Goal: Task Accomplishment & Management: Manage account settings

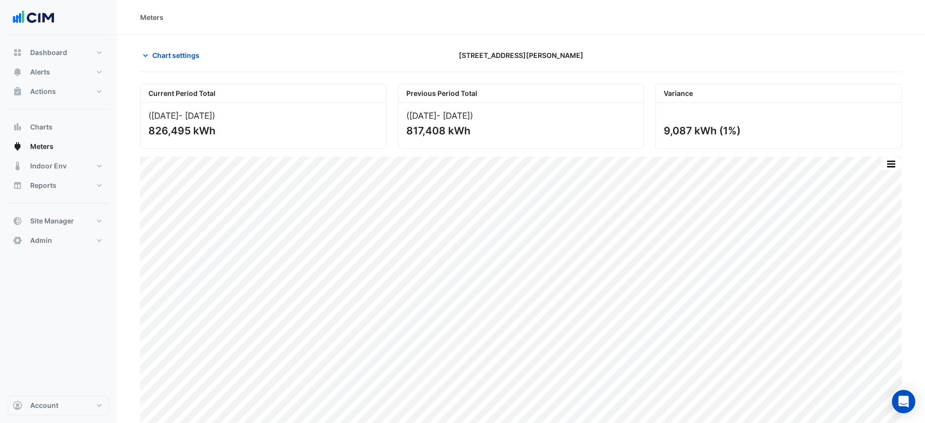
scroll to position [23, 0]
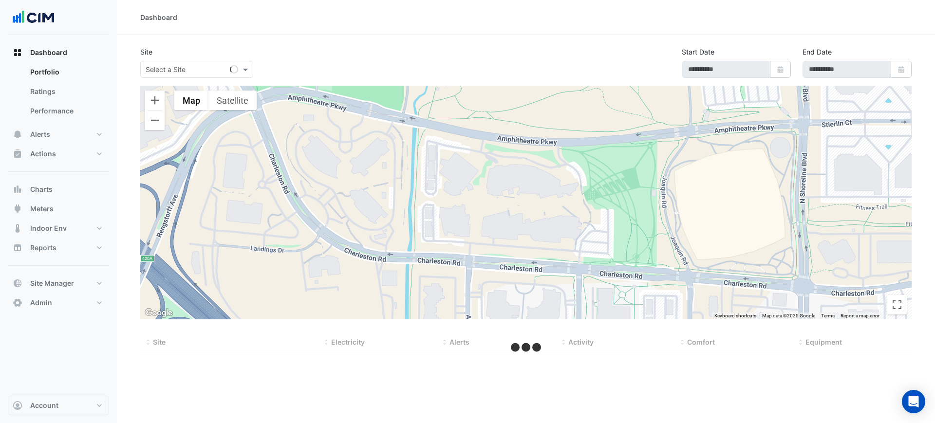
type input "**********"
select select "***"
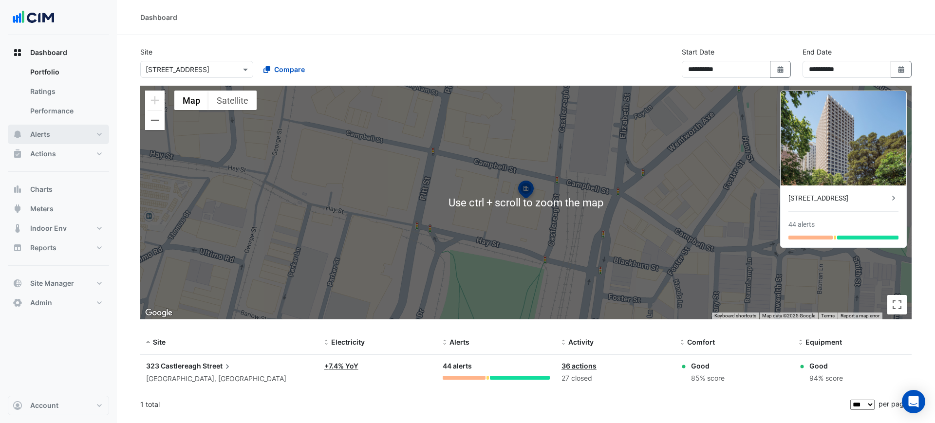
click at [67, 131] on button "Alerts" at bounding box center [58, 134] width 101 height 19
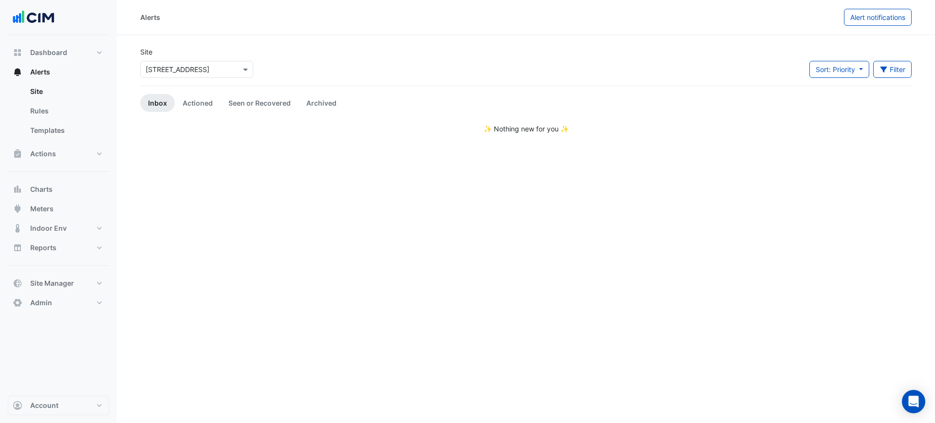
click at [192, 73] on input "text" at bounding box center [187, 70] width 83 height 10
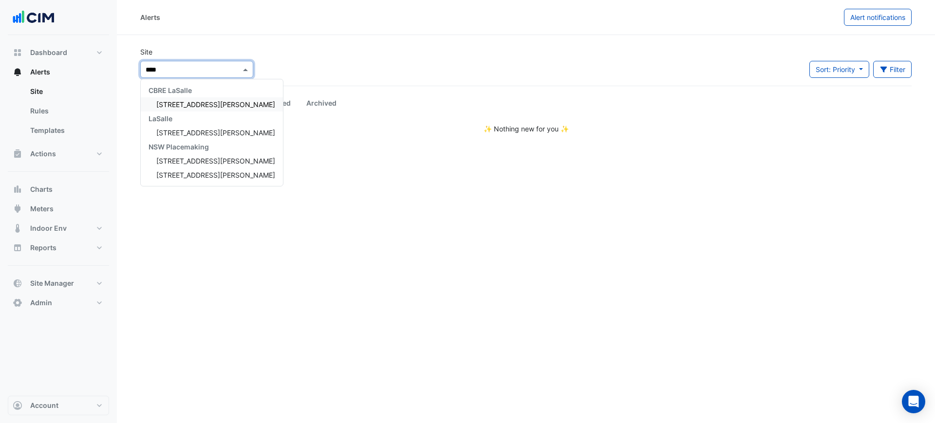
type input "*****"
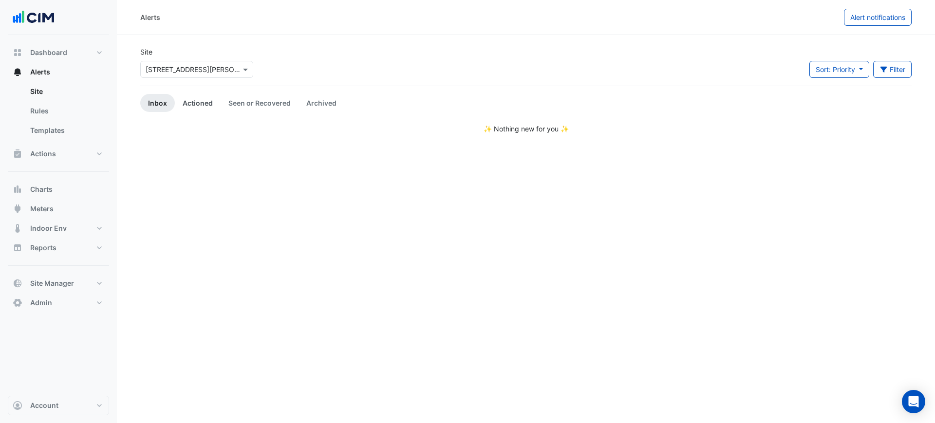
click at [218, 105] on link "Actioned" at bounding box center [198, 103] width 46 height 18
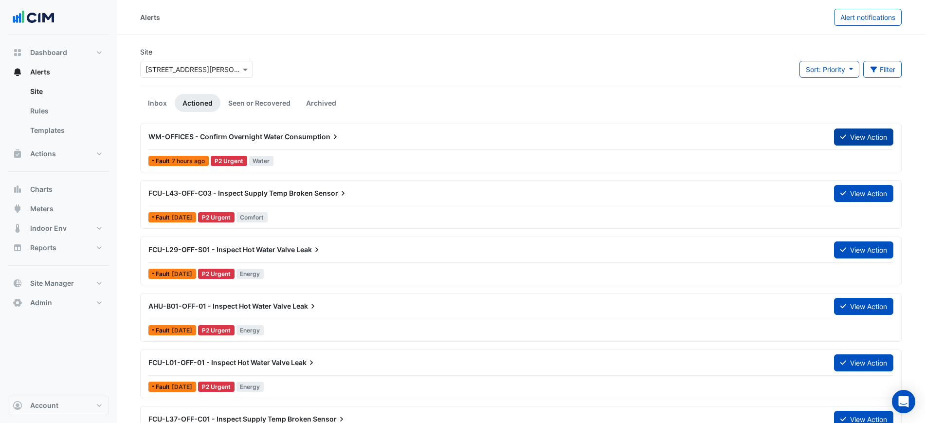
click at [845, 144] on button "View Action" at bounding box center [863, 136] width 59 height 17
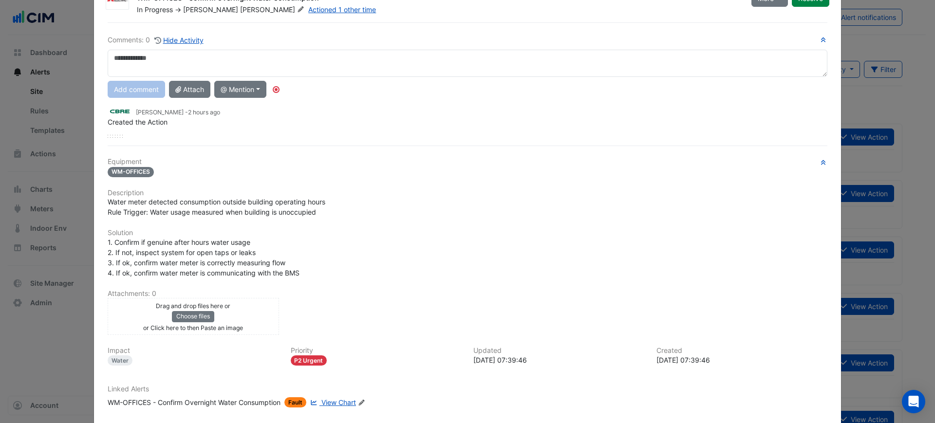
scroll to position [96, 0]
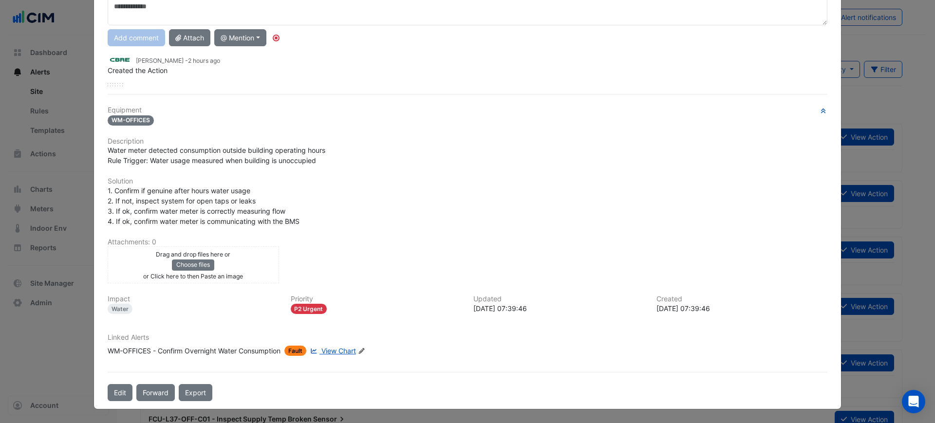
click at [335, 346] on link "View Chart" at bounding box center [332, 351] width 48 height 10
click at [325, 351] on span "View Chart" at bounding box center [338, 351] width 35 height 8
click at [230, 356] on div "Linked Alerts WM-OFFICES - Confirm Overnight Water Consumption Fault View Chart…" at bounding box center [467, 348] width 731 height 30
click at [228, 350] on div "WM-OFFICES - Confirm Overnight Water Consumption" at bounding box center [194, 351] width 173 height 10
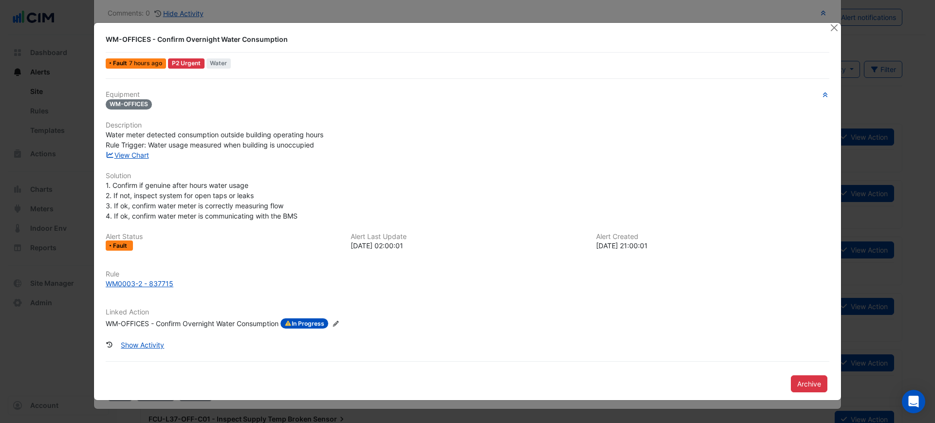
click at [139, 277] on h6 "Rule" at bounding box center [467, 274] width 723 height 8
click at [141, 285] on div "WM0003-2 - 837715" at bounding box center [140, 283] width 68 height 10
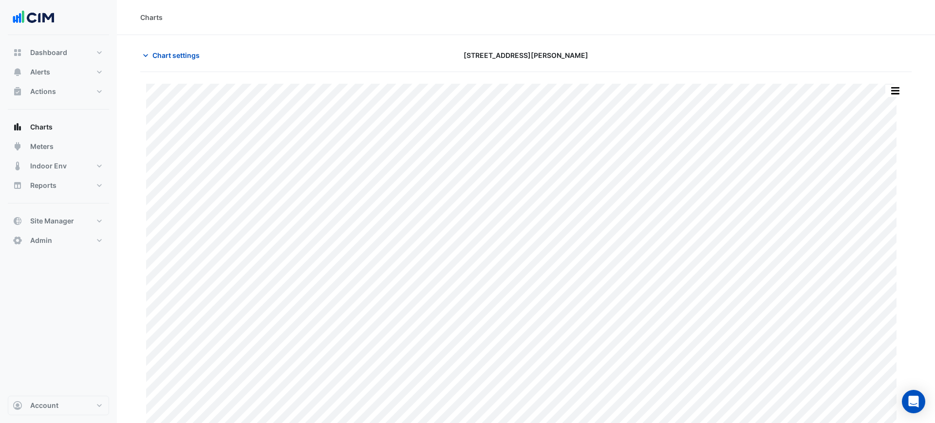
type input "**********"
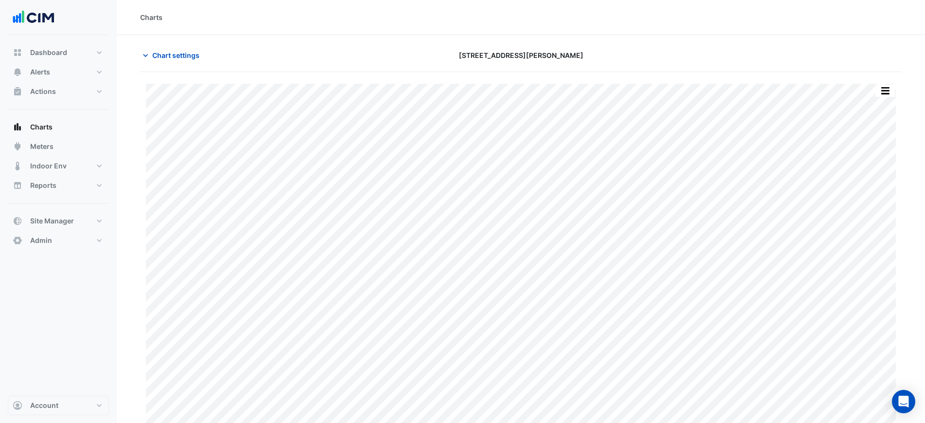
click at [162, 34] on div "Charts" at bounding box center [521, 17] width 808 height 35
click at [160, 41] on section "Chart settings 88 Walker St Print Save as JPEG Save as PNG Pivot Data Table Exp…" at bounding box center [521, 233] width 808 height 396
click at [174, 50] on span "Chart settings" at bounding box center [175, 55] width 47 height 10
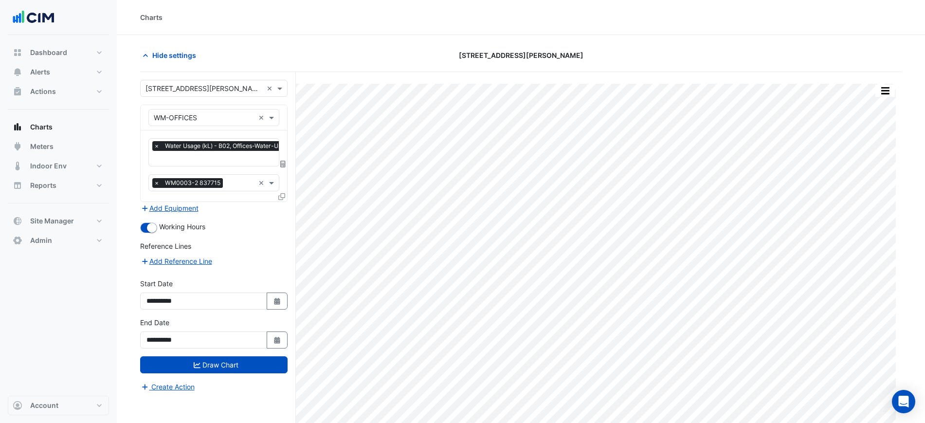
click at [281, 161] on icon at bounding box center [282, 164] width 5 height 7
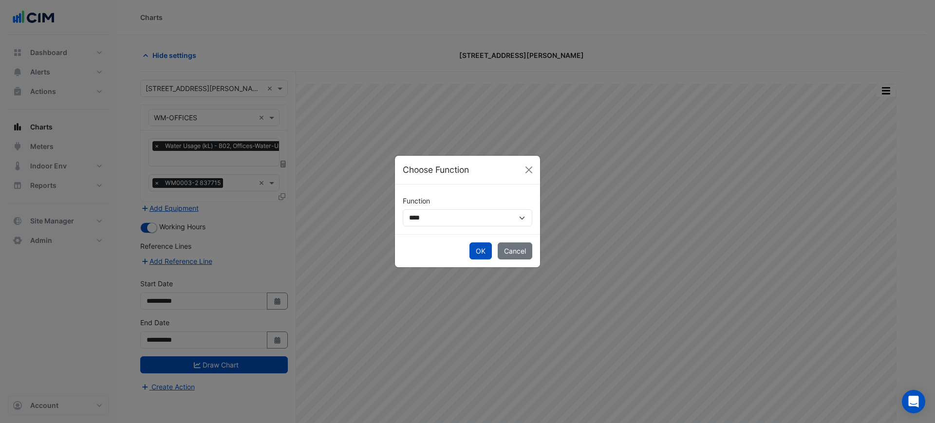
drag, startPoint x: 434, startPoint y: 227, endPoint x: 435, endPoint y: 221, distance: 5.9
click at [435, 221] on div "**********" at bounding box center [467, 209] width 145 height 50
click at [435, 221] on select "**********" at bounding box center [467, 217] width 129 height 17
select select "******"
click at [403, 209] on select "**********" at bounding box center [467, 217] width 129 height 17
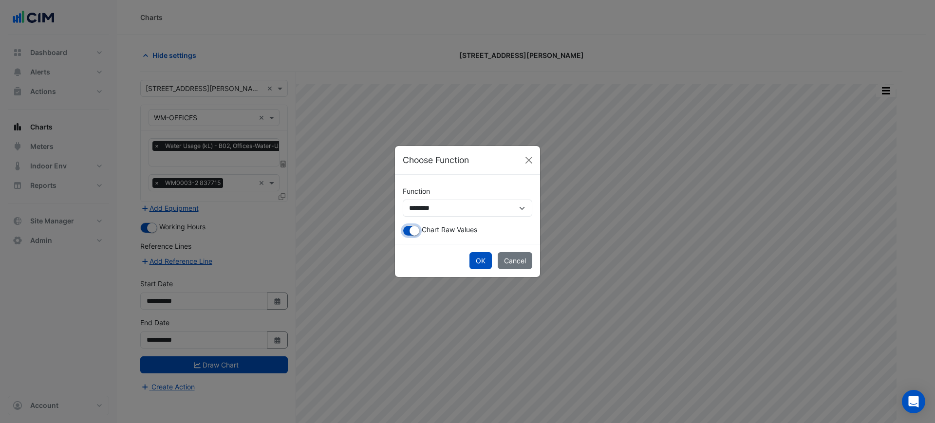
click at [407, 230] on button "button" at bounding box center [411, 230] width 17 height 11
click at [475, 262] on button "OK" at bounding box center [480, 260] width 22 height 17
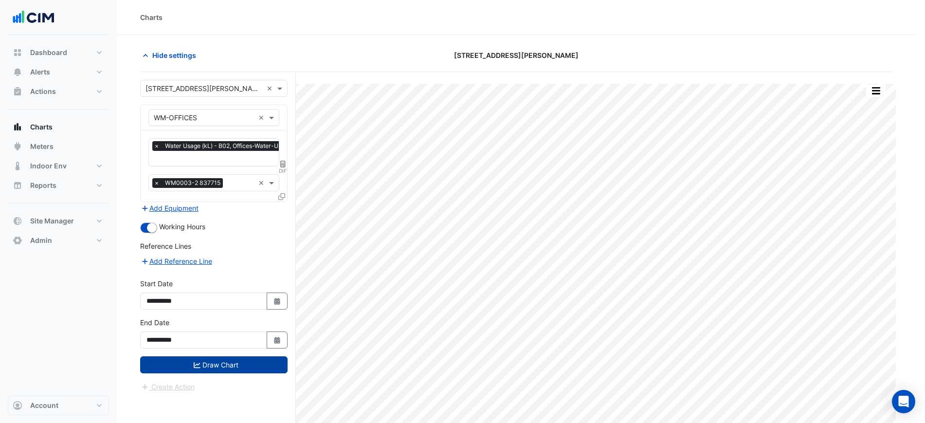
click at [187, 364] on button "Draw Chart" at bounding box center [213, 364] width 147 height 17
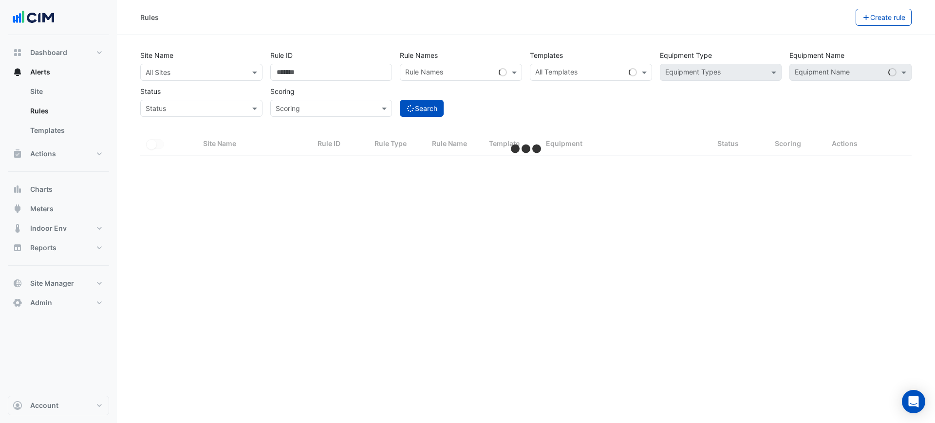
select select "***"
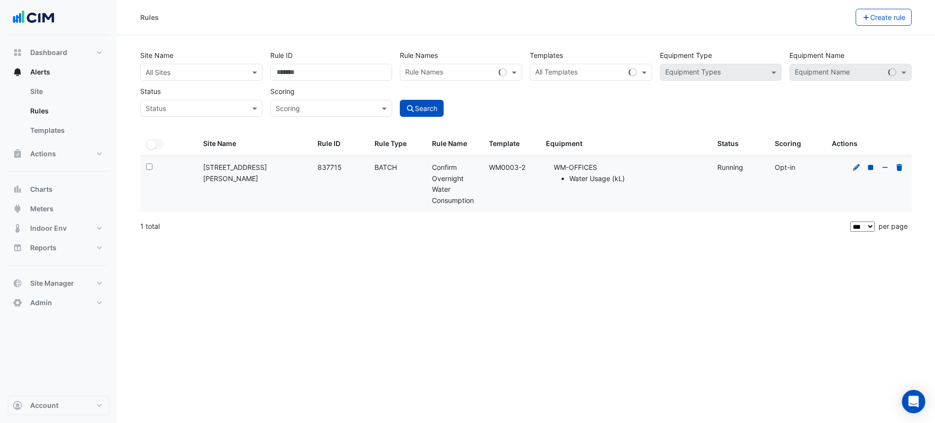
click at [850, 167] on datatable-body-cell at bounding box center [868, 184] width 86 height 56
click at [853, 167] on div at bounding box center [877, 167] width 55 height 11
click at [853, 168] on icon at bounding box center [856, 167] width 9 height 7
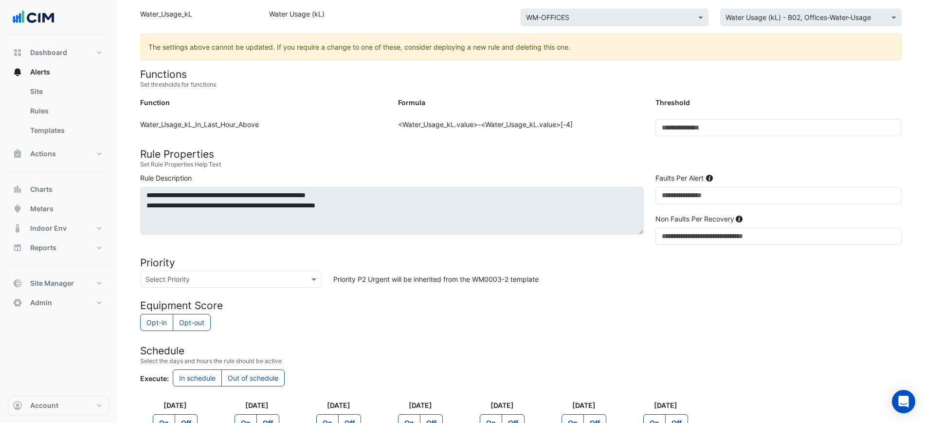
scroll to position [183, 0]
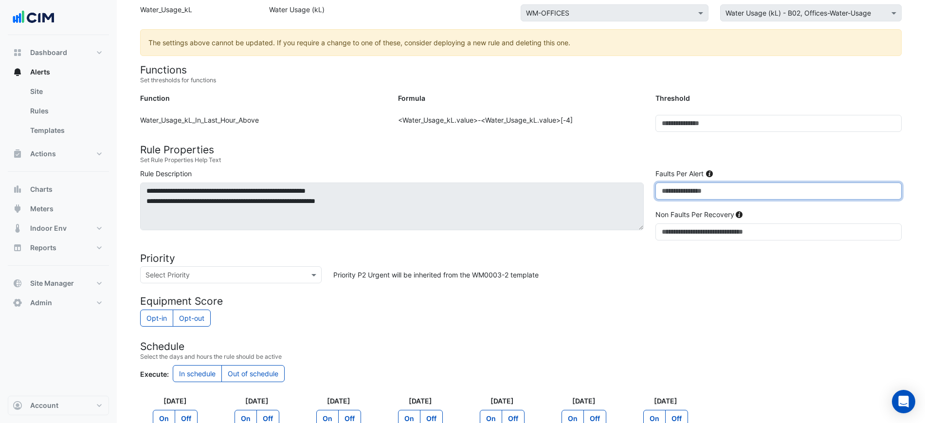
drag, startPoint x: 668, startPoint y: 191, endPoint x: 642, endPoint y: 192, distance: 26.3
click at [642, 192] on div "**********" at bounding box center [520, 206] width 773 height 76
type input "**"
click at [667, 161] on small "Set Rule Properties Help Text" at bounding box center [521, 160] width 762 height 9
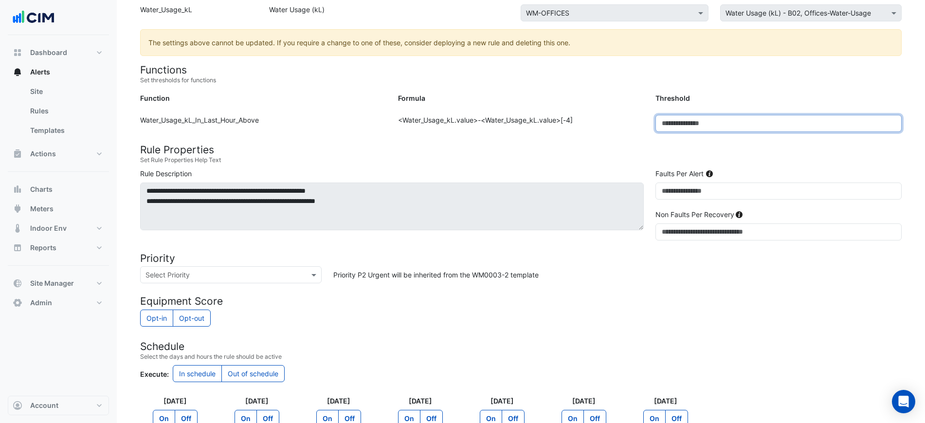
click at [680, 122] on input "***" at bounding box center [779, 123] width 246 height 17
type input "****"
click at [695, 151] on h4 "Rule Properties" at bounding box center [521, 150] width 762 height 12
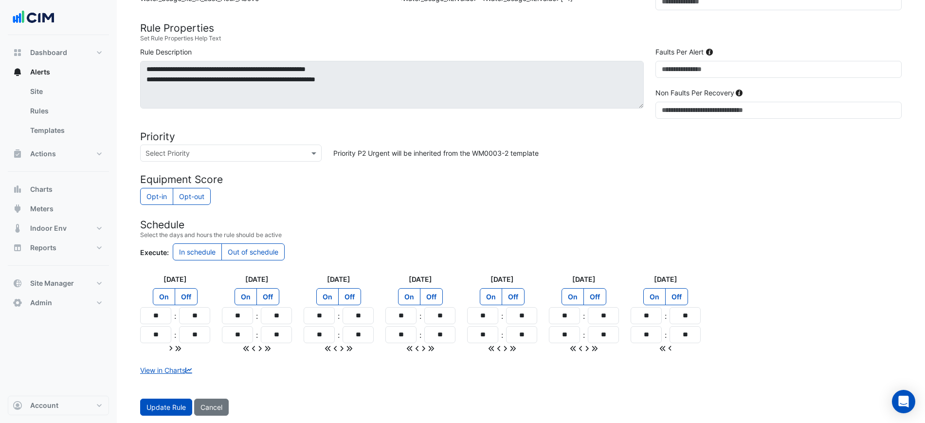
scroll to position [305, 0]
click at [159, 407] on button "Update Rule" at bounding box center [166, 406] width 52 height 17
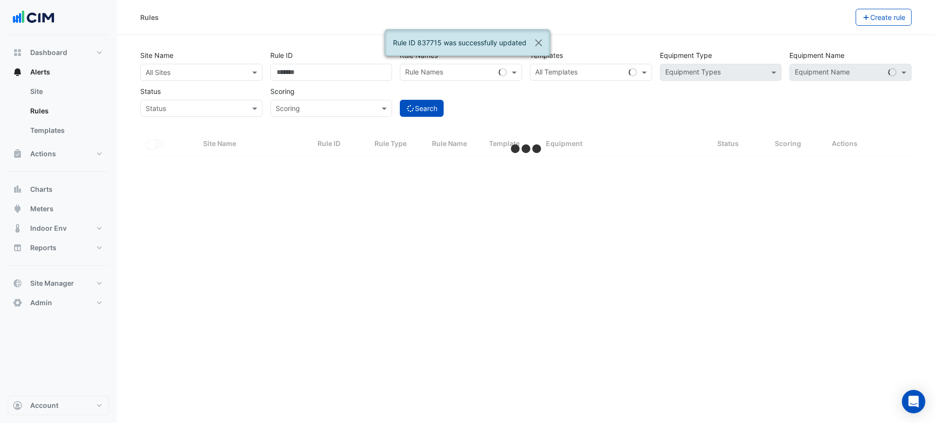
select select "***"
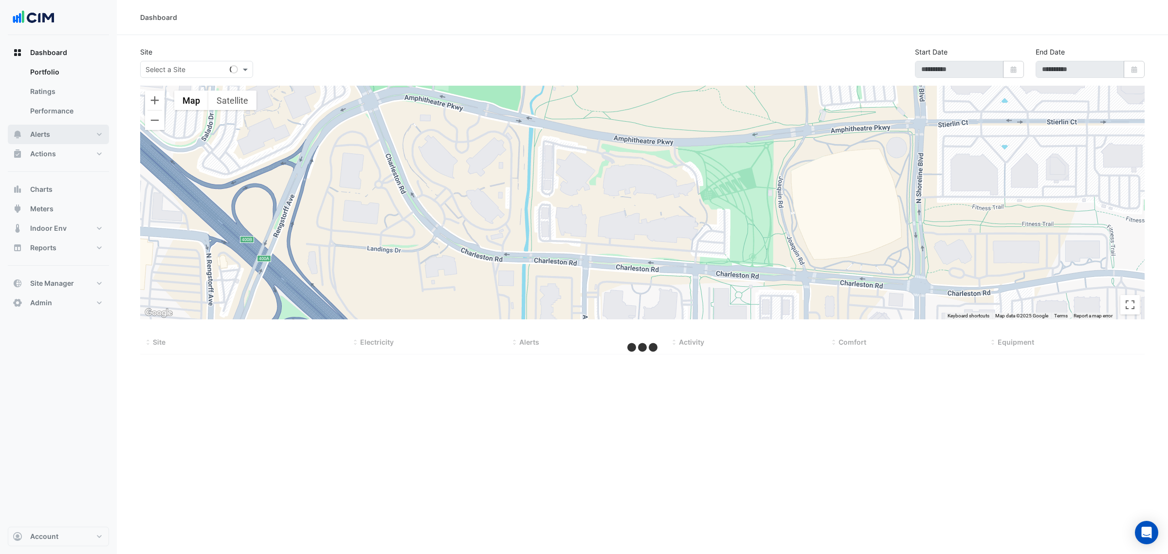
click at [56, 135] on button "Alerts" at bounding box center [58, 134] width 101 height 19
click at [187, 69] on input "text" at bounding box center [187, 70] width 83 height 10
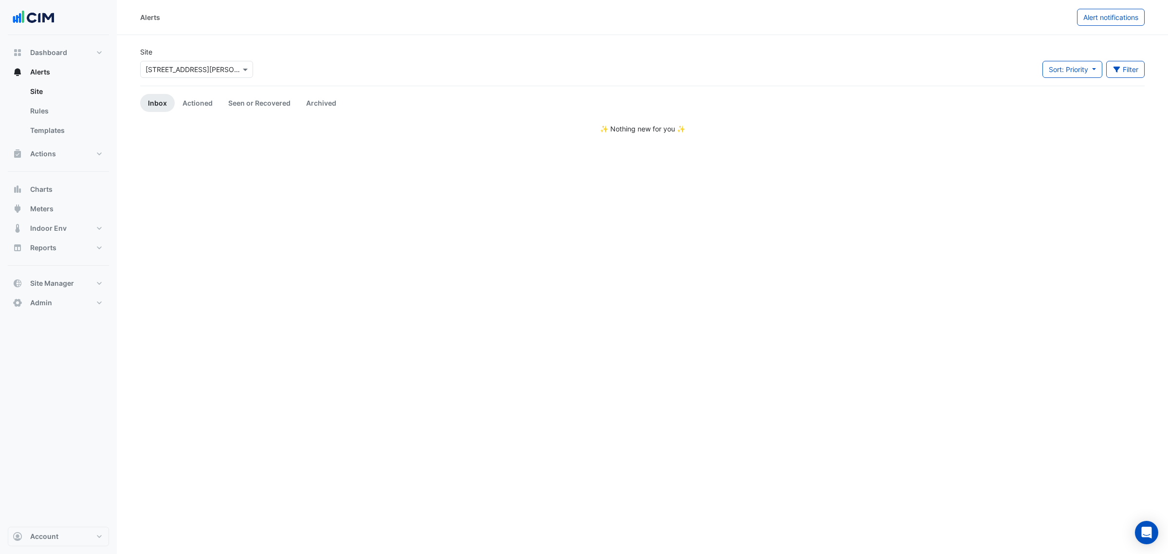
click at [215, 67] on input "text" at bounding box center [187, 70] width 83 height 10
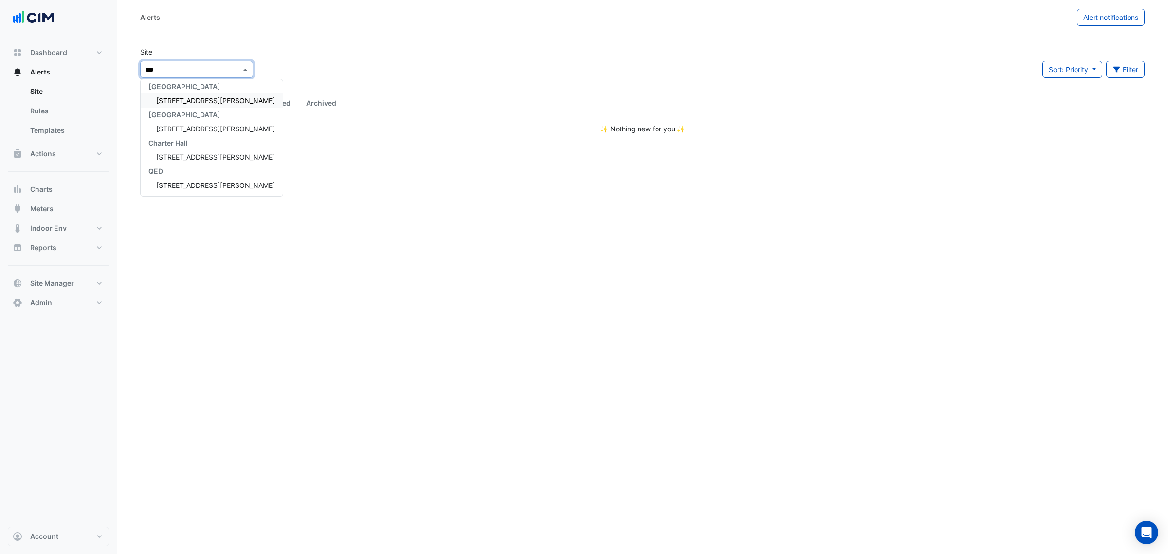
scroll to position [3, 0]
type input "********"
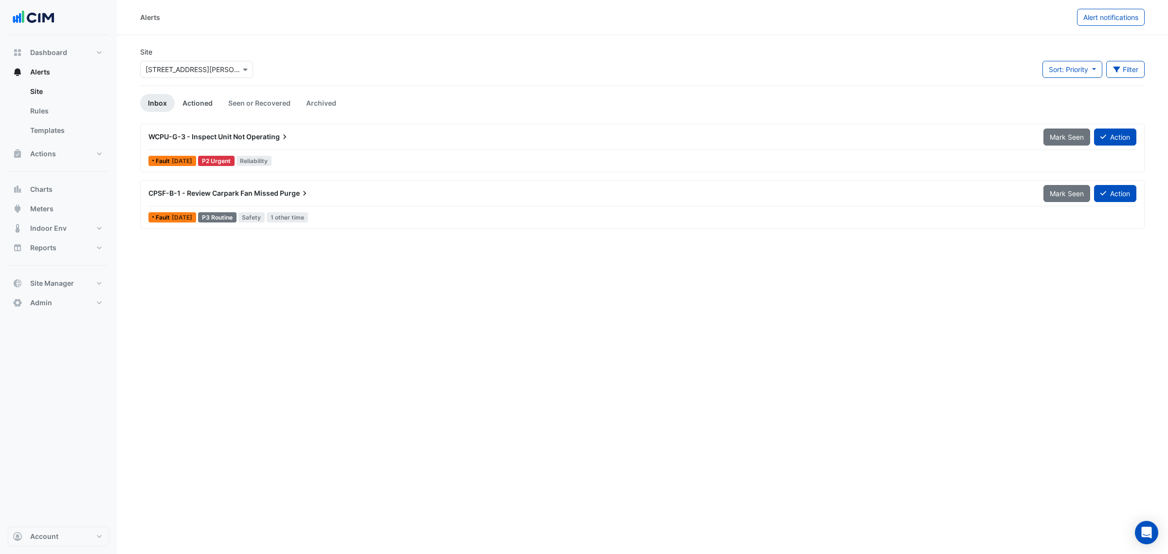
click at [198, 112] on link "Actioned" at bounding box center [198, 103] width 46 height 18
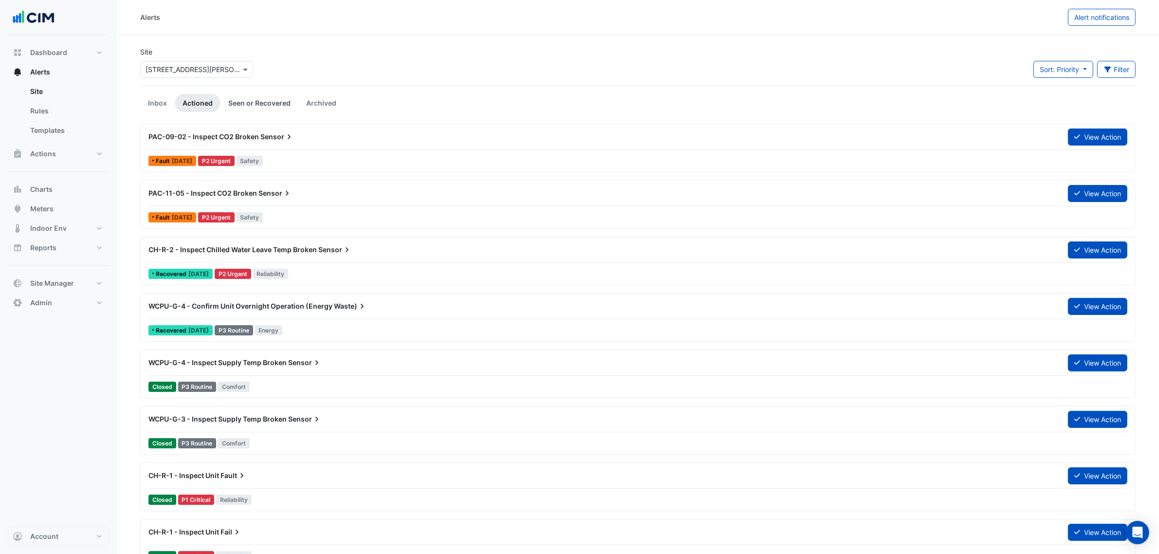
click at [242, 102] on link "Seen or Recovered" at bounding box center [259, 103] width 78 height 18
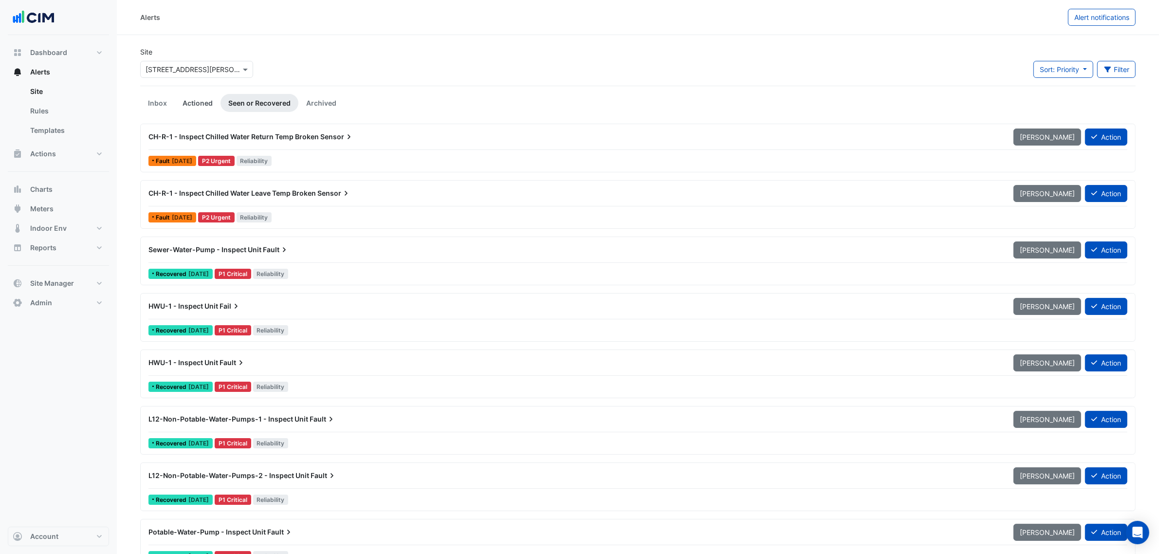
click at [204, 96] on link "Actioned" at bounding box center [198, 103] width 46 height 18
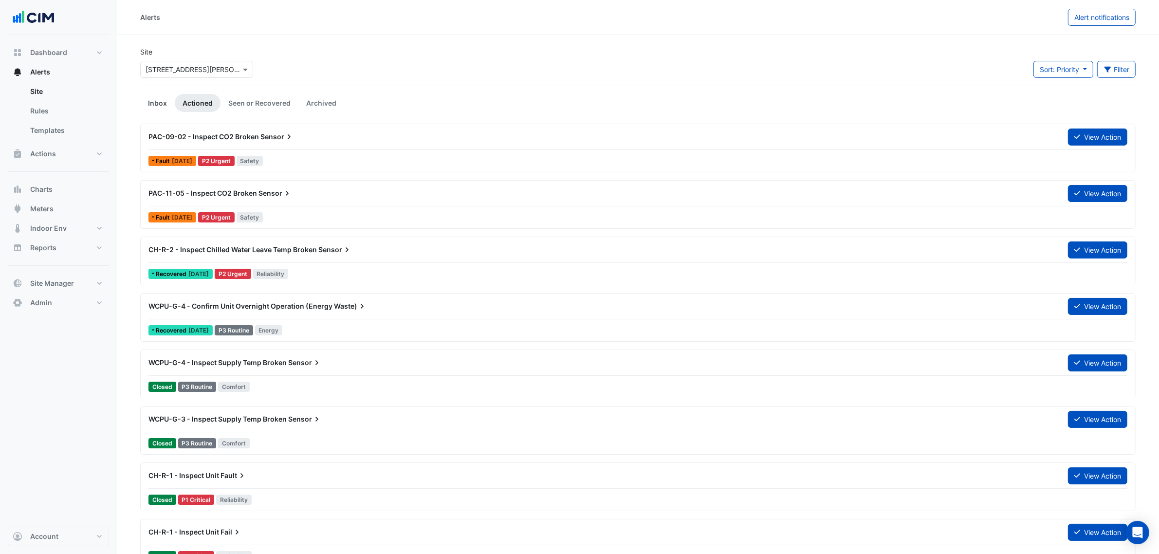
click at [156, 98] on link "Inbox" at bounding box center [157, 103] width 35 height 18
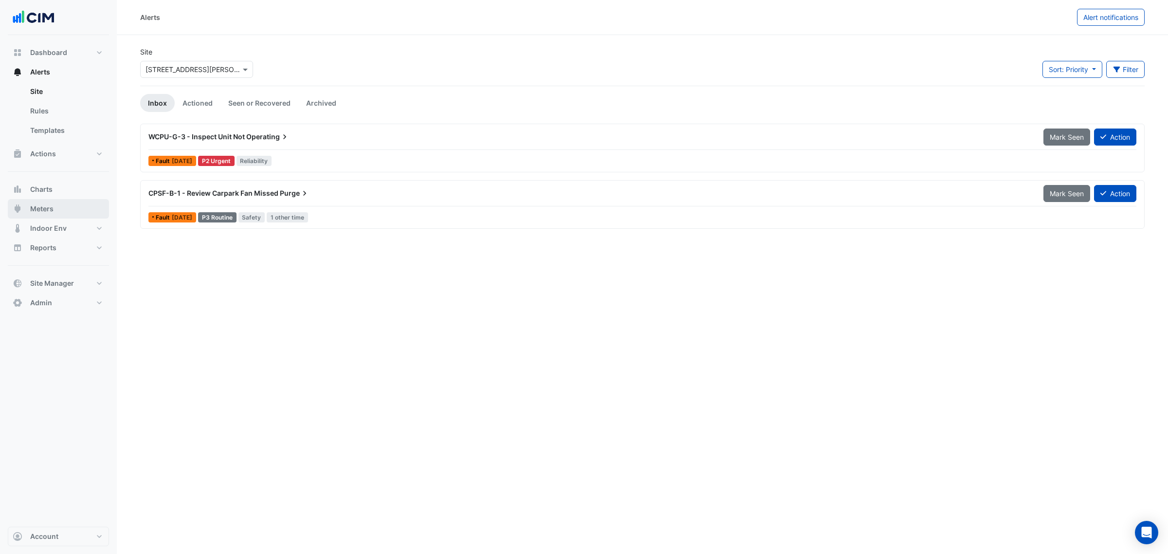
click at [71, 203] on button "Meters" at bounding box center [58, 208] width 101 height 19
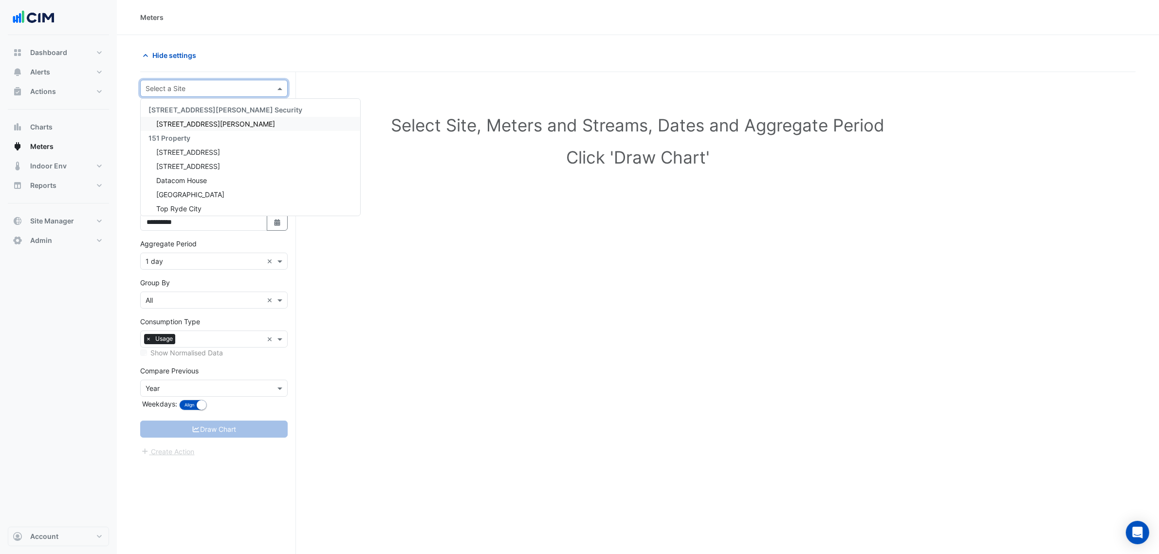
click at [163, 89] on input "text" at bounding box center [204, 89] width 117 height 10
type input "*****"
click at [196, 128] on div "[STREET_ADDRESS][PERSON_NAME]" at bounding box center [214, 124] width 147 height 14
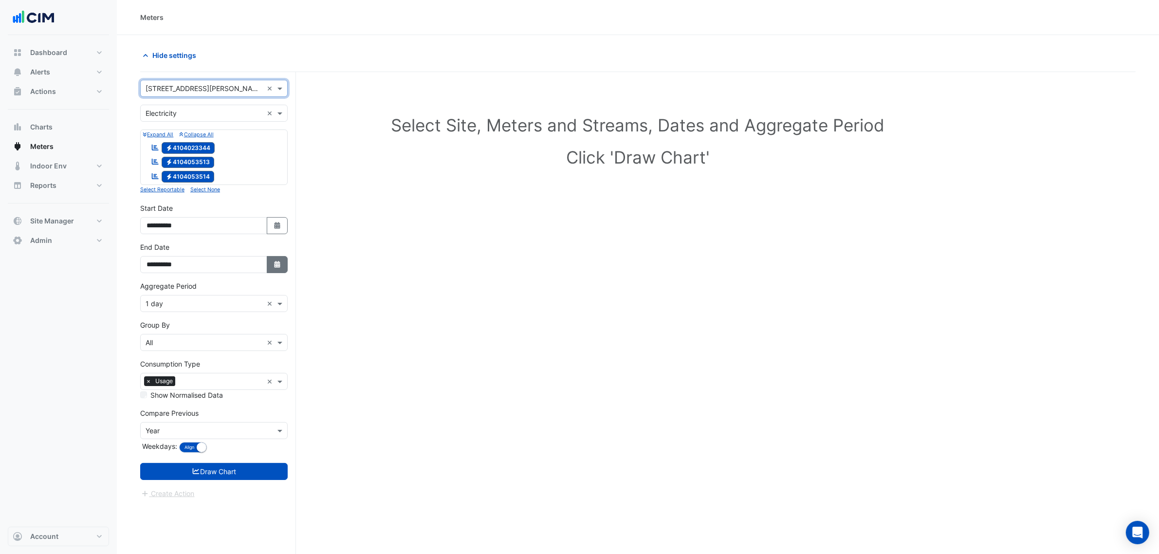
click at [269, 267] on button "Select Date" at bounding box center [277, 264] width 21 height 17
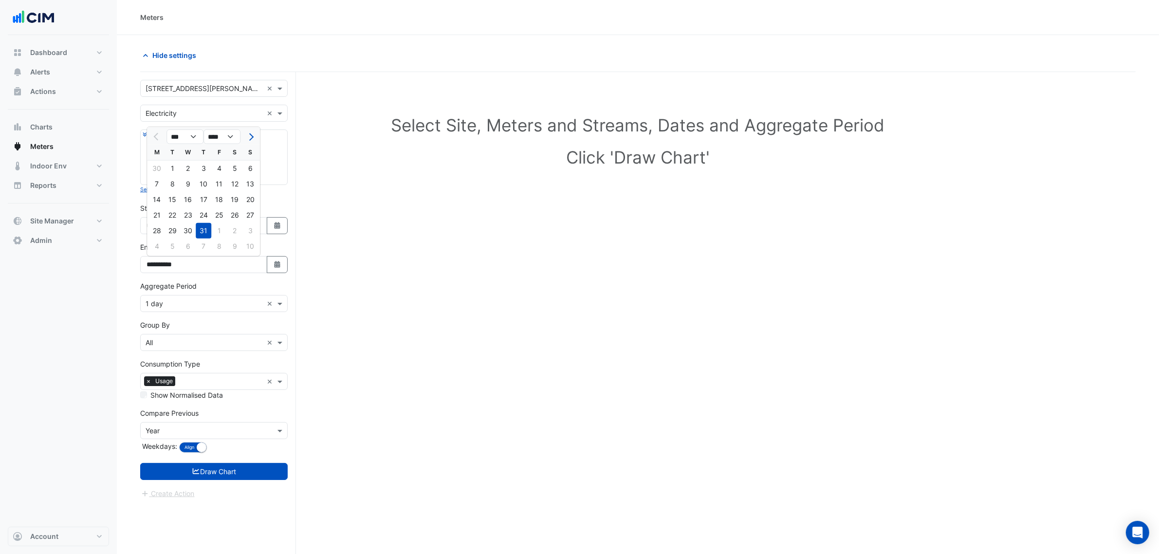
click at [243, 140] on div at bounding box center [249, 137] width 19 height 16
click at [247, 139] on button "Next month" at bounding box center [250, 137] width 12 height 16
select select "*"
click at [244, 199] on div "17" at bounding box center [250, 200] width 16 height 16
type input "**********"
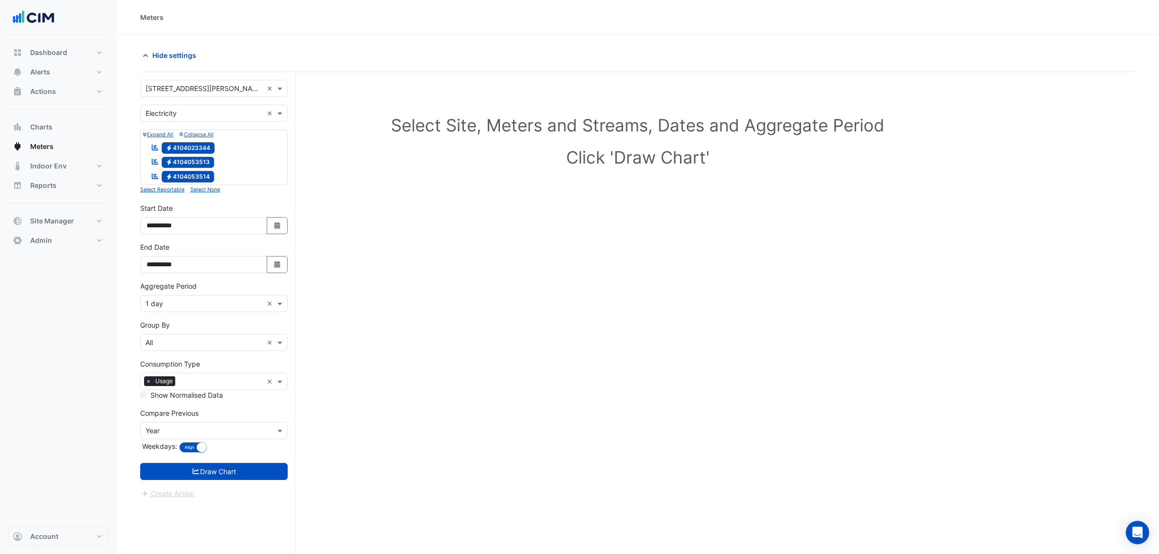
click at [190, 275] on input "text" at bounding box center [204, 304] width 117 height 10
click at [198, 275] on div "1 day" at bounding box center [214, 382] width 147 height 14
click at [190, 275] on label "Consumption Type" at bounding box center [170, 364] width 60 height 10
drag, startPoint x: 190, startPoint y: 300, endPoint x: 174, endPoint y: 383, distance: 84.9
click at [190, 275] on input "text" at bounding box center [204, 304] width 117 height 10
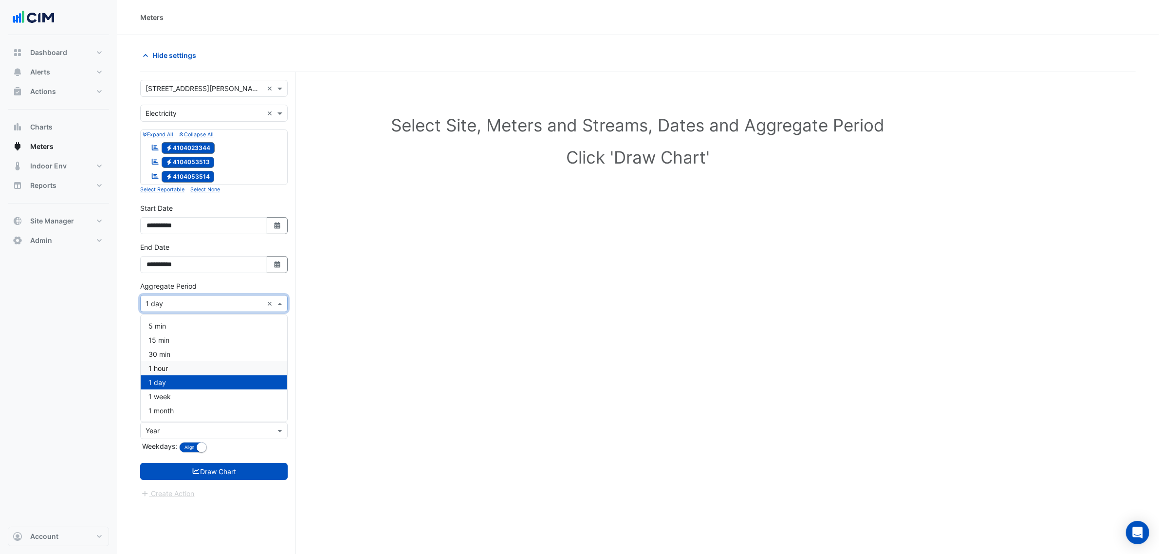
click at [176, 275] on div "1 hour" at bounding box center [214, 368] width 147 height 14
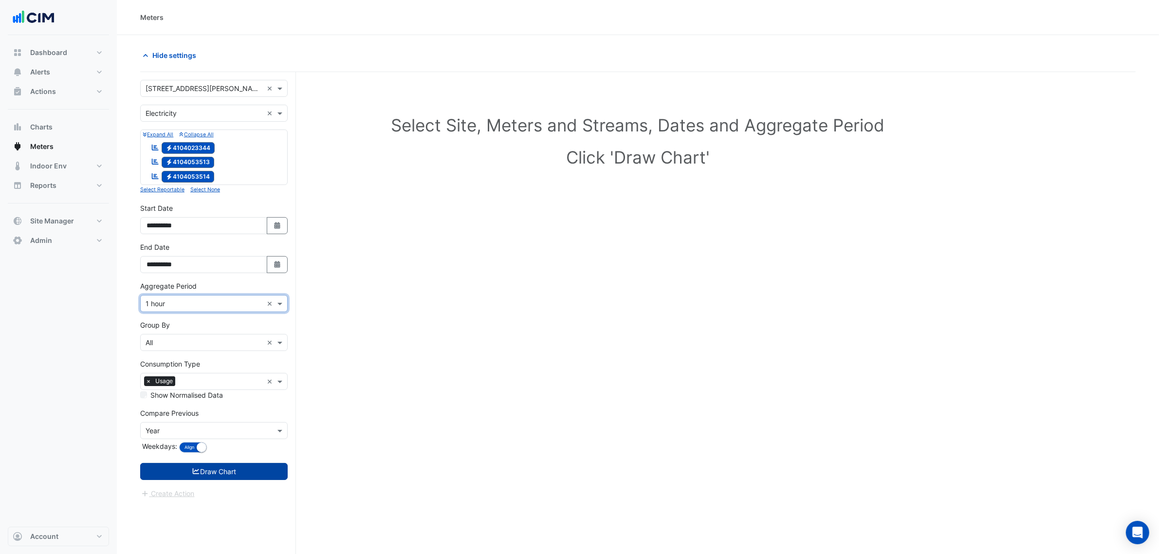
click at [224, 275] on button "Draw Chart" at bounding box center [213, 471] width 147 height 17
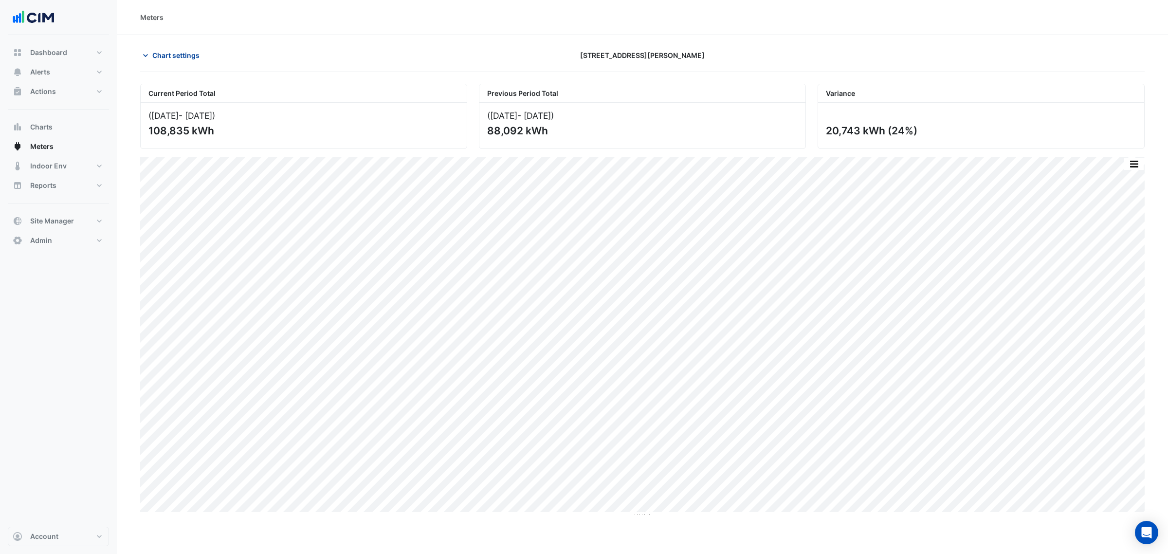
click at [192, 57] on span "Chart settings" at bounding box center [175, 55] width 47 height 10
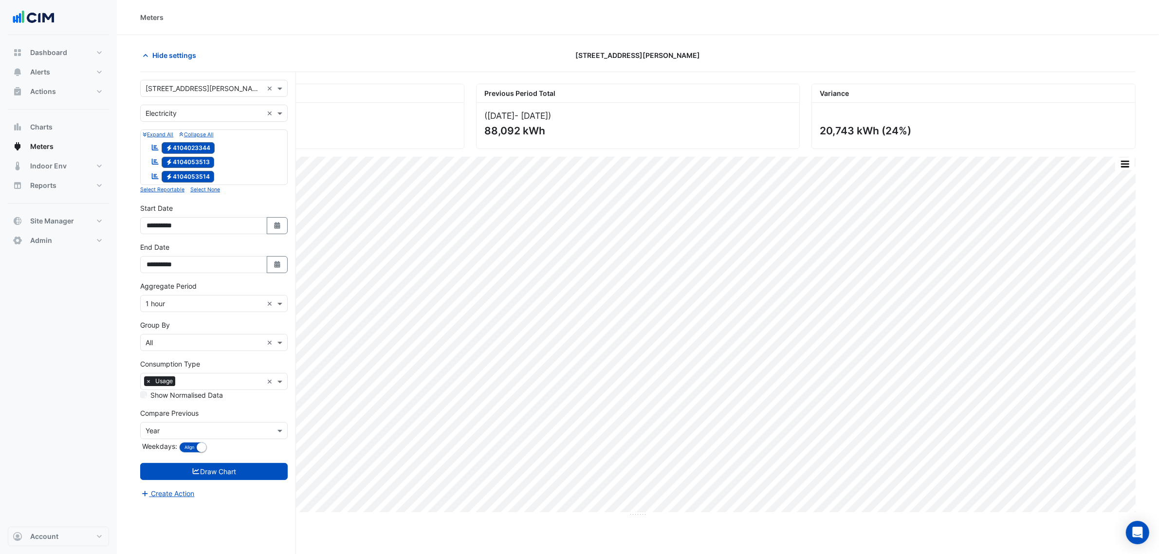
click at [195, 147] on span "Electricity 4104023344" at bounding box center [189, 148] width 54 height 12
click at [198, 177] on span "Electricity 4104053514" at bounding box center [188, 177] width 53 height 12
click at [207, 179] on span "Electricity 4104053514" at bounding box center [188, 177] width 53 height 12
click at [213, 275] on button "Draw Chart" at bounding box center [213, 471] width 147 height 17
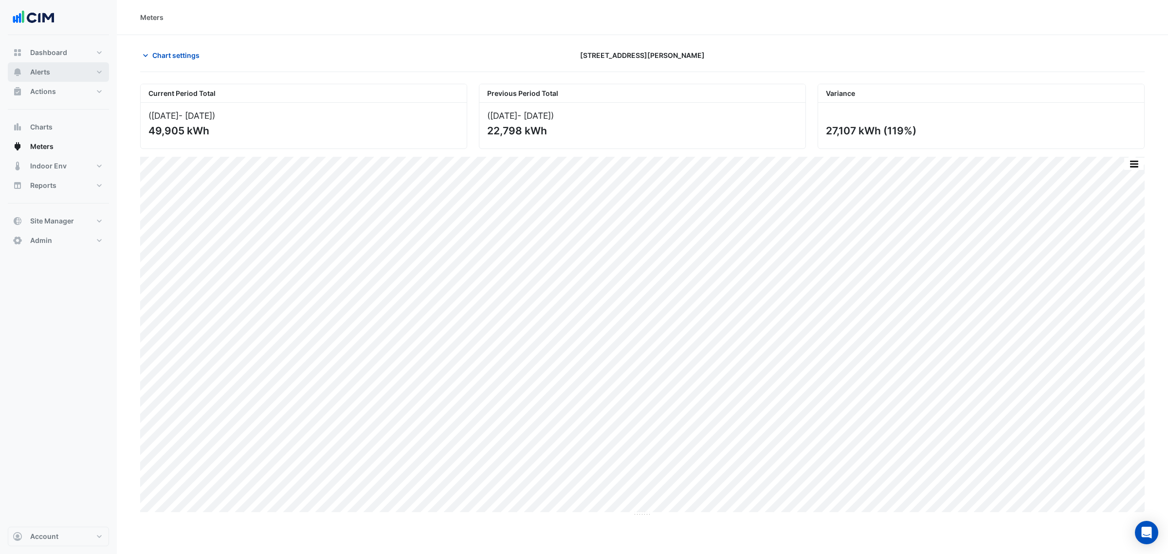
click at [69, 73] on button "Alerts" at bounding box center [58, 71] width 101 height 19
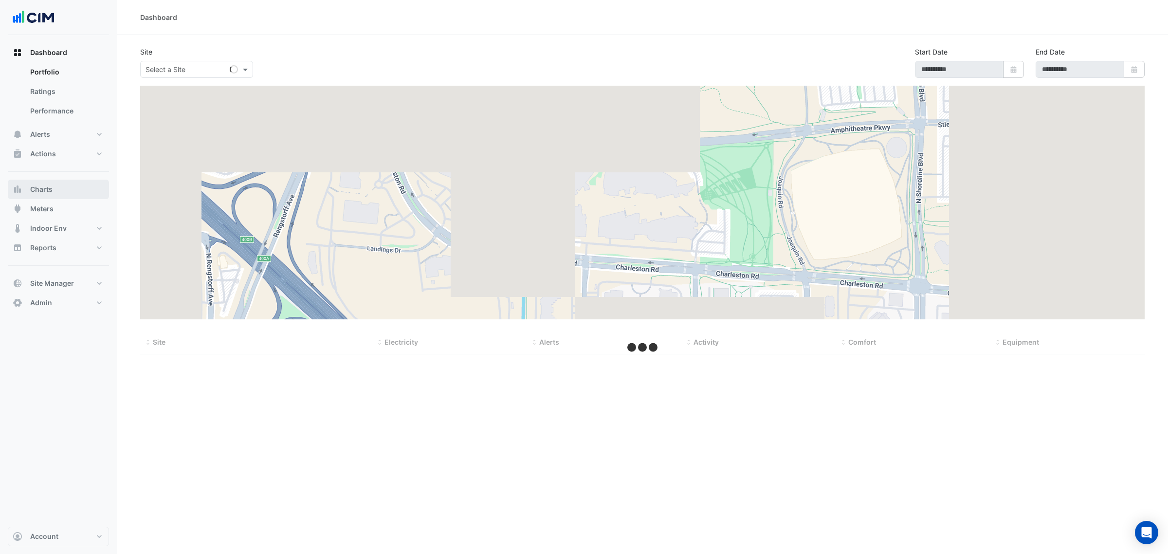
click at [56, 193] on button "Charts" at bounding box center [58, 189] width 101 height 19
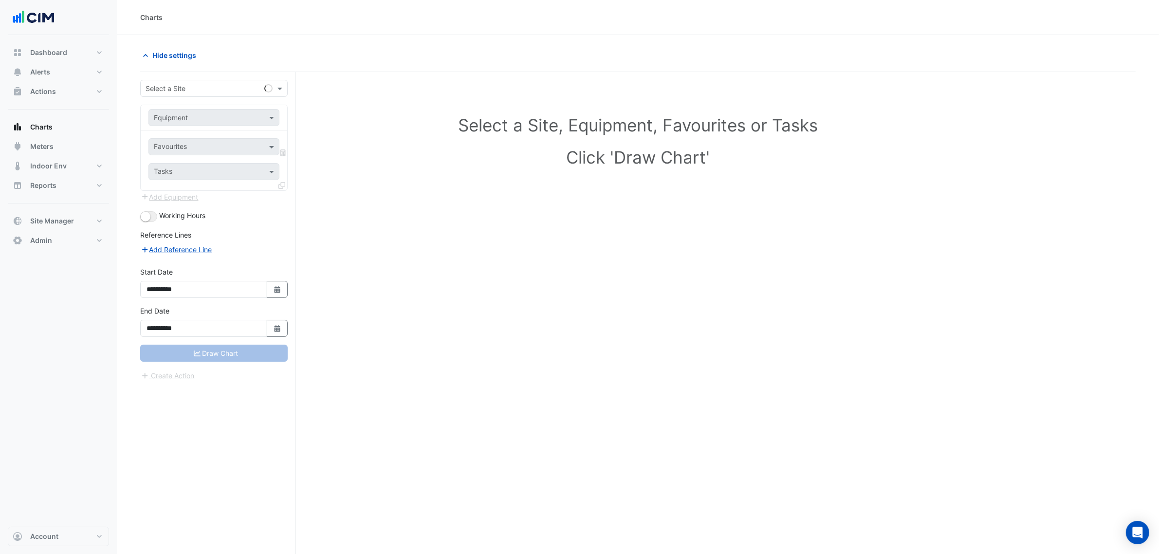
click at [155, 93] on input "text" at bounding box center [204, 89] width 117 height 10
type input "*********"
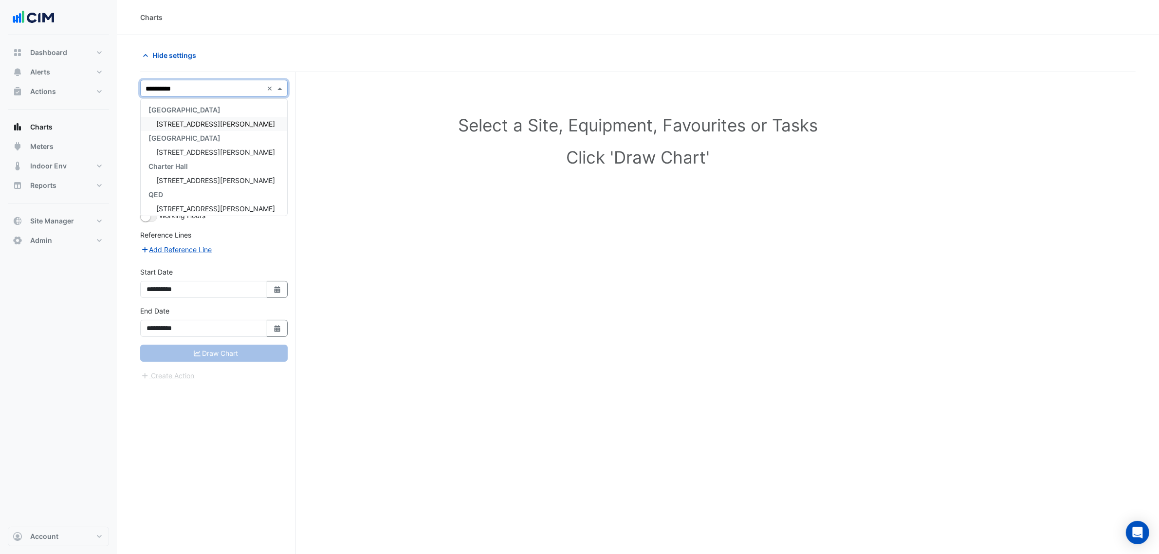
click at [184, 118] on div "6 Stewart Avenue" at bounding box center [214, 124] width 147 height 14
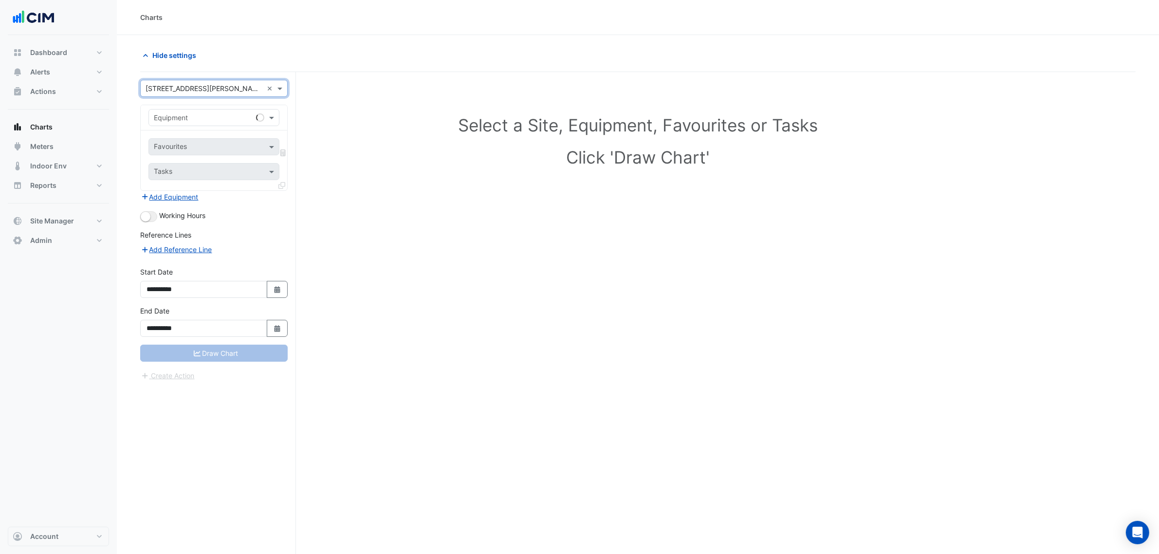
click at [183, 132] on div "Favourites Tasks" at bounding box center [214, 160] width 147 height 60
click at [180, 118] on input "text" at bounding box center [204, 118] width 101 height 10
type input "********"
type input "****"
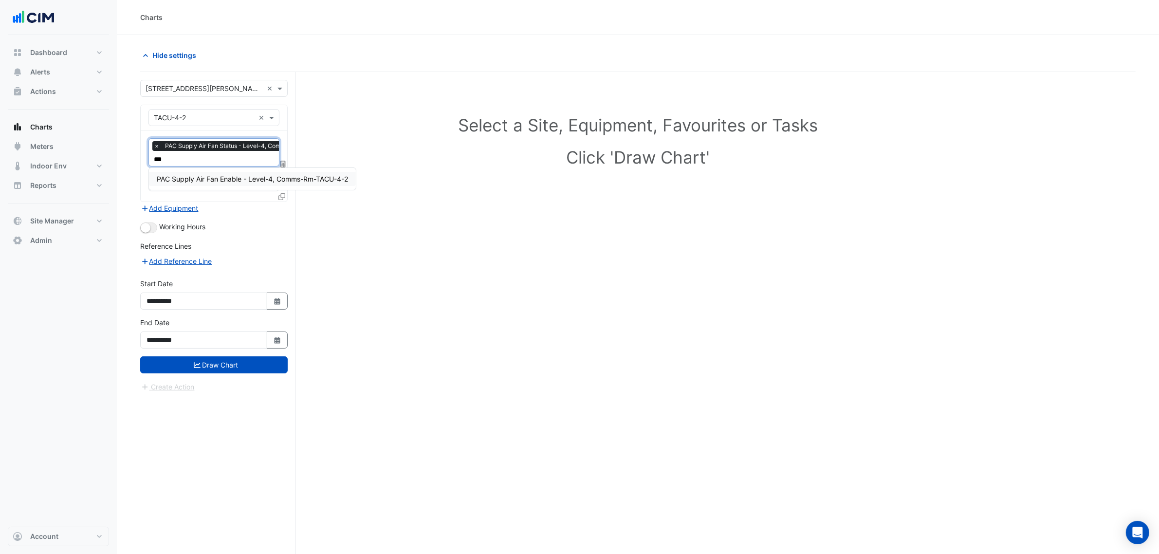
type input "****"
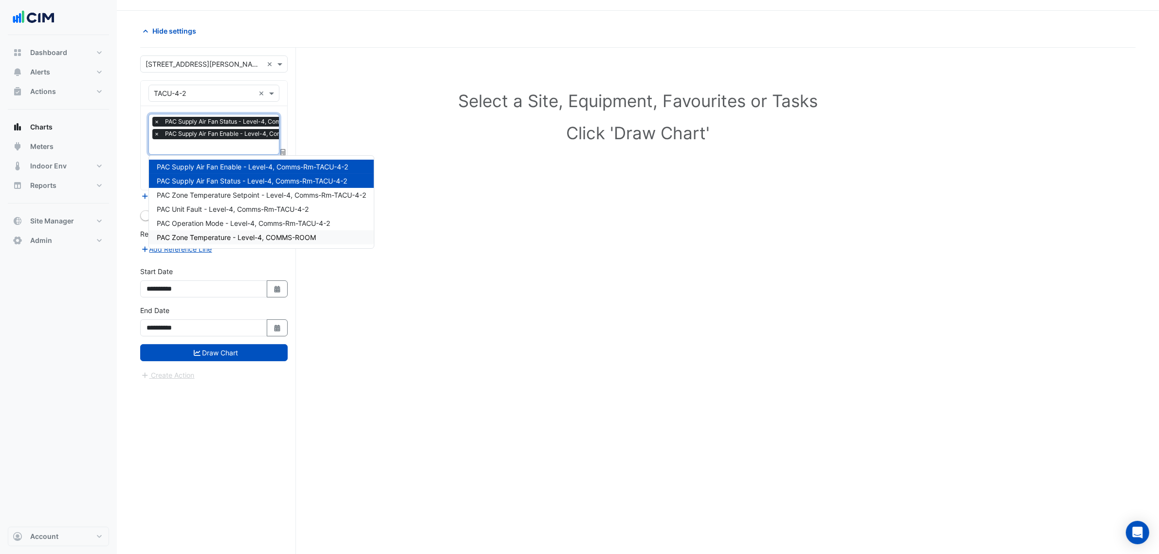
scroll to position [37, 0]
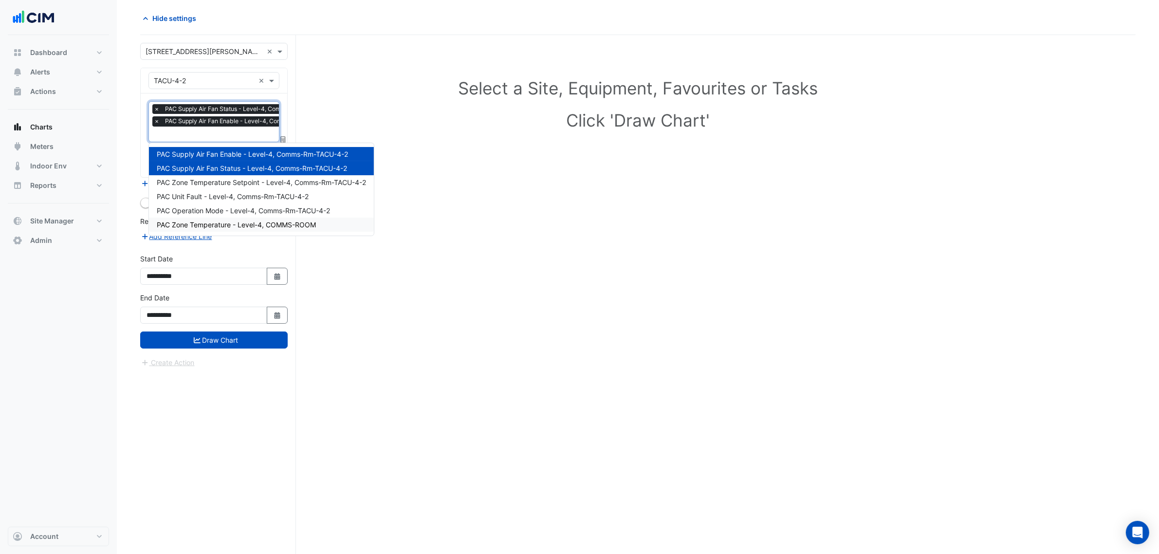
click at [263, 227] on span "PAC Zone Temperature - Level-4, COMMS-ROOM" at bounding box center [236, 224] width 159 height 8
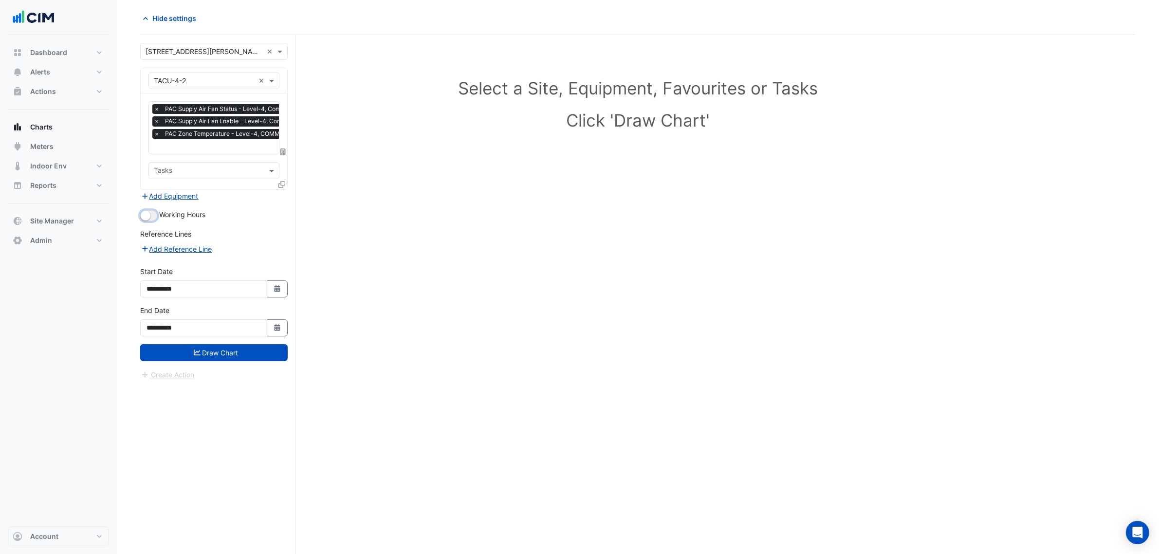
click at [156, 215] on button "button" at bounding box center [148, 215] width 17 height 11
click at [247, 343] on div "**********" at bounding box center [213, 324] width 159 height 39
click at [255, 349] on button "Draw Chart" at bounding box center [213, 352] width 147 height 17
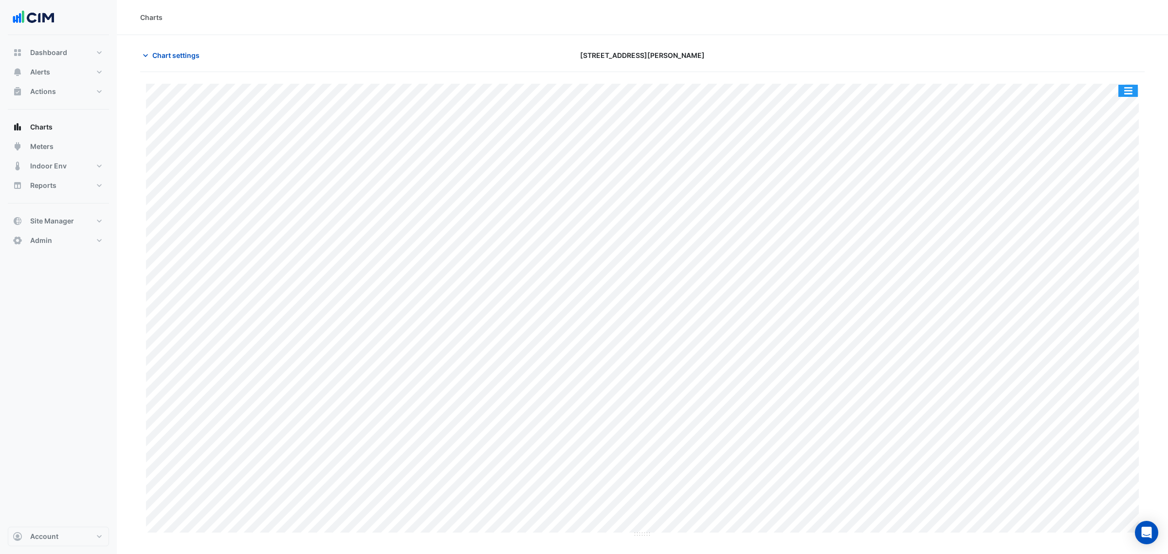
click at [1124, 92] on button "button" at bounding box center [1128, 91] width 19 height 12
click at [1123, 101] on div "Split by Unit" at bounding box center [1109, 108] width 58 height 18
click at [175, 73] on div "Split All Split None Print Save as JPEG Save as PNG Pivot Data Table Export CSV…" at bounding box center [642, 166] width 1005 height 188
click at [180, 55] on span "Chart settings" at bounding box center [175, 55] width 47 height 10
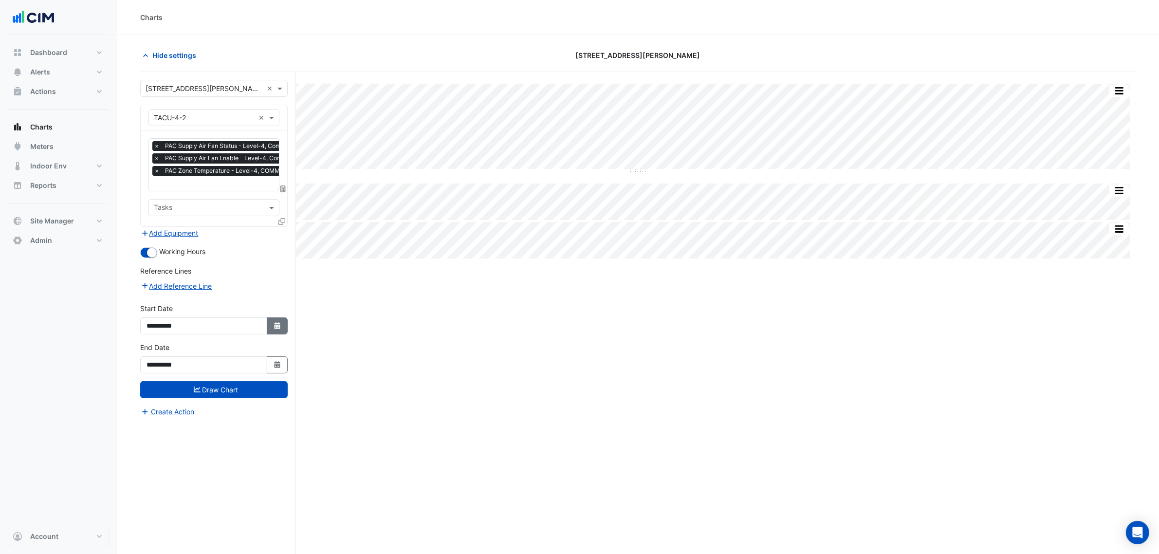
click at [278, 330] on button "Select Date" at bounding box center [277, 325] width 21 height 17
select select "*"
select select "****"
click at [149, 190] on div at bounding box center [156, 196] width 19 height 16
click at [151, 191] on button "Previous month" at bounding box center [157, 196] width 12 height 16
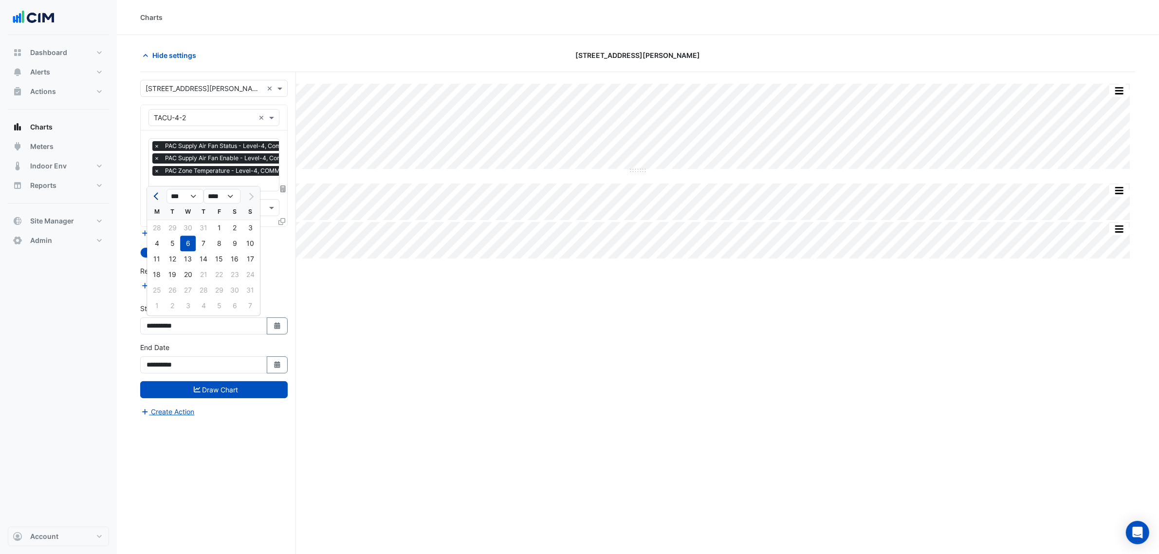
select select "*"
click at [175, 223] on div "1" at bounding box center [173, 228] width 16 height 16
type input "**********"
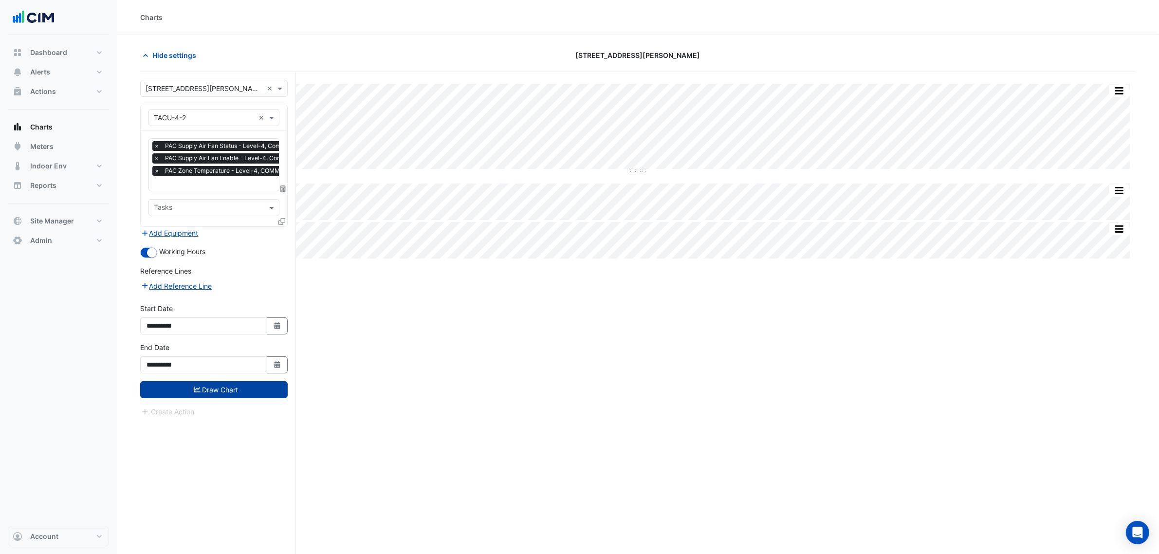
click at [237, 391] on button "Draw Chart" at bounding box center [213, 389] width 147 height 17
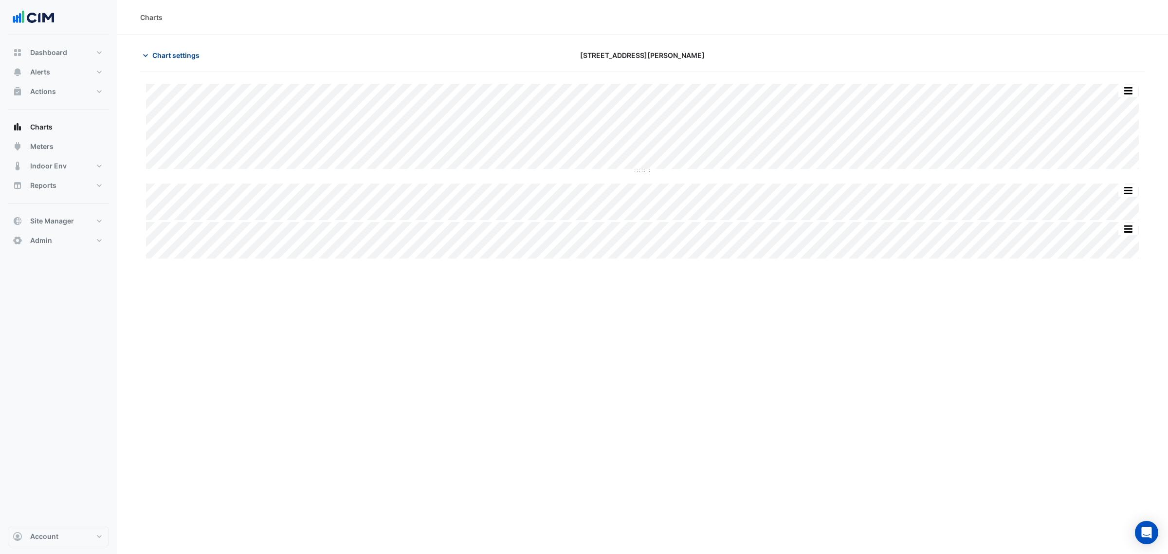
click at [175, 56] on span "Chart settings" at bounding box center [175, 55] width 47 height 10
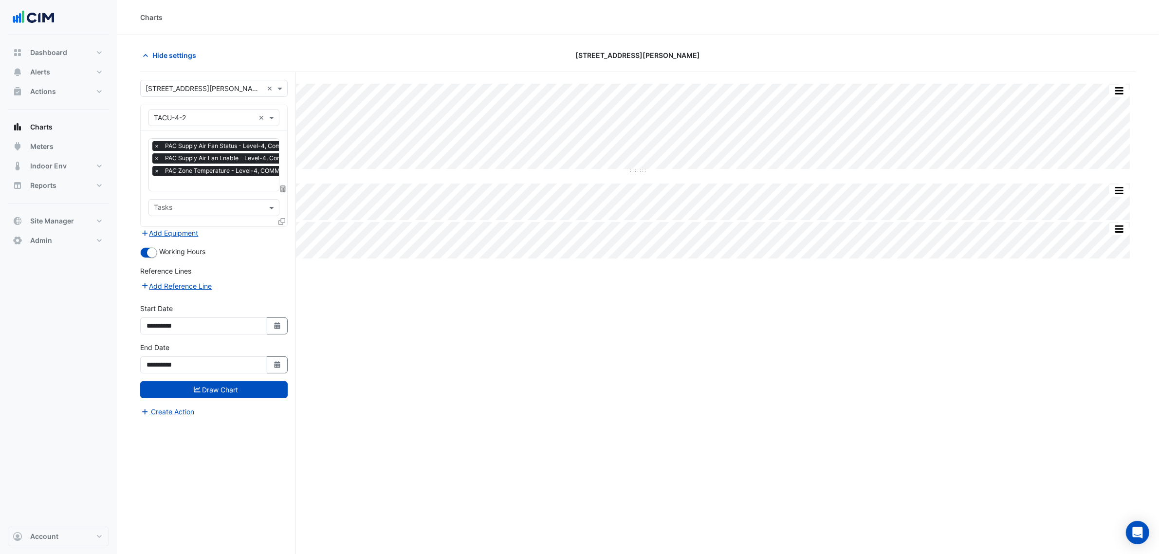
click at [276, 224] on div "Favourites × PAC Supply Air Fan Status - Level-4, Comms-Rm-TACU-4-2 × PAC Suppl…" at bounding box center [214, 178] width 147 height 96
click at [280, 222] on icon at bounding box center [281, 221] width 7 height 7
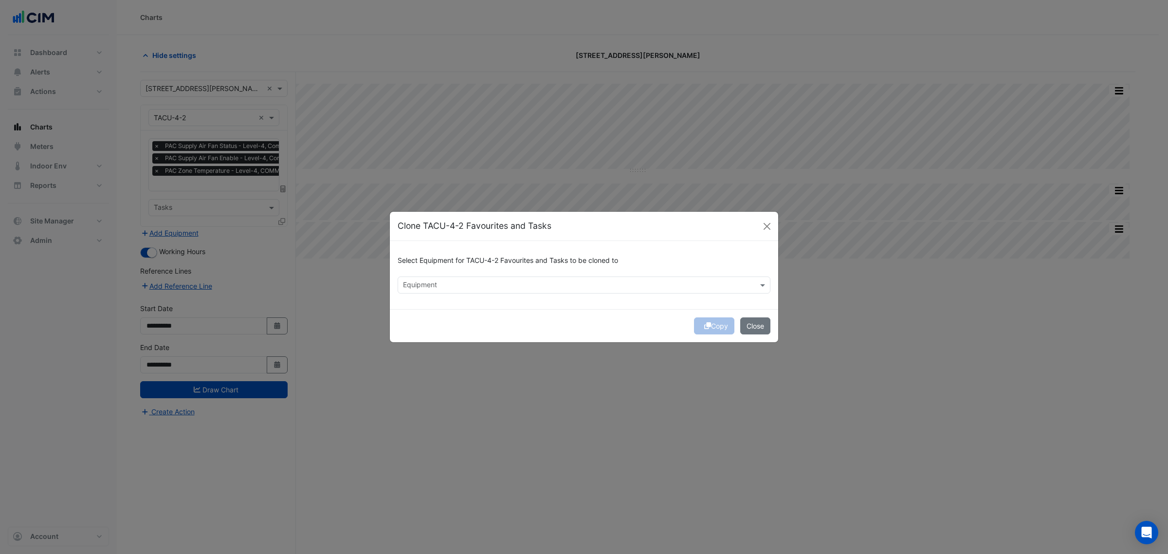
click at [415, 285] on input "text" at bounding box center [578, 286] width 351 height 10
type input "*******"
click at [715, 327] on div "Copy Close" at bounding box center [584, 325] width 388 height 33
drag, startPoint x: 715, startPoint y: 327, endPoint x: 708, endPoint y: 329, distance: 6.6
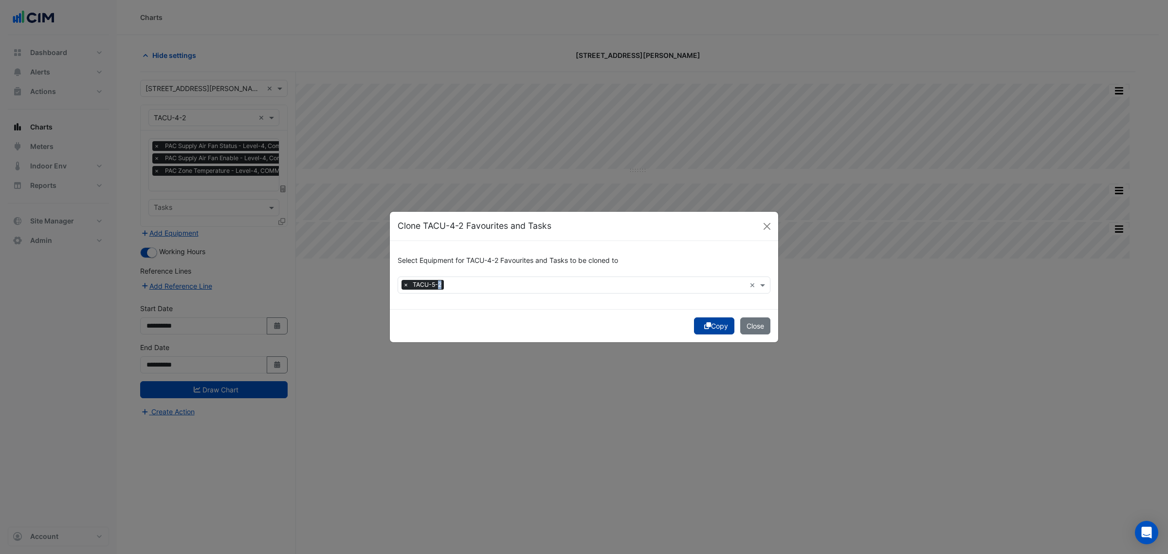
click at [711, 329] on button "Copy" at bounding box center [714, 325] width 40 height 17
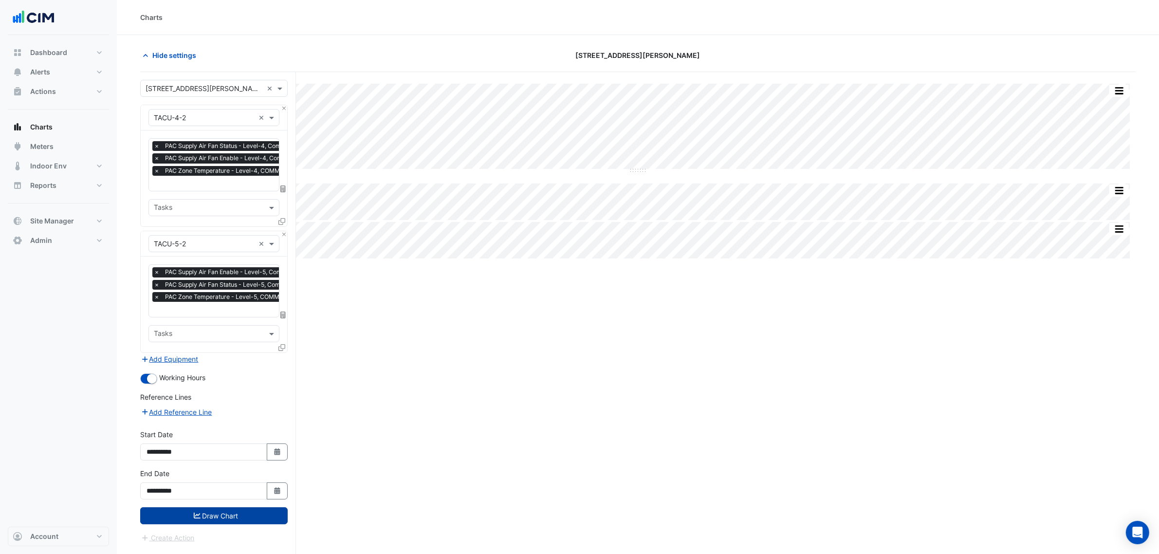
click at [234, 520] on button "Draw Chart" at bounding box center [213, 515] width 147 height 17
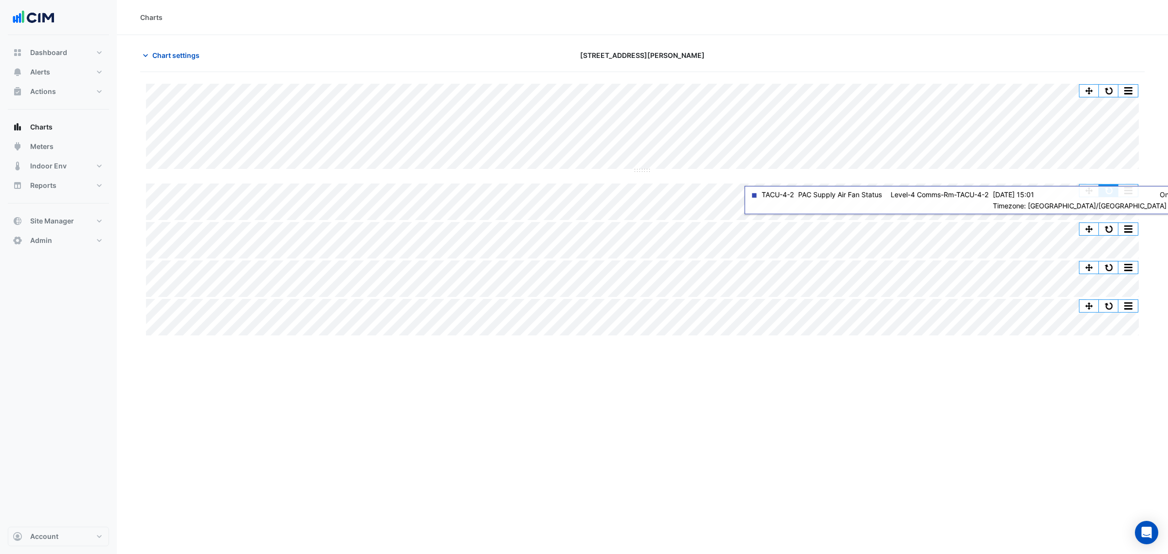
click at [1115, 187] on button "button" at bounding box center [1108, 190] width 19 height 12
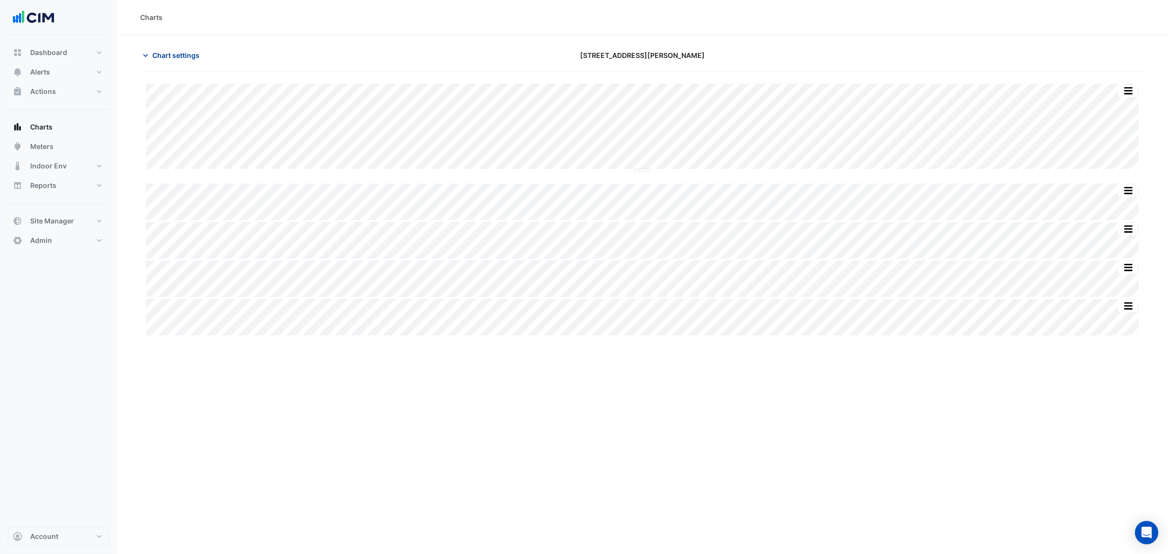
click at [186, 56] on span "Chart settings" at bounding box center [175, 55] width 47 height 10
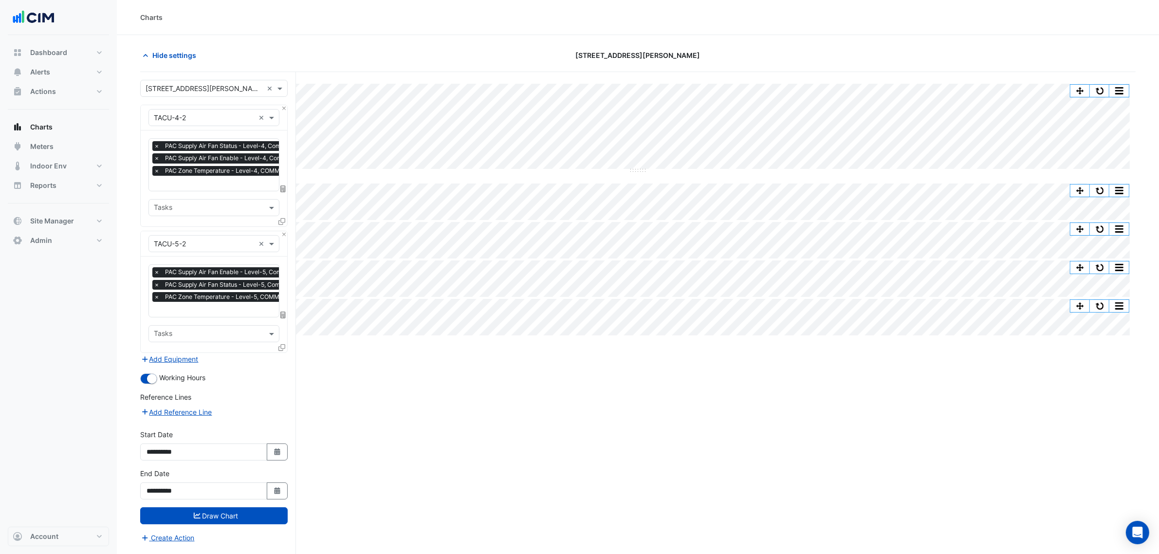
click at [288, 108] on div "Select a Site × 6 Stewart Avenue × Equipment × TACU-4-2 × Favourites × PAC Supp…" at bounding box center [218, 331] width 156 height 519
click at [286, 109] on button "Close" at bounding box center [284, 108] width 6 height 6
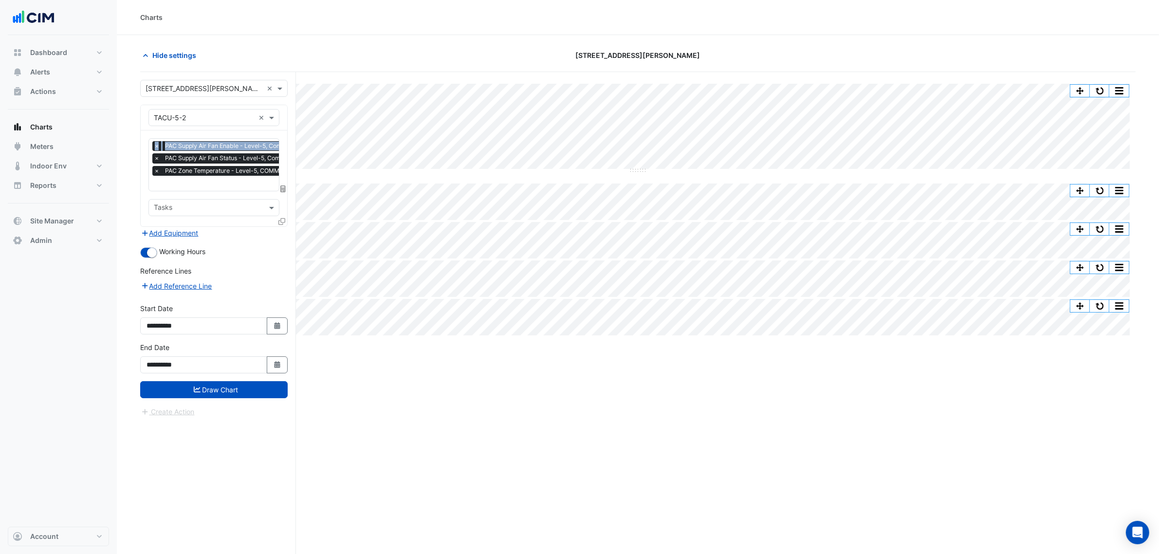
click at [286, 109] on div "Equipment × TACU-5-2 ×" at bounding box center [214, 117] width 147 height 25
click at [219, 117] on input "text" at bounding box center [204, 118] width 101 height 10
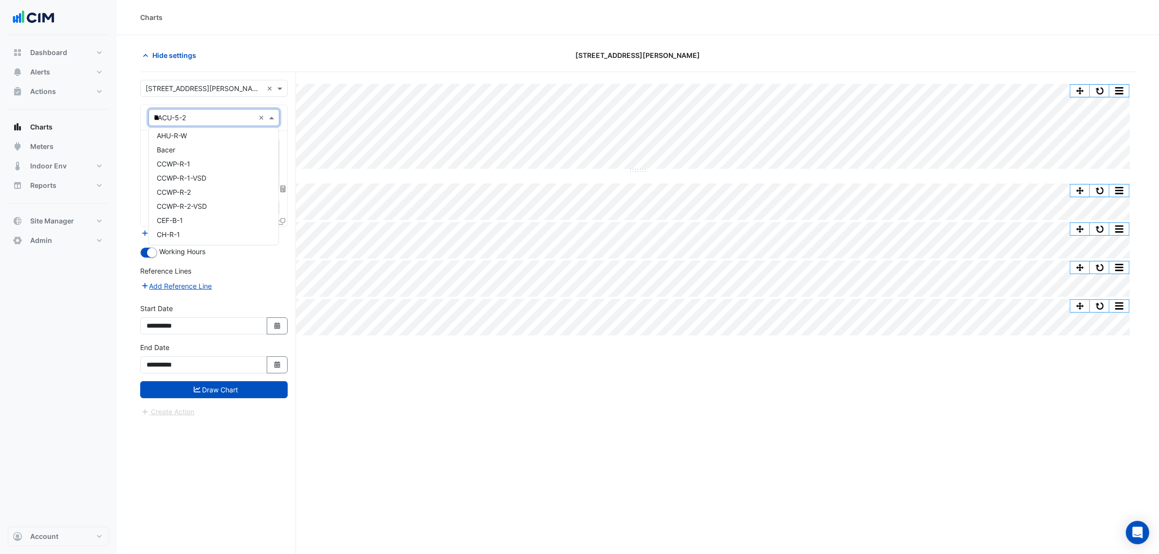
type input "***"
drag, startPoint x: 222, startPoint y: 129, endPoint x: 215, endPoint y: 133, distance: 7.8
click at [222, 130] on div "SAF-HEX-R-2" at bounding box center [213, 135] width 129 height 14
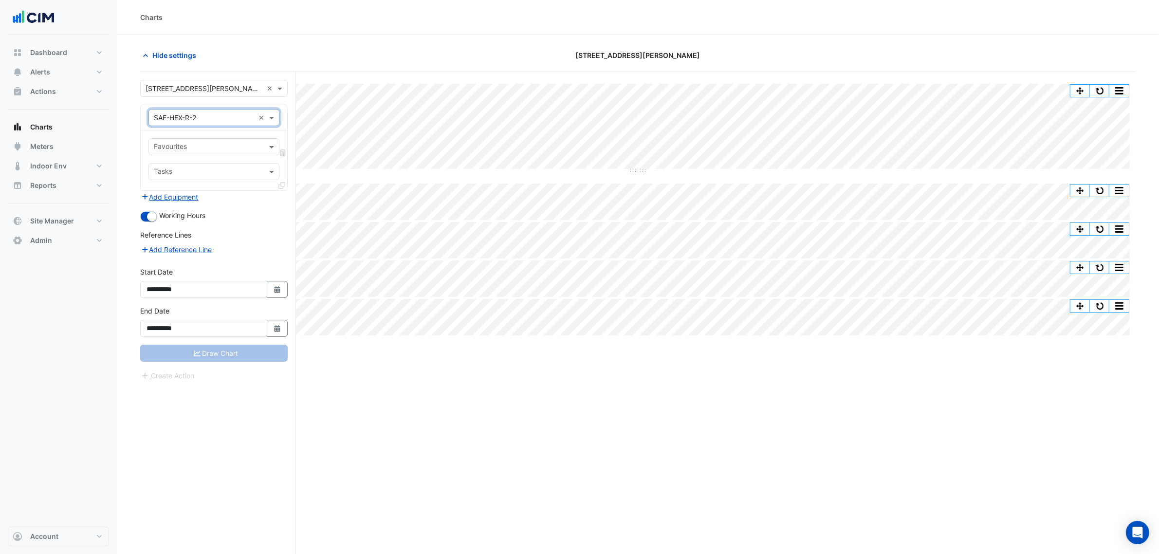
click at [219, 143] on input "text" at bounding box center [208, 148] width 109 height 10
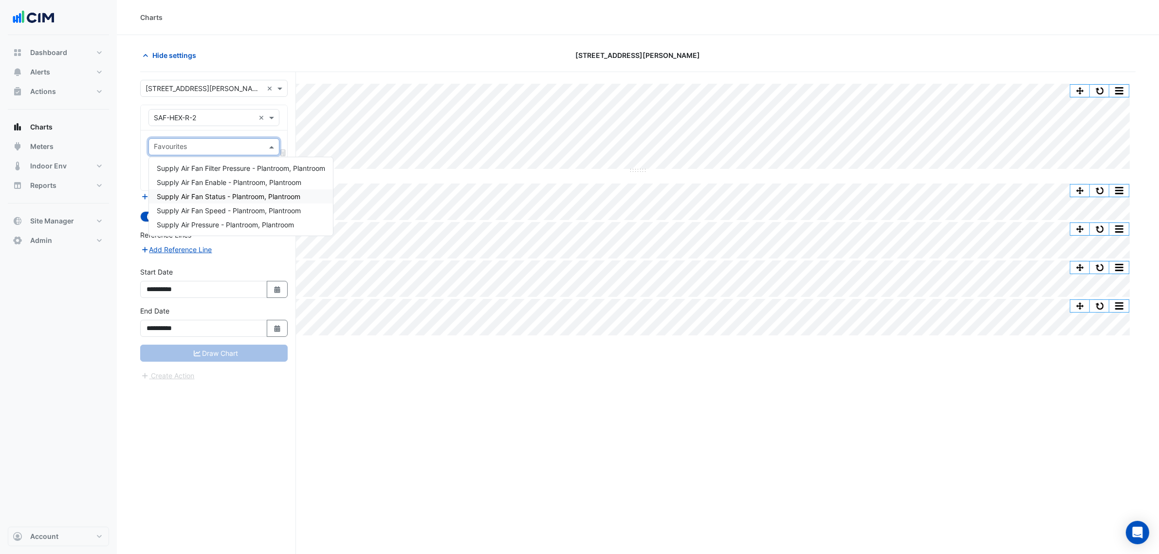
click at [234, 196] on span "Supply Air Fan Status - Plantroom, Plantroom" at bounding box center [229, 196] width 144 height 8
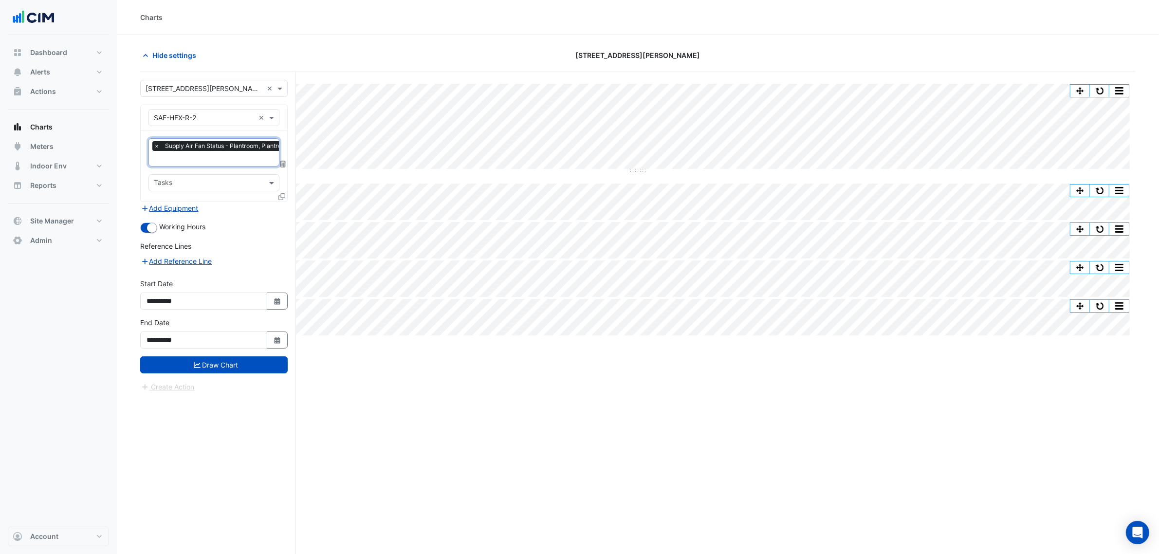
click at [224, 160] on input "text" at bounding box center [224, 159] width 141 height 10
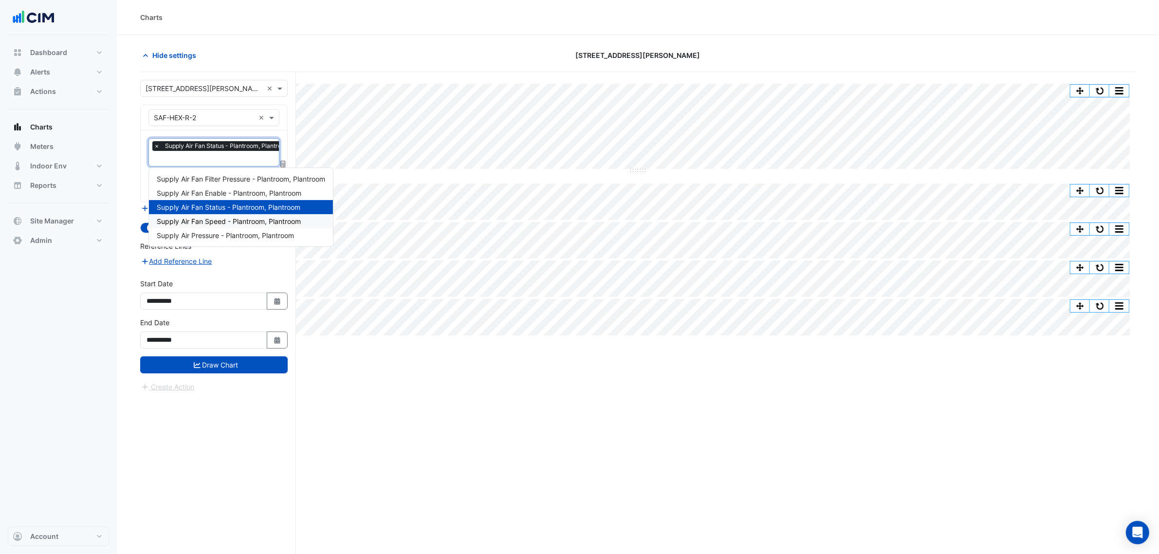
click at [232, 218] on span "Supply Air Fan Speed - Plantroom, Plantroom" at bounding box center [229, 221] width 144 height 8
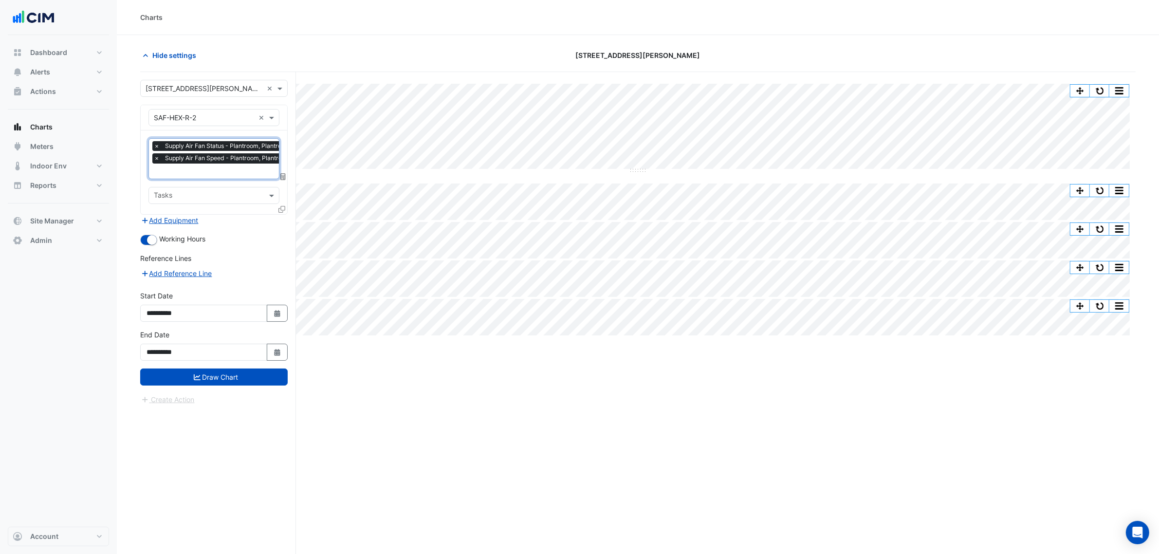
click at [217, 367] on div "**********" at bounding box center [213, 349] width 159 height 39
click at [220, 380] on button "Draw Chart" at bounding box center [213, 376] width 147 height 17
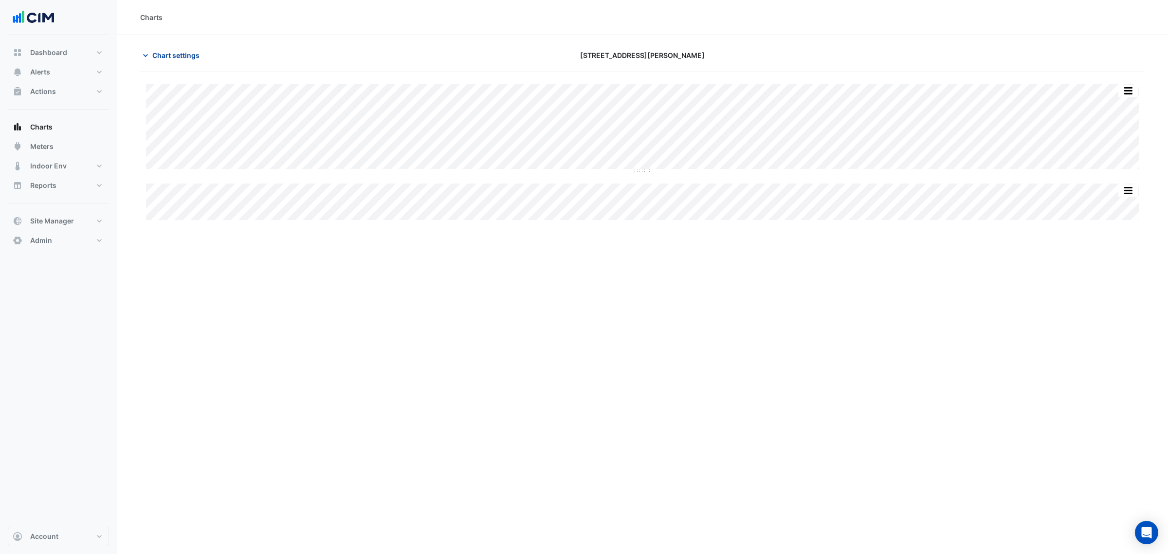
click at [174, 57] on span "Chart settings" at bounding box center [175, 55] width 47 height 10
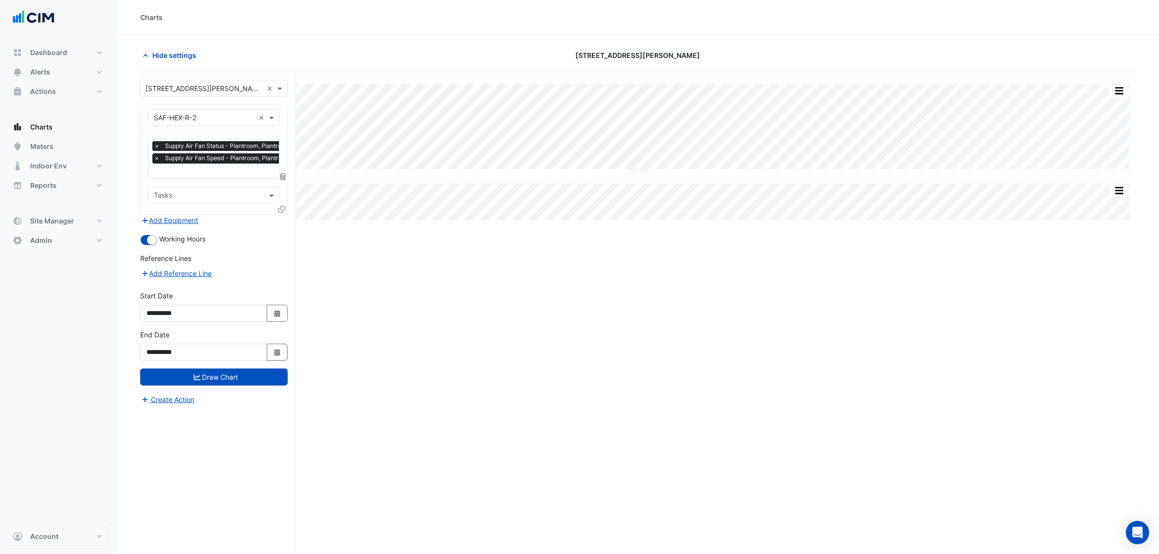
click at [207, 108] on div "Equipment × SAF-HEX-R-2 ×" at bounding box center [214, 117] width 147 height 25
click at [208, 115] on input "text" at bounding box center [204, 118] width 101 height 10
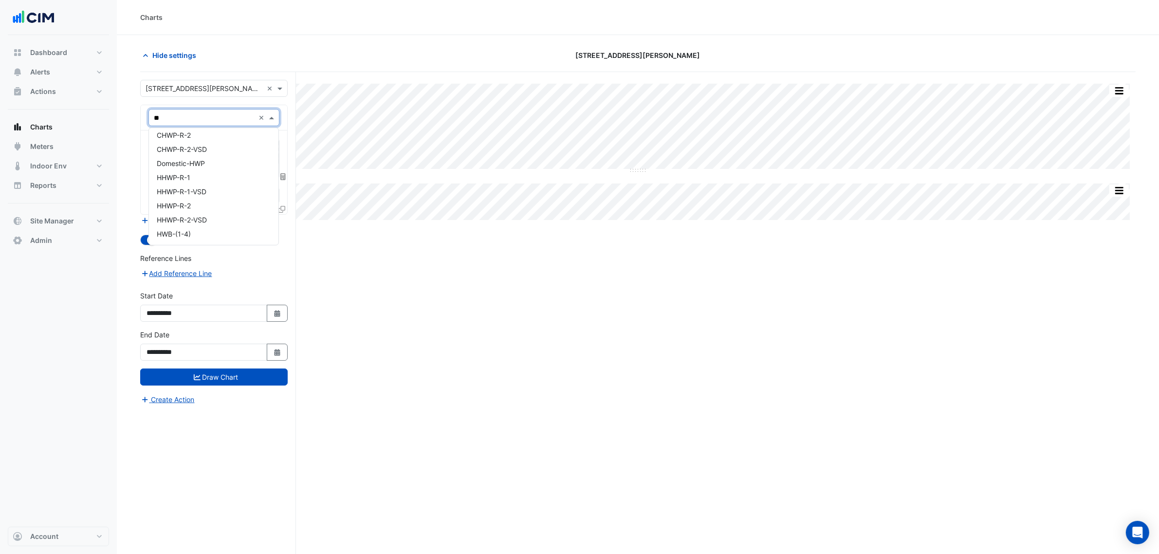
scroll to position [32, 0]
type input "***"
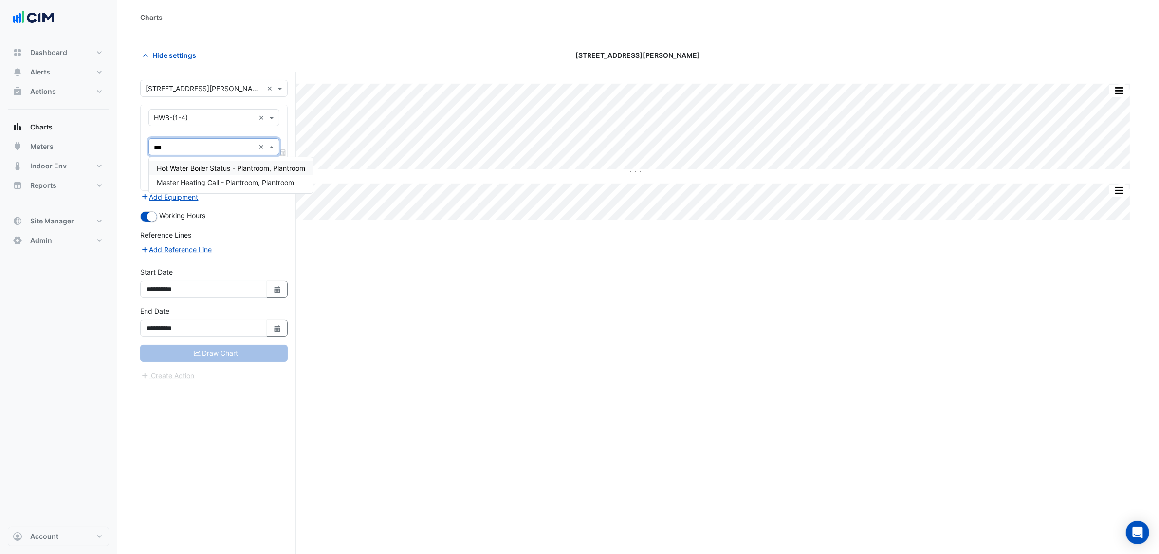
type input "****"
click at [199, 171] on span "Hot Water Boiler Status - Plantroom, Plantroom" at bounding box center [231, 168] width 148 height 8
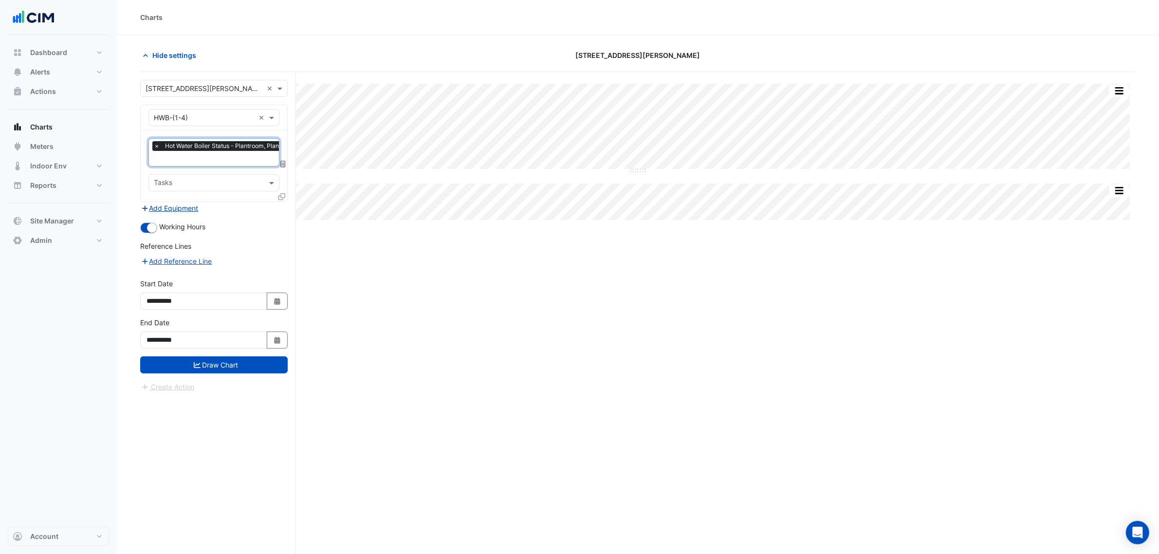
click at [179, 212] on button "Add Equipment" at bounding box center [169, 207] width 59 height 11
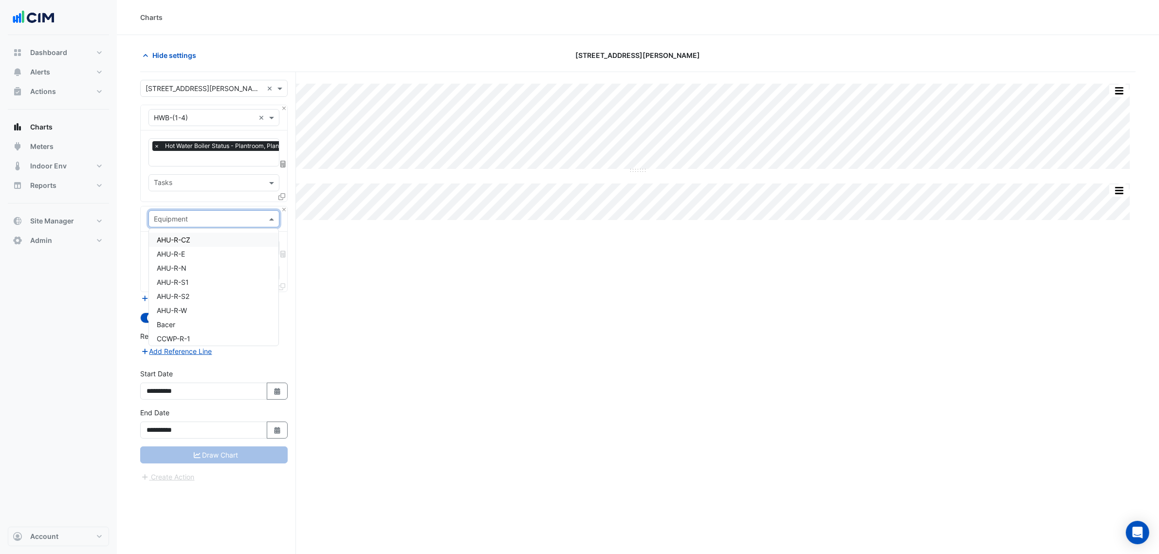
click at [196, 217] on input "text" at bounding box center [204, 219] width 101 height 10
type input "**"
click at [202, 237] on div "CH-R-1" at bounding box center [213, 240] width 129 height 14
click at [202, 237] on div "Favourites Tasks" at bounding box center [214, 262] width 147 height 60
click at [226, 257] on div "Favourites" at bounding box center [213, 247] width 131 height 17
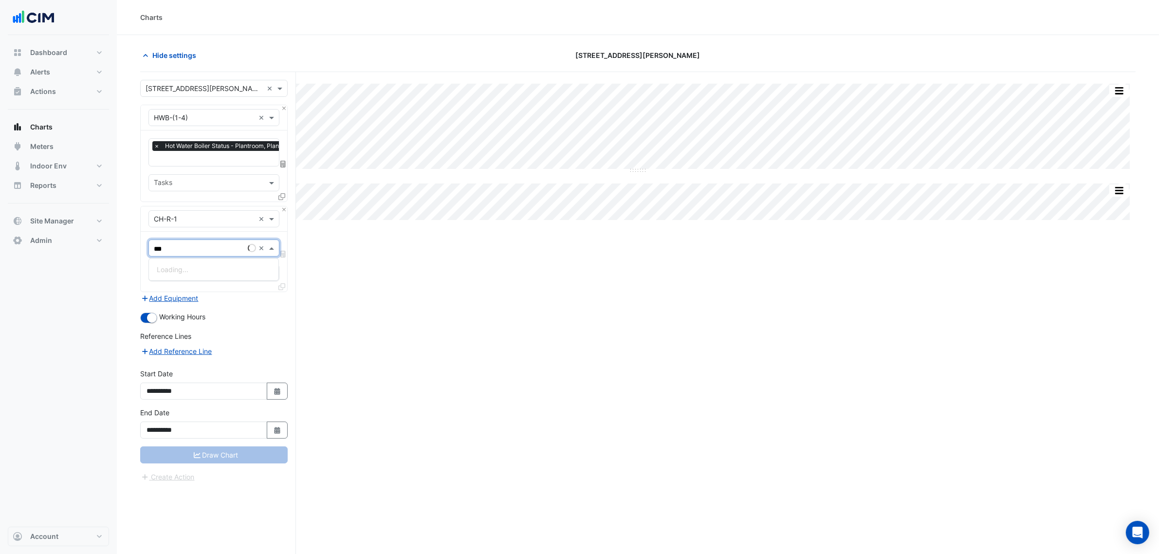
type input "****"
click at [238, 273] on span "Chiller Status - Plantroom, Plantroom" at bounding box center [215, 269] width 117 height 8
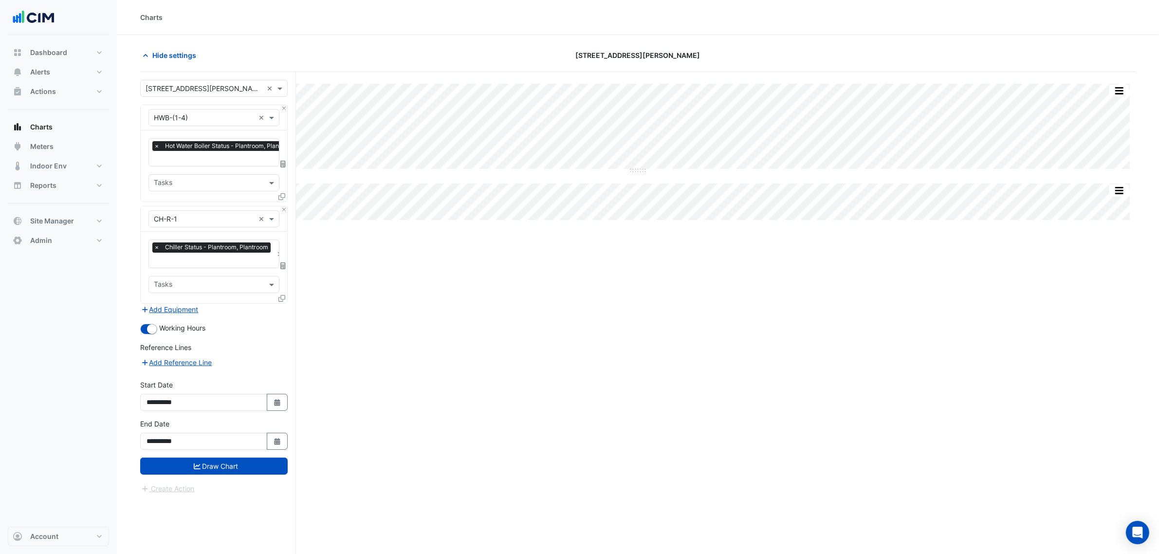
click at [278, 298] on div "Favourites × Chiller Status - Plantroom, Plantroom × Tasks" at bounding box center [214, 267] width 147 height 71
click at [280, 298] on icon at bounding box center [281, 298] width 7 height 7
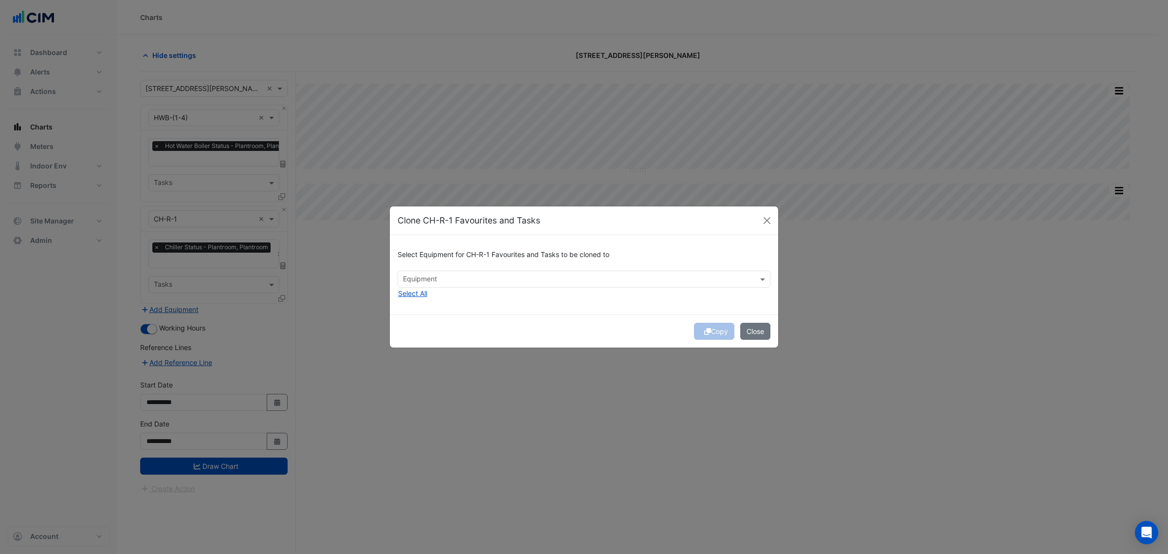
click at [399, 274] on div "Equipment" at bounding box center [576, 279] width 356 height 15
click at [412, 297] on span "CH-R-2" at bounding box center [418, 300] width 24 height 8
click at [716, 330] on div "Copy Close" at bounding box center [584, 330] width 388 height 33
click at [716, 330] on button "Copy" at bounding box center [714, 331] width 40 height 17
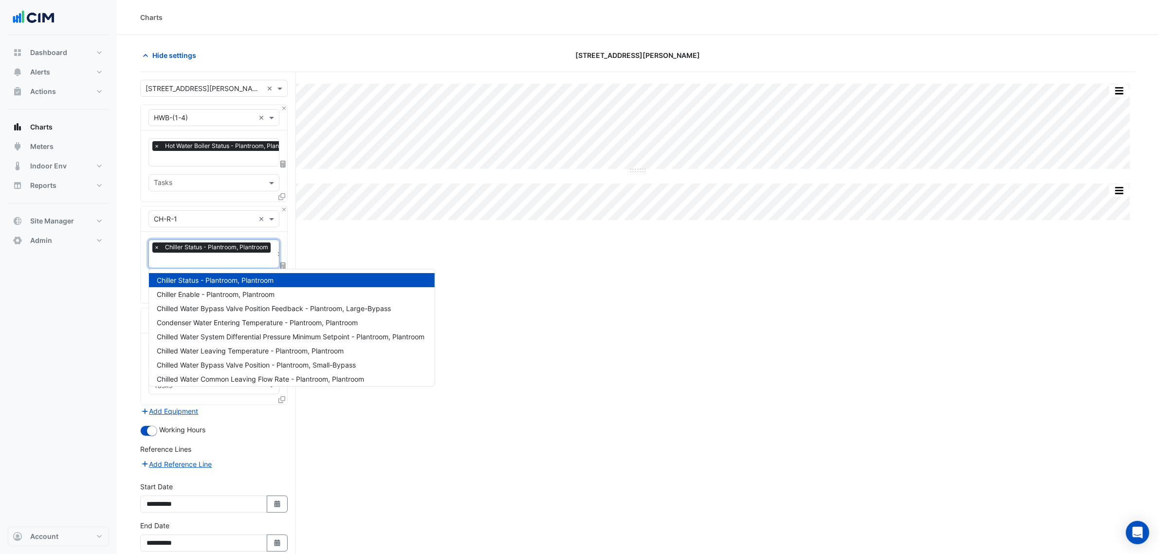
click at [201, 262] on input "text" at bounding box center [213, 261] width 119 height 10
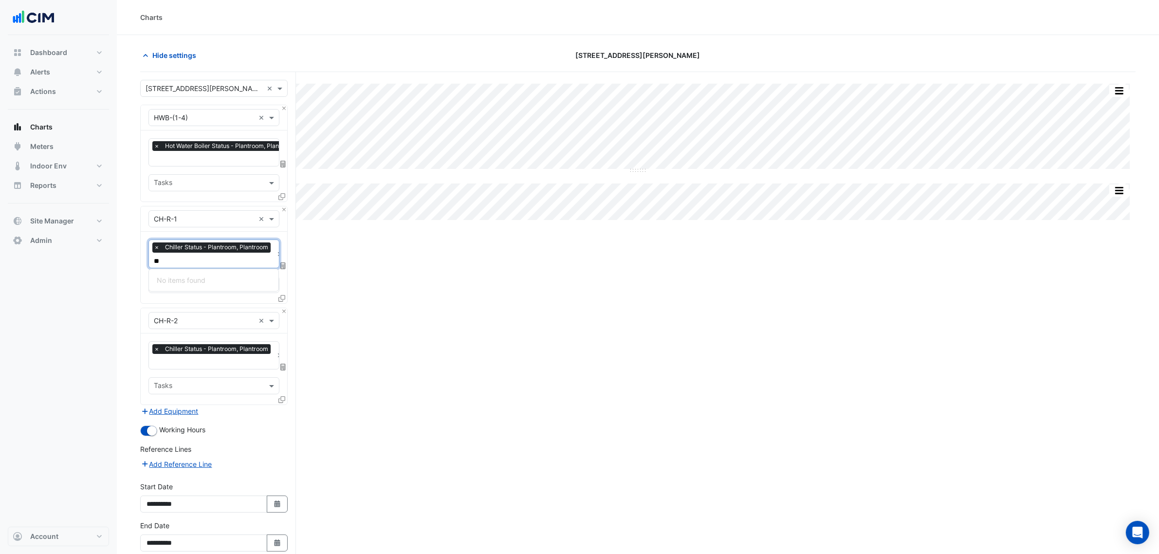
type input "*"
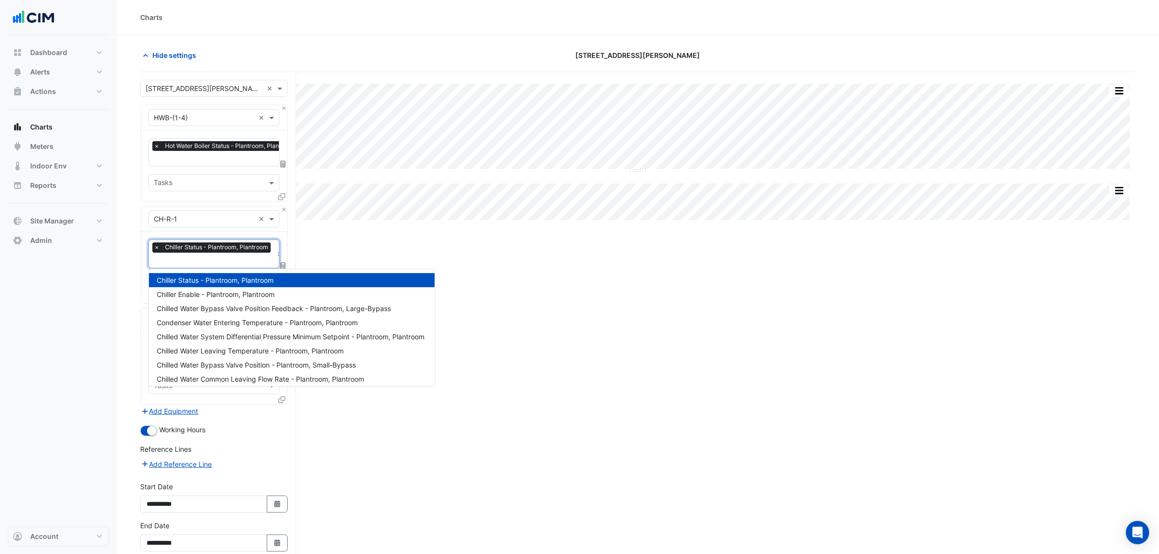
scroll to position [0, 5]
click at [230, 156] on input "text" at bounding box center [222, 159] width 147 height 10
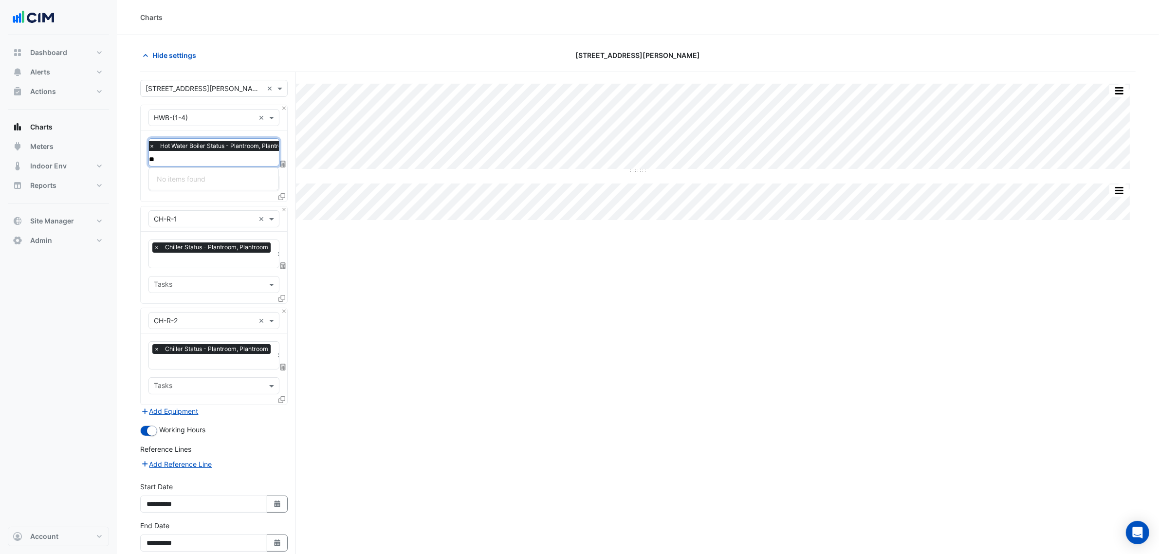
type input "*"
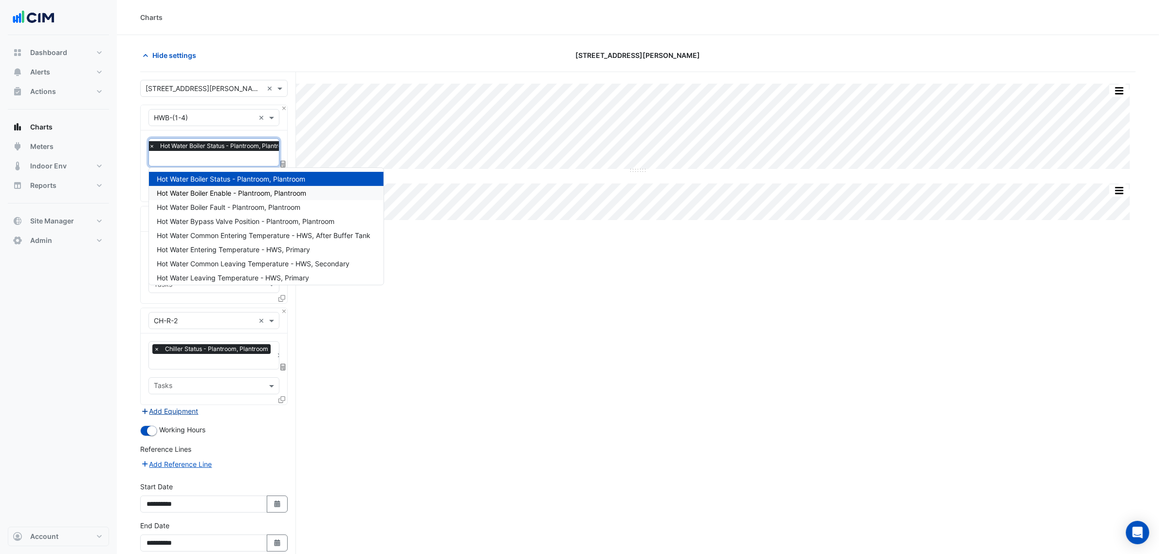
click at [183, 407] on button "Add Equipment" at bounding box center [169, 410] width 59 height 11
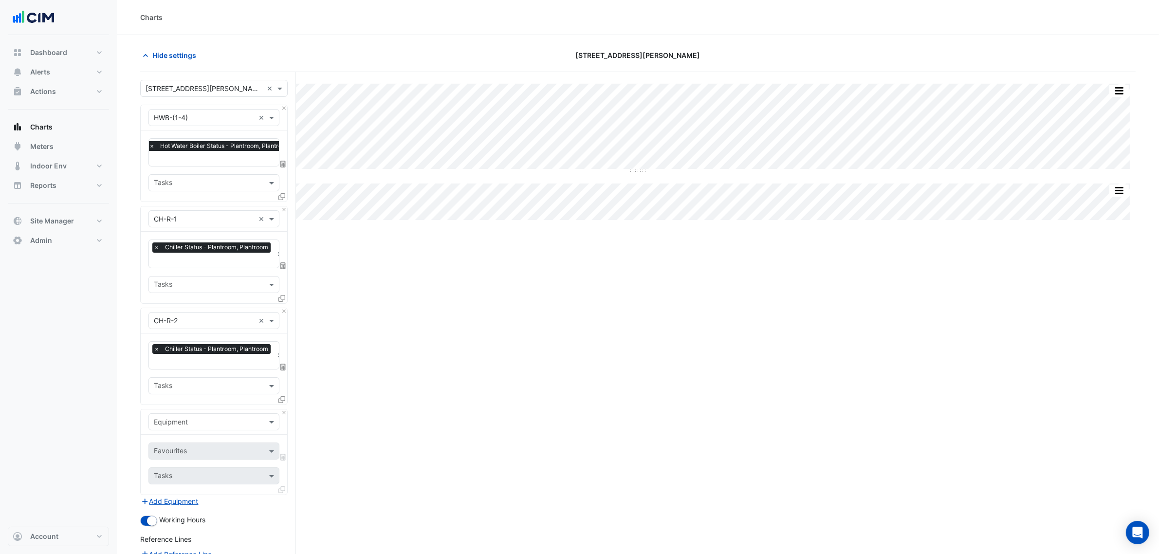
click at [193, 417] on input "text" at bounding box center [204, 422] width 101 height 10
type input "****"
click at [194, 438] on div "Weather" at bounding box center [213, 442] width 129 height 14
click at [194, 448] on input "text" at bounding box center [203, 452] width 98 height 10
type input "**"
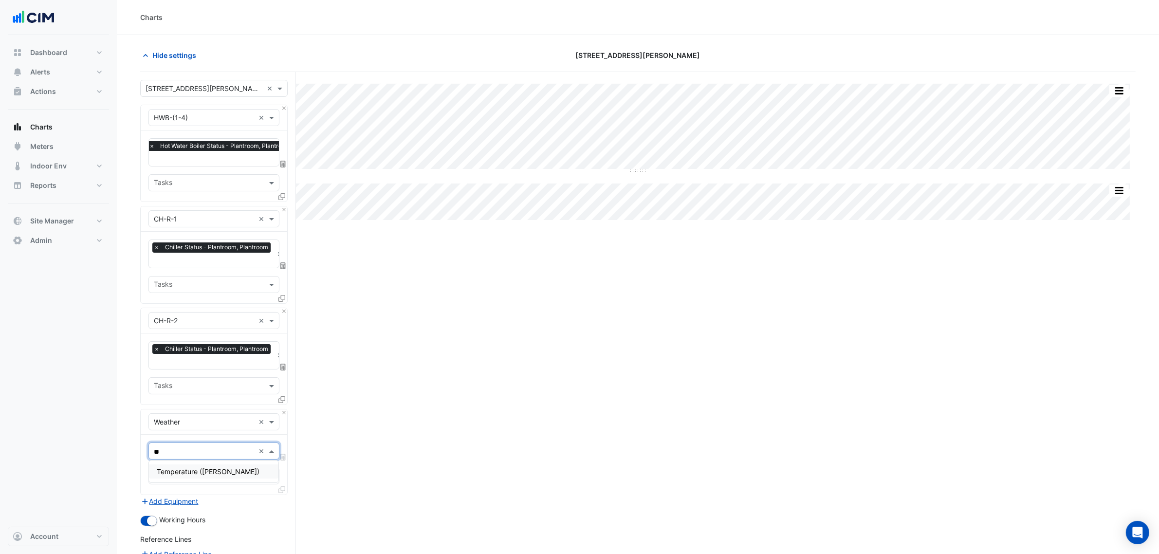
click at [208, 469] on span "Temperature (Celcius)" at bounding box center [208, 471] width 103 height 8
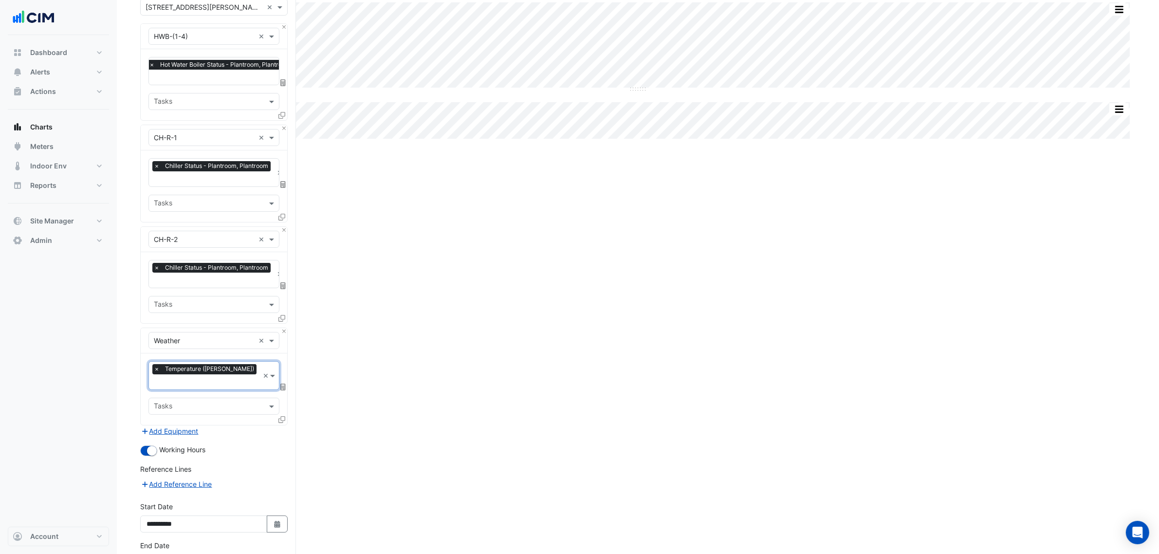
scroll to position [139, 0]
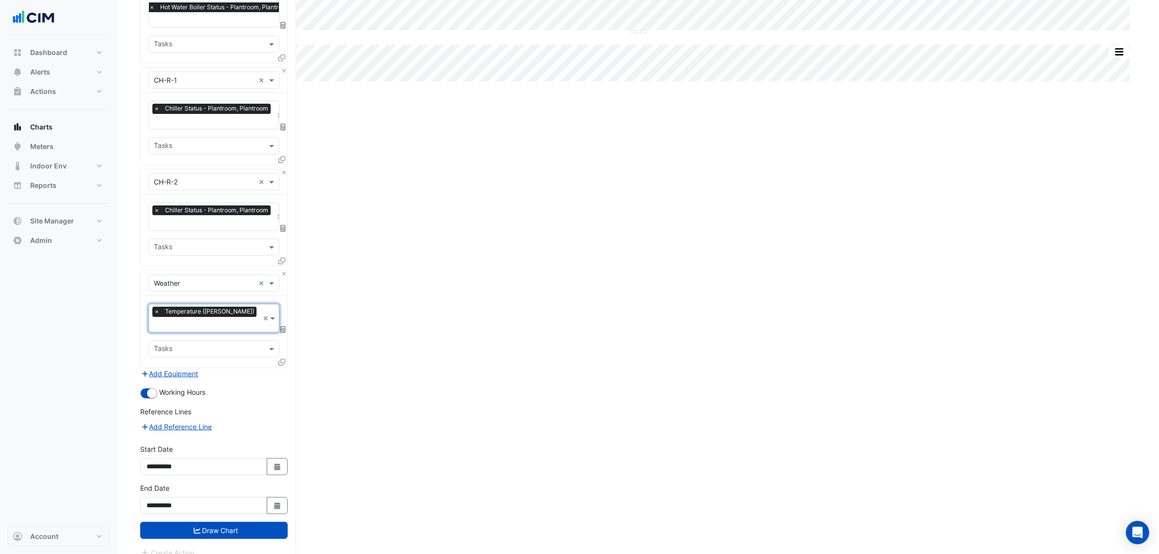
click at [173, 522] on button "Draw Chart" at bounding box center [213, 530] width 147 height 17
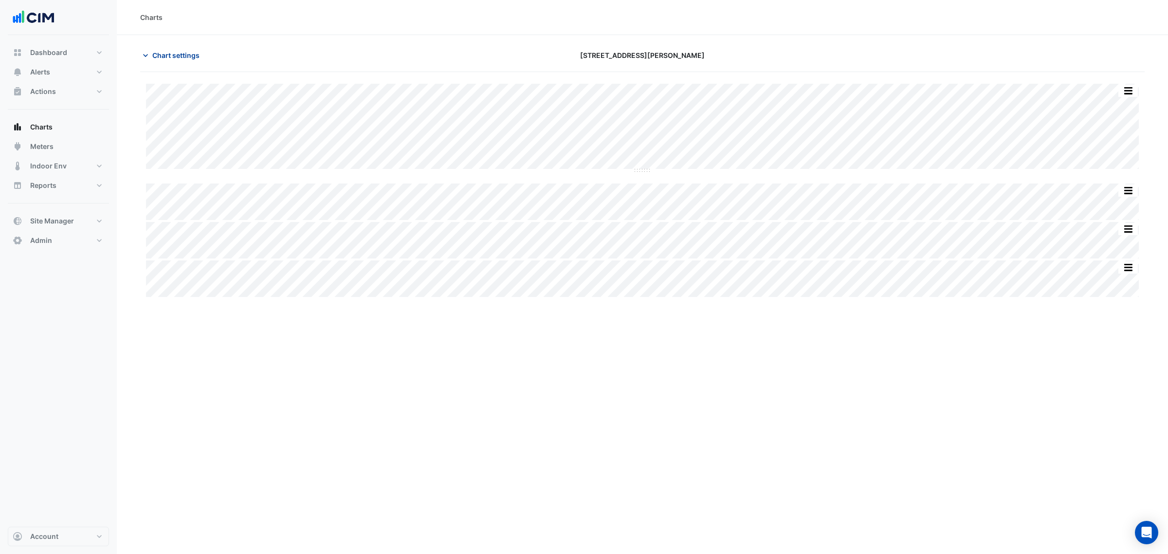
click at [194, 57] on span "Chart settings" at bounding box center [175, 55] width 47 height 10
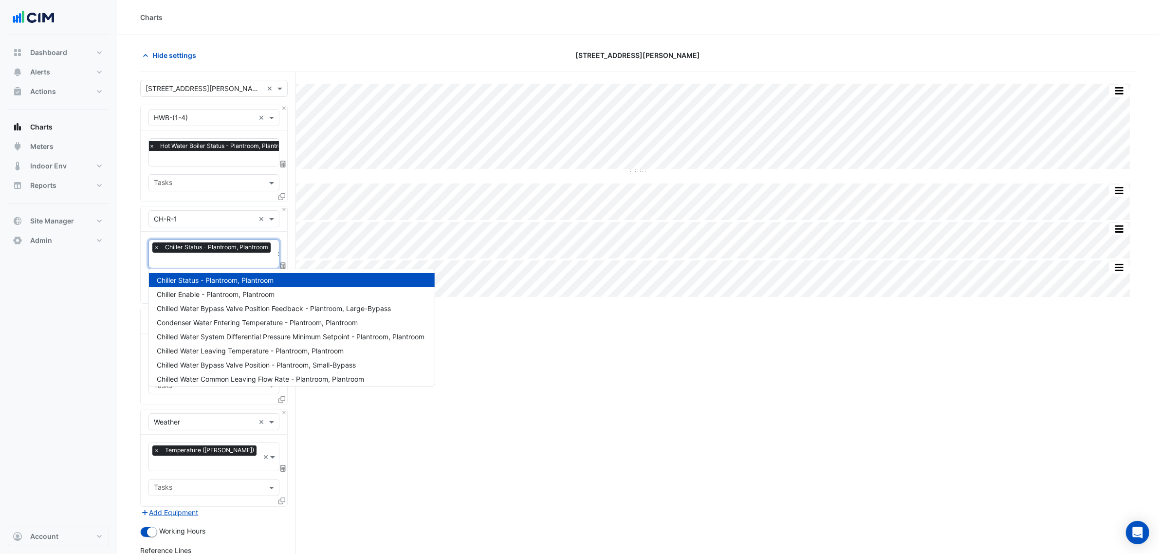
click at [198, 251] on span "Chiller Status - Plantroom, Plantroom" at bounding box center [217, 247] width 108 height 10
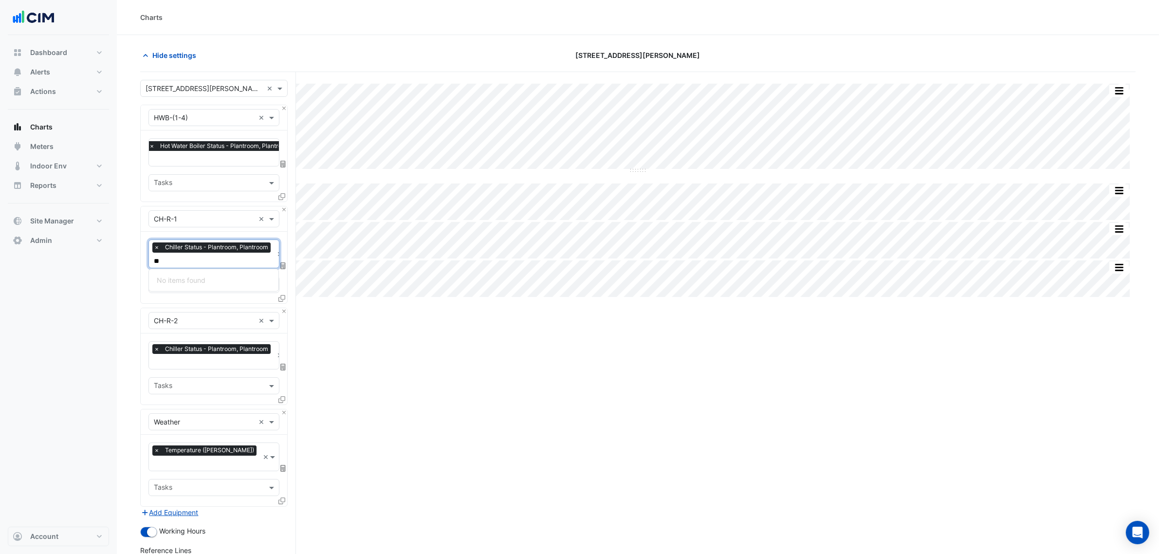
type input "*"
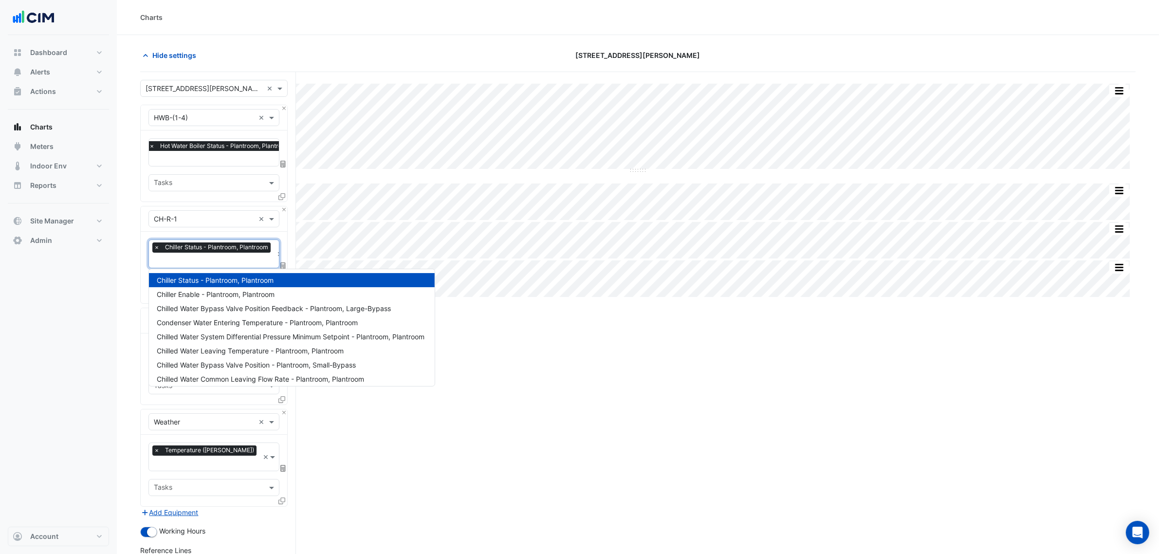
click at [560, 343] on div "Split by Equip Split All Split None Print Save as JPEG Save as PNG Pivot Data T…" at bounding box center [637, 388] width 995 height 633
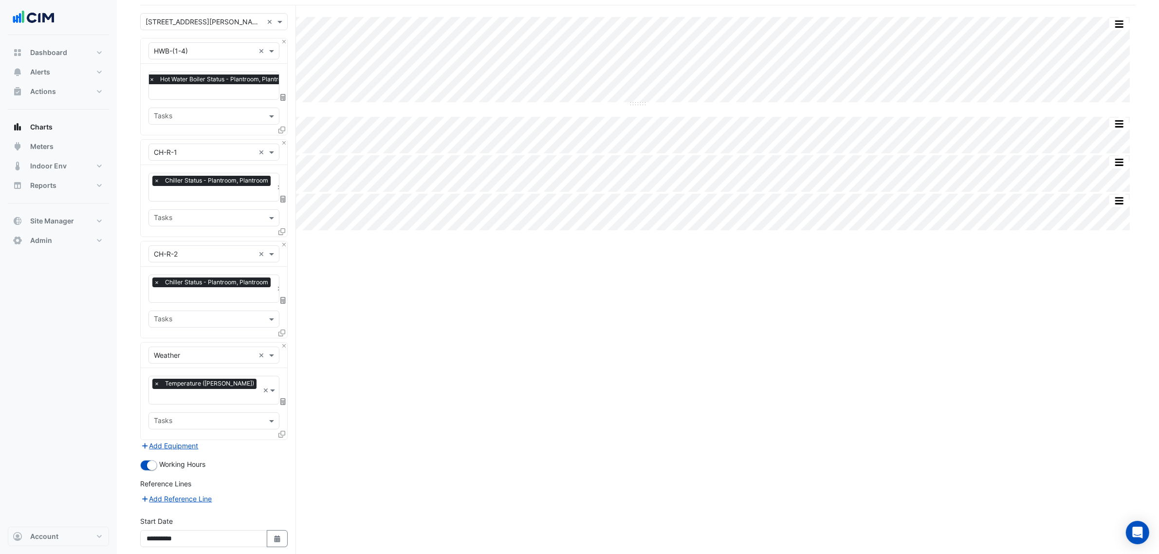
scroll to position [139, 0]
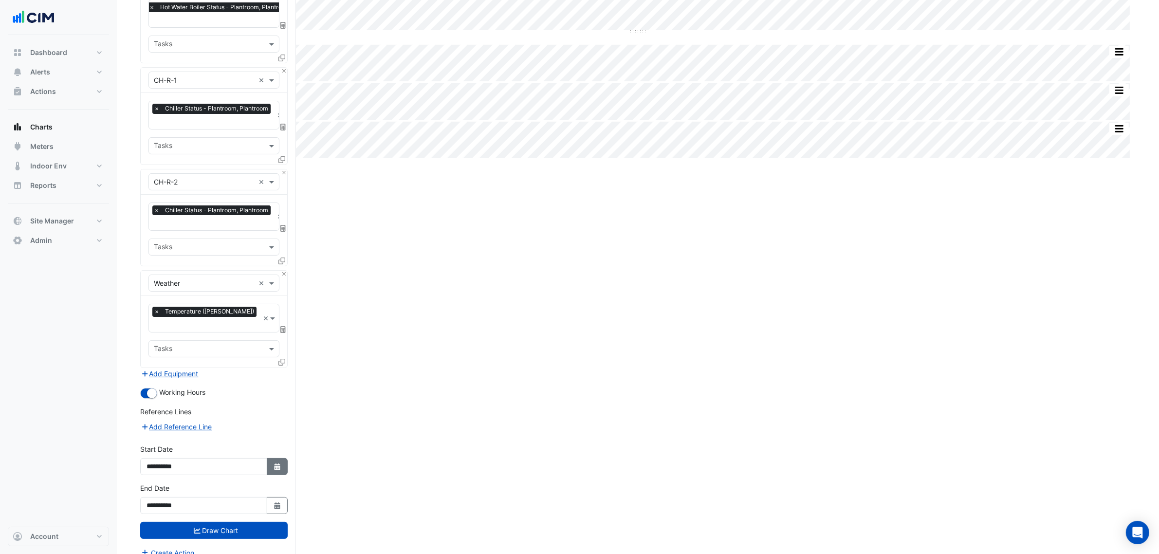
click at [279, 462] on fa-icon "Select Date" at bounding box center [277, 466] width 9 height 8
select select "*"
select select "****"
click at [155, 324] on span "Previous month" at bounding box center [157, 325] width 7 height 7
select select "*"
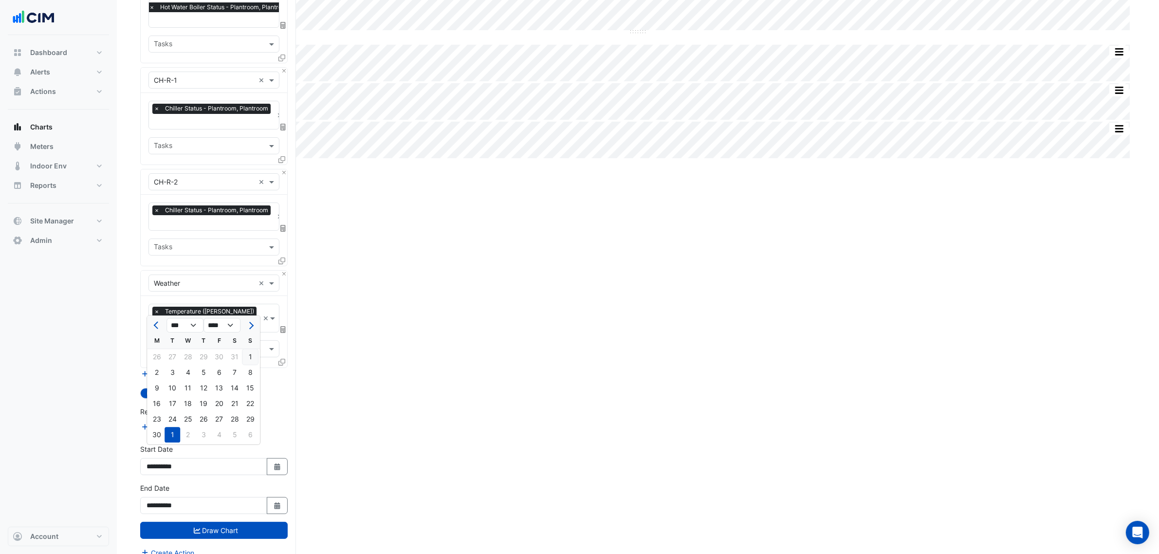
click at [243, 358] on div "1" at bounding box center [250, 357] width 16 height 16
type input "**********"
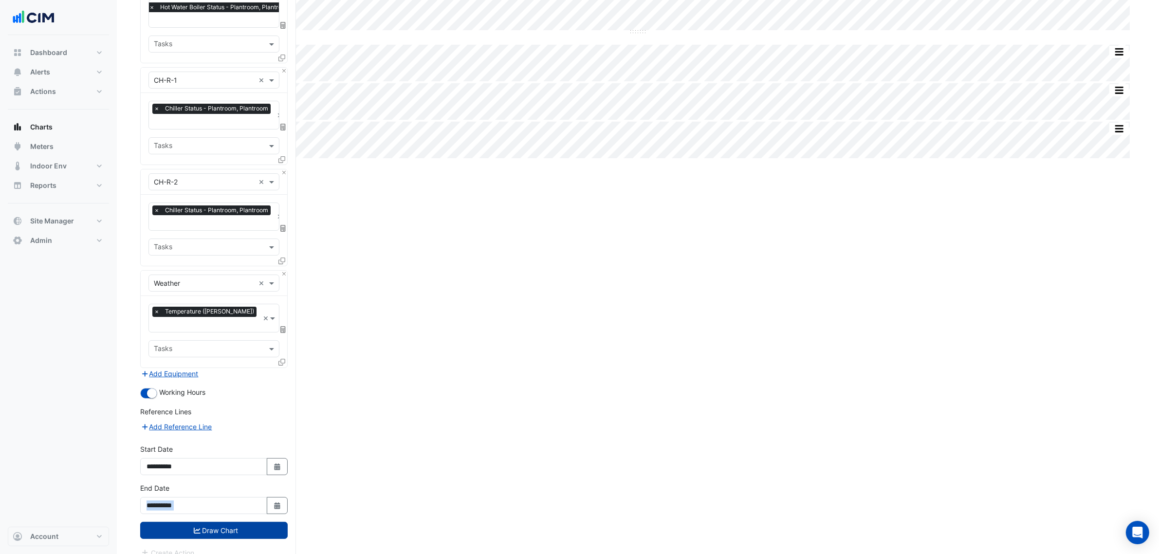
click at [224, 513] on form "Select a Site × 6 Stewart Avenue × Equipment × HWB-(1-4) × Favourites × Hot Wat…" at bounding box center [213, 249] width 147 height 617
click at [223, 522] on button "Draw Chart" at bounding box center [213, 530] width 147 height 17
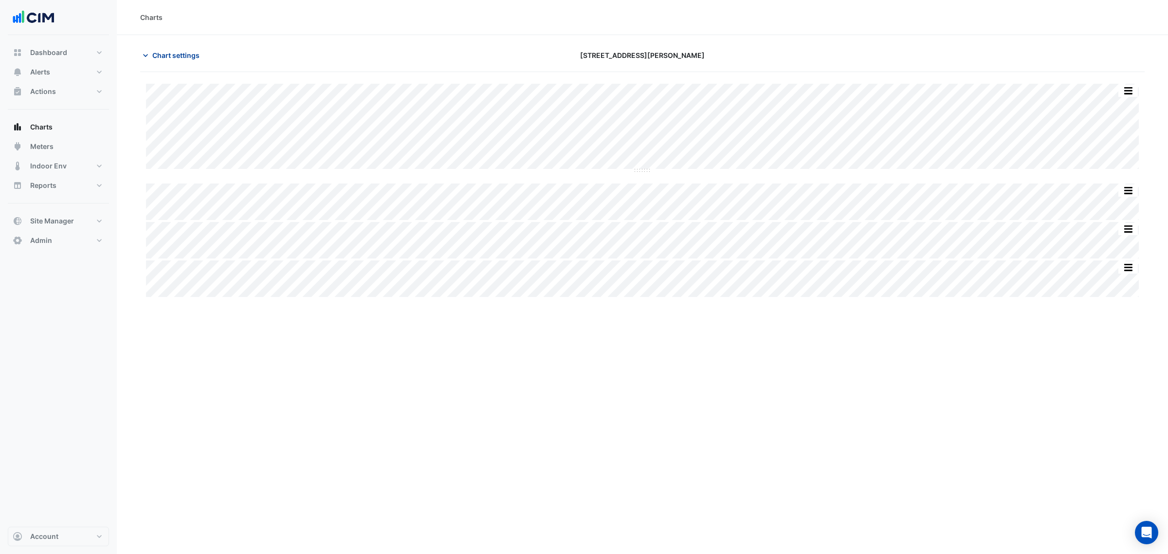
click at [176, 58] on span "Chart settings" at bounding box center [175, 55] width 47 height 10
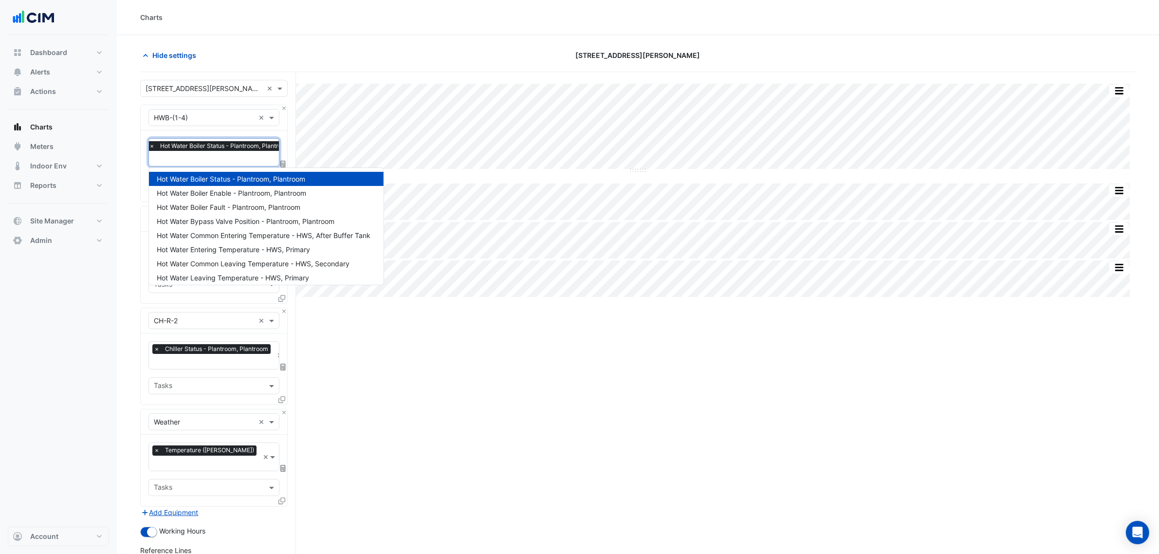
click at [210, 150] on span "Hot Water Boiler Status - Plantroom, Plantroom" at bounding box center [225, 146] width 135 height 10
click at [232, 194] on span "Hot Water Boiler Enable - Plantroom, Plantroom" at bounding box center [231, 193] width 149 height 8
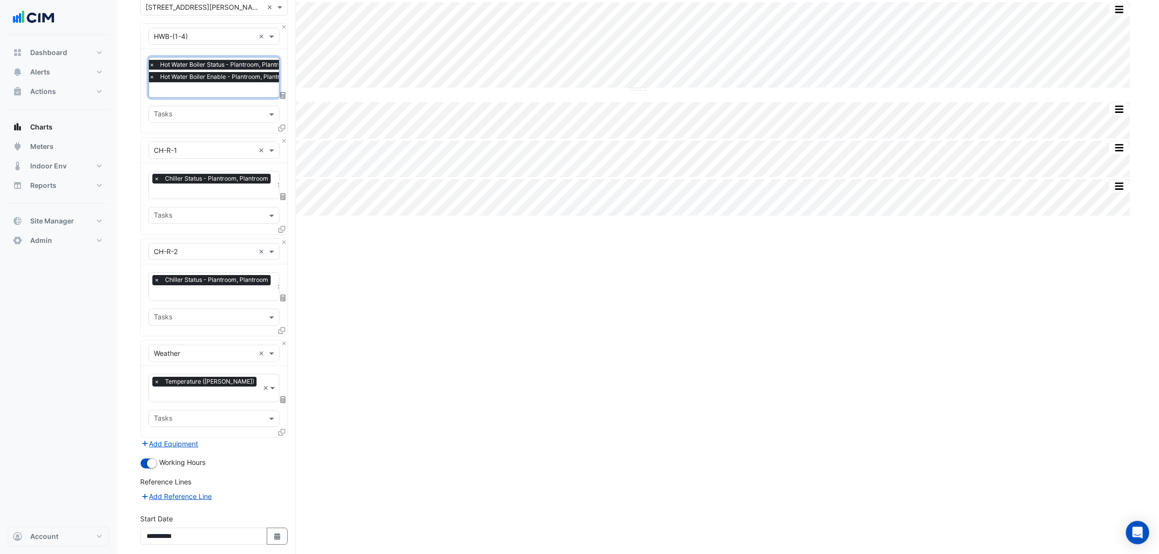
scroll to position [151, 0]
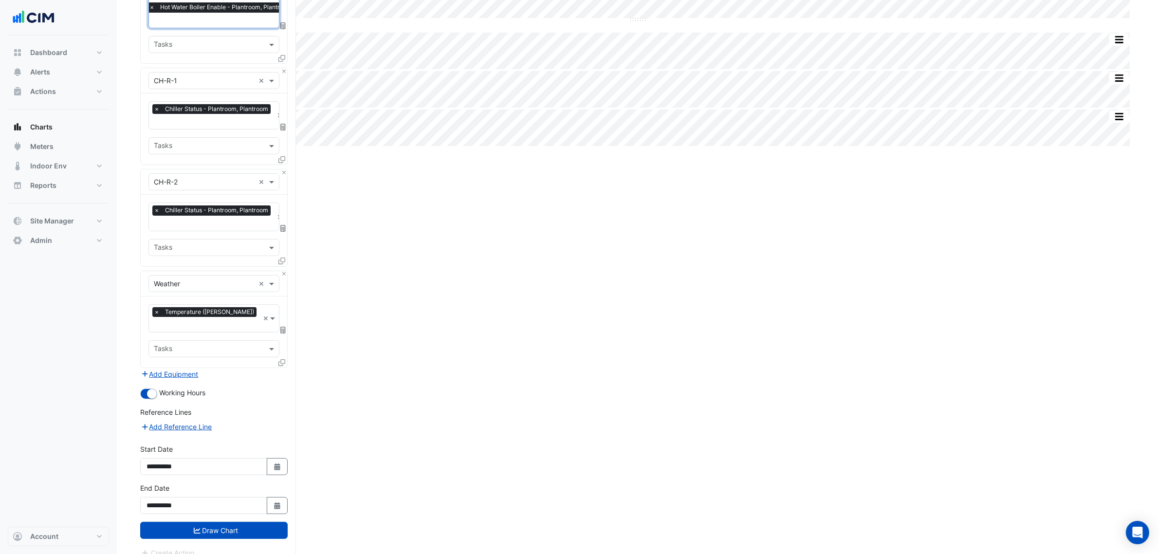
click at [261, 523] on button "Draw Chart" at bounding box center [213, 530] width 147 height 17
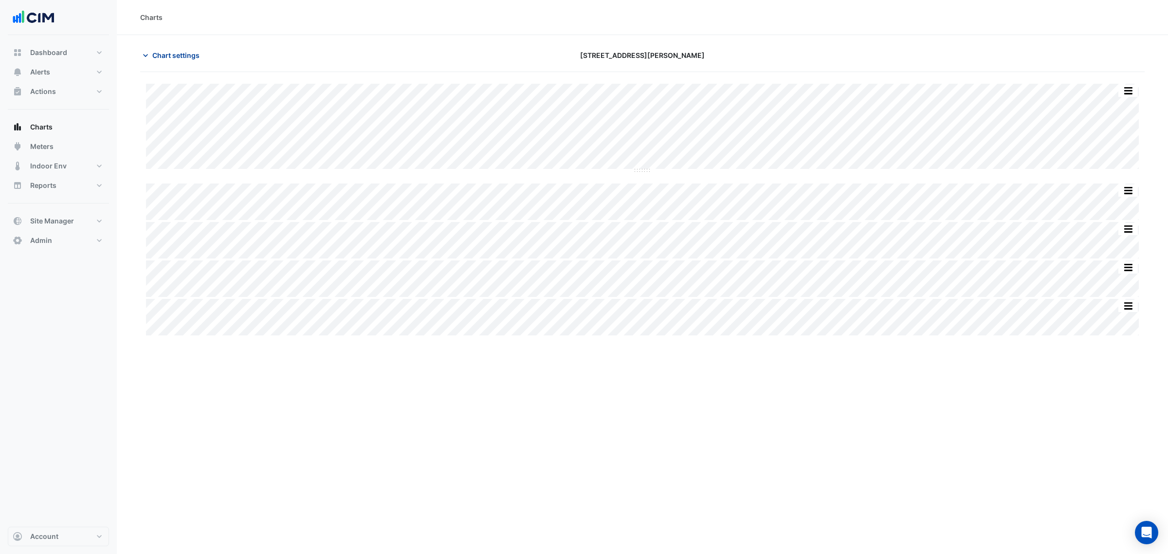
click at [197, 59] on span "Chart settings" at bounding box center [175, 55] width 47 height 10
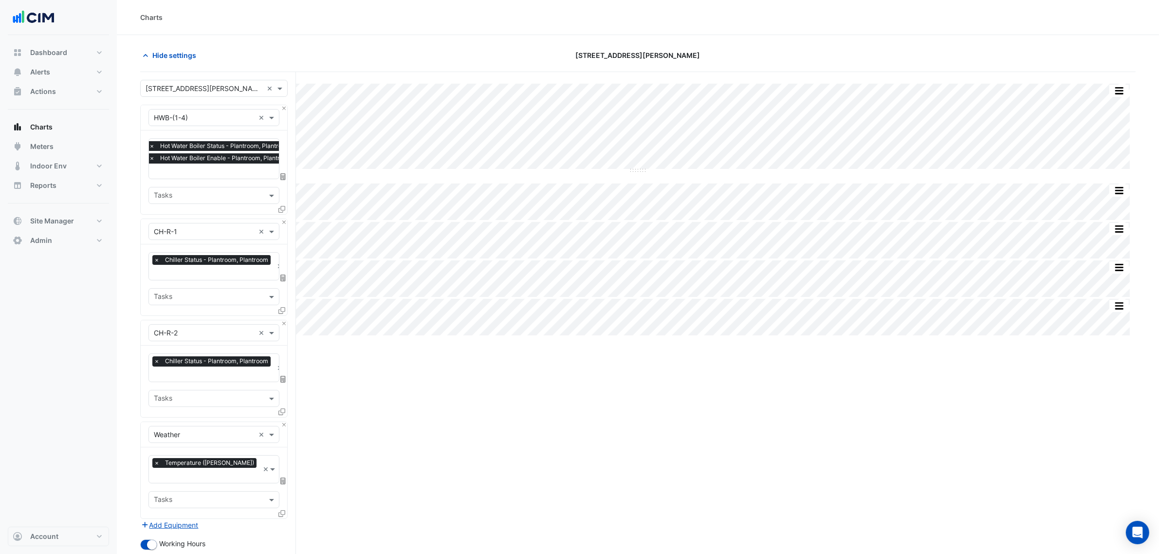
click at [286, 225] on div "Equipment × CH-R-1 ×" at bounding box center [214, 231] width 147 height 25
click at [285, 225] on div "Equipment × CH-R-1 ×" at bounding box center [214, 231] width 147 height 25
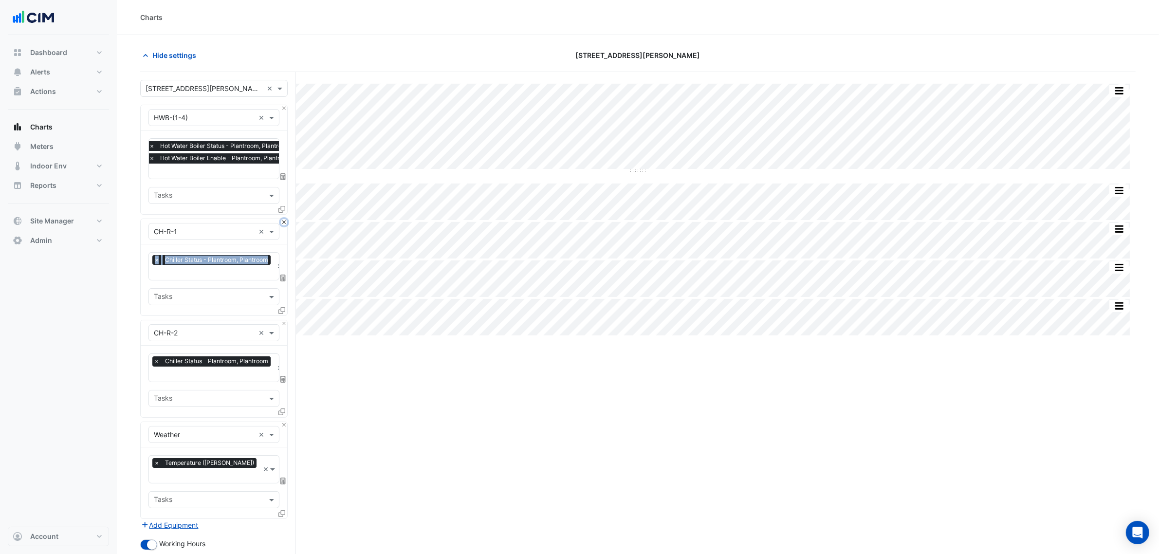
click at [284, 224] on button "Close" at bounding box center [284, 222] width 6 height 6
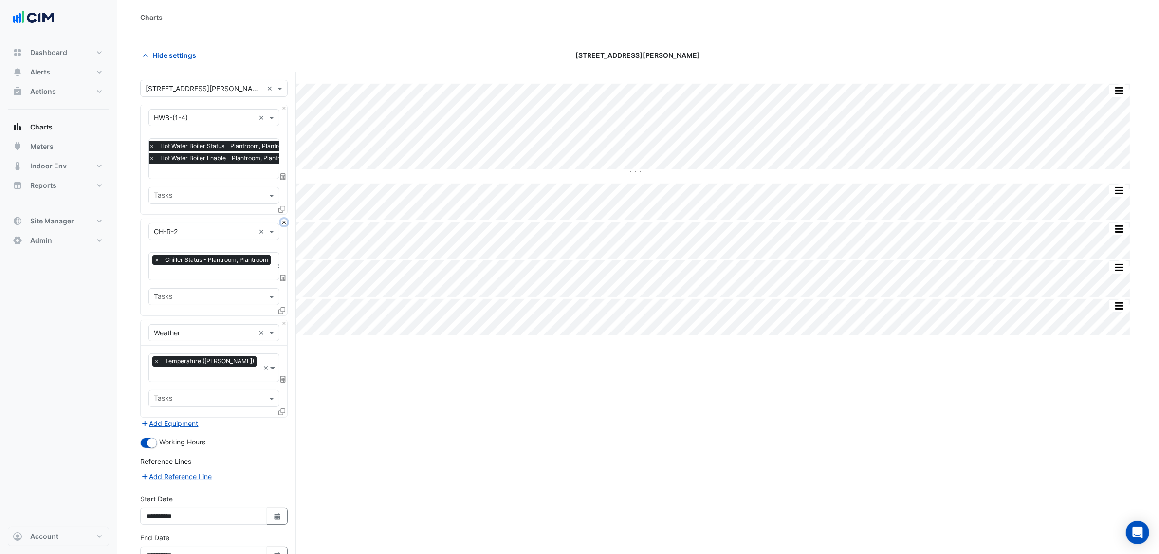
click at [284, 224] on button "Close" at bounding box center [284, 222] width 6 height 6
click at [284, 320] on button "Close" at bounding box center [284, 323] width 6 height 6
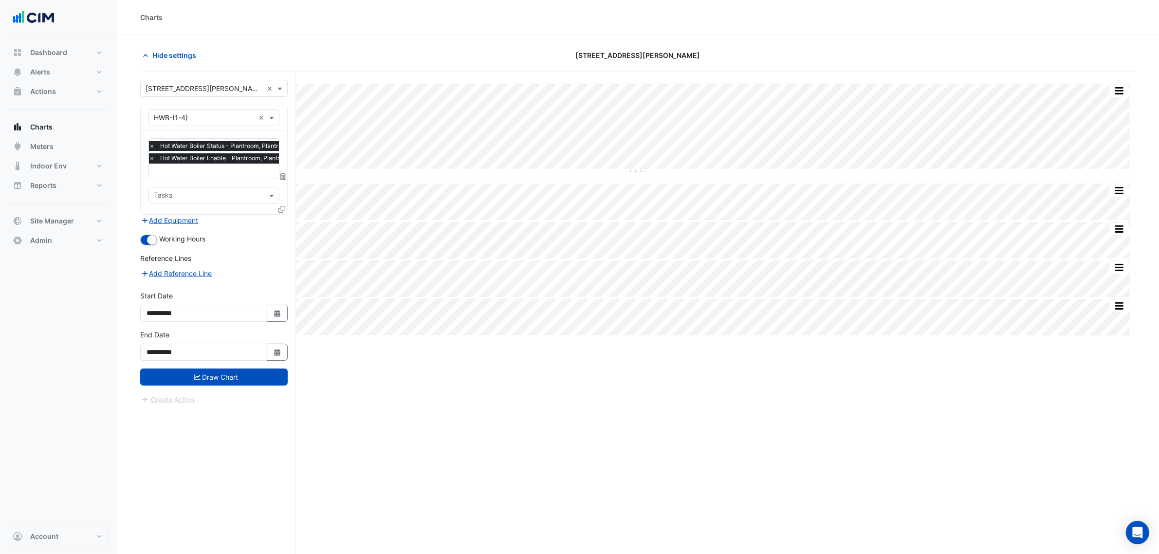
click at [268, 327] on div "**********" at bounding box center [213, 310] width 159 height 39
click at [268, 322] on div "**********" at bounding box center [213, 310] width 159 height 39
click at [270, 316] on button "Select Date" at bounding box center [277, 313] width 21 height 17
select select "*"
select select "****"
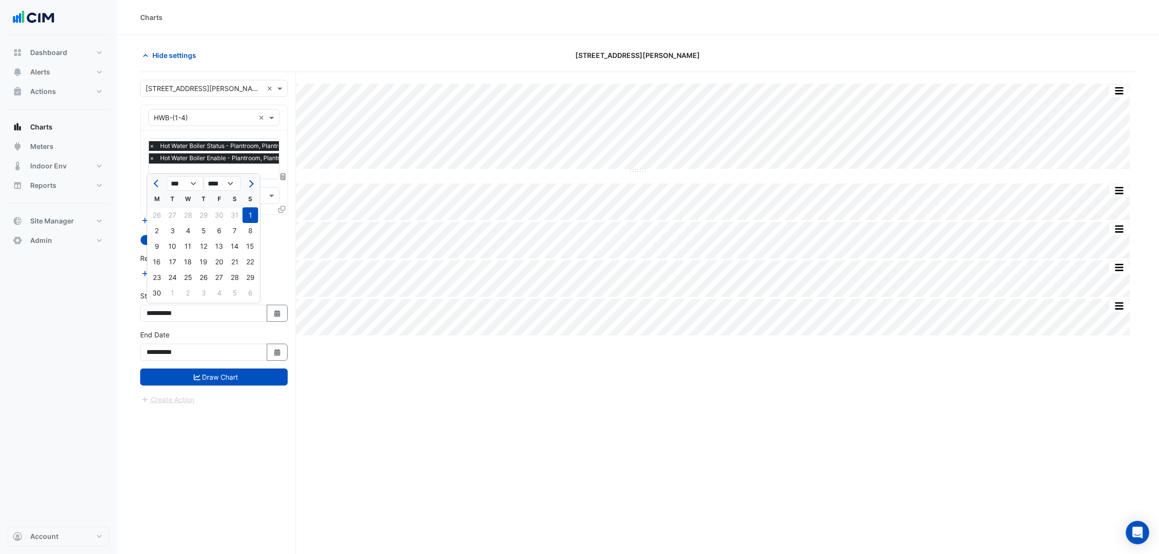
click at [249, 188] on button "Next month" at bounding box center [250, 184] width 12 height 16
select select "*"
click at [176, 212] on div "1" at bounding box center [173, 215] width 16 height 16
type input "**********"
click at [188, 181] on div "Favourites × Hot Water Boiler Status - Plantroom, Plantroom × Hot Water Boiler …" at bounding box center [214, 172] width 147 height 84
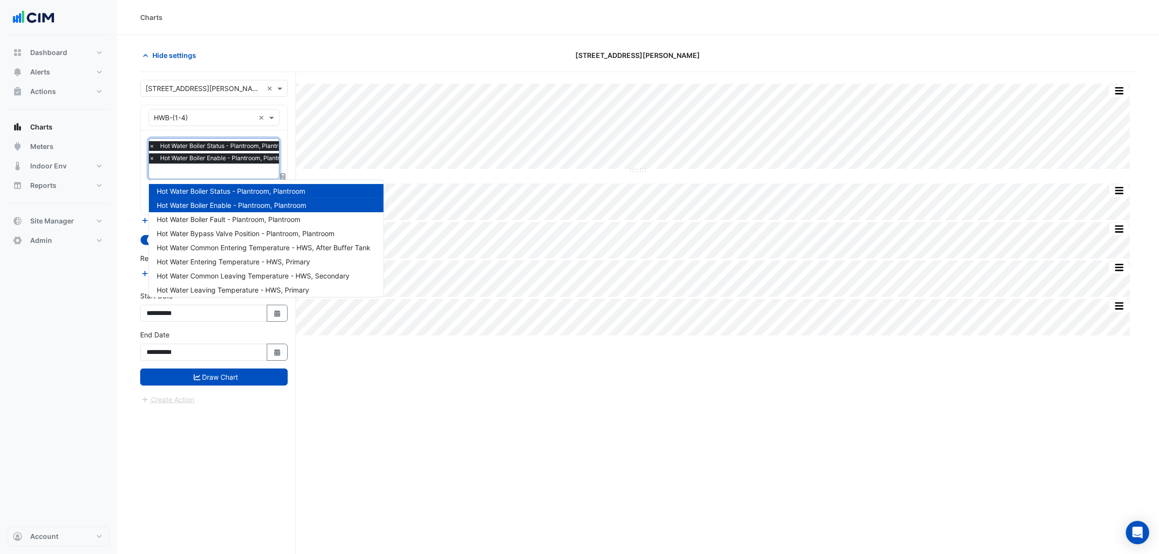
click at [195, 168] on input "text" at bounding box center [223, 172] width 148 height 10
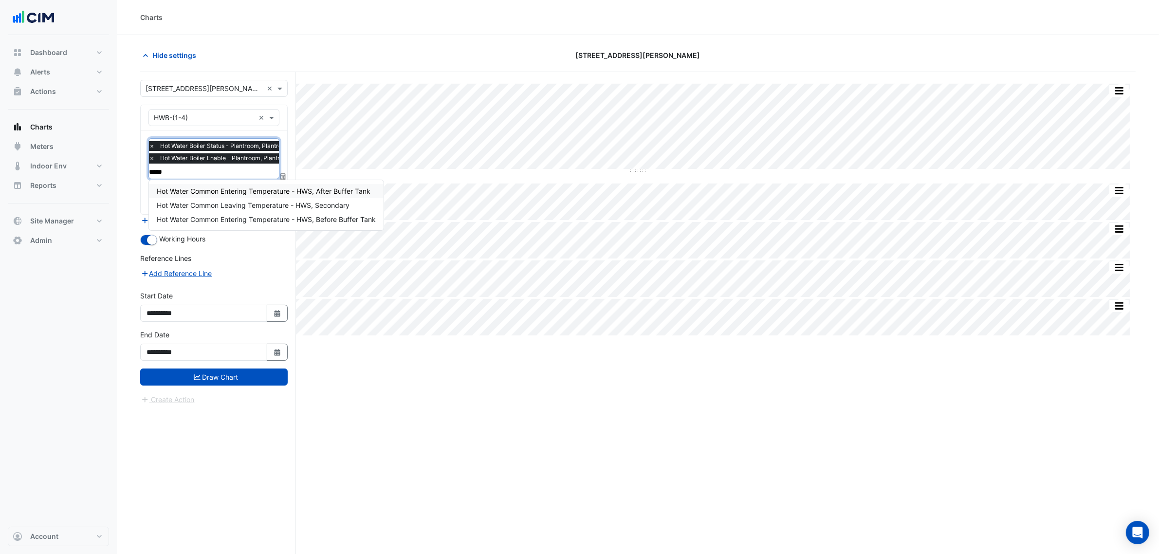
type input "******"
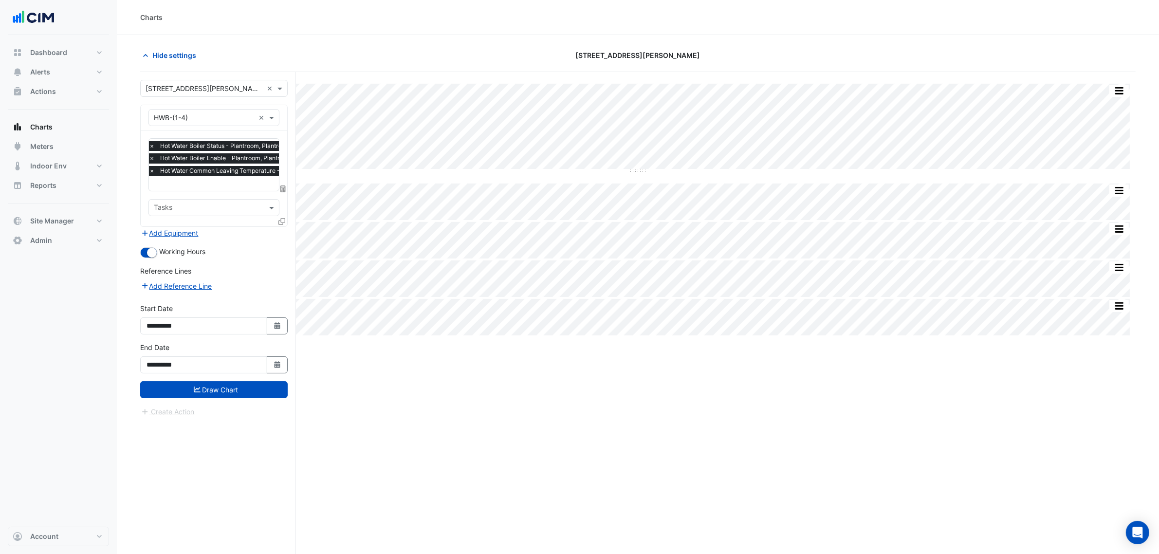
click at [231, 399] on form "**********" at bounding box center [213, 248] width 147 height 337
click at [238, 390] on button "Draw Chart" at bounding box center [213, 389] width 147 height 17
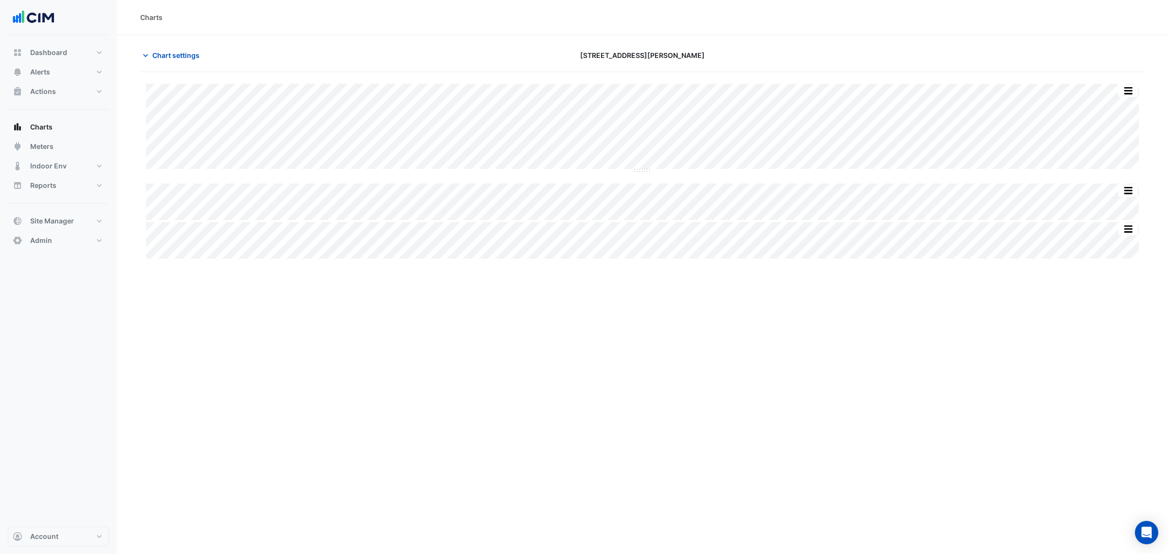
click at [644, 172] on div "Split All Split None Print Save as JPEG Save as PNG Pivot Data Table Export CSV…" at bounding box center [642, 171] width 1005 height 175
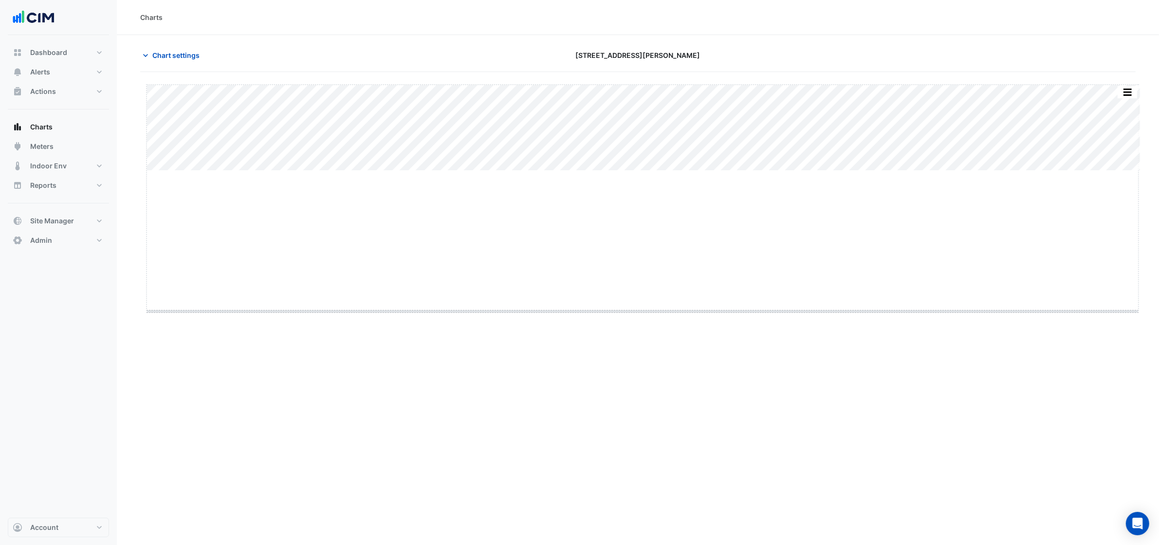
drag, startPoint x: 645, startPoint y: 171, endPoint x: 668, endPoint y: 332, distance: 162.8
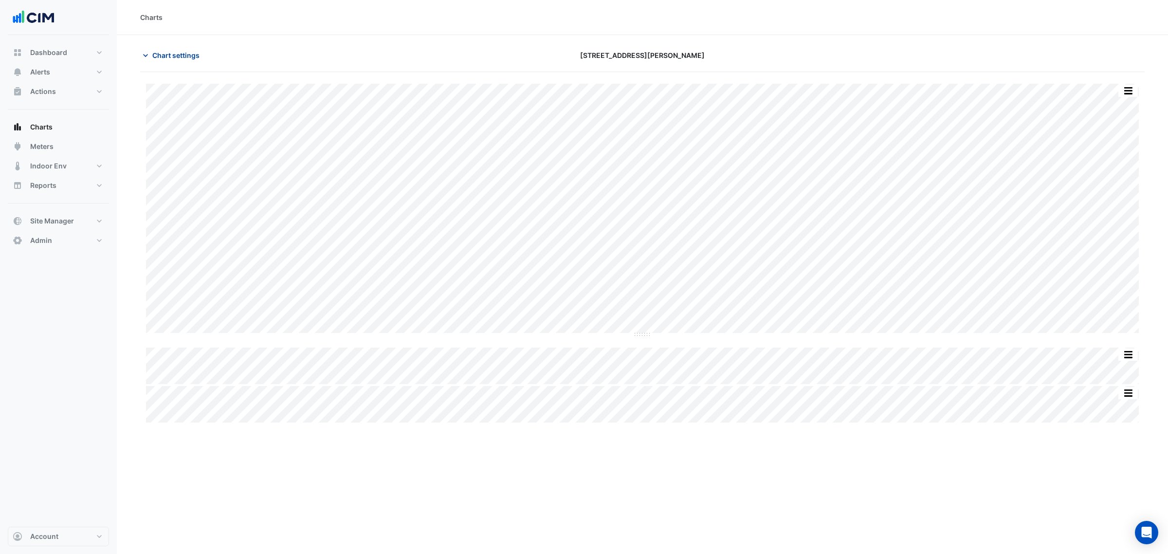
click at [163, 61] on button "Chart settings" at bounding box center [173, 55] width 66 height 17
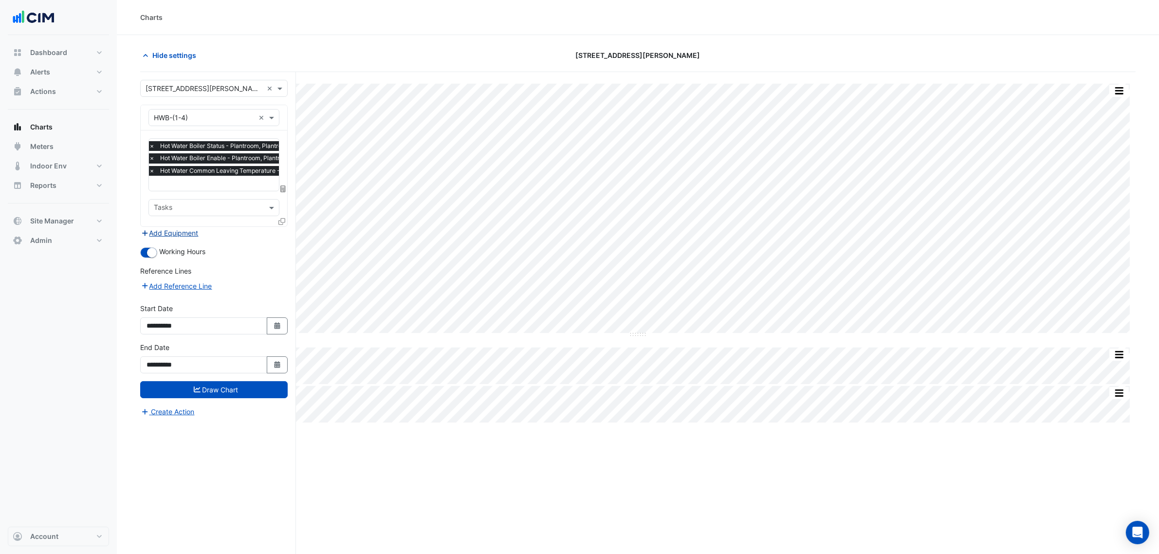
click at [180, 235] on button "Add Equipment" at bounding box center [169, 232] width 59 height 11
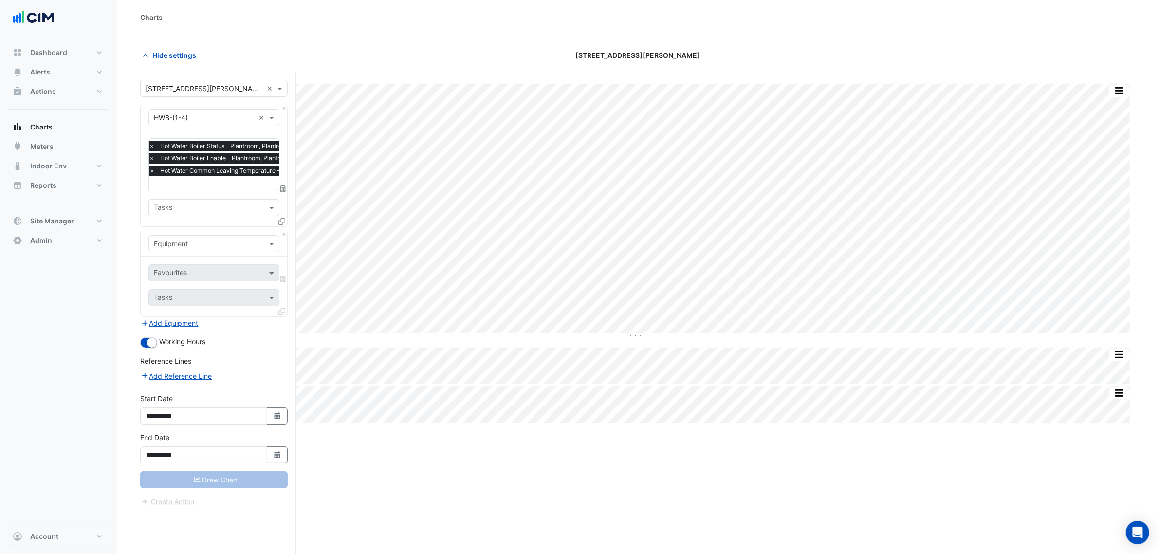
click at [188, 241] on input "text" at bounding box center [204, 244] width 101 height 10
type input "**"
click at [210, 274] on div "CH-R-2" at bounding box center [213, 279] width 129 height 14
click at [210, 274] on input "text" at bounding box center [203, 274] width 98 height 10
type input "****"
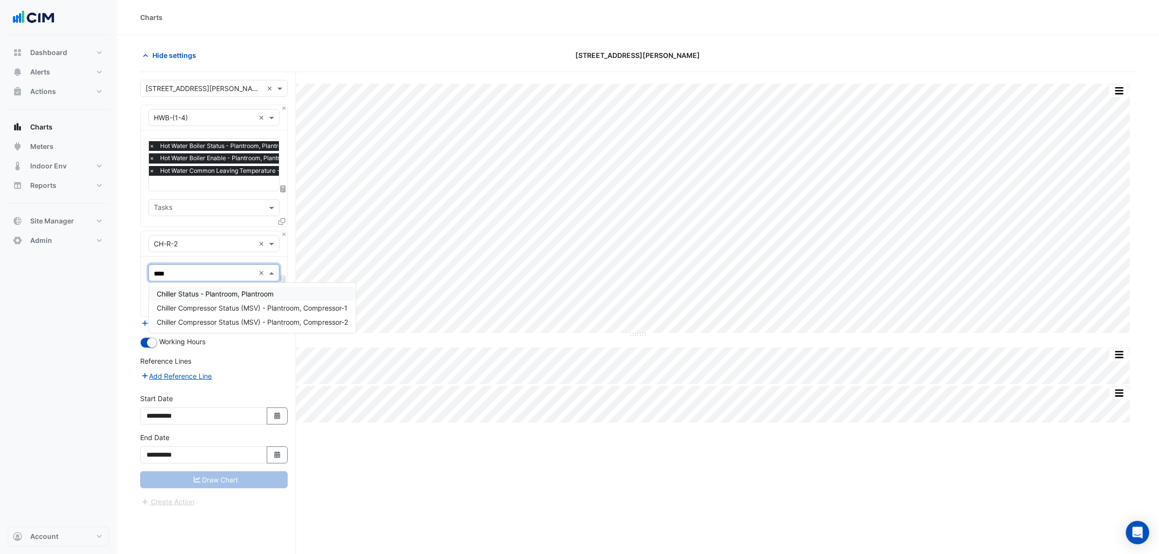
click at [194, 293] on span "Chiller Status - Plantroom, Plantroom" at bounding box center [215, 294] width 117 height 8
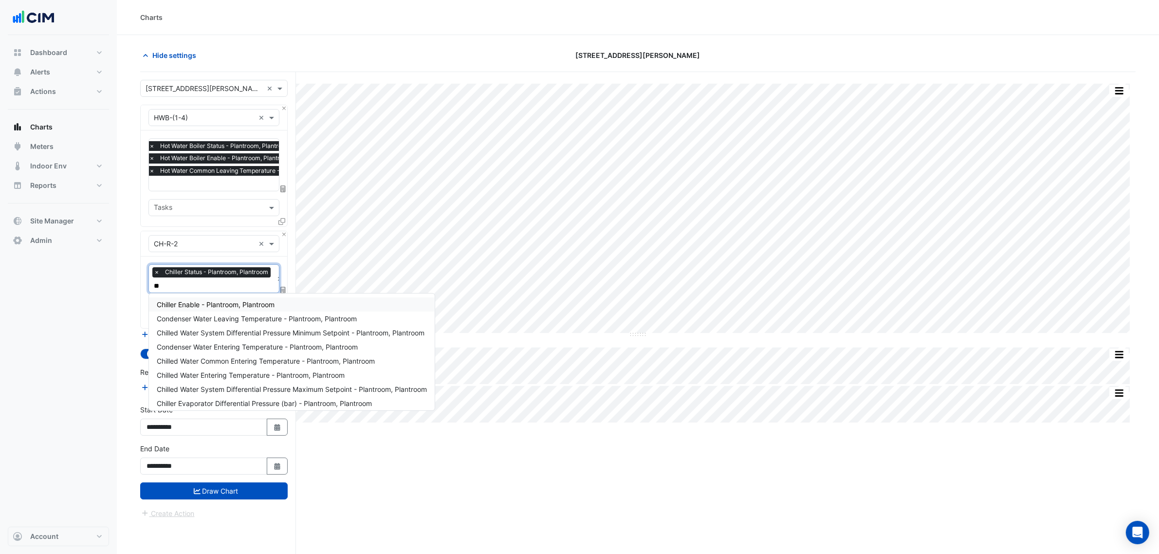
type input "***"
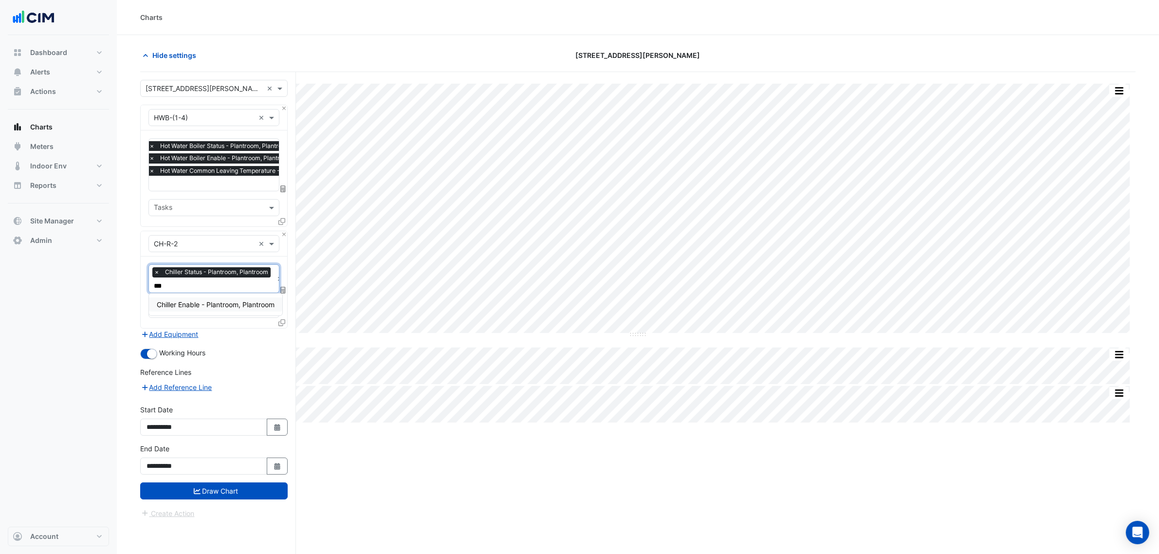
click at [201, 300] on span "Chiller Enable - Plantroom, Plantroom" at bounding box center [216, 304] width 118 height 8
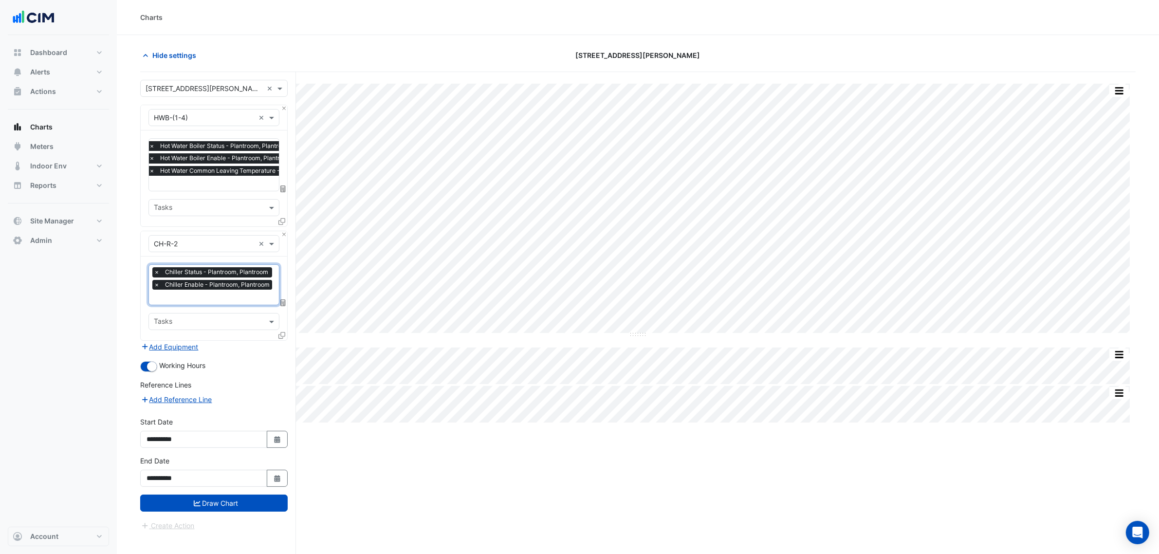
click at [205, 293] on div "Favourites × Chiller Status - Plantroom, Plantroom × Chiller Enable - Plantroom…" at bounding box center [212, 285] width 126 height 40
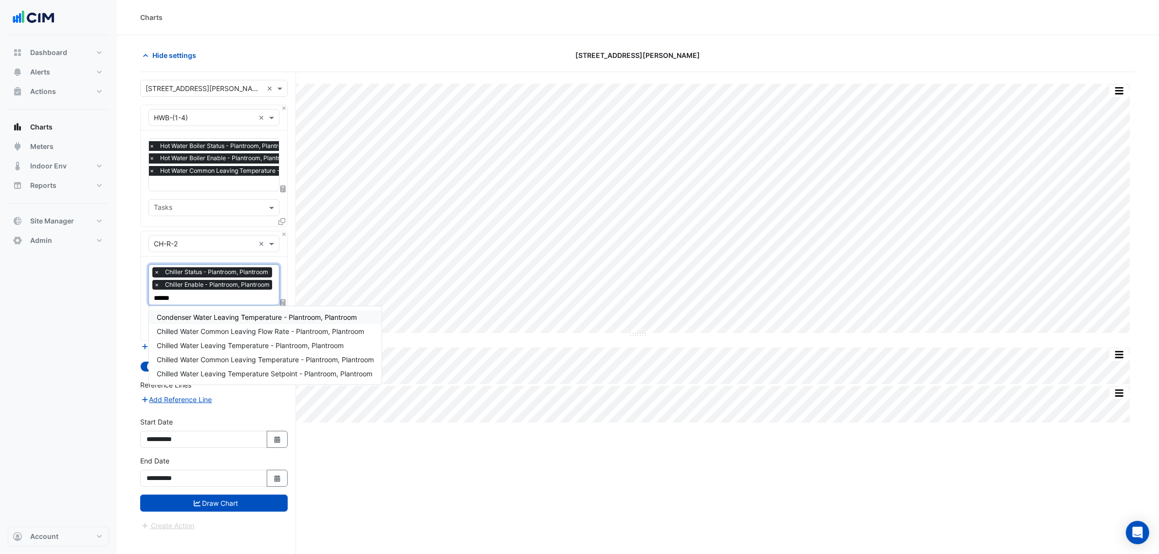
type input "*******"
click at [255, 361] on span "Chilled Water Common Leaving Temperature - Plantroom, Plantroom" at bounding box center [265, 359] width 217 height 8
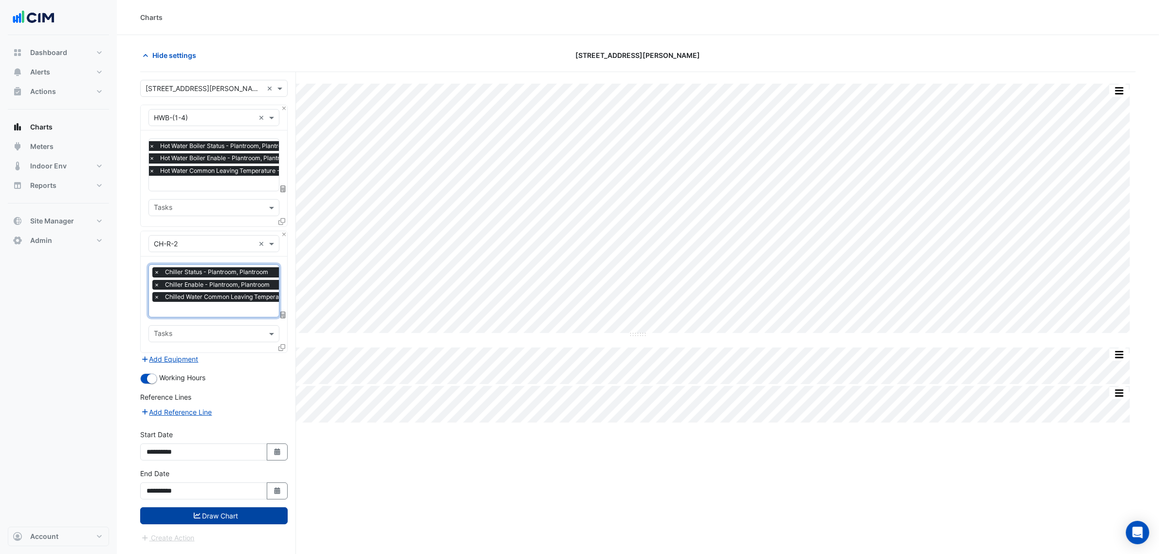
click at [254, 513] on button "Draw Chart" at bounding box center [213, 515] width 147 height 17
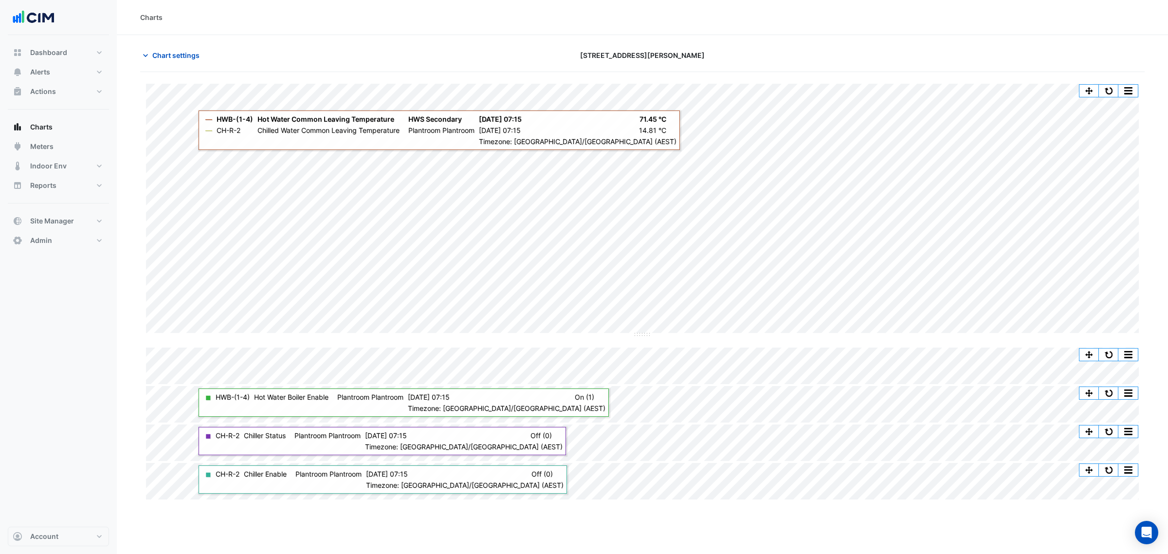
click at [325, 59] on div "Chart settings" at bounding box center [303, 55] width 339 height 17
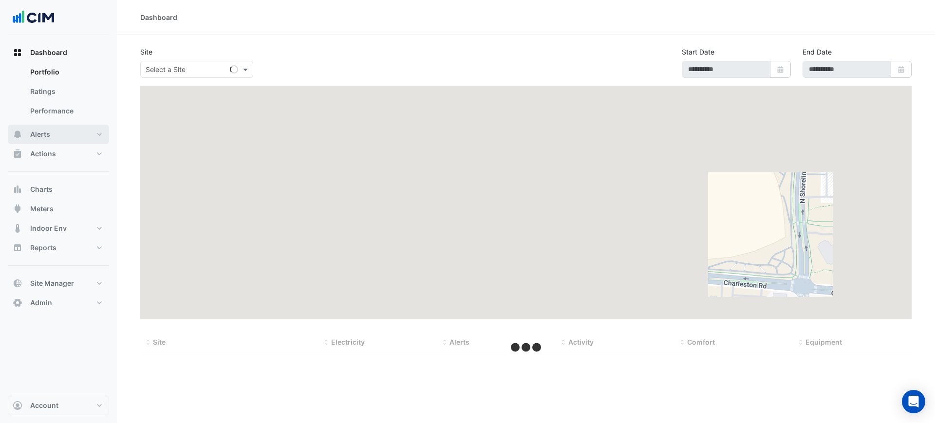
click at [28, 132] on button "Alerts" at bounding box center [58, 134] width 101 height 19
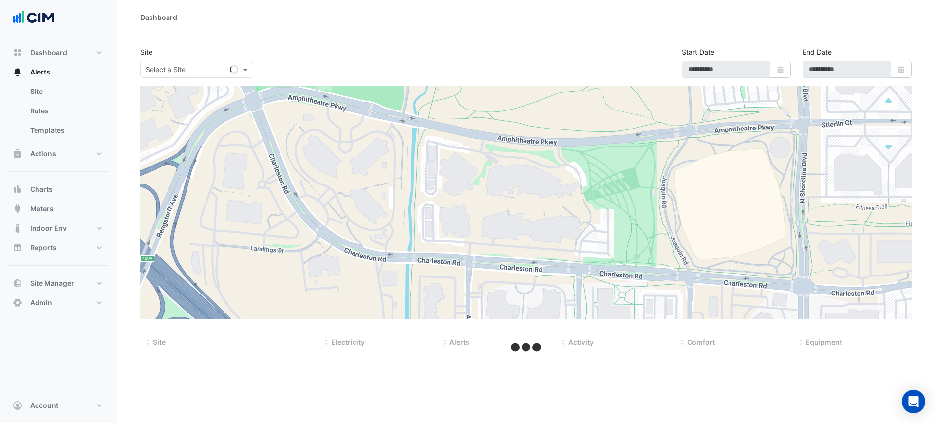
click at [176, 74] on div "Select a Site" at bounding box center [196, 69] width 113 height 17
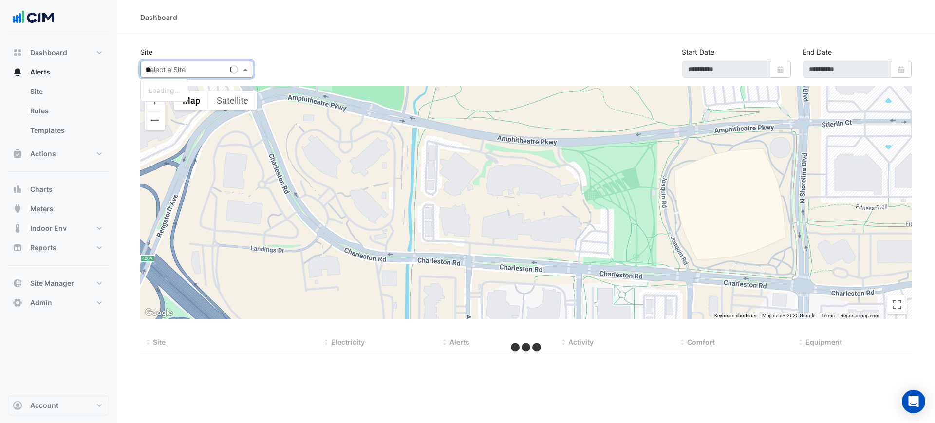
type input "***"
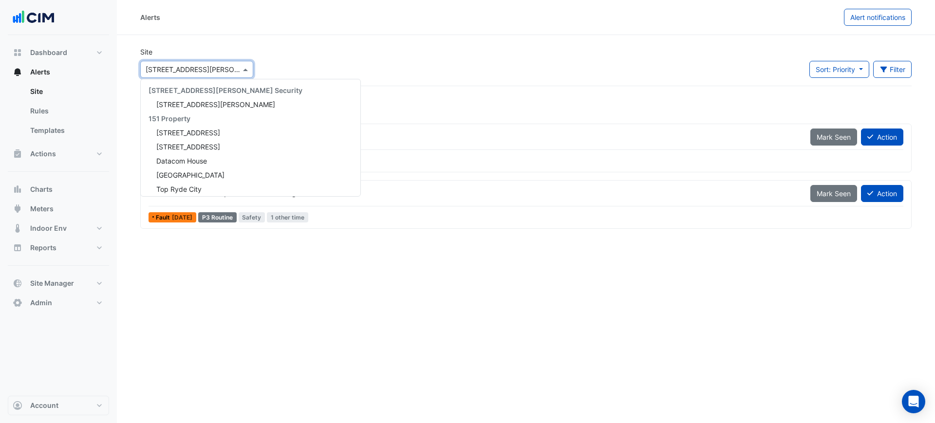
click at [181, 71] on input "text" at bounding box center [187, 70] width 83 height 10
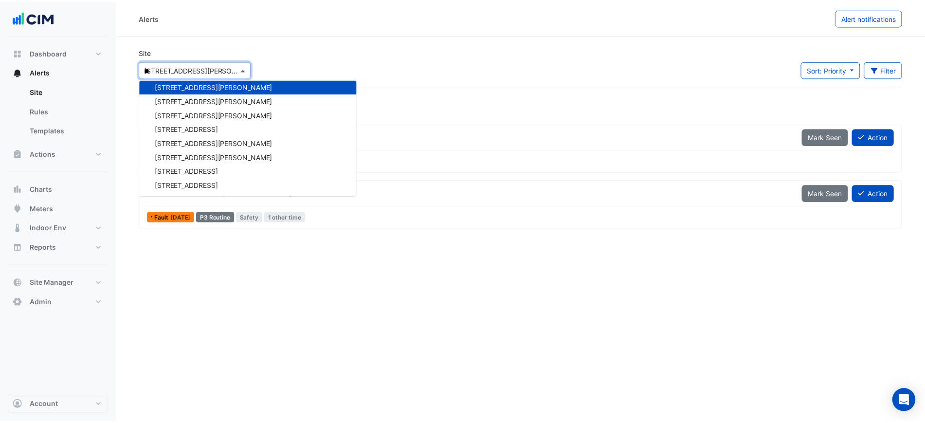
scroll to position [89, 0]
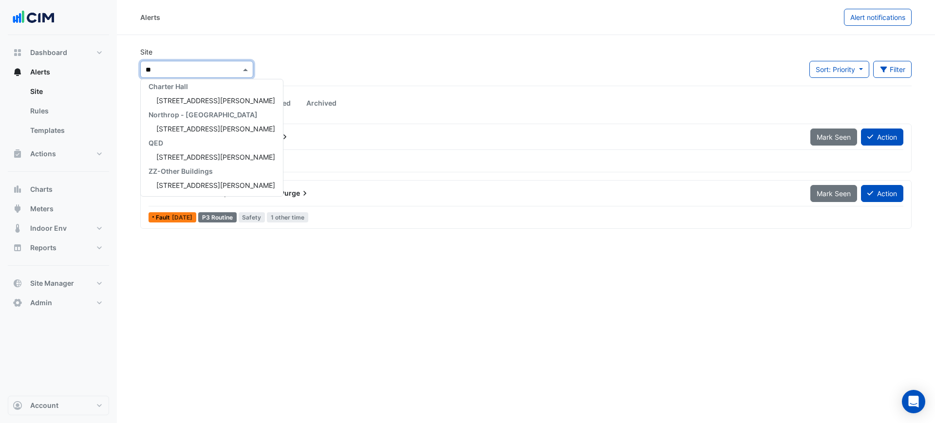
type input "***"
click at [188, 105] on div "[STREET_ADDRESS][PERSON_NAME]" at bounding box center [212, 100] width 142 height 14
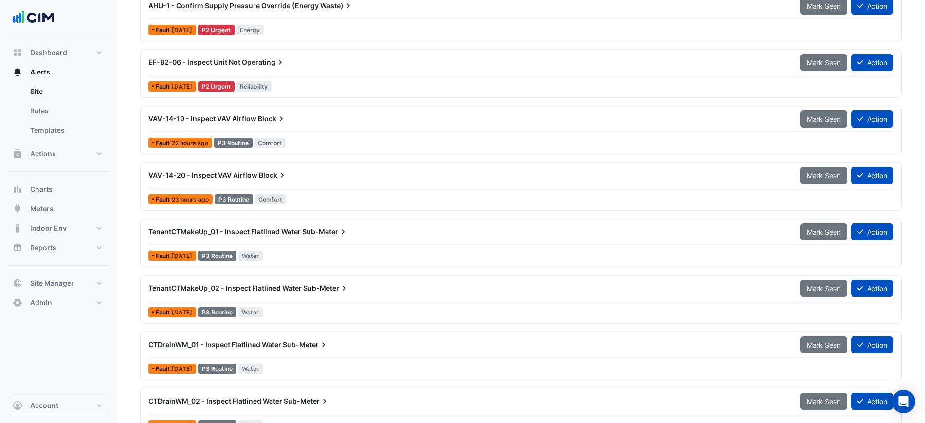
scroll to position [61, 0]
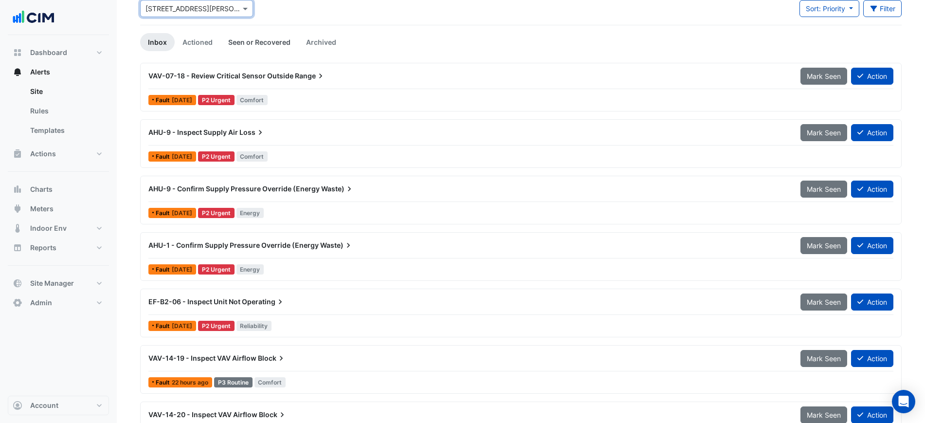
click at [250, 49] on link "Seen or Recovered" at bounding box center [259, 42] width 78 height 18
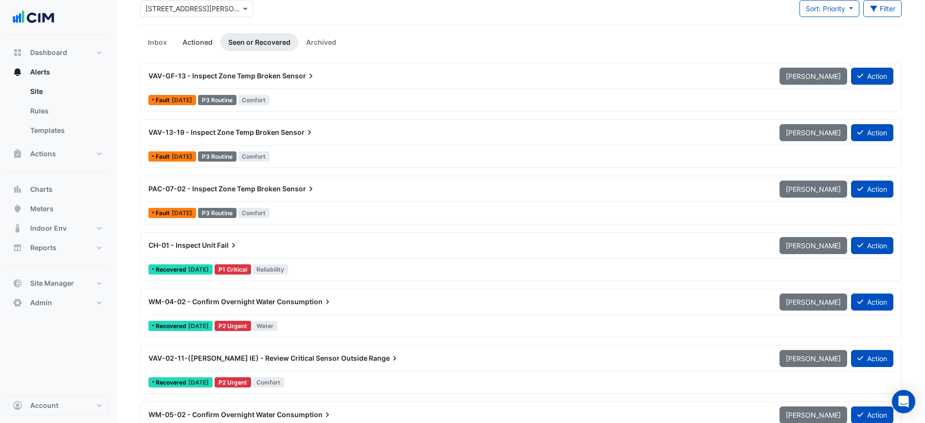
click at [176, 43] on link "Actioned" at bounding box center [198, 42] width 46 height 18
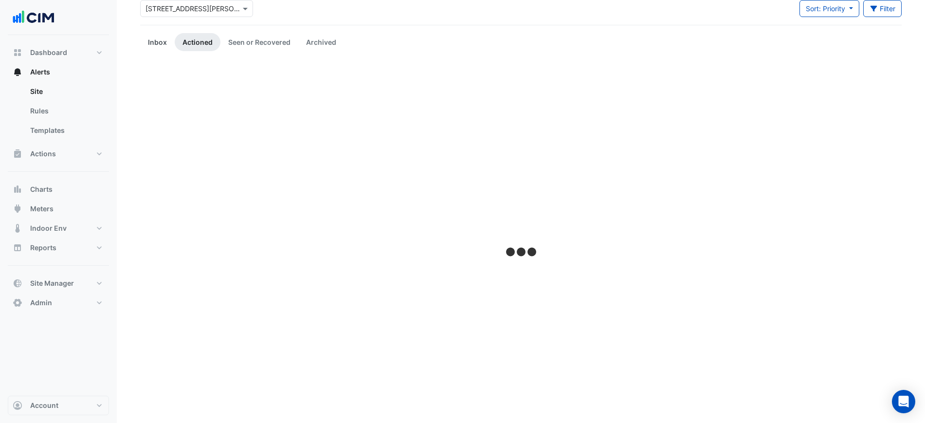
scroll to position [0, 0]
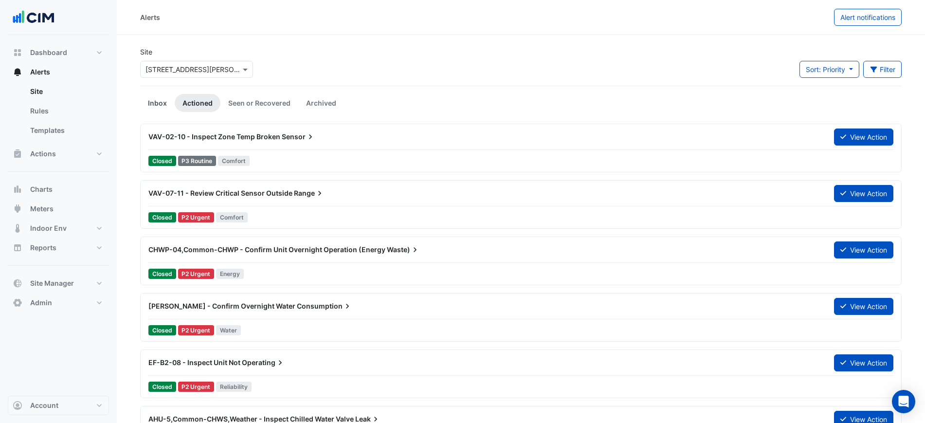
click at [158, 108] on link "Inbox" at bounding box center [157, 103] width 35 height 18
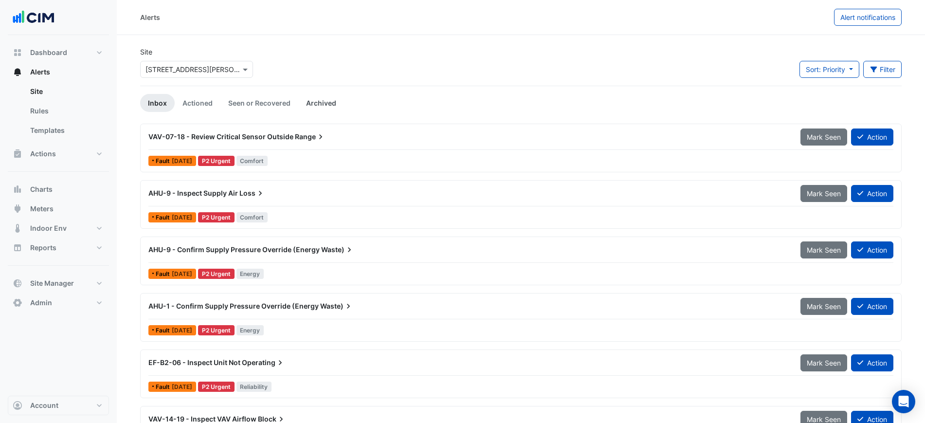
click at [323, 108] on link "Archived" at bounding box center [321, 103] width 46 height 18
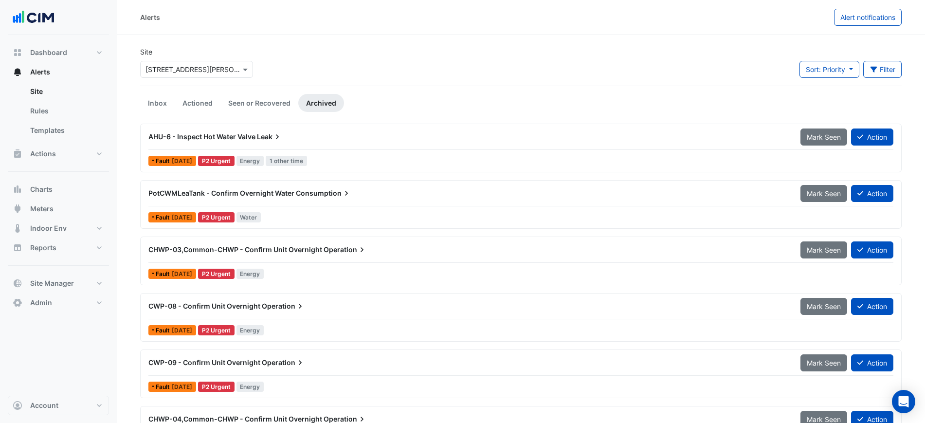
click at [423, 140] on div "AHU-6 - Inspect Hot Water Valve Leak" at bounding box center [468, 137] width 641 height 10
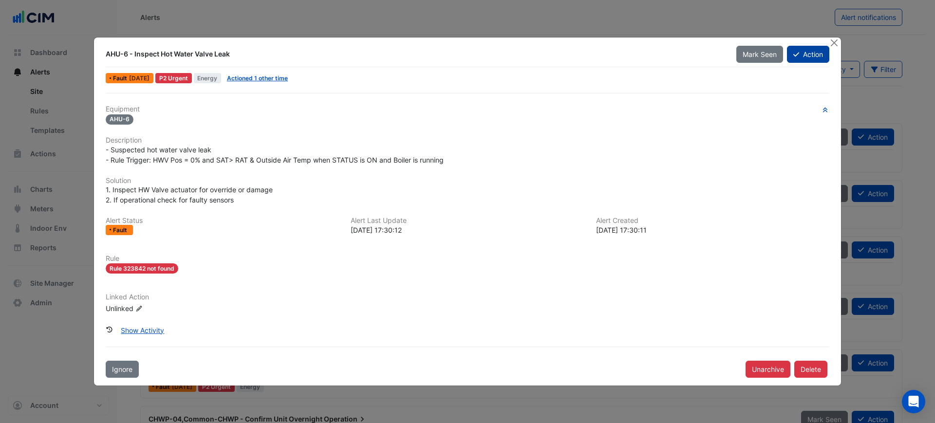
click at [824, 55] on button "Action" at bounding box center [808, 54] width 42 height 17
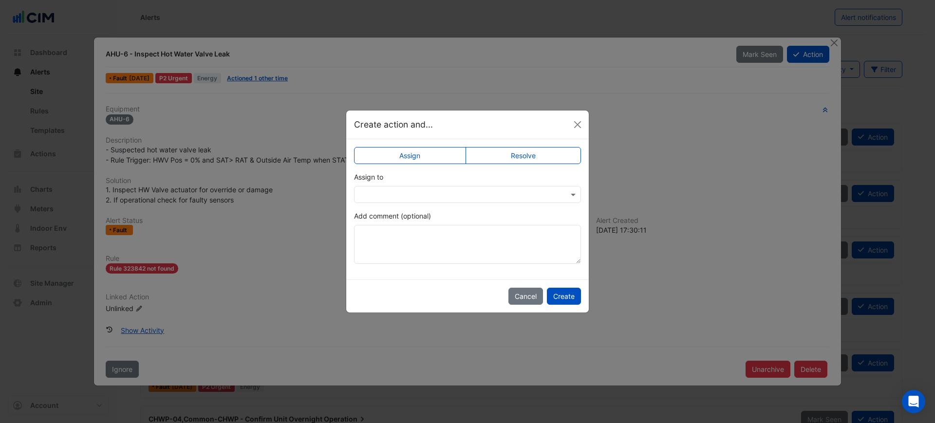
click at [519, 159] on label "Resolve" at bounding box center [523, 155] width 116 height 17
click at [468, 194] on input "text" at bounding box center [457, 195] width 197 height 10
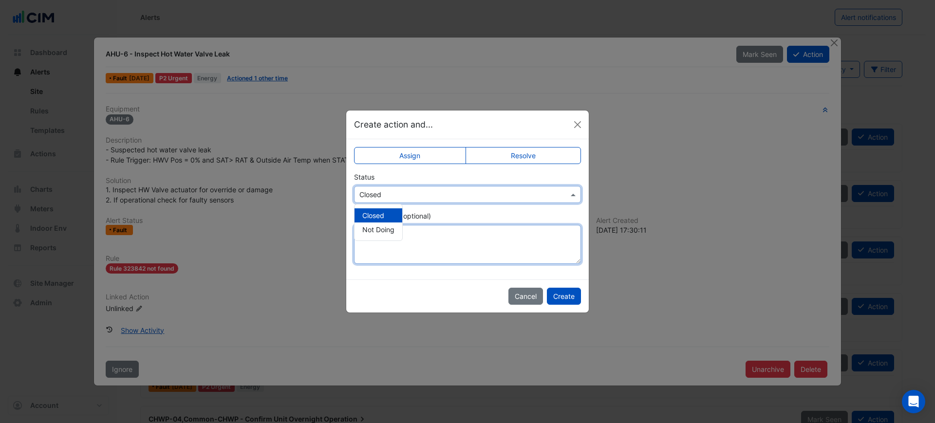
click at [460, 242] on textarea "Add comment (optional)" at bounding box center [467, 244] width 227 height 39
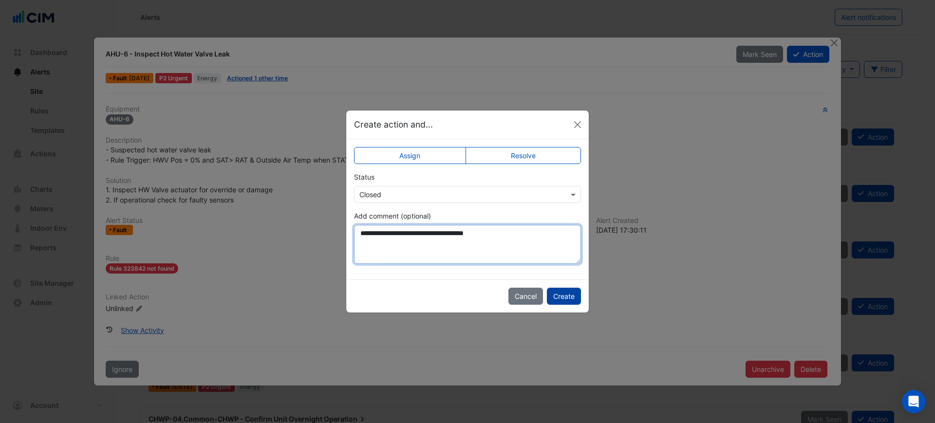
type textarea "**********"
click at [563, 296] on button "Create" at bounding box center [564, 296] width 34 height 17
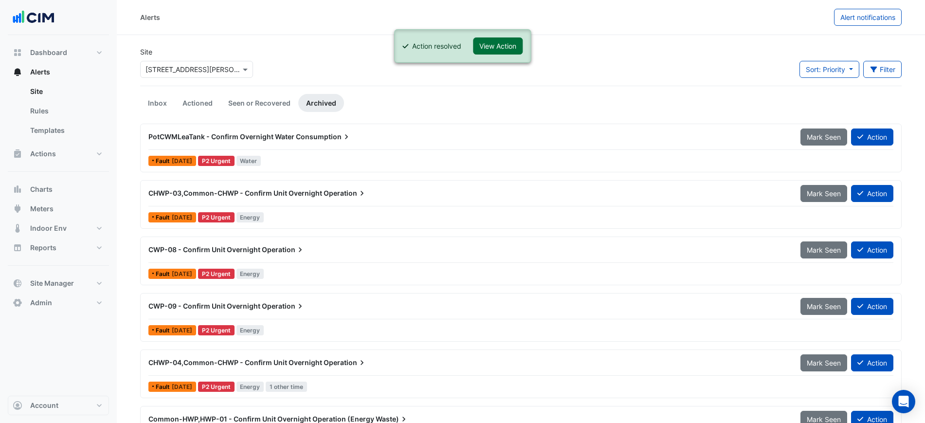
click at [477, 43] on button "View Action" at bounding box center [498, 45] width 50 height 17
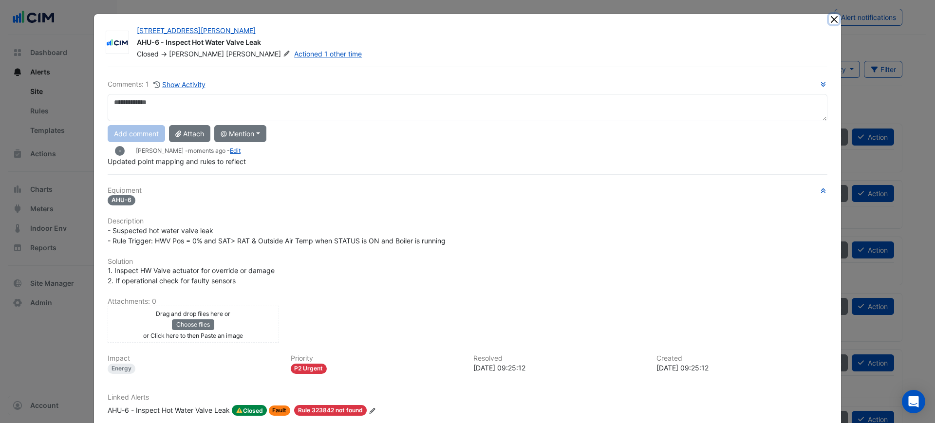
click at [828, 17] on button "Close" at bounding box center [833, 19] width 10 height 10
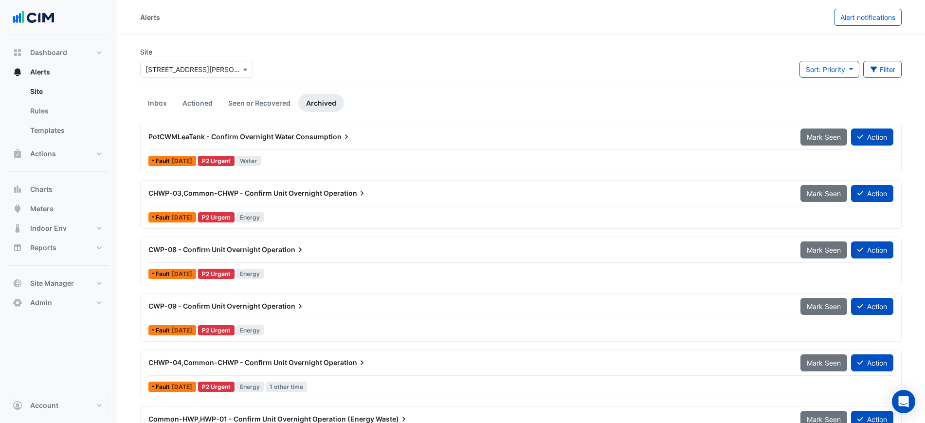
click at [334, 139] on span "Consumption" at bounding box center [323, 137] width 55 height 10
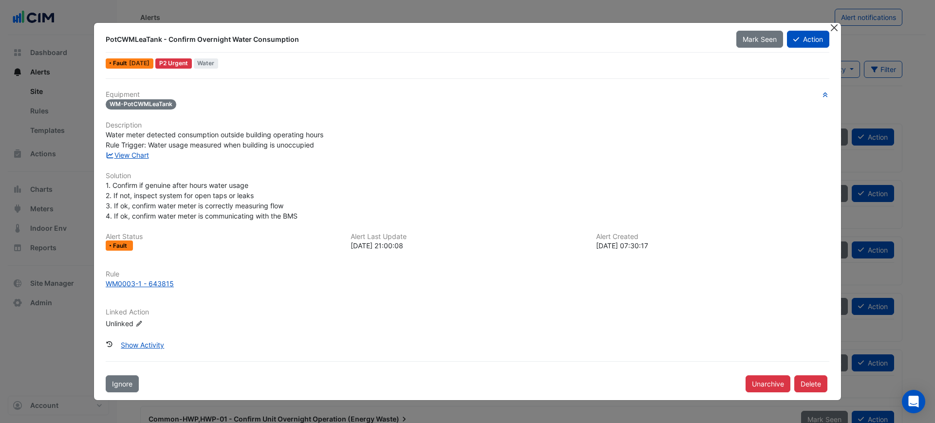
click at [831, 27] on button "Close" at bounding box center [833, 28] width 10 height 10
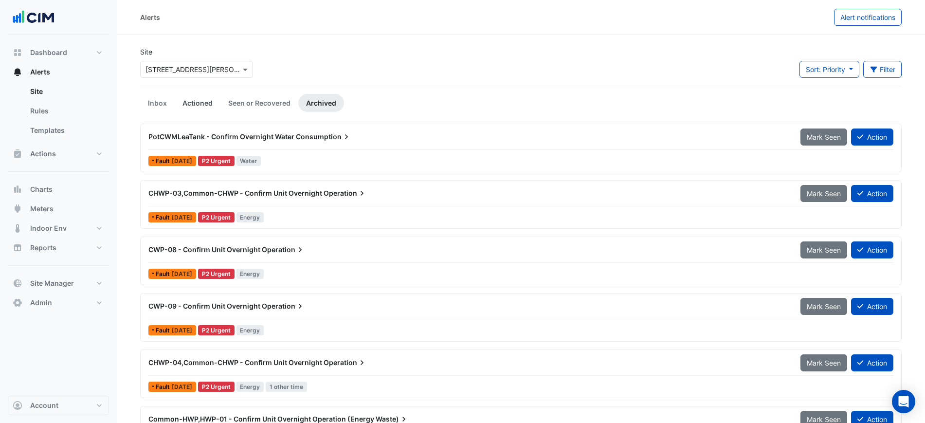
click at [213, 103] on link "Actioned" at bounding box center [198, 103] width 46 height 18
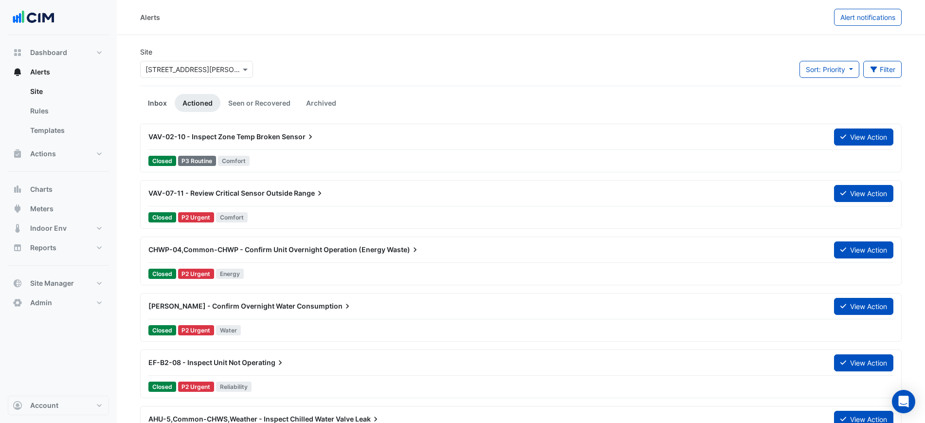
click at [154, 108] on link "Inbox" at bounding box center [157, 103] width 35 height 18
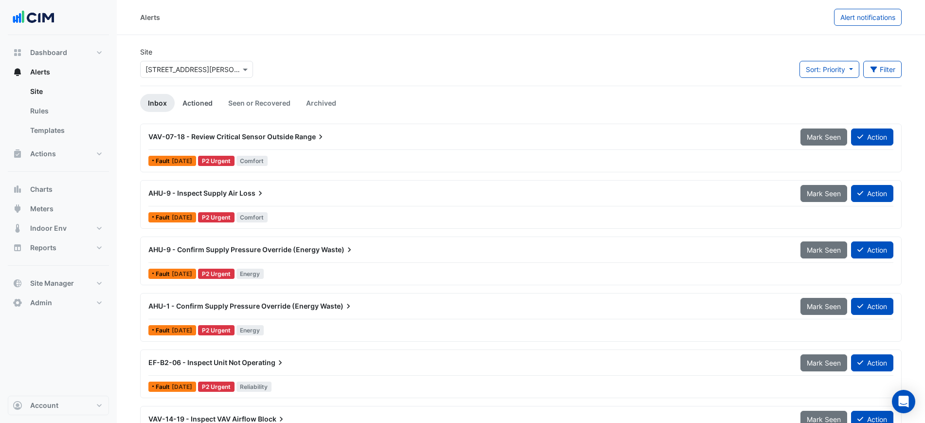
click at [190, 102] on link "Actioned" at bounding box center [198, 103] width 46 height 18
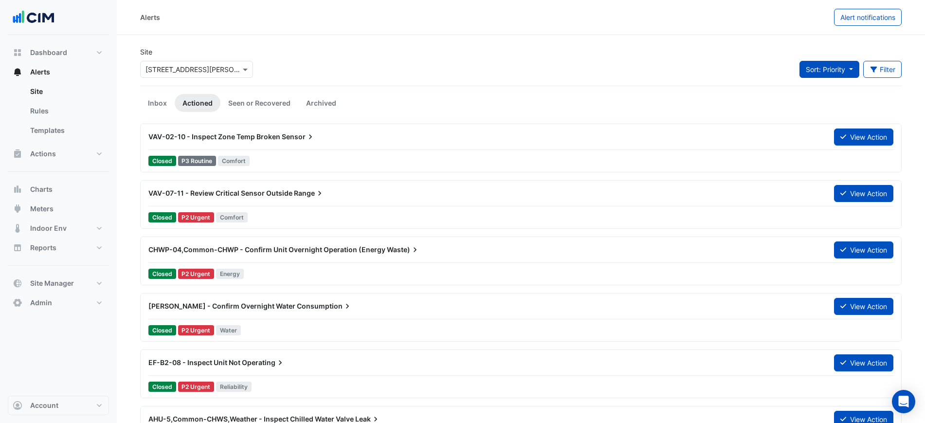
click at [833, 69] on span "Sort: Priority" at bounding box center [825, 69] width 39 height 8
click at [825, 99] on li "Updated" at bounding box center [837, 104] width 77 height 14
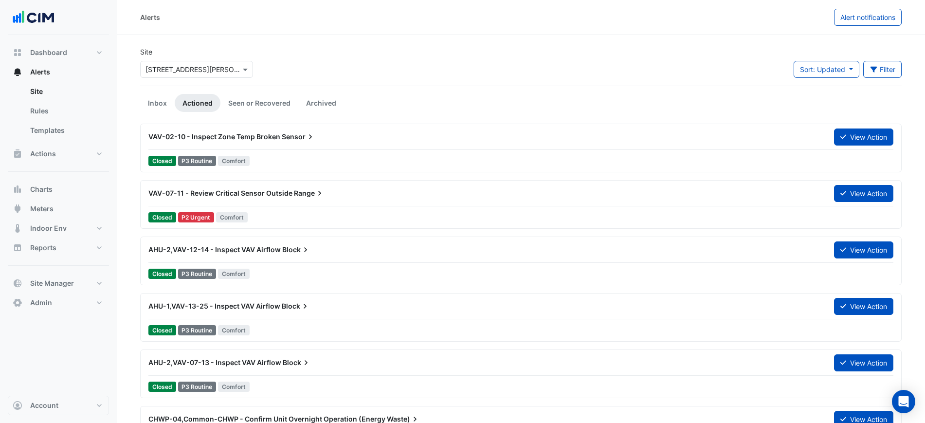
click at [313, 104] on link "Archived" at bounding box center [321, 103] width 46 height 18
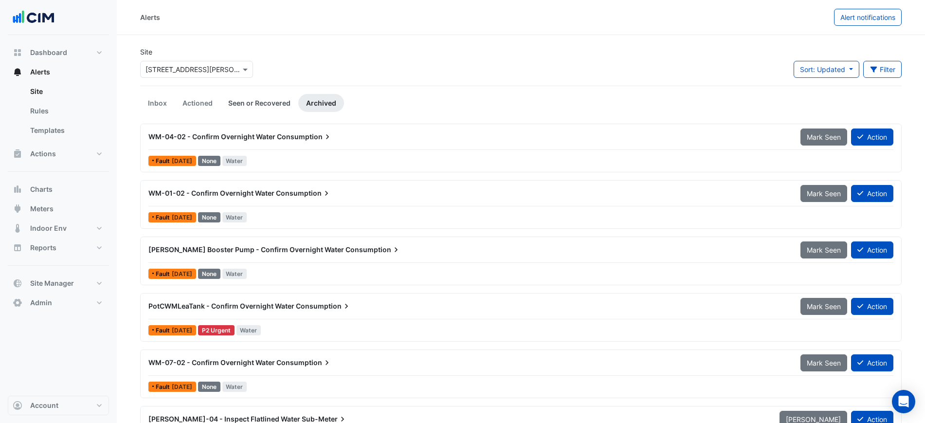
click at [281, 104] on link "Seen or Recovered" at bounding box center [259, 103] width 78 height 18
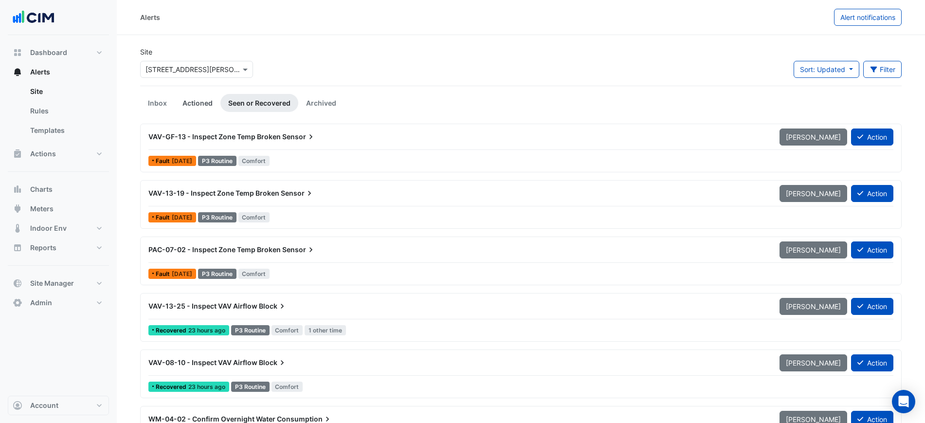
click at [196, 104] on link "Actioned" at bounding box center [198, 103] width 46 height 18
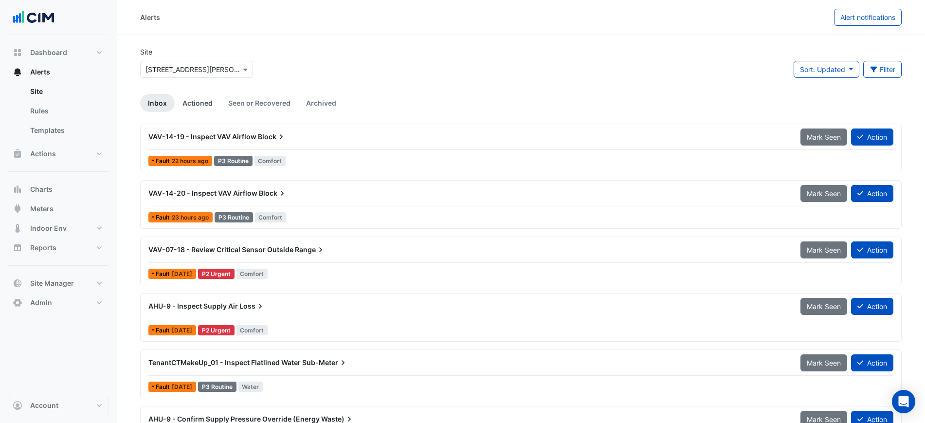
click at [206, 95] on link "Actioned" at bounding box center [198, 103] width 46 height 18
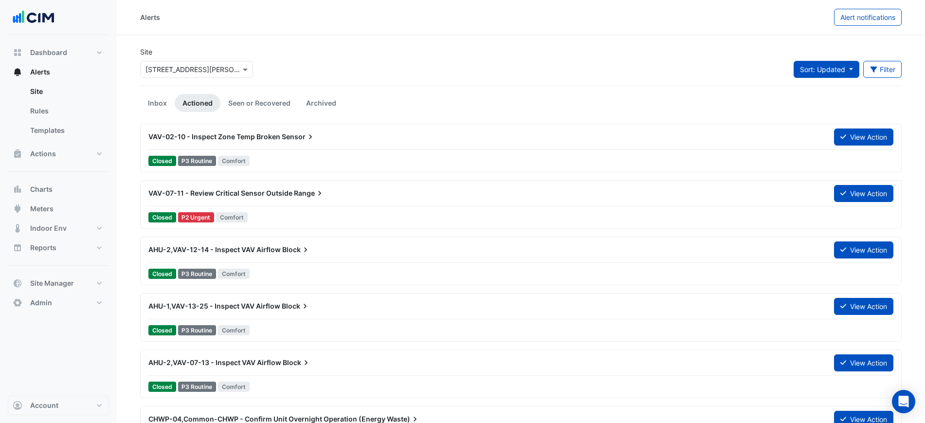
click at [809, 70] on span "Sort: Updated" at bounding box center [822, 69] width 45 height 8
click at [808, 89] on li "Priority" at bounding box center [832, 90] width 77 height 14
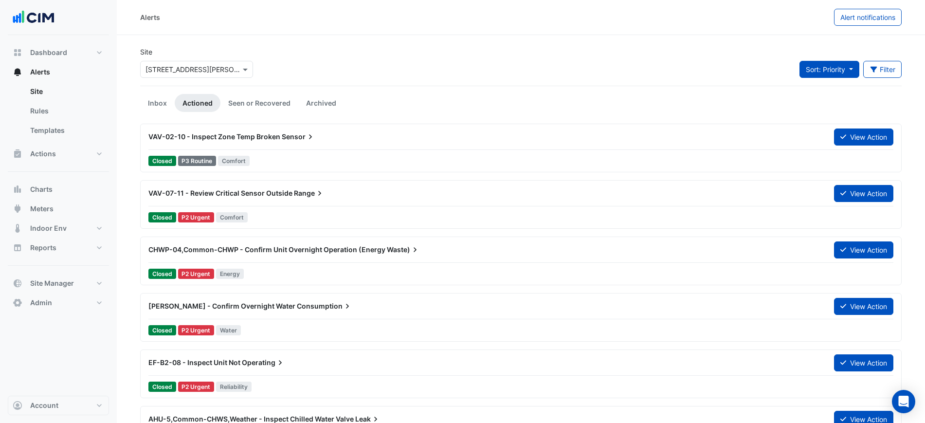
click at [816, 70] on span "Sort: Priority" at bounding box center [825, 69] width 39 height 8
click at [821, 111] on li "Updated" at bounding box center [837, 104] width 77 height 14
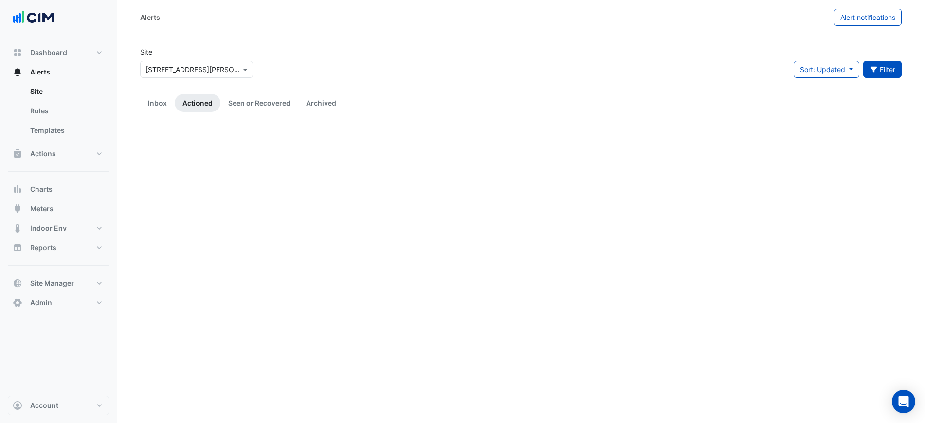
click at [875, 75] on button "Filter" at bounding box center [882, 69] width 39 height 17
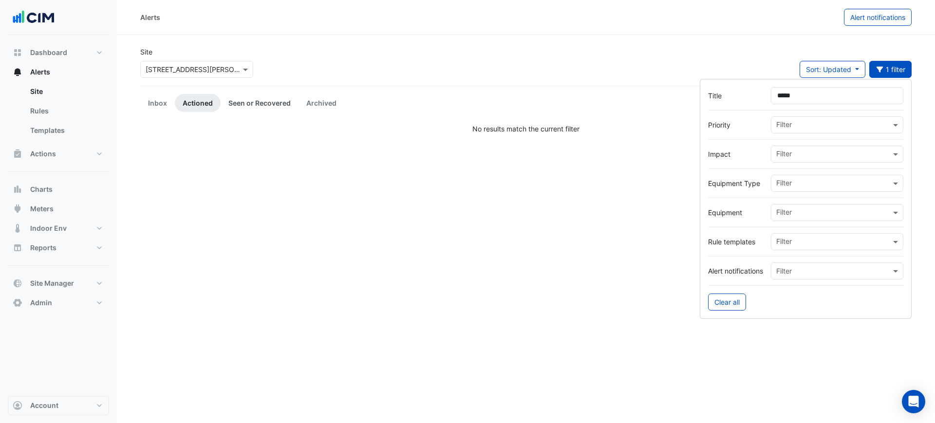
type input "*****"
click at [249, 100] on link "Seen or Recovered" at bounding box center [259, 103] width 78 height 18
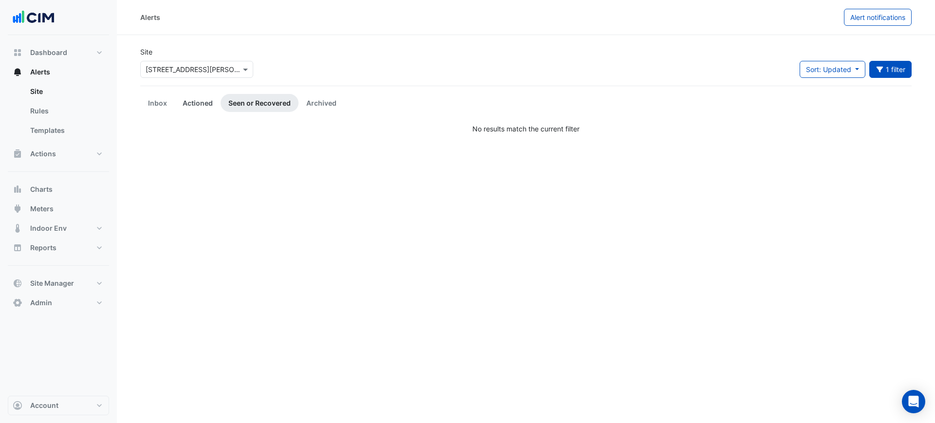
click at [180, 104] on link "Actioned" at bounding box center [198, 103] width 46 height 18
click at [169, 104] on link "Inbox" at bounding box center [157, 103] width 35 height 18
click at [315, 104] on link "Archived" at bounding box center [321, 103] width 46 height 18
click at [273, 104] on link "Seen or Recovered" at bounding box center [259, 103] width 78 height 18
click at [210, 105] on link "Actioned" at bounding box center [198, 103] width 46 height 18
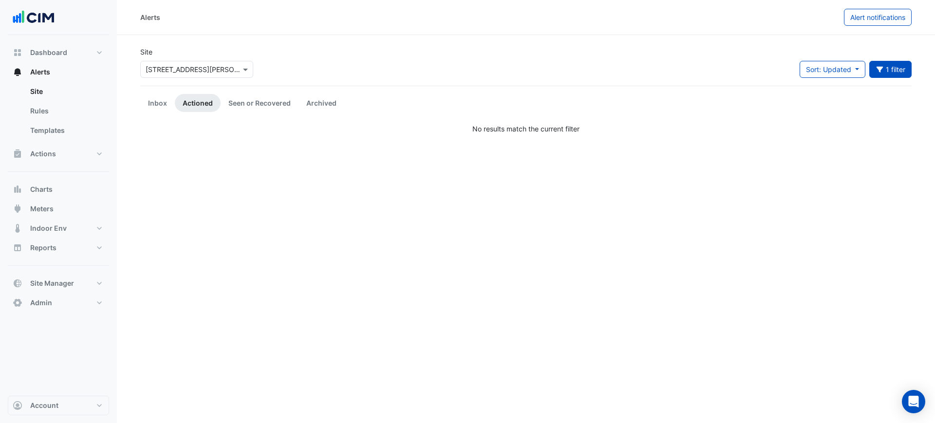
click at [181, 106] on link "Actioned" at bounding box center [198, 103] width 46 height 18
click at [893, 66] on button "1 filter" at bounding box center [890, 69] width 43 height 17
drag, startPoint x: 872, startPoint y: 88, endPoint x: 671, endPoint y: 87, distance: 200.5
click at [679, 88] on body "Alerts Alert notifications Site Select a Site × 231 Elizabeth St Sort: Updated …" at bounding box center [467, 211] width 935 height 423
click at [808, 208] on input "text" at bounding box center [833, 213] width 114 height 10
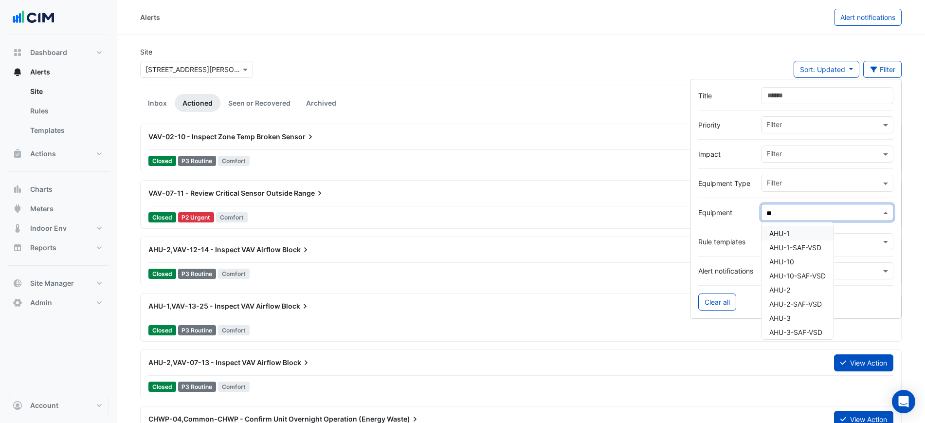
type input "*"
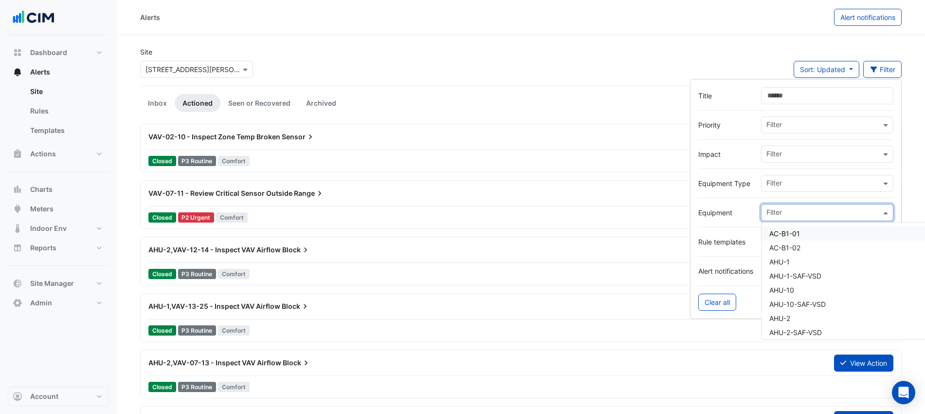
click at [595, 48] on div "Site Select a Site × 231 Elizabeth St Sort: Updated Priority Updated Filter" at bounding box center [520, 66] width 773 height 39
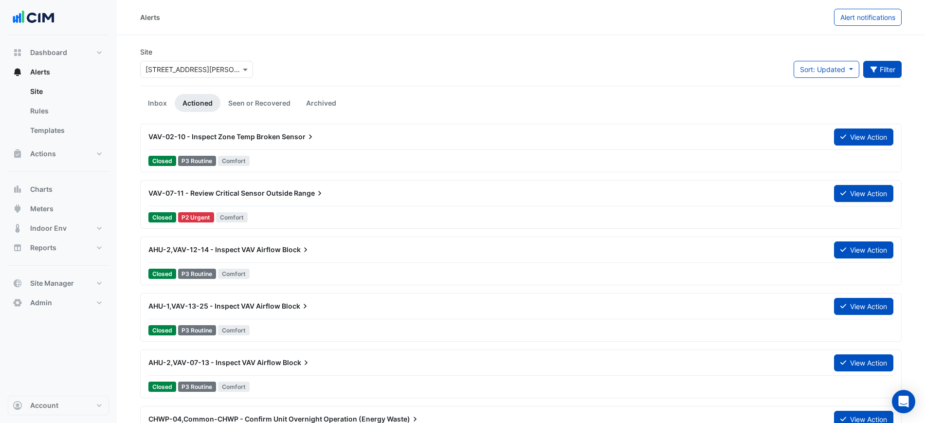
click at [875, 69] on icon "button" at bounding box center [873, 70] width 7 height 6
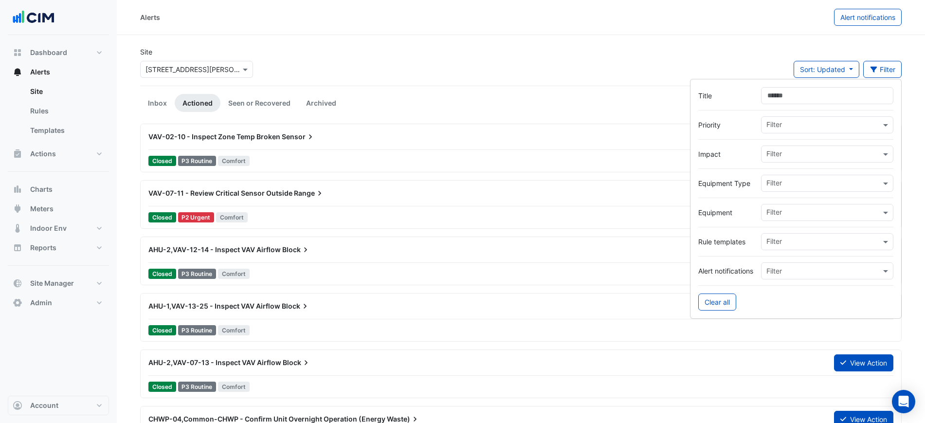
click at [795, 90] on input "Title" at bounding box center [827, 95] width 132 height 17
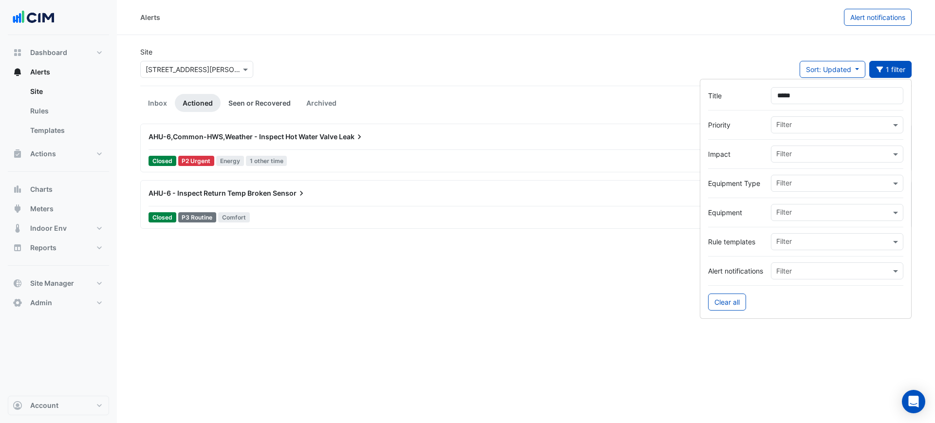
type input "*****"
click at [260, 103] on link "Seen or Recovered" at bounding box center [259, 103] width 78 height 18
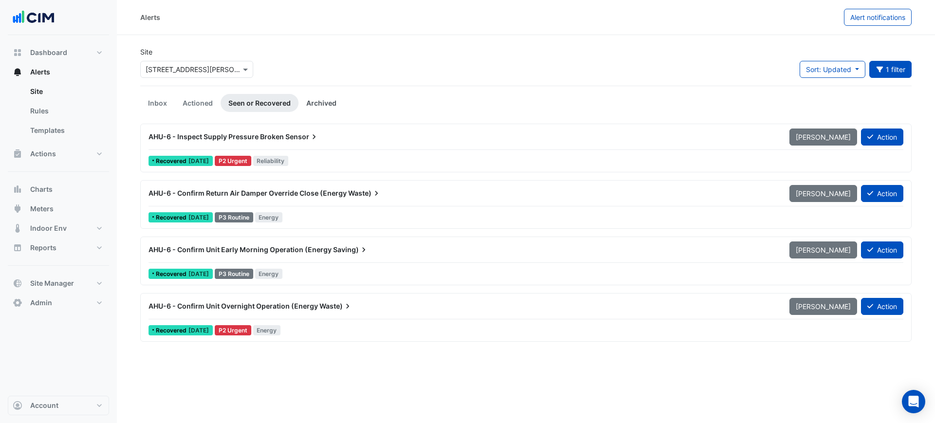
click at [330, 104] on link "Archived" at bounding box center [321, 103] width 46 height 18
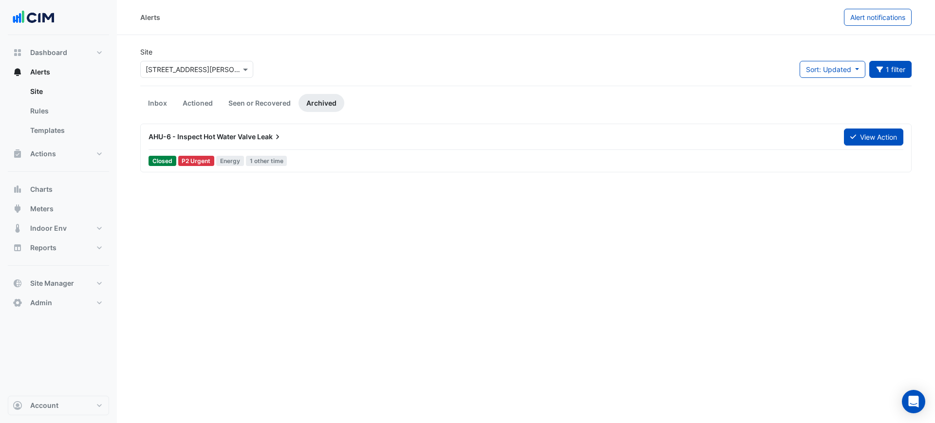
click at [539, 135] on div "AHU-6 - Inspect Hot Water Valve Leak" at bounding box center [489, 137] width 683 height 10
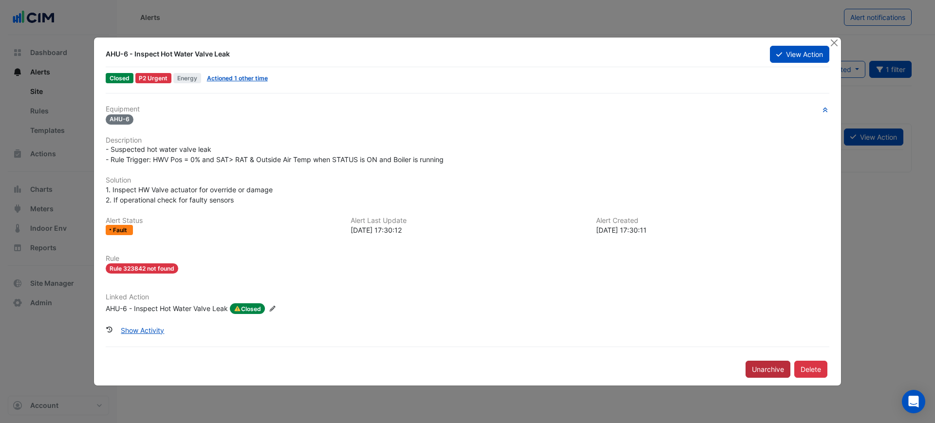
click at [770, 370] on button "Unarchive" at bounding box center [767, 369] width 45 height 17
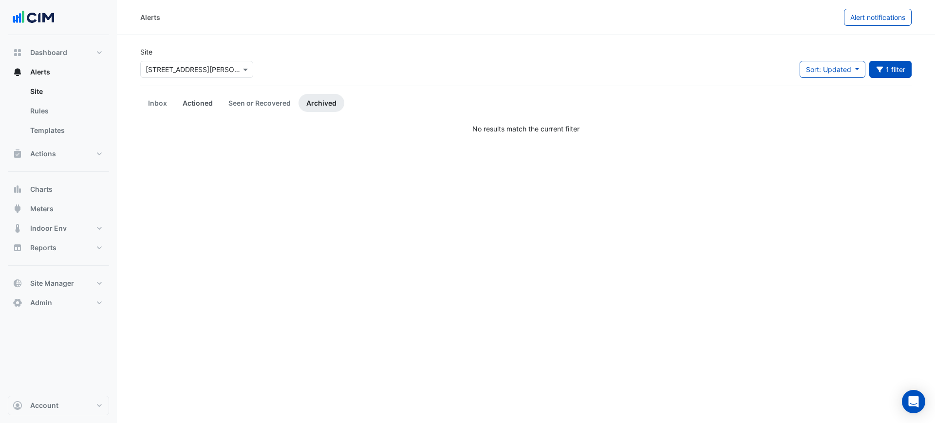
click at [202, 106] on link "Actioned" at bounding box center [198, 103] width 46 height 18
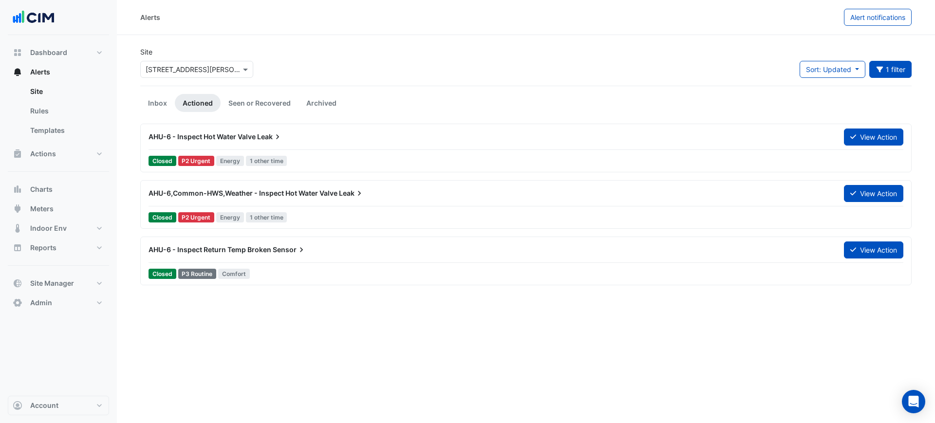
click at [227, 159] on span "Energy" at bounding box center [230, 161] width 28 height 10
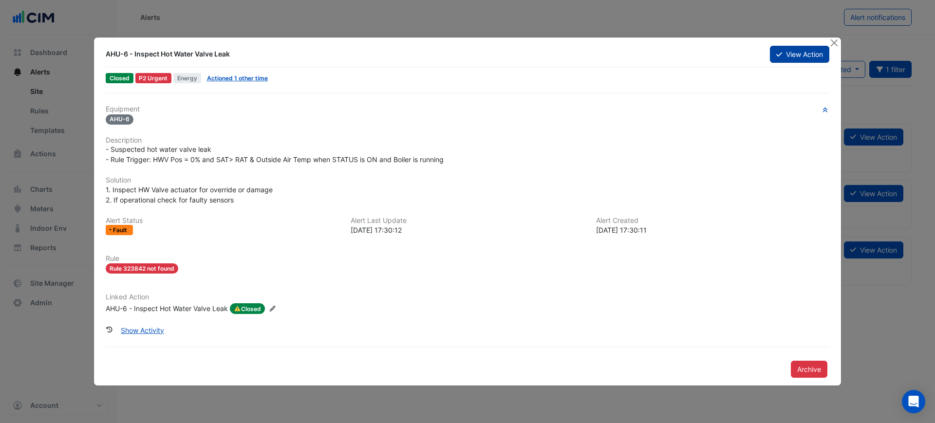
click at [802, 52] on button "View Action" at bounding box center [799, 54] width 59 height 17
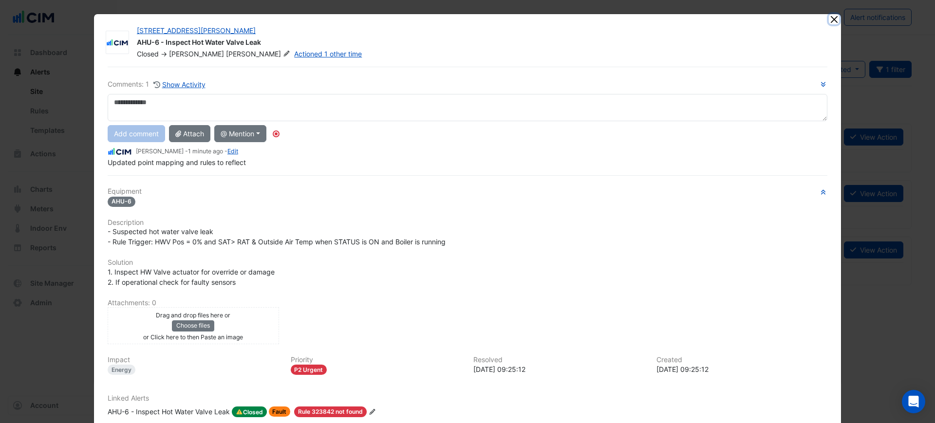
click at [831, 18] on button "Close" at bounding box center [833, 19] width 10 height 10
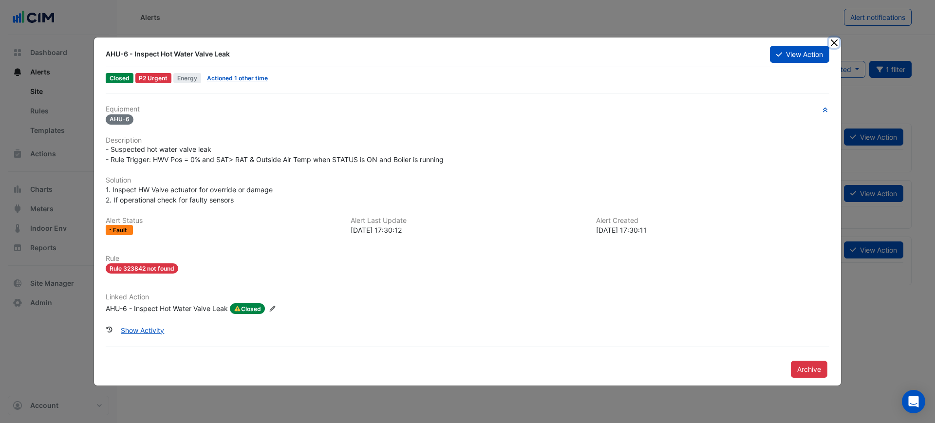
click at [833, 42] on button "Close" at bounding box center [833, 42] width 10 height 10
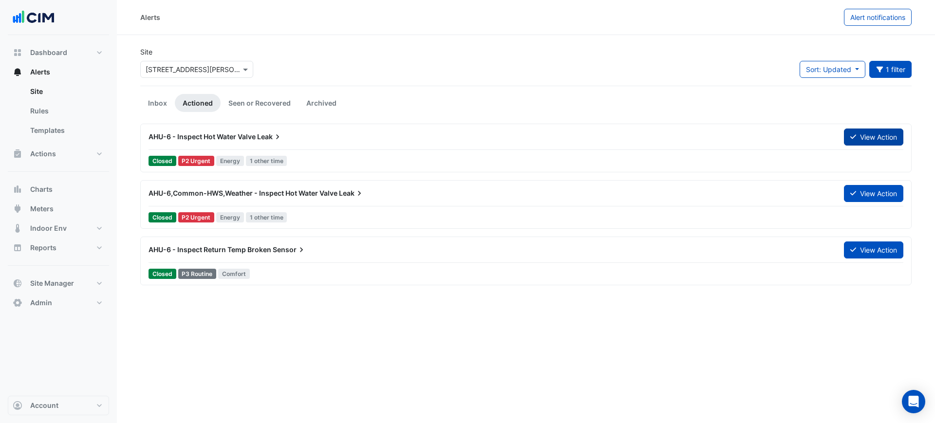
click at [871, 134] on button "View Action" at bounding box center [873, 136] width 59 height 17
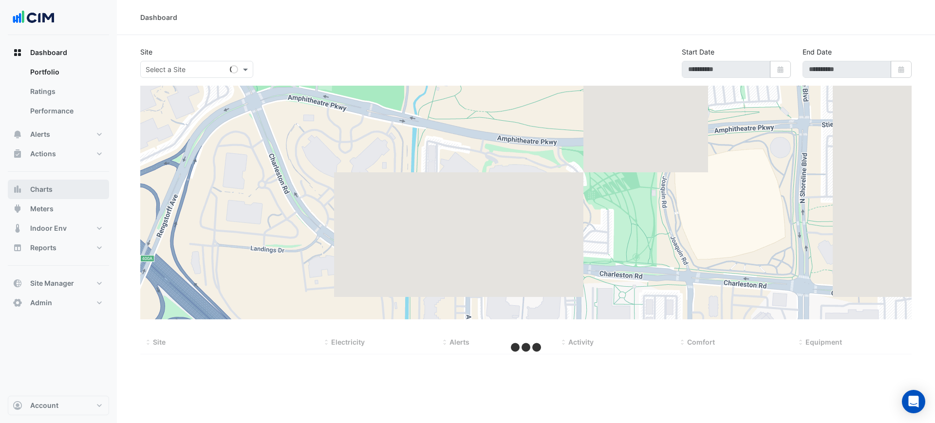
click at [57, 192] on button "Charts" at bounding box center [58, 189] width 101 height 19
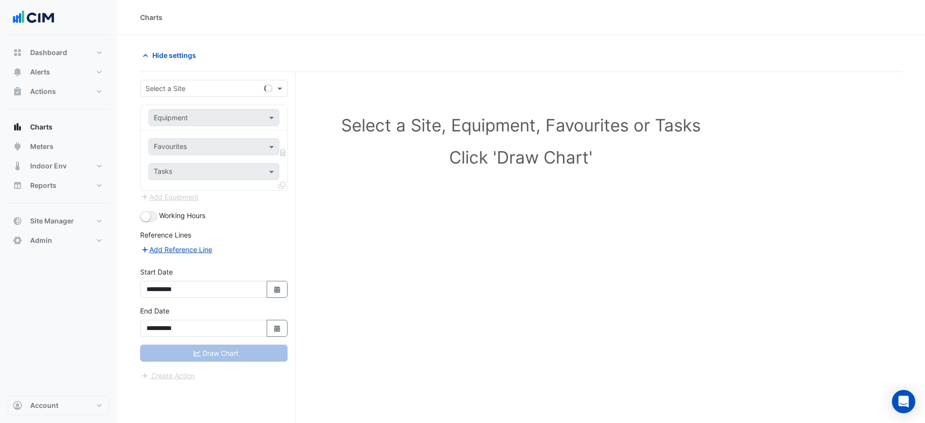
click at [161, 87] on input "text" at bounding box center [204, 89] width 117 height 10
type input "*********"
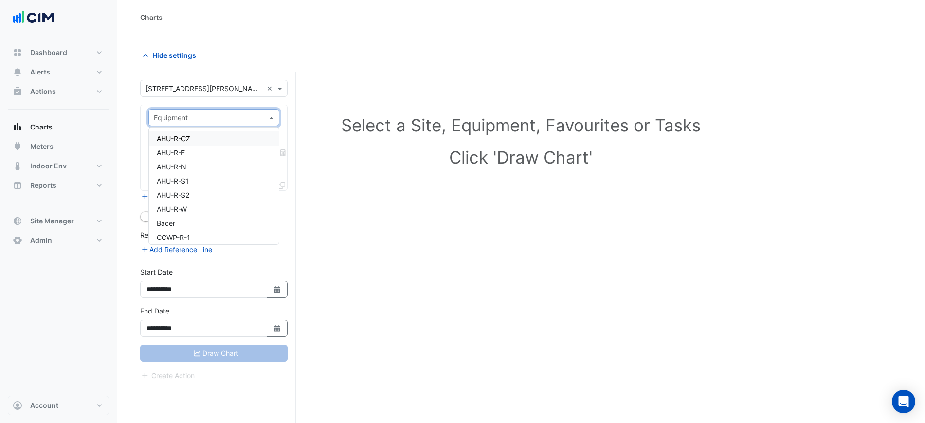
click at [197, 119] on input "text" at bounding box center [204, 118] width 101 height 10
click at [236, 149] on div "AHU-R-E" at bounding box center [214, 153] width 130 height 14
click at [229, 124] on div "Equipment × AHU-R-E ×" at bounding box center [213, 117] width 131 height 17
click at [207, 139] on div "AHU-R-CZ" at bounding box center [214, 138] width 130 height 14
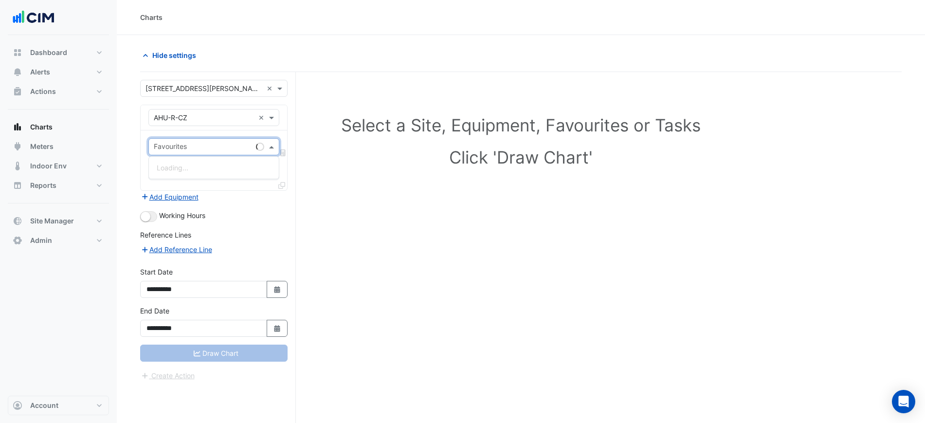
click at [207, 140] on div "Favourites" at bounding box center [200, 146] width 103 height 15
type input "**********"
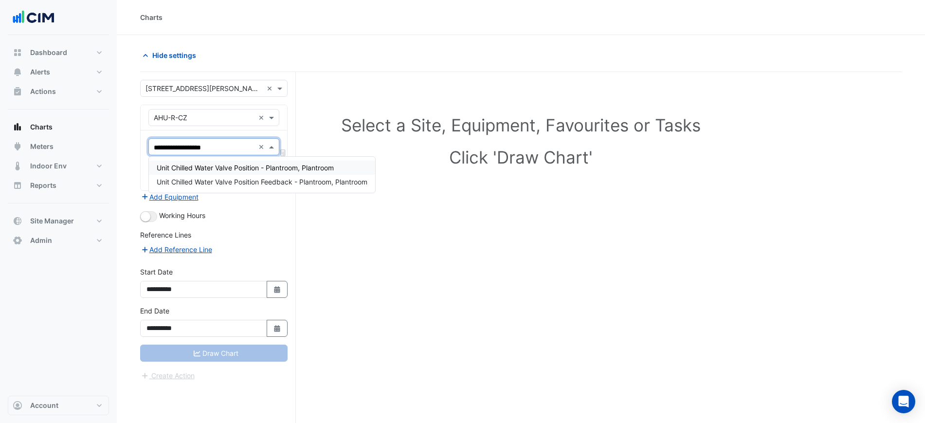
click at [228, 166] on span "Unit Chilled Water Valve Position - Plantroom, Plantroom" at bounding box center [245, 168] width 177 height 8
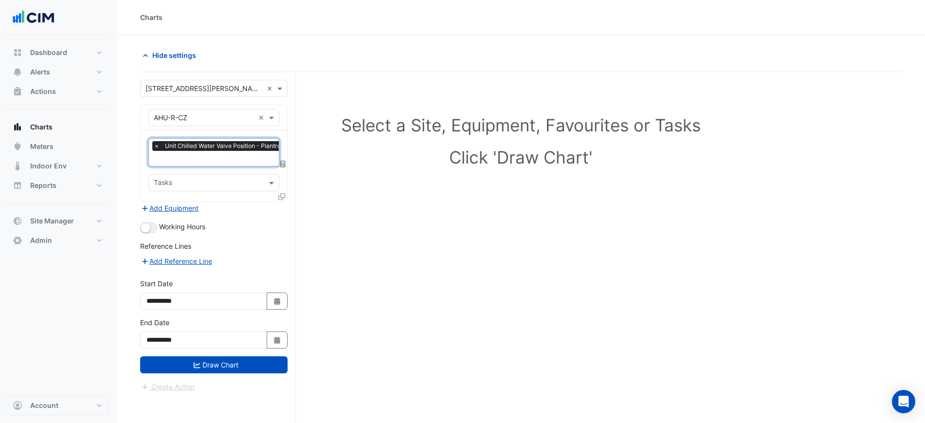
click at [231, 163] on input "text" at bounding box center [240, 159] width 172 height 10
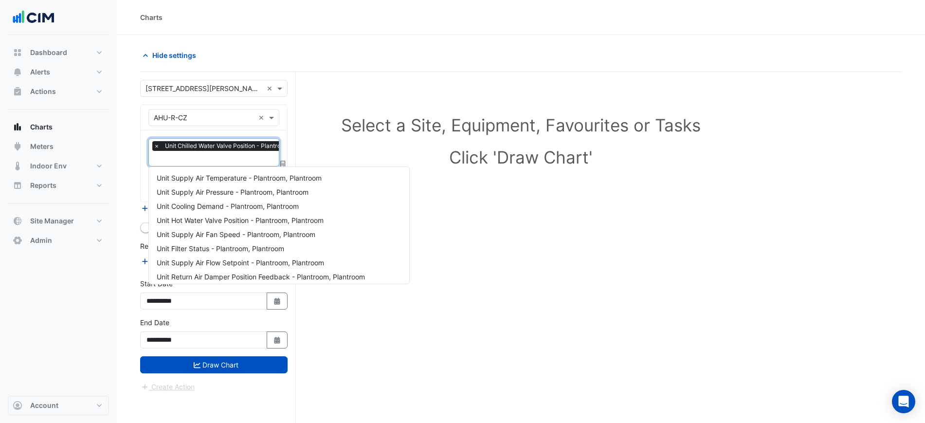
scroll to position [187, 0]
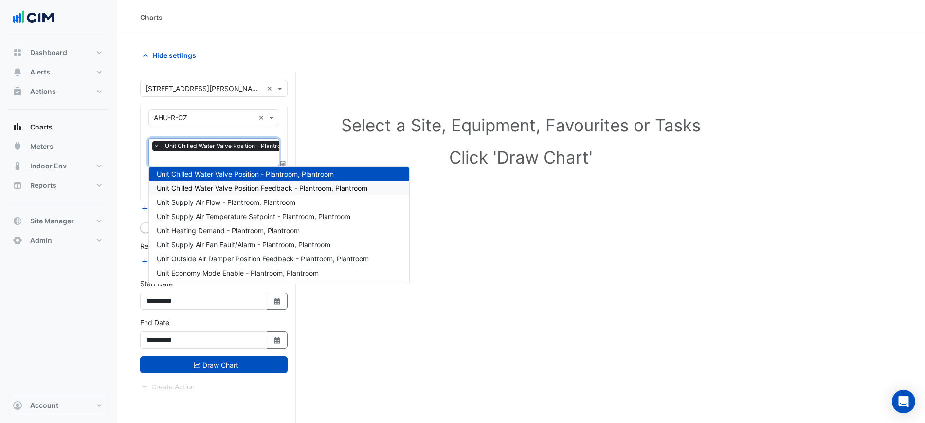
click at [255, 185] on span "Unit Chilled Water Valve Position Feedback - Plantroom, Plantroom" at bounding box center [262, 188] width 211 height 8
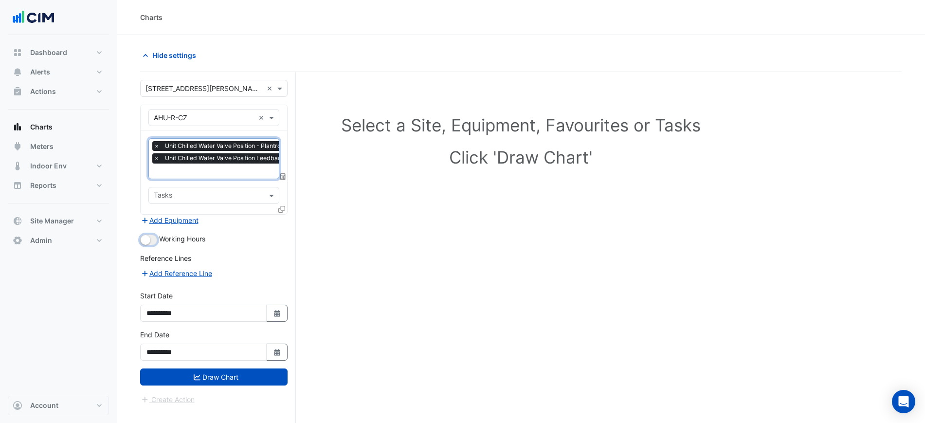
drag, startPoint x: 156, startPoint y: 238, endPoint x: 148, endPoint y: 241, distance: 8.8
click at [153, 240] on button "button" at bounding box center [148, 240] width 17 height 11
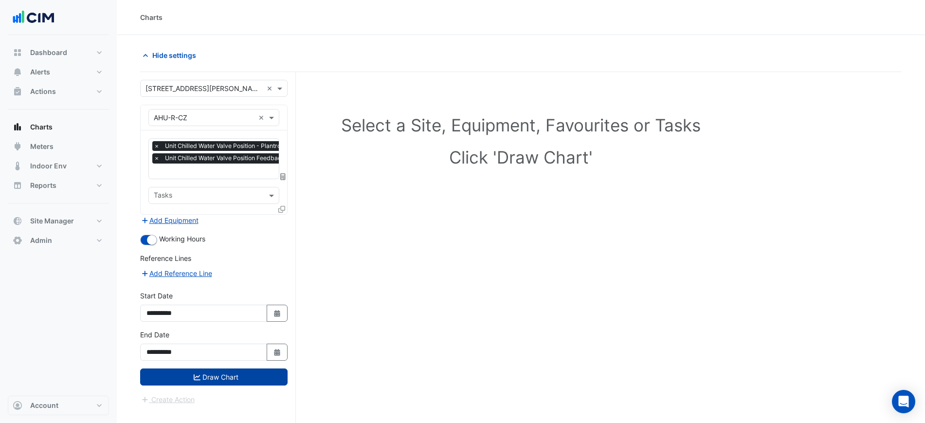
click at [259, 376] on button "Draw Chart" at bounding box center [213, 376] width 147 height 17
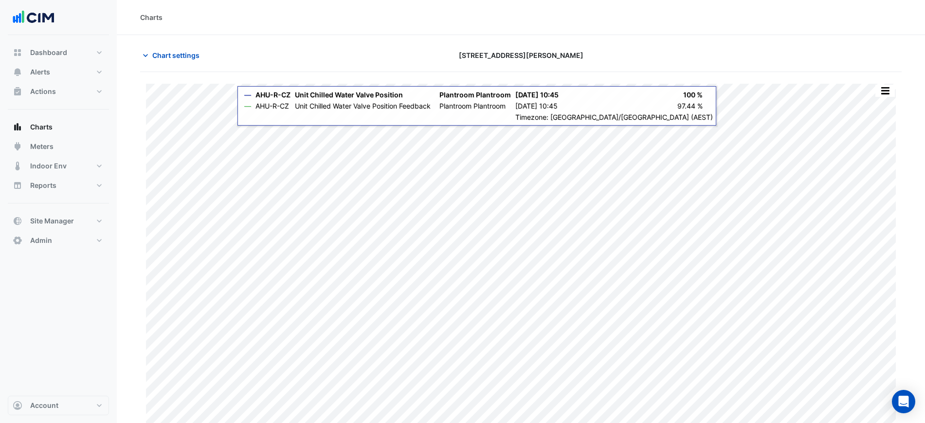
click at [196, 45] on section "Chart settings 6 Stewart Avenue Split All Print Save as JPEG Save as PNG Pivot …" at bounding box center [521, 233] width 808 height 396
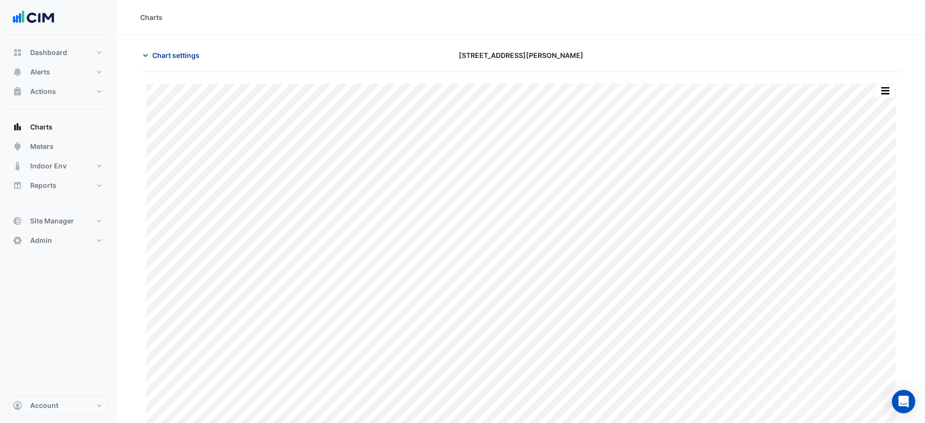
click at [194, 50] on span "Chart settings" at bounding box center [175, 55] width 47 height 10
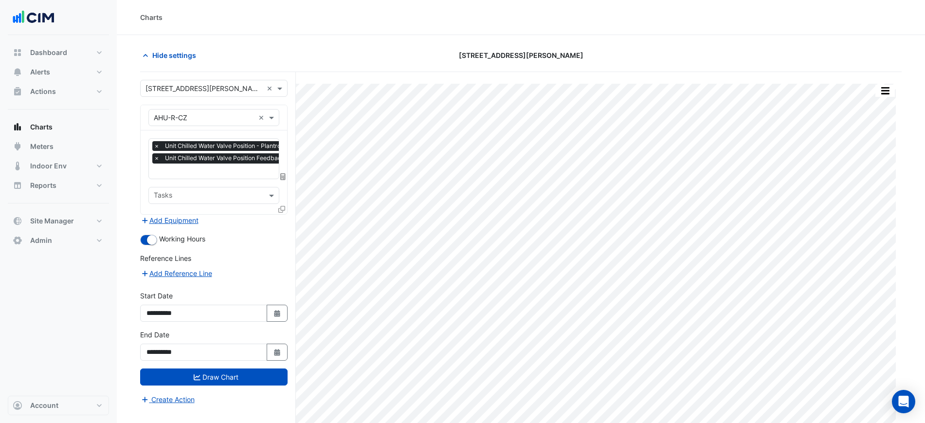
click at [156, 159] on span "×" at bounding box center [156, 158] width 9 height 10
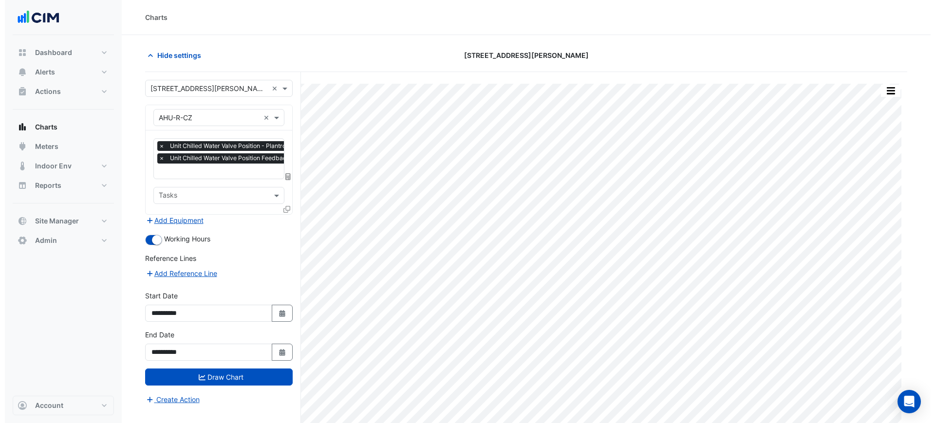
scroll to position [0, 5]
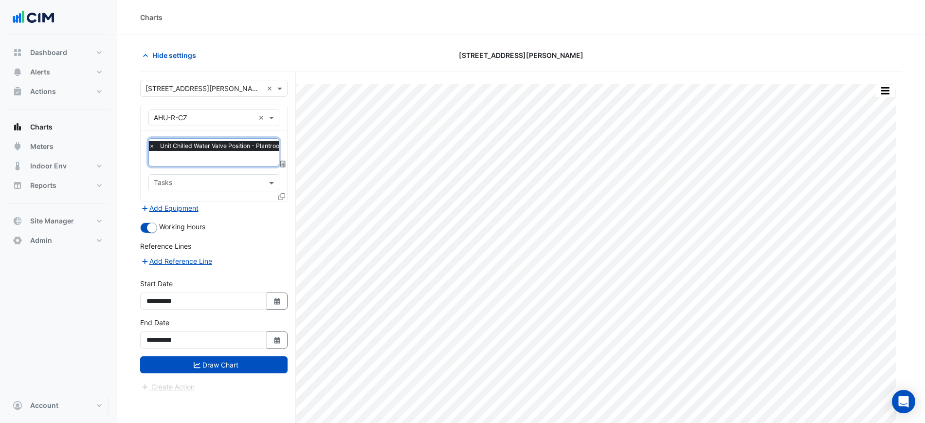
click at [282, 197] on icon at bounding box center [281, 196] width 7 height 7
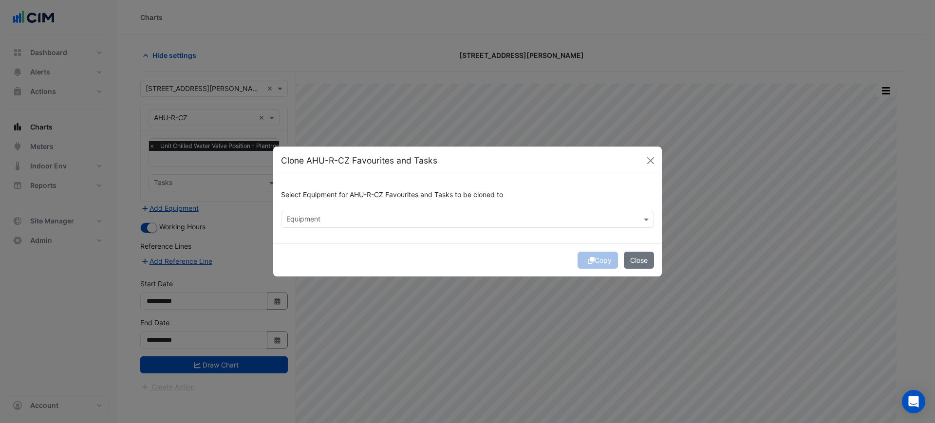
click at [305, 223] on input "text" at bounding box center [461, 220] width 351 height 10
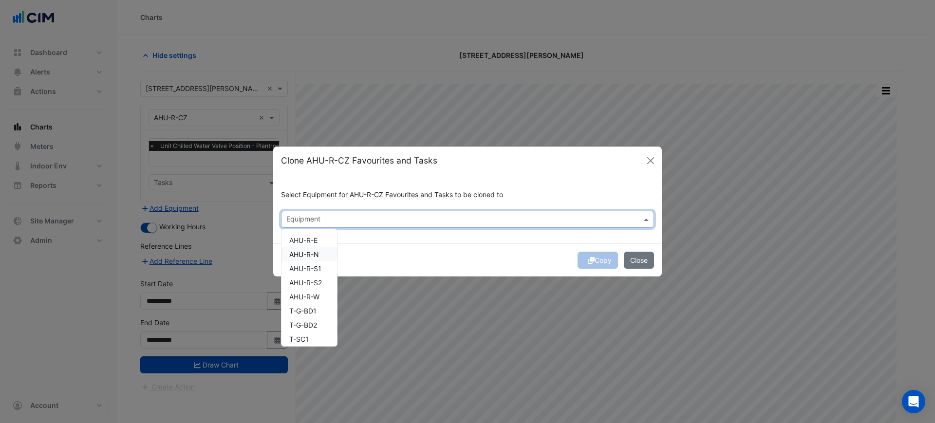
click at [315, 248] on div "AHU-R-N" at bounding box center [308, 254] width 55 height 14
click at [315, 242] on span "AHU-R-E" at bounding box center [303, 240] width 28 height 8
drag, startPoint x: 316, startPoint y: 259, endPoint x: 314, endPoint y: 266, distance: 7.7
click at [316, 260] on div "AHU-R-N" at bounding box center [308, 254] width 55 height 14
click at [314, 277] on div "AHU-R-S2" at bounding box center [308, 282] width 55 height 14
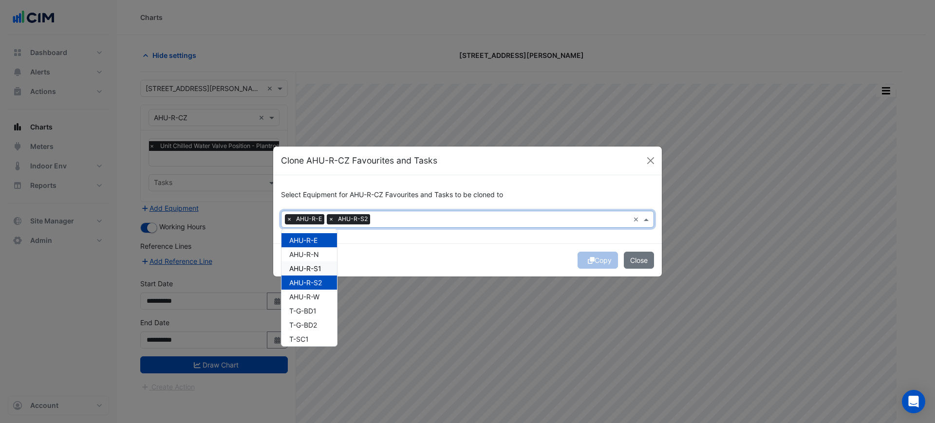
click at [315, 246] on div "AHU-R-E" at bounding box center [308, 240] width 55 height 14
click at [316, 258] on span "AHU-R-N" at bounding box center [304, 254] width 30 height 8
click at [312, 239] on span "AHU-R-E" at bounding box center [303, 240] width 28 height 8
click at [311, 267] on span "AHU-R-S1" at bounding box center [305, 268] width 32 height 8
click at [312, 293] on span "AHU-R-W" at bounding box center [304, 297] width 30 height 8
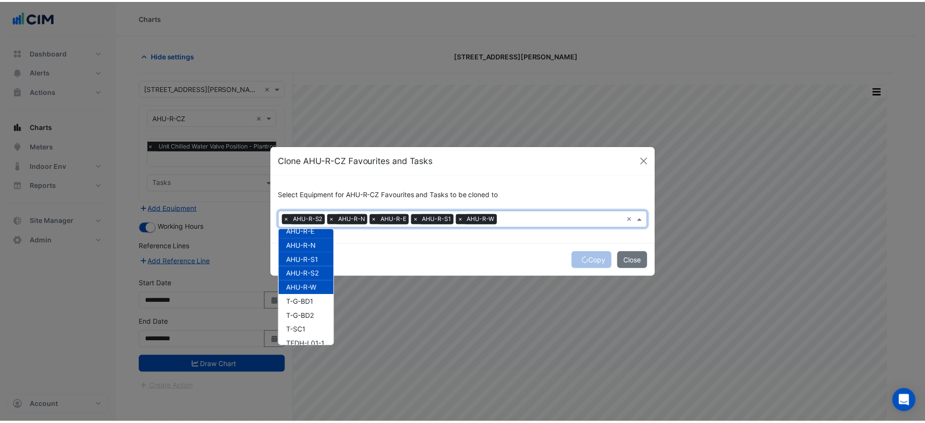
scroll to position [0, 0]
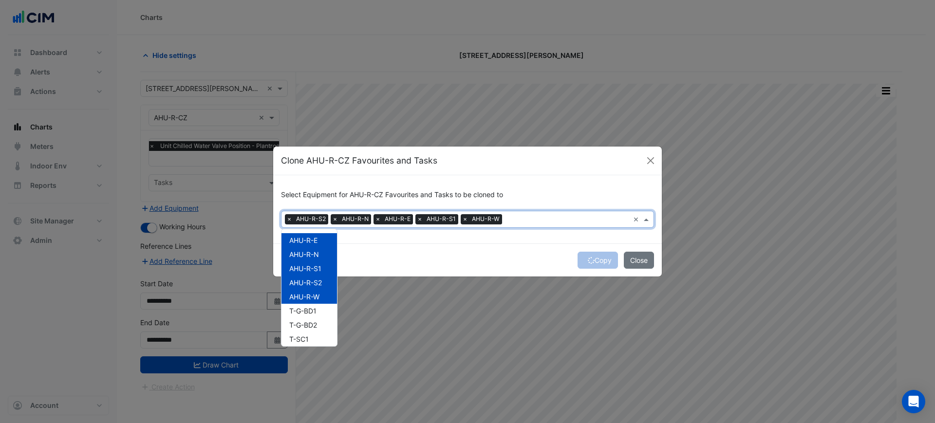
click at [459, 250] on div "Copy Close" at bounding box center [467, 259] width 388 height 33
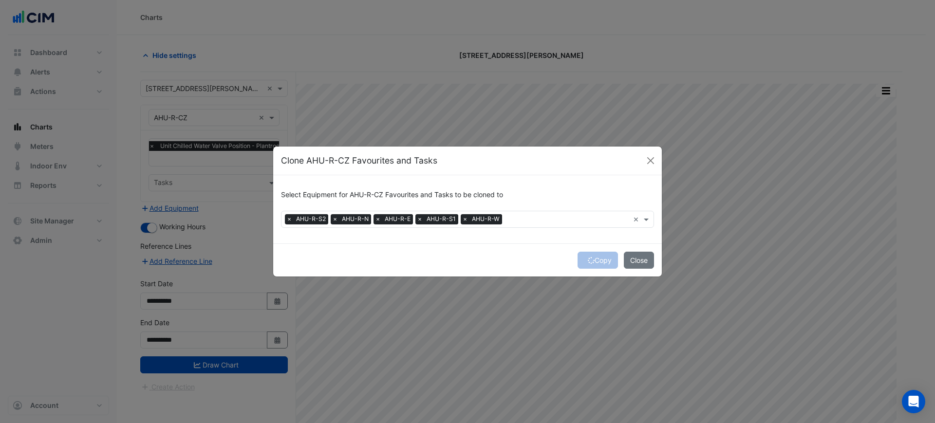
click at [589, 259] on div "Copy Close" at bounding box center [467, 259] width 388 height 33
click at [586, 258] on div "Copy Close" at bounding box center [467, 259] width 388 height 33
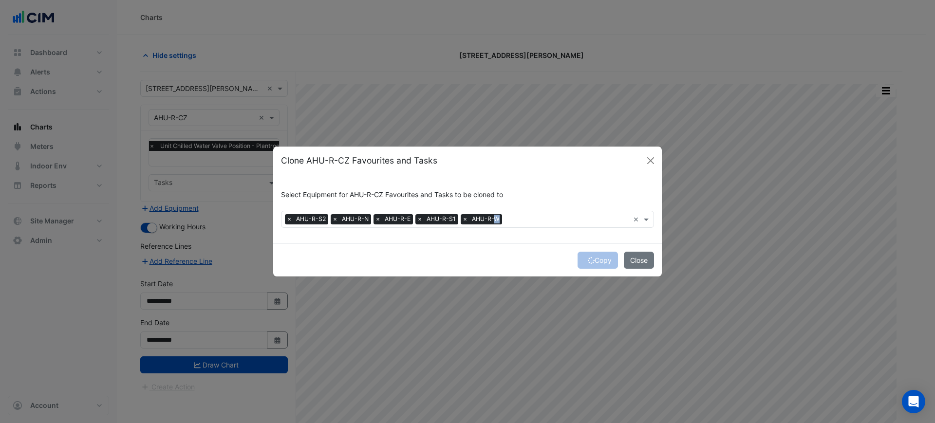
click at [586, 258] on div "Copy Close" at bounding box center [467, 259] width 388 height 33
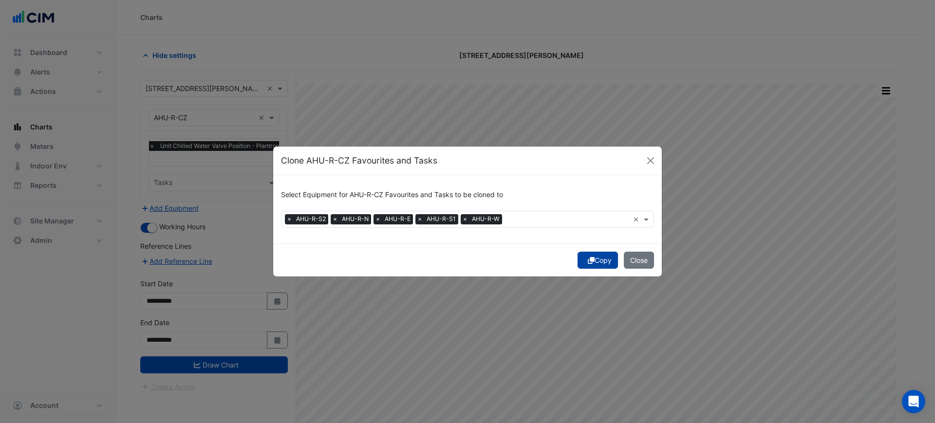
click at [588, 258] on icon "submit" at bounding box center [590, 260] width 7 height 7
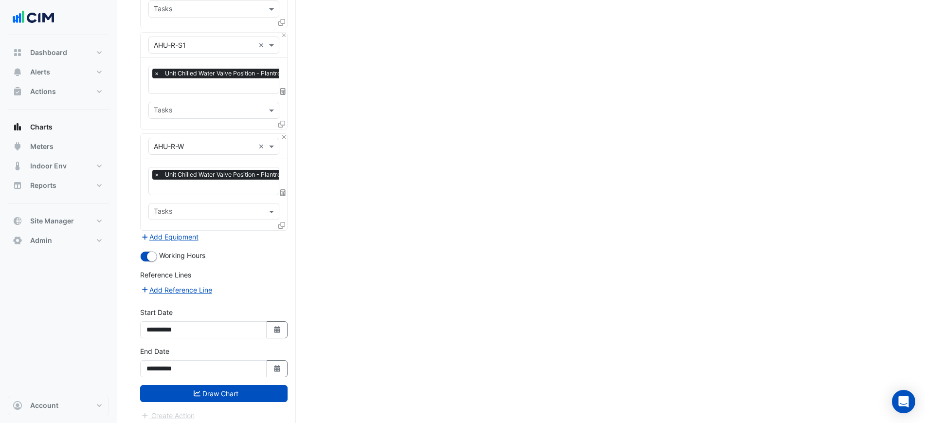
drag, startPoint x: 128, startPoint y: 230, endPoint x: 159, endPoint y: 451, distance: 223.0
click at [220, 393] on button "Draw Chart" at bounding box center [213, 393] width 147 height 17
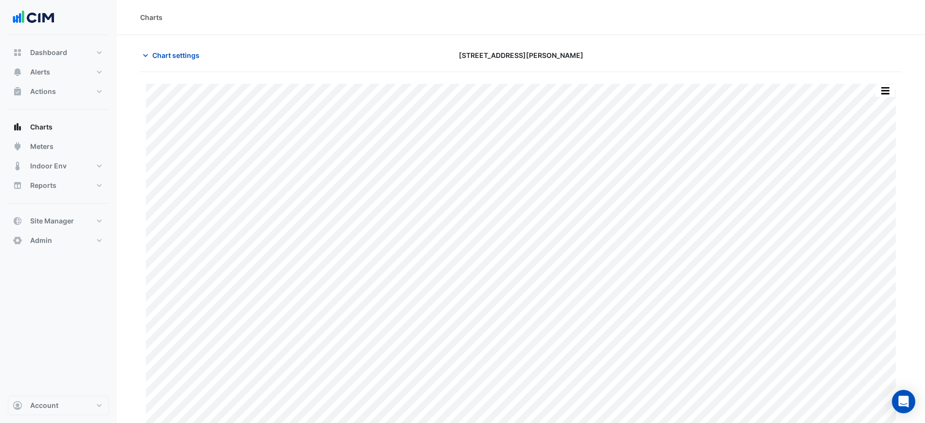
scroll to position [8, 0]
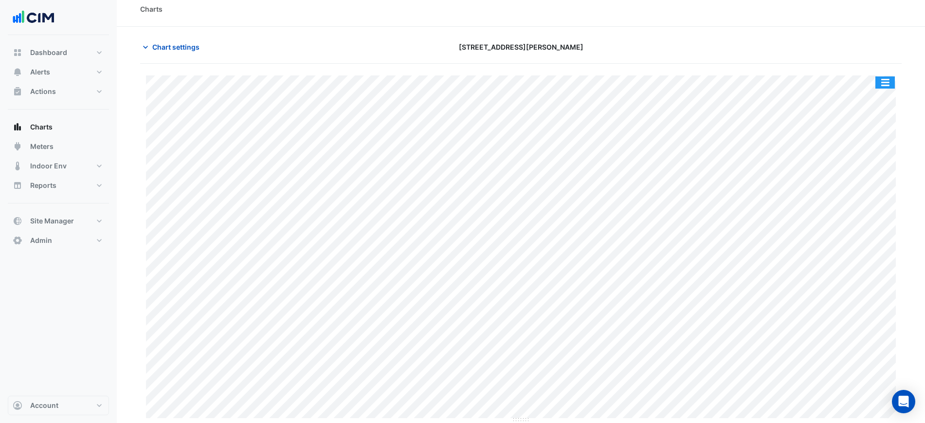
click at [879, 82] on button "button" at bounding box center [885, 82] width 19 height 12
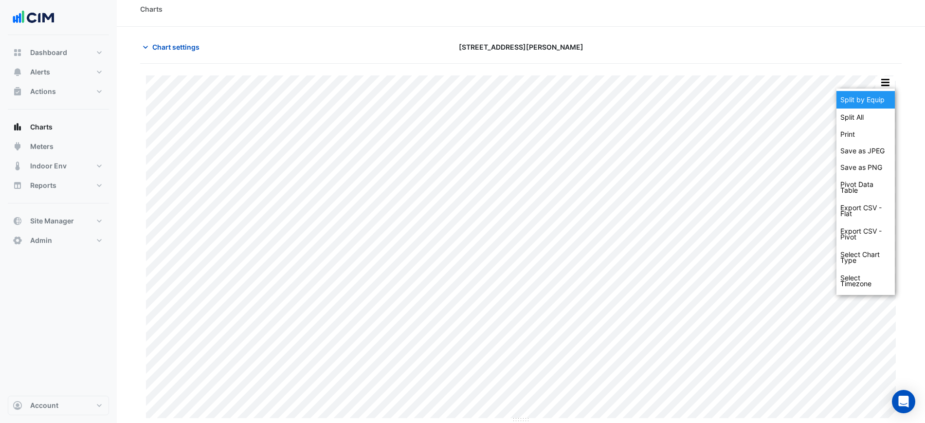
click at [879, 92] on div "Split by Equip" at bounding box center [866, 100] width 58 height 18
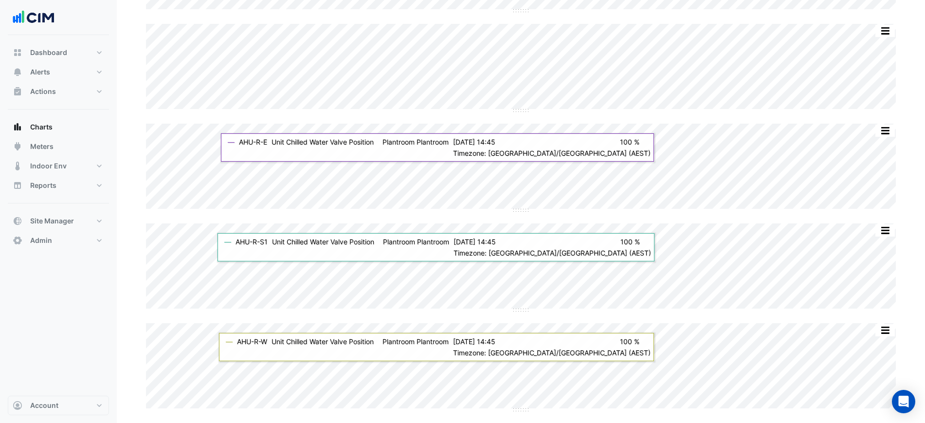
scroll to position [16, 0]
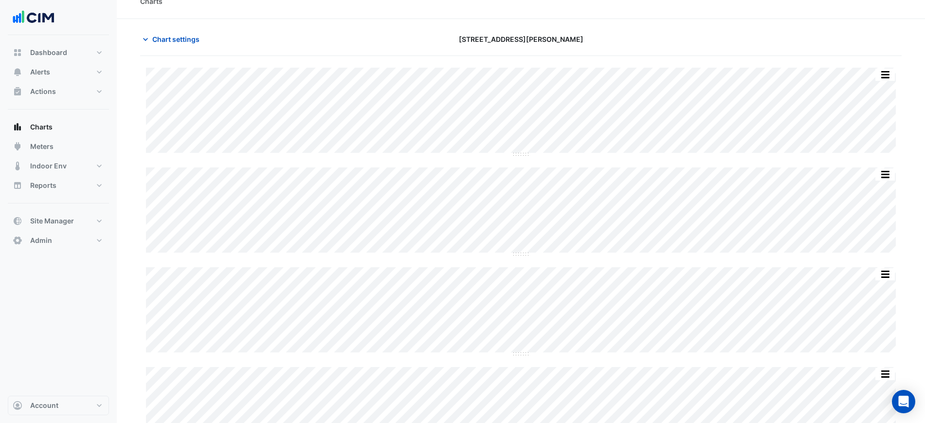
click at [564, 28] on section "Chart settings 6 Stewart Avenue Split All Split None Print Save as JPEG Save as…" at bounding box center [521, 342] width 808 height 647
click at [173, 42] on span "Chart settings" at bounding box center [175, 39] width 47 height 10
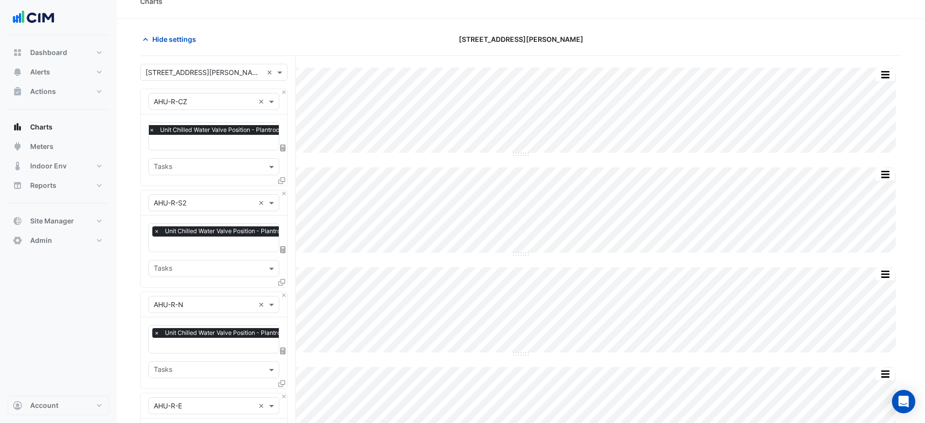
click at [201, 151] on div "Favourites × Unit Chilled Water Valve Position - Plantroom, Plantroom × Tasks" at bounding box center [214, 149] width 147 height 71
click at [202, 148] on div "Favourites × Unit Chilled Water Valve Position - Plantroom, Plantroom × Tasks" at bounding box center [214, 149] width 147 height 71
click at [212, 143] on input "text" at bounding box center [235, 143] width 172 height 10
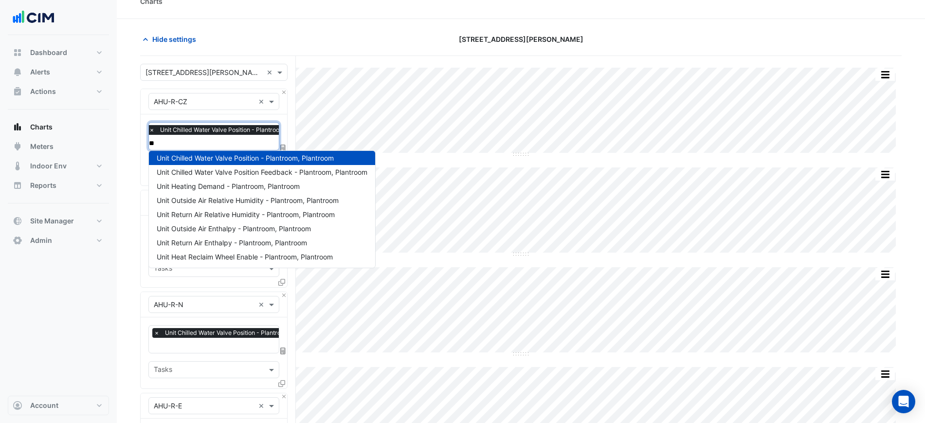
scroll to position [0, 0]
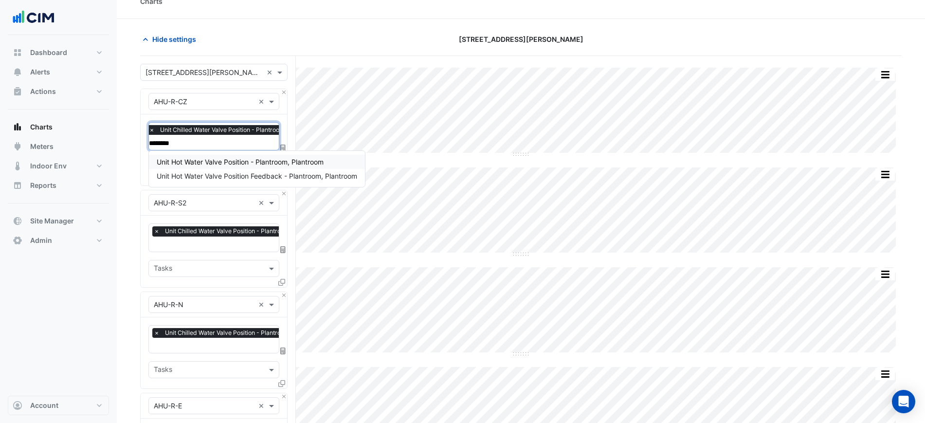
type input "*********"
click at [244, 163] on span "Unit Hot Water Valve Position - Plantroom, Plantroom" at bounding box center [240, 162] width 167 height 8
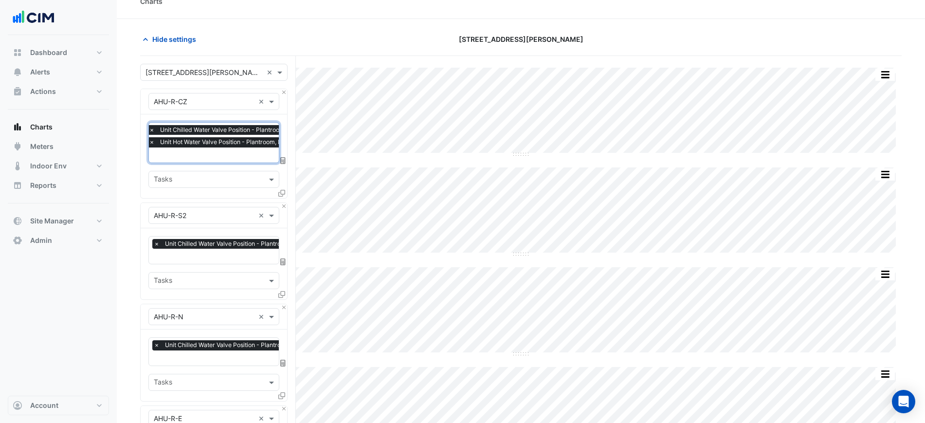
click at [282, 208] on div "Equipment × AHU-R-S2 ×" at bounding box center [214, 215] width 147 height 25
click at [282, 207] on button "Close" at bounding box center [284, 206] width 6 height 6
click at [282, 304] on button "Close" at bounding box center [284, 307] width 6 height 6
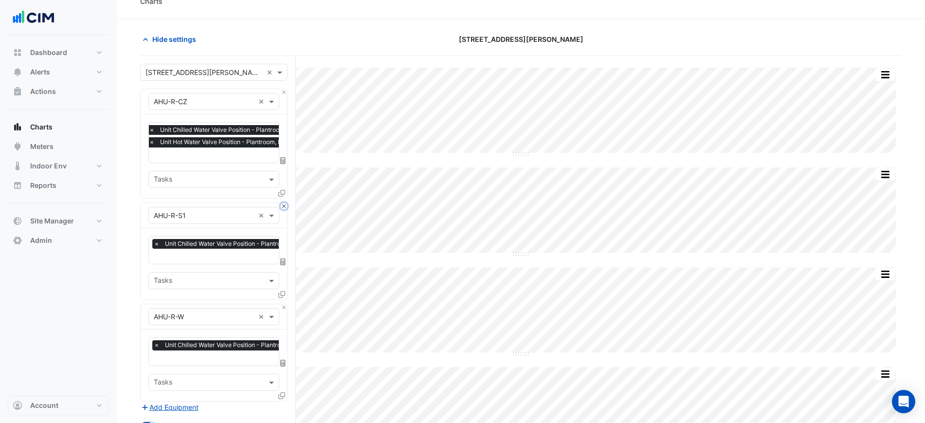
click at [282, 207] on button "Close" at bounding box center [284, 206] width 6 height 6
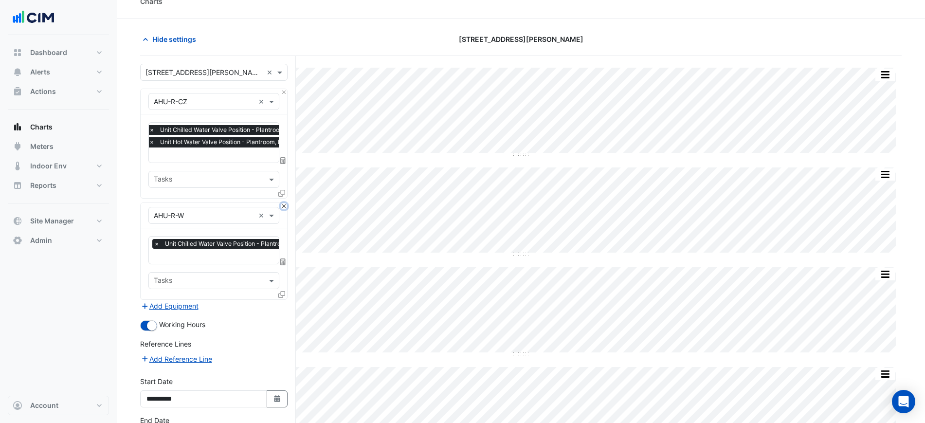
click at [282, 207] on button "Close" at bounding box center [284, 206] width 6 height 6
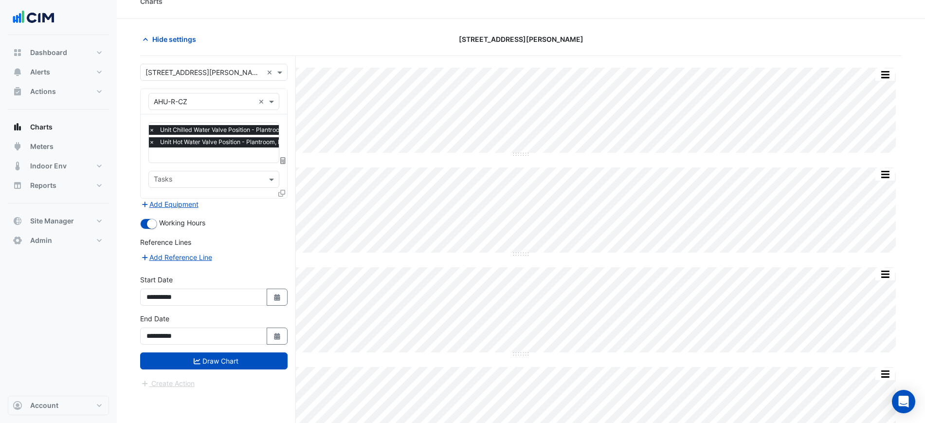
click at [282, 195] on fa-icon at bounding box center [281, 193] width 7 height 8
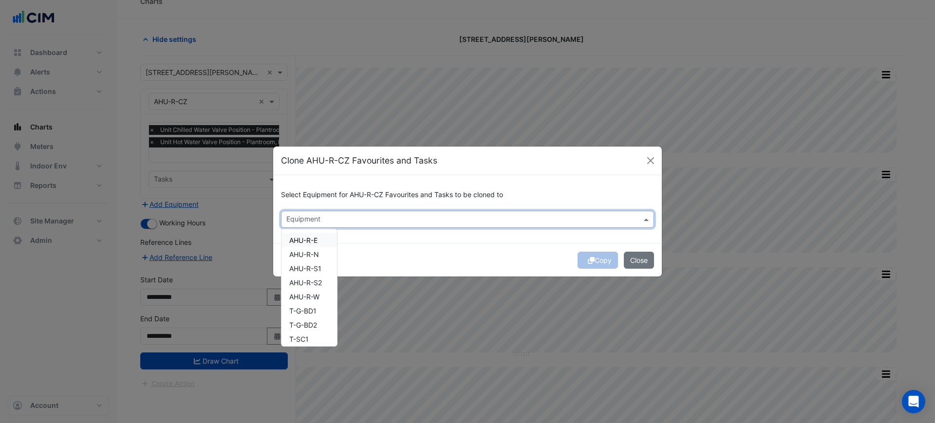
click at [317, 224] on input "text" at bounding box center [461, 220] width 351 height 10
drag, startPoint x: 319, startPoint y: 238, endPoint x: 318, endPoint y: 252, distance: 14.1
click at [319, 239] on div "AHU-R-E" at bounding box center [308, 240] width 55 height 14
click at [318, 252] on span "AHU-R-N" at bounding box center [304, 254] width 30 height 8
click at [317, 266] on span "AHU-R-S1" at bounding box center [305, 268] width 32 height 8
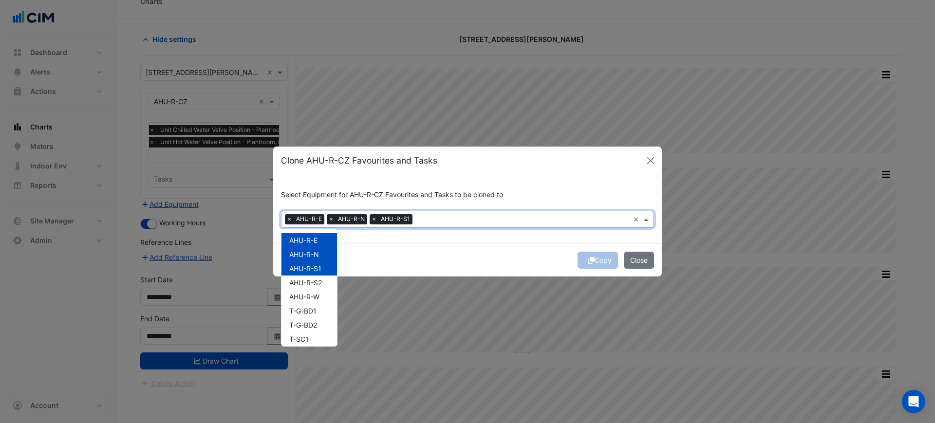
click at [317, 278] on span "AHU-R-S2" at bounding box center [305, 282] width 33 height 8
click at [318, 294] on span "AHU-R-W" at bounding box center [304, 297] width 30 height 8
click at [595, 260] on div "Copy Close" at bounding box center [467, 259] width 388 height 33
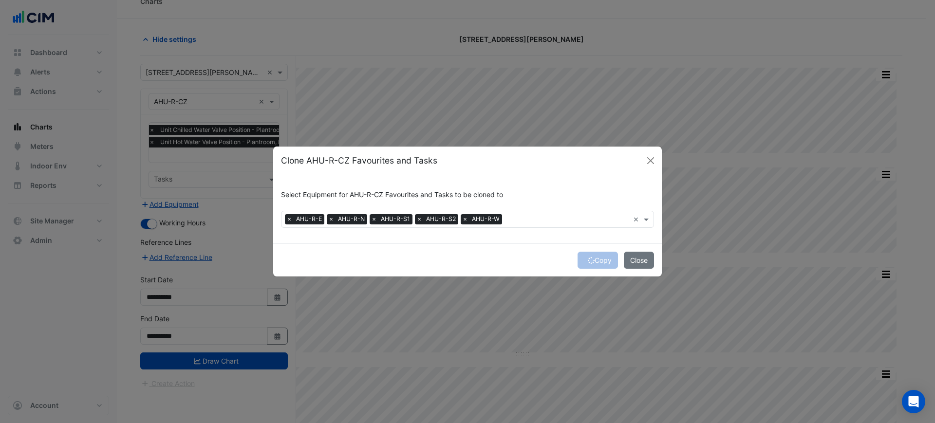
click at [582, 260] on div "Copy Close" at bounding box center [467, 259] width 388 height 33
click at [595, 262] on button "Copy" at bounding box center [597, 260] width 40 height 17
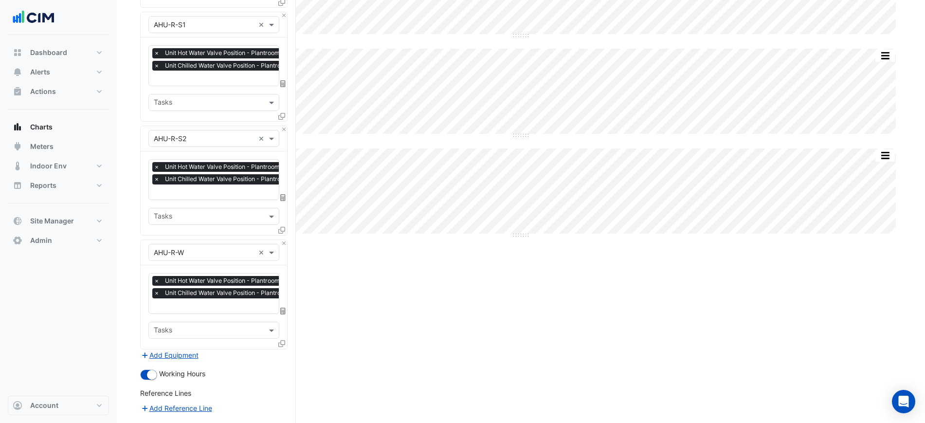
scroll to position [553, 0]
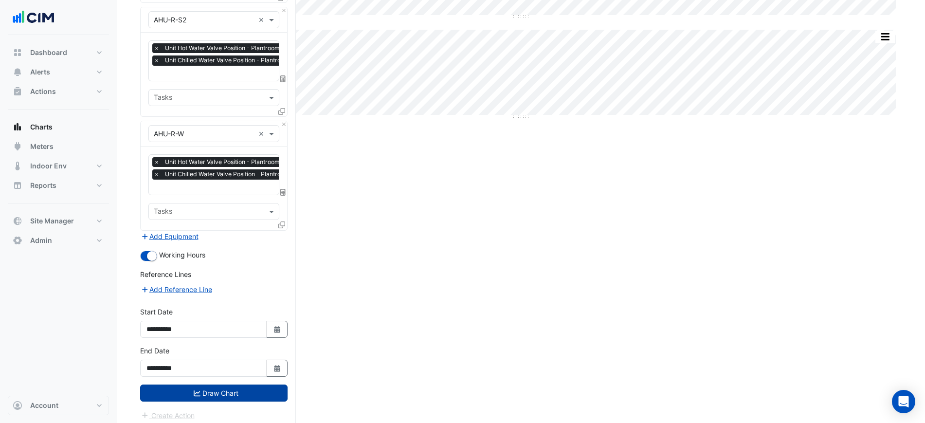
click at [248, 385] on button "Draw Chart" at bounding box center [213, 393] width 147 height 17
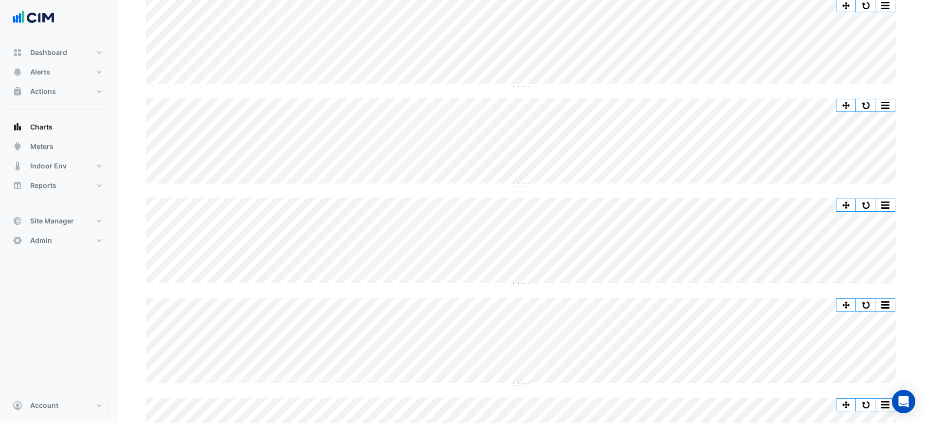
scroll to position [259, 0]
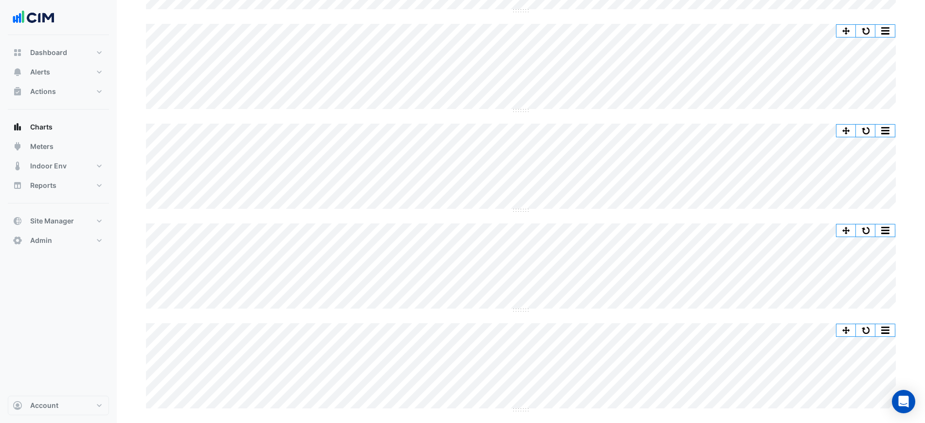
click at [709, 17] on div "Split All Split None Print Save as JPEG Save as PNG Pivot Data Table Export CSV…" at bounding box center [521, 117] width 762 height 587
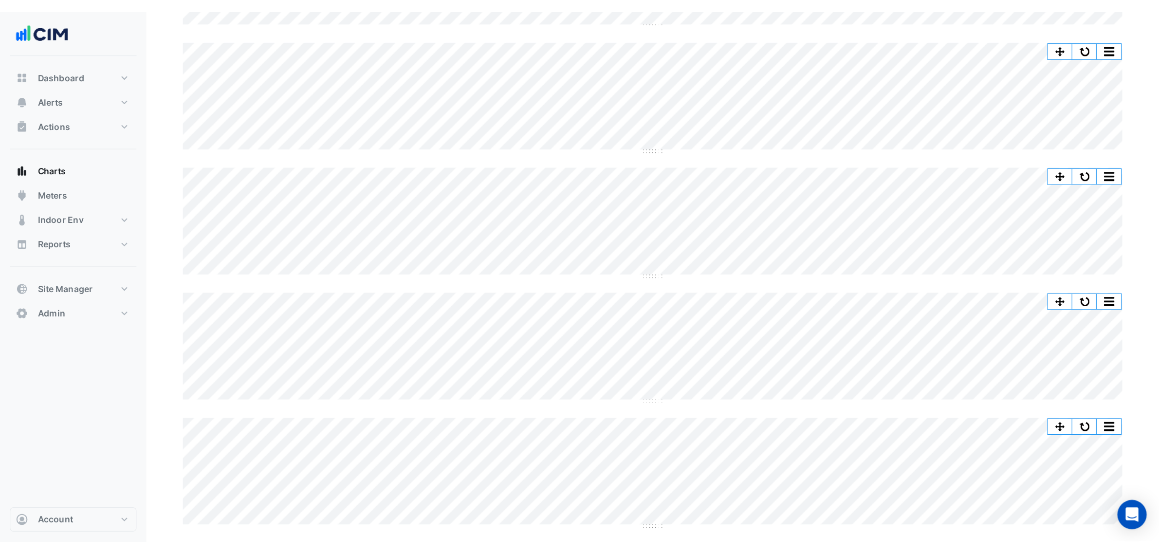
scroll to position [128, 0]
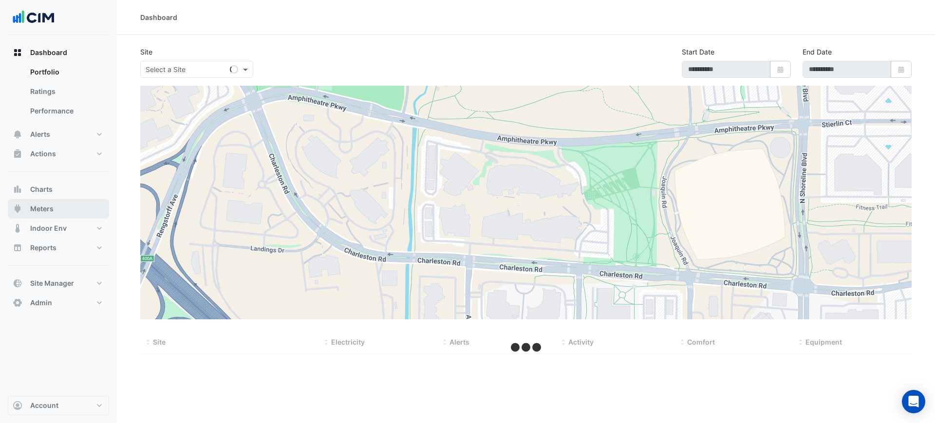
click at [48, 215] on button "Meters" at bounding box center [58, 208] width 101 height 19
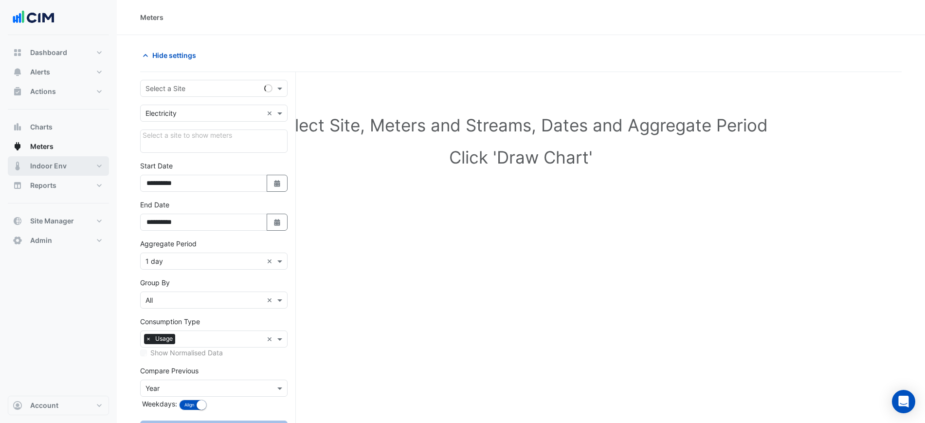
click at [56, 166] on span "Indoor Env" at bounding box center [48, 166] width 37 height 10
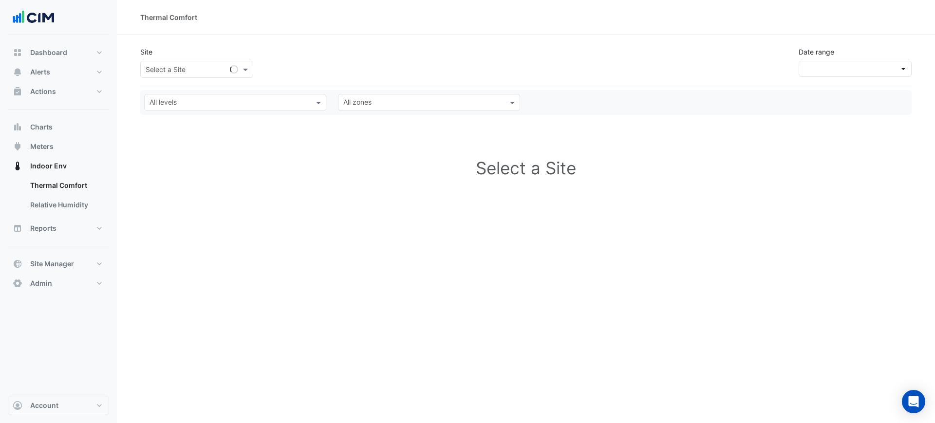
click at [214, 65] on input "text" at bounding box center [187, 70] width 83 height 10
type input "*********"
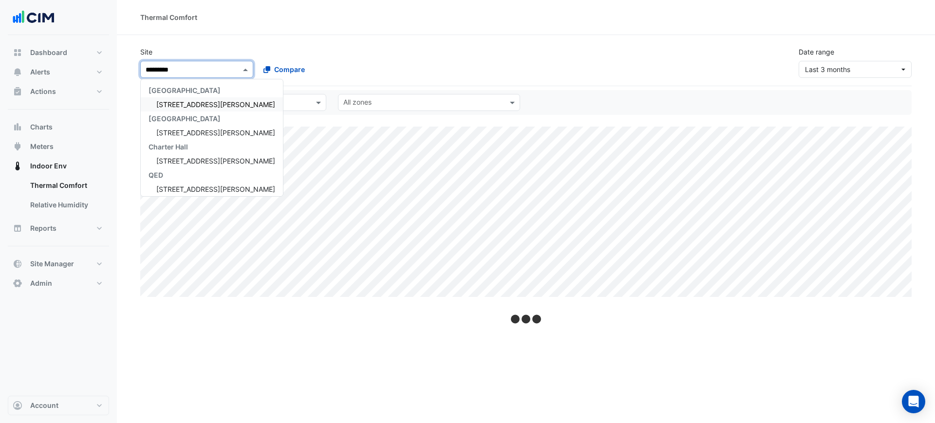
click at [181, 99] on div "[STREET_ADDRESS][PERSON_NAME]" at bounding box center [212, 104] width 142 height 14
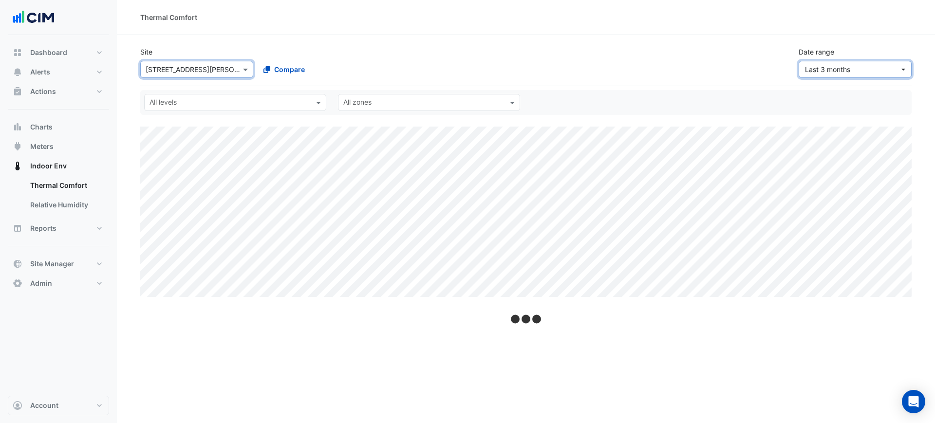
click at [826, 76] on button "Last 3 months" at bounding box center [854, 69] width 113 height 17
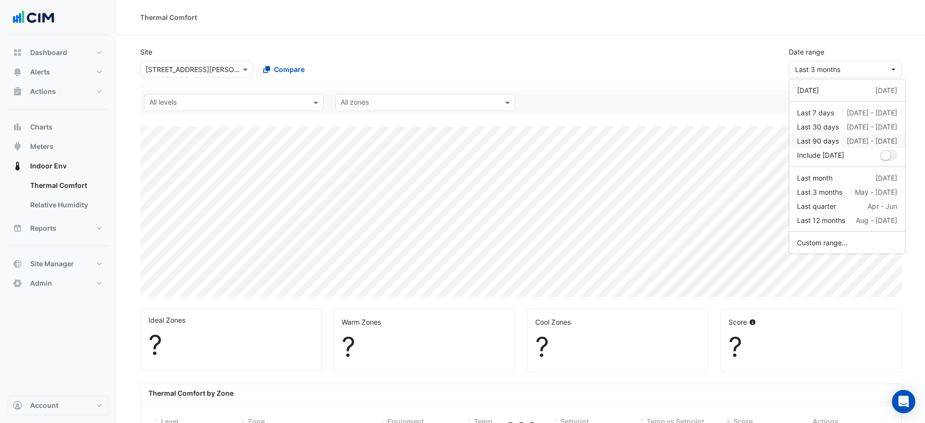
click at [827, 143] on div "Last 90 days" at bounding box center [818, 141] width 42 height 10
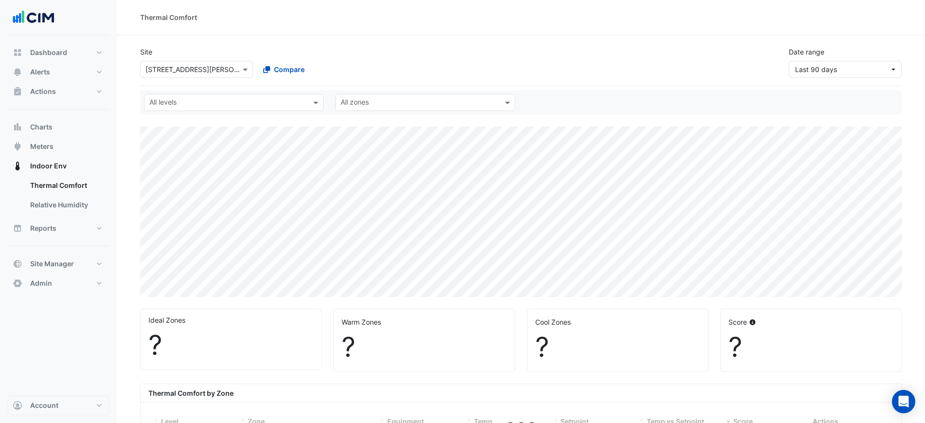
select select "***"
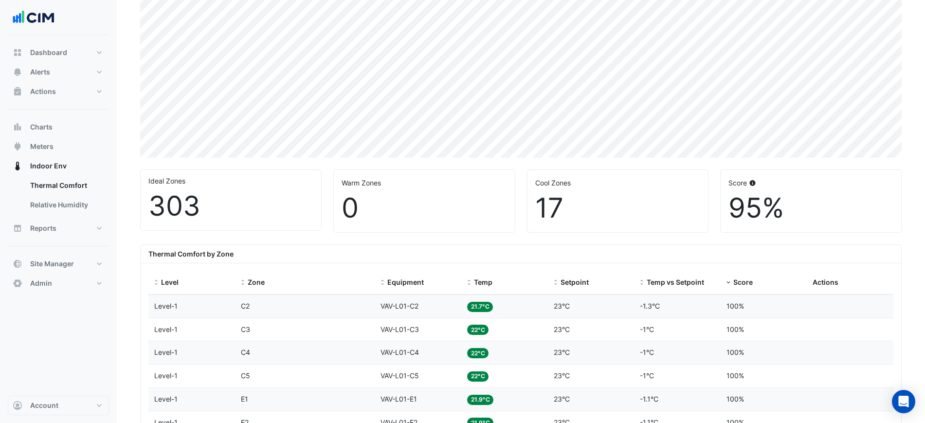
scroll to position [243, 0]
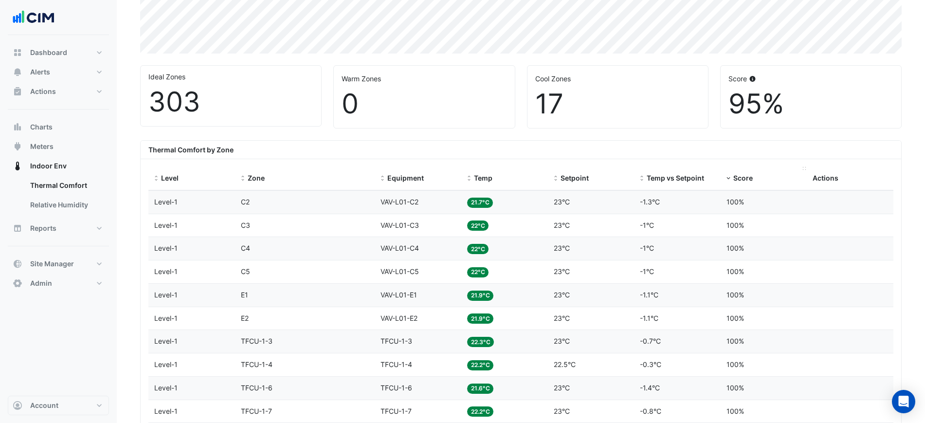
click at [736, 179] on span "Score" at bounding box center [743, 178] width 19 height 8
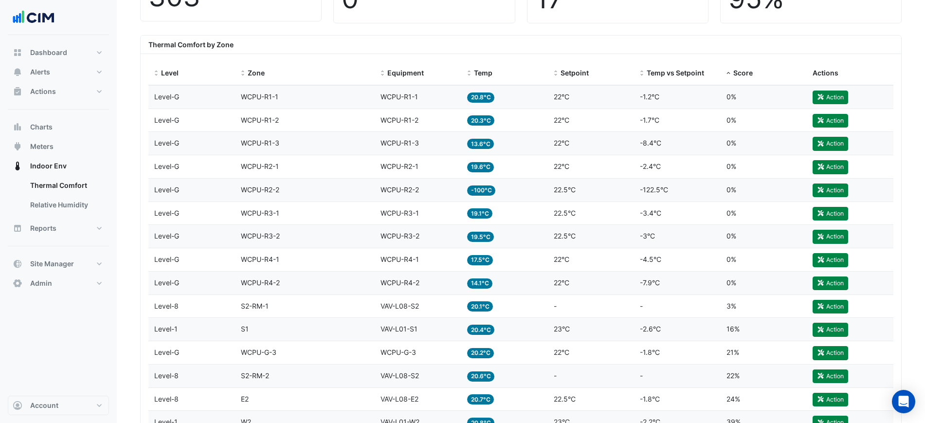
scroll to position [304, 0]
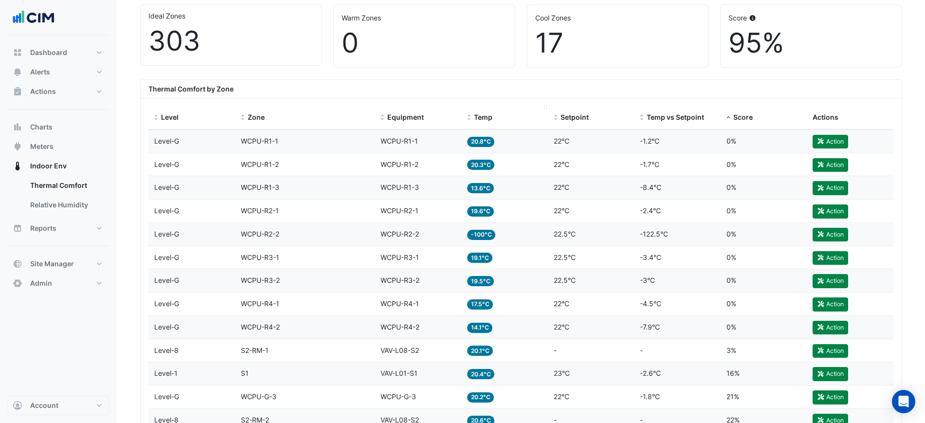
click at [490, 117] on span "Temp" at bounding box center [483, 117] width 18 height 8
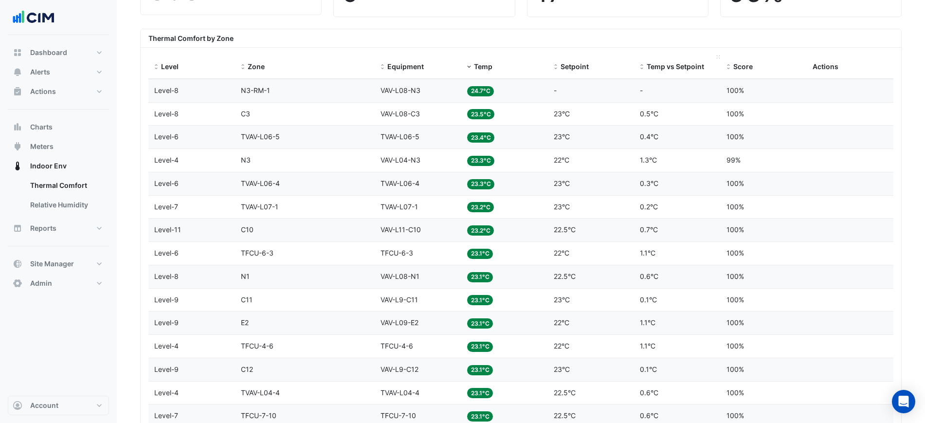
scroll to position [304, 0]
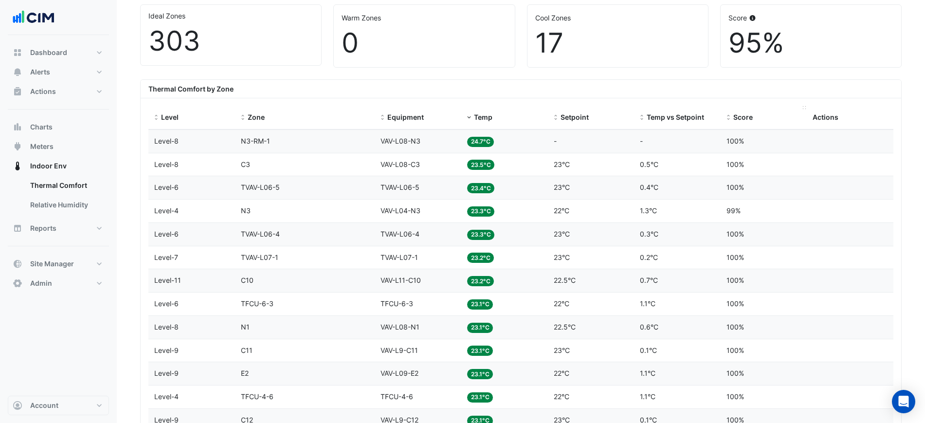
click at [745, 120] on span "Score" at bounding box center [743, 117] width 19 height 8
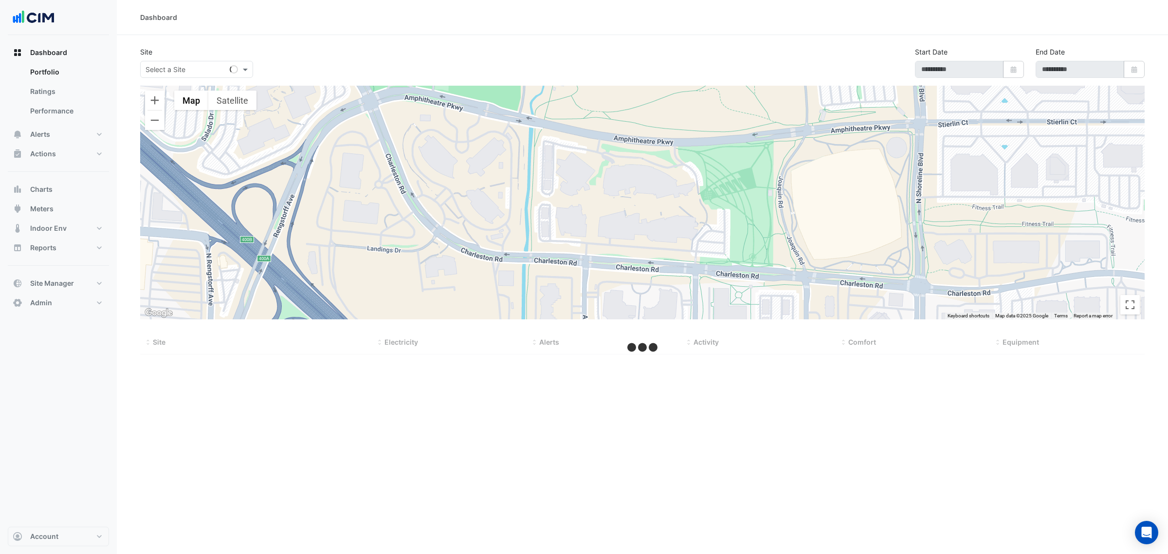
type input "**********"
select select "***"
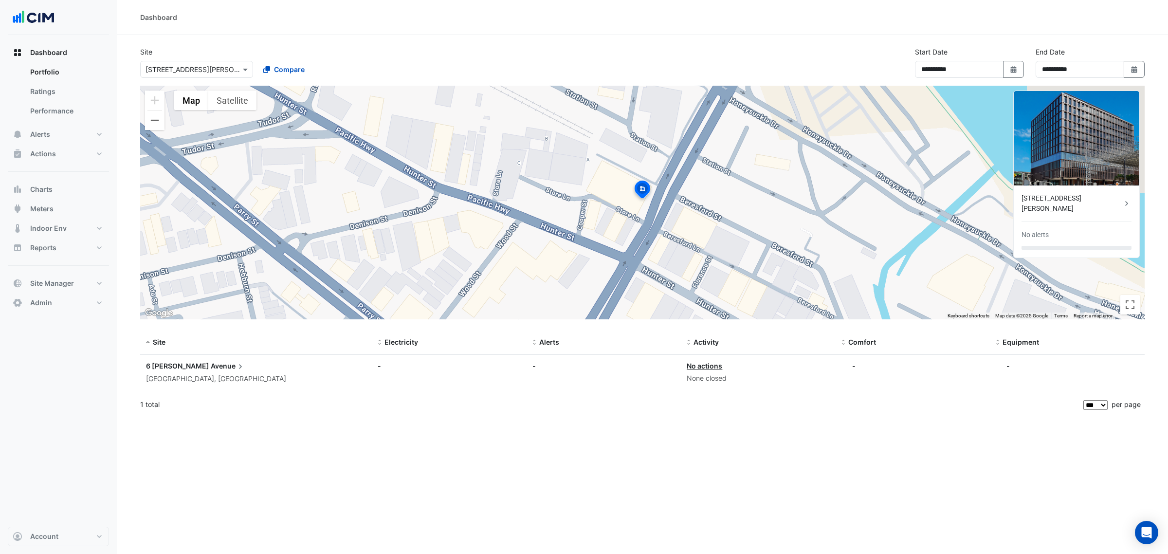
click at [147, 69] on input "text" at bounding box center [187, 70] width 83 height 10
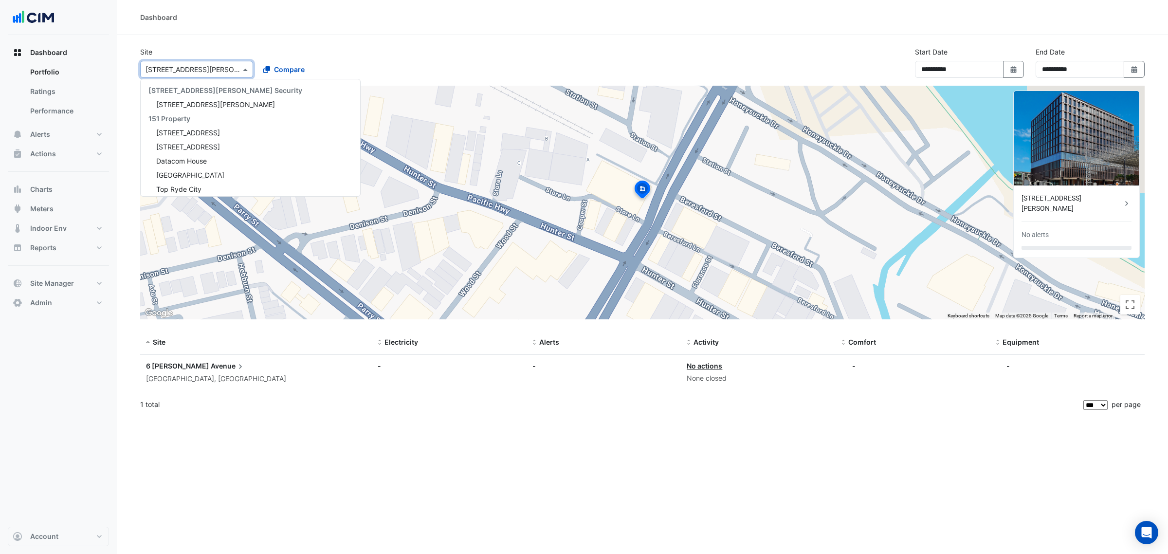
scroll to position [2513, 0]
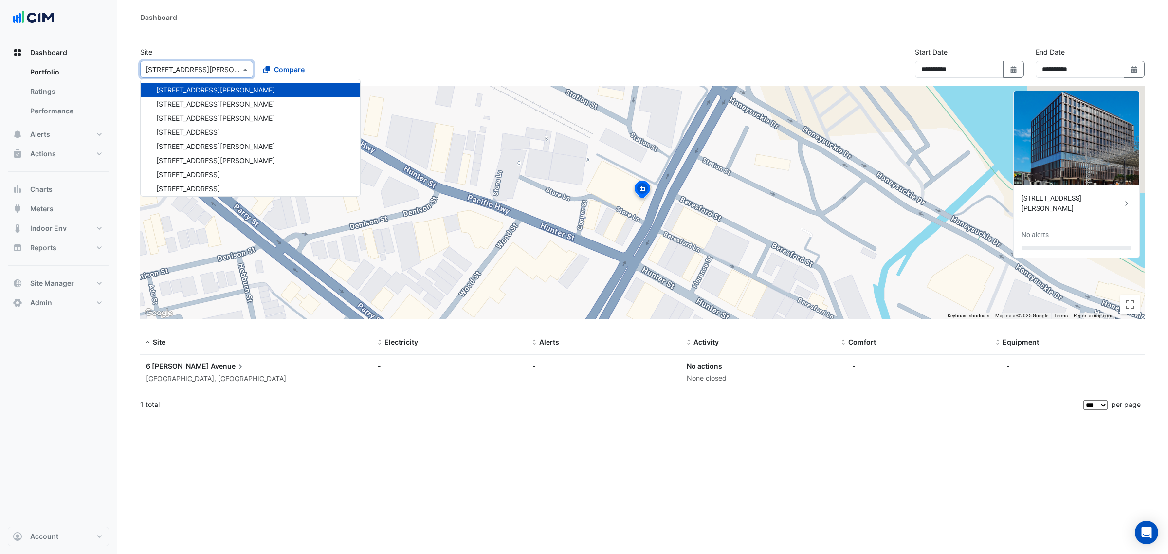
click at [79, 122] on ul "Portfolio Ratings Performance" at bounding box center [58, 93] width 101 height 62
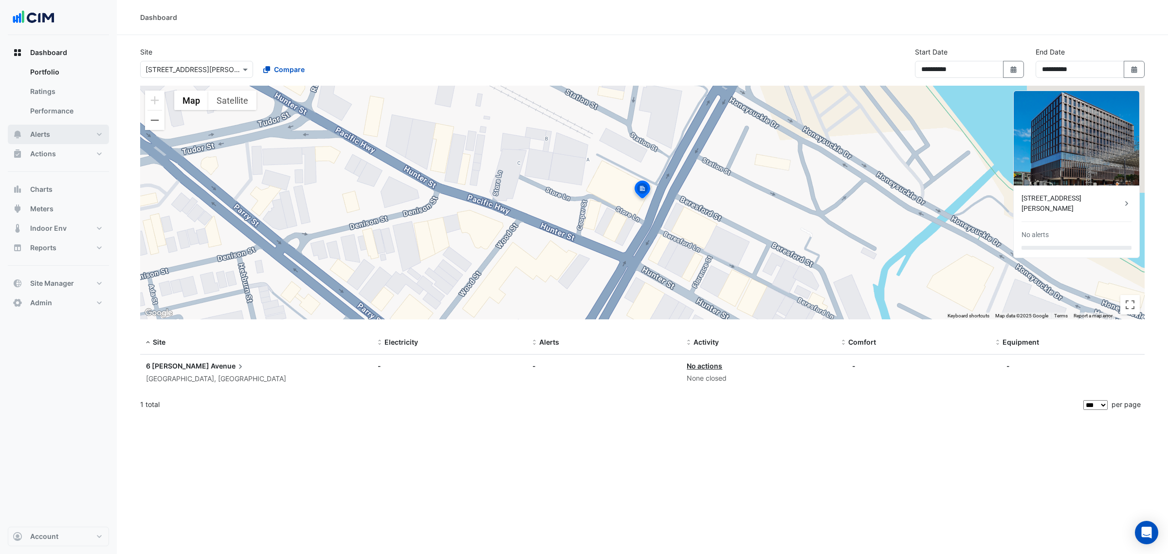
click at [79, 125] on button "Alerts" at bounding box center [58, 134] width 101 height 19
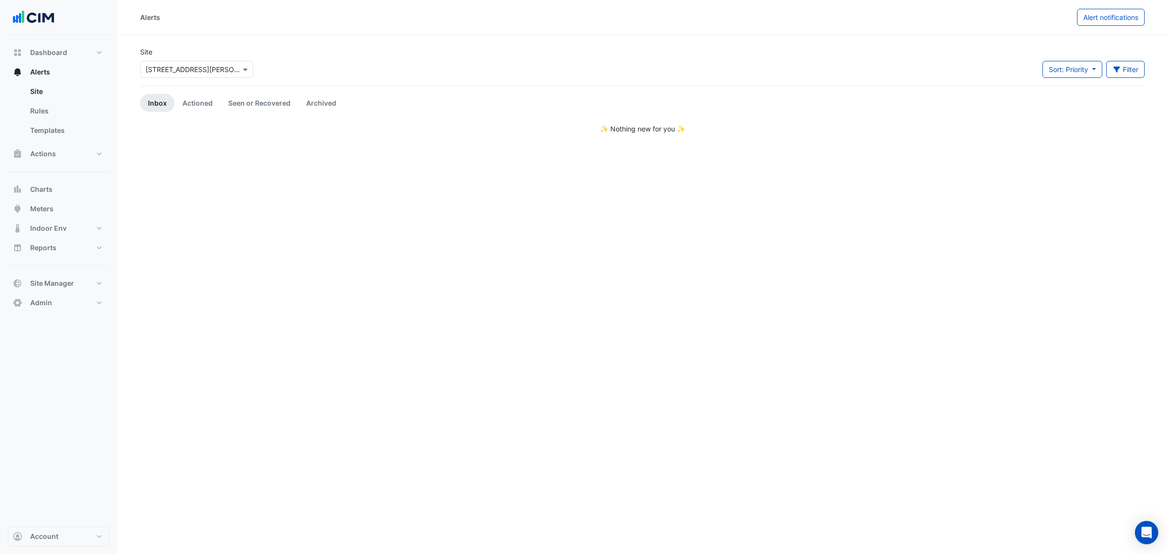
click at [157, 71] on input "text" at bounding box center [187, 70] width 83 height 10
type input "****"
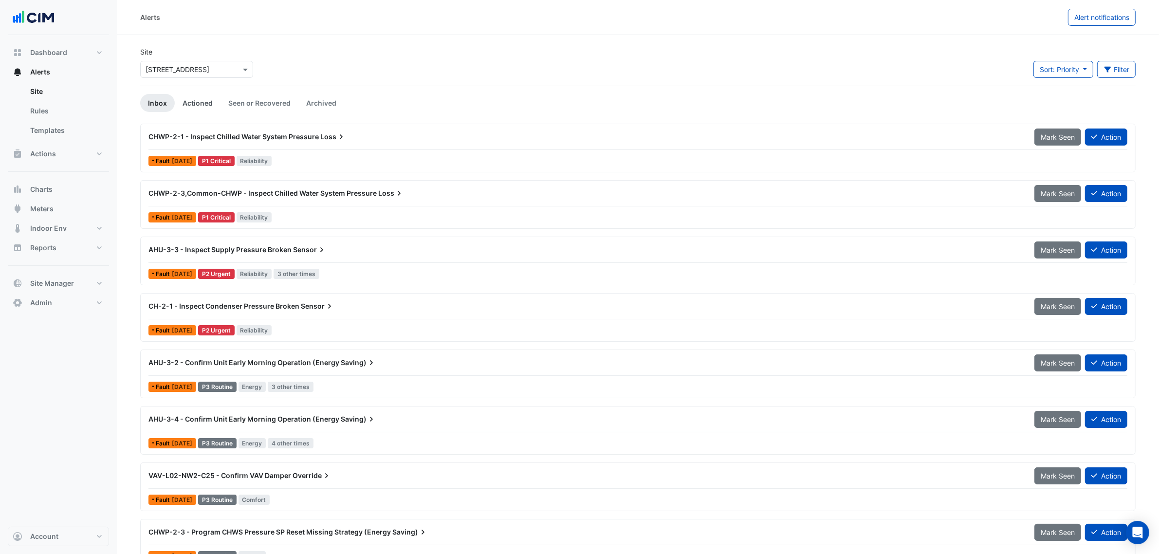
click at [205, 102] on link "Actioned" at bounding box center [198, 103] width 46 height 18
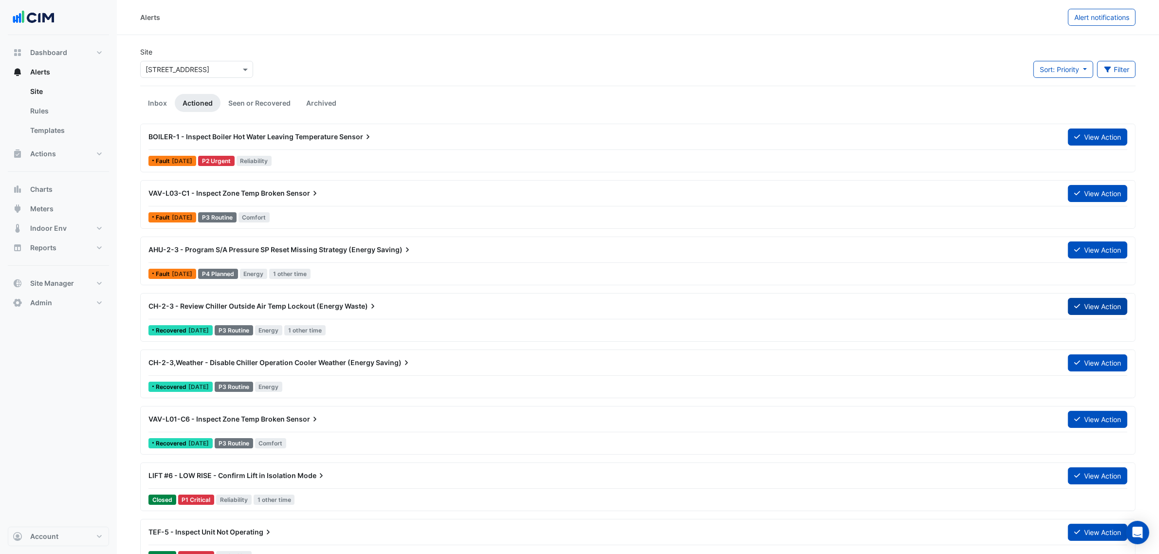
click at [1083, 308] on button "View Action" at bounding box center [1097, 306] width 59 height 17
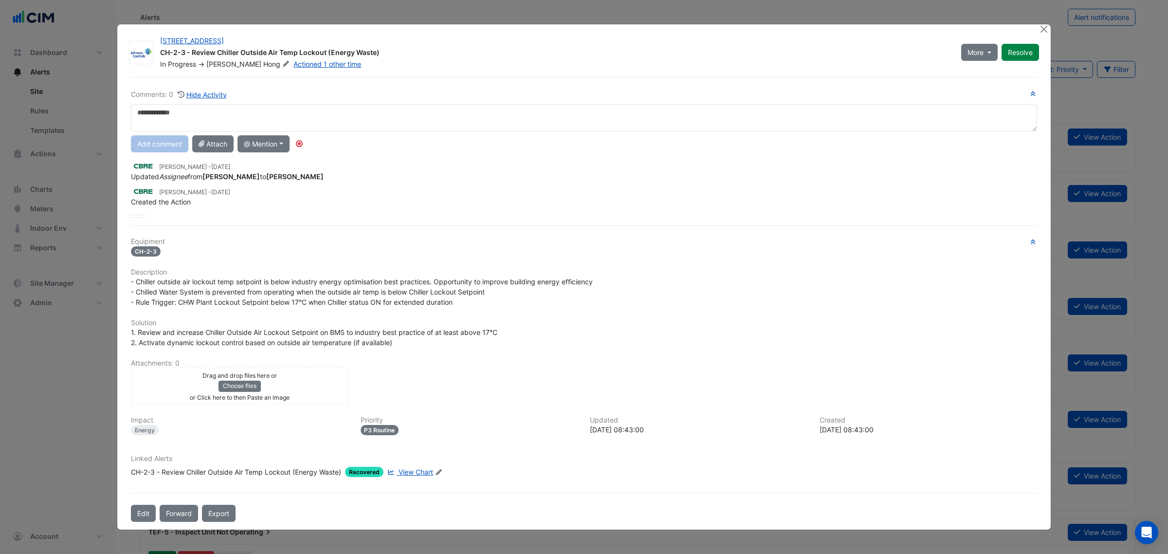
click at [411, 471] on span "View Chart" at bounding box center [416, 472] width 35 height 8
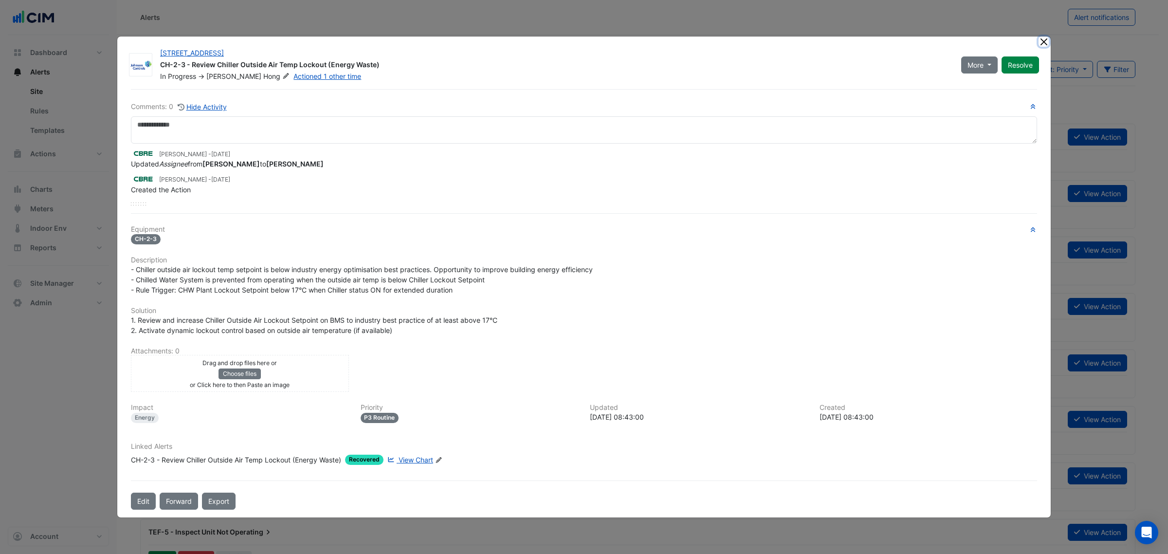
click at [1041, 43] on button "Close" at bounding box center [1044, 42] width 10 height 10
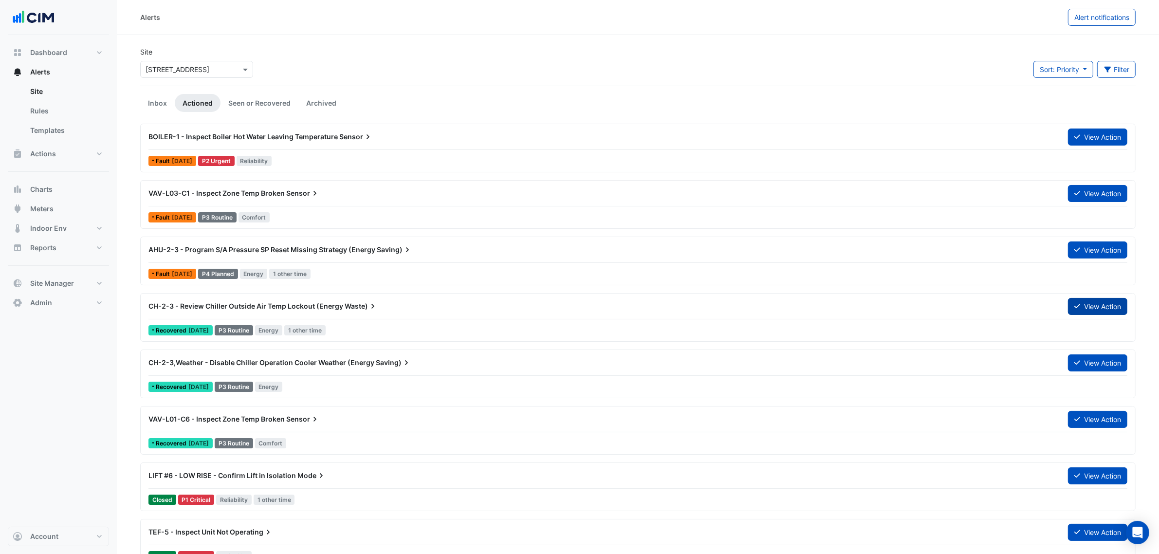
click at [1078, 309] on icon at bounding box center [1077, 306] width 6 height 7
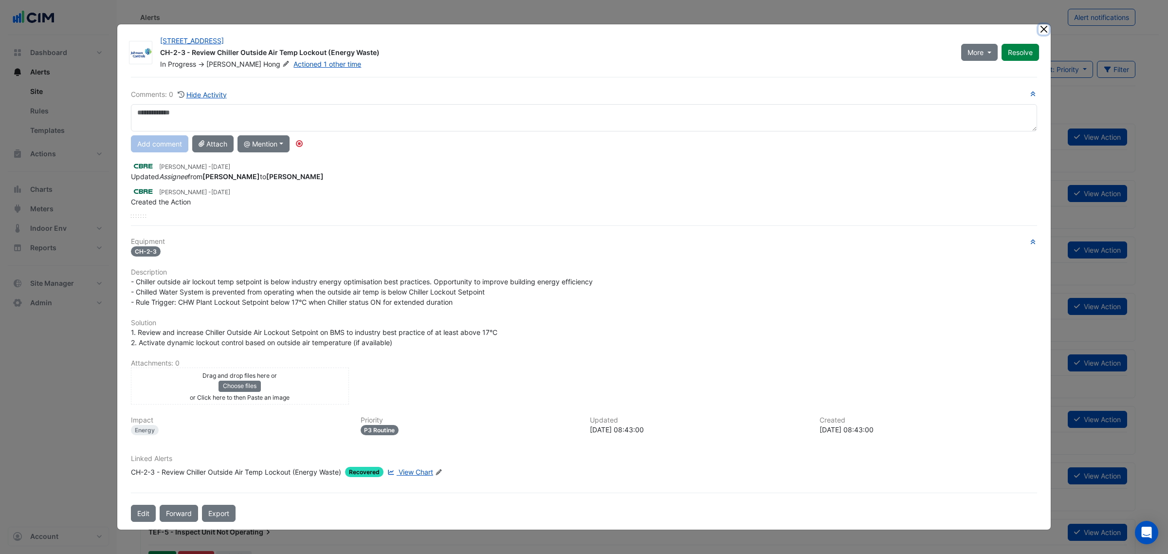
click at [1040, 30] on button "Close" at bounding box center [1044, 29] width 10 height 10
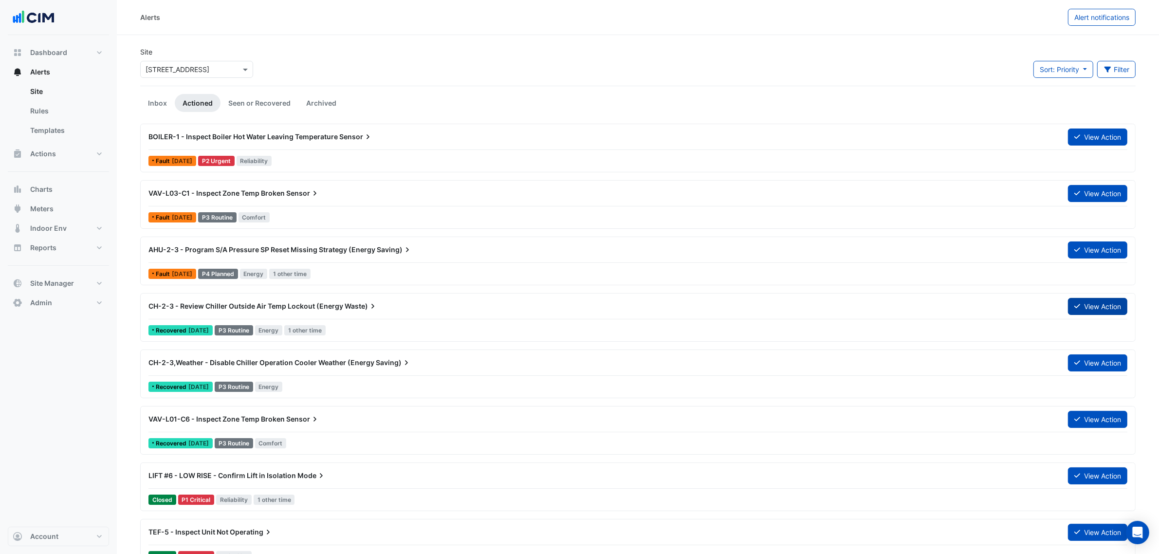
click at [1082, 304] on button "View Action" at bounding box center [1097, 306] width 59 height 17
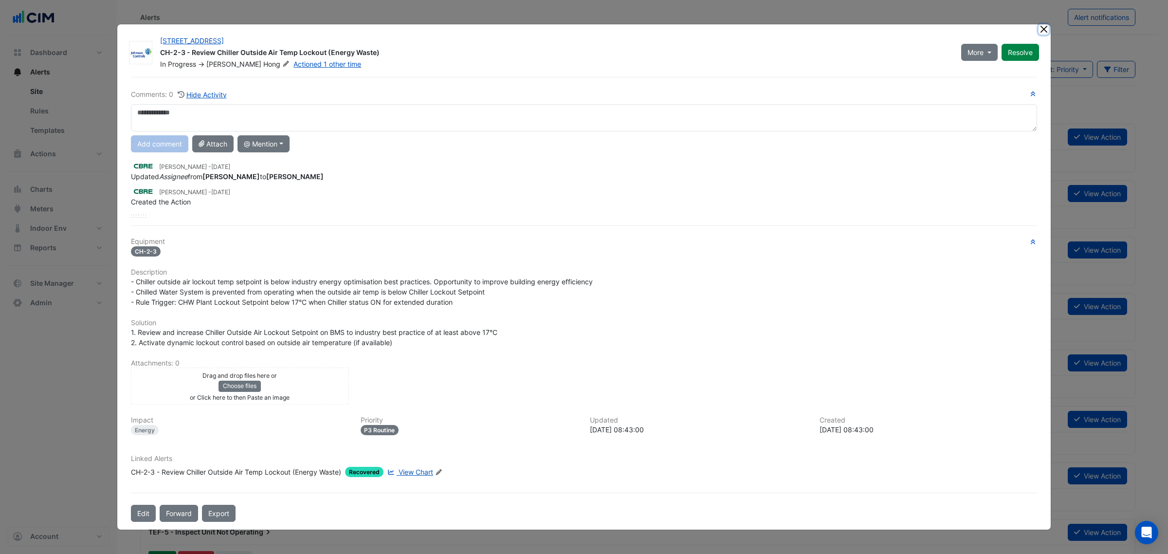
click at [1047, 27] on button "Close" at bounding box center [1044, 29] width 10 height 10
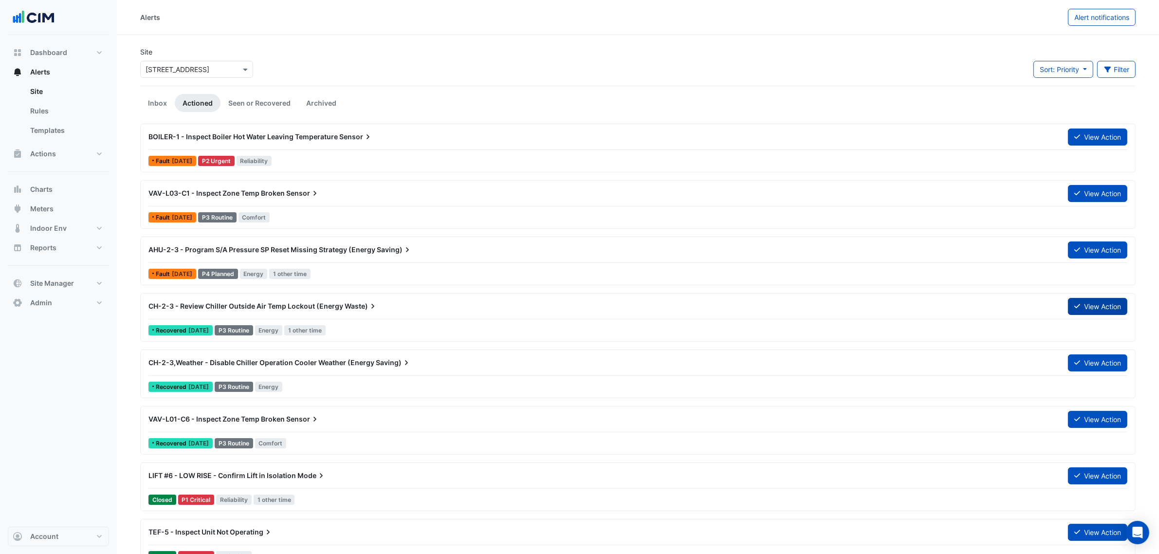
click at [1098, 304] on button "View Action" at bounding box center [1097, 306] width 59 height 17
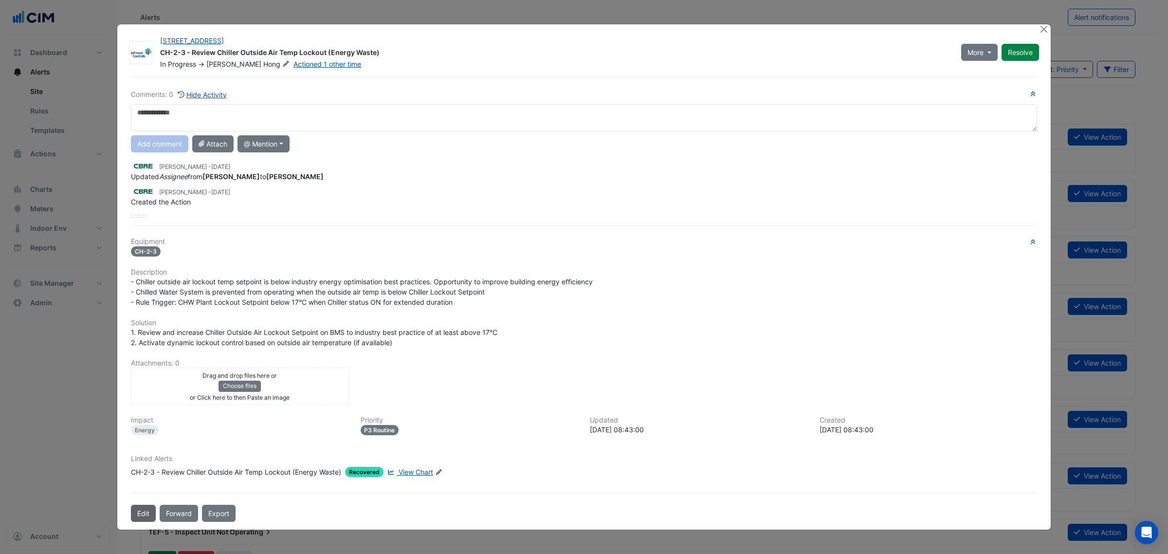
click at [140, 509] on button "Edit" at bounding box center [143, 513] width 25 height 17
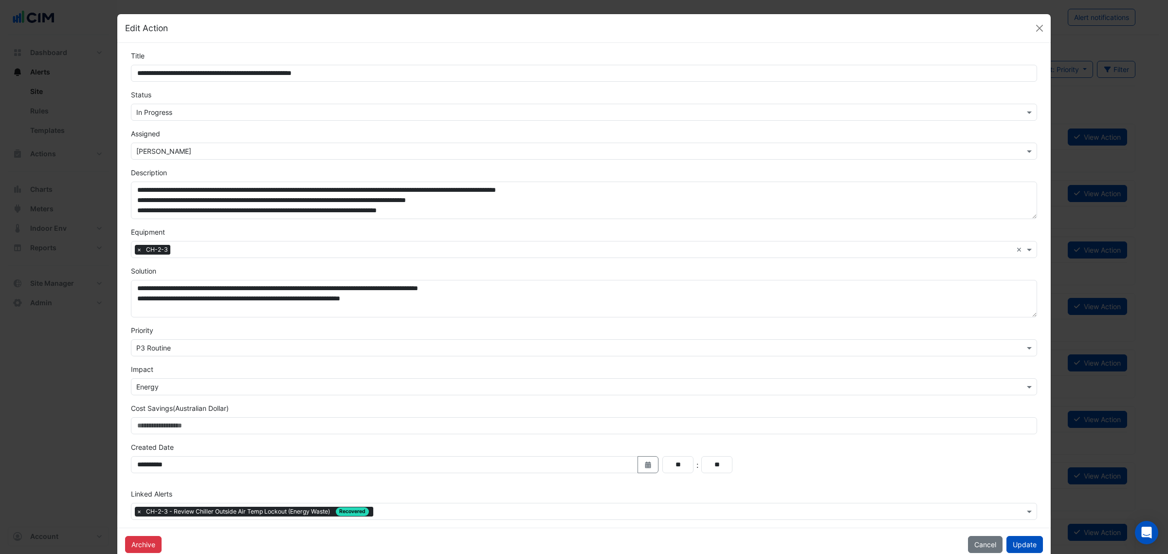
click at [422, 509] on input "text" at bounding box center [700, 512] width 647 height 10
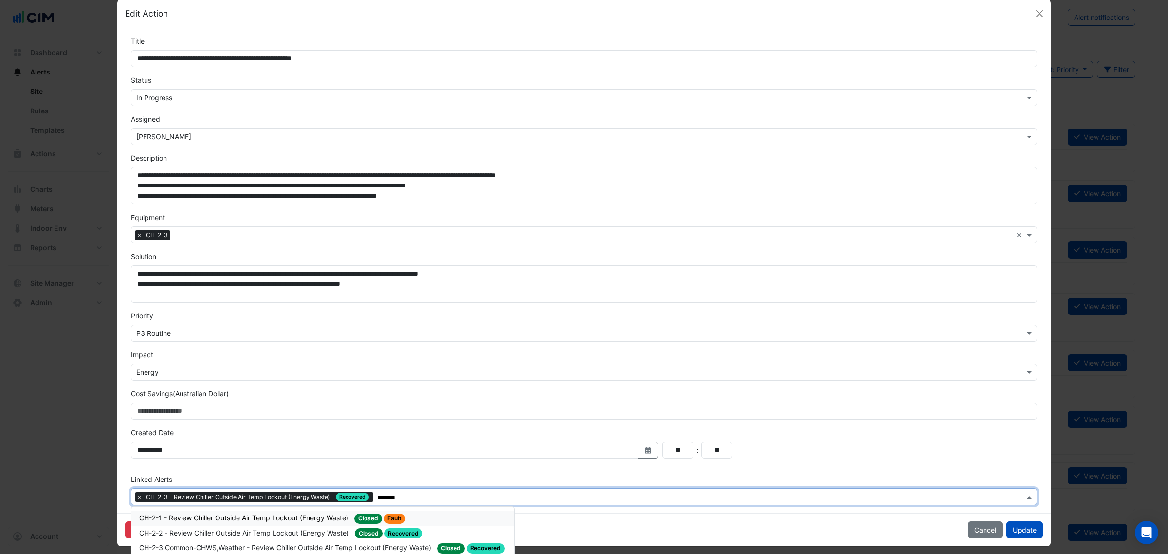
scroll to position [22, 0]
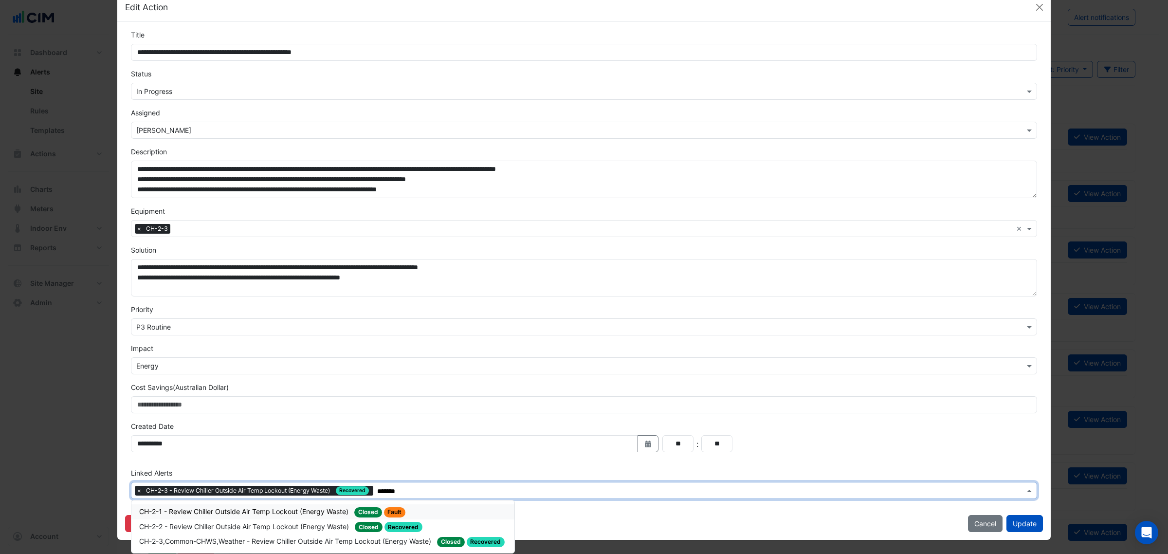
type input "*******"
click at [594, 520] on div "Archive Cancel Update" at bounding box center [584, 523] width 934 height 33
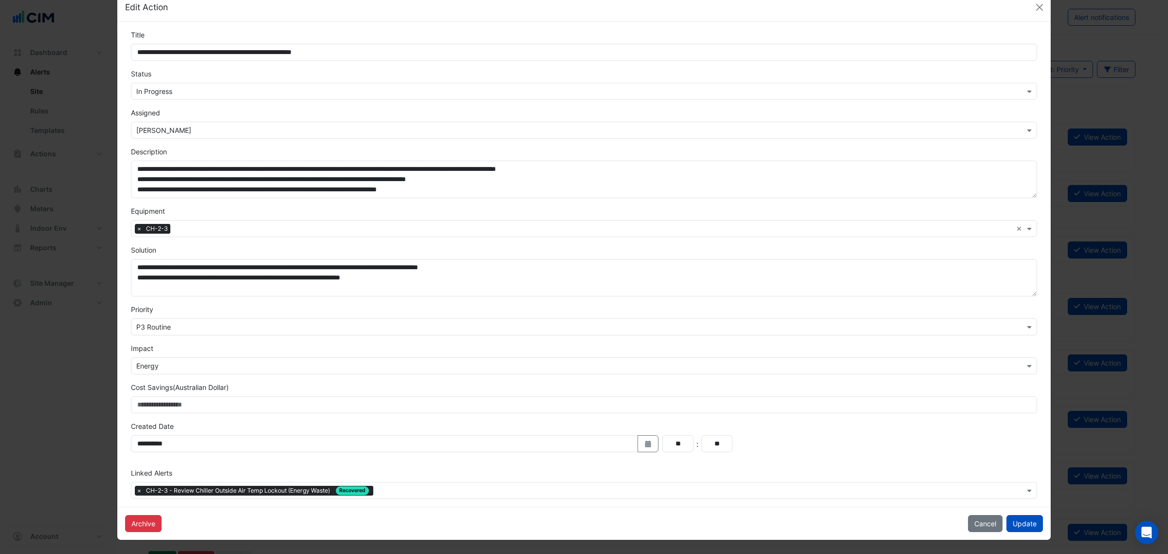
scroll to position [0, 0]
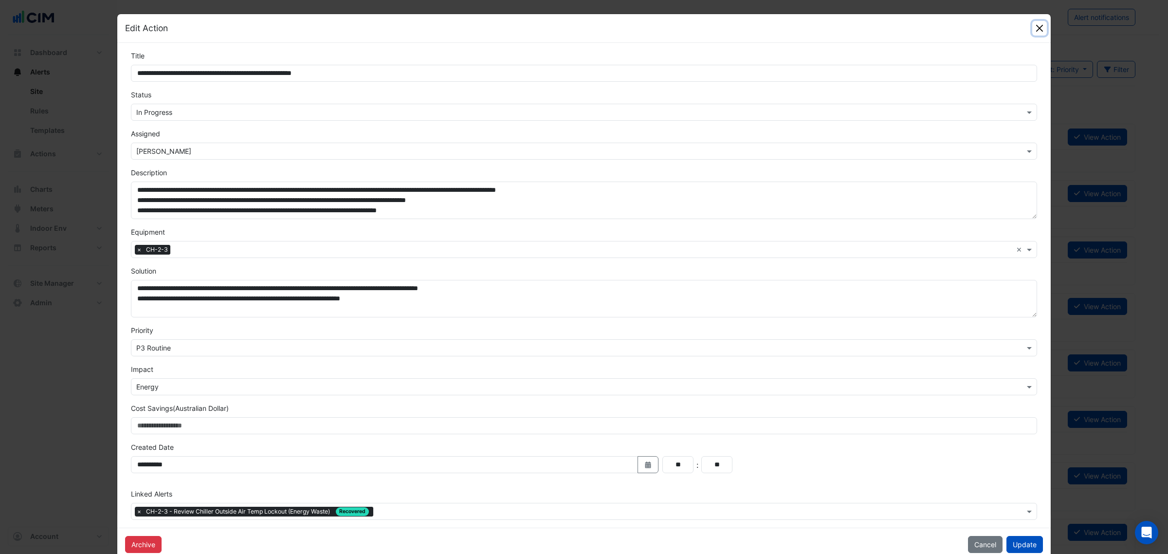
click at [1037, 27] on button "Close" at bounding box center [1039, 28] width 15 height 15
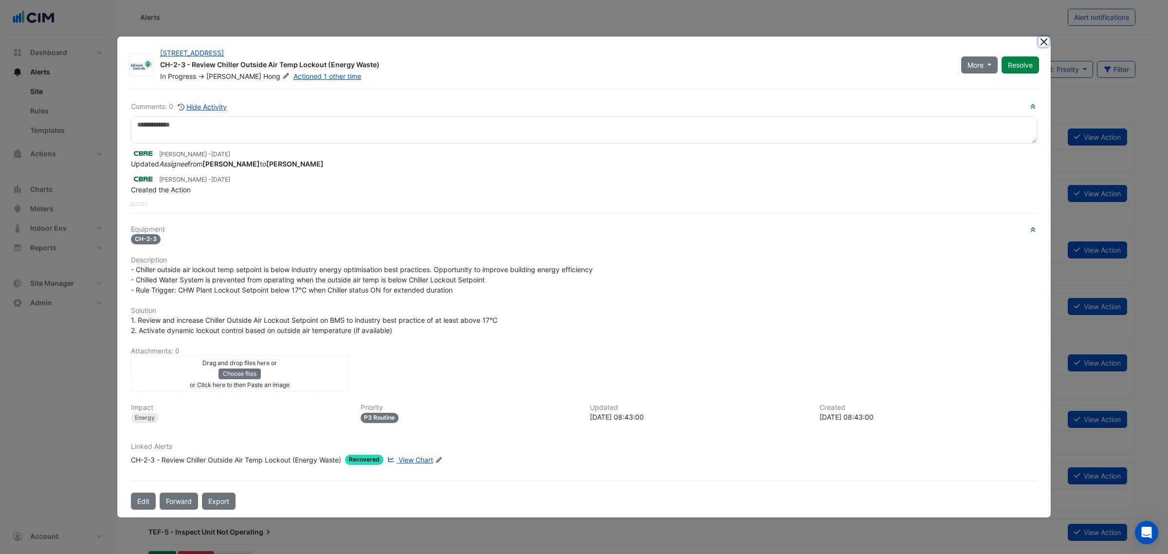
click at [1041, 46] on button "Close" at bounding box center [1044, 42] width 10 height 10
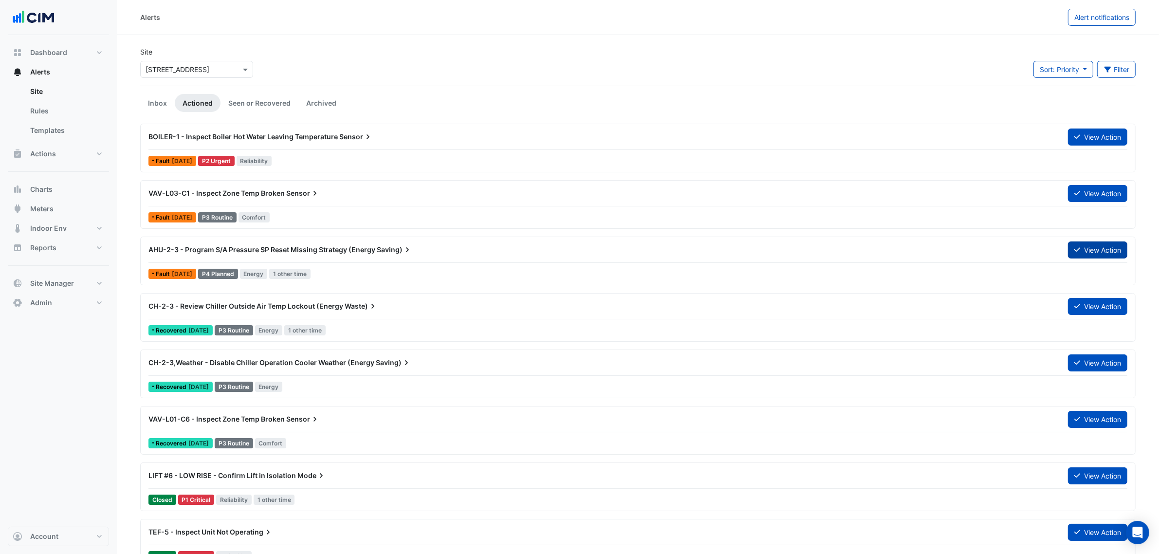
click at [1115, 245] on button "View Action" at bounding box center [1097, 249] width 59 height 17
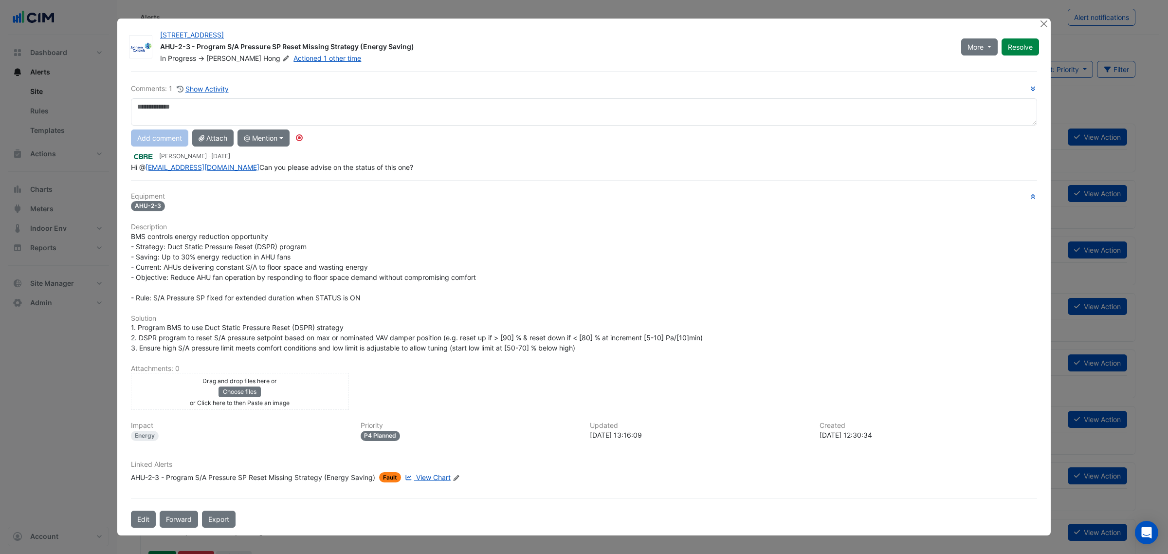
click at [436, 481] on span "View Chart" at bounding box center [433, 477] width 35 height 8
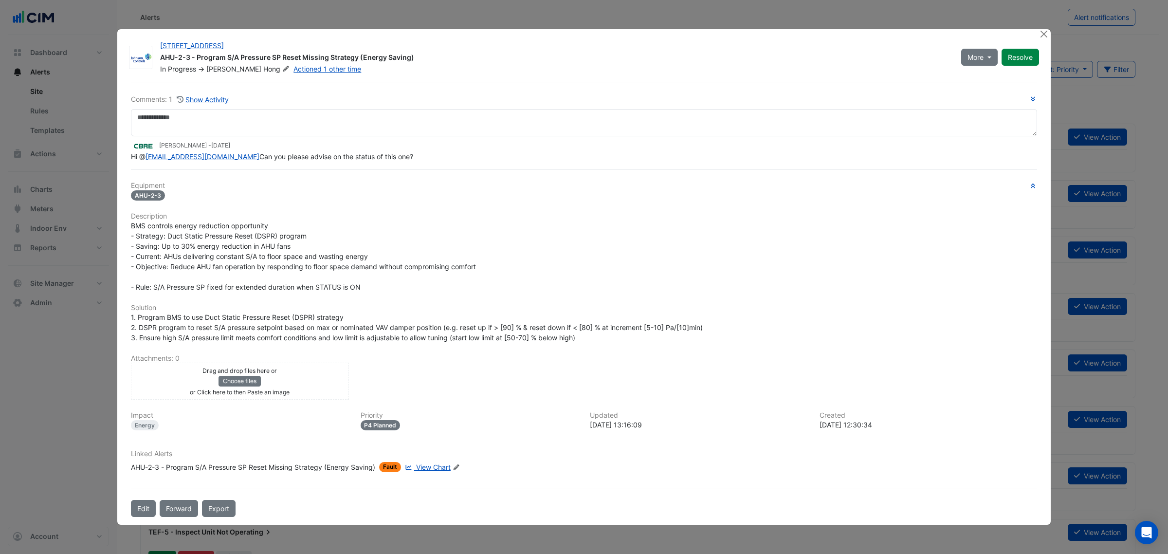
click at [431, 471] on span "View Chart" at bounding box center [433, 467] width 35 height 8
click at [437, 471] on span "View Chart" at bounding box center [433, 467] width 35 height 8
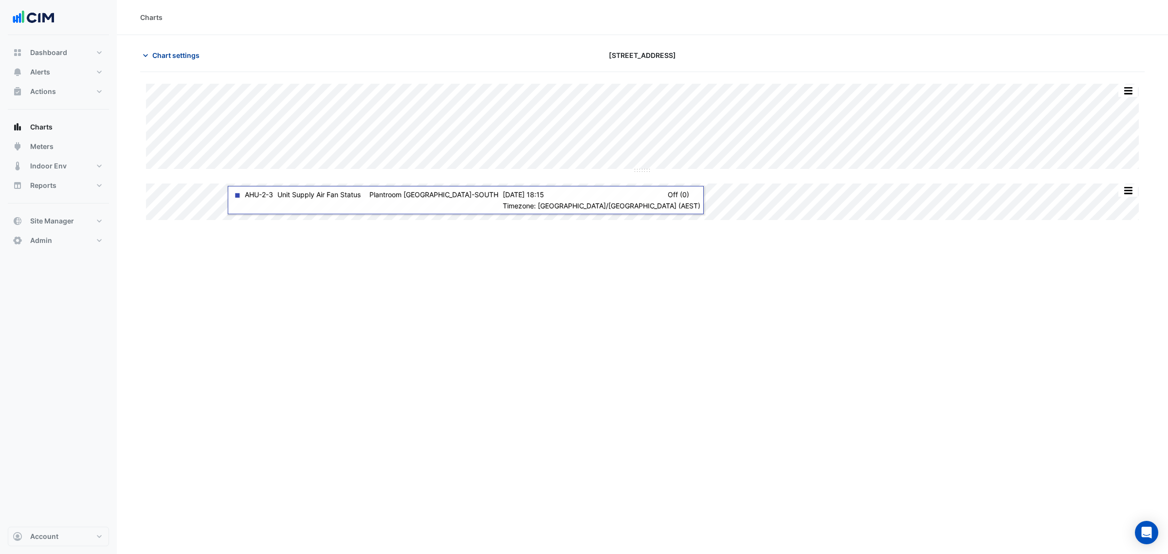
click at [181, 61] on button "Chart settings" at bounding box center [173, 55] width 66 height 17
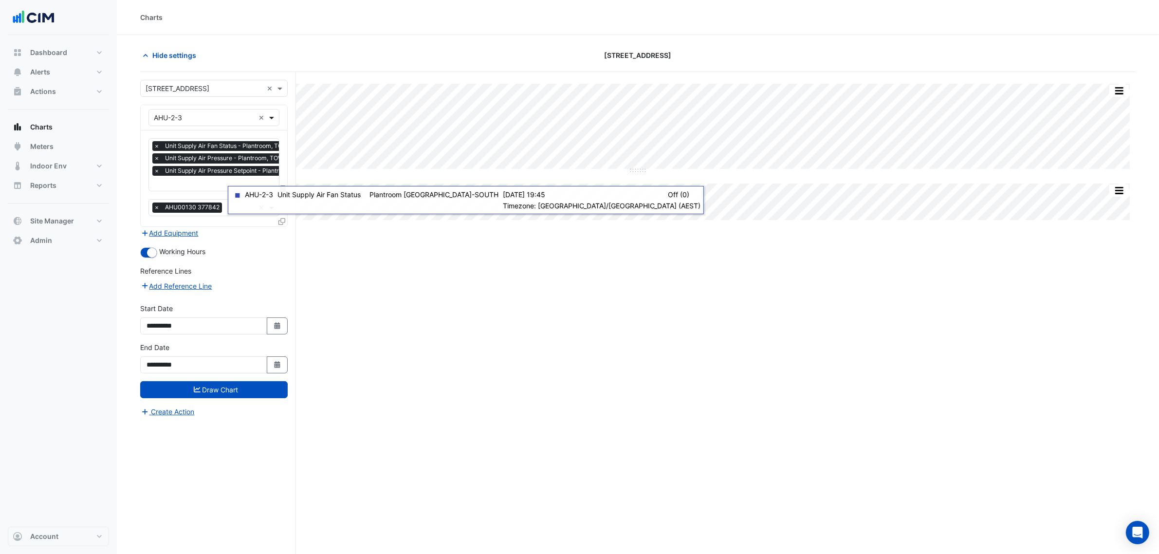
click at [267, 112] on span at bounding box center [273, 117] width 12 height 10
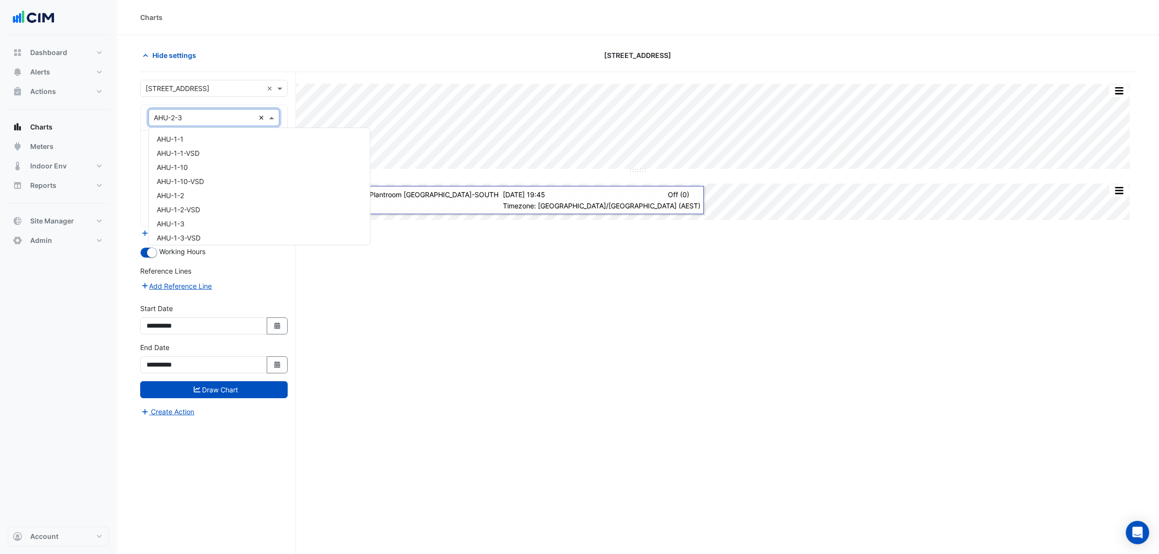
scroll to position [342, 0]
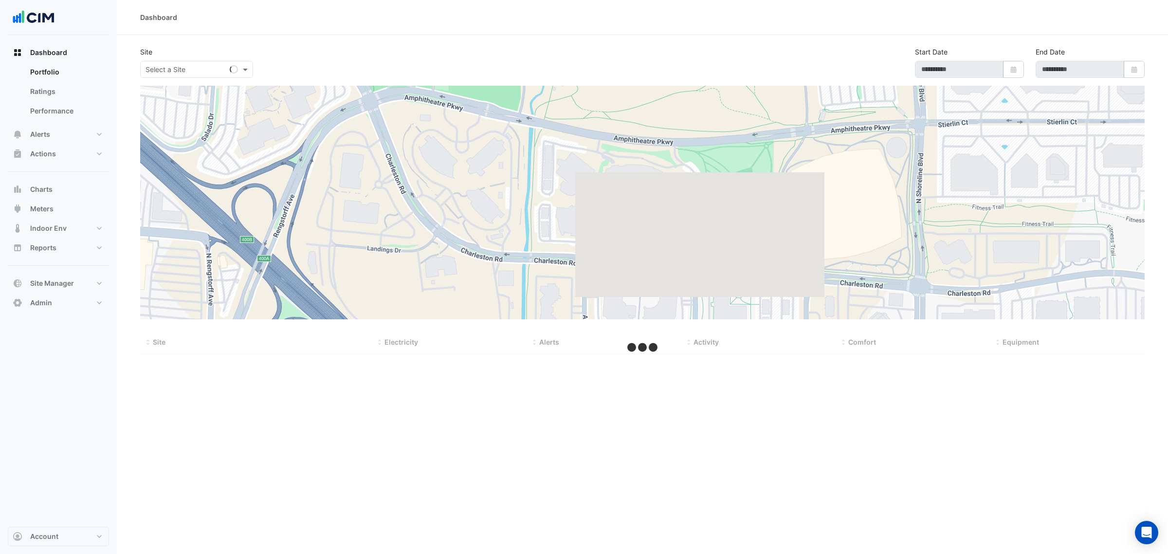
click at [57, 171] on div "Actions Site Manager" at bounding box center [58, 158] width 101 height 28
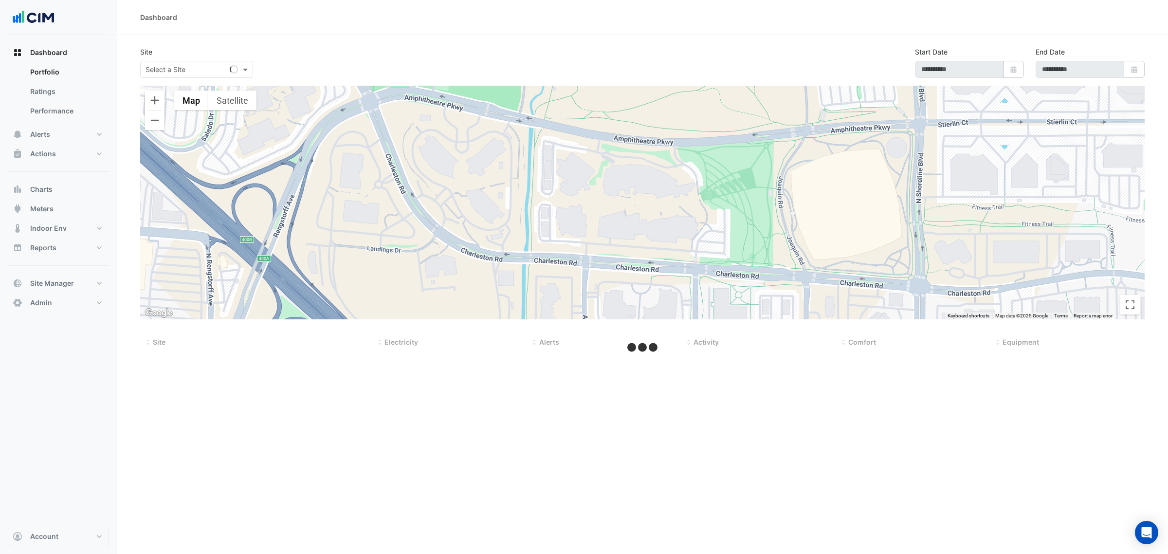
click at [58, 178] on div "Dashboard Portfolio Ratings Performance Alerts Site Rules Templates Actions Sit…" at bounding box center [58, 178] width 101 height 270
drag, startPoint x: 66, startPoint y: 177, endPoint x: 67, endPoint y: 184, distance: 7.4
click at [66, 178] on div "Dashboard Portfolio Ratings Performance Alerts Site Rules Templates Actions Sit…" at bounding box center [58, 178] width 101 height 270
click at [67, 184] on button "Charts" at bounding box center [58, 189] width 101 height 19
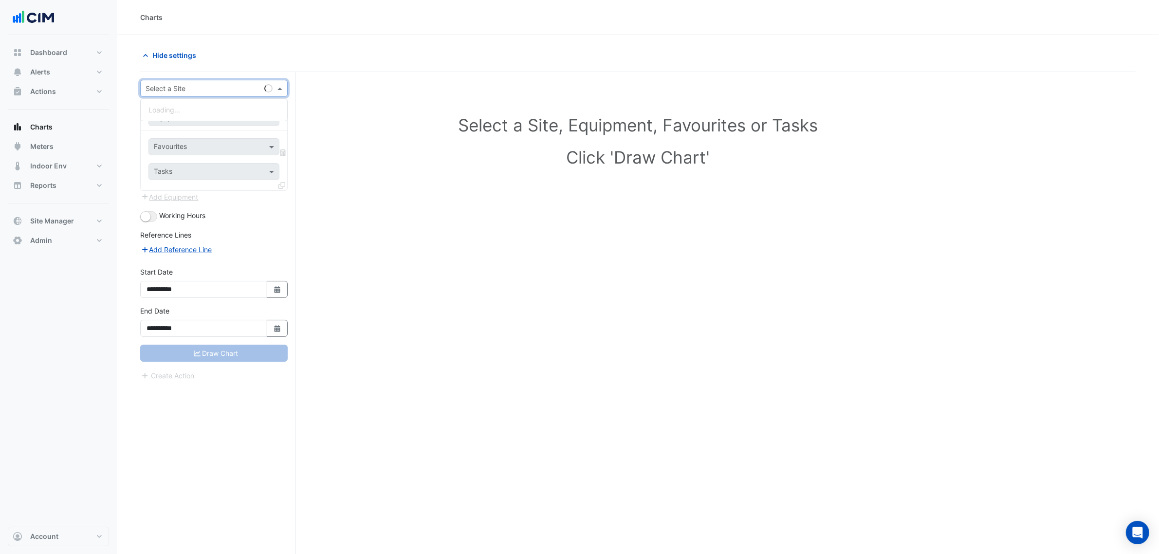
click at [202, 93] on input "text" at bounding box center [204, 89] width 117 height 10
type input "****"
type input "**"
type input "****"
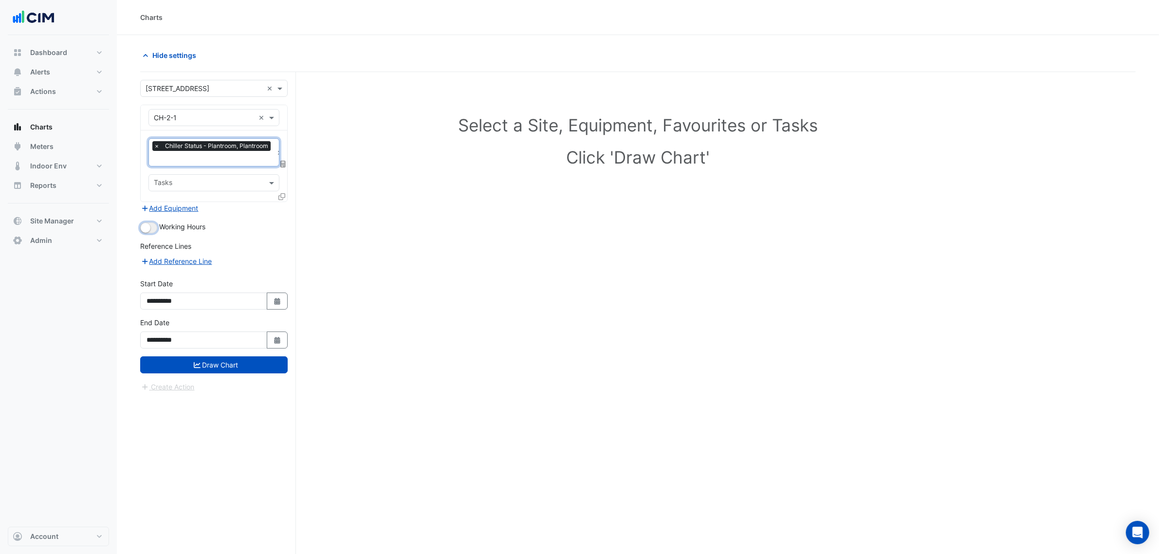
click at [152, 222] on button "button" at bounding box center [148, 227] width 17 height 11
click at [179, 166] on div "Favourites × Chiller Status - Plantroom, Plantroom × Tasks" at bounding box center [214, 165] width 147 height 71
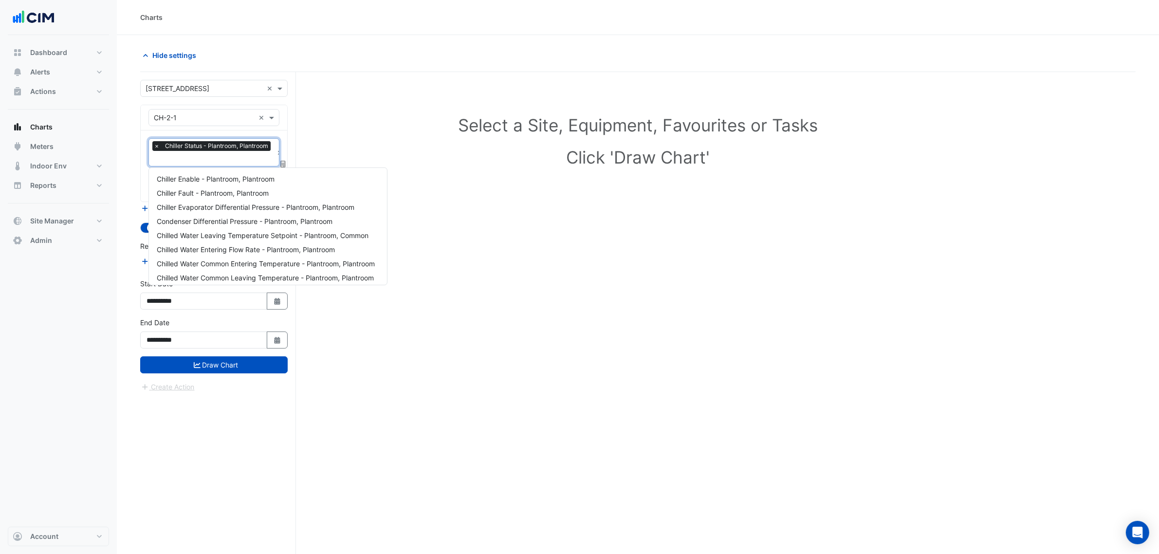
click at [181, 161] on input "text" at bounding box center [213, 159] width 119 height 10
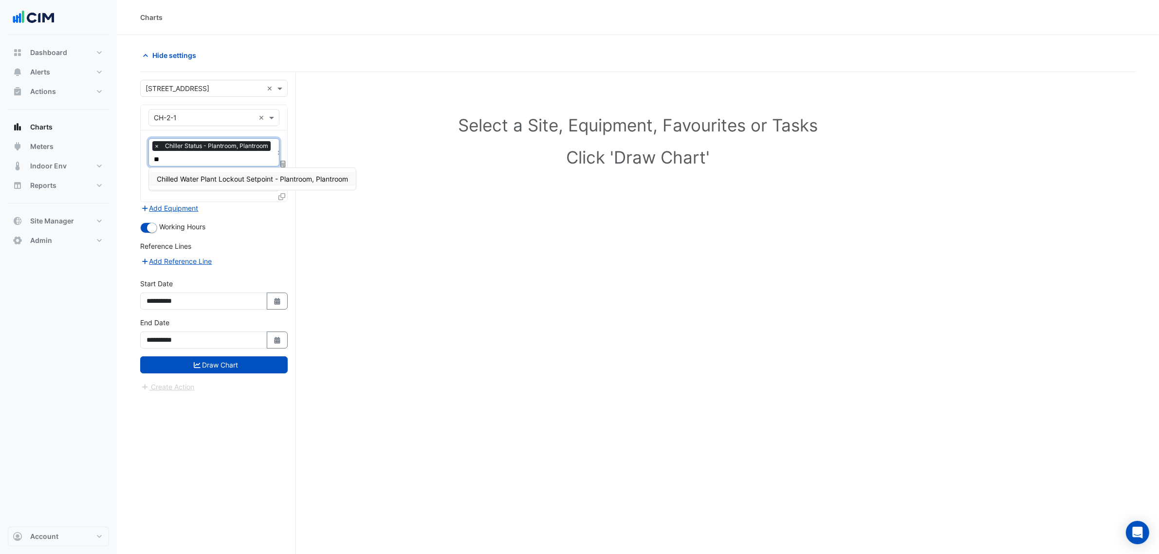
type input "*"
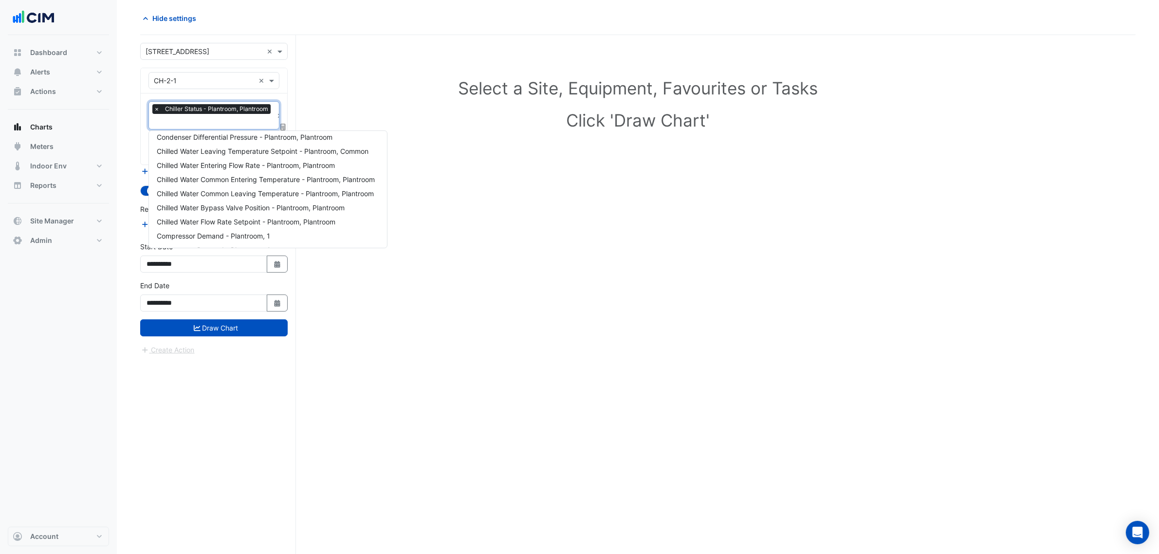
scroll to position [61, 0]
click at [315, 176] on span "Chilled Water Common Leaving Temperature - Plantroom, Plantroom" at bounding box center [265, 180] width 217 height 8
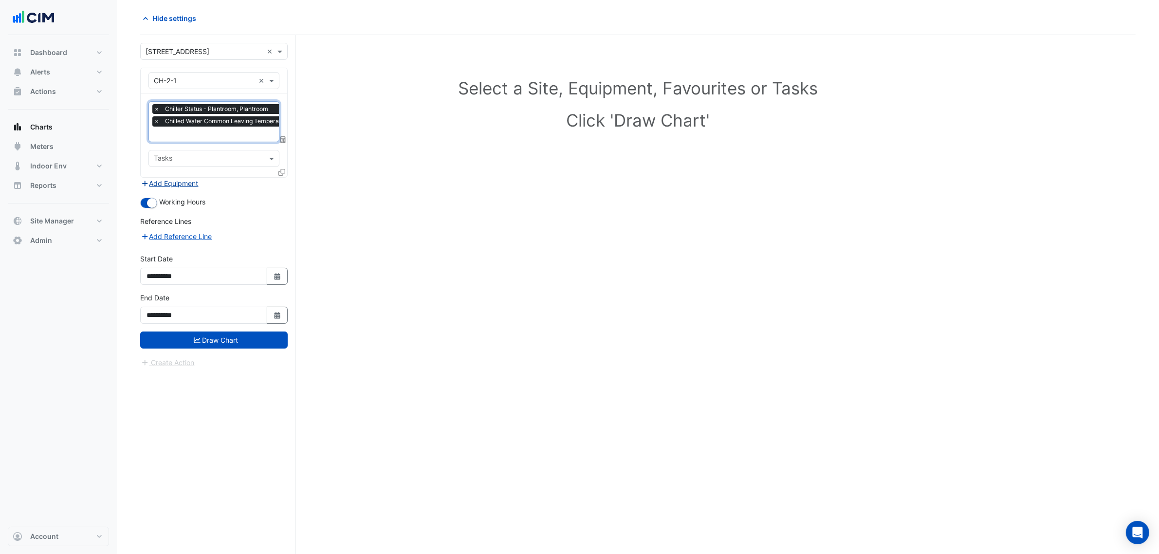
click at [195, 181] on button "Add Equipment" at bounding box center [169, 183] width 59 height 11
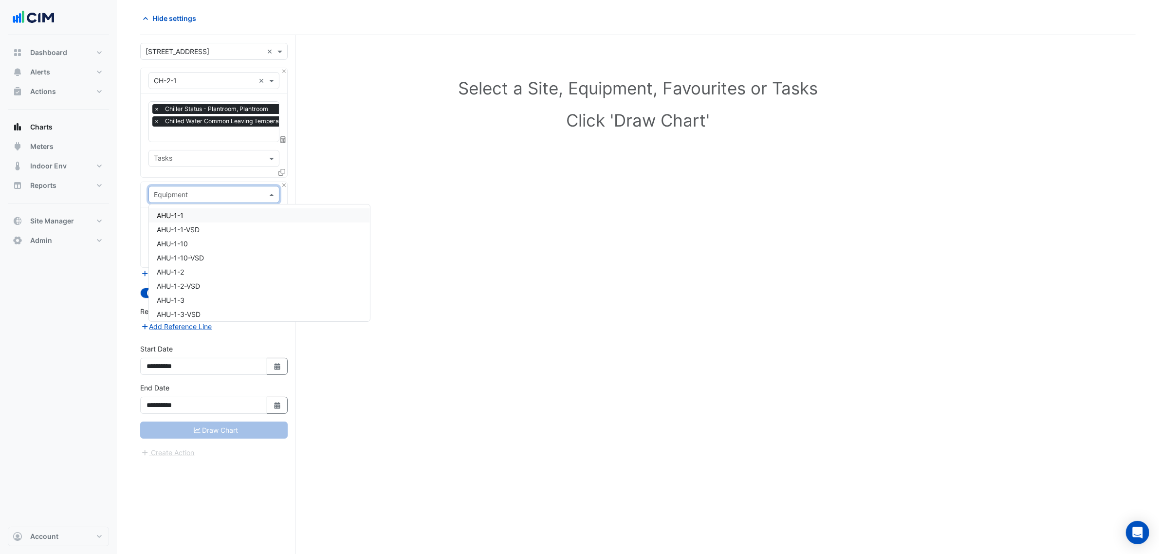
click at [195, 190] on input "text" at bounding box center [204, 195] width 101 height 10
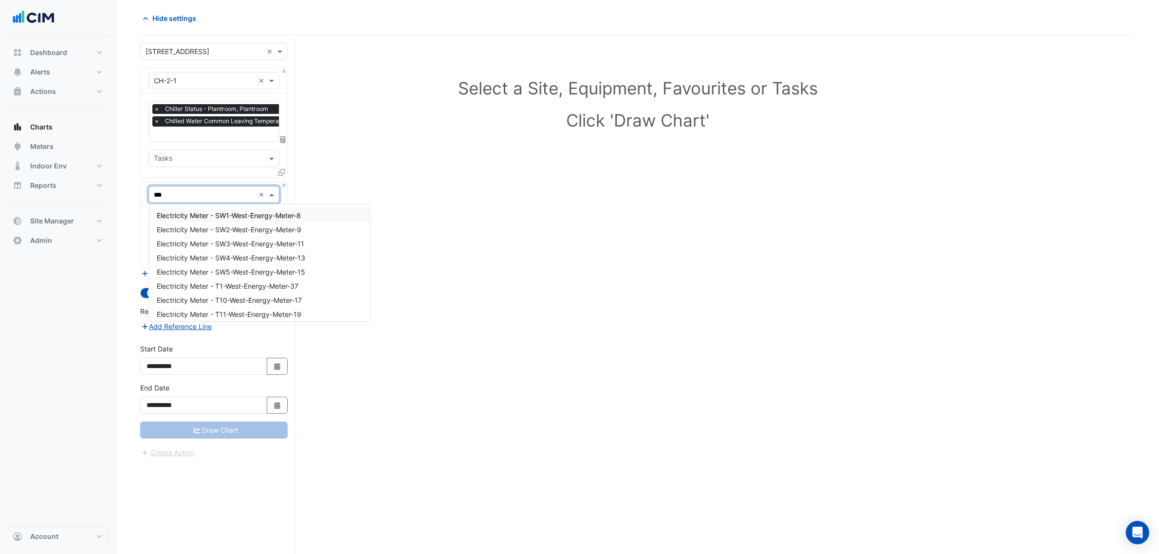
type input "****"
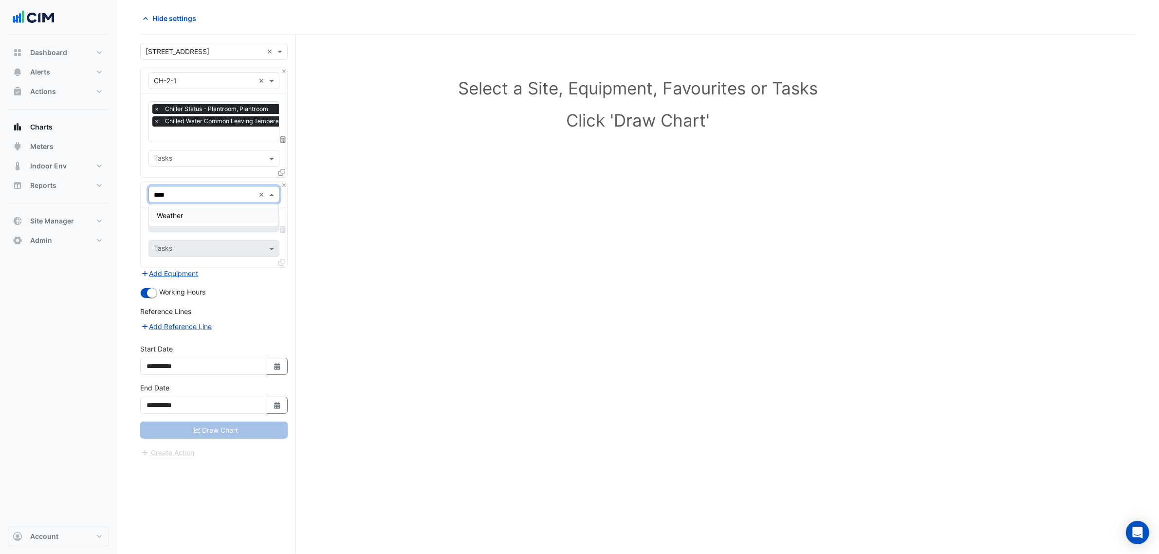
click at [201, 216] on div "Weather" at bounding box center [213, 215] width 129 height 14
drag, startPoint x: 201, startPoint y: 217, endPoint x: 201, endPoint y: 222, distance: 5.8
click at [201, 220] on div "Favourites" at bounding box center [200, 223] width 103 height 15
type input "*"
type input "******"
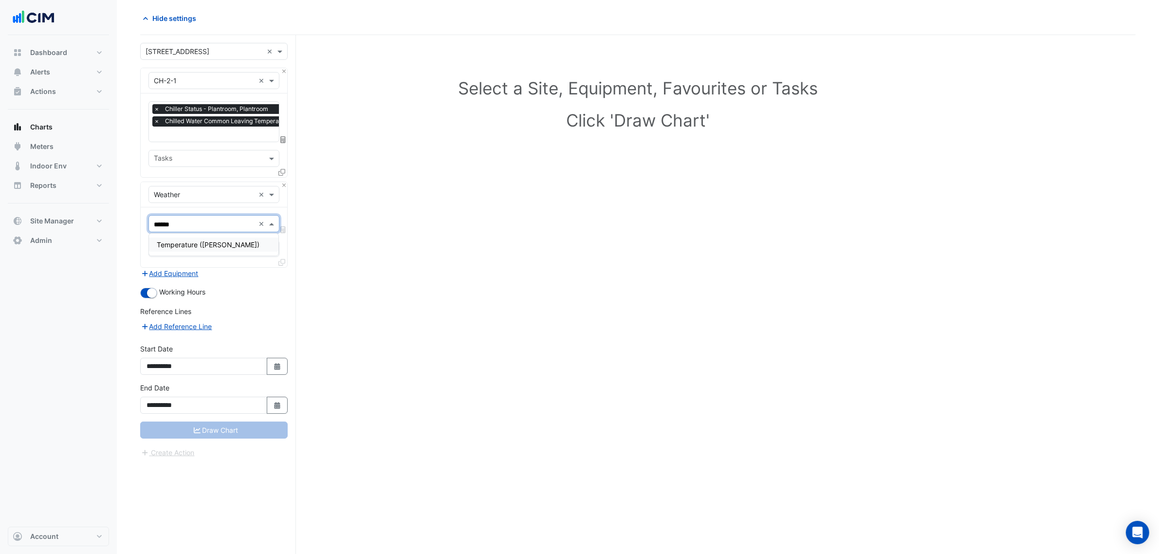
click at [198, 250] on div "Temperature (Celcius)" at bounding box center [213, 245] width 129 height 14
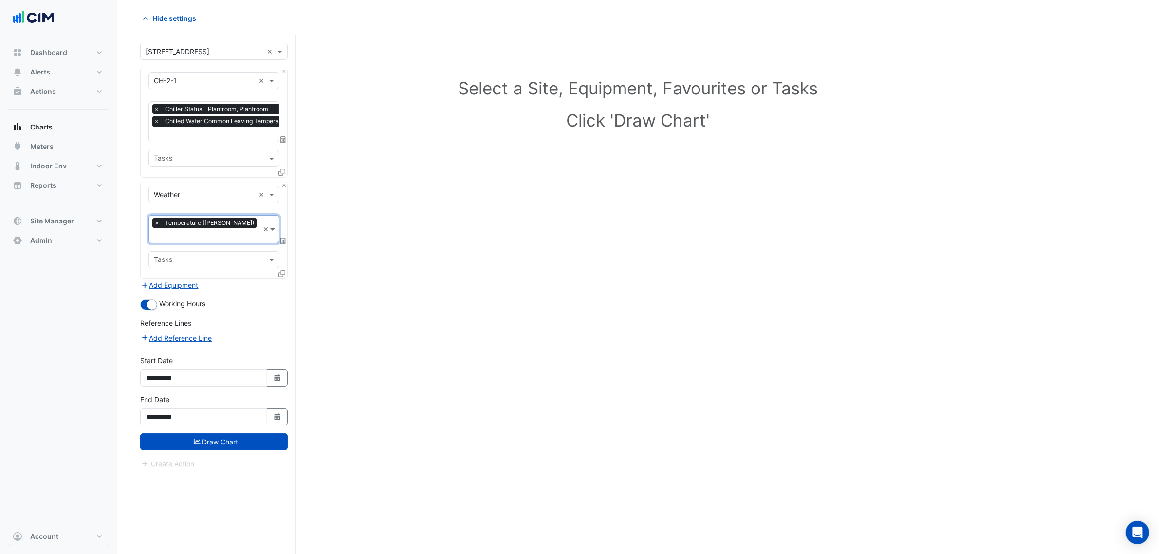
click at [154, 118] on span "×" at bounding box center [156, 121] width 9 height 10
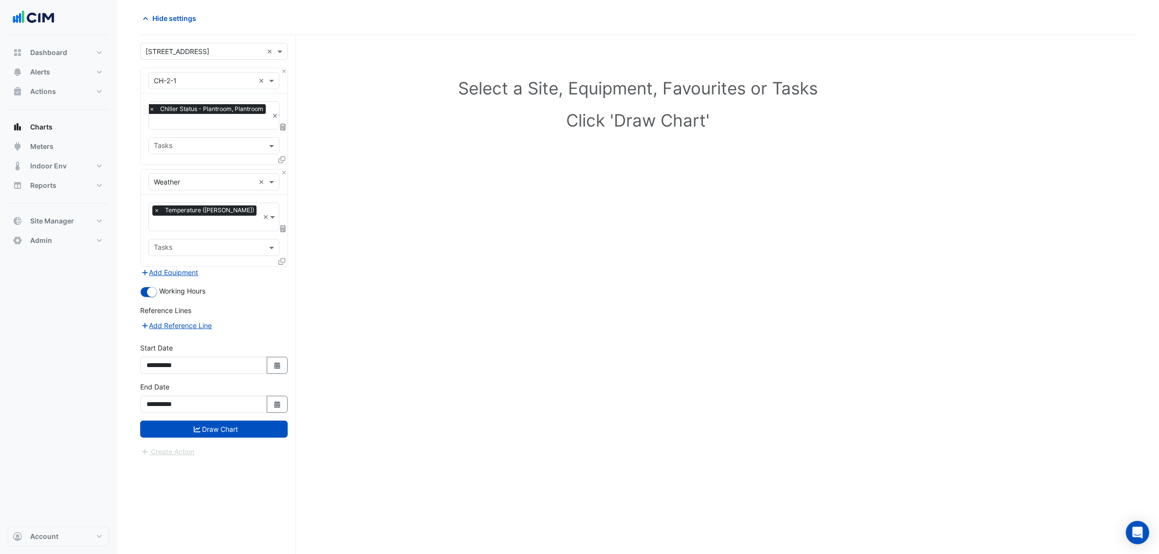
click at [282, 157] on icon at bounding box center [281, 159] width 7 height 7
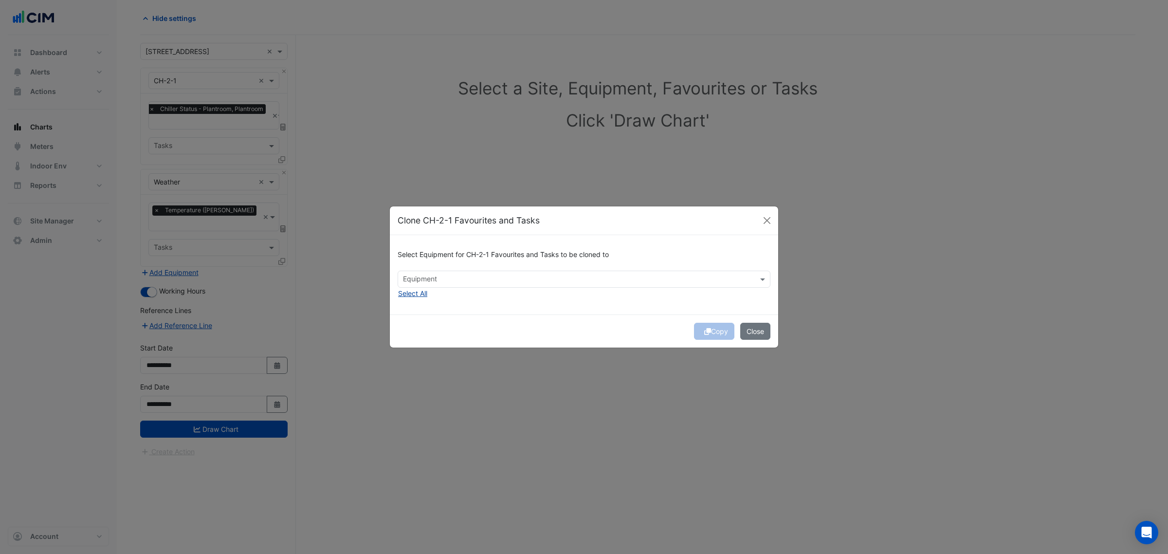
click at [407, 291] on button "Select All" at bounding box center [413, 293] width 30 height 11
click at [711, 332] on div "Copy Close" at bounding box center [584, 330] width 388 height 33
click at [706, 329] on div "Copy Close" at bounding box center [584, 330] width 388 height 33
click at [705, 332] on div "Copy Close" at bounding box center [584, 330] width 388 height 33
click at [706, 334] on div "Copy Close" at bounding box center [584, 330] width 388 height 33
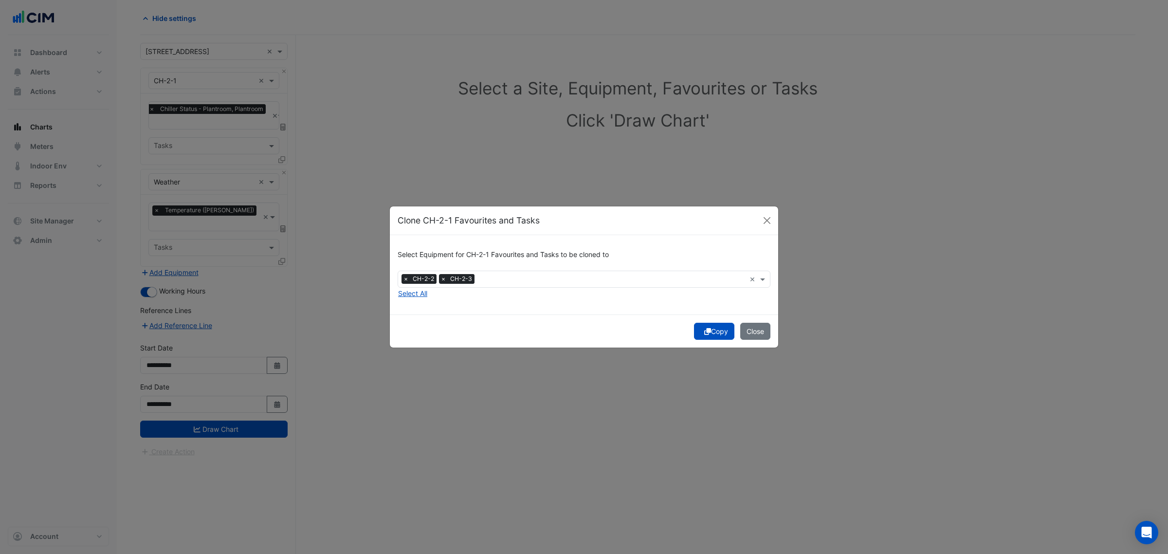
click at [713, 332] on div "Copy Close" at bounding box center [584, 330] width 388 height 33
click at [714, 333] on button "Copy" at bounding box center [714, 331] width 40 height 17
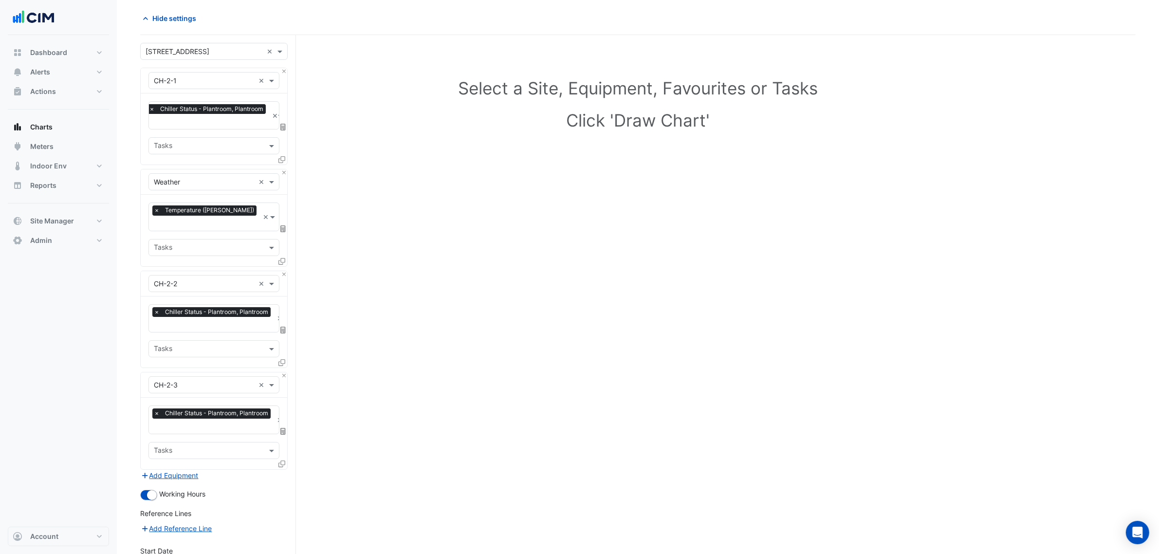
click at [214, 124] on input "text" at bounding box center [208, 122] width 119 height 10
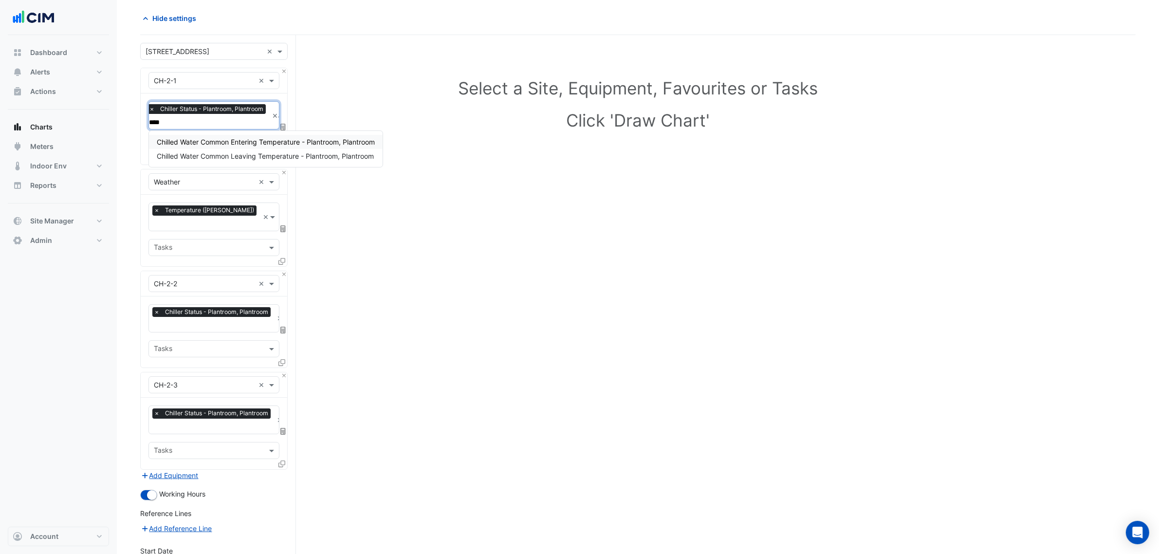
scroll to position [0, 0]
type input "******"
click at [246, 157] on span "Chilled Water Common Leaving Temperature - Plantroom, Plantroom" at bounding box center [265, 156] width 217 height 8
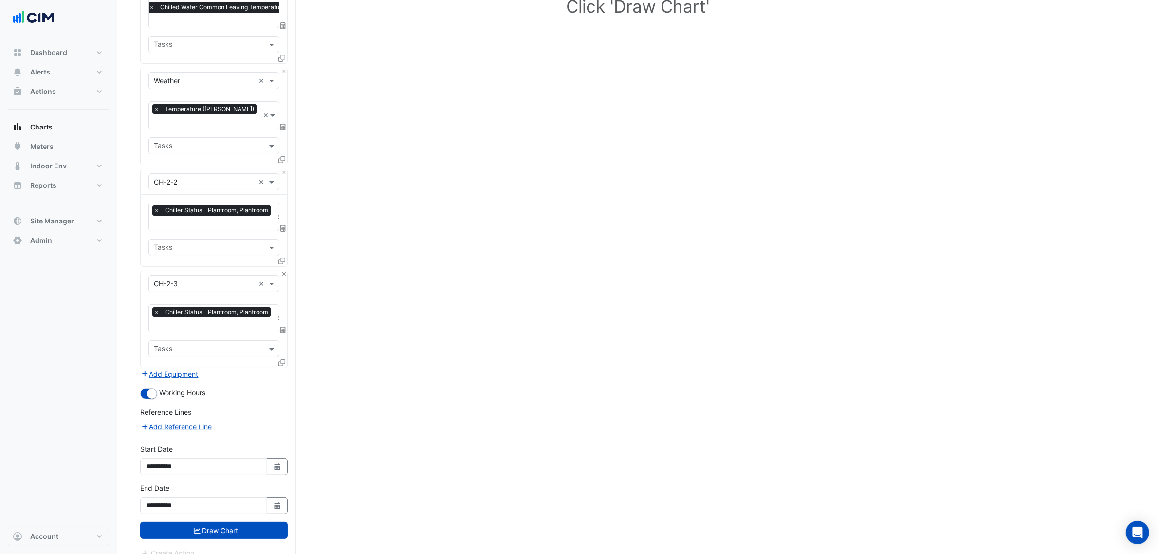
drag, startPoint x: 418, startPoint y: 268, endPoint x: 437, endPoint y: 477, distance: 210.2
click at [252, 524] on button "Draw Chart" at bounding box center [213, 530] width 147 height 17
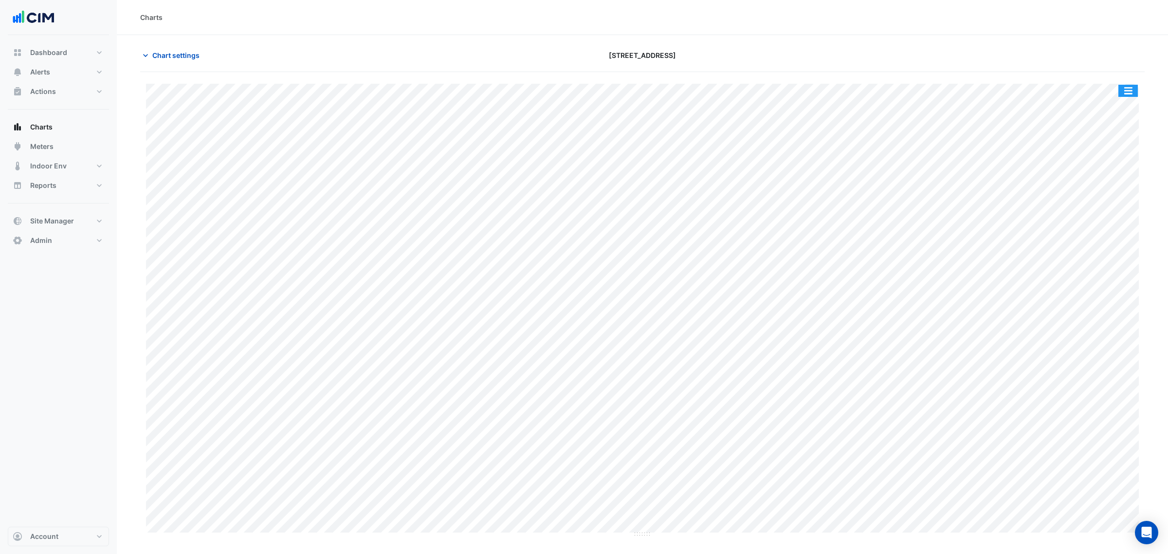
click at [1136, 94] on button "button" at bounding box center [1128, 91] width 19 height 12
click at [1133, 106] on div "Split by Equip" at bounding box center [1109, 108] width 58 height 18
click at [171, 53] on span "Chart settings" at bounding box center [175, 55] width 47 height 10
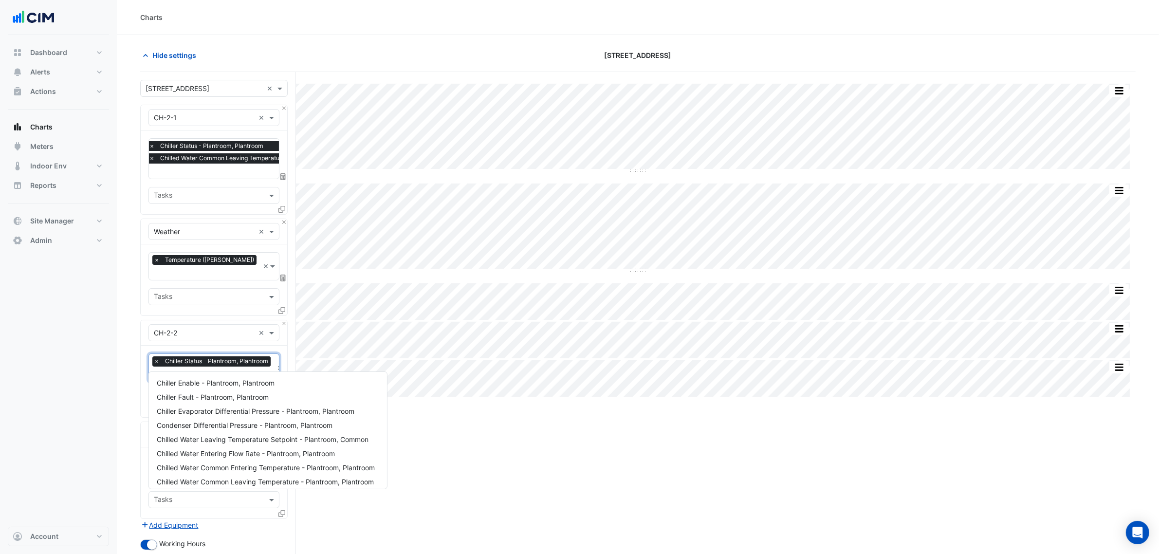
click at [213, 370] on input "text" at bounding box center [213, 375] width 119 height 10
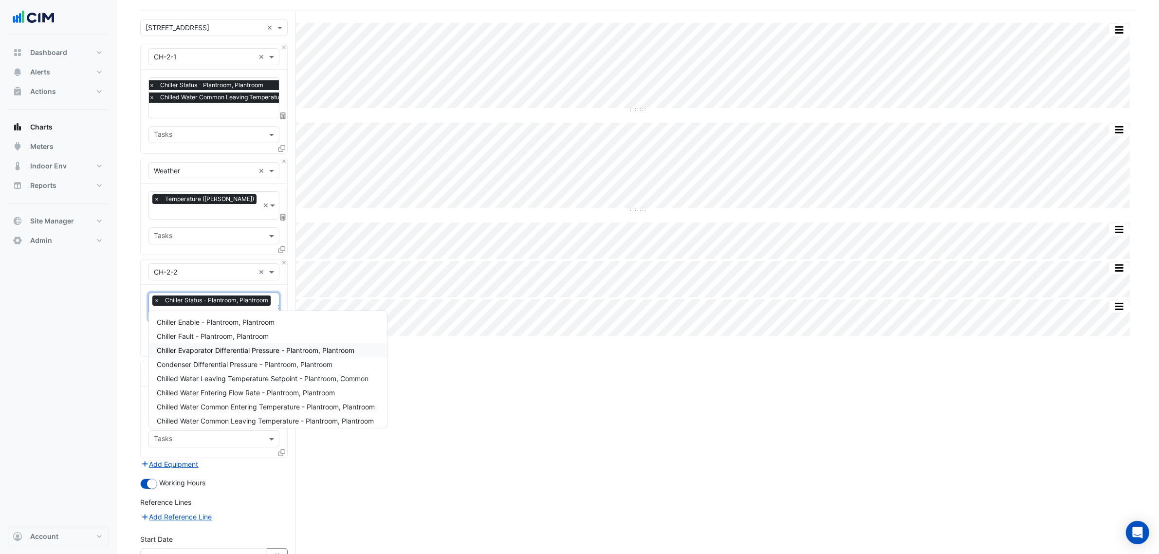
click at [284, 44] on div "Equipment × CH-2-1 ×" at bounding box center [214, 56] width 147 height 25
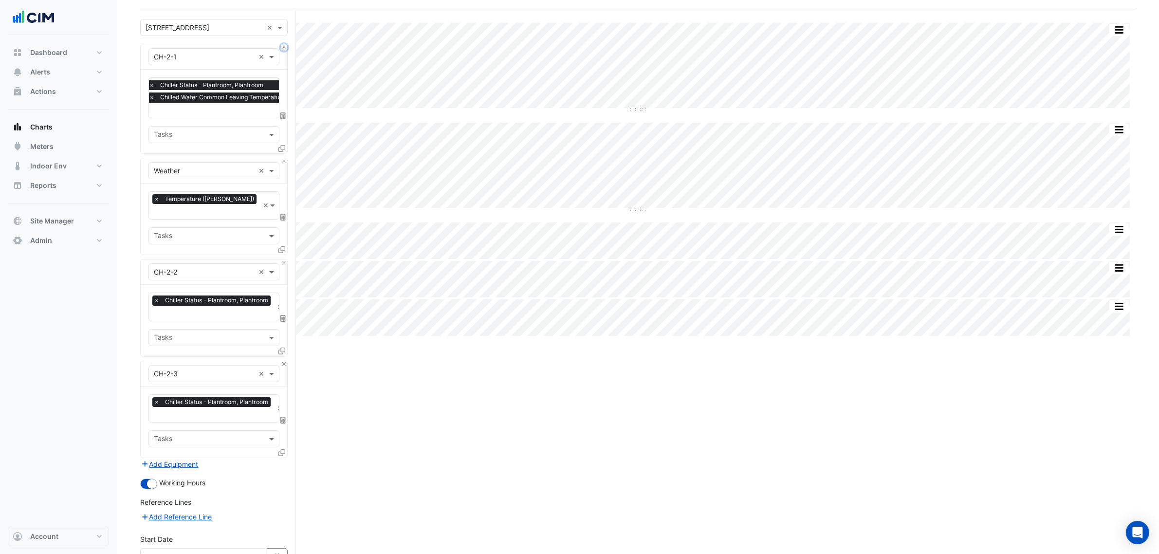
click at [282, 49] on button "Close" at bounding box center [284, 47] width 6 height 6
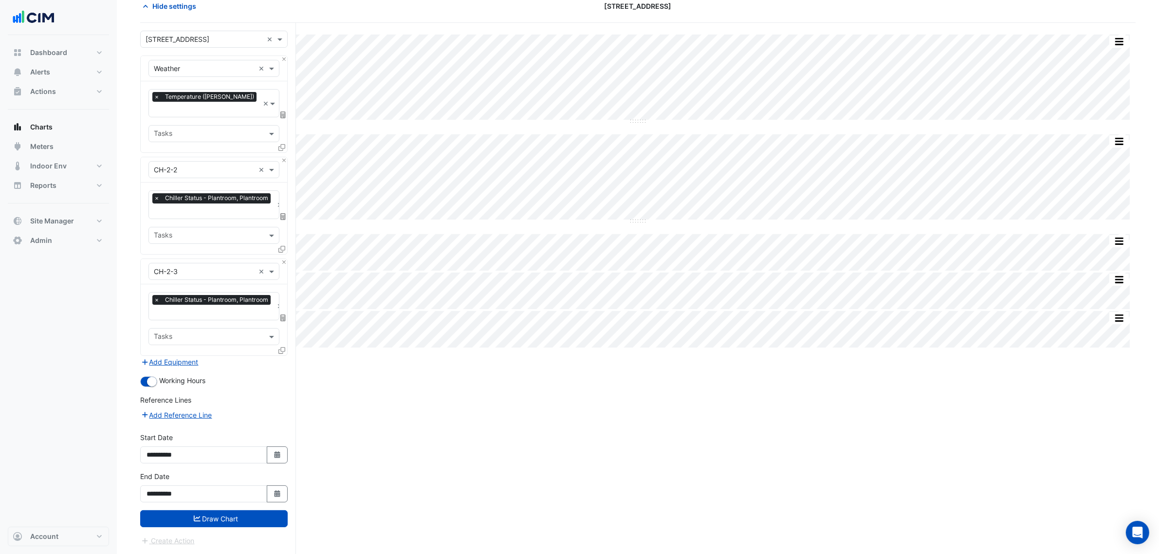
scroll to position [37, 0]
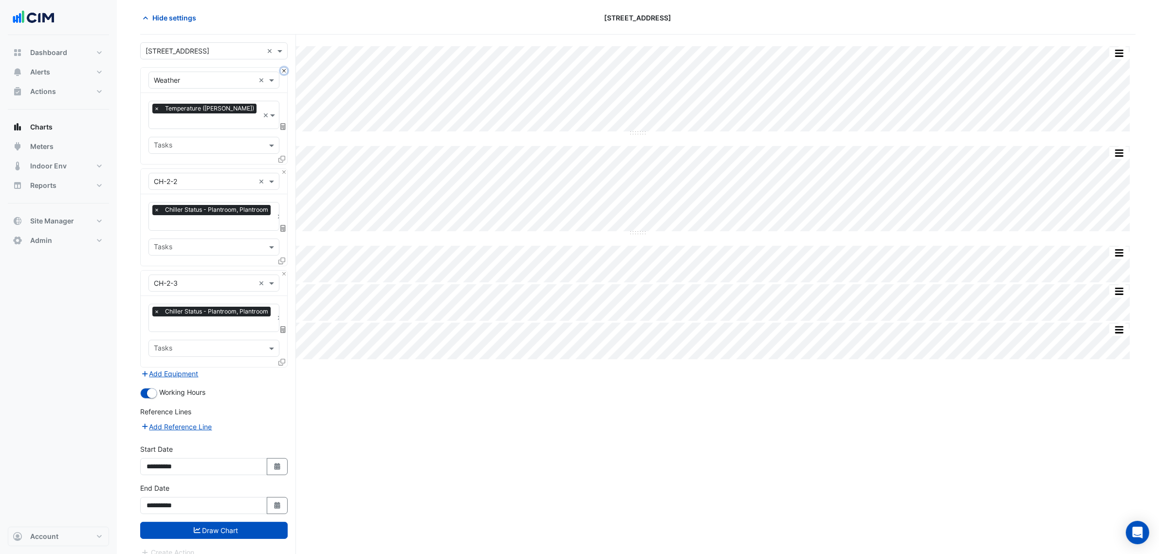
click at [282, 70] on button "Close" at bounding box center [284, 71] width 6 height 6
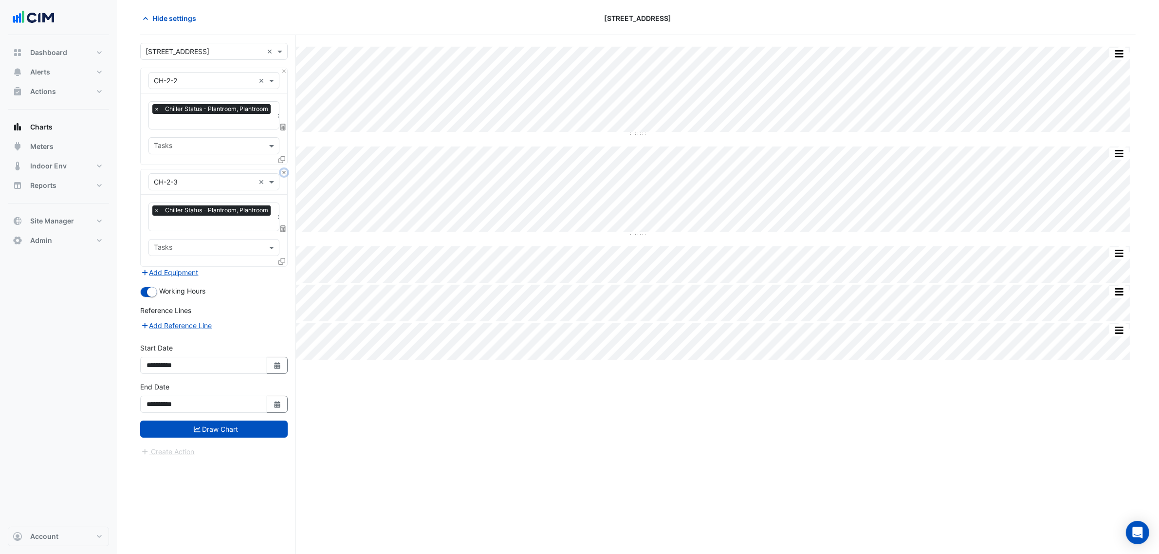
click at [281, 173] on button "Close" at bounding box center [284, 172] width 6 height 6
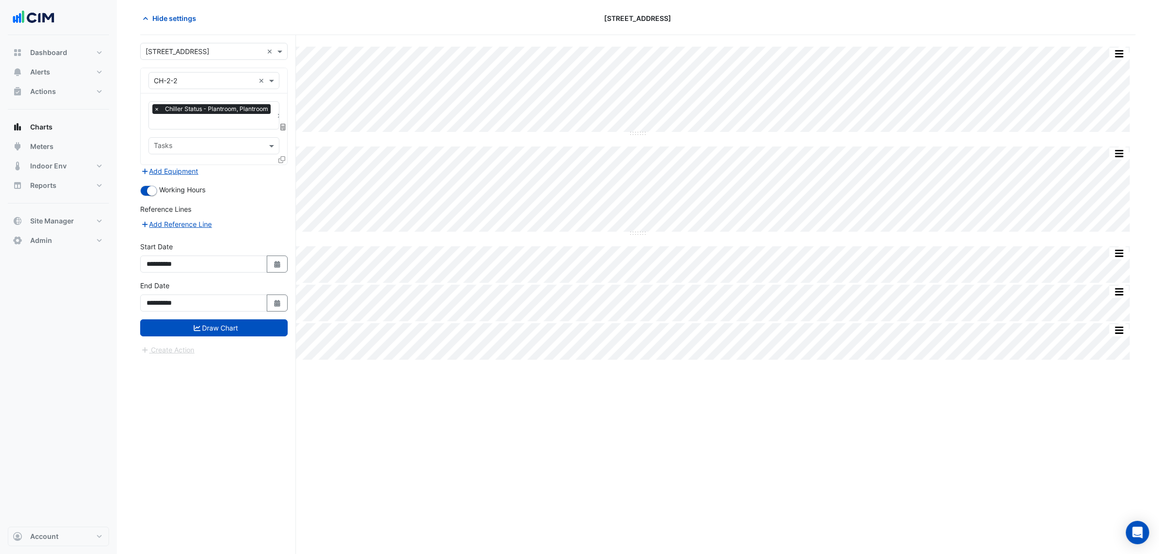
click at [234, 125] on input "text" at bounding box center [213, 122] width 119 height 10
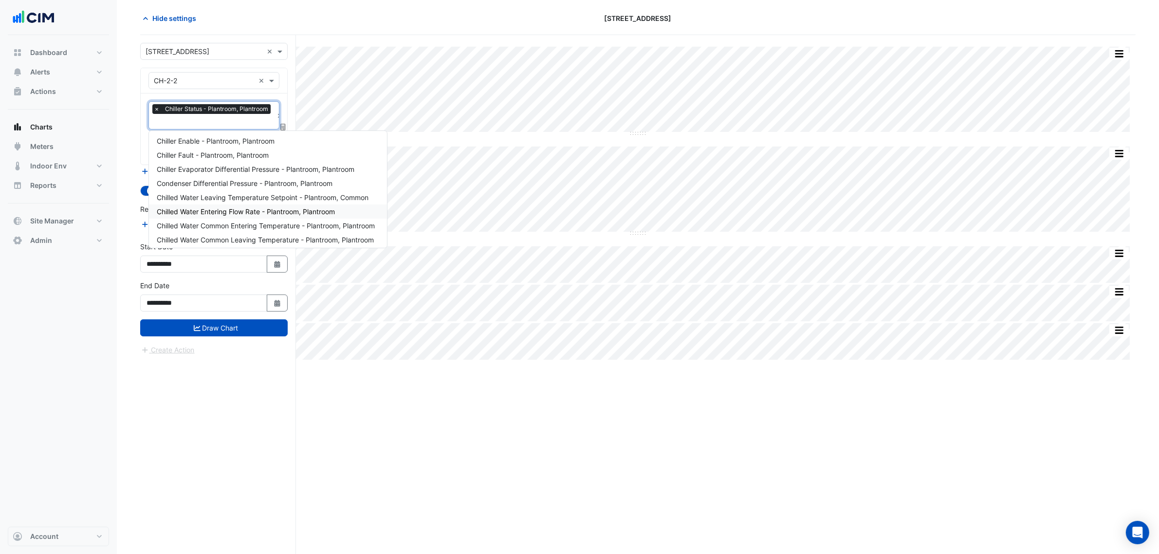
scroll to position [0, 0]
click at [244, 139] on span "Chiller Enable - Plantroom, Plantroom" at bounding box center [216, 142] width 118 height 8
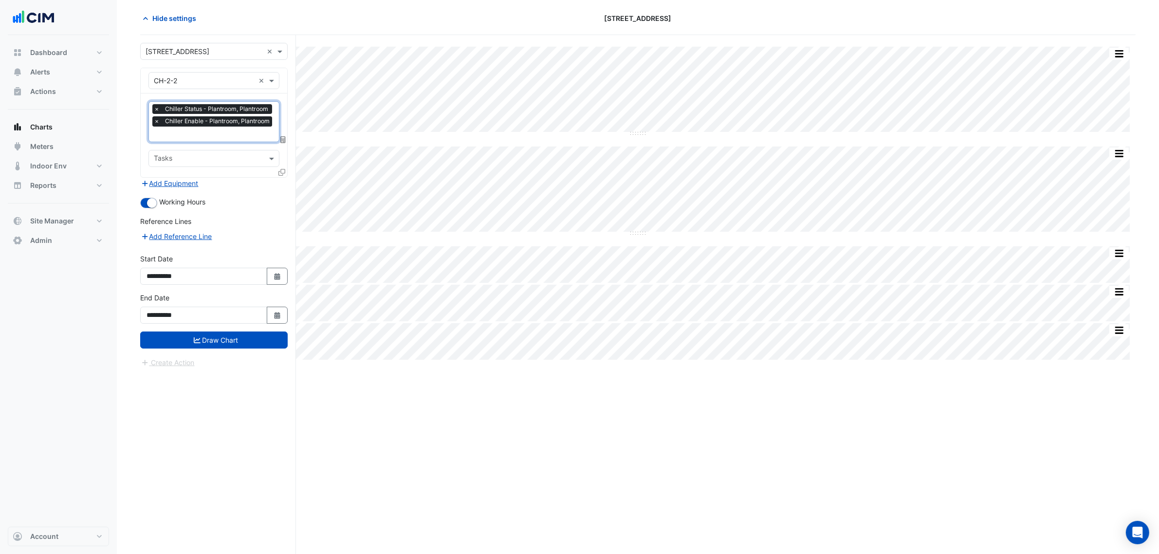
click at [244, 137] on input "text" at bounding box center [214, 135] width 121 height 10
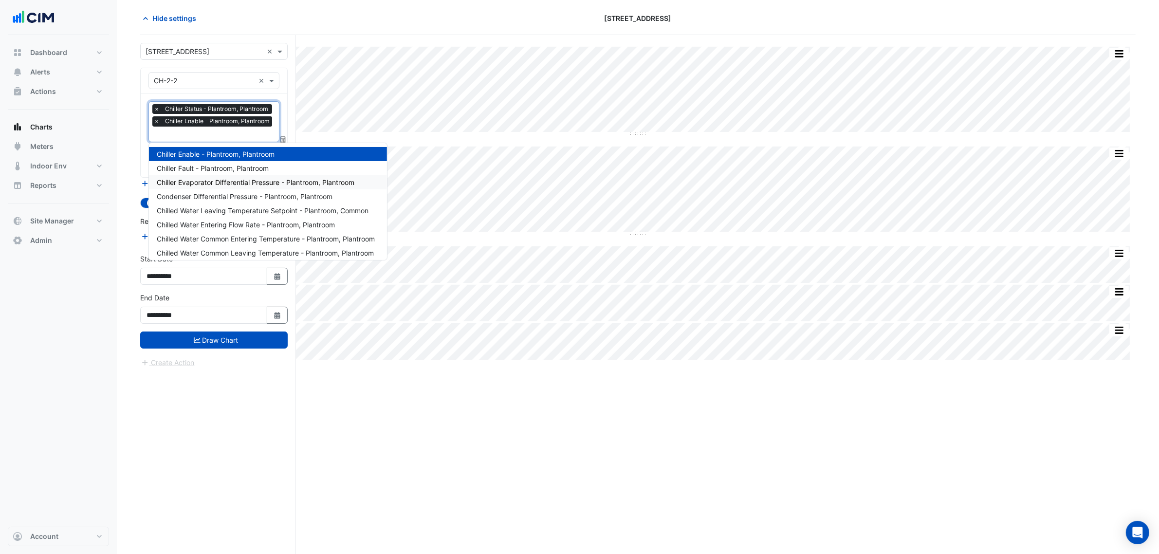
click at [264, 183] on span "Chiller Evaporator Differential Pressure - Plantroom, Plantroom" at bounding box center [256, 182] width 198 height 8
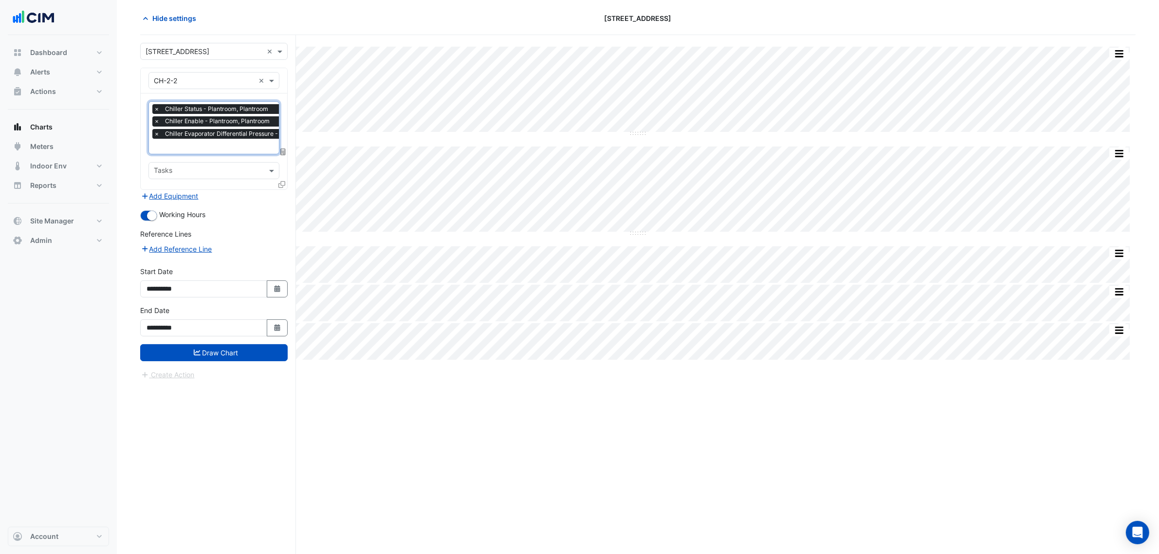
click at [224, 145] on input "text" at bounding box center [249, 147] width 191 height 10
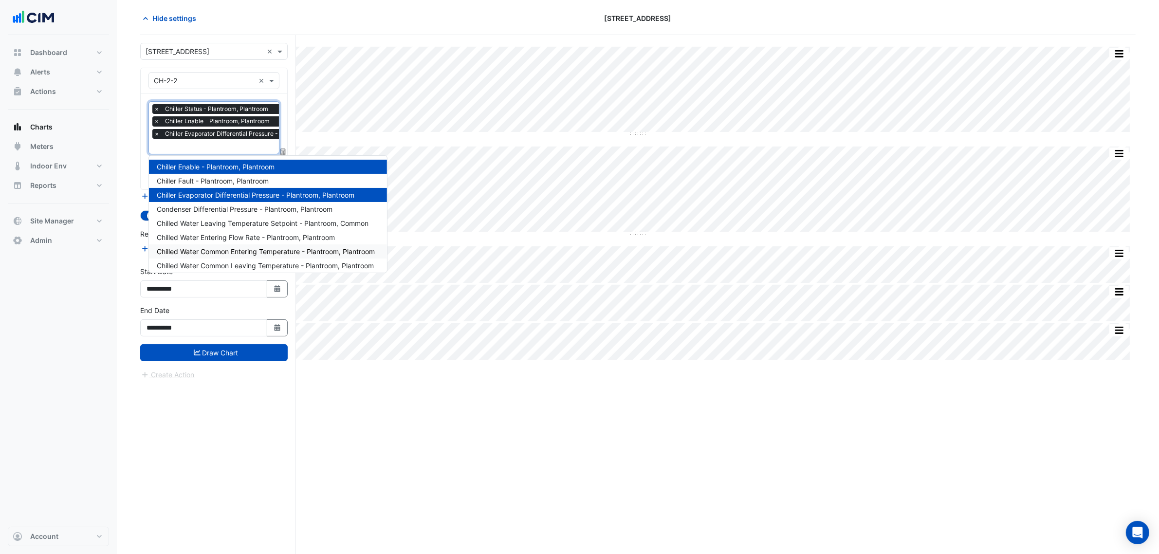
click at [293, 254] on span "Chilled Water Common Entering Temperature - Plantroom, Plantroom" at bounding box center [266, 251] width 218 height 8
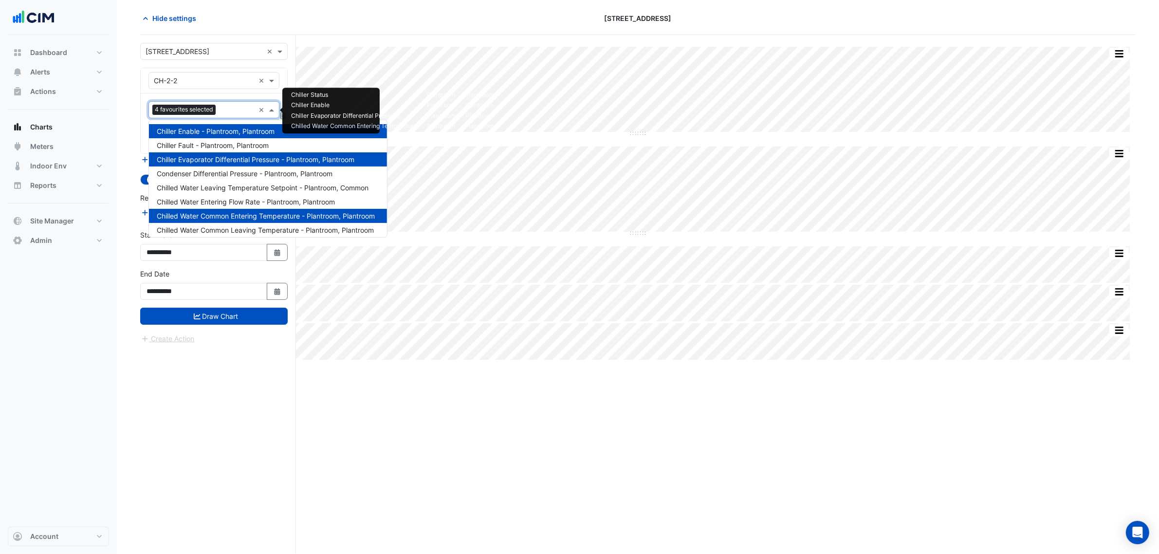
click at [232, 117] on div at bounding box center [236, 111] width 37 height 13
click at [258, 227] on span "Chilled Water Common Leaving Temperature - Plantroom, Plantroom" at bounding box center [265, 230] width 217 height 8
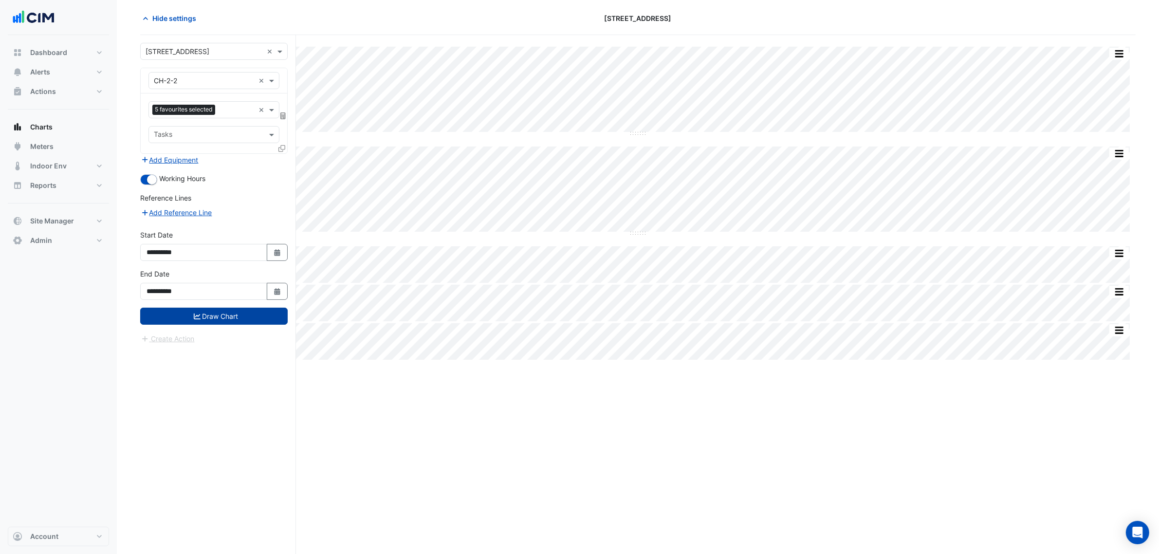
click at [251, 322] on button "Draw Chart" at bounding box center [213, 316] width 147 height 17
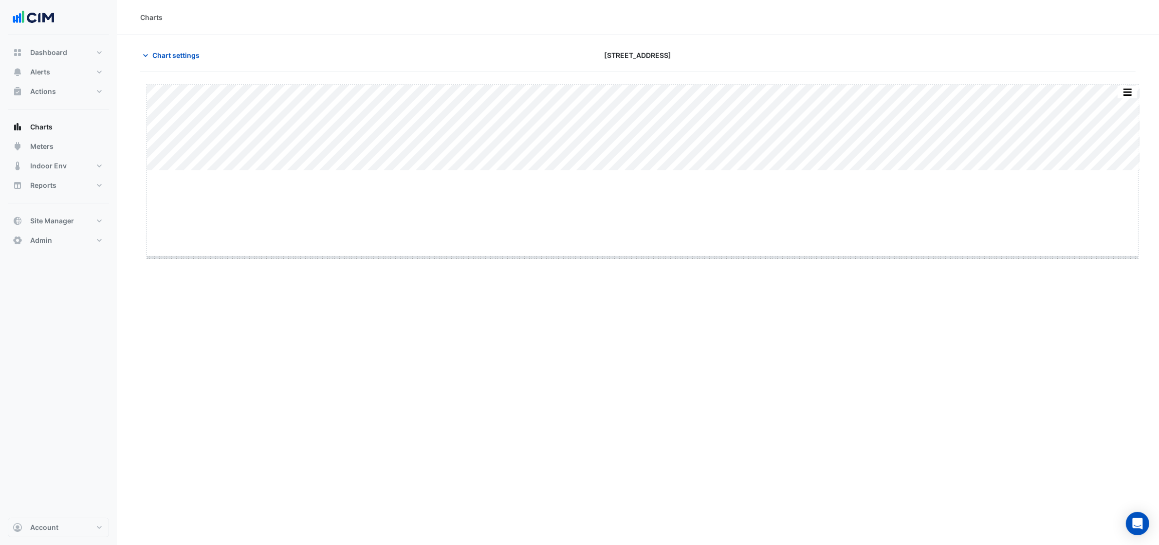
drag, startPoint x: 645, startPoint y: 170, endPoint x: 648, endPoint y: 342, distance: 171.4
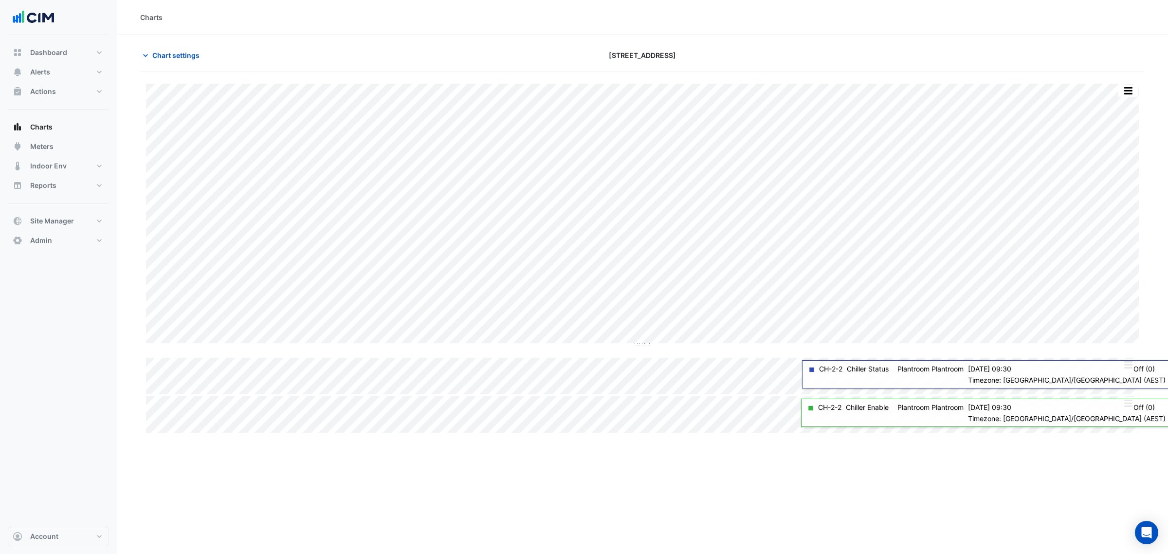
click at [1140, 90] on div "Split by Unit Split All Split None Print Save as JPEG Save as PNG Pivot Data Ta…" at bounding box center [642, 258] width 1005 height 349
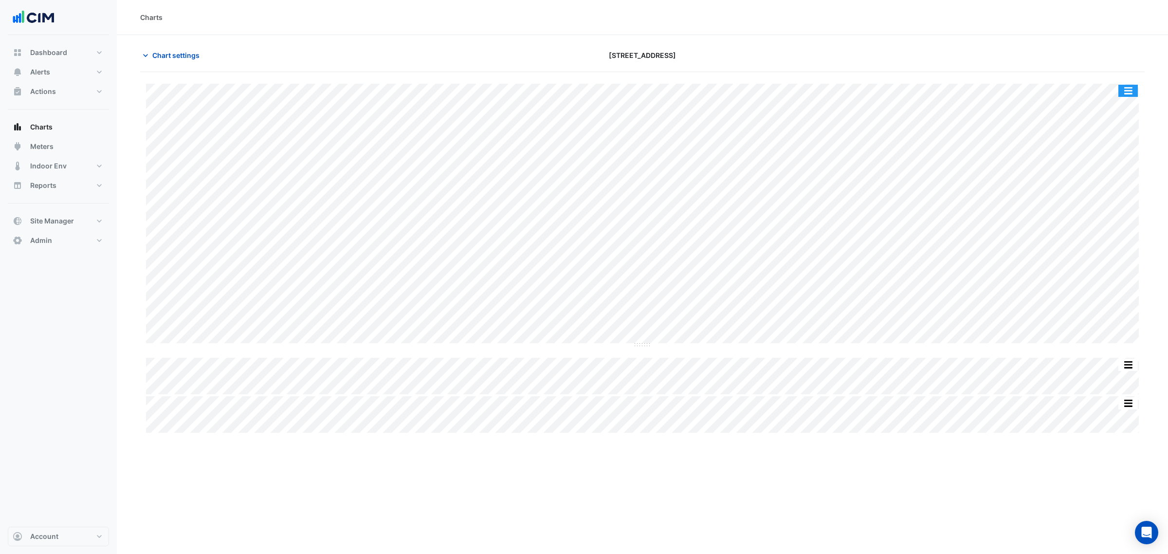
click at [1128, 91] on button "button" at bounding box center [1128, 91] width 19 height 12
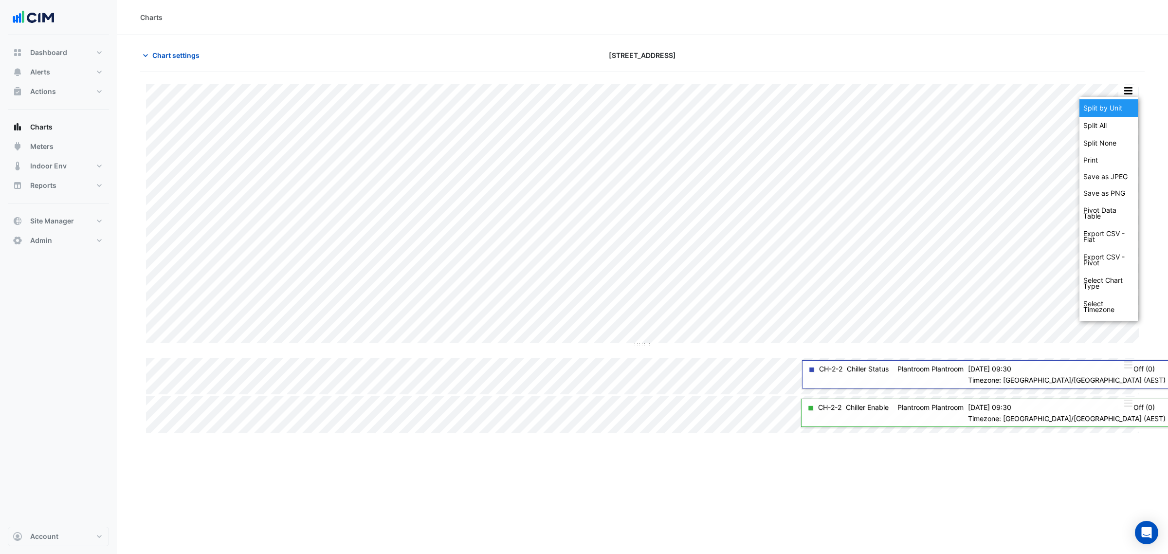
click at [1123, 105] on div "Split by Unit" at bounding box center [1109, 108] width 58 height 18
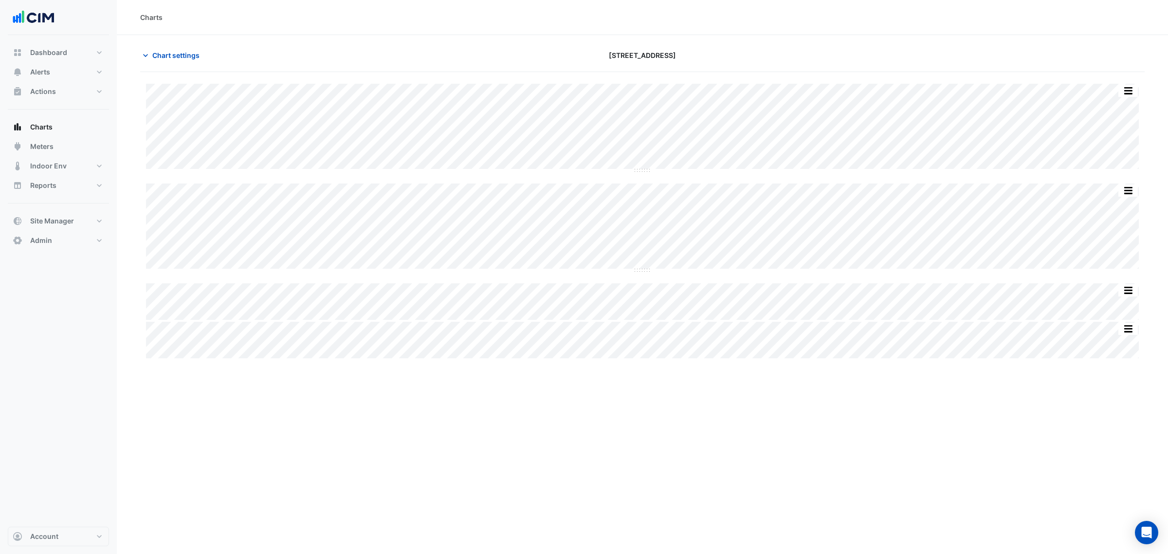
click at [649, 272] on div "Split All Split None Print Save as JPEG Save as PNG Pivot Data Table Export CSV…" at bounding box center [642, 221] width 1005 height 275
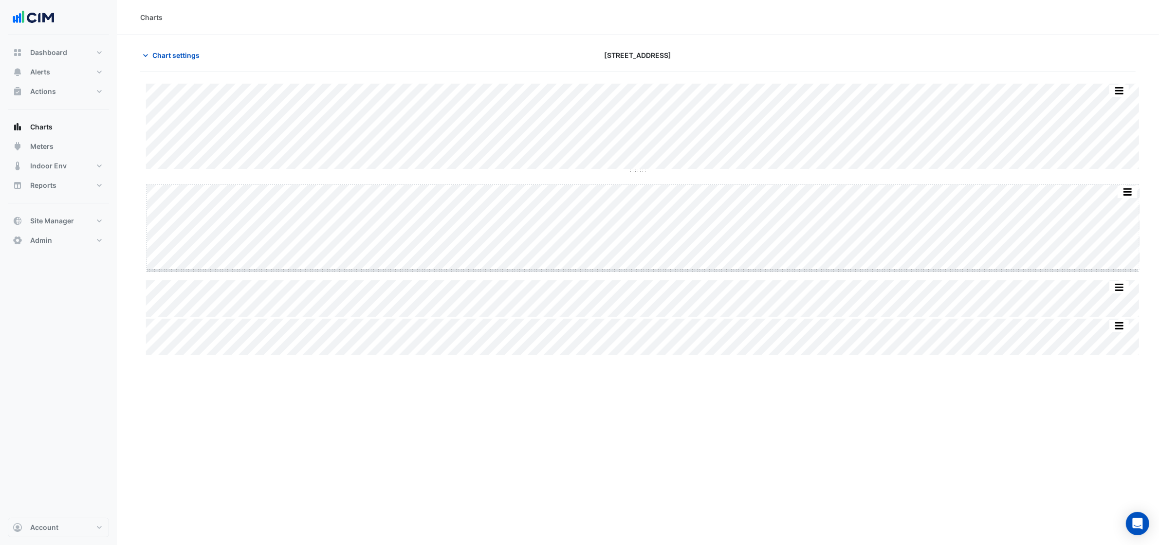
drag, startPoint x: 647, startPoint y: 271, endPoint x: 609, endPoint y: 476, distance: 208.4
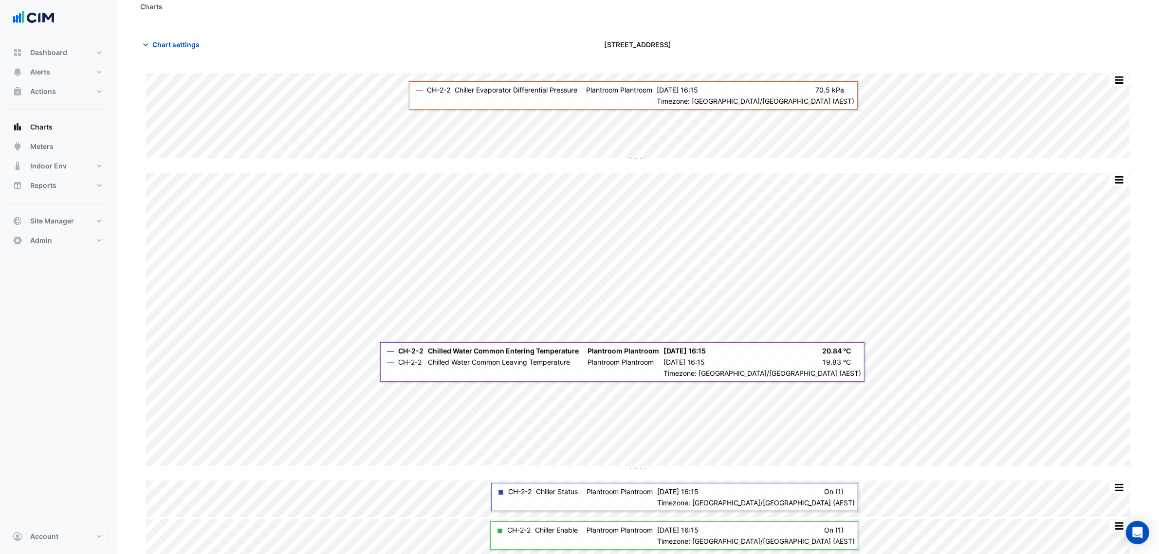
scroll to position [14, 0]
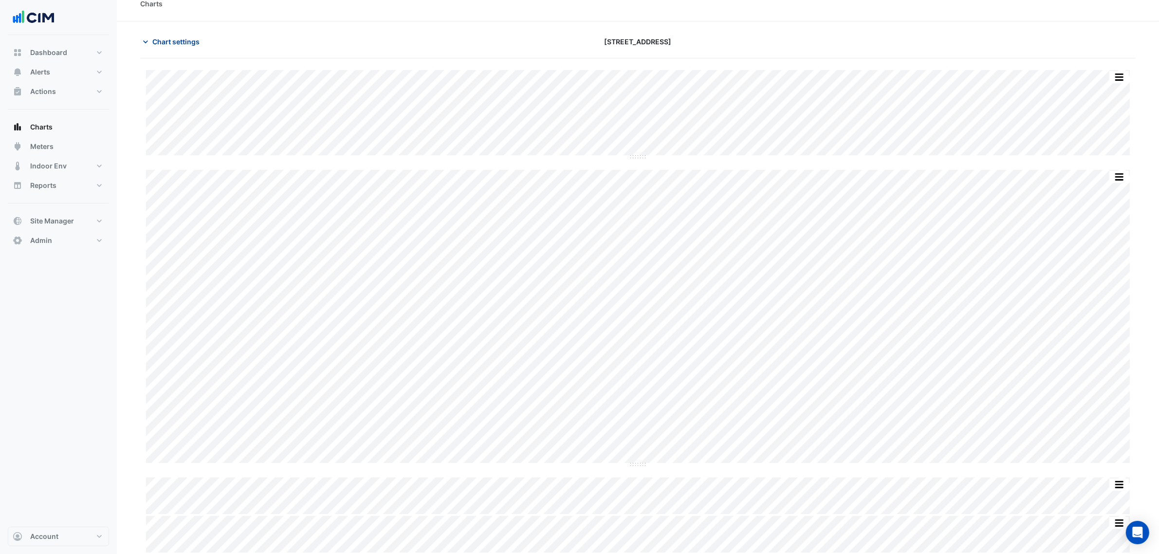
click at [187, 33] on button "Chart settings" at bounding box center [173, 41] width 66 height 17
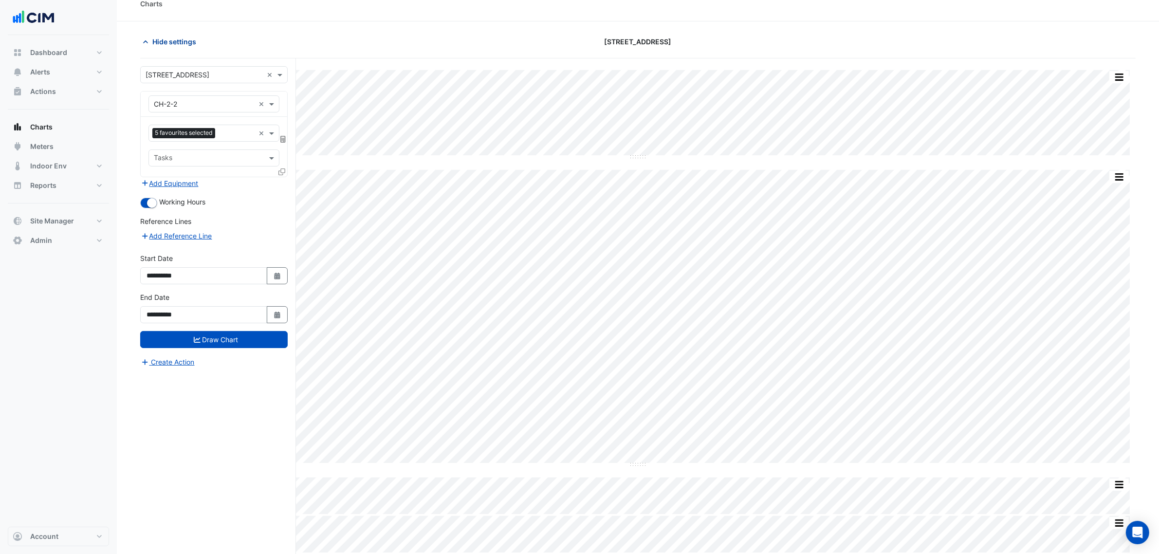
click at [189, 33] on button "Hide settings" at bounding box center [171, 41] width 62 height 17
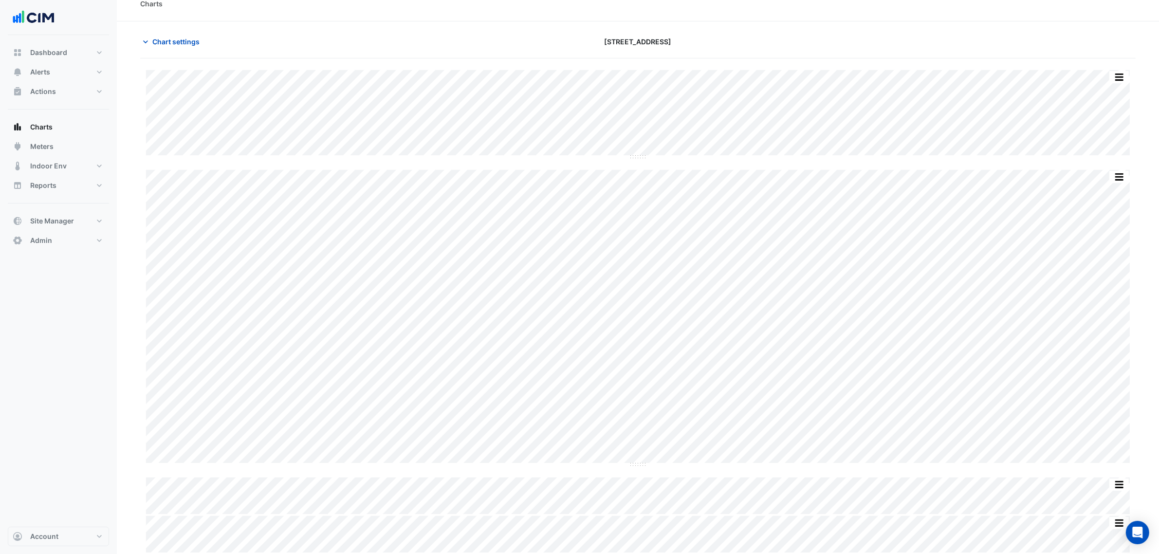
click at [155, 32] on section "Chart settings 2-12 Macquarie St Split All Split None Print Save as JPEG Save a…" at bounding box center [638, 287] width 1042 height 533
click at [162, 38] on span "Chart settings" at bounding box center [175, 42] width 47 height 10
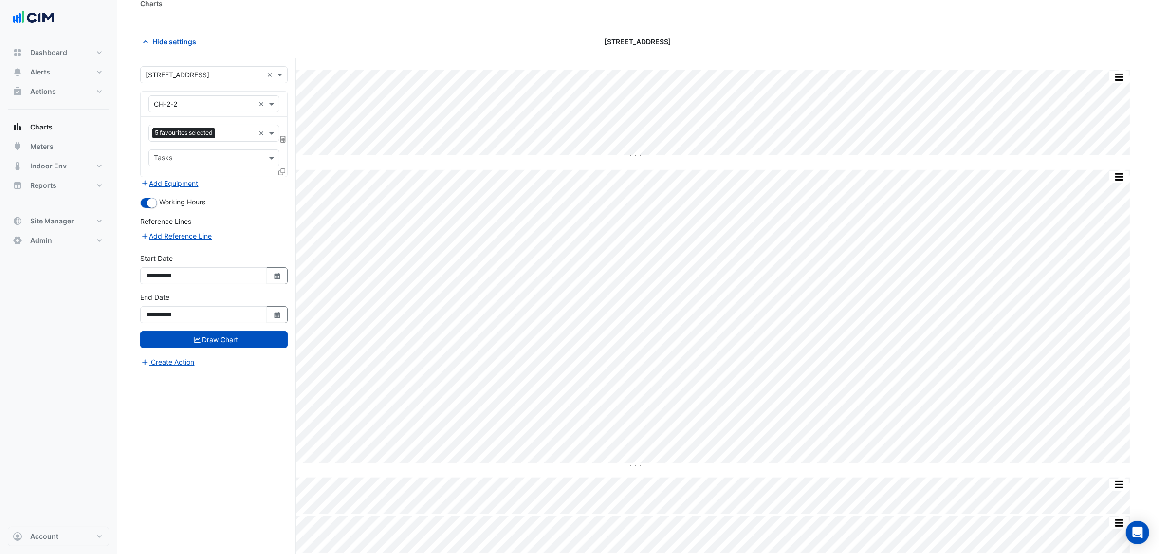
click at [200, 129] on span "5 favourites selected" at bounding box center [183, 133] width 63 height 10
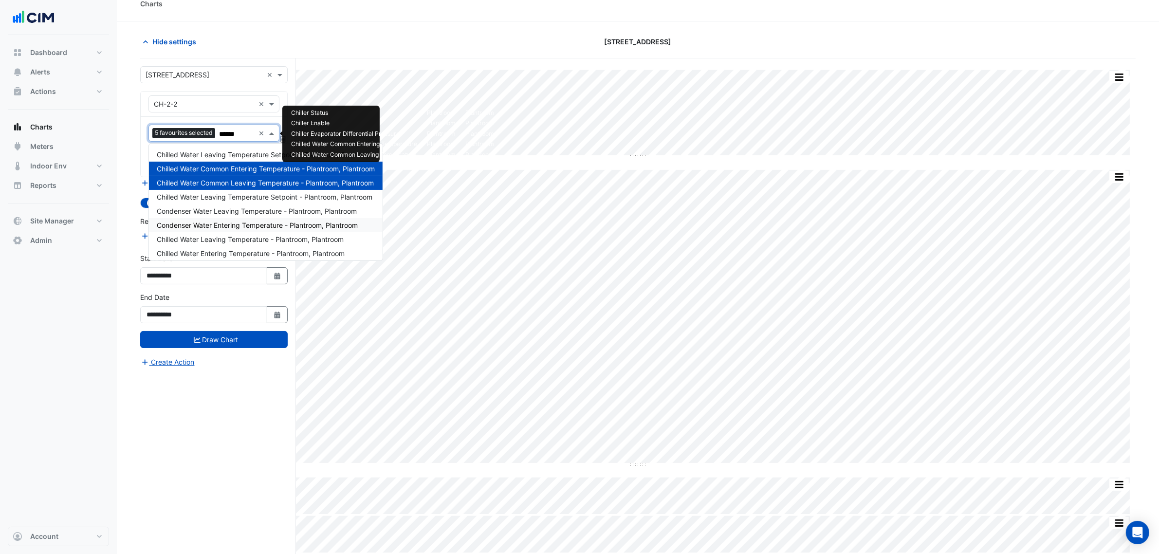
type input "*******"
click at [272, 239] on span "Chilled Water Leaving Temperature - Plantroom, Plantroom" at bounding box center [250, 239] width 187 height 8
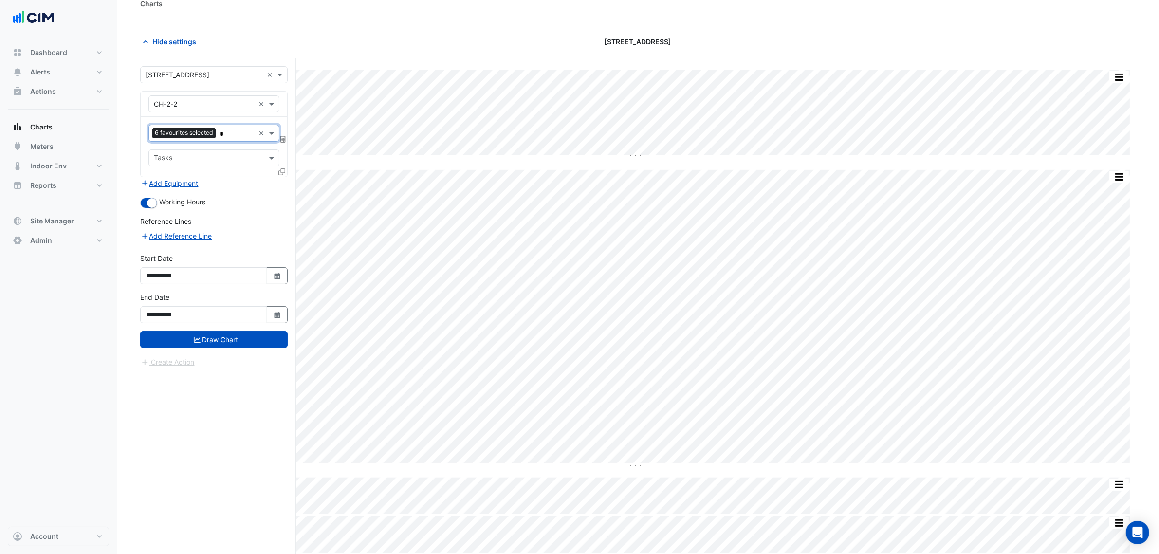
type input "**"
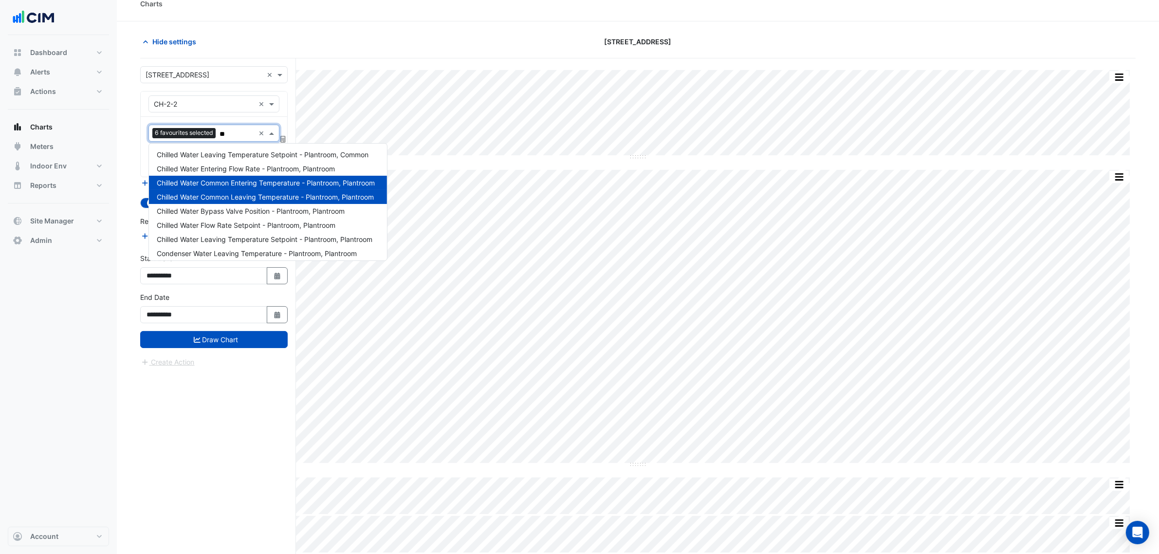
scroll to position [102, 0]
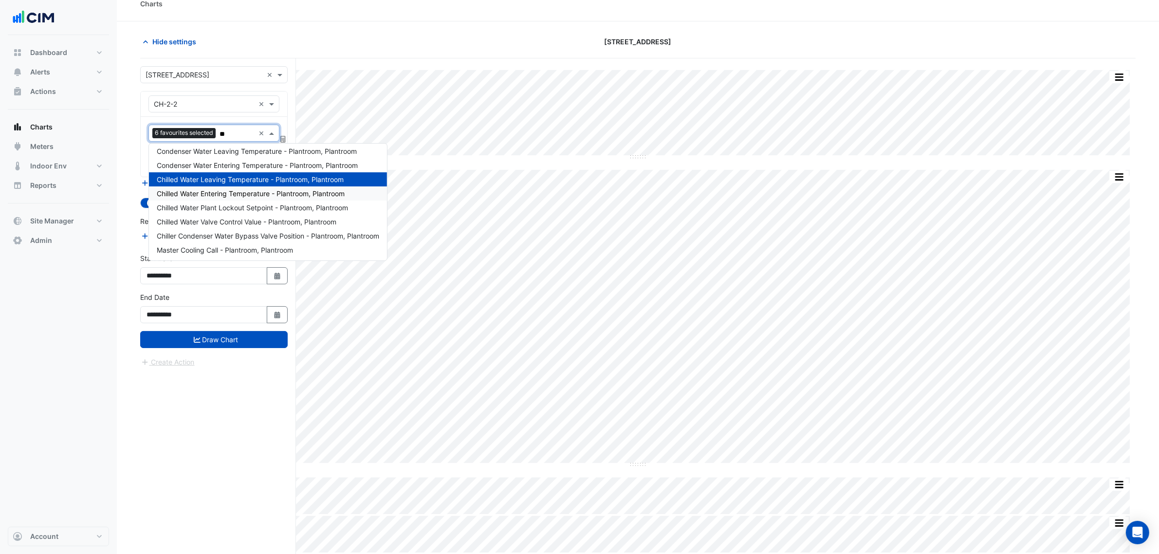
click at [261, 198] on div "Chilled Water Entering Temperature - Plantroom, Plantroom" at bounding box center [268, 193] width 238 height 14
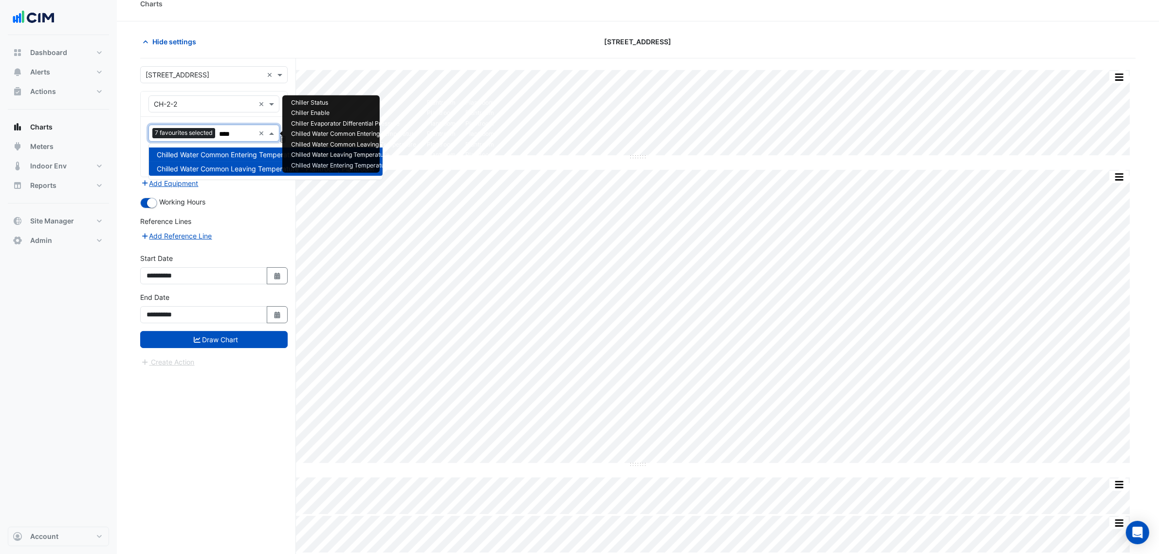
scroll to position [0, 0]
click at [230, 151] on span "Chilled Water Common Entering Temperature - Plantroom, Plantroom" at bounding box center [266, 154] width 218 height 8
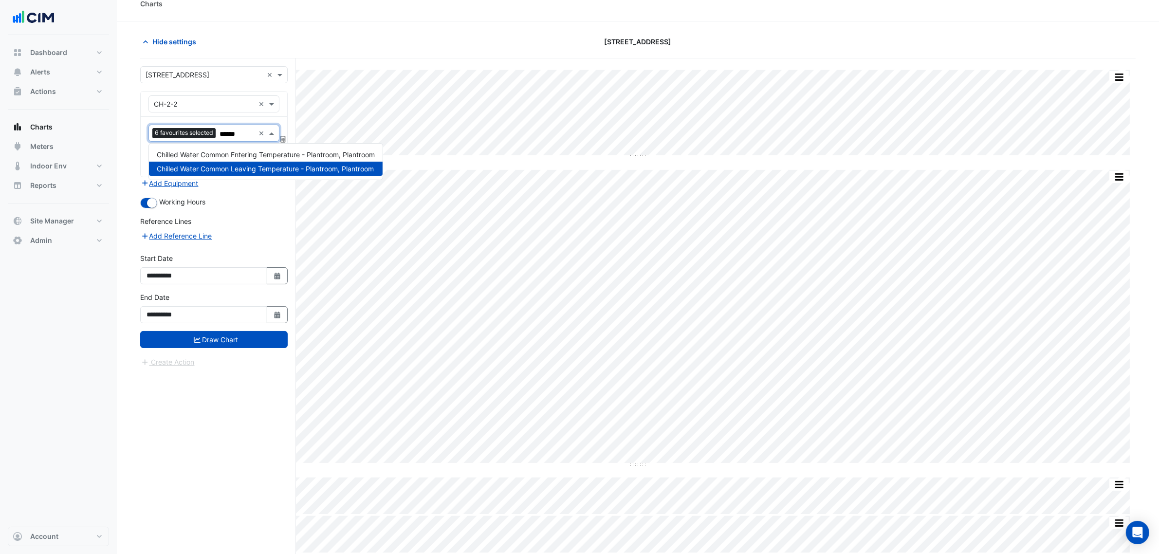
click at [229, 171] on span "Chilled Water Common Leaving Temperature - Plantroom, Plantroom" at bounding box center [265, 169] width 217 height 8
type input "******"
click at [210, 337] on button "Draw Chart" at bounding box center [213, 339] width 147 height 17
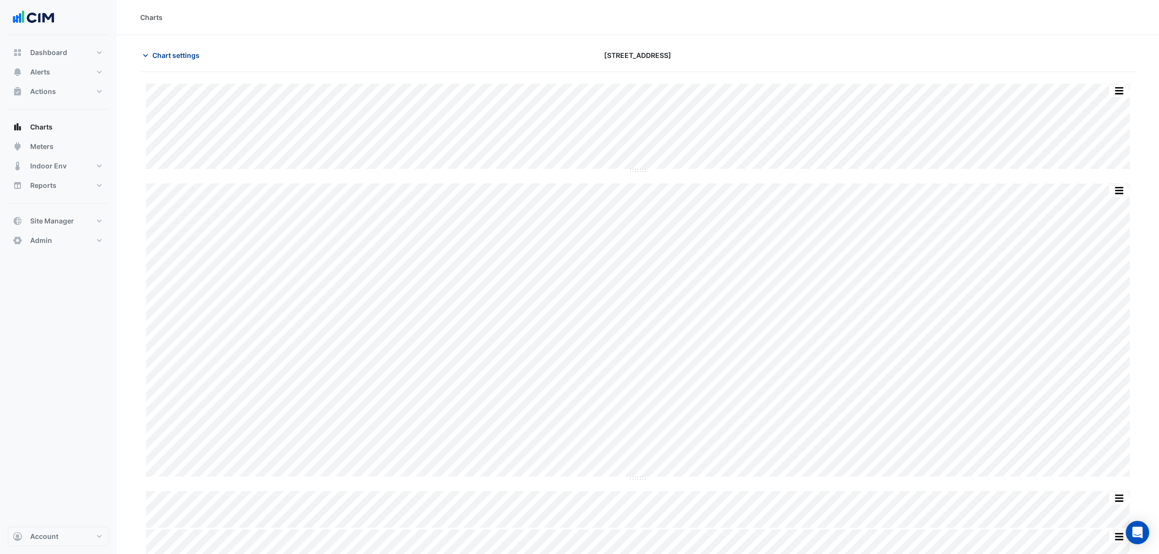
click at [196, 58] on span "Chart settings" at bounding box center [175, 55] width 47 height 10
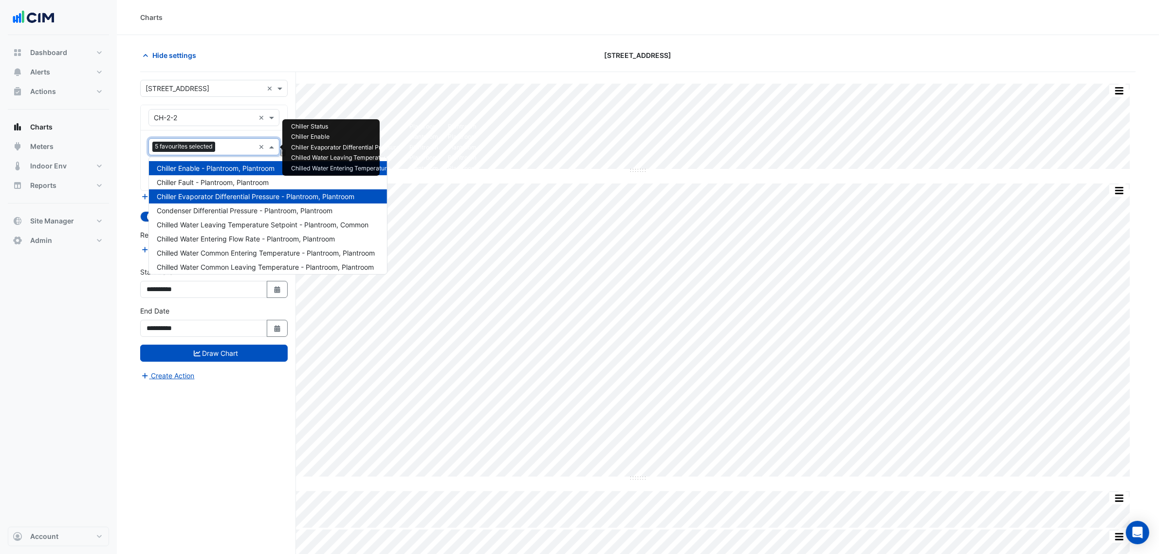
click at [224, 150] on input "text" at bounding box center [237, 148] width 36 height 10
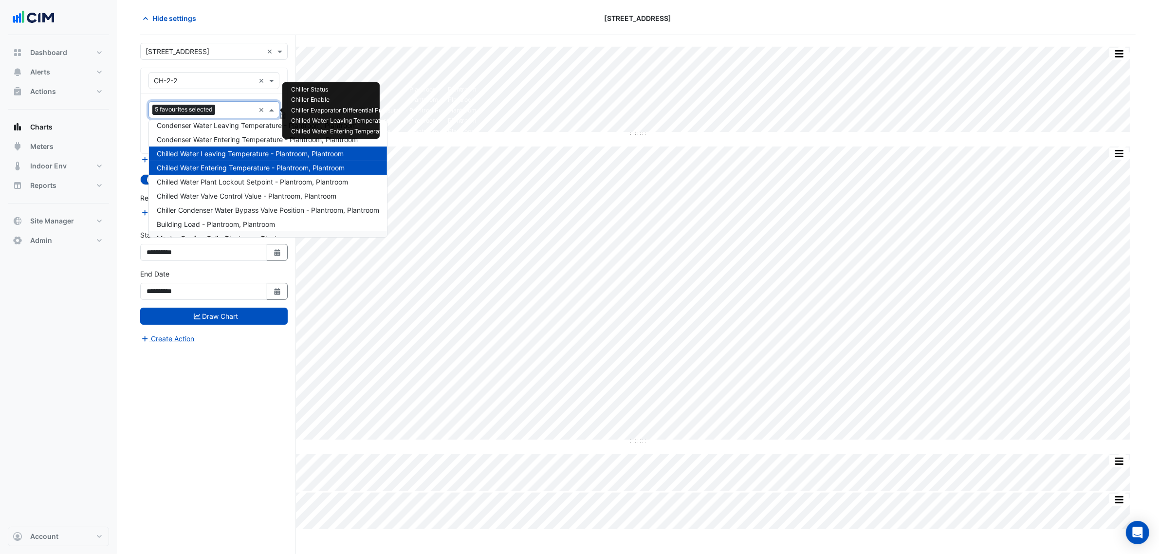
scroll to position [366, 0]
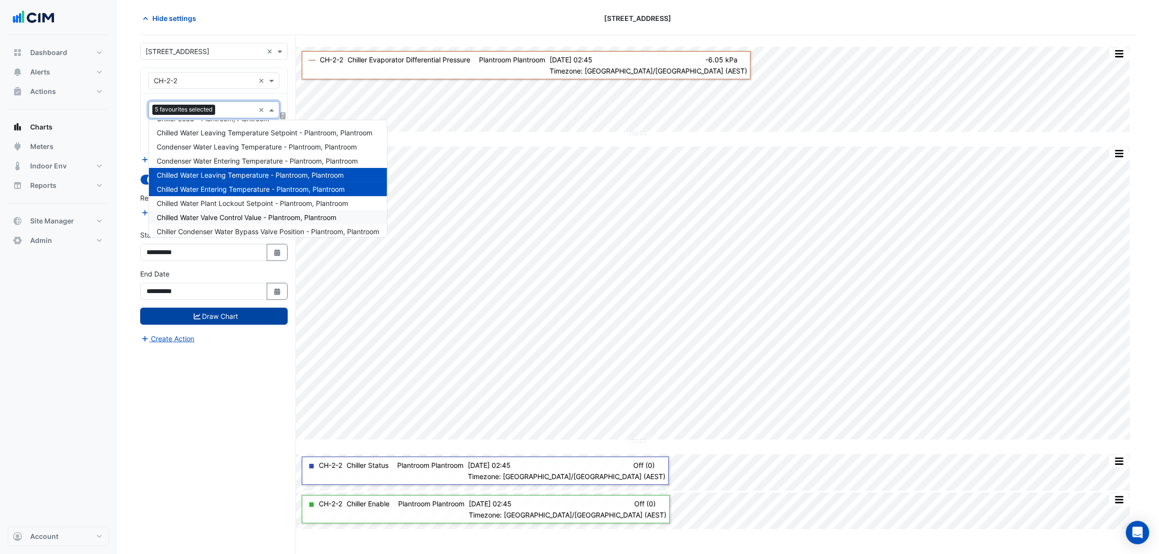
click at [247, 318] on button "Draw Chart" at bounding box center [213, 316] width 147 height 17
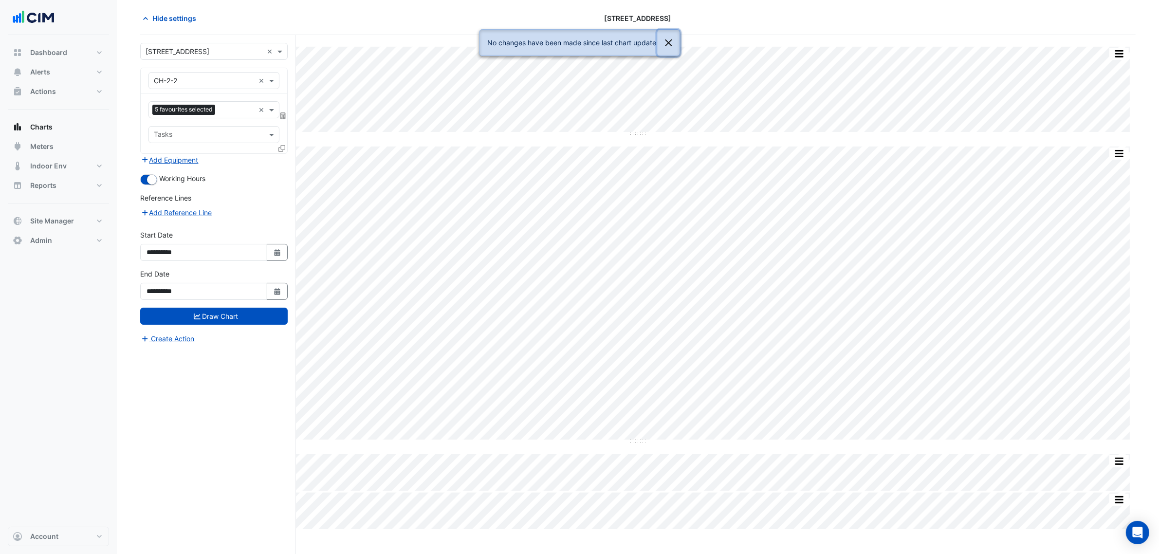
click at [671, 40] on button "Close" at bounding box center [668, 43] width 22 height 26
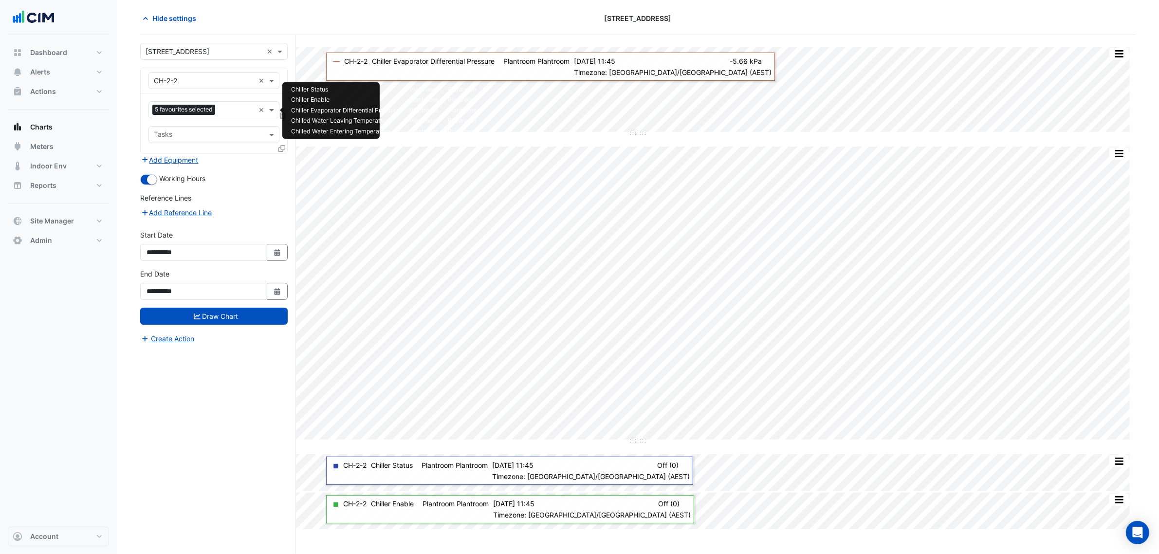
click at [168, 107] on span "5 favourites selected" at bounding box center [183, 110] width 63 height 10
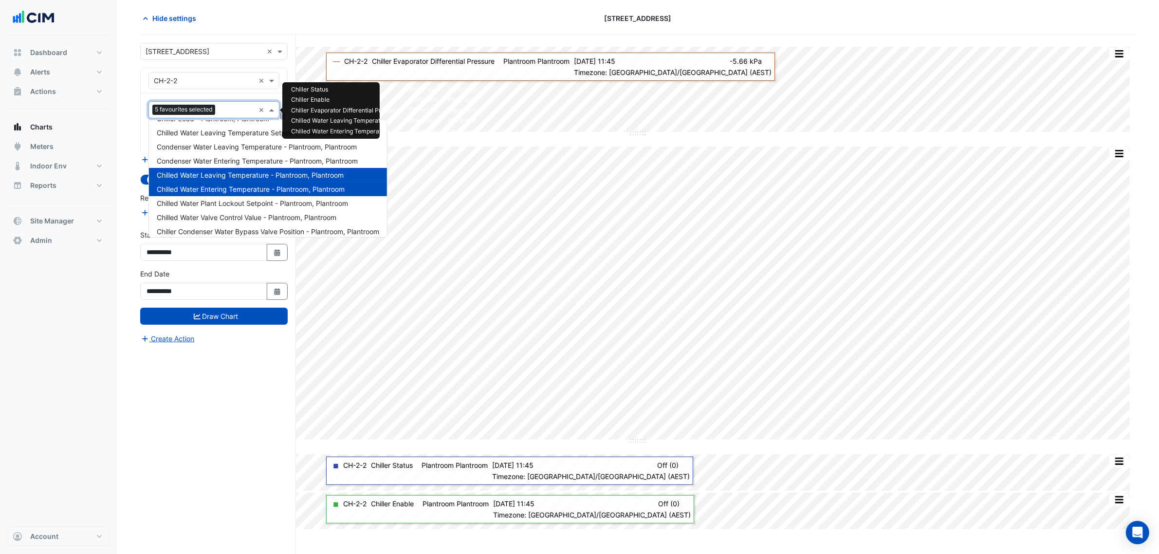
scroll to position [305, 0]
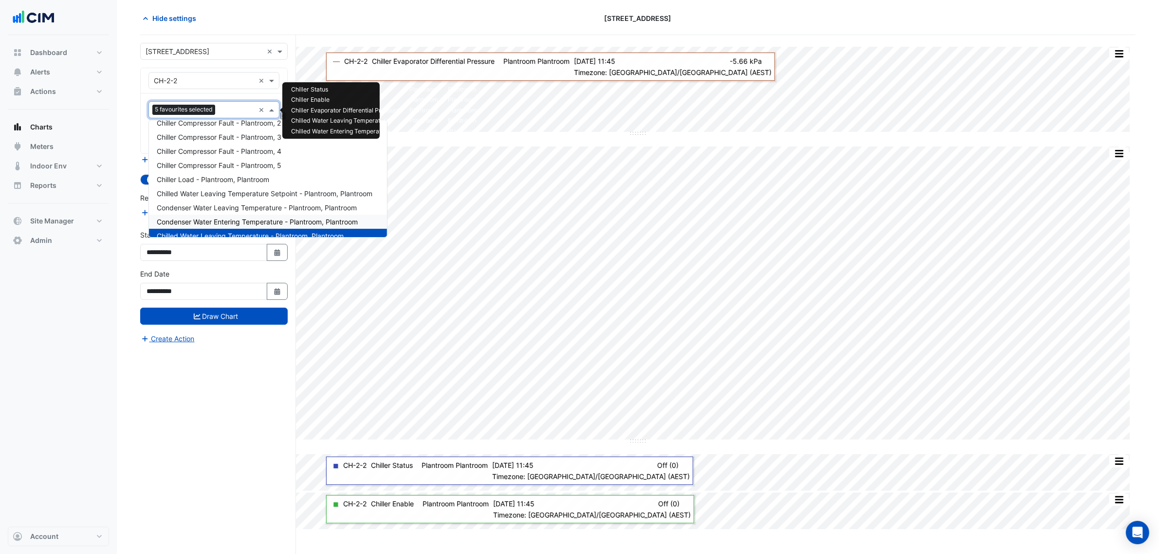
click at [200, 373] on div "**********" at bounding box center [218, 294] width 156 height 519
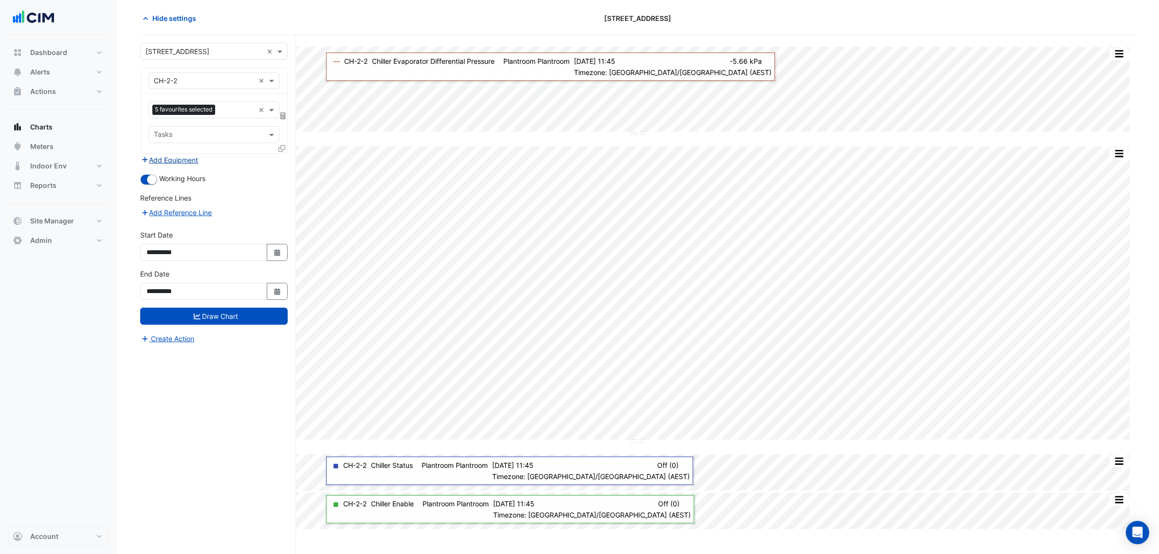
click at [180, 164] on button "Add Equipment" at bounding box center [169, 159] width 59 height 11
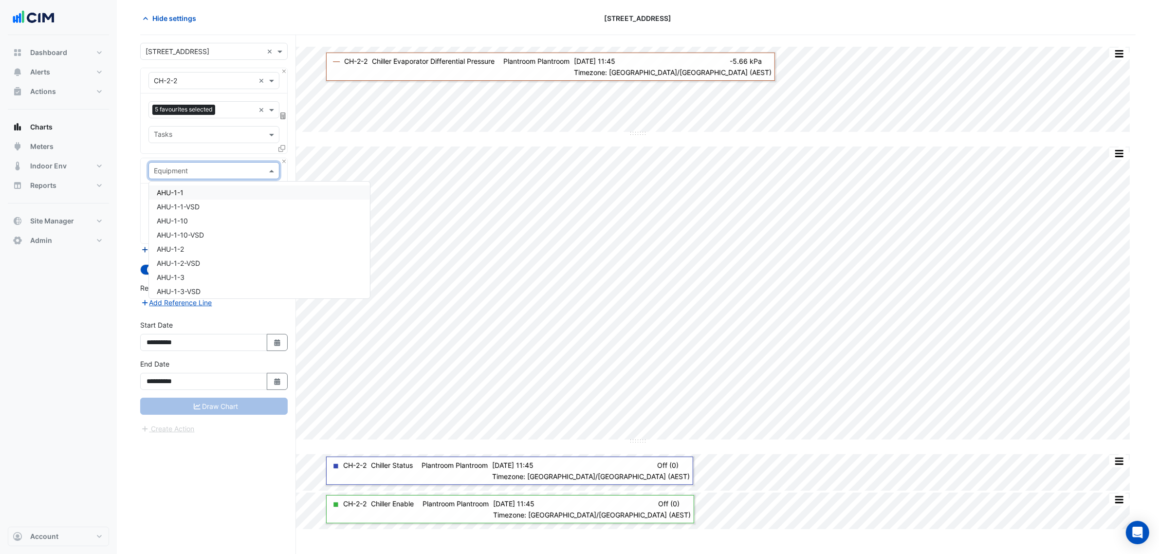
click at [181, 167] on input "text" at bounding box center [204, 171] width 101 height 10
type input "****"
click at [206, 220] on div "CHWP-2-2" at bounding box center [213, 221] width 129 height 14
click at [211, 195] on div "Favourites" at bounding box center [200, 199] width 103 height 15
type input "****"
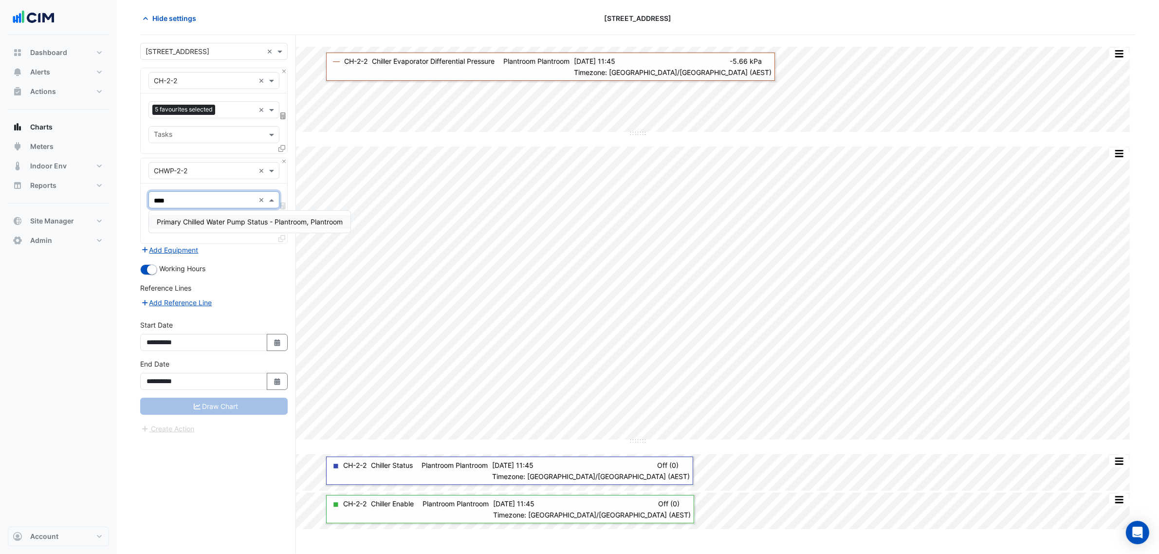
click at [212, 216] on div "Primary Chilled Water Pump Status - Plantroom, Plantroom" at bounding box center [250, 222] width 202 height 14
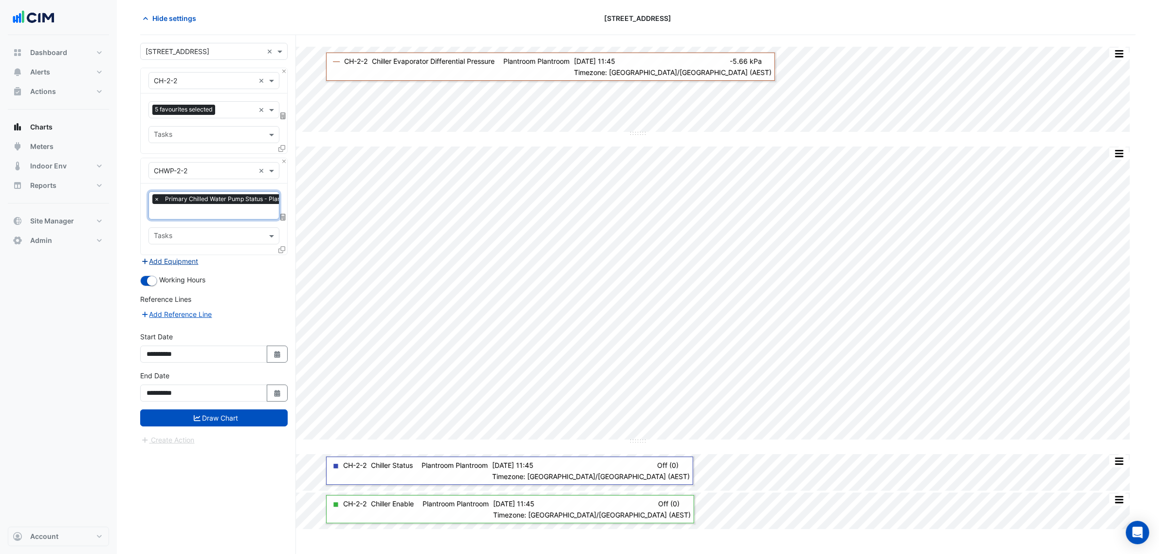
click at [177, 258] on button "Add Equipment" at bounding box center [169, 261] width 59 height 11
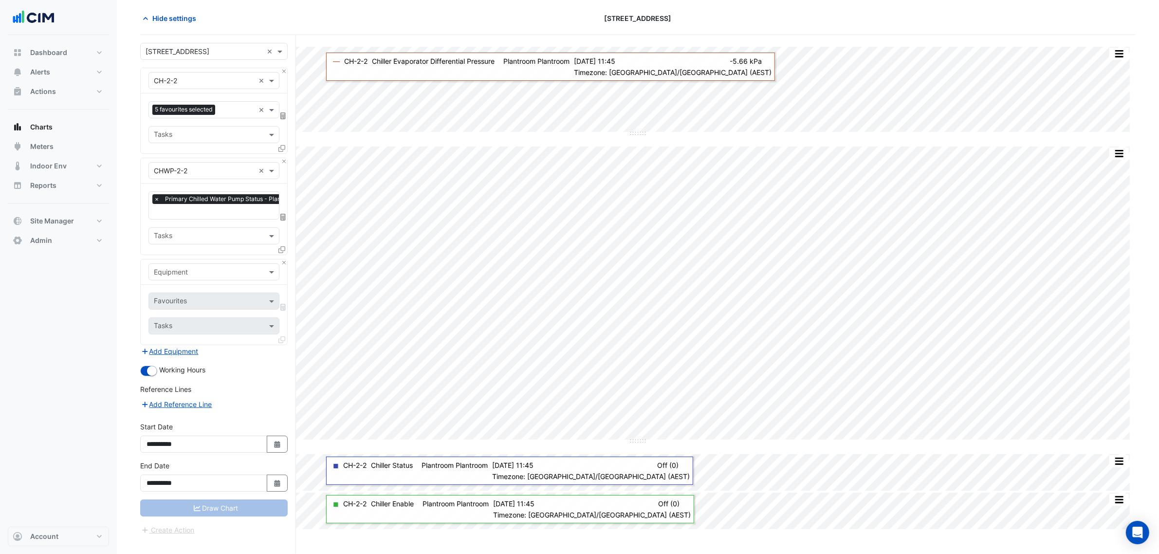
click at [184, 272] on input "text" at bounding box center [204, 272] width 101 height 10
type input "********"
click at [169, 306] on span "CHWP-2-2-VSD" at bounding box center [182, 307] width 50 height 8
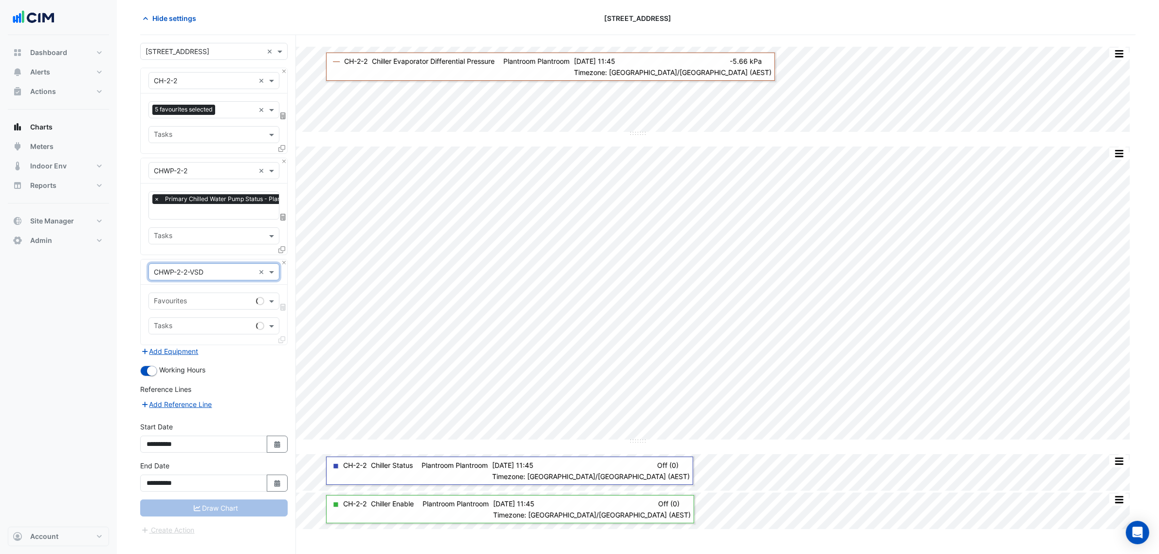
click at [173, 300] on input "text" at bounding box center [203, 302] width 98 height 10
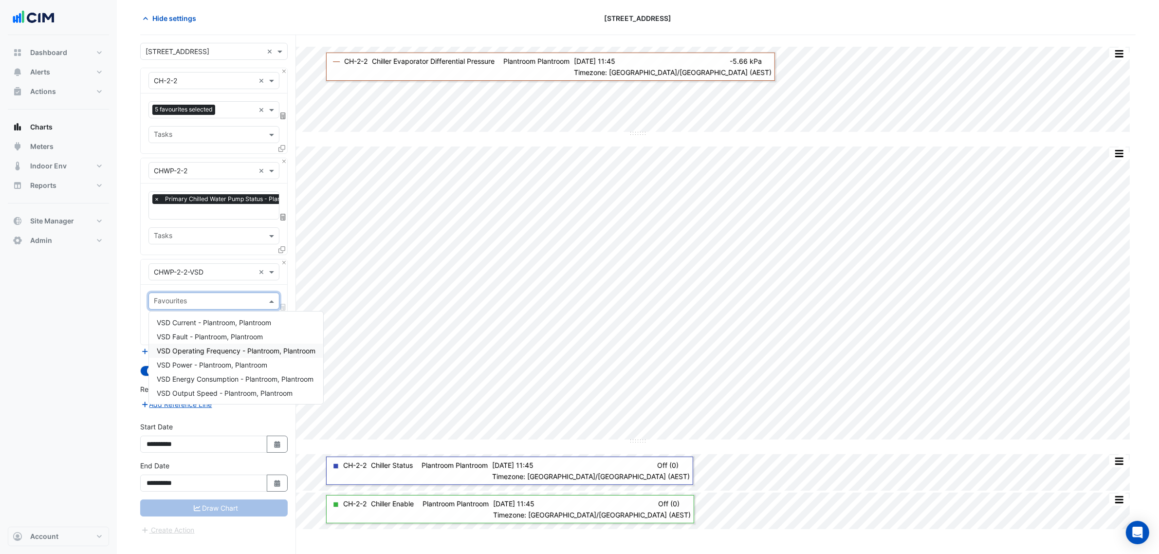
click at [232, 356] on div "VSD Operating Frequency - Plantroom, Plantroom" at bounding box center [236, 351] width 174 height 14
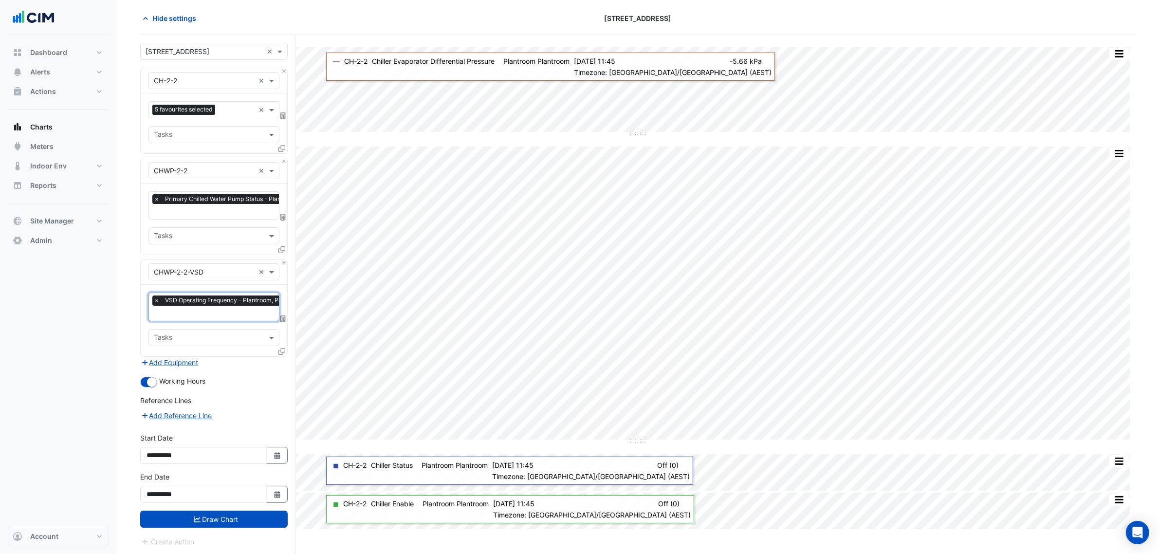
click at [224, 314] on input "text" at bounding box center [231, 314] width 154 height 10
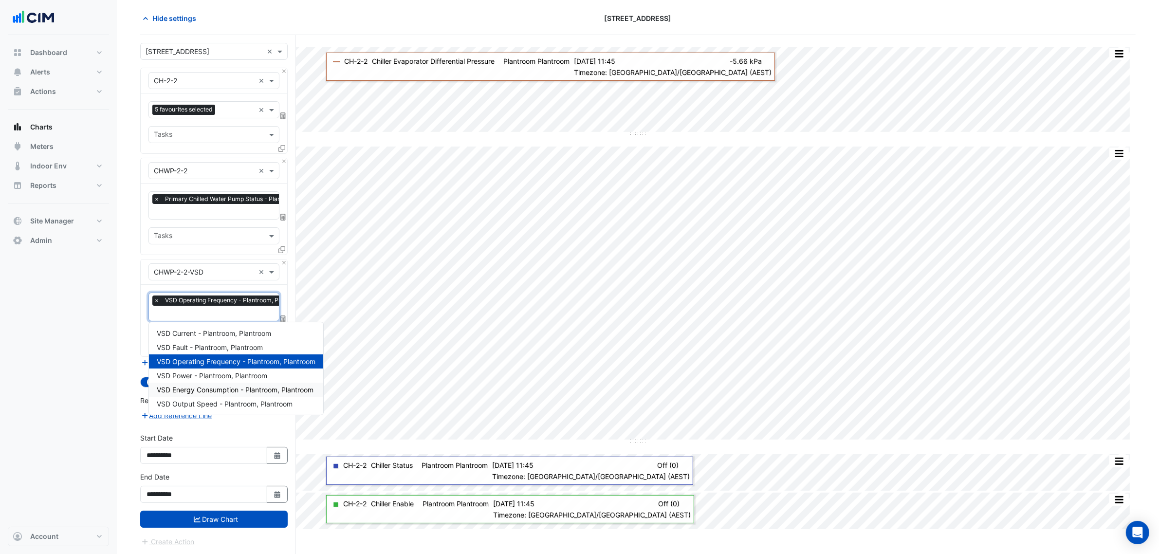
click at [231, 387] on span "VSD Energy Consumption - Plantroom, Plantroom" at bounding box center [235, 389] width 157 height 8
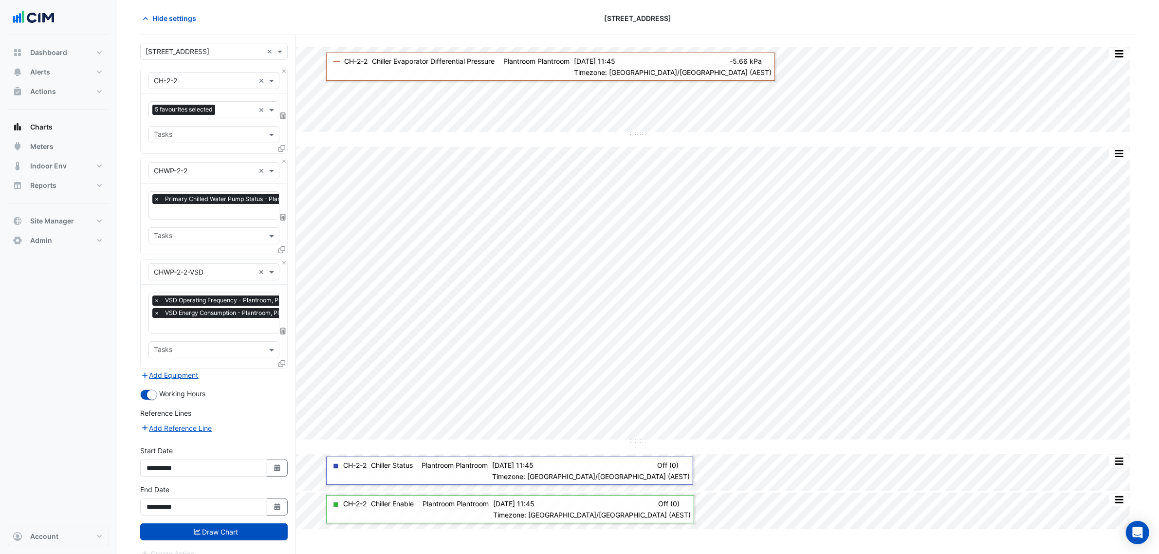
click at [245, 550] on div "Create Action" at bounding box center [213, 554] width 147 height 12
click at [256, 538] on button "Draw Chart" at bounding box center [213, 531] width 147 height 17
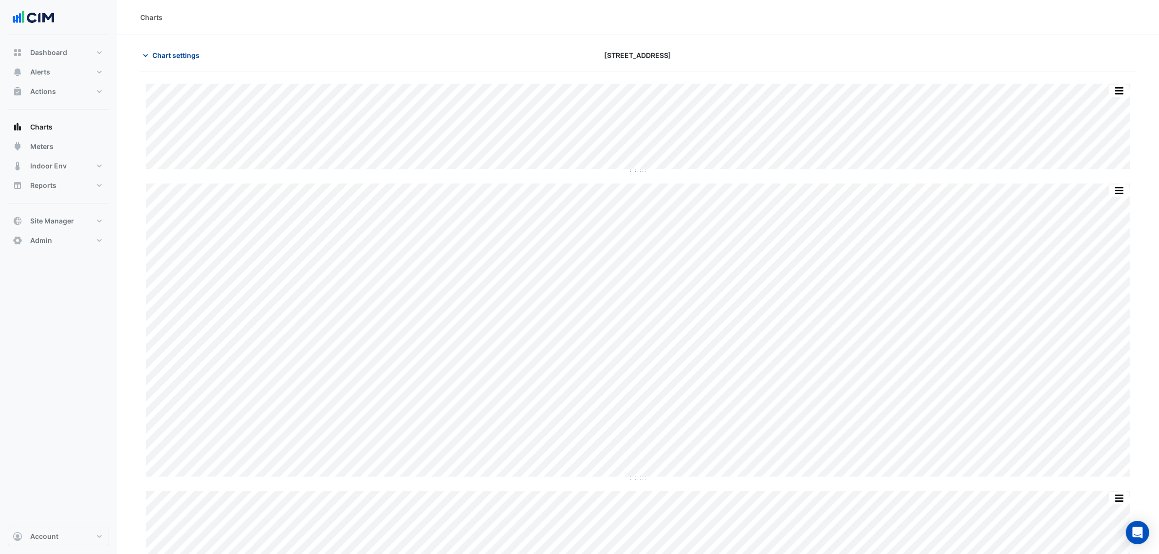
click at [190, 54] on span "Chart settings" at bounding box center [175, 55] width 47 height 10
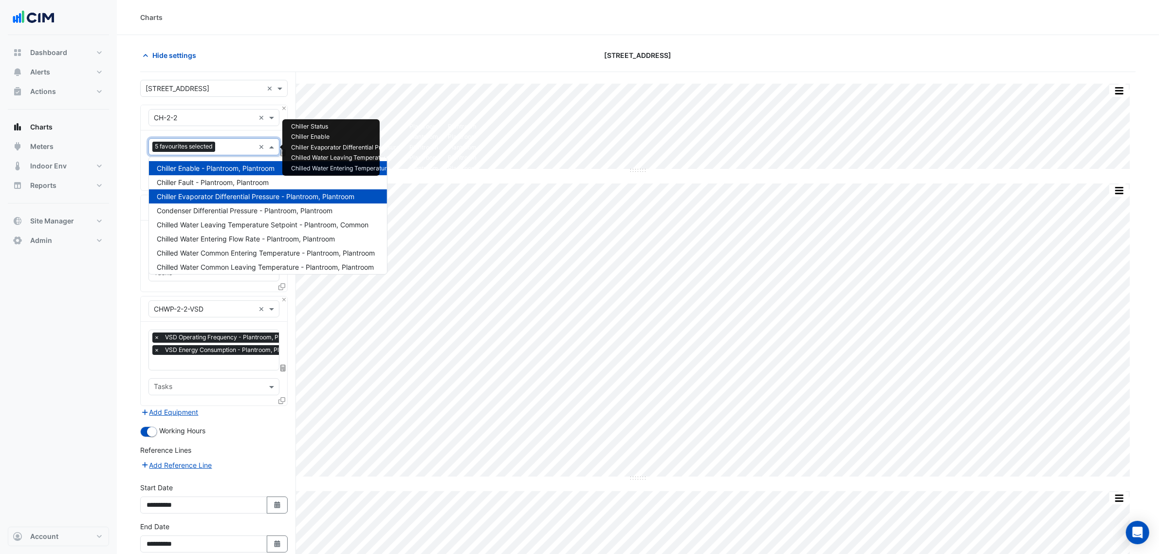
click at [215, 145] on span "5 favourites selected" at bounding box center [183, 147] width 63 height 10
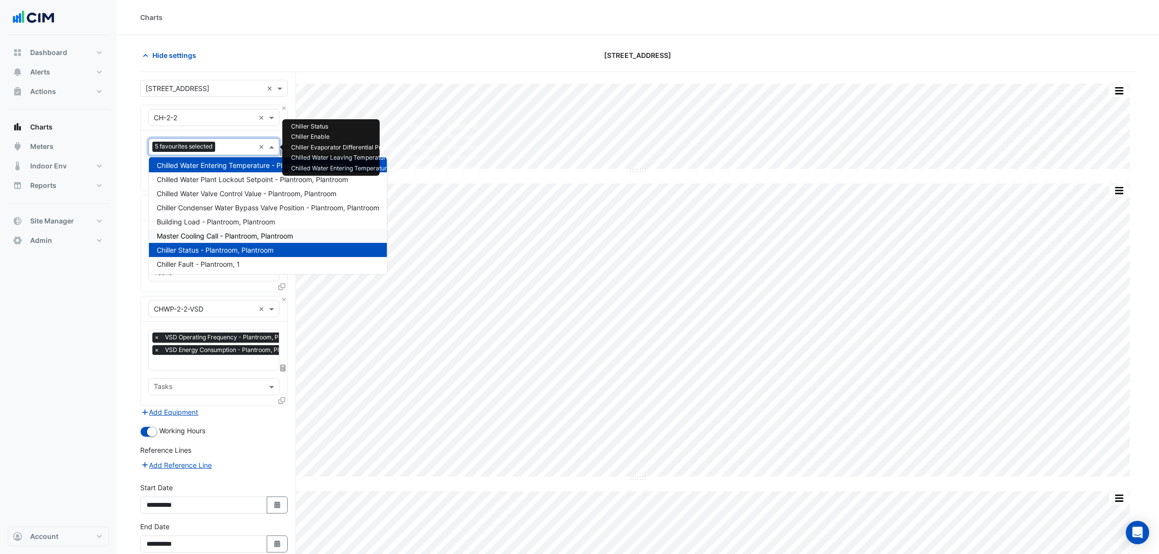
click at [280, 229] on div "Master Cooling Call - Plantroom, Plantroom" at bounding box center [268, 236] width 238 height 14
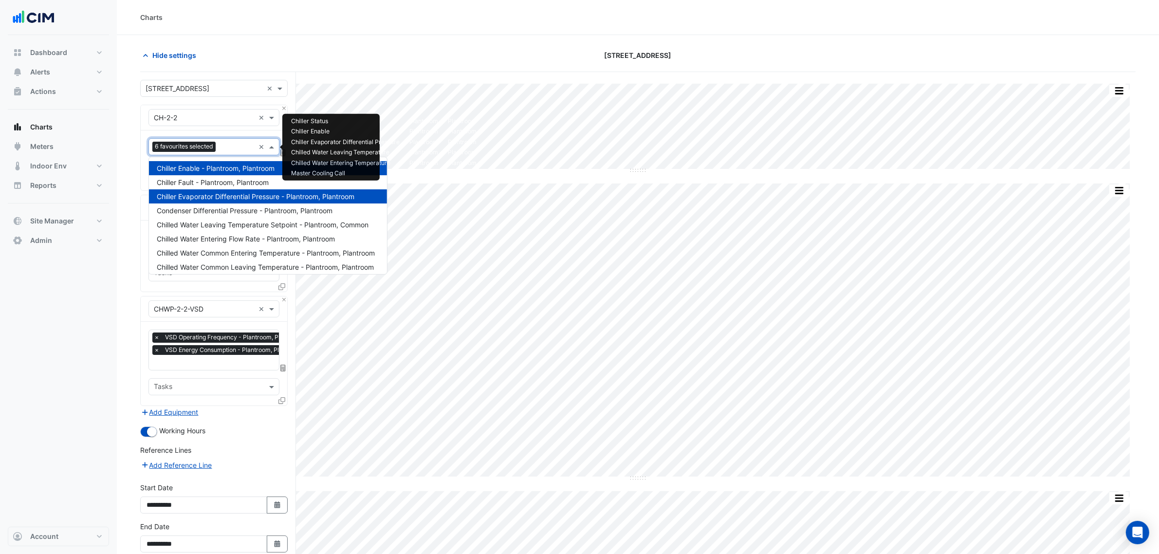
click at [215, 147] on span "6 favourites selected" at bounding box center [183, 147] width 63 height 10
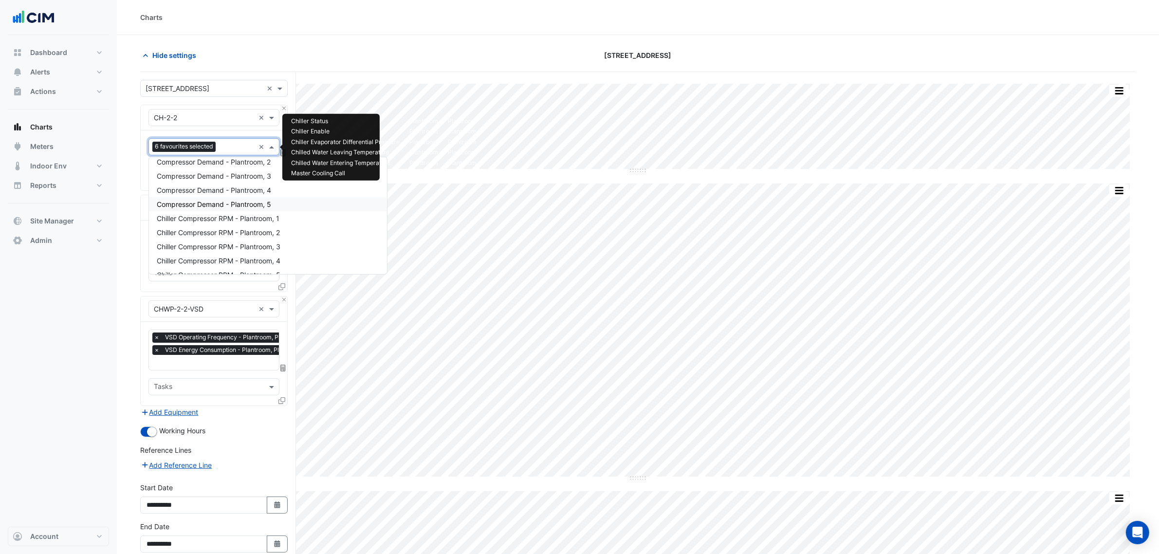
scroll to position [183, 0]
click at [250, 200] on span "Chiller Compressor RPM - Plantroom, 1" at bounding box center [218, 197] width 123 height 8
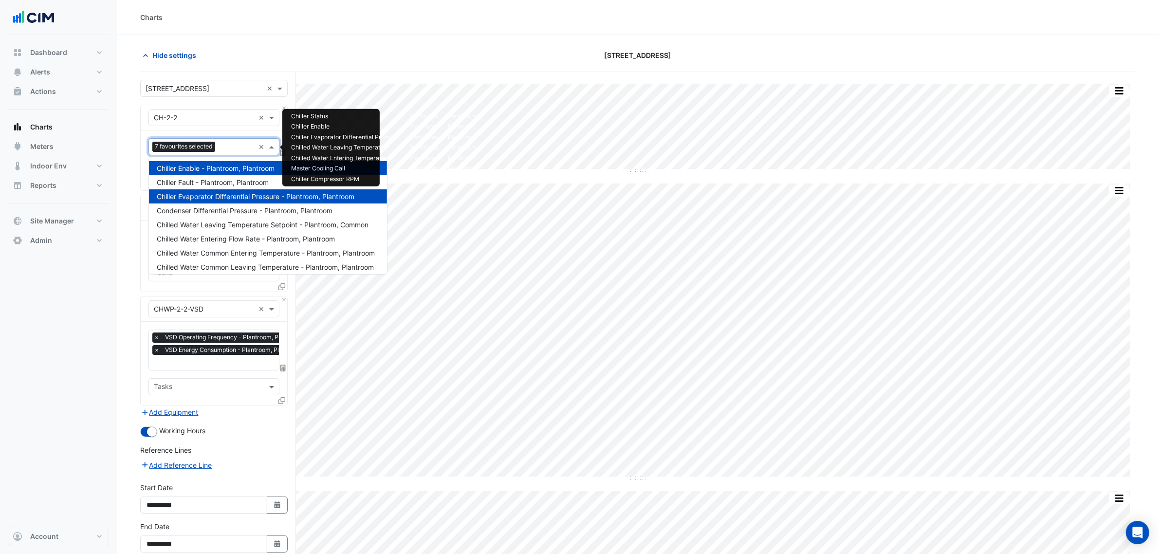
click at [220, 147] on input "text" at bounding box center [237, 148] width 36 height 10
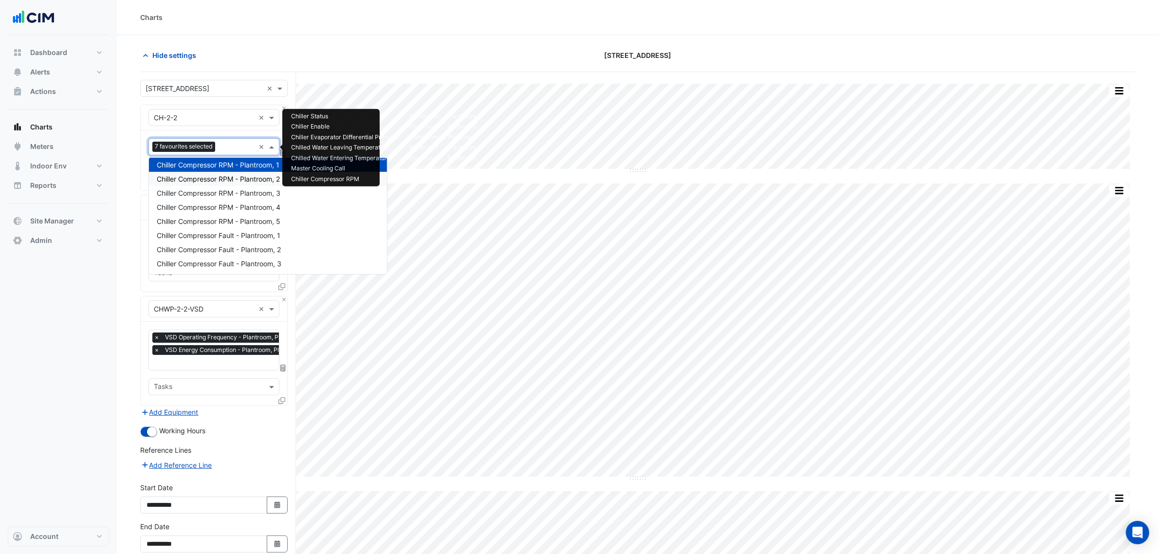
click at [227, 181] on span "Chiller Compressor RPM - Plantroom, 2" at bounding box center [218, 179] width 123 height 8
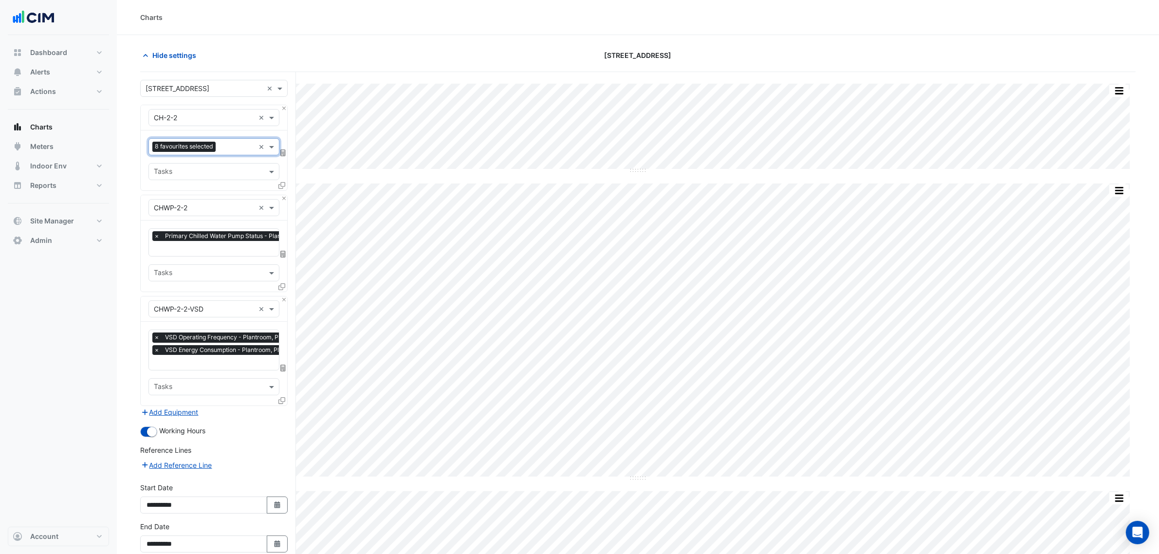
click at [223, 152] on input "text" at bounding box center [237, 148] width 35 height 10
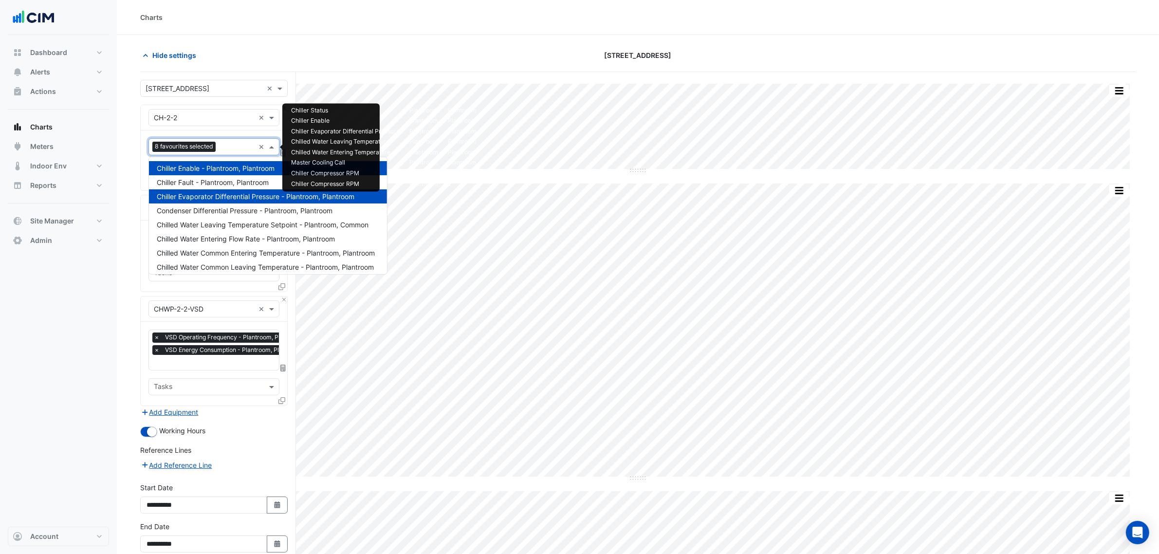
scroll to position [229, 0]
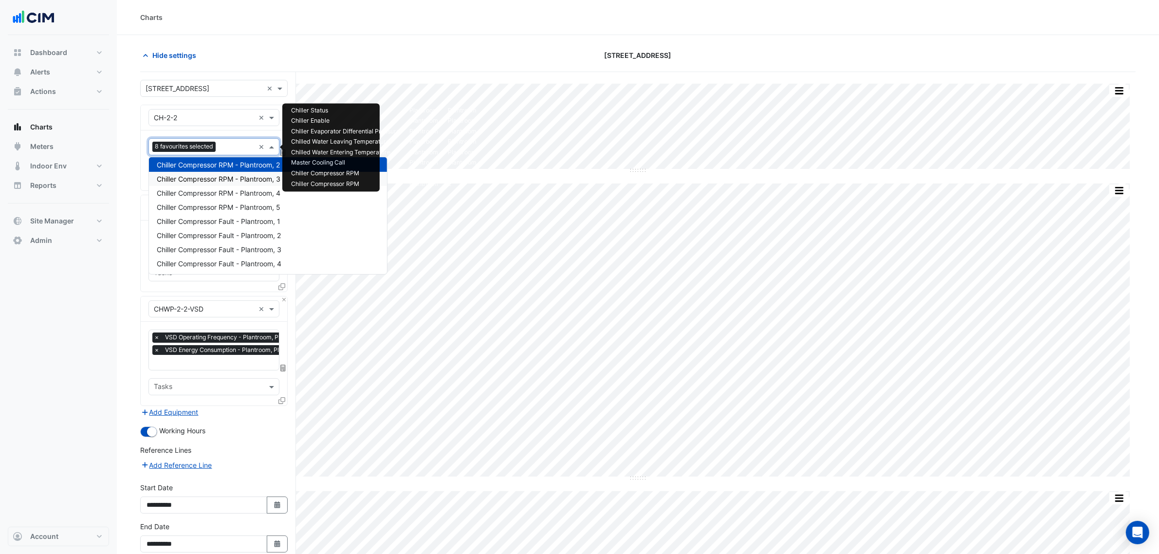
click at [230, 178] on span "Chiller Compressor RPM - Plantroom, 3" at bounding box center [219, 179] width 124 height 8
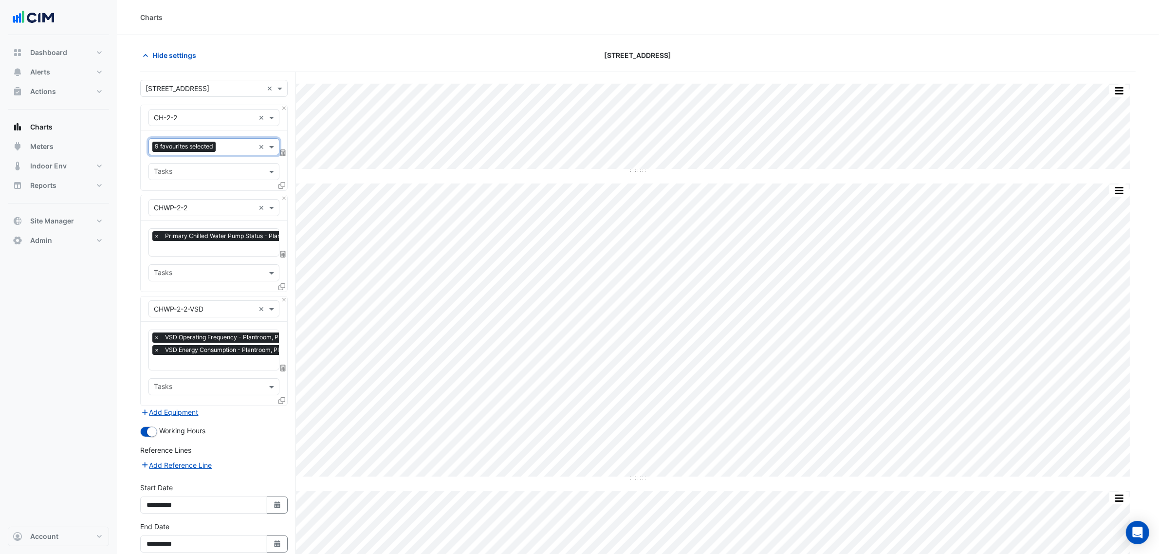
click at [224, 152] on input "text" at bounding box center [237, 148] width 35 height 10
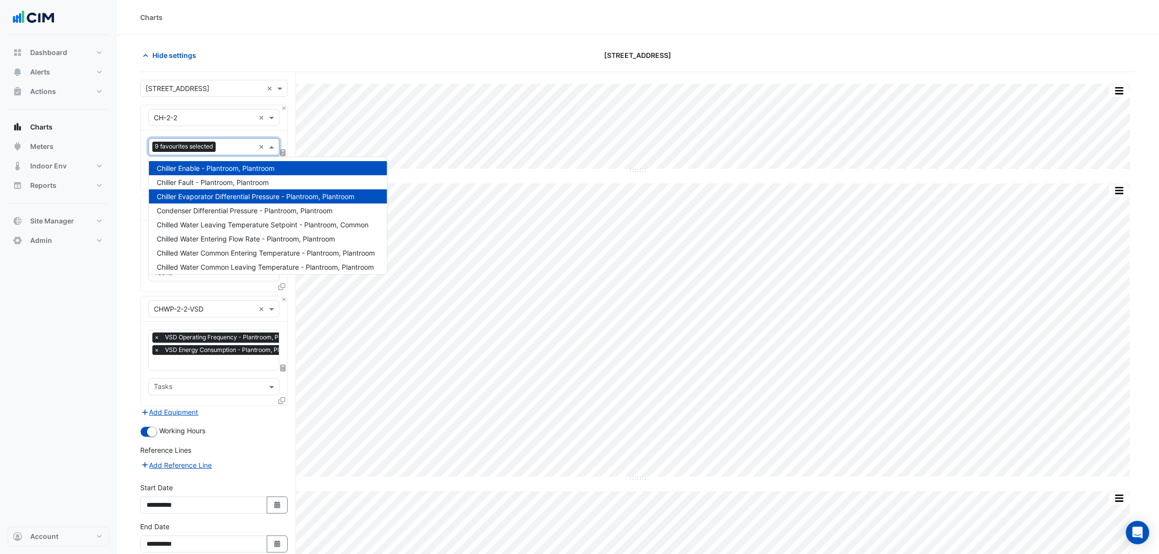
scroll to position [243, 0]
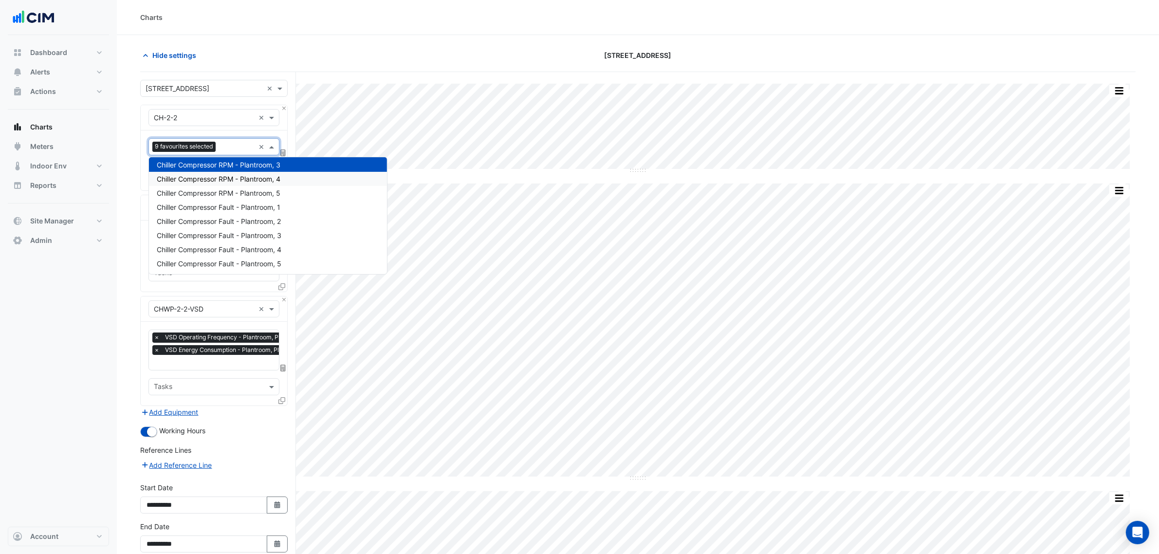
click at [224, 178] on span "Chiller Compressor RPM - Plantroom, 4" at bounding box center [219, 179] width 124 height 8
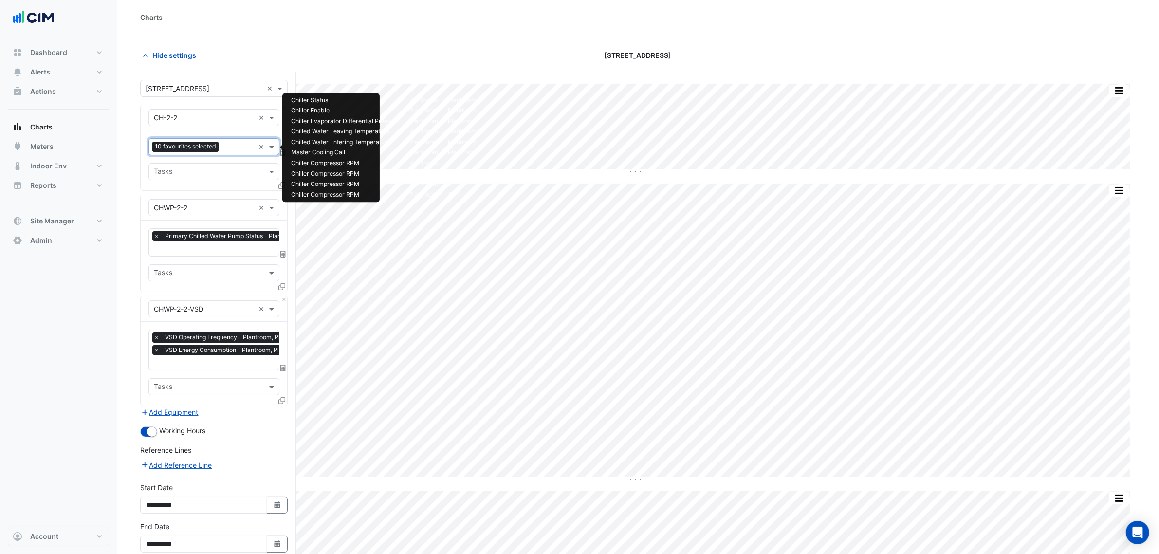
click at [225, 152] on input "text" at bounding box center [238, 148] width 32 height 10
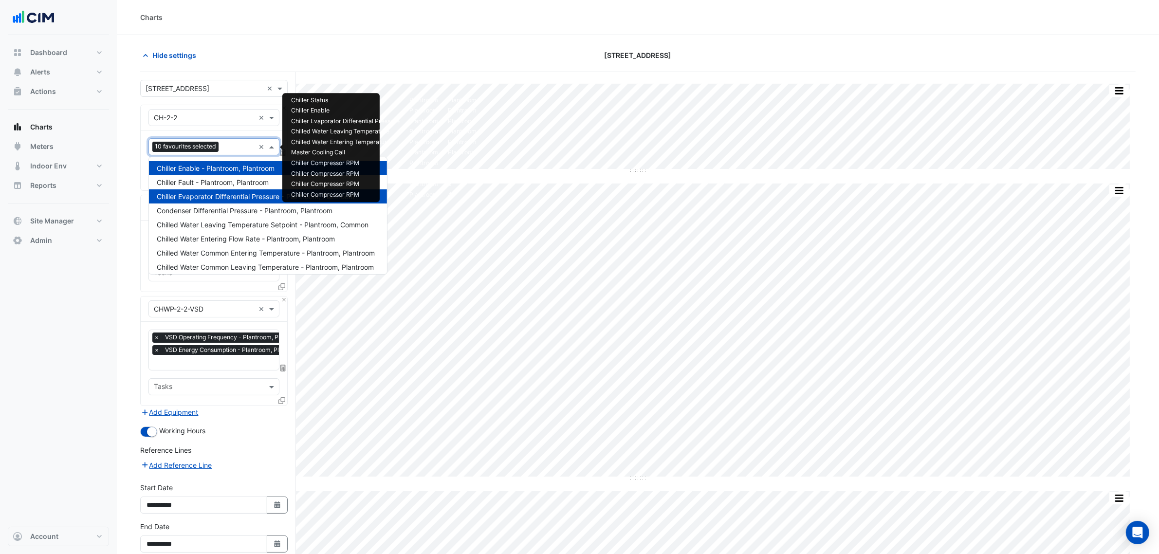
scroll to position [257, 0]
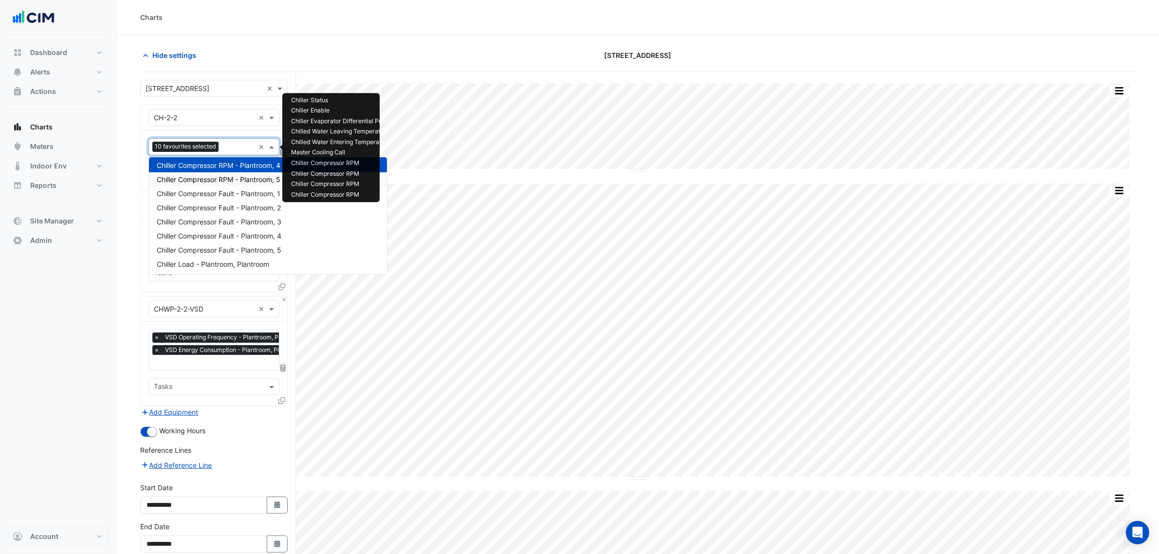
click at [225, 179] on span "Chiller Compressor RPM - Plantroom, 5" at bounding box center [219, 179] width 124 height 8
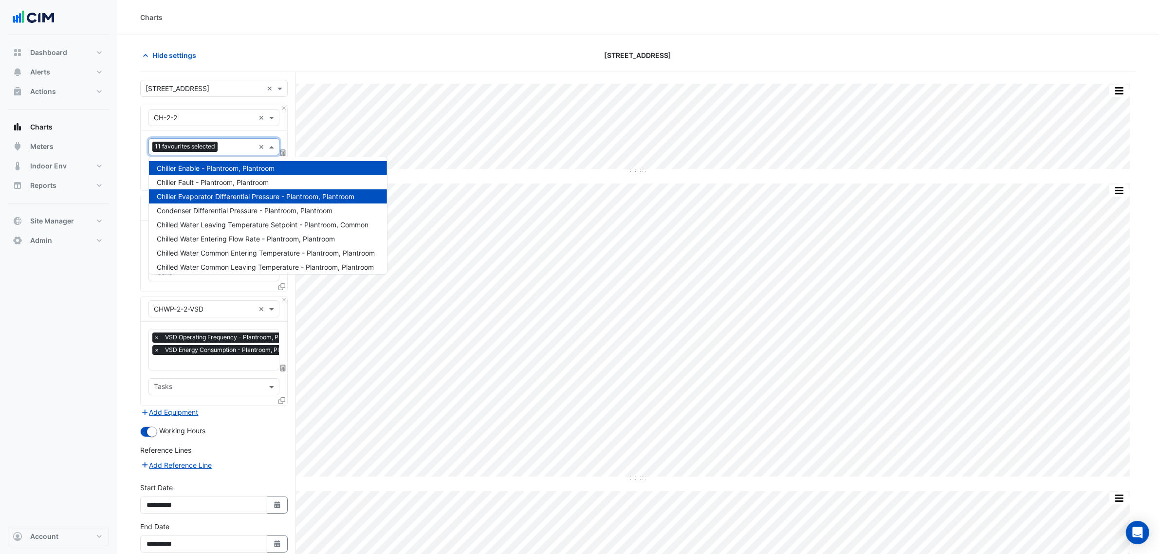
click at [225, 151] on input "text" at bounding box center [237, 148] width 33 height 10
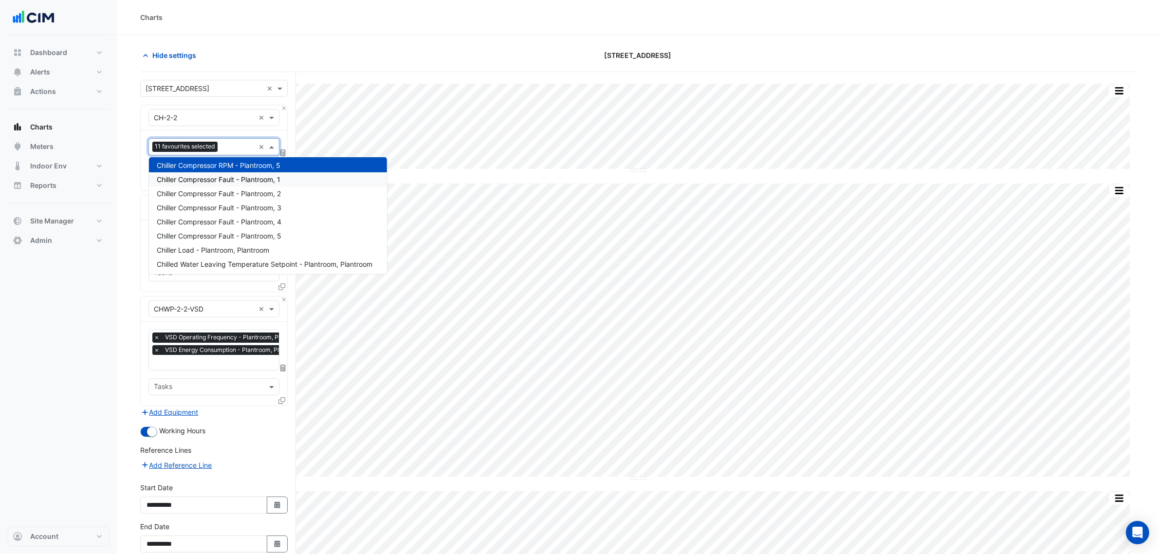
click at [225, 179] on span "Chiller Compressor Fault - Plantroom, 1" at bounding box center [219, 179] width 124 height 8
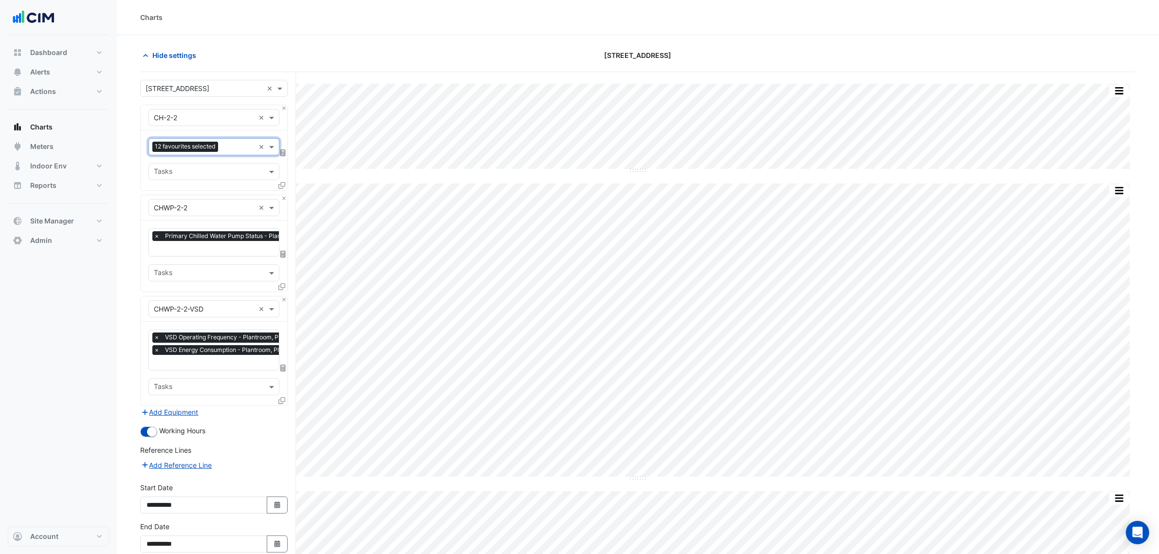
click at [225, 152] on input "text" at bounding box center [238, 148] width 33 height 10
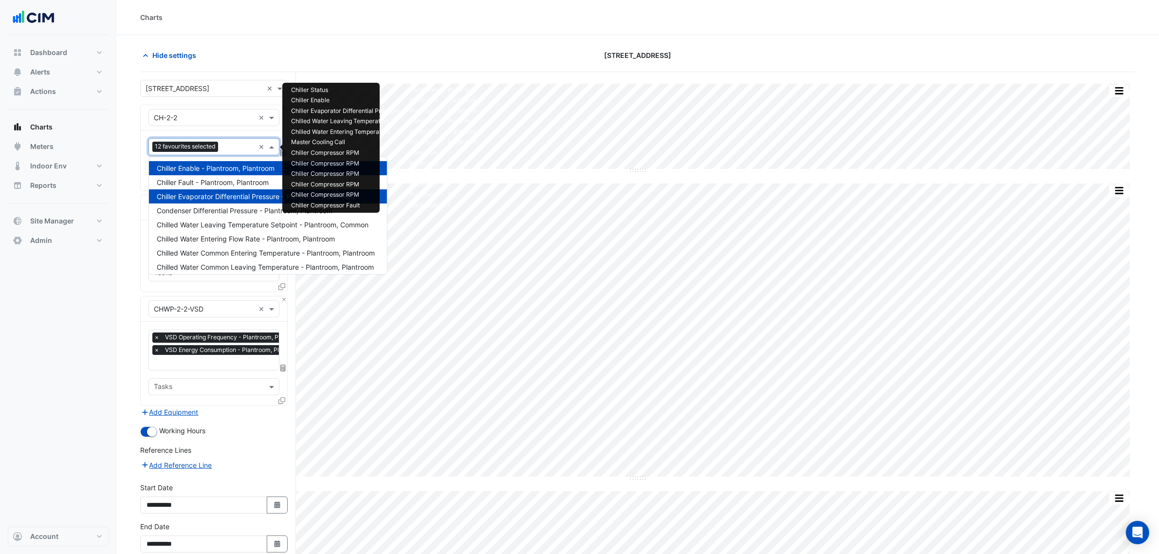
scroll to position [286, 0]
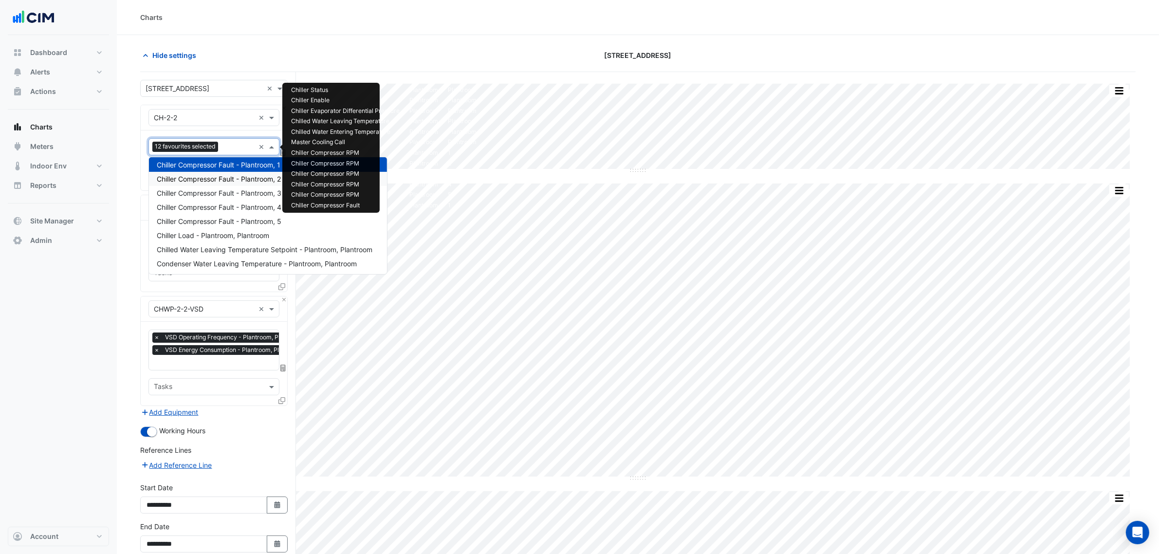
click at [228, 179] on span "Chiller Compressor Fault - Plantroom, 2" at bounding box center [219, 179] width 124 height 8
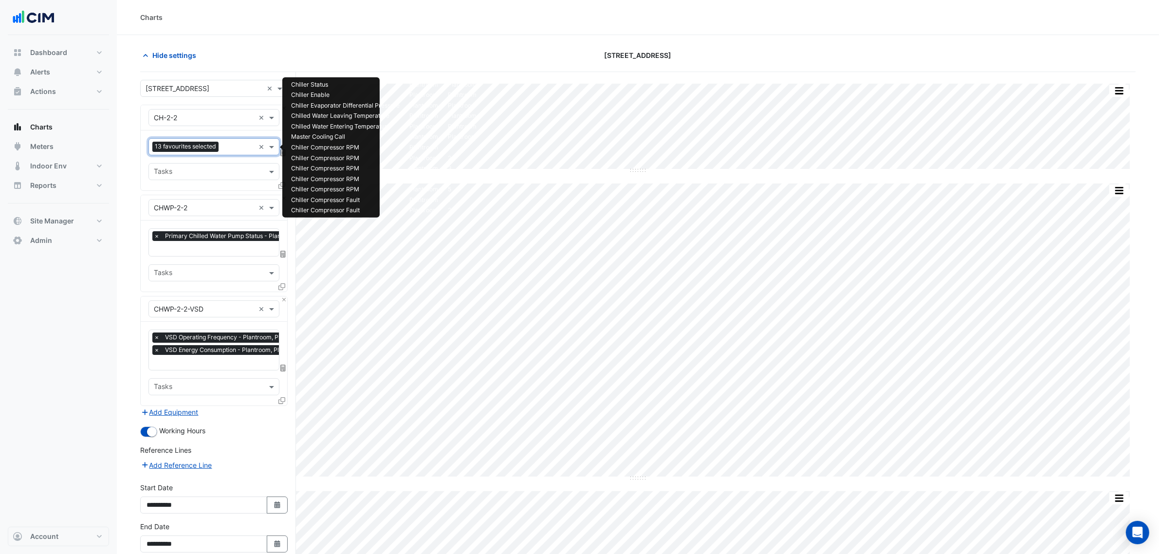
click at [227, 149] on input "text" at bounding box center [238, 148] width 32 height 10
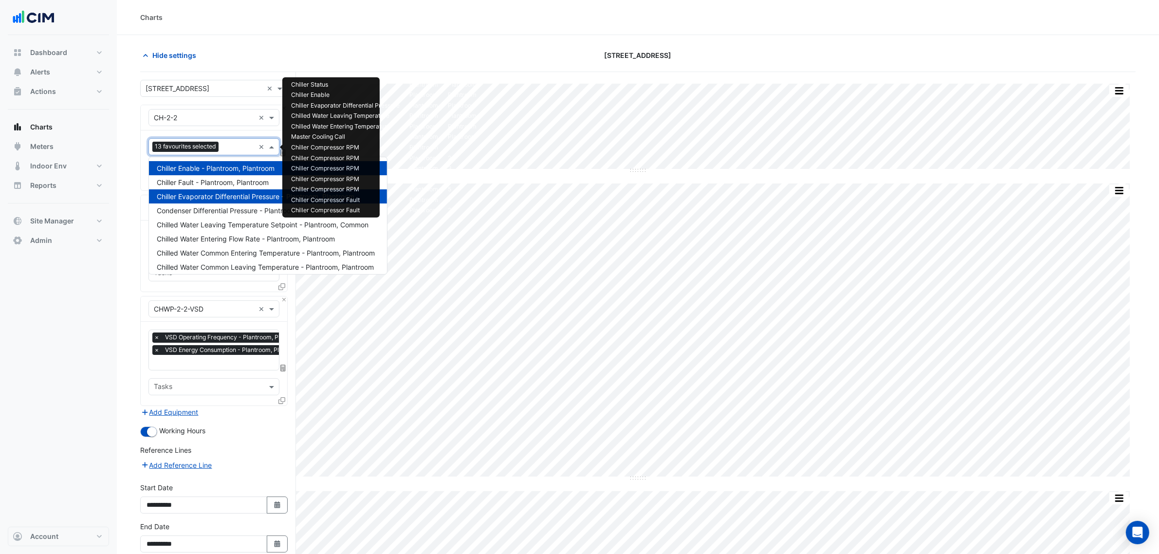
scroll to position [300, 0]
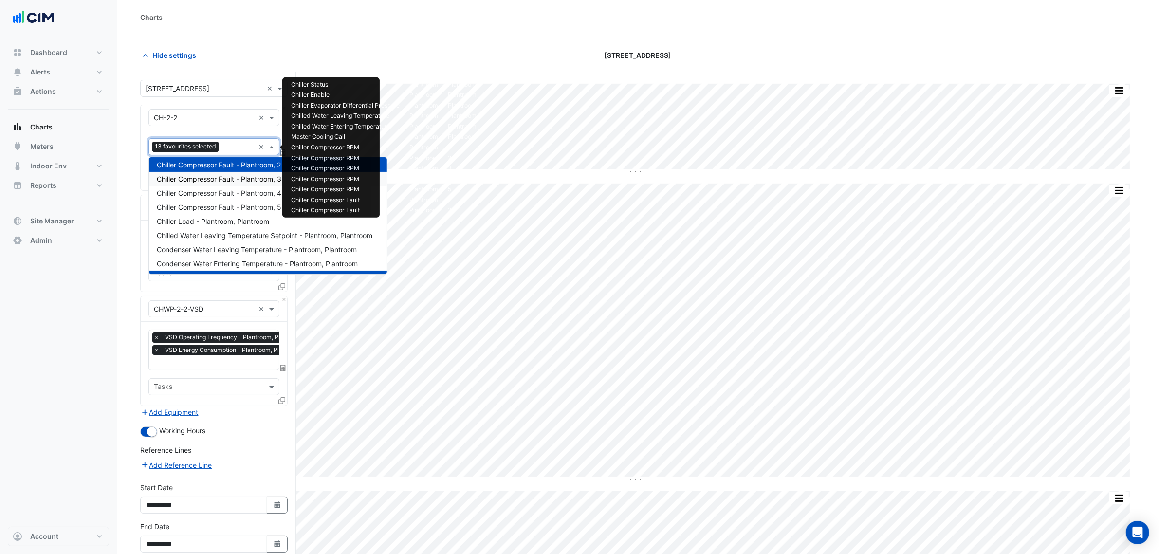
click at [229, 183] on div "Chiller Compressor Fault - Plantroom, 3" at bounding box center [268, 179] width 238 height 14
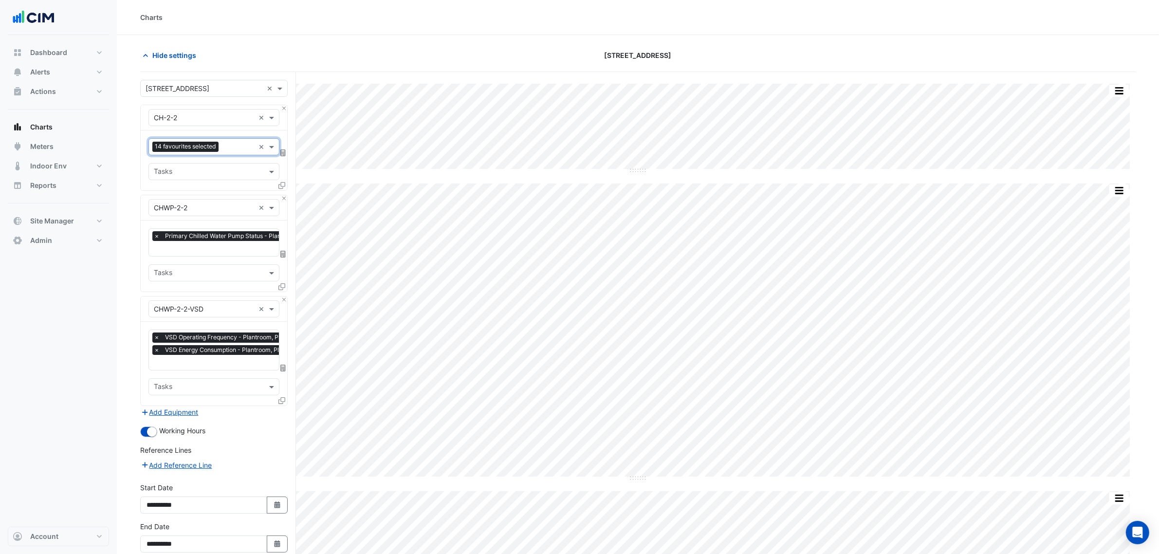
click at [229, 157] on div "Favourites 14 favourites selected × Tasks" at bounding box center [214, 160] width 147 height 60
click at [229, 154] on div at bounding box center [238, 148] width 34 height 13
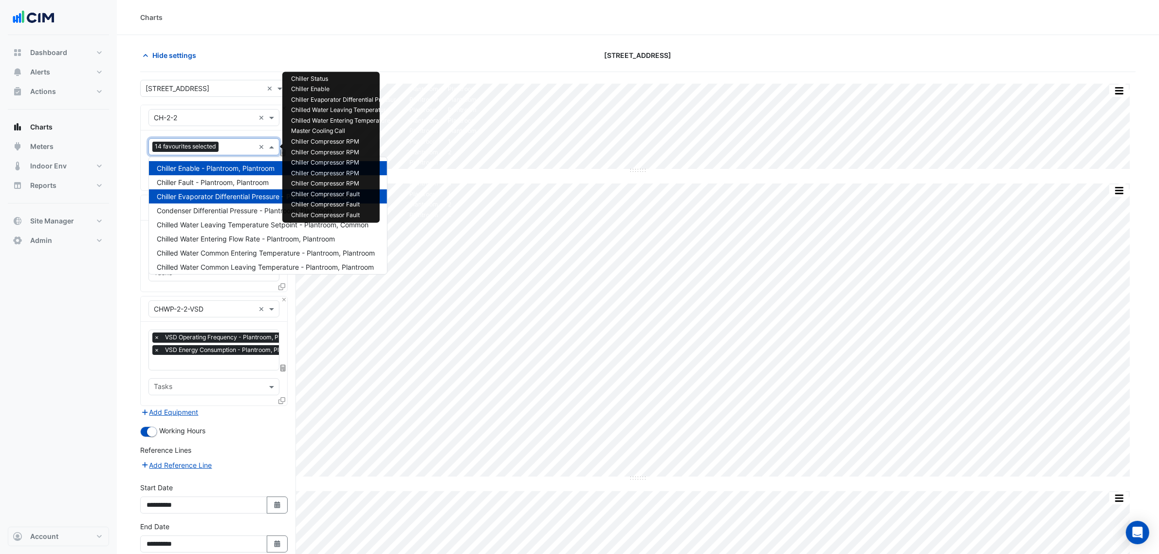
scroll to position [314, 0]
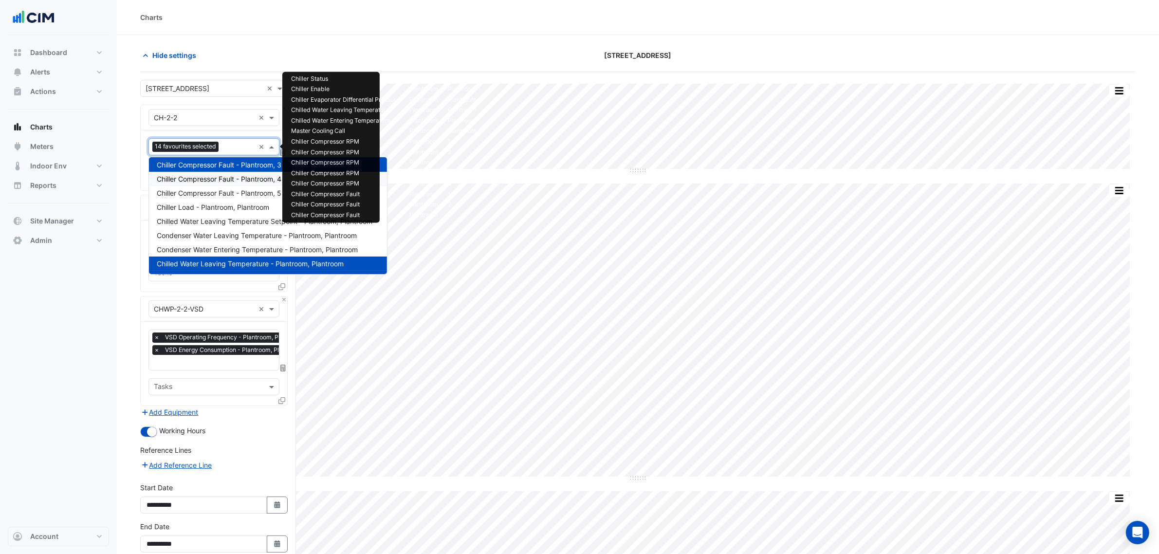
click at [232, 182] on span "Chiller Compressor Fault - Plantroom, 4" at bounding box center [219, 179] width 125 height 8
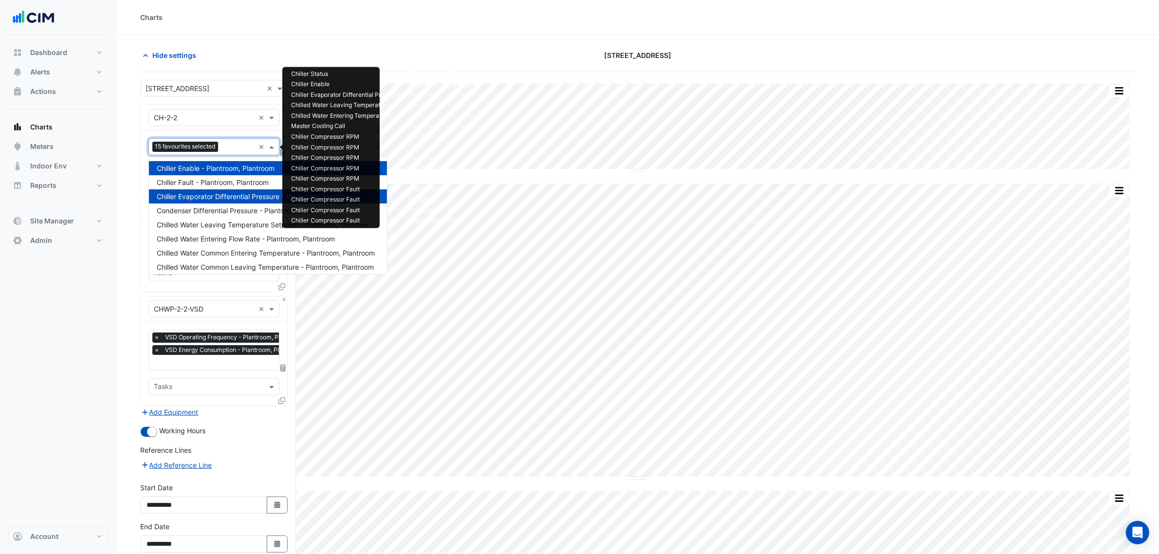
click at [229, 152] on input "text" at bounding box center [238, 148] width 33 height 10
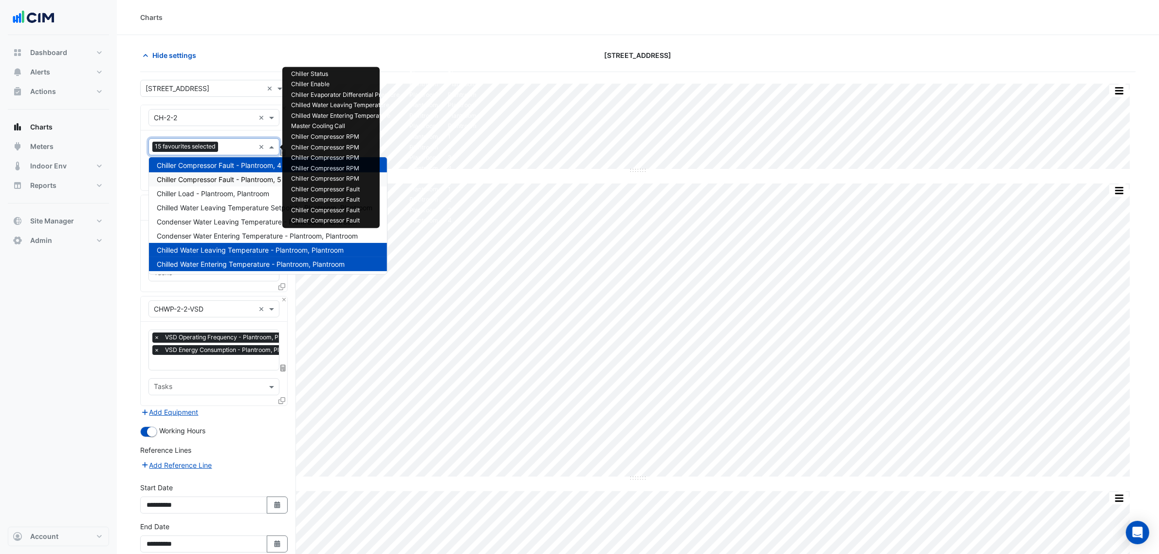
click at [232, 182] on span "Chiller Compressor Fault - Plantroom, 5" at bounding box center [219, 179] width 125 height 8
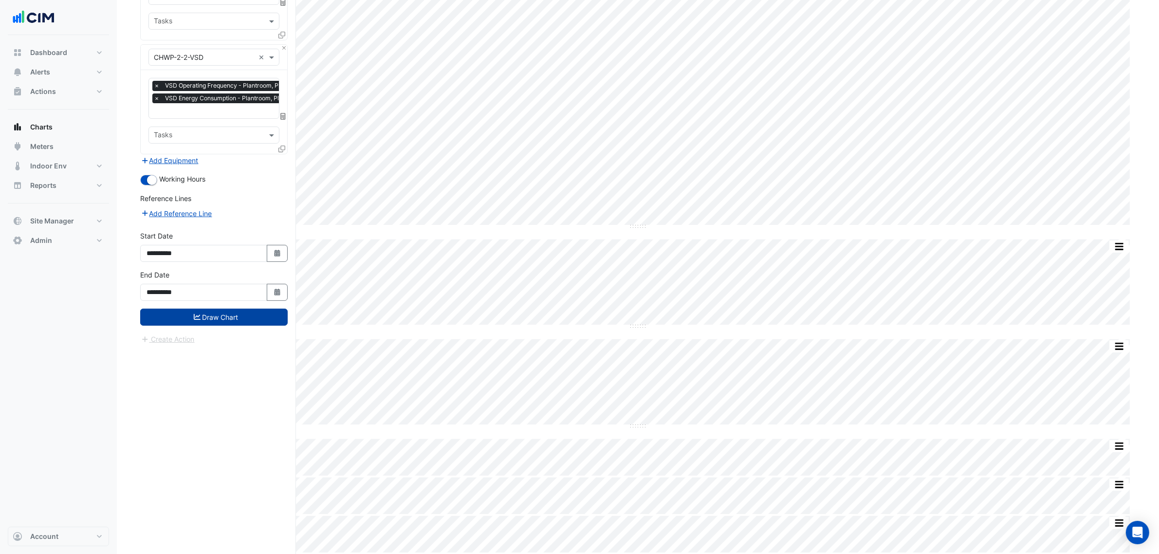
click at [257, 320] on button "Draw Chart" at bounding box center [213, 317] width 147 height 17
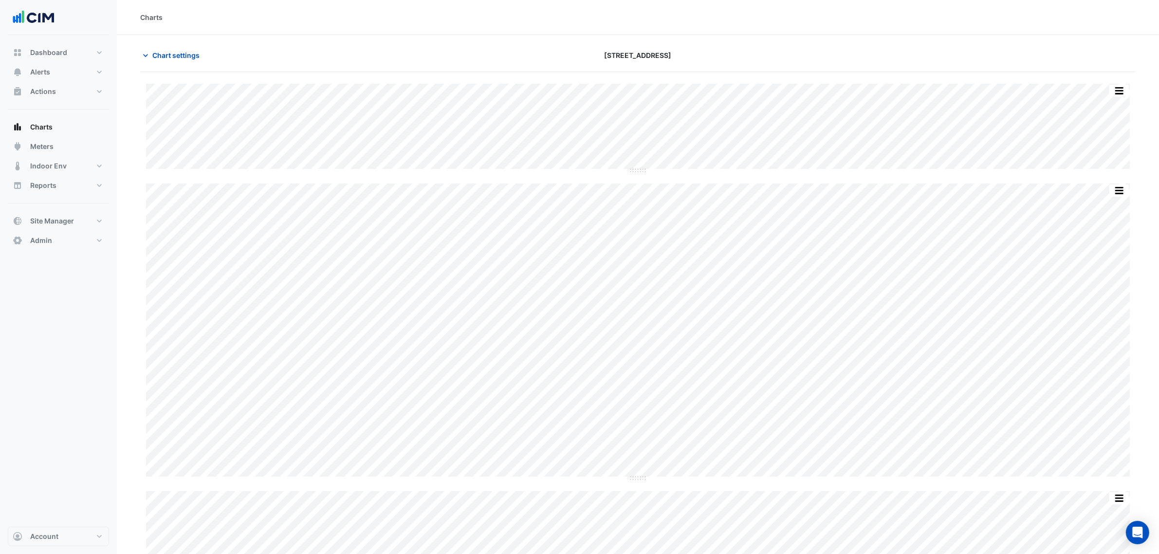
click at [178, 66] on div "Chart settings 2-12 Macquarie St" at bounding box center [637, 59] width 995 height 25
click at [178, 65] on div "Chart settings 2-12 Macquarie St" at bounding box center [637, 59] width 995 height 25
click at [178, 64] on div "Chart settings 2-12 Macquarie St" at bounding box center [637, 59] width 995 height 25
click at [182, 61] on button "Chart settings" at bounding box center [173, 55] width 66 height 17
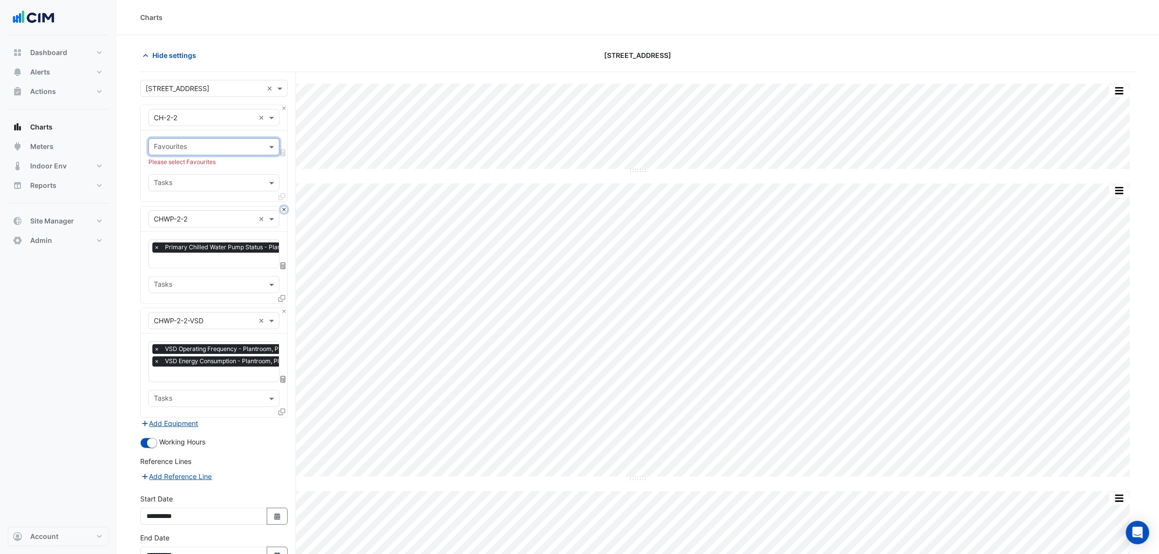
click at [281, 213] on div "Equipment × CHWP-2-2 ×" at bounding box center [214, 218] width 147 height 25
click at [286, 215] on div "Equipment × CHWP-2-2 ×" at bounding box center [214, 218] width 147 height 25
click at [286, 213] on div "Equipment × CHWP-2-2 ×" at bounding box center [214, 218] width 147 height 25
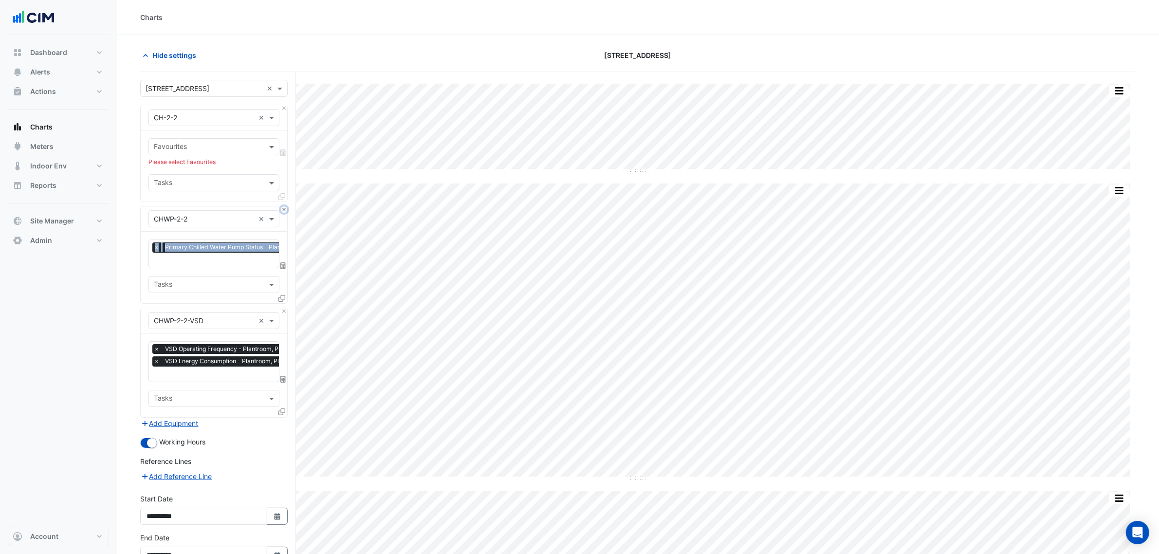
click at [285, 211] on button "Close" at bounding box center [284, 209] width 6 height 6
click at [285, 308] on button "Close" at bounding box center [284, 311] width 6 height 6
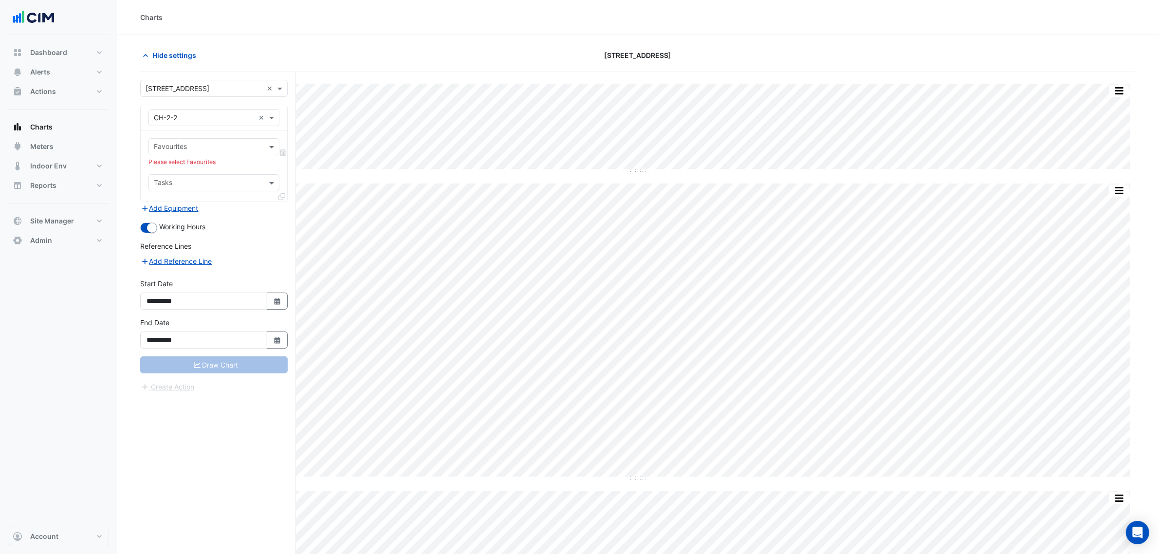
click at [250, 160] on div "Please select Favourites" at bounding box center [213, 162] width 131 height 9
click at [245, 155] on div "Favourites" at bounding box center [213, 146] width 131 height 17
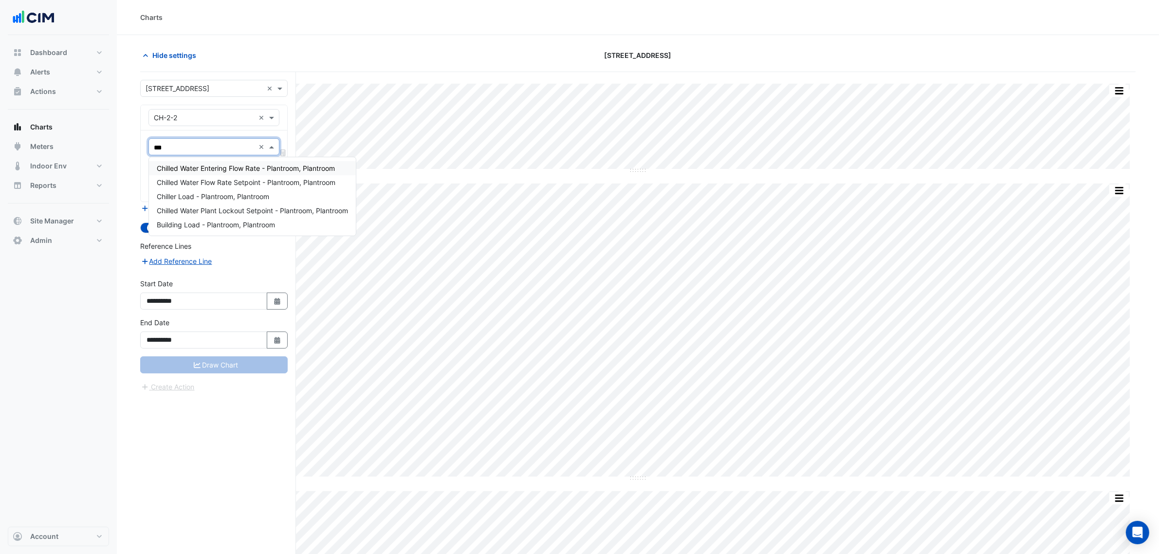
type input "****"
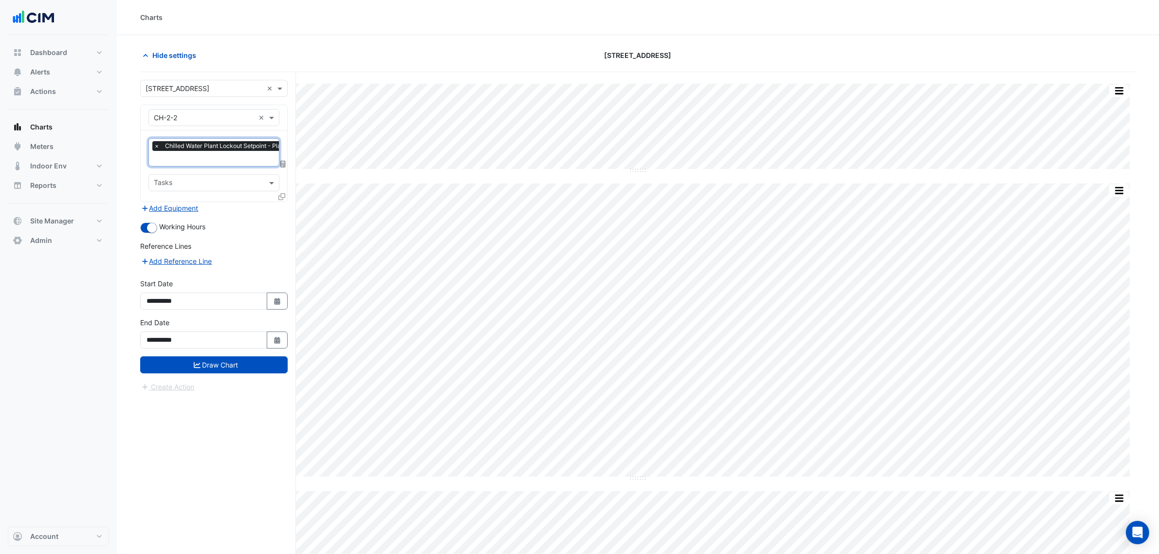
click at [283, 195] on icon at bounding box center [281, 196] width 7 height 7
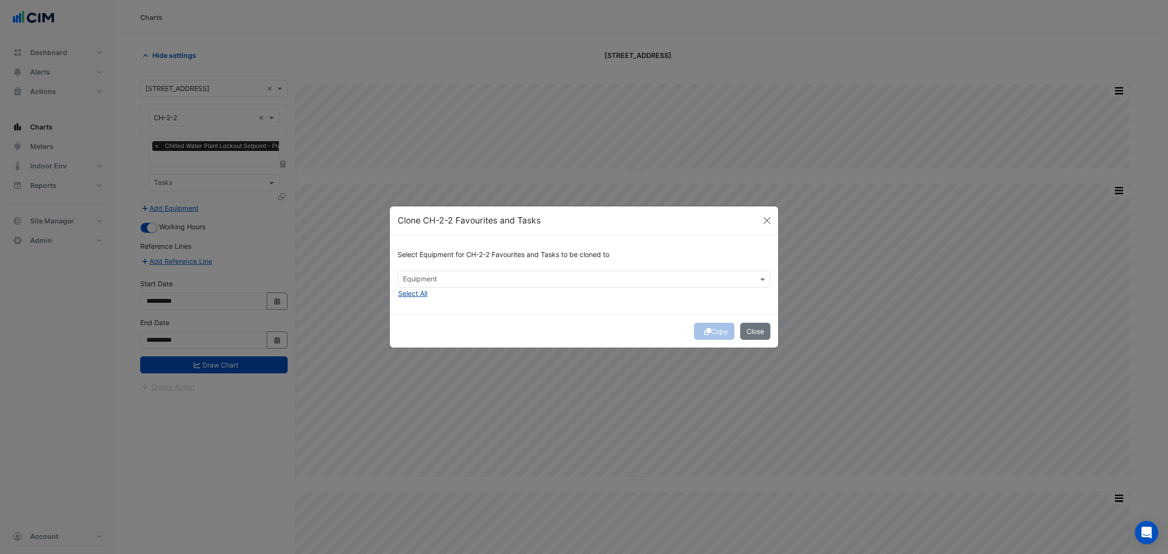
click at [422, 290] on button "Select All" at bounding box center [413, 293] width 30 height 11
click at [533, 308] on div "Select Equipment for CH-2-2 Favourites and Tasks to be cloned to Equipment × CH…" at bounding box center [584, 274] width 388 height 79
click at [716, 329] on div "Copy Close" at bounding box center [584, 330] width 388 height 33
click at [716, 329] on button "Copy" at bounding box center [714, 331] width 40 height 17
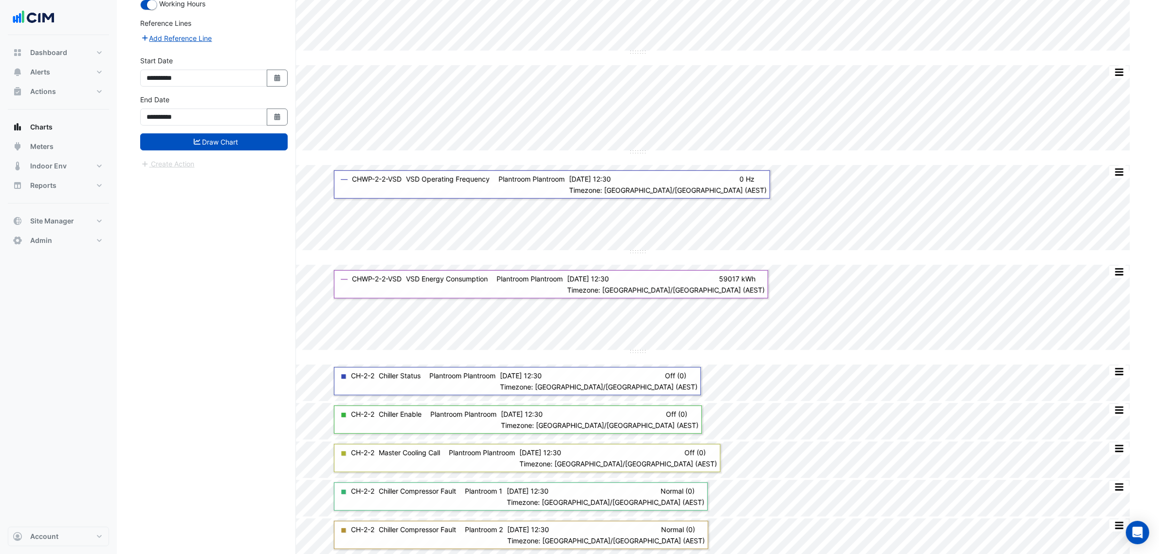
click at [223, 142] on button "Draw Chart" at bounding box center [213, 141] width 147 height 17
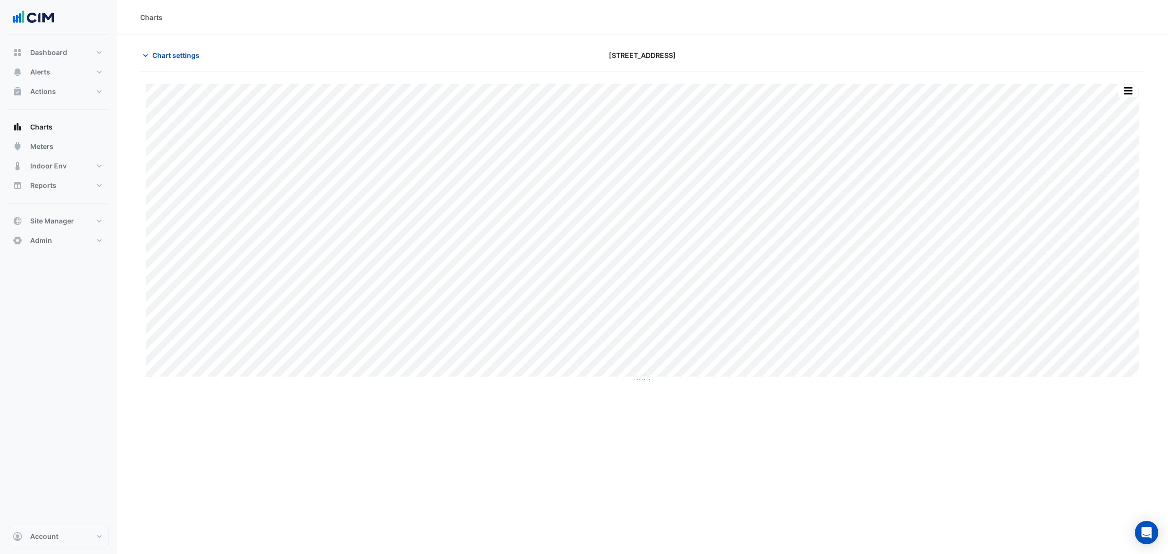
click at [238, 73] on div "Full Size Print Save as JPEG Save as PNG Pivot Data Table Export CSV - Flat Exp…" at bounding box center [642, 227] width 1005 height 310
click at [189, 64] on button "Chart settings" at bounding box center [173, 55] width 66 height 17
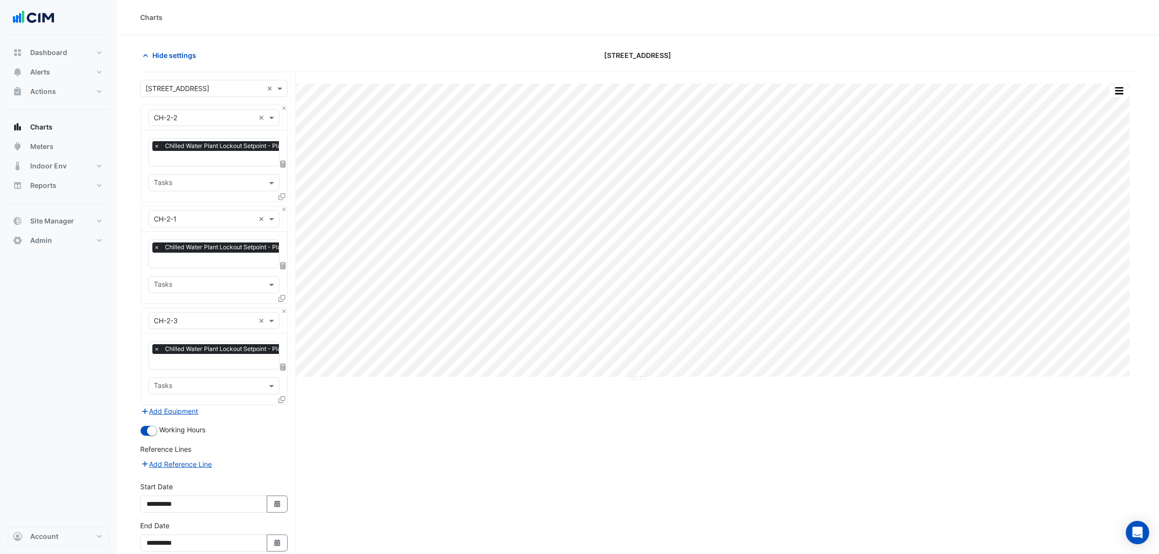
click at [186, 95] on div "Select a Site × 2-12 Macquarie St ×" at bounding box center [213, 88] width 147 height 17
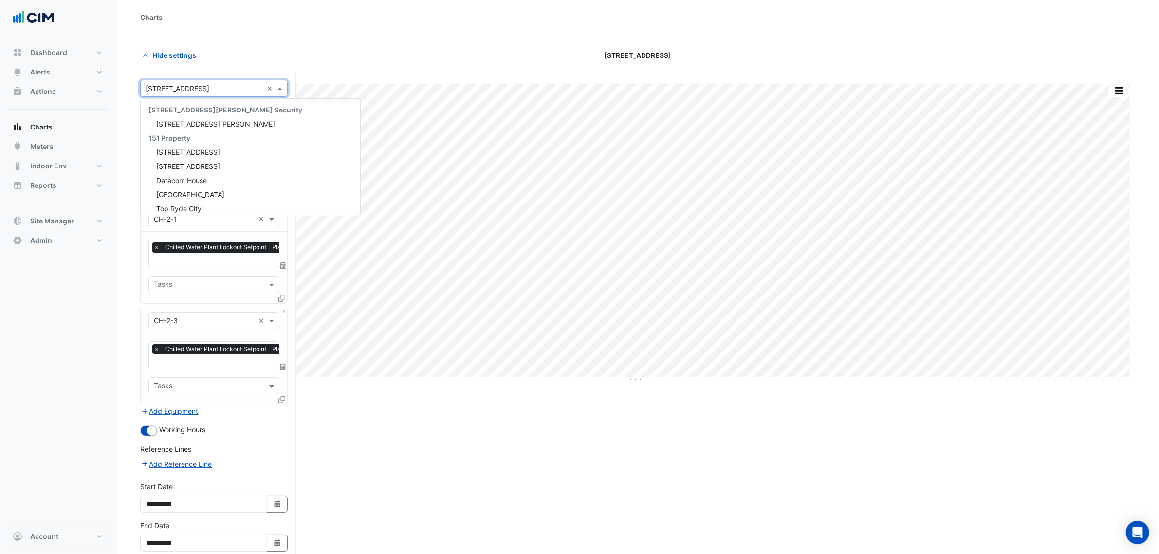
scroll to position [2133, 0]
drag, startPoint x: 366, startPoint y: 44, endPoint x: 320, endPoint y: 82, distance: 59.5
click at [365, 45] on section "Hide settings 2-12 Macquarie St Full Size Print Save as JPEG Save as PNG Pivot …" at bounding box center [638, 319] width 1042 height 568
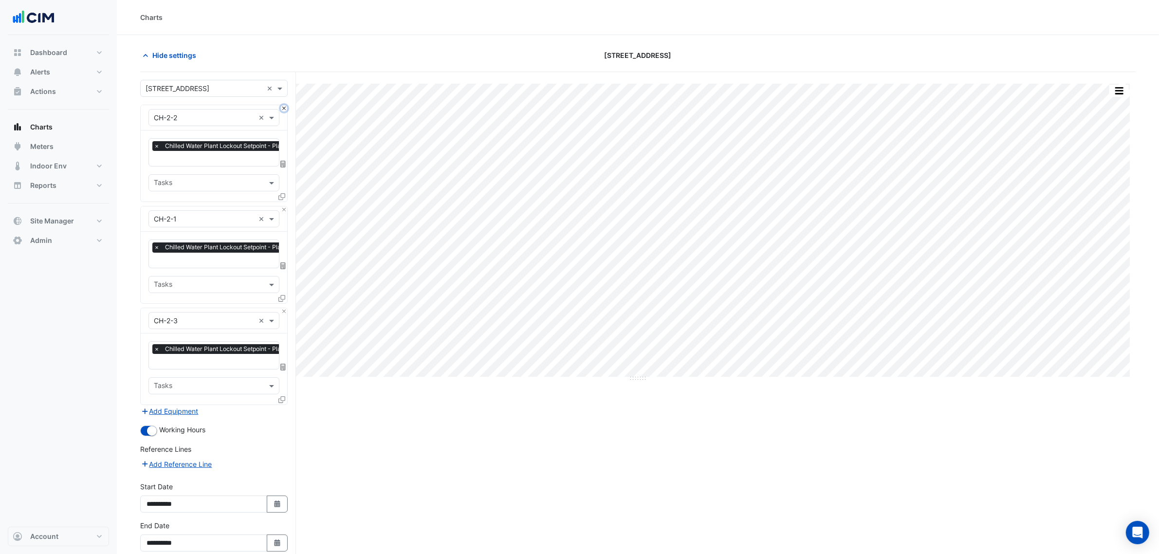
click at [285, 110] on button "Close" at bounding box center [284, 108] width 6 height 6
click at [285, 206] on button "Close" at bounding box center [284, 209] width 6 height 6
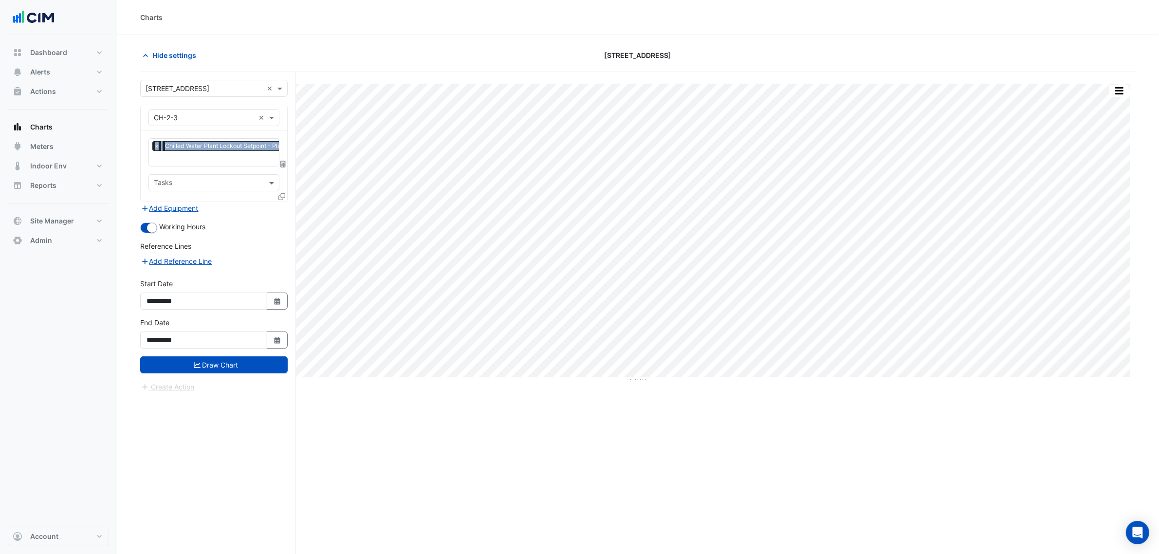
click at [285, 110] on div "Equipment × CH-2-3 ×" at bounding box center [214, 117] width 147 height 25
click at [168, 118] on input "text" at bounding box center [204, 118] width 101 height 10
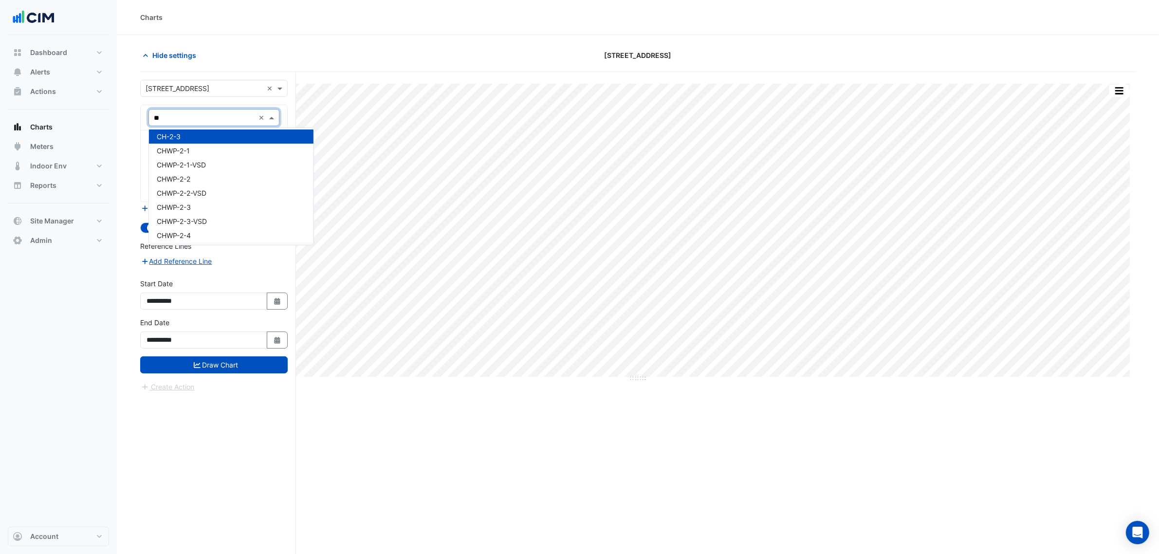
scroll to position [0, 0]
type input "*"
type input "**"
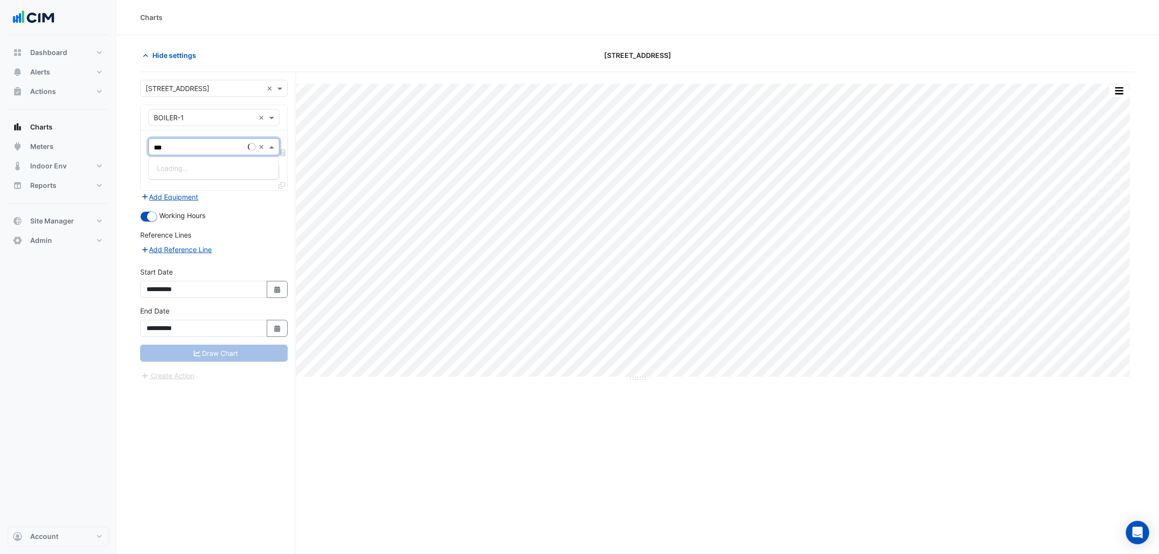
type input "****"
click at [220, 166] on span "Hot Water Boiler Status - Plantroom, Plantroom" at bounding box center [231, 168] width 148 height 8
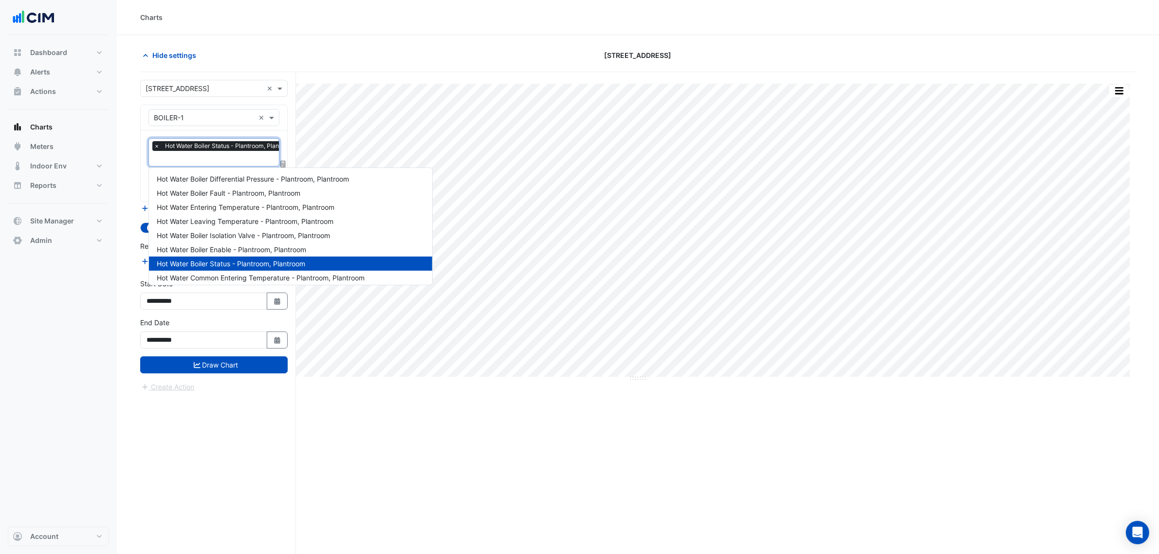
click at [220, 166] on div "Favourites × Hot Water Boiler Status - Plantroom, Plantroom ×" at bounding box center [213, 152] width 131 height 28
click at [220, 156] on input "text" at bounding box center [227, 159] width 147 height 10
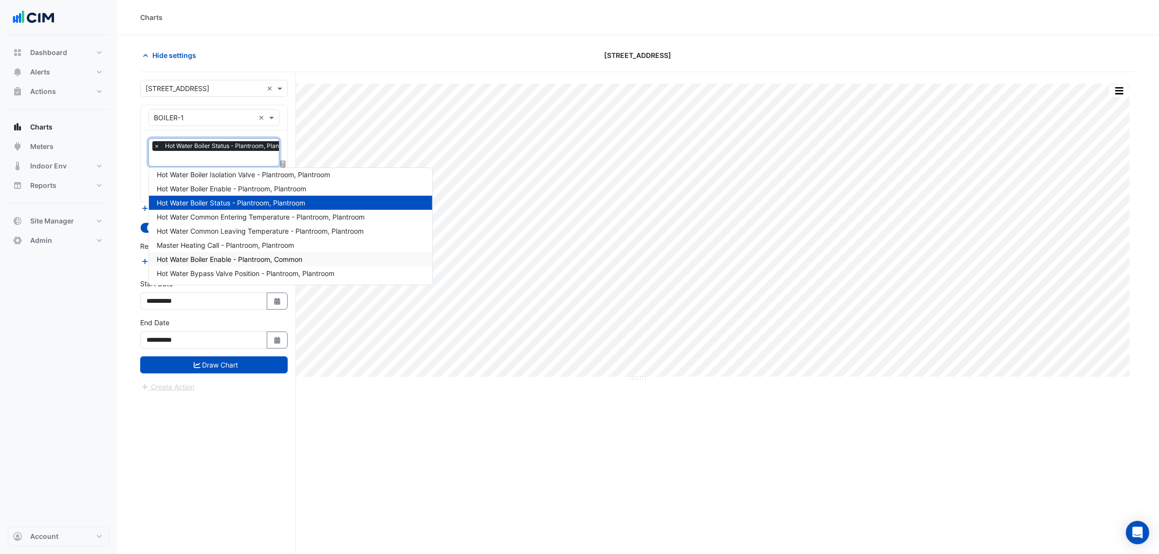
click at [220, 260] on span "Hot Water Boiler Enable - Plantroom, Common" at bounding box center [230, 259] width 146 height 8
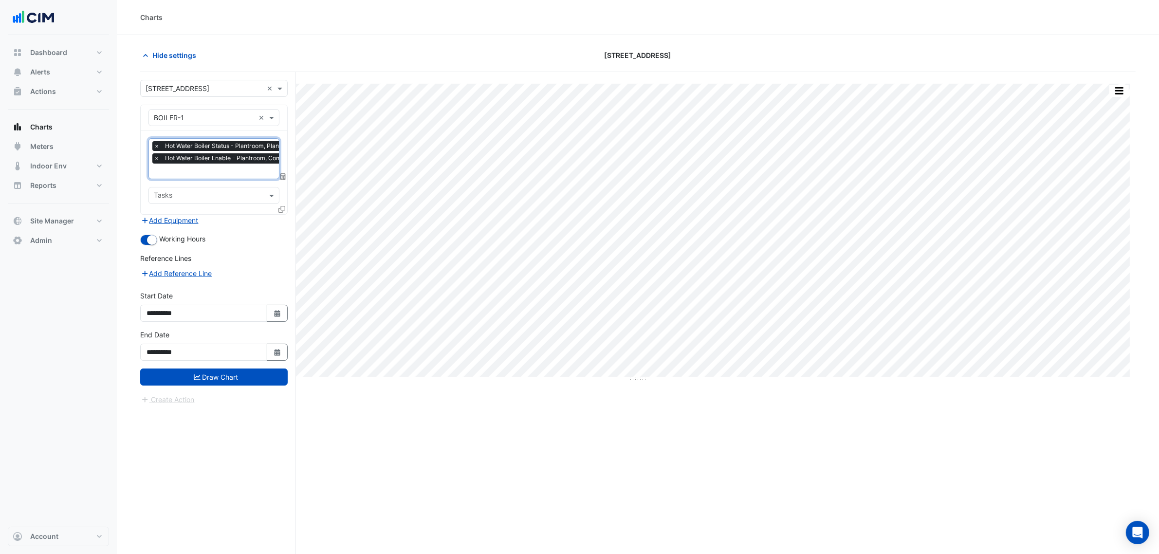
click at [280, 213] on div at bounding box center [282, 211] width 9 height 14
click at [280, 212] on icon at bounding box center [281, 209] width 7 height 7
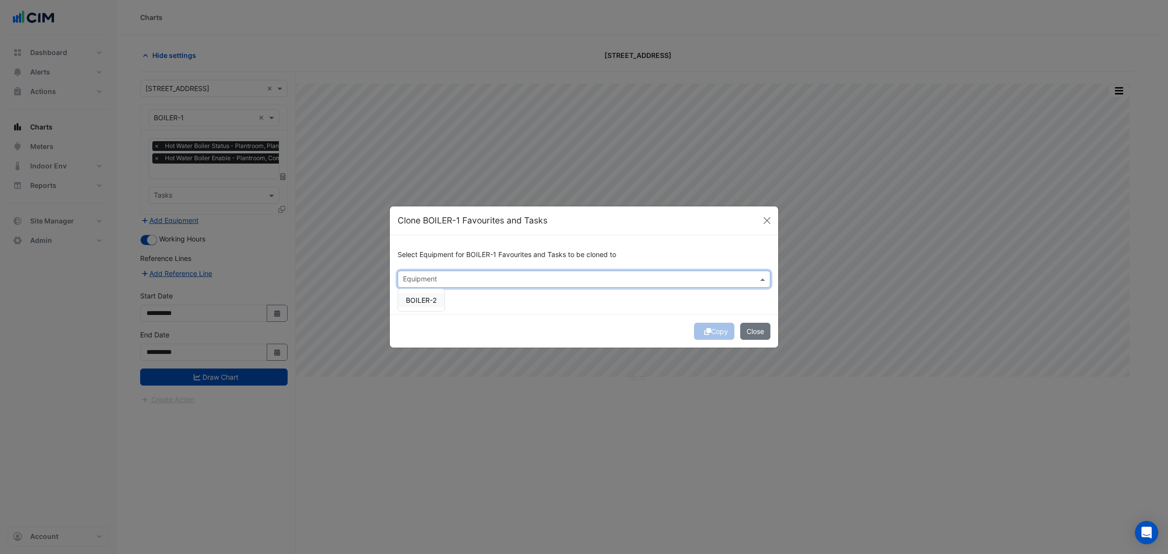
click at [434, 274] on div "Equipment" at bounding box center [420, 280] width 36 height 13
click at [432, 304] on div "BOILER-2" at bounding box center [421, 300] width 46 height 14
click at [717, 331] on button "Copy" at bounding box center [714, 331] width 40 height 17
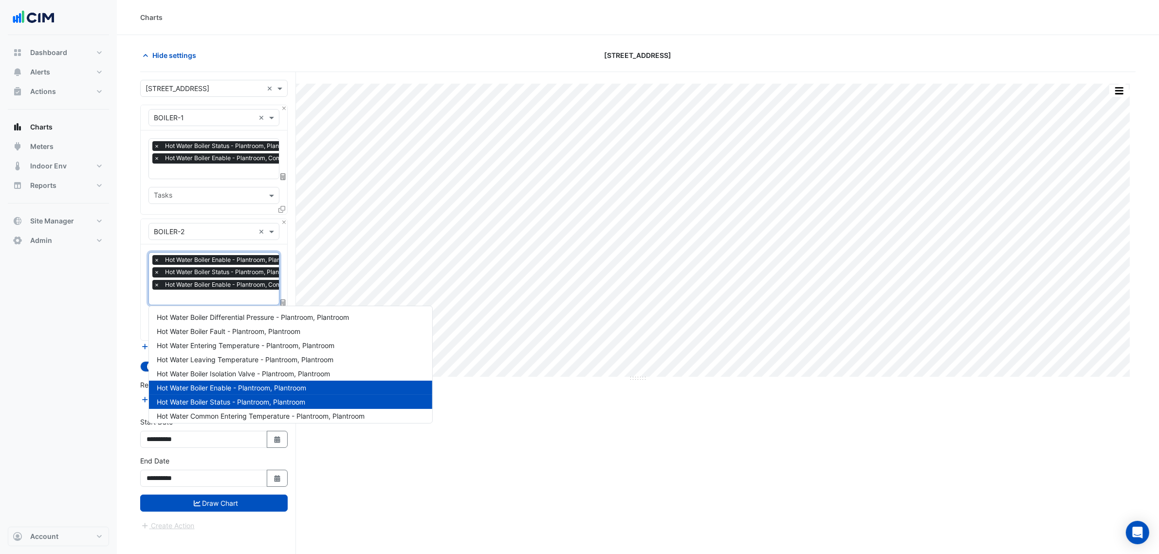
click at [201, 300] on input "text" at bounding box center [228, 298] width 148 height 10
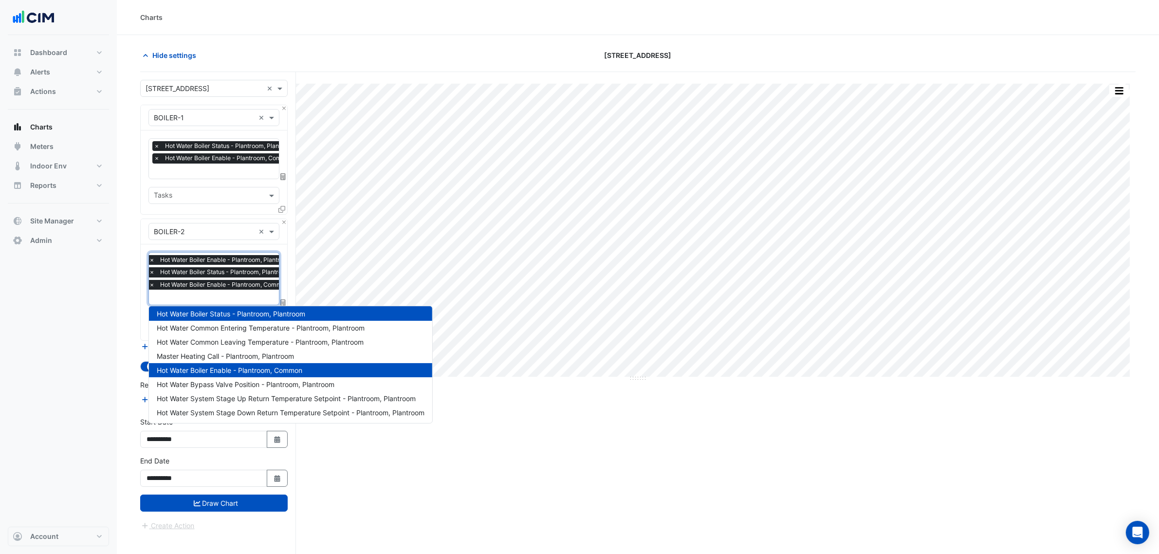
click at [214, 165] on div "× Hot Water Boiler Status - Plantroom, Plantroom × Hot Water Boiler Enable - Pl…" at bounding box center [226, 153] width 148 height 25
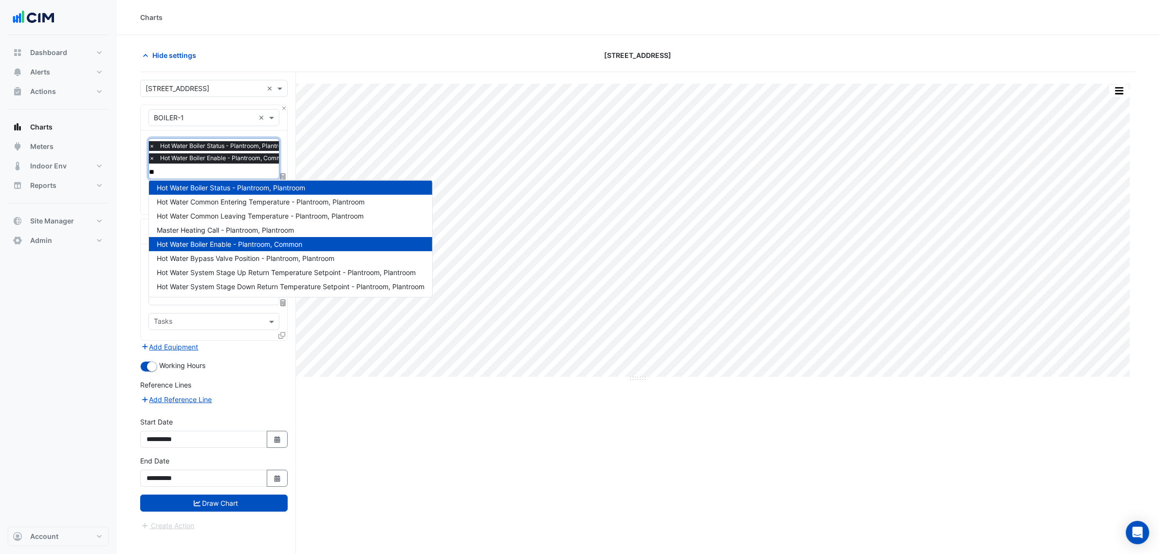
scroll to position [0, 0]
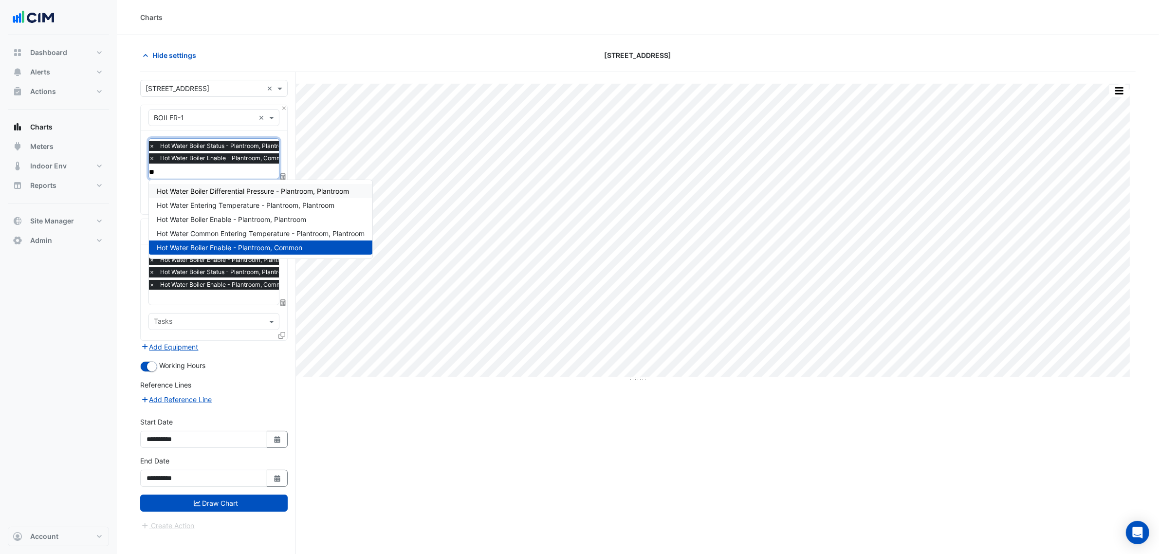
type input "***"
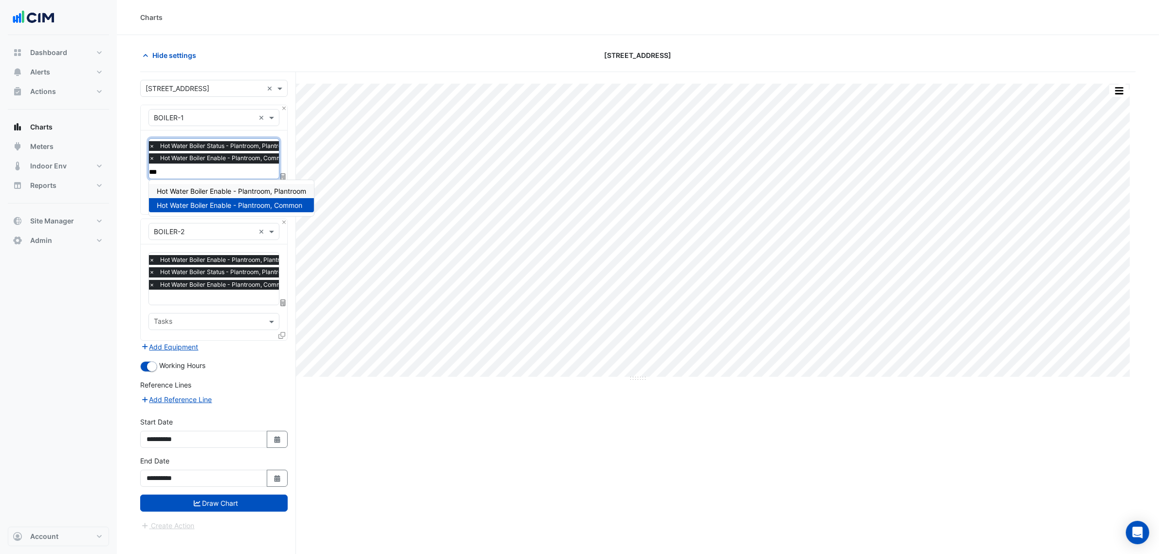
click at [224, 191] on span "Hot Water Boiler Enable - Plantroom, Plantroom" at bounding box center [231, 191] width 149 height 8
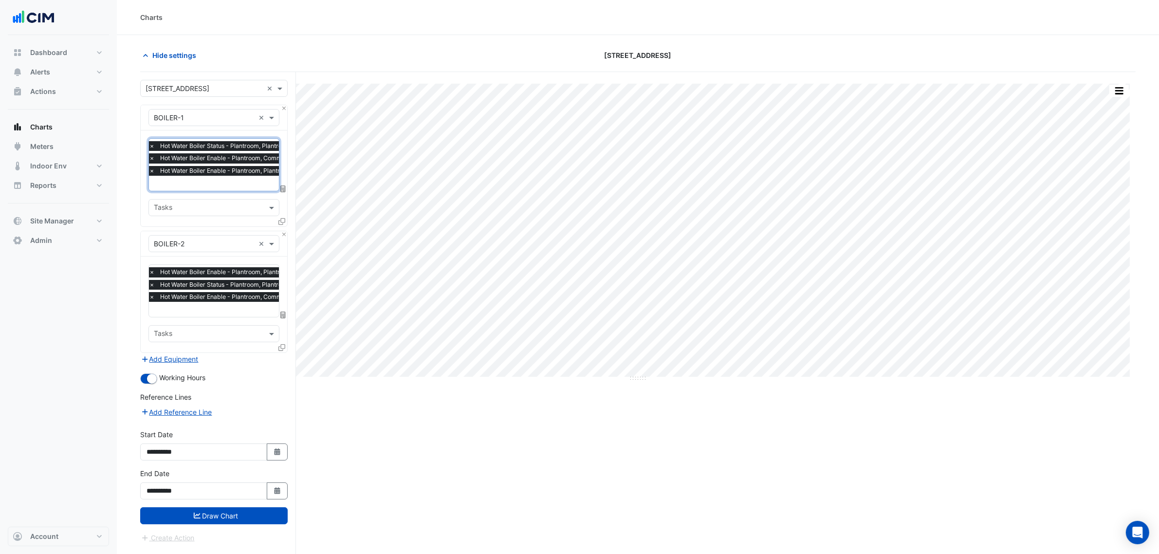
click at [229, 177] on div "× Hot Water Boiler Status - Plantroom, Plantroom × Hot Water Boiler Enable - Pl…" at bounding box center [221, 159] width 149 height 37
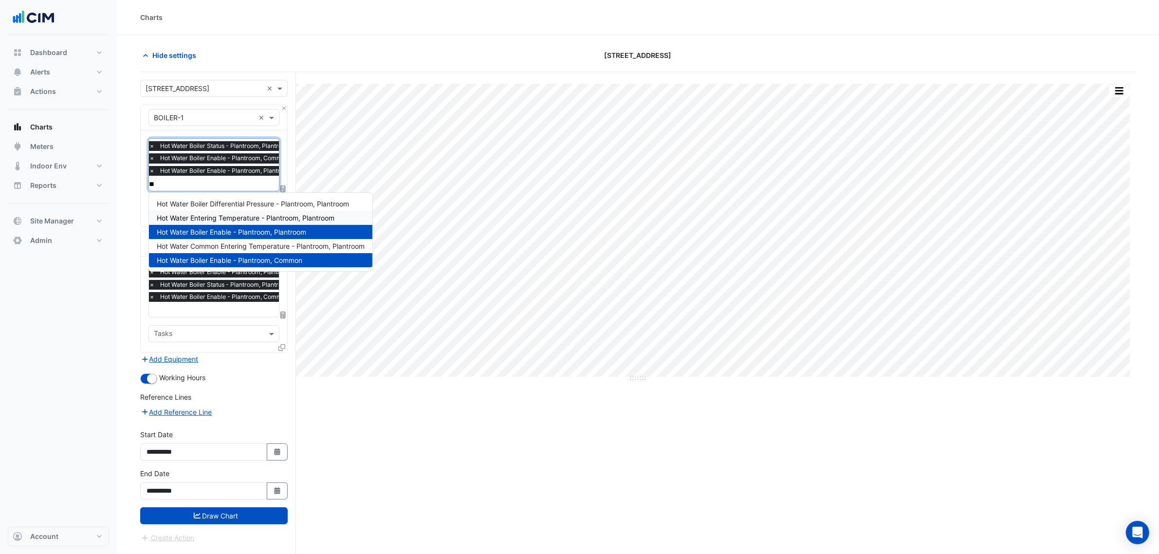
type input "*"
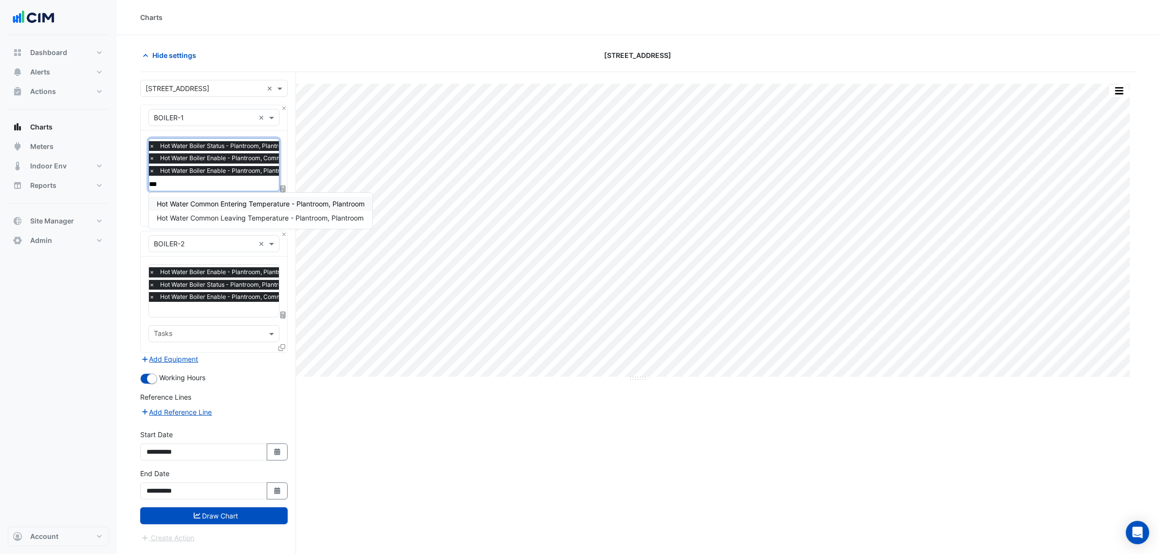
type input "****"
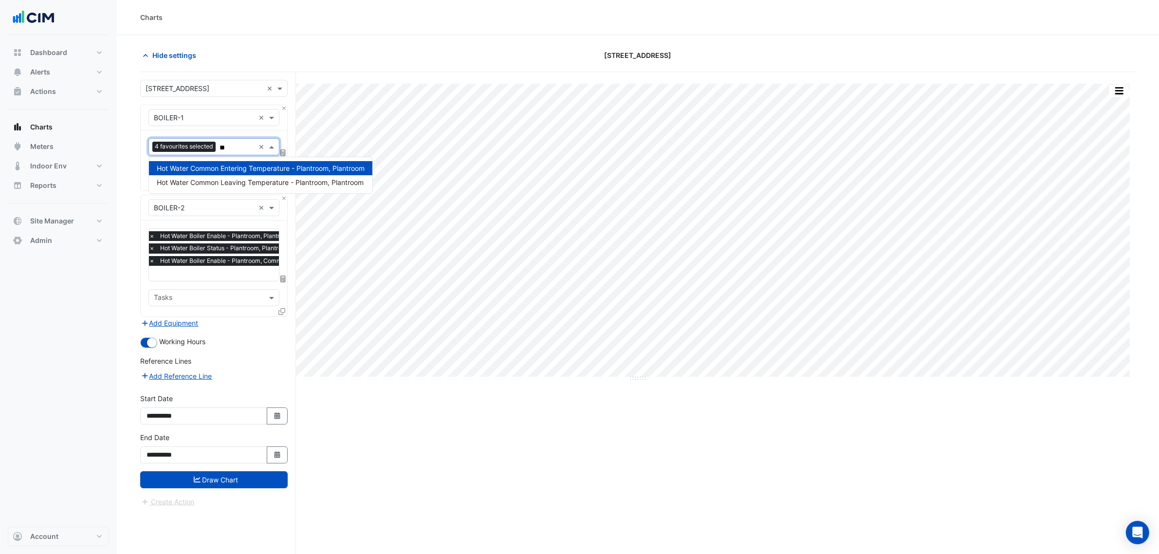
type input "***"
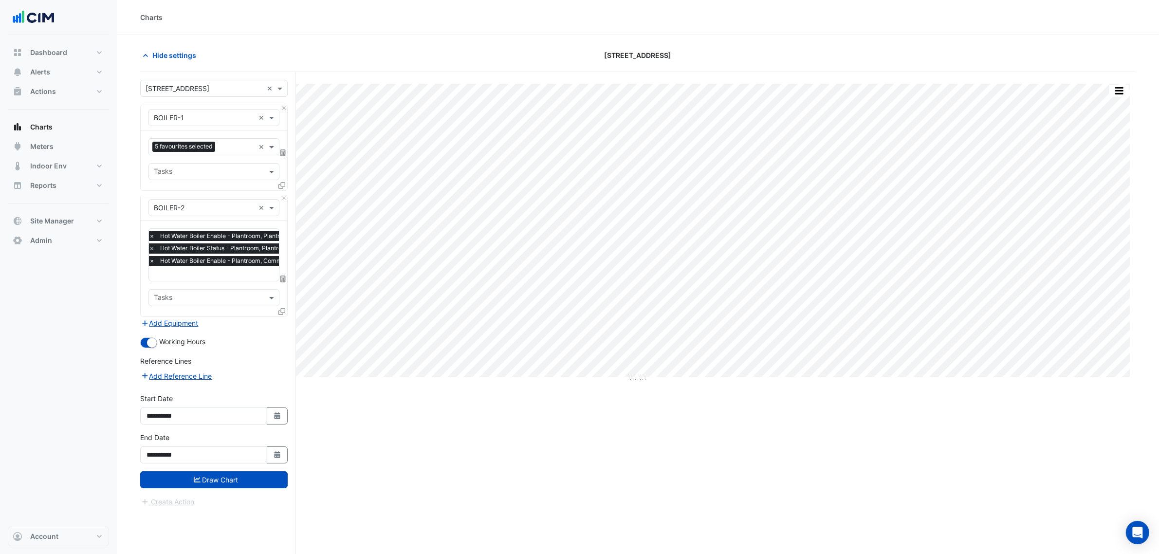
click at [213, 469] on div "**********" at bounding box center [213, 451] width 159 height 39
click at [214, 478] on button "Draw Chart" at bounding box center [213, 479] width 147 height 17
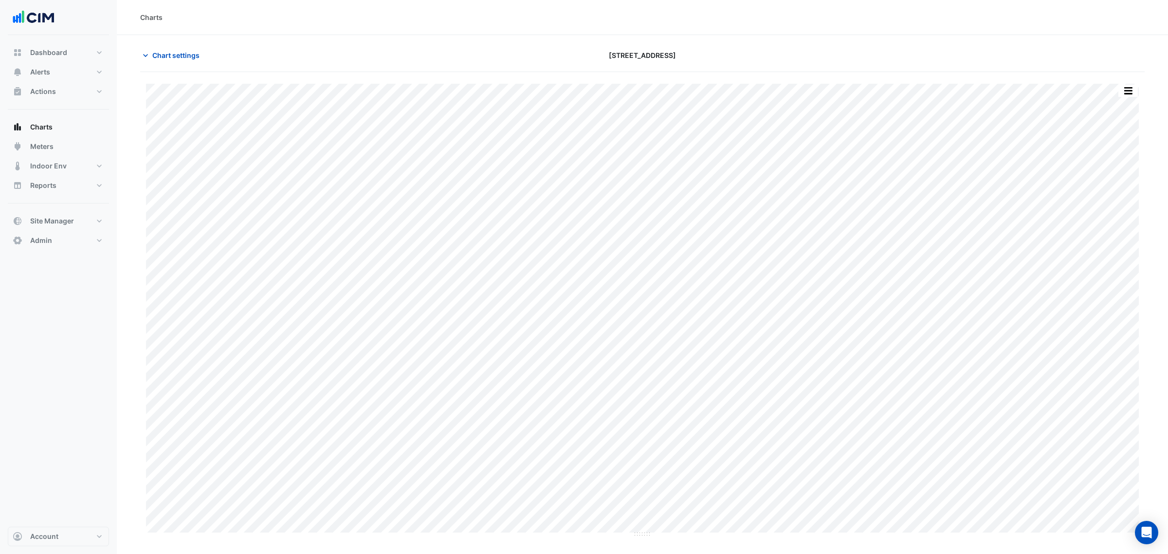
click at [1136, 91] on button "button" at bounding box center [1128, 91] width 19 height 12
click at [1125, 108] on div "Split by Equip" at bounding box center [1109, 108] width 58 height 18
click at [66, 73] on button "Alerts" at bounding box center [58, 71] width 101 height 19
click at [172, 47] on button "Chart settings" at bounding box center [173, 55] width 66 height 17
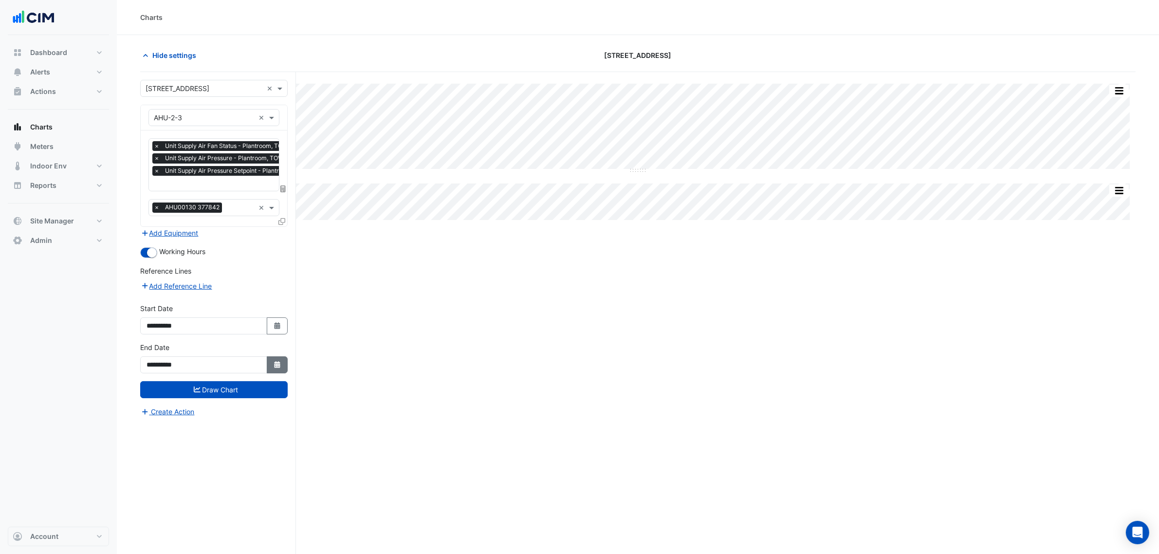
click at [281, 359] on button "Select Date" at bounding box center [277, 364] width 21 height 17
click at [249, 238] on button "Next month" at bounding box center [250, 235] width 12 height 16
click at [153, 233] on button "Previous month" at bounding box center [157, 235] width 12 height 16
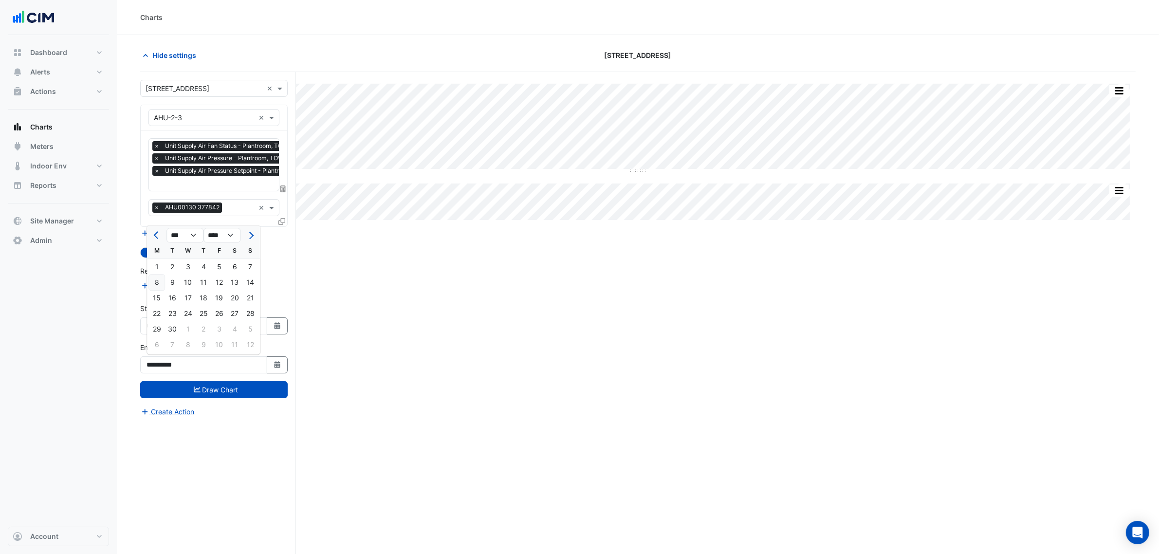
select select "*"
click at [154, 315] on div "18" at bounding box center [157, 314] width 16 height 16
type input "**********"
drag, startPoint x: 275, startPoint y: 375, endPoint x: 242, endPoint y: 363, distance: 35.3
click at [275, 374] on div "**********" at bounding box center [213, 361] width 159 height 39
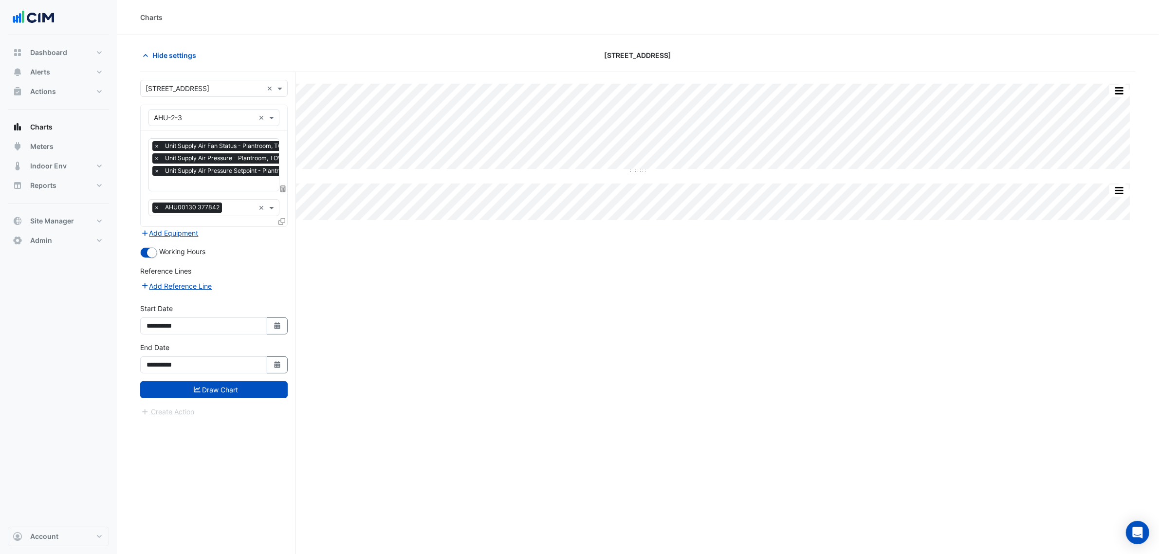
drag, startPoint x: 270, startPoint y: 359, endPoint x: 253, endPoint y: 356, distance: 17.3
click at [271, 359] on button "Select Date" at bounding box center [277, 364] width 21 height 17
select select "*"
click at [189, 314] on div "20" at bounding box center [188, 314] width 16 height 16
type input "**********"
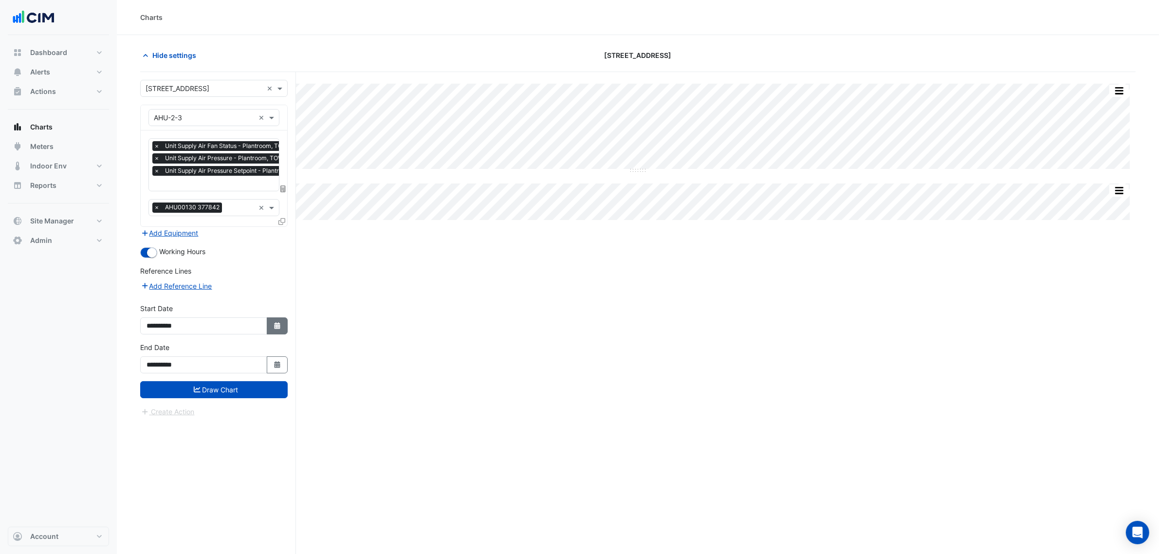
click at [274, 324] on icon "button" at bounding box center [277, 325] width 6 height 7
select select "*"
select select "****"
click at [249, 198] on span "Next month" at bounding box center [249, 196] width 7 height 7
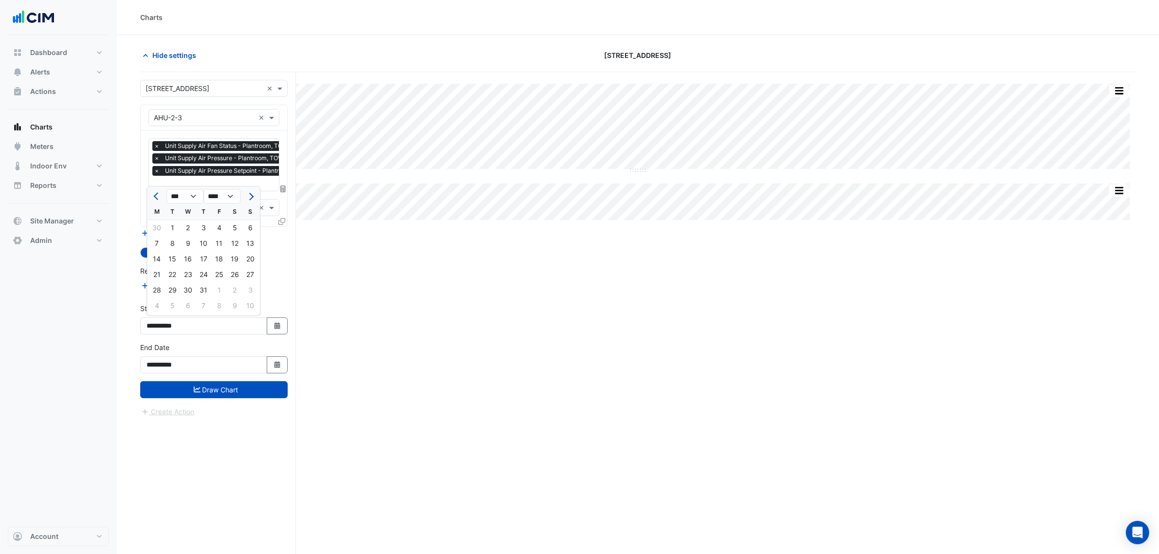
select select "*"
click at [215, 228] on div "1" at bounding box center [219, 228] width 16 height 16
type input "**********"
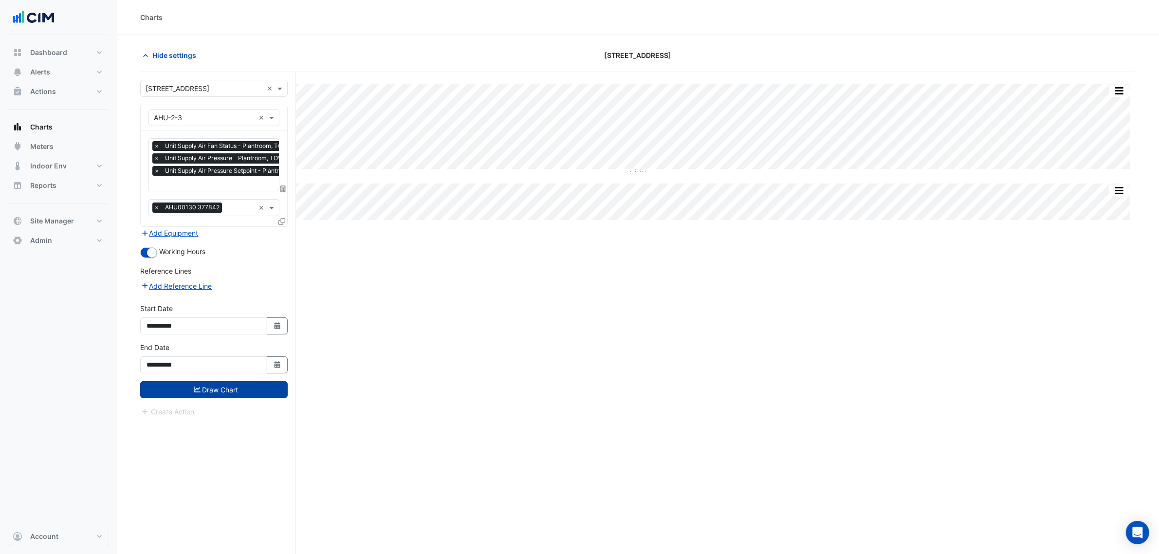
click at [225, 387] on button "Draw Chart" at bounding box center [213, 389] width 147 height 17
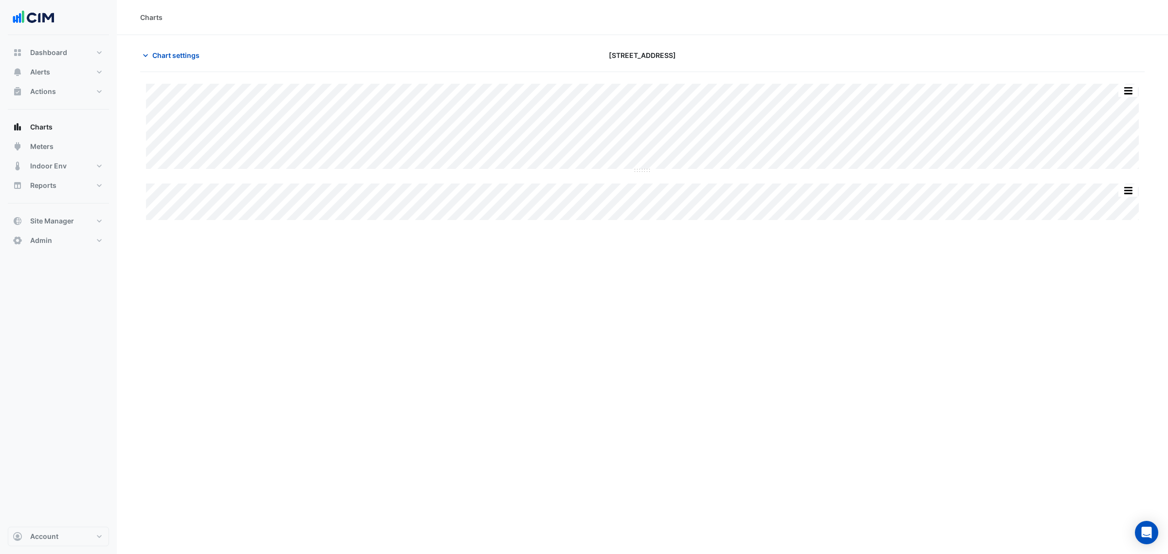
click at [542, 169] on div "Split All Split None Print Save as JPEG Save as PNG Pivot Data Table Export CSV…" at bounding box center [642, 128] width 993 height 88
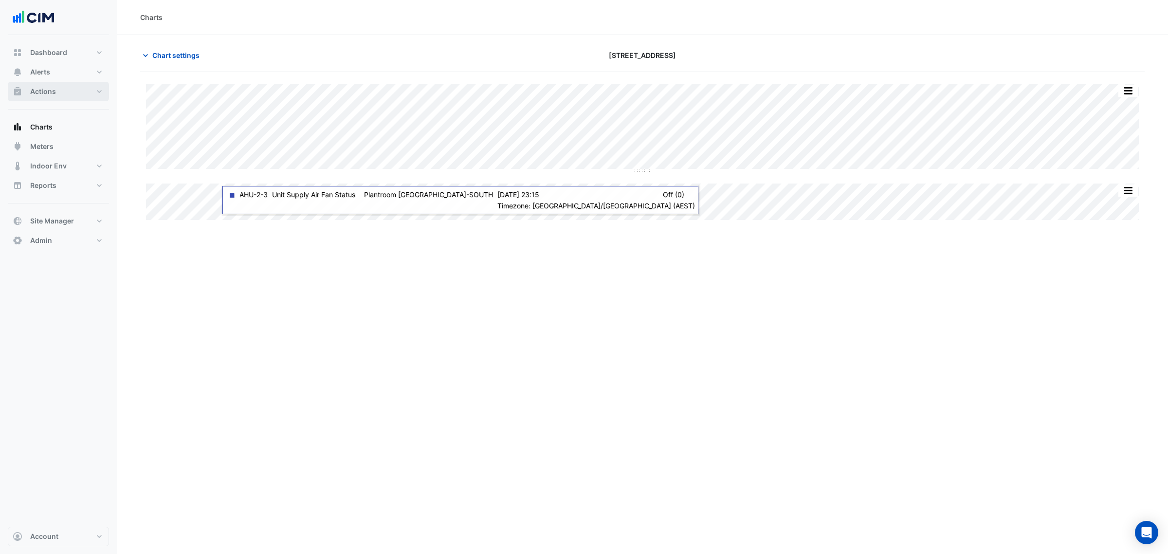
click at [69, 88] on button "Actions" at bounding box center [58, 91] width 101 height 19
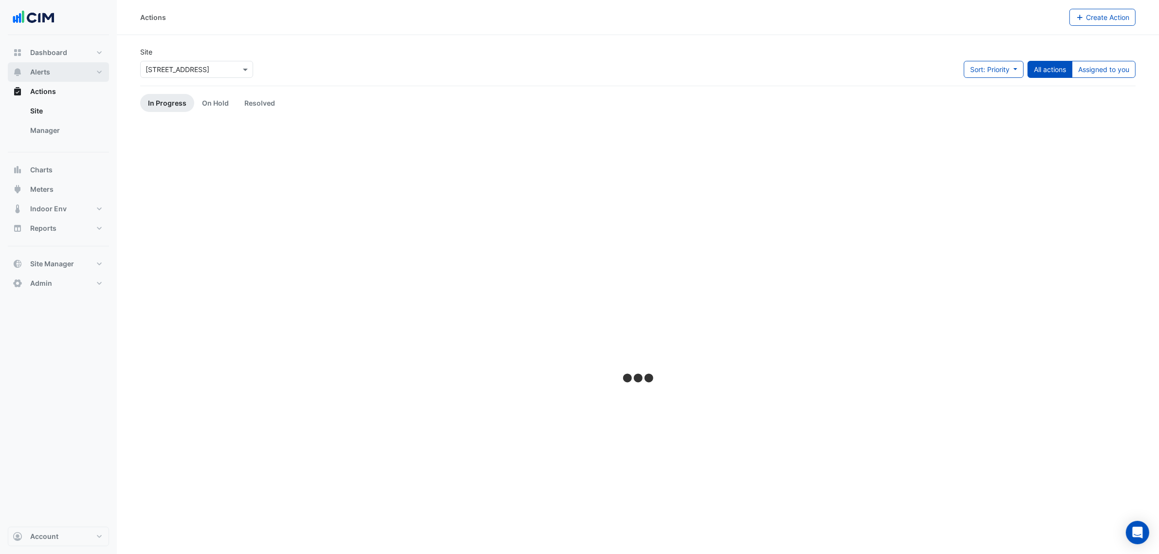
click at [72, 69] on button "Alerts" at bounding box center [58, 71] width 101 height 19
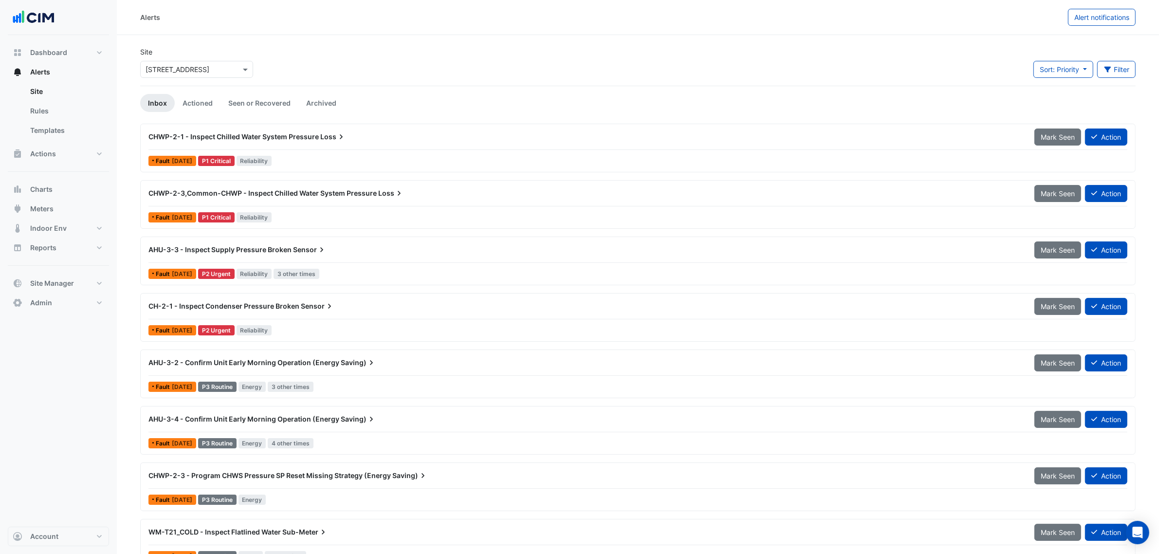
click at [255, 135] on span "CHWP-2-1 - Inspect Chilled Water System Pressure" at bounding box center [233, 136] width 170 height 8
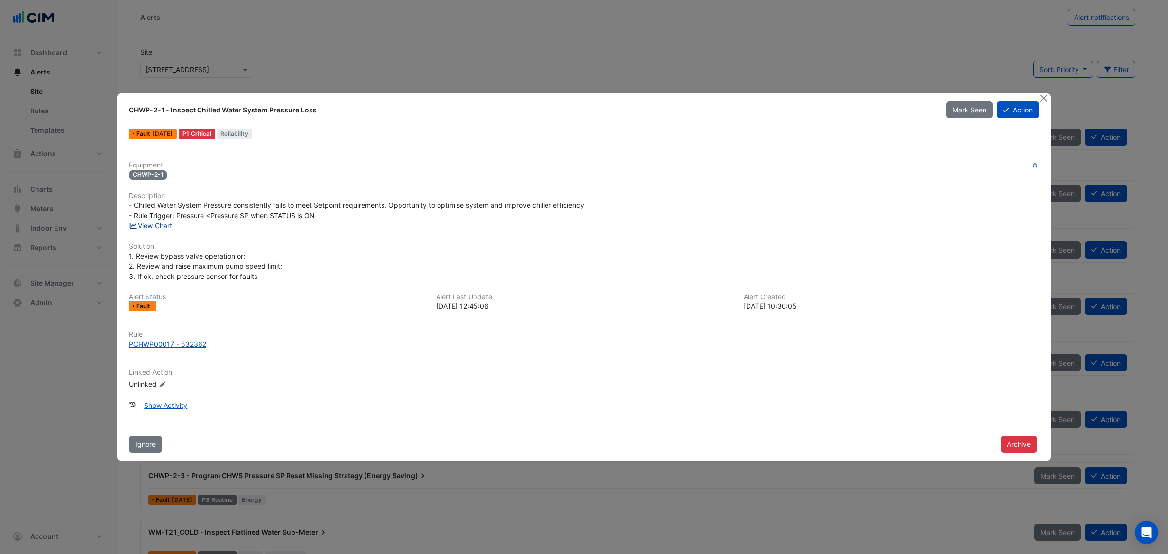
click at [157, 228] on link "View Chart" at bounding box center [150, 225] width 43 height 8
drag, startPoint x: 1043, startPoint y: 100, endPoint x: 1032, endPoint y: 98, distance: 10.5
click at [1043, 100] on button "Close" at bounding box center [1044, 98] width 10 height 10
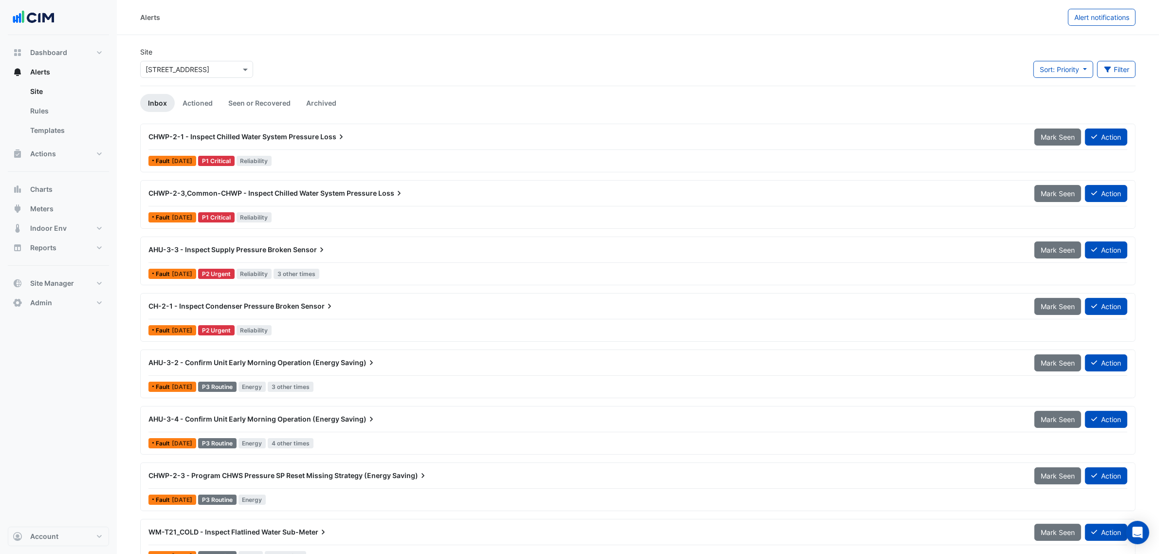
click at [430, 367] on div "AHU-3-2 - Confirm Unit Early Morning Operation (Energy Saving)" at bounding box center [585, 363] width 874 height 10
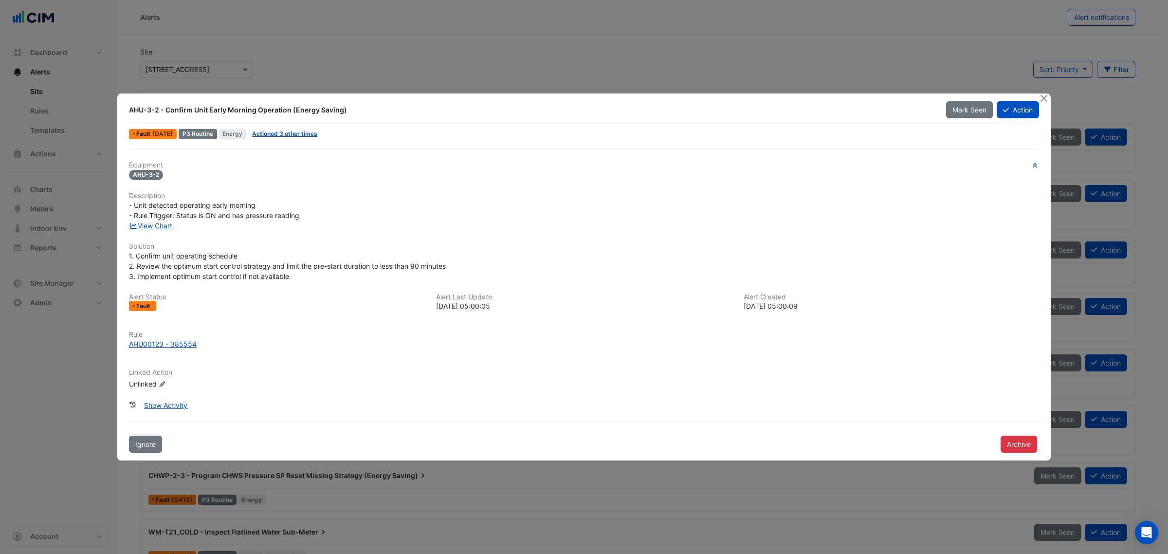
click at [278, 137] on span "Actioned 3 other times" at bounding box center [284, 134] width 73 height 10
click at [278, 137] on link "Actioned 3 other times" at bounding box center [284, 133] width 65 height 7
click at [155, 232] on div "Equipment AHU-3-2 Description - Unit detected operating early morning - Rule Tr…" at bounding box center [584, 279] width 910 height 236
click at [159, 225] on link "View Chart" at bounding box center [150, 225] width 43 height 8
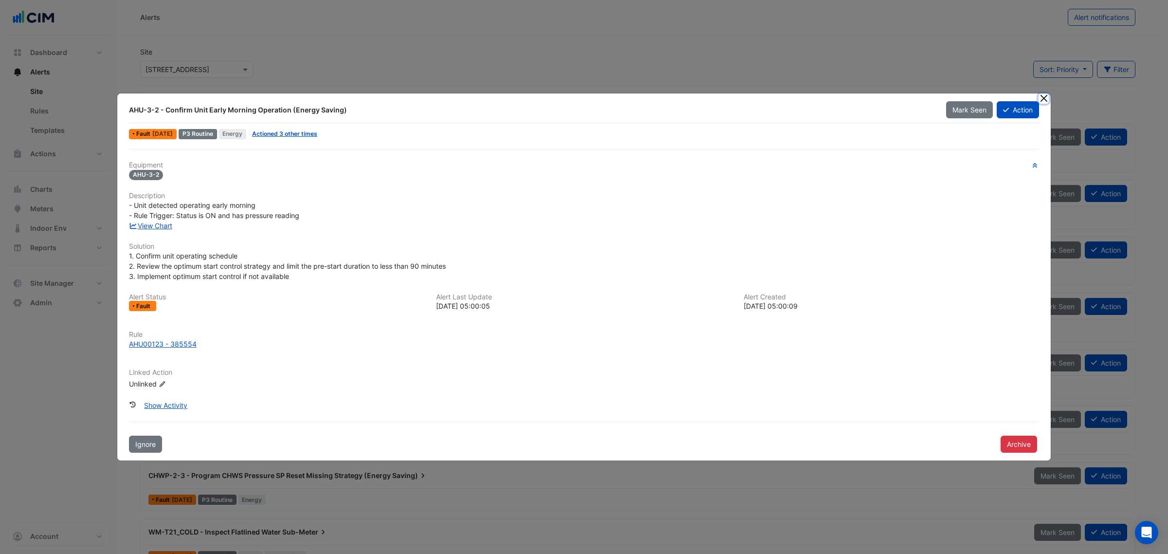
click at [1045, 98] on button "Close" at bounding box center [1044, 98] width 10 height 10
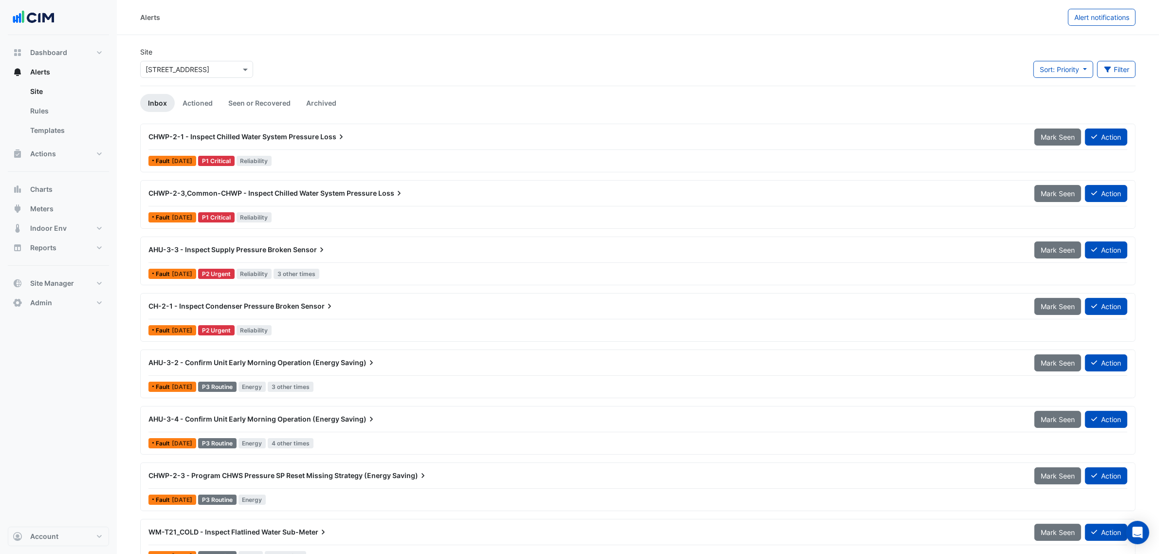
click at [185, 71] on input "text" at bounding box center [187, 70] width 83 height 10
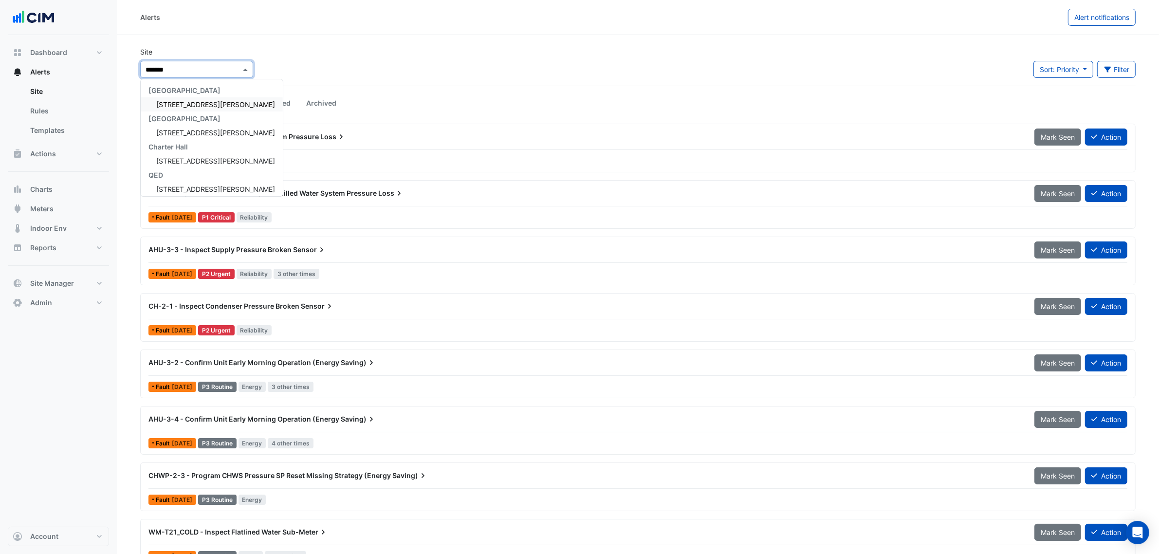
type input "********"
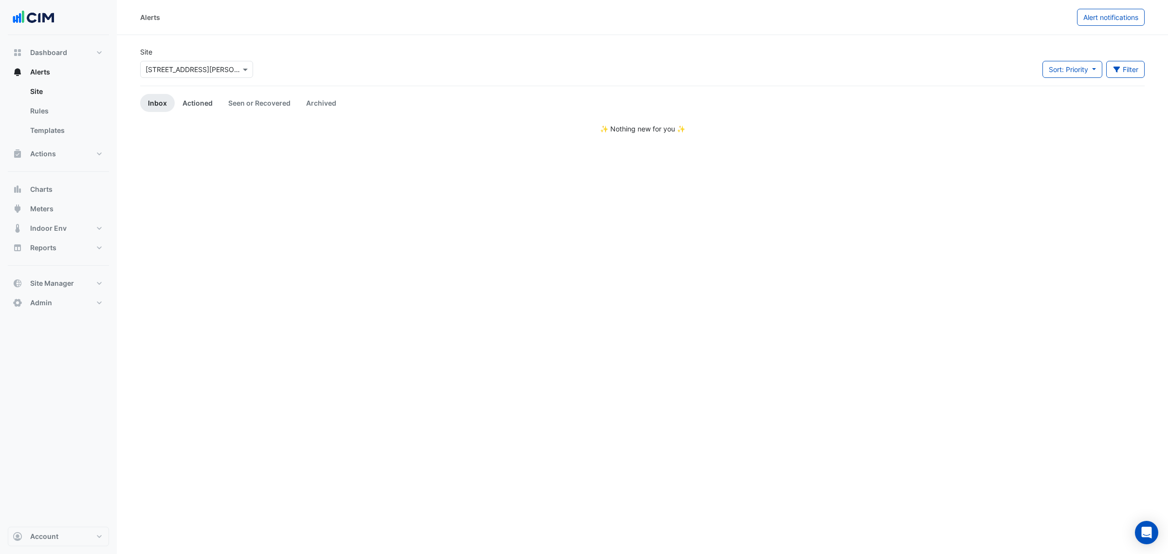
click at [195, 102] on link "Actioned" at bounding box center [198, 103] width 46 height 18
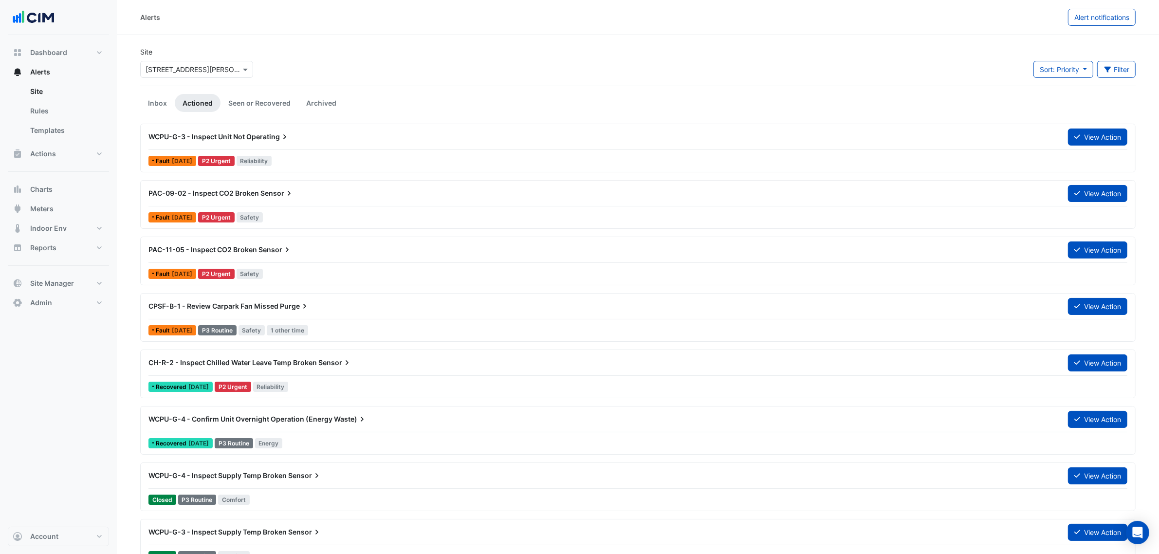
click at [199, 62] on div "Select a Site × 6 Stewart Avenue" at bounding box center [196, 69] width 113 height 17
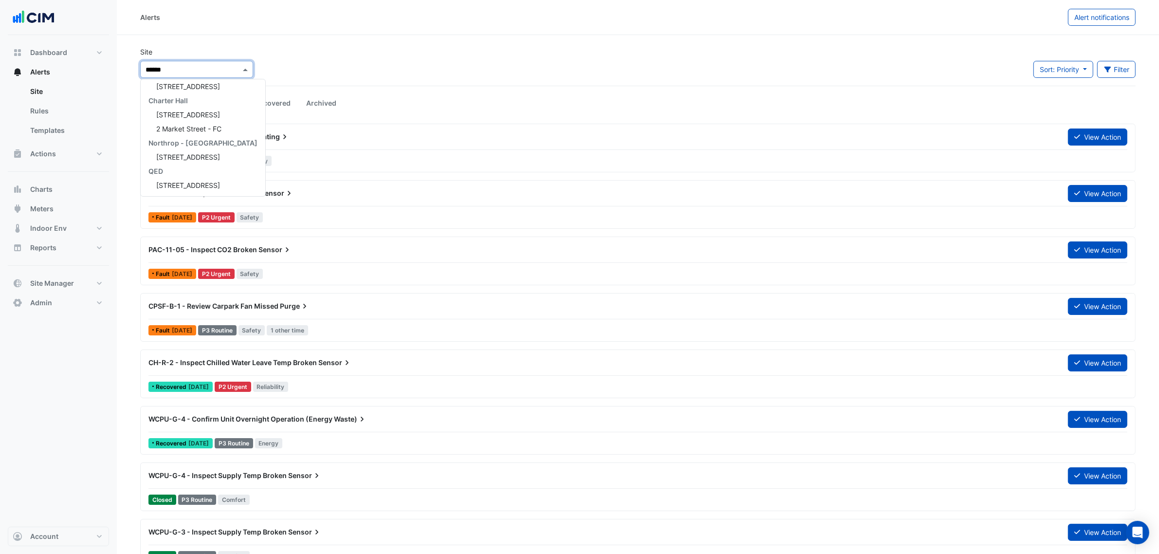
scroll to position [102, 0]
type input "********"
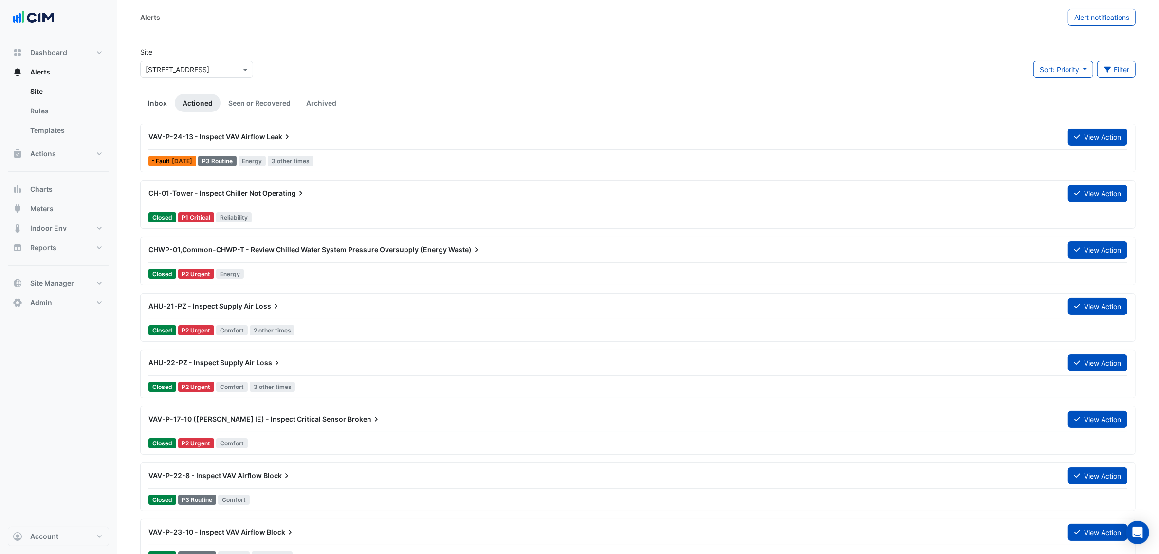
click at [161, 98] on link "Inbox" at bounding box center [157, 103] width 35 height 18
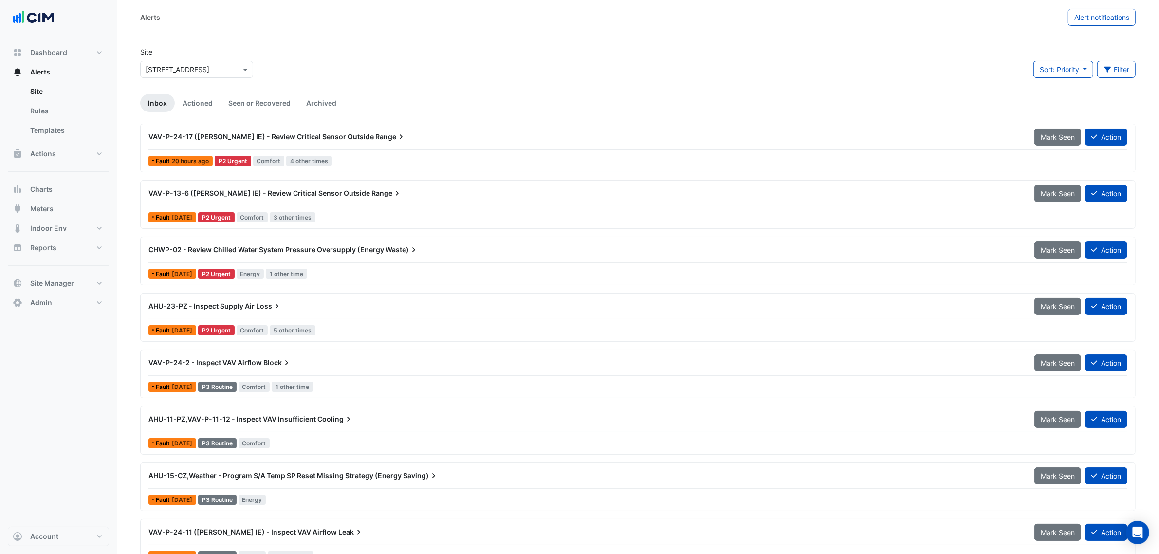
click at [437, 138] on div "VAV-P-24-17 (NABERS IE) - Review Critical Sensor Outside Range" at bounding box center [585, 137] width 874 height 10
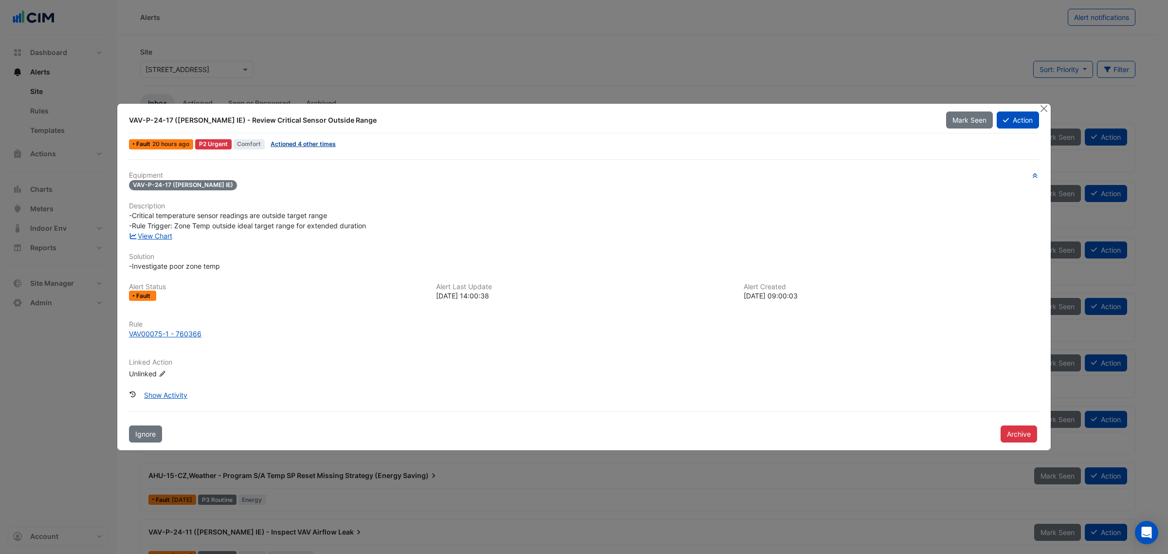
click at [315, 147] on link "Actioned 4 other times" at bounding box center [303, 143] width 65 height 7
click at [172, 236] on link "View Chart" at bounding box center [150, 236] width 43 height 8
click at [293, 147] on link "Actioned 4 other times" at bounding box center [303, 143] width 65 height 7
click at [1039, 105] on button "Close" at bounding box center [1044, 109] width 10 height 10
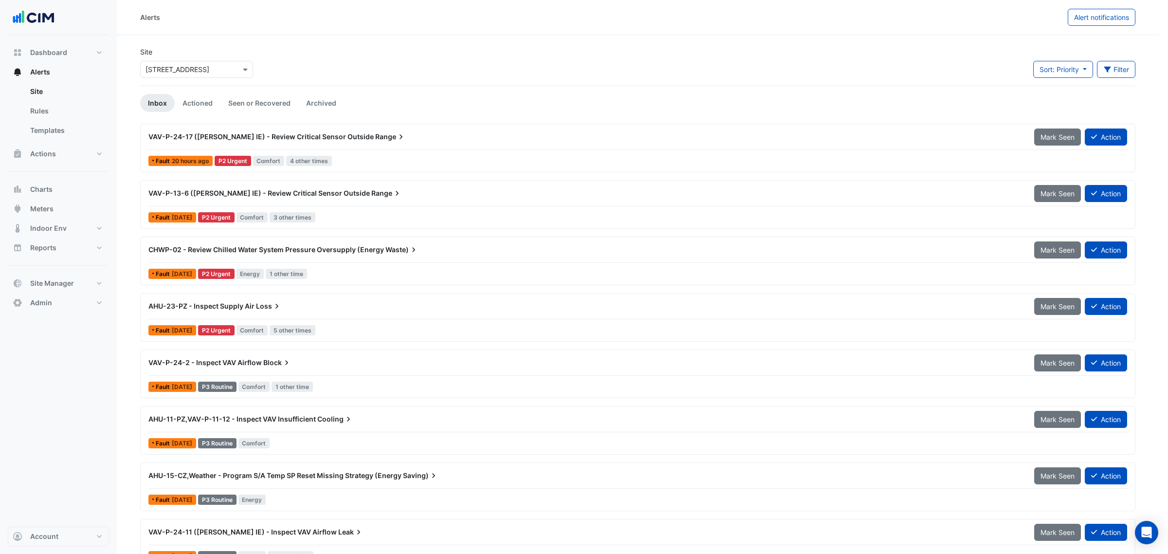
click at [1043, 104] on div "Mark Seen Action" at bounding box center [992, 95] width 105 height 17
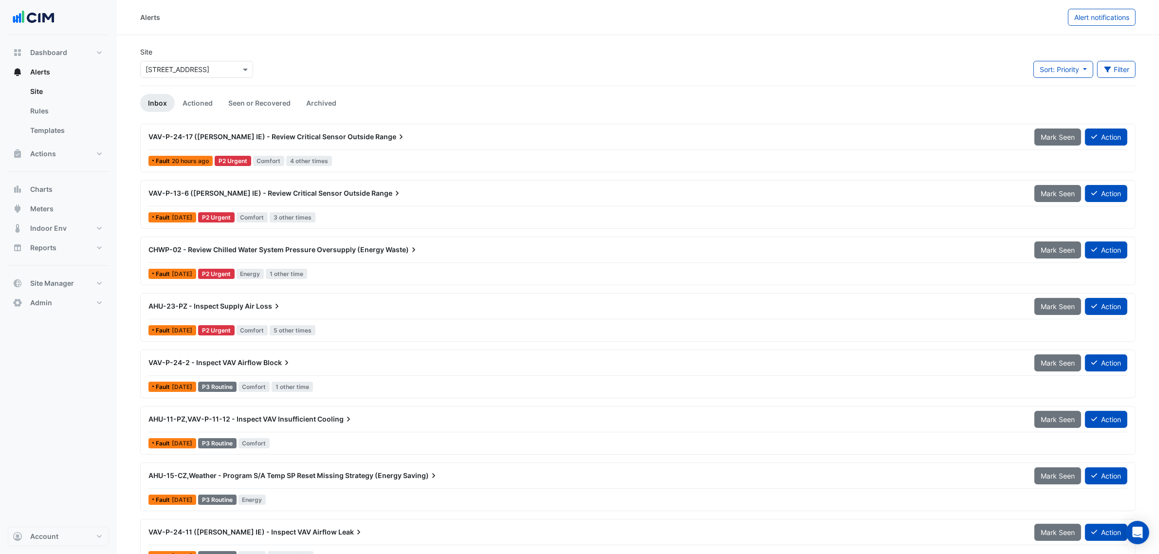
click at [386, 261] on div "CHWP-02 - Review Chilled Water System Pressure Oversupply (Energy Waste) Mark S…" at bounding box center [637, 252] width 979 height 22
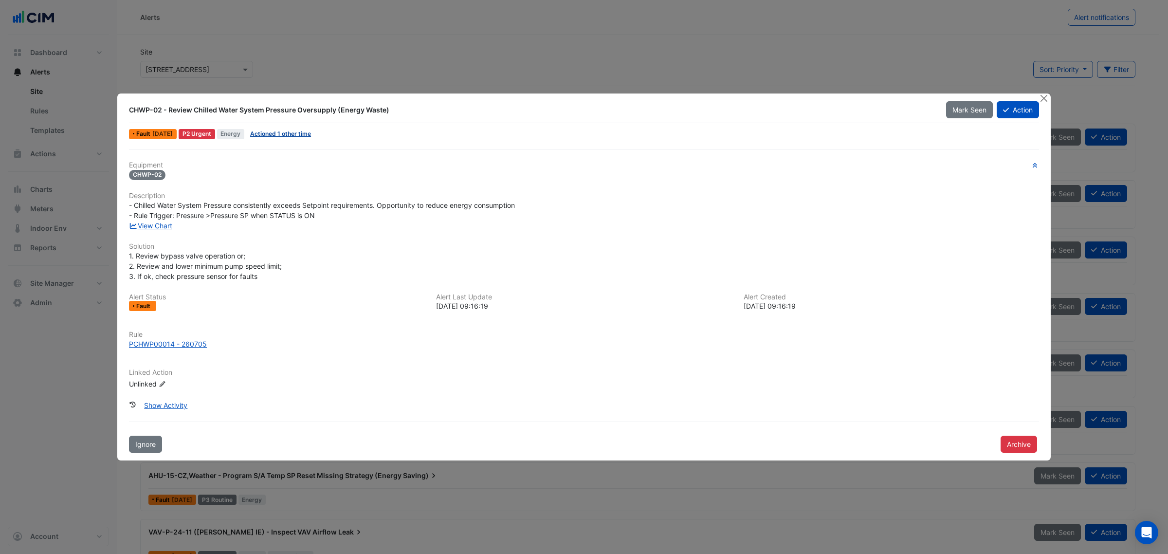
click at [278, 132] on link "Actioned 1 other time" at bounding box center [280, 133] width 61 height 7
drag, startPoint x: 166, startPoint y: 218, endPoint x: 166, endPoint y: 224, distance: 6.3
click at [166, 220] on div "Equipment CHWP-02 Description - Chilled Water System Pressure consistently exce…" at bounding box center [584, 279] width 910 height 236
click at [166, 225] on link "View Chart" at bounding box center [150, 225] width 43 height 8
click at [1043, 97] on button "Close" at bounding box center [1044, 98] width 10 height 10
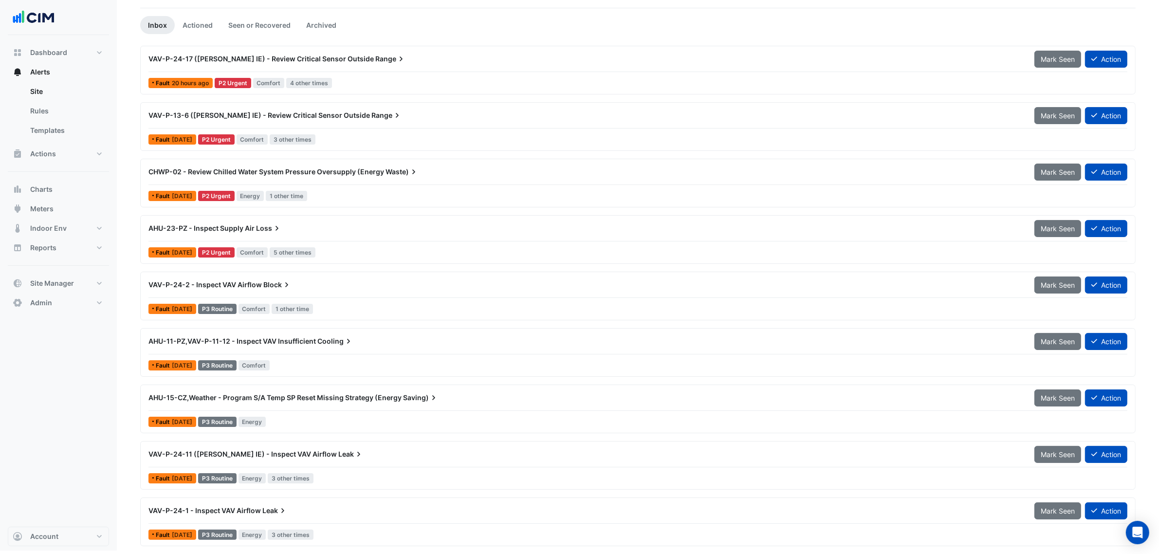
scroll to position [80, 0]
click at [314, 459] on div "VAV-P-24-11 (NABERS IE) - Inspect VAV Airflow Leak" at bounding box center [586, 454] width 886 height 18
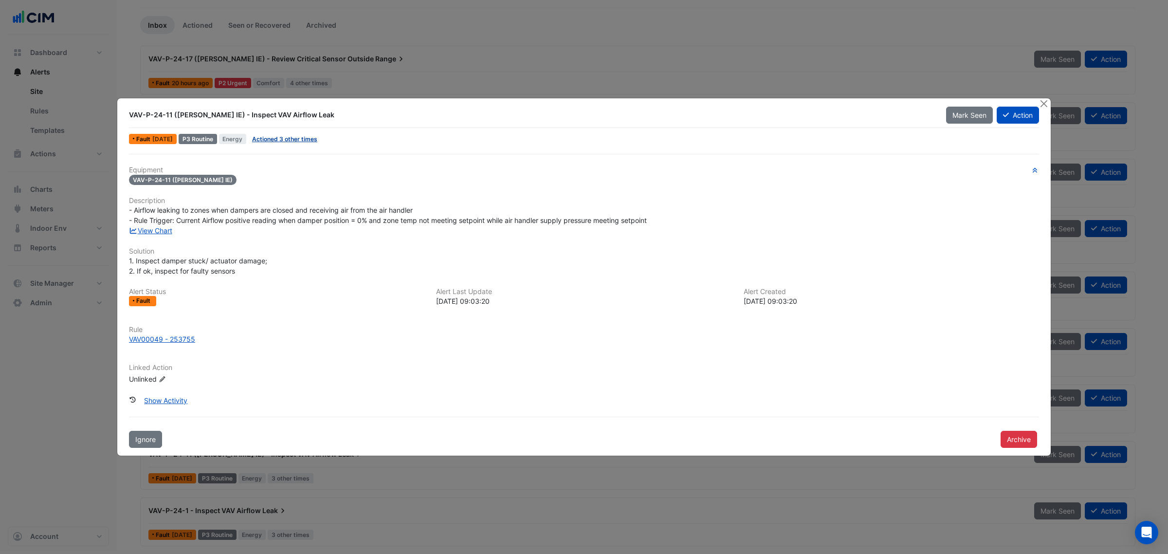
click at [302, 139] on link "Actioned 3 other times" at bounding box center [284, 138] width 65 height 7
click at [169, 229] on link "View Chart" at bounding box center [150, 230] width 43 height 8
click at [1046, 110] on div at bounding box center [1045, 103] width 12 height 11
click at [1046, 103] on button "Close" at bounding box center [1044, 103] width 10 height 10
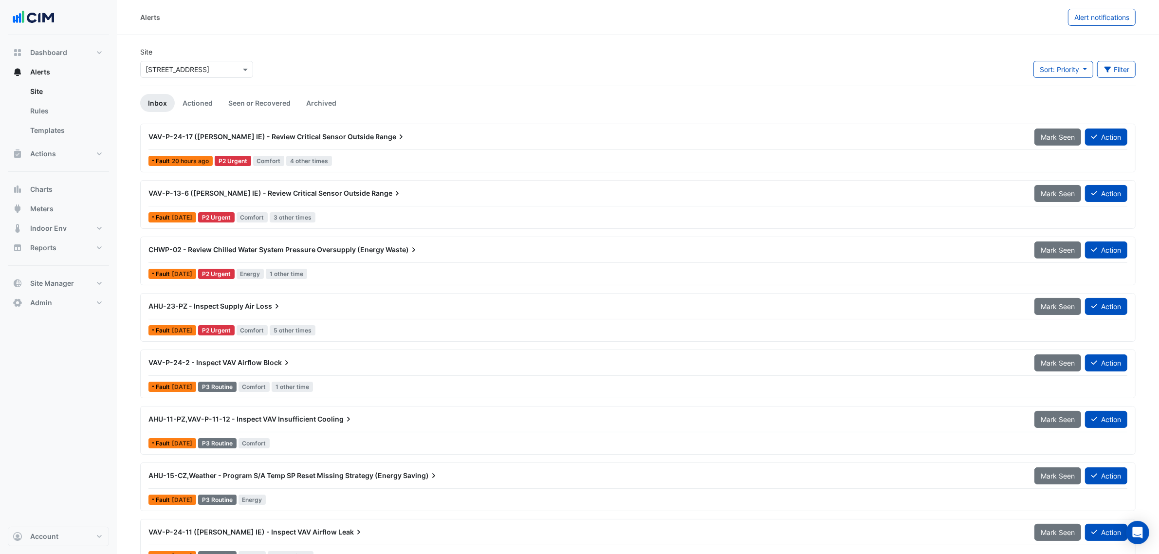
click at [212, 67] on input "text" at bounding box center [187, 70] width 83 height 10
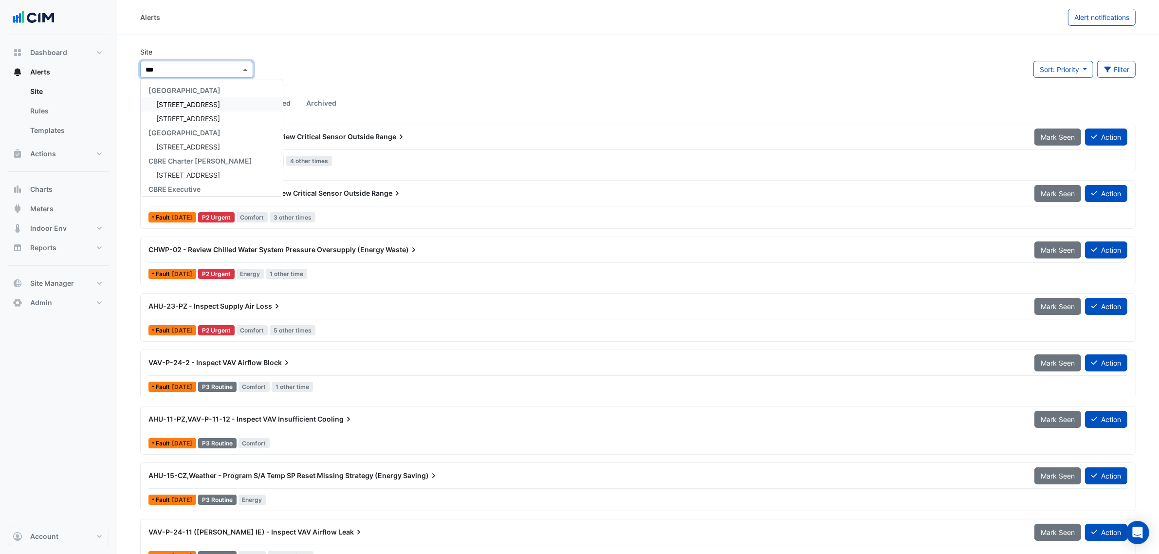
type input "****"
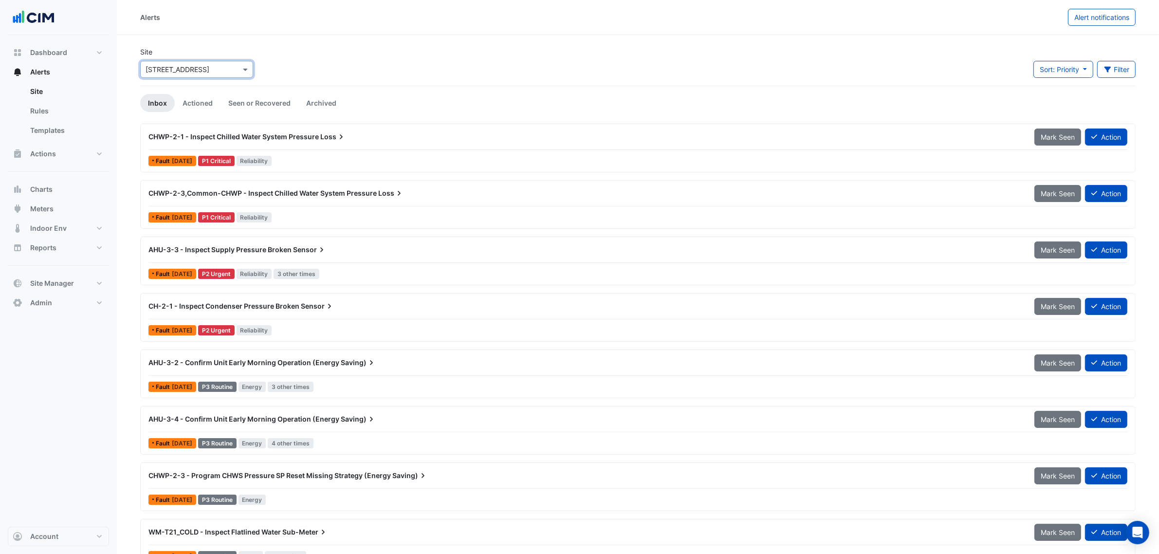
click at [181, 75] on div "Select a Site × [STREET_ADDRESS]" at bounding box center [196, 69] width 113 height 17
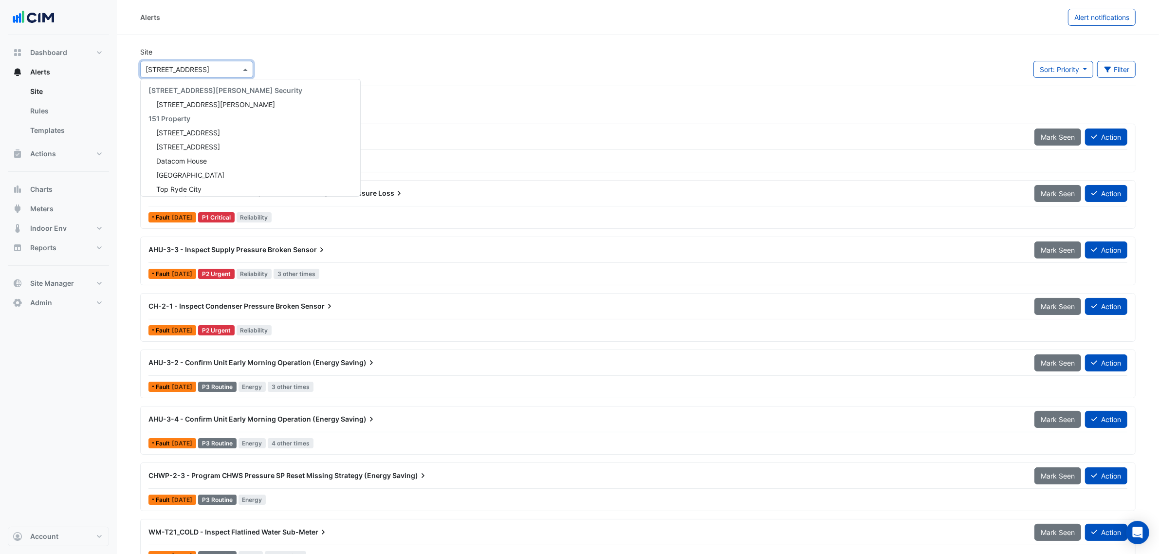
scroll to position [2133, 0]
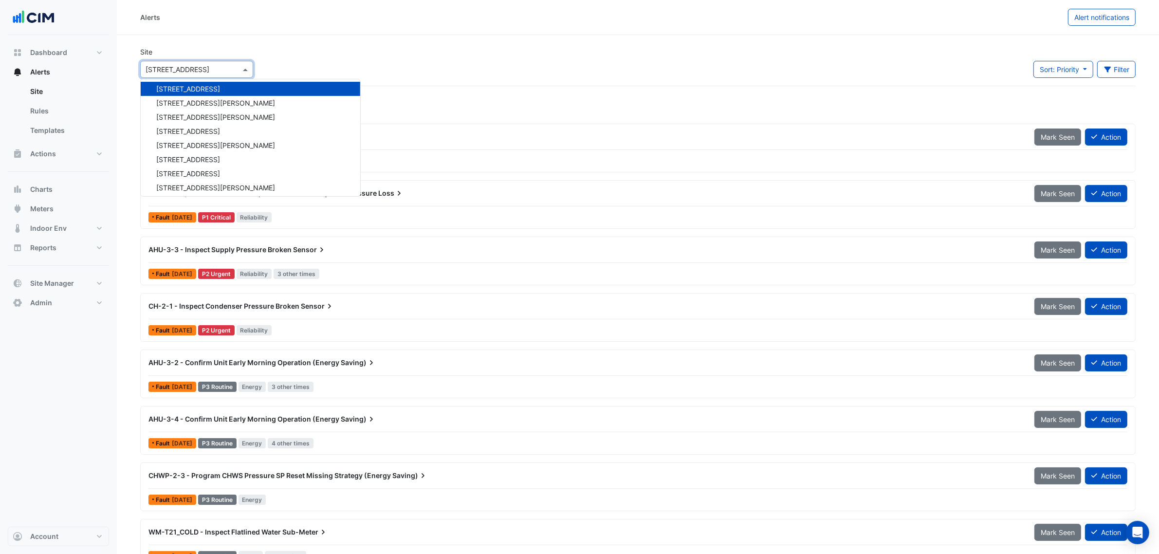
click at [566, 91] on app-alert-tickets "Site Select a Site × 2-12 Macquarie St 141 Walker Street Security 141 Walker St…" at bounding box center [637, 423] width 995 height 752
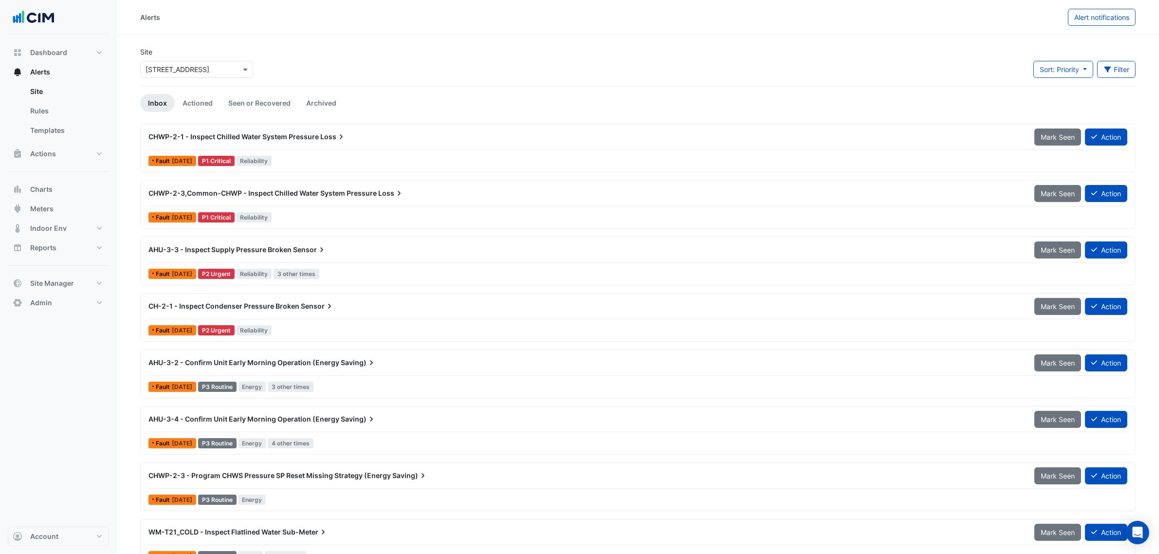
click at [324, 81] on div "Site Select a Site × 2-12 Macquarie St Sort: Priority Priority Updated Filter T…" at bounding box center [637, 66] width 1007 height 39
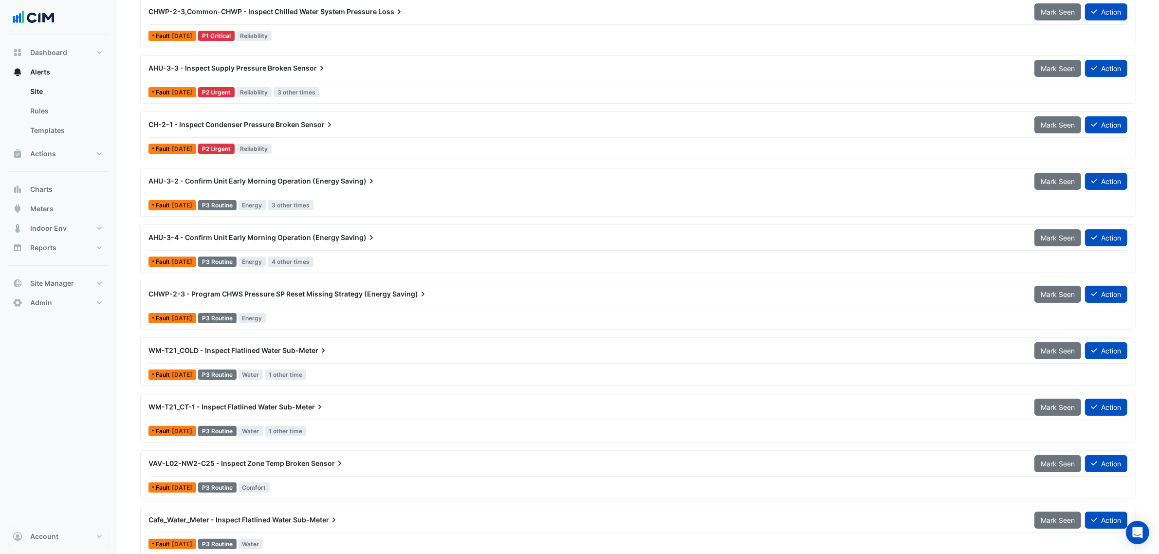
scroll to position [183, 0]
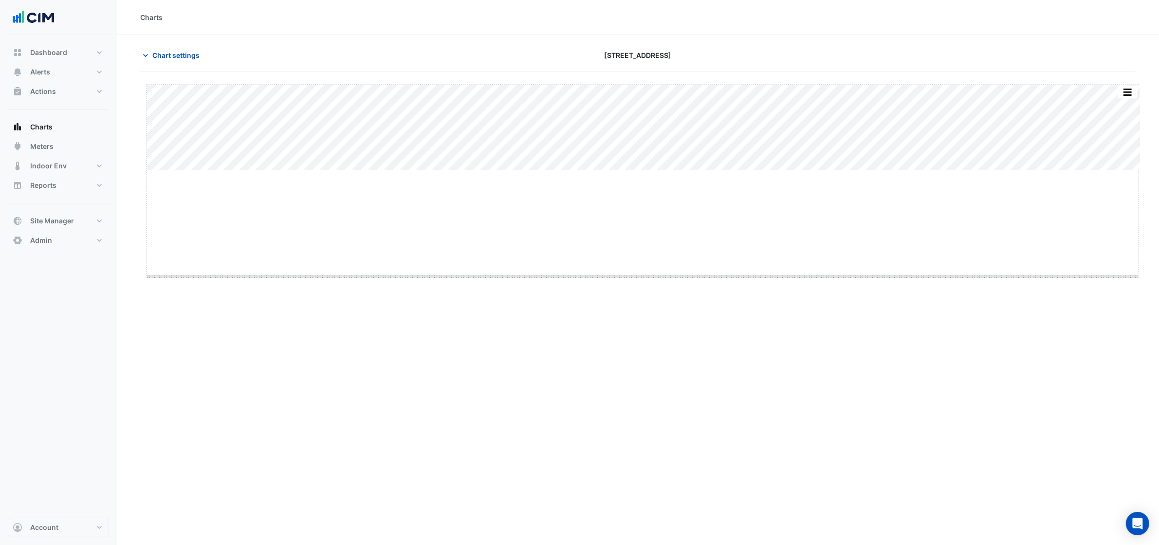
drag, startPoint x: 642, startPoint y: 171, endPoint x: 640, endPoint y: 276, distance: 105.6
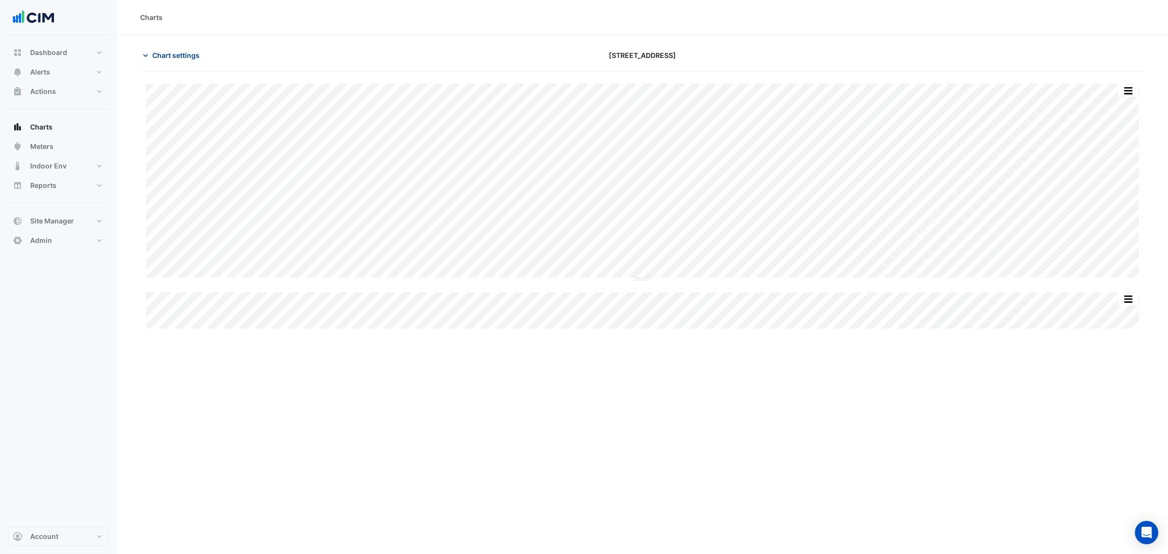
click at [147, 49] on button "Chart settings" at bounding box center [173, 55] width 66 height 17
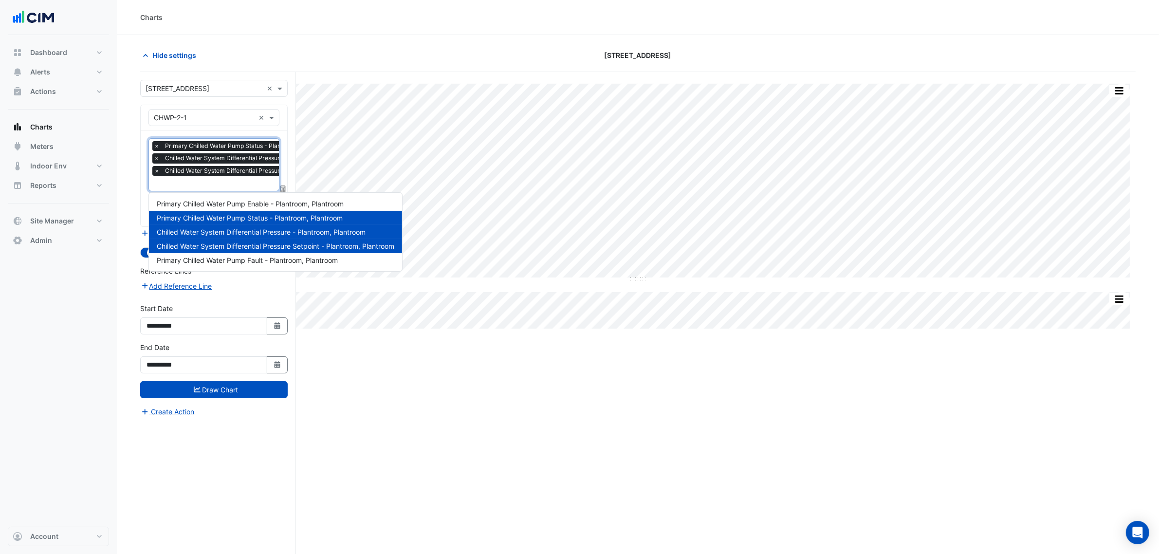
click at [201, 188] on input "text" at bounding box center [266, 184] width 225 height 10
click at [233, 201] on span "Primary Chilled Water Pump Enable - Plantroom, Plantroom" at bounding box center [250, 204] width 187 height 8
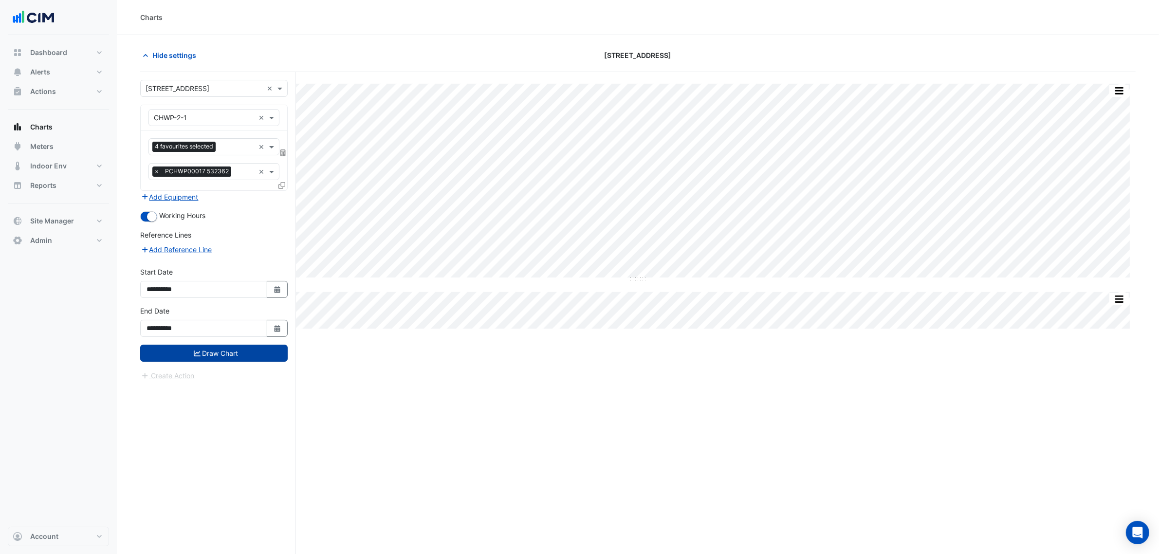
click at [246, 350] on button "Draw Chart" at bounding box center [213, 353] width 147 height 17
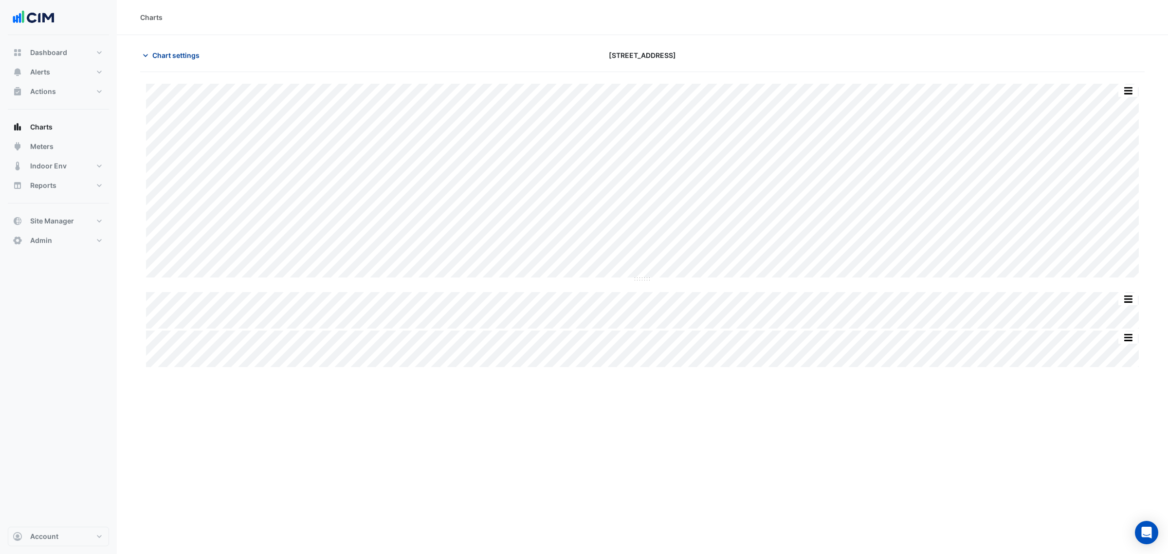
click at [187, 50] on span "Chart settings" at bounding box center [175, 55] width 47 height 10
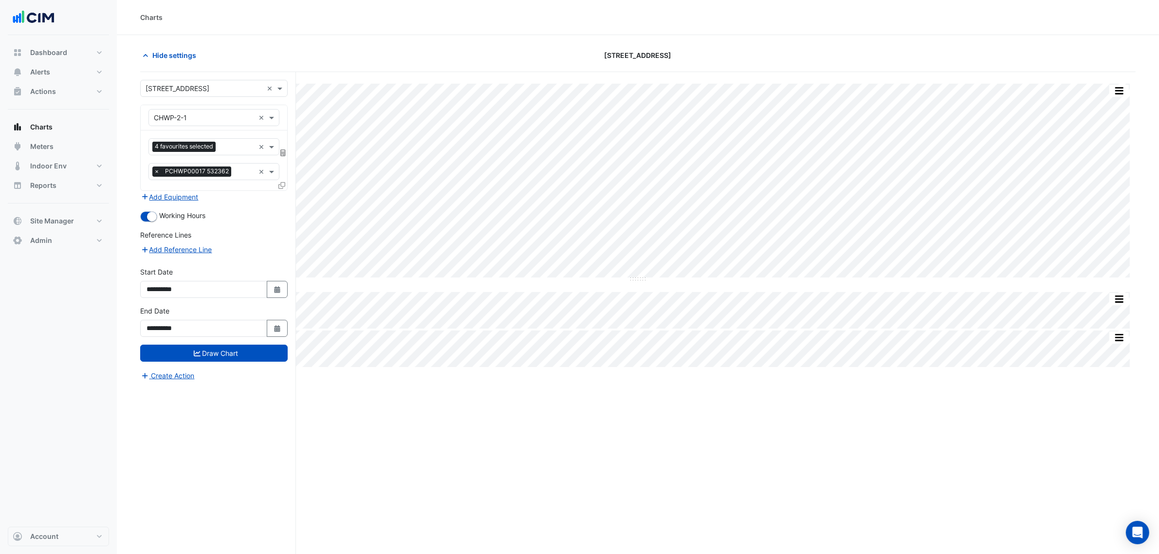
click at [280, 185] on icon at bounding box center [281, 185] width 7 height 7
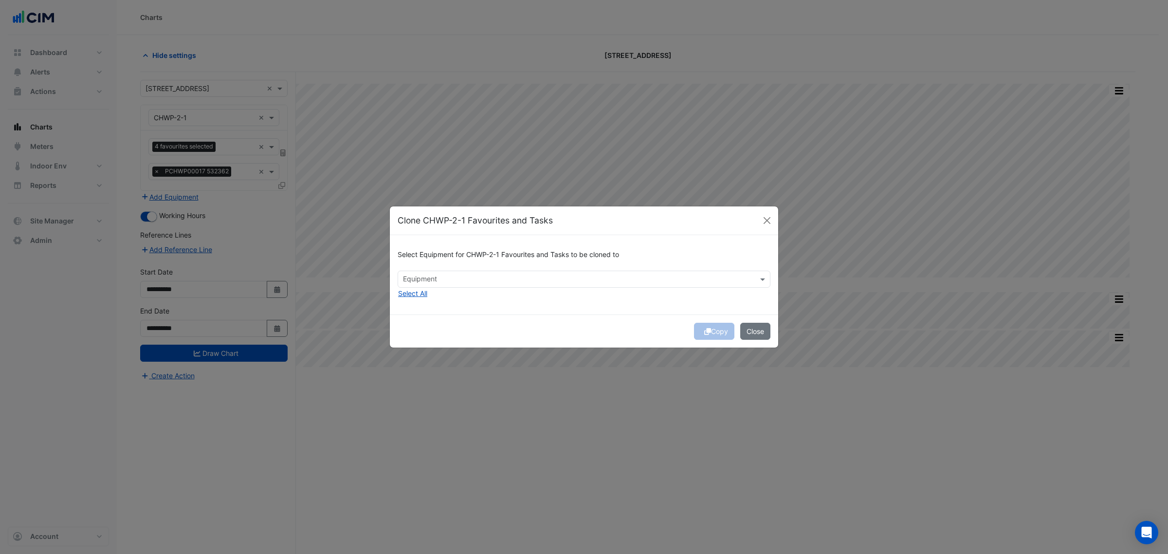
click at [452, 286] on div "Equipment" at bounding box center [584, 279] width 373 height 17
click at [440, 302] on span "CHWP-2-2" at bounding box center [423, 300] width 34 height 8
click at [436, 313] on span "CHWP-2-3" at bounding box center [423, 314] width 34 height 8
click at [435, 330] on span "CHWP-2-4" at bounding box center [423, 328] width 34 height 8
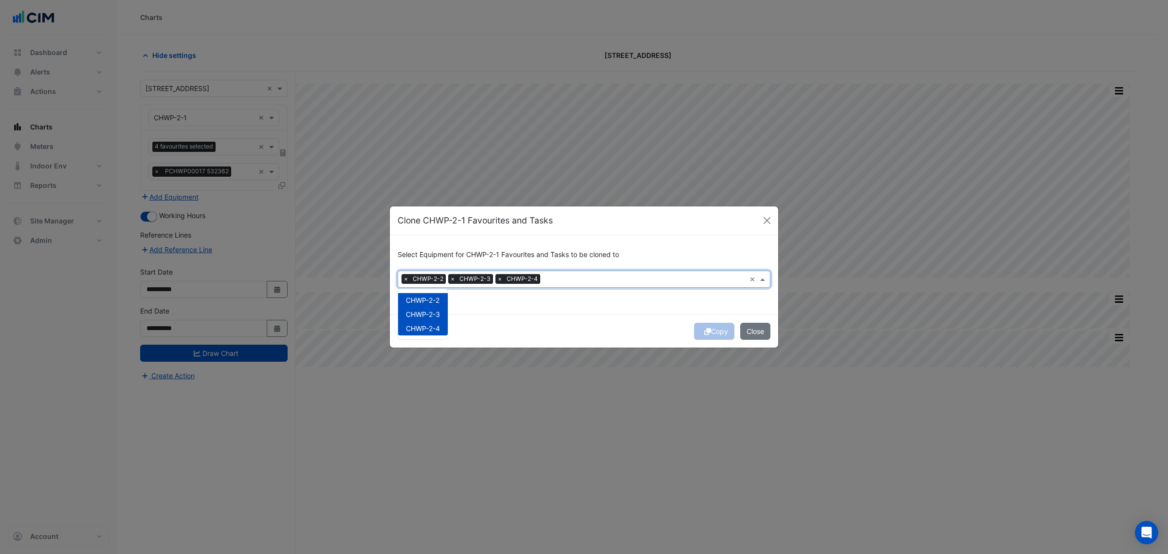
click at [531, 310] on div "Select Equipment for CHWP-2-1 Favourites and Tasks to be cloned to Equipment × …" at bounding box center [584, 274] width 388 height 79
click at [702, 330] on div "Copy Close" at bounding box center [584, 330] width 388 height 33
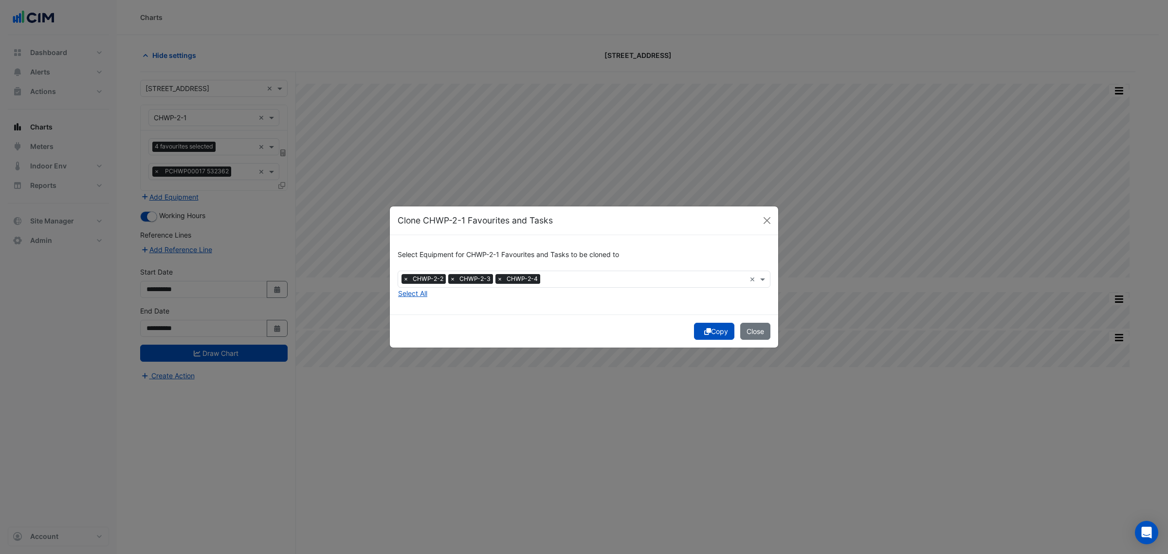
click at [704, 330] on icon "submit" at bounding box center [707, 331] width 7 height 7
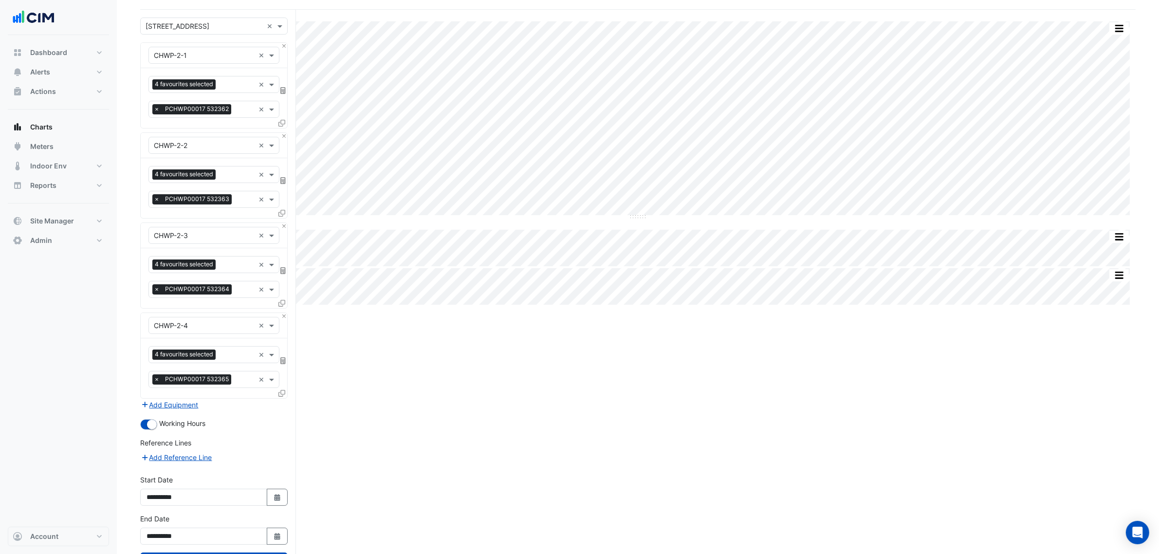
scroll to position [107, 0]
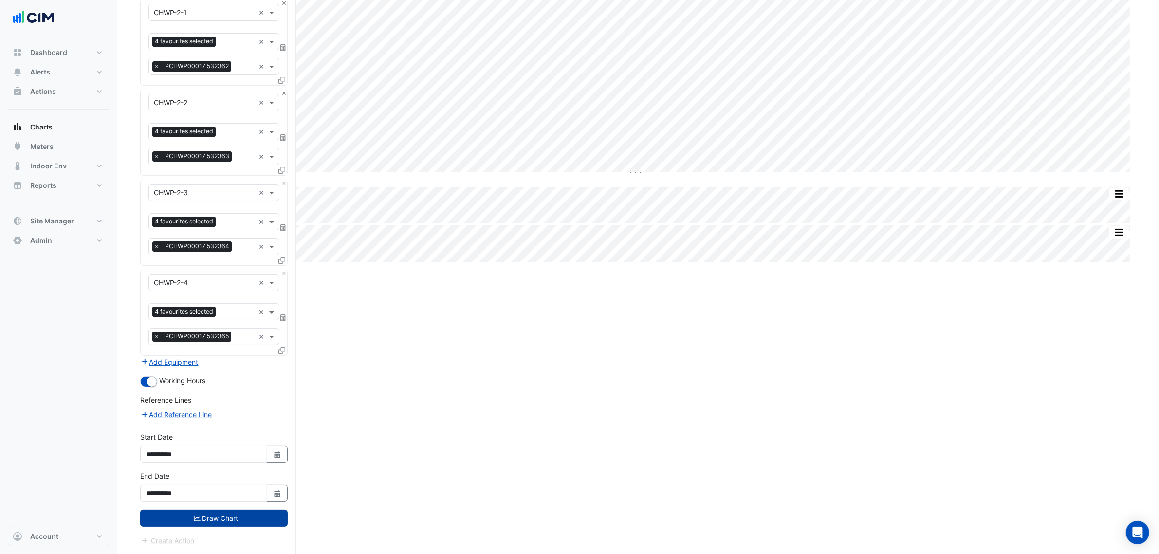
click at [234, 512] on button "Draw Chart" at bounding box center [213, 518] width 147 height 17
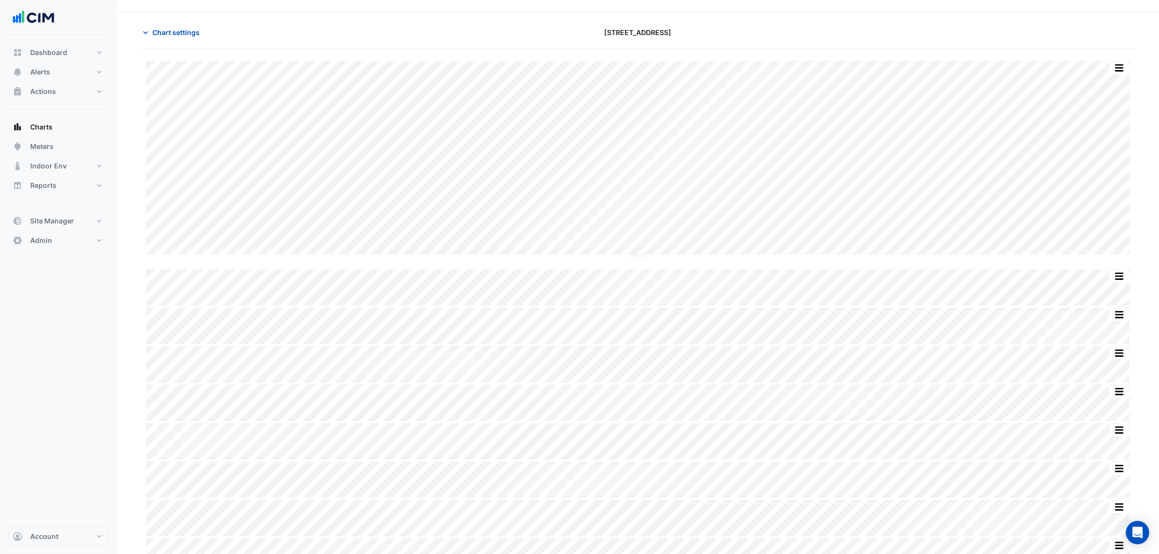
scroll to position [45, 0]
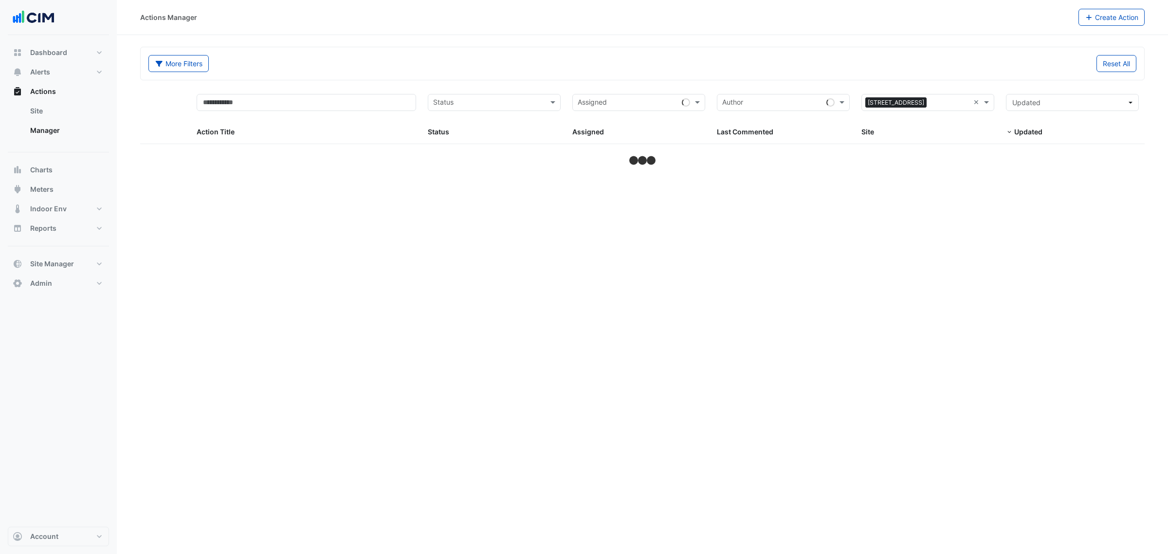
select select "***"
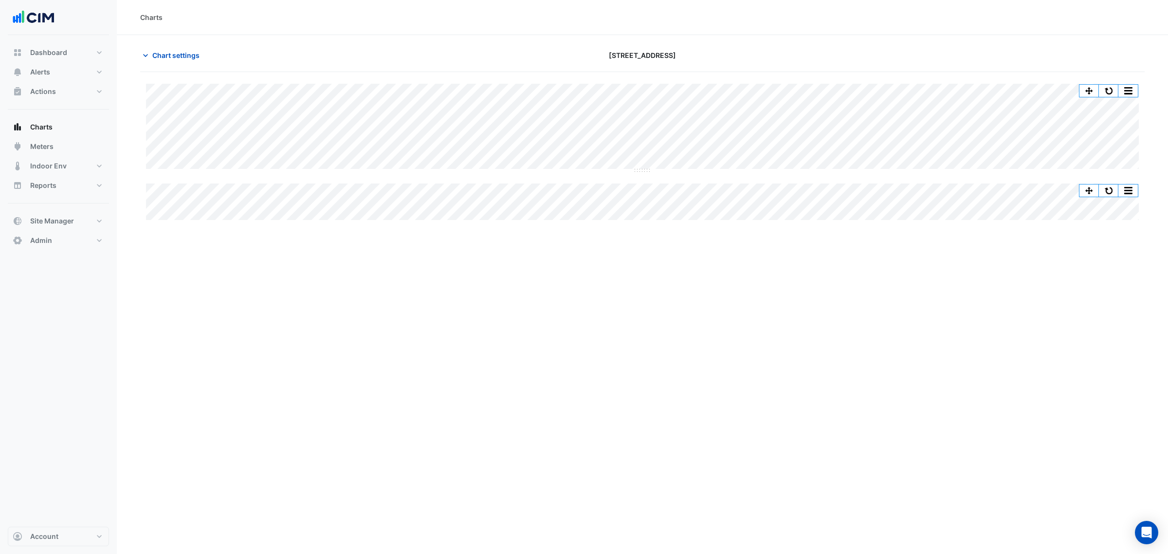
click at [1110, 87] on button "button" at bounding box center [1108, 91] width 19 height 12
click at [1103, 93] on button "button" at bounding box center [1108, 91] width 19 height 12
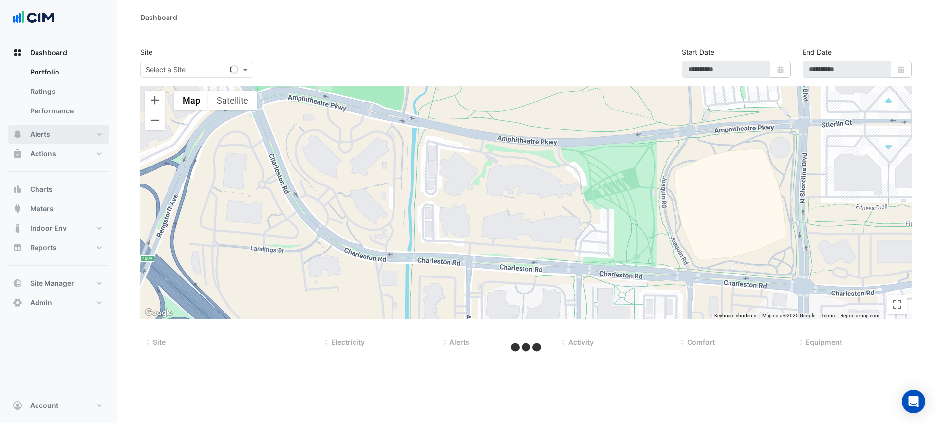
click at [73, 132] on button "Alerts" at bounding box center [58, 134] width 101 height 19
click at [203, 66] on input "text" at bounding box center [187, 70] width 83 height 10
type input "******"
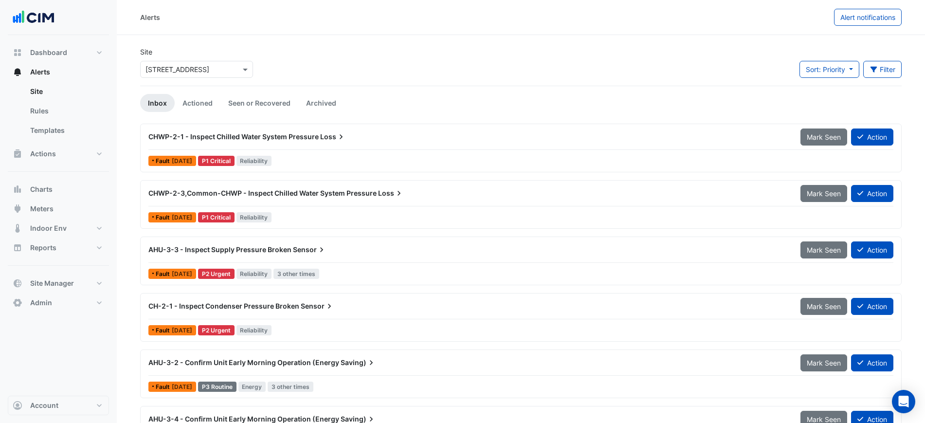
click at [206, 74] on div "Select a Site × [STREET_ADDRESS]" at bounding box center [196, 69] width 113 height 17
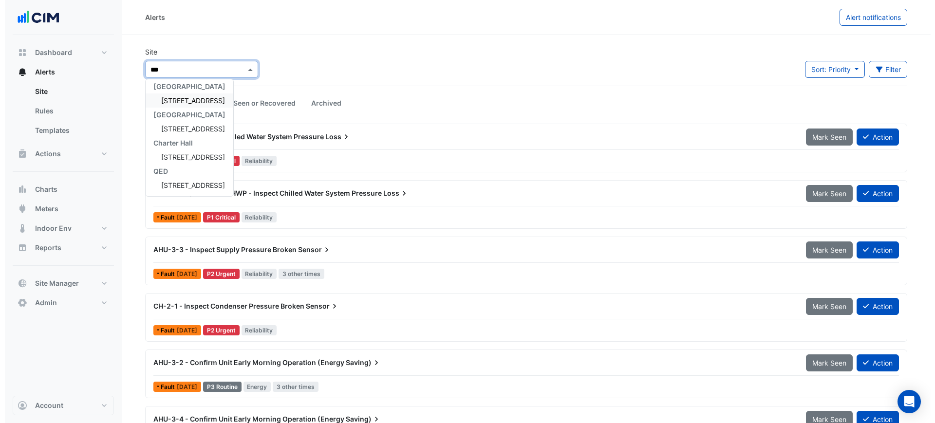
scroll to position [4, 0]
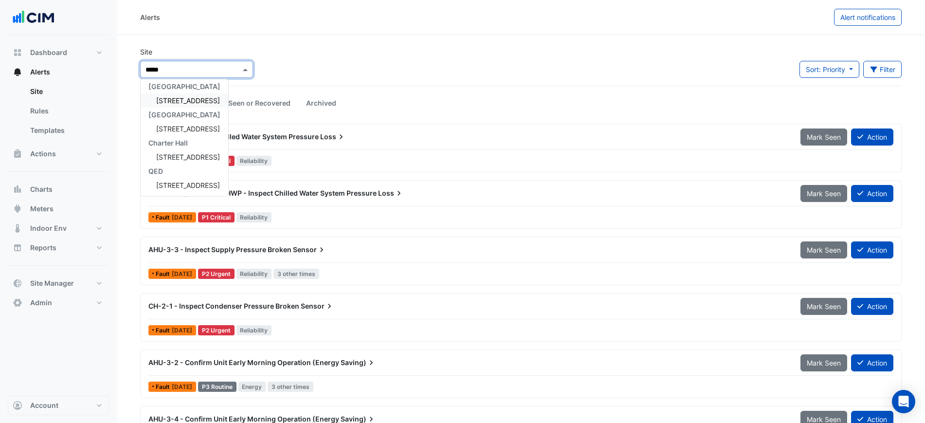
type input "******"
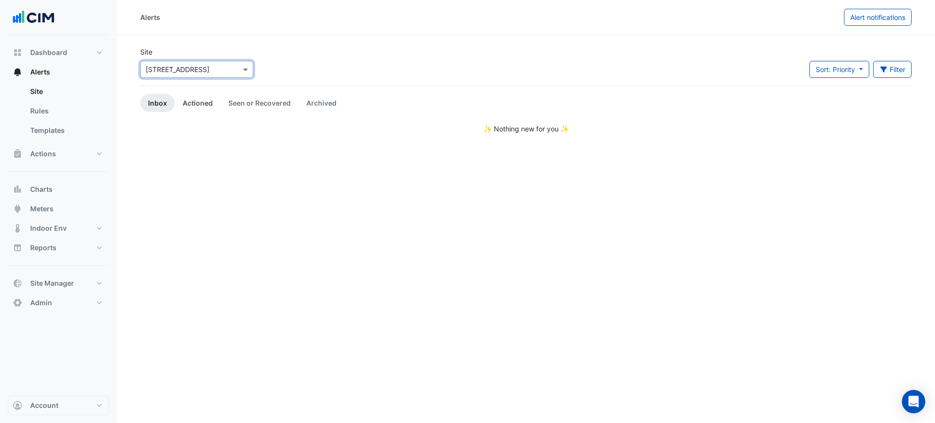
click at [200, 96] on link "Actioned" at bounding box center [198, 103] width 46 height 18
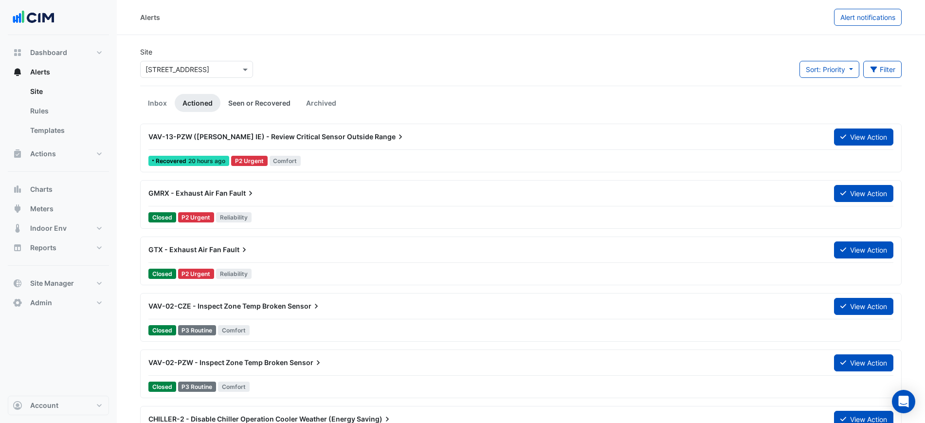
click at [241, 102] on link "Seen or Recovered" at bounding box center [259, 103] width 78 height 18
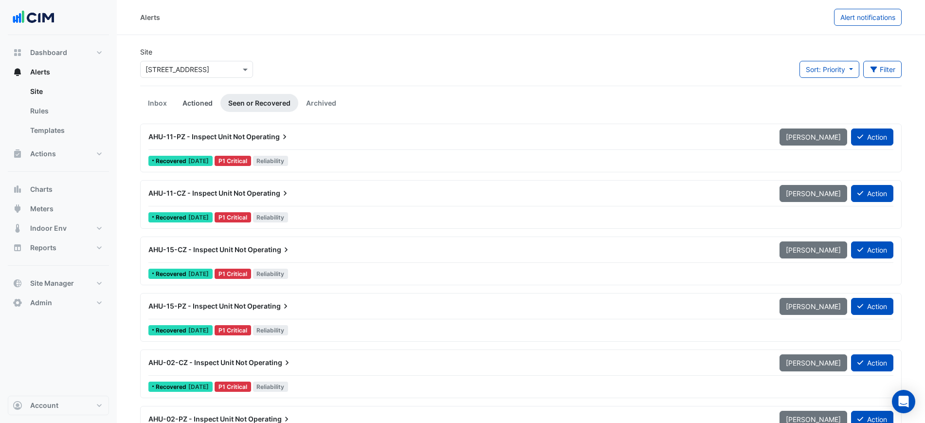
click at [203, 101] on link "Actioned" at bounding box center [198, 103] width 46 height 18
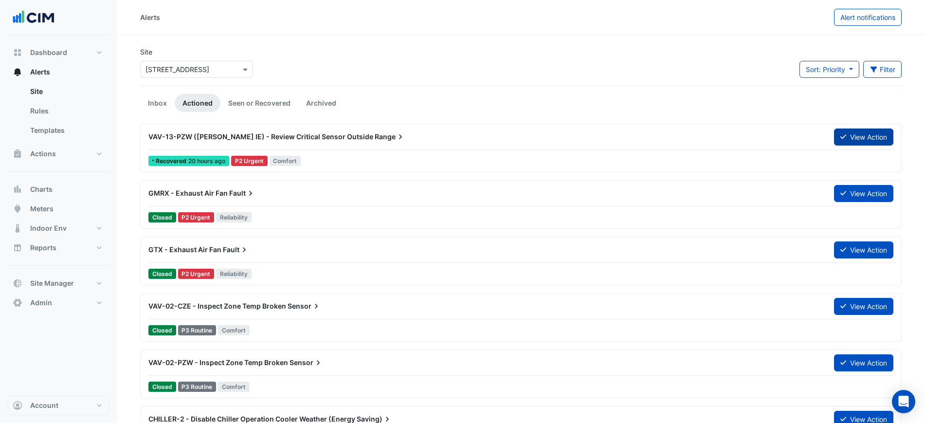
click at [841, 136] on icon at bounding box center [844, 136] width 6 height 7
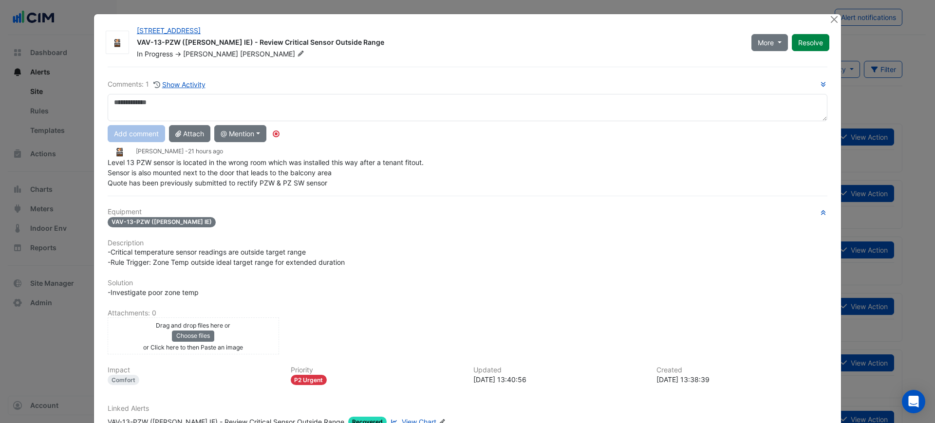
click at [371, 113] on textarea at bounding box center [467, 107] width 719 height 27
click at [828, 16] on button "Close" at bounding box center [833, 19] width 10 height 10
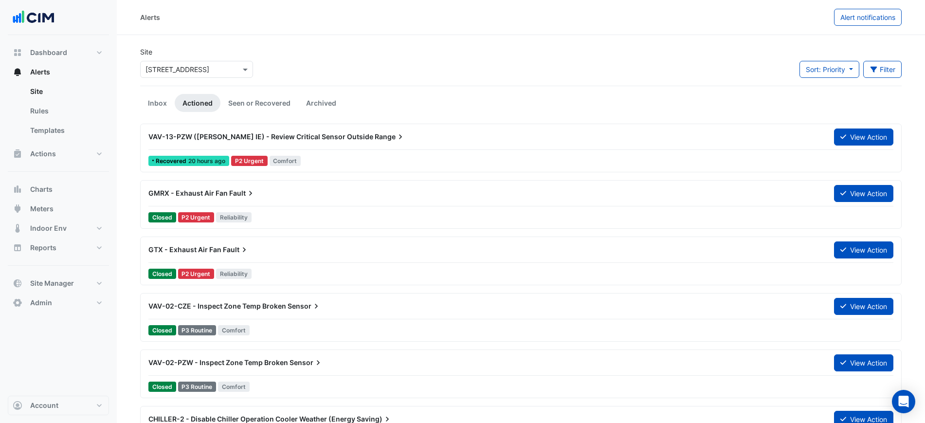
click at [176, 71] on input "text" at bounding box center [187, 70] width 83 height 10
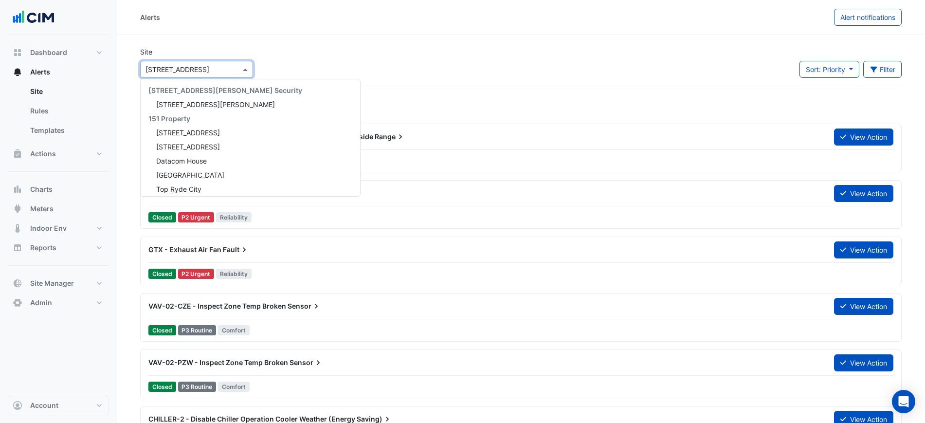
scroll to position [2615, 0]
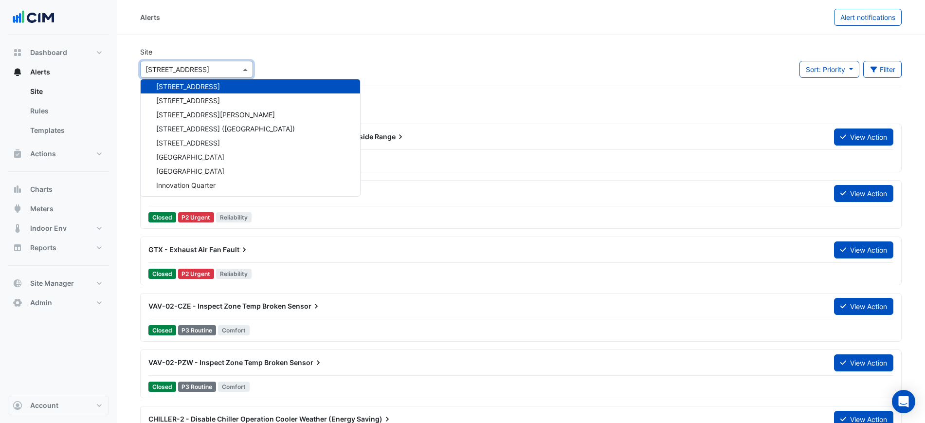
click at [202, 66] on input "text" at bounding box center [187, 70] width 83 height 10
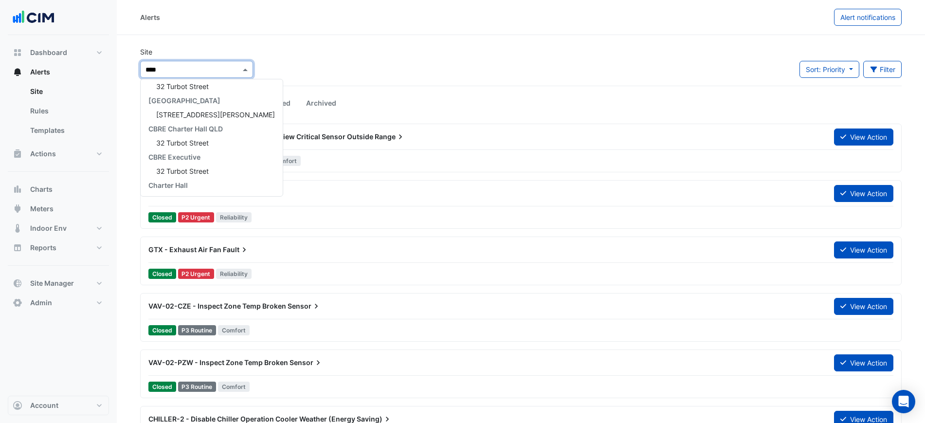
scroll to position [4, 0]
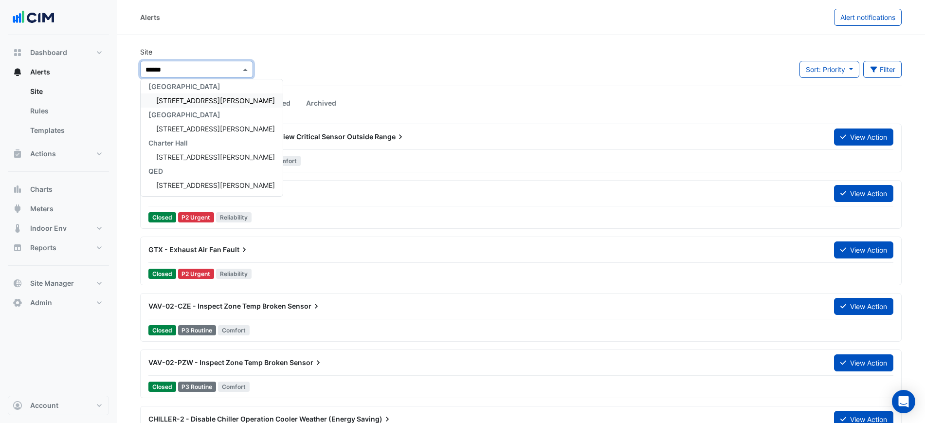
type input "*******"
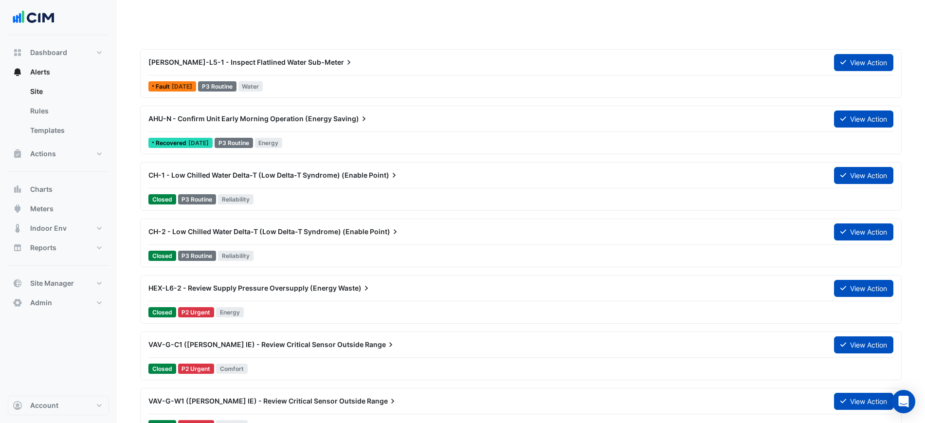
scroll to position [1278, 0]
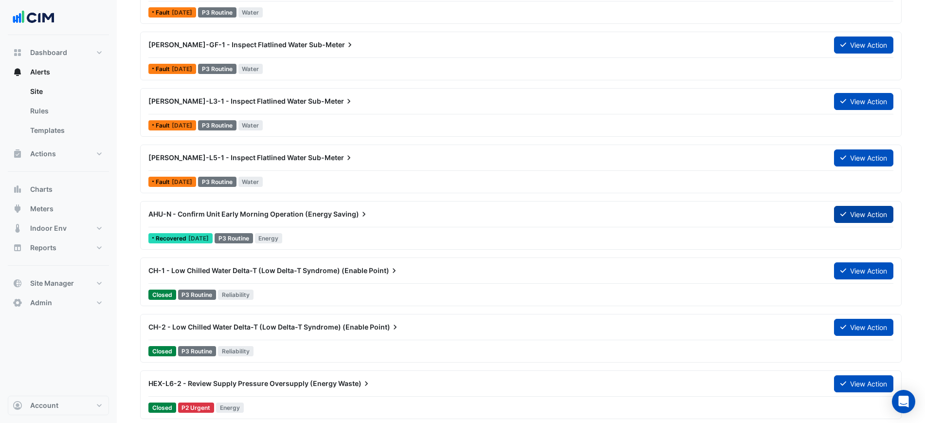
click at [857, 216] on button "View Action" at bounding box center [863, 214] width 59 height 17
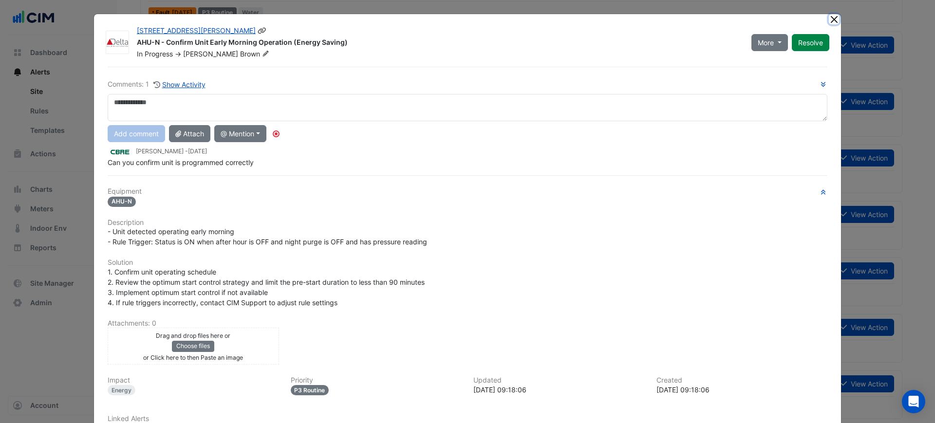
click at [829, 21] on button "Close" at bounding box center [833, 19] width 10 height 10
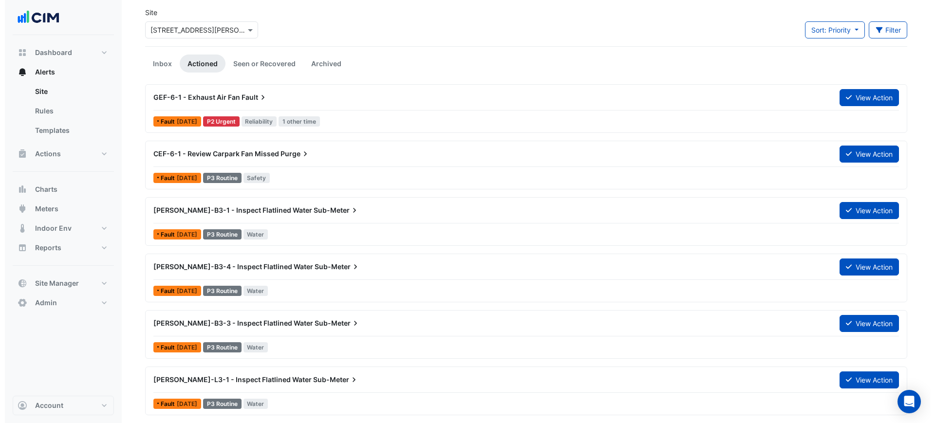
scroll to position [0, 0]
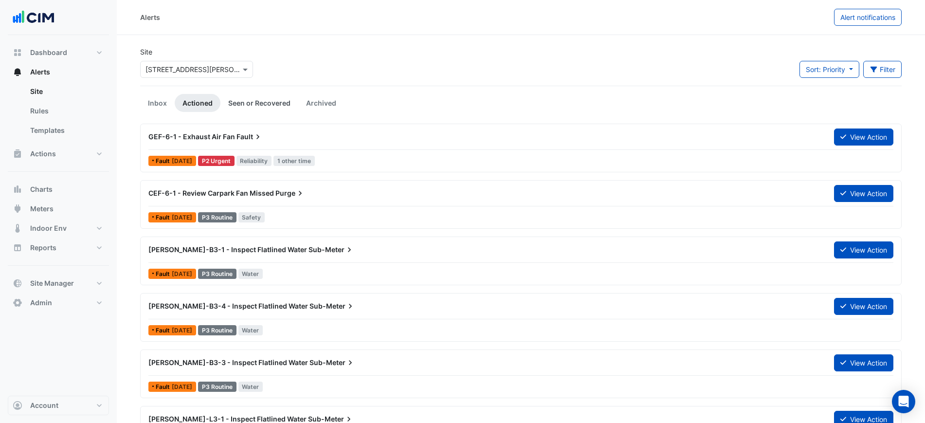
click at [245, 103] on link "Seen or Recovered" at bounding box center [259, 103] width 78 height 18
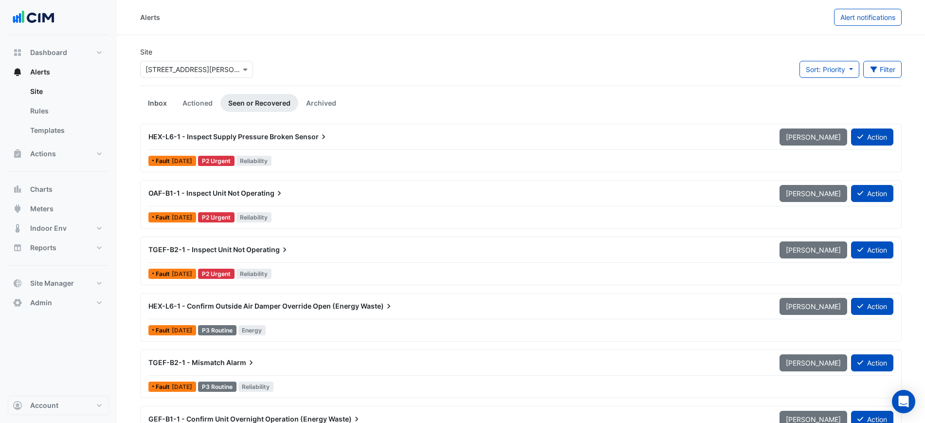
click at [147, 98] on link "Inbox" at bounding box center [157, 103] width 35 height 18
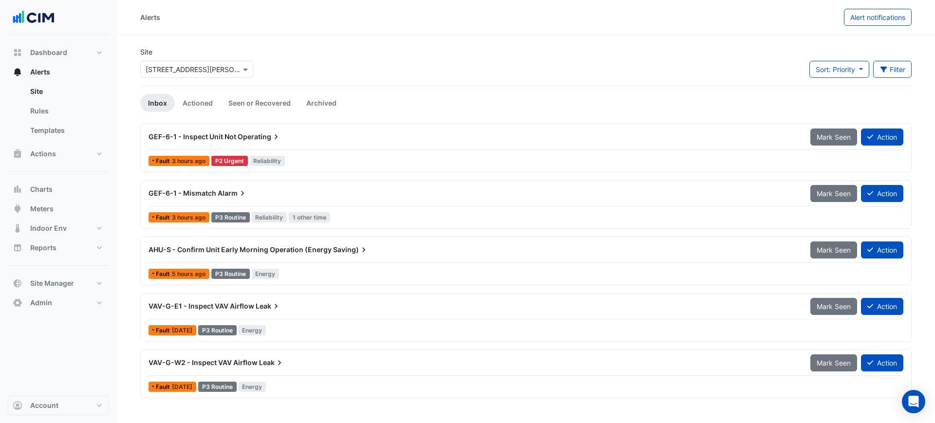
click at [369, 245] on div "AHU-S - Confirm Unit Early Morning Operation (Energy Saving)" at bounding box center [473, 250] width 650 height 10
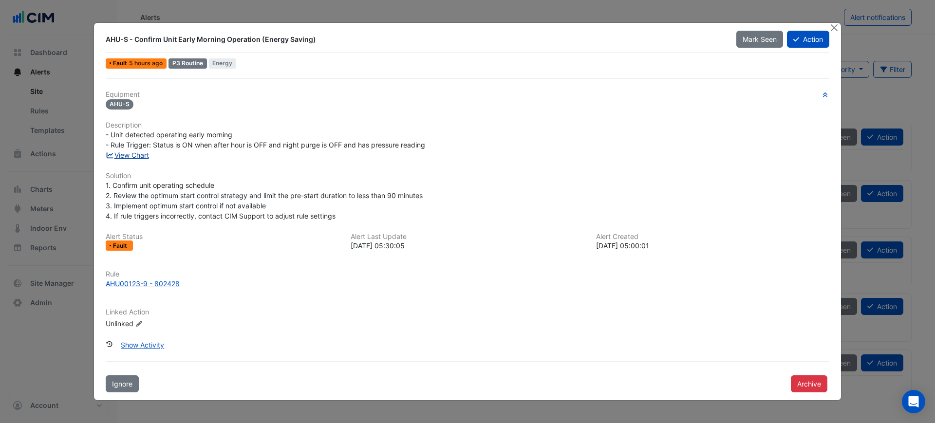
click at [135, 154] on link "View Chart" at bounding box center [127, 155] width 43 height 8
click at [839, 32] on div at bounding box center [834, 28] width 12 height 11
click at [836, 29] on button "Close" at bounding box center [833, 28] width 10 height 10
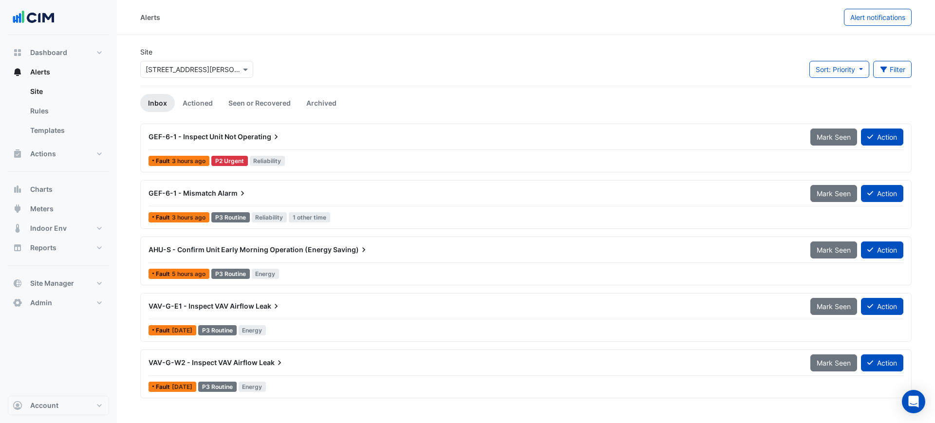
click at [520, 65] on div "Site Select a Site × 32 Mann Street Sort: Priority Priority Updated Filter Titl…" at bounding box center [525, 66] width 783 height 39
click at [198, 63] on div "Select a Site × 32 Mann Street" at bounding box center [196, 69] width 113 height 17
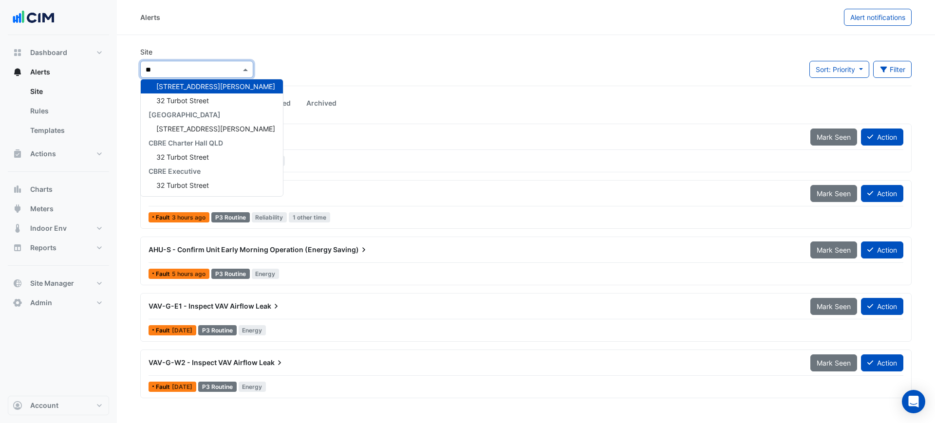
type input "***"
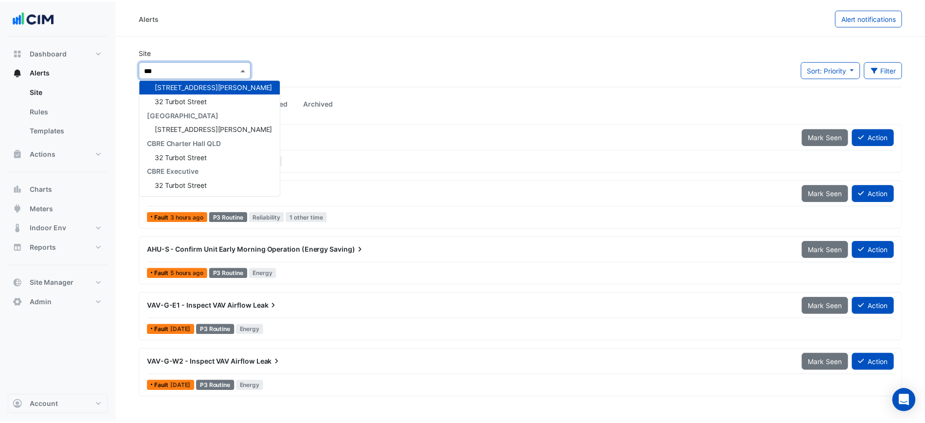
scroll to position [4, 0]
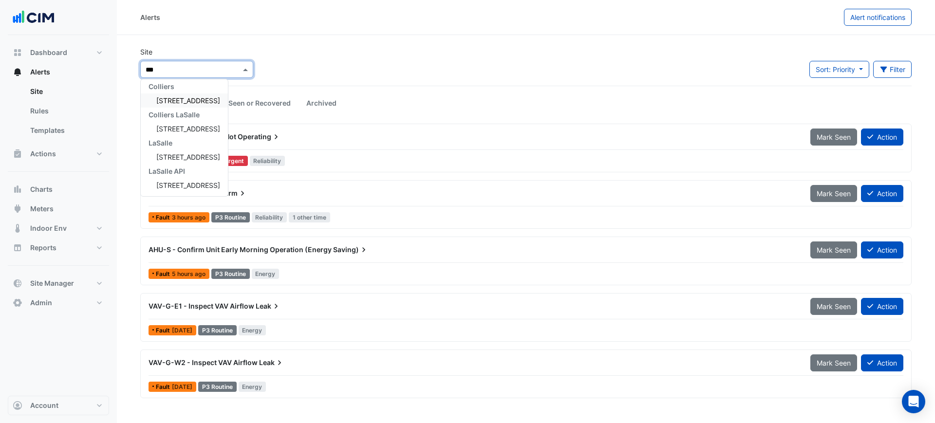
click at [178, 95] on div "323 Castlereagh Street" at bounding box center [184, 100] width 87 height 14
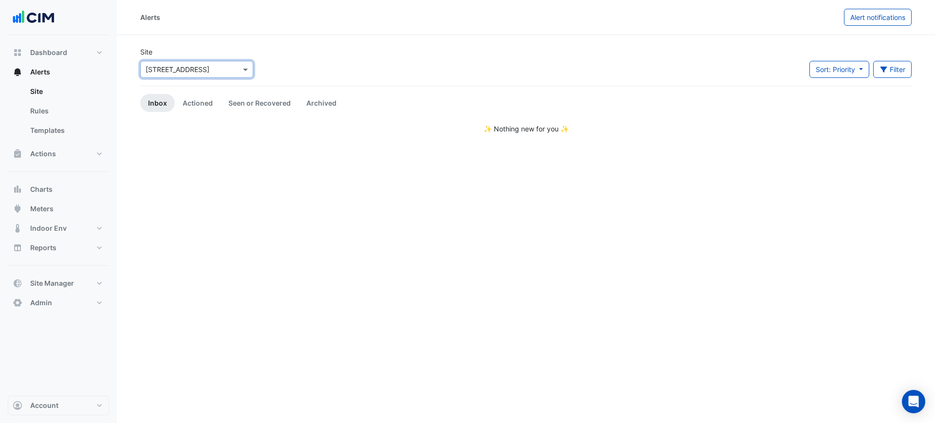
click at [220, 110] on li "Seen or Recovered" at bounding box center [259, 103] width 78 height 18
click at [212, 107] on link "Actioned" at bounding box center [198, 103] width 46 height 18
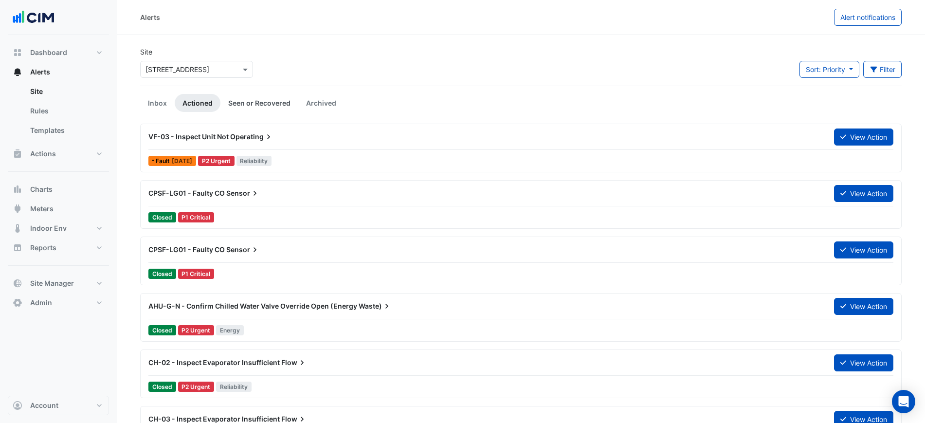
click at [252, 101] on link "Seen or Recovered" at bounding box center [259, 103] width 78 height 18
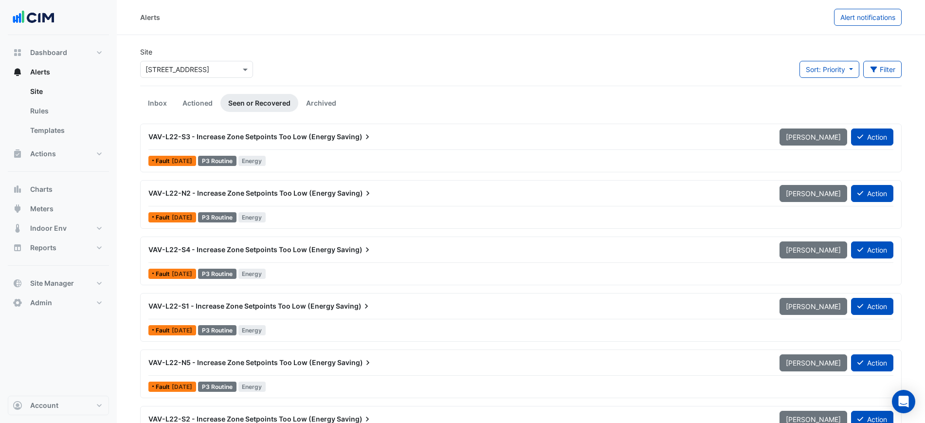
click at [64, 152] on button "Actions" at bounding box center [58, 153] width 101 height 19
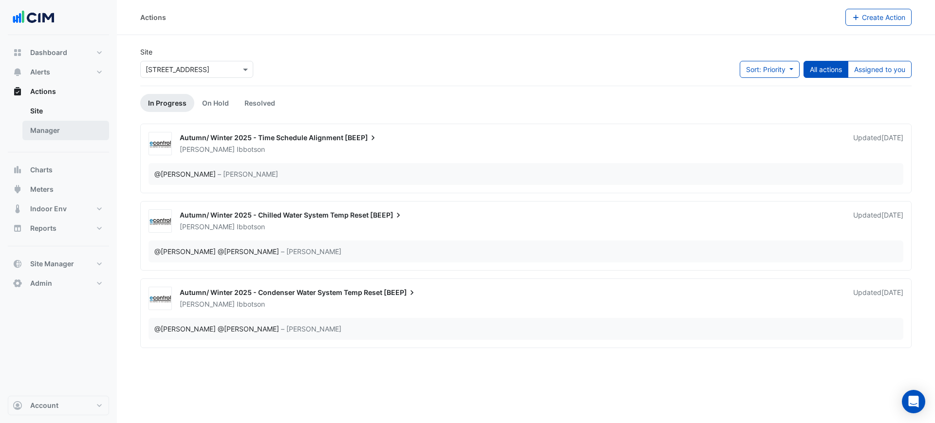
click at [81, 132] on link "Manager" at bounding box center [65, 130] width 87 height 19
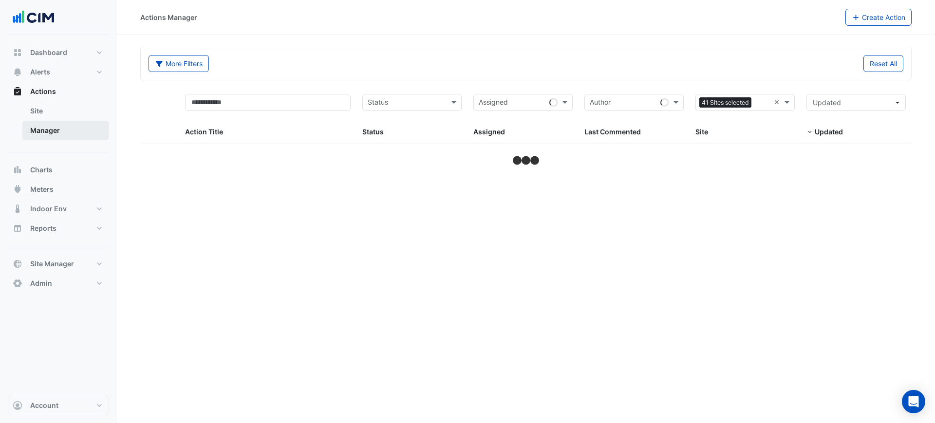
select select "***"
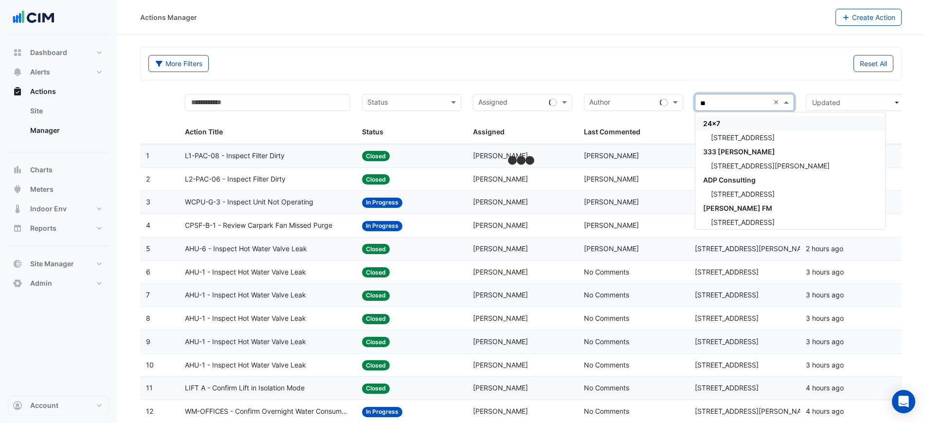
type input "***"
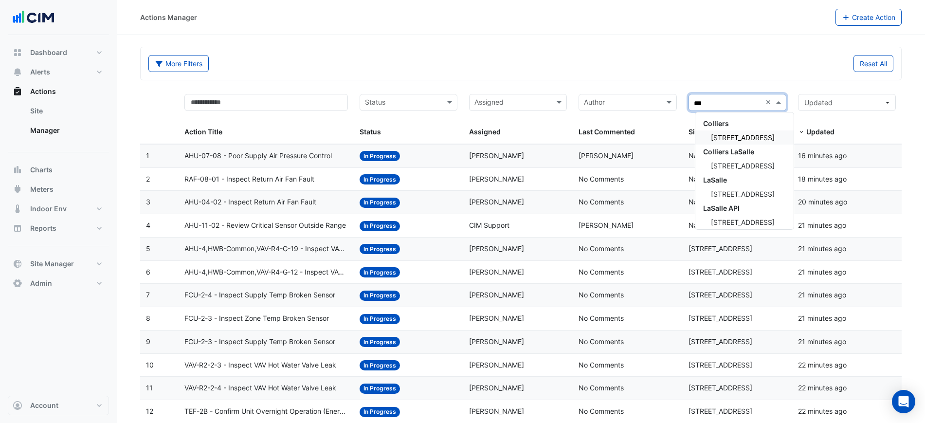
click at [763, 138] on span "323 Castlereagh Street" at bounding box center [743, 137] width 64 height 8
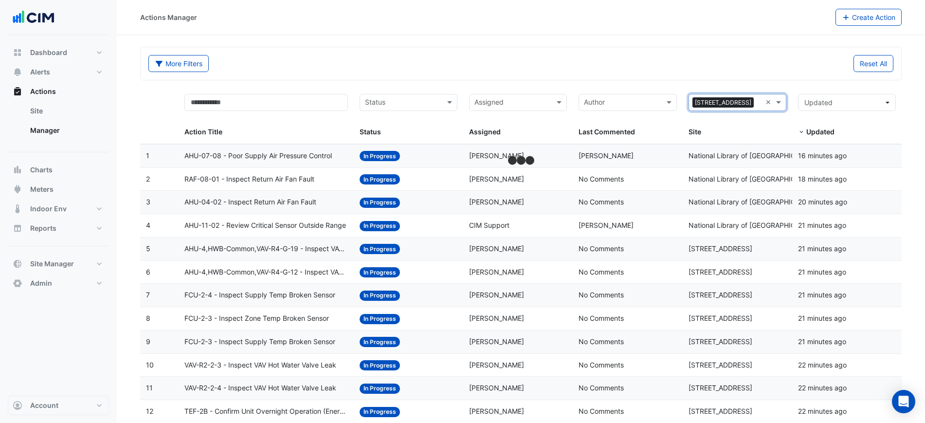
click at [725, 53] on div "More Filters Reset All" at bounding box center [521, 63] width 761 height 33
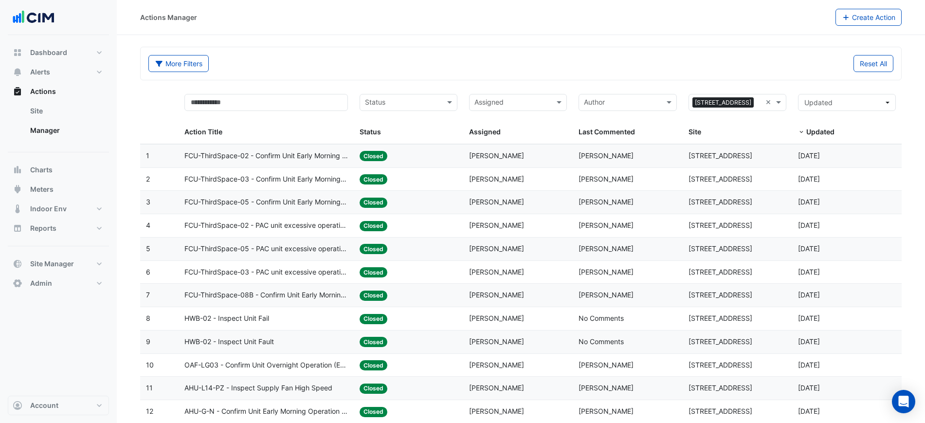
click at [575, 162] on datatable-body-cell "Last Commented: Reece Davies" at bounding box center [628, 156] width 110 height 23
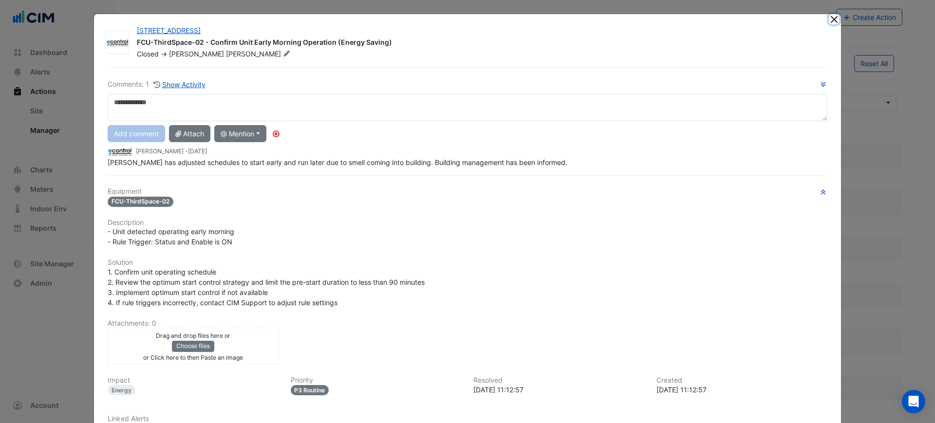
click at [828, 19] on button "Close" at bounding box center [833, 19] width 10 height 10
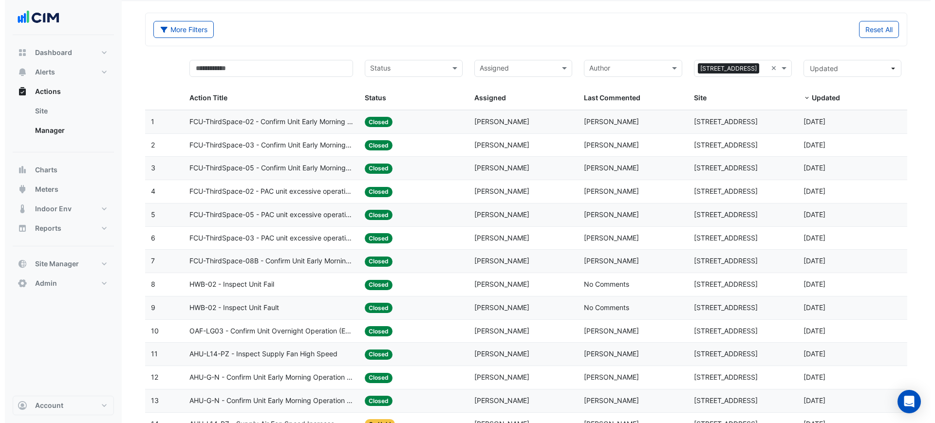
scroll to position [61, 0]
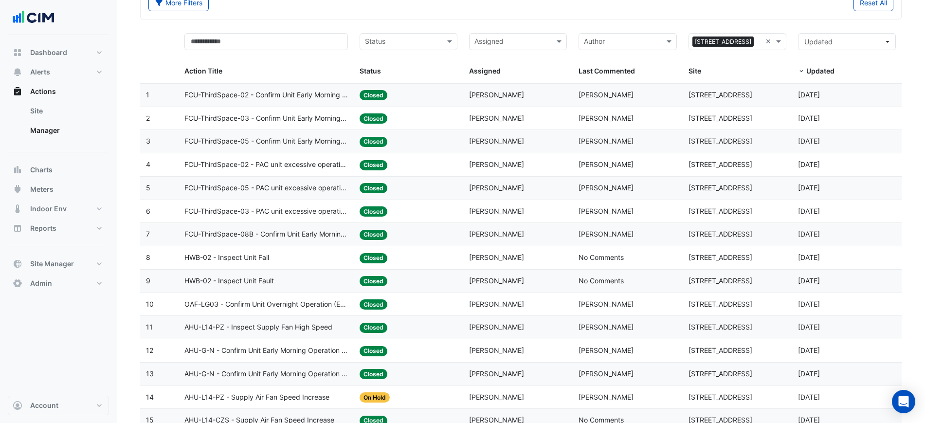
click at [525, 265] on datatable-body-cell "Assigned: Reece Davies" at bounding box center [518, 257] width 110 height 23
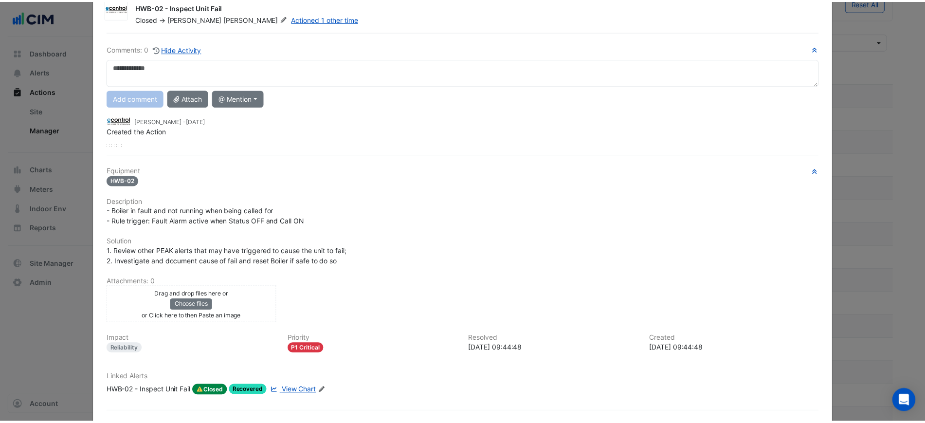
scroll to position [0, 0]
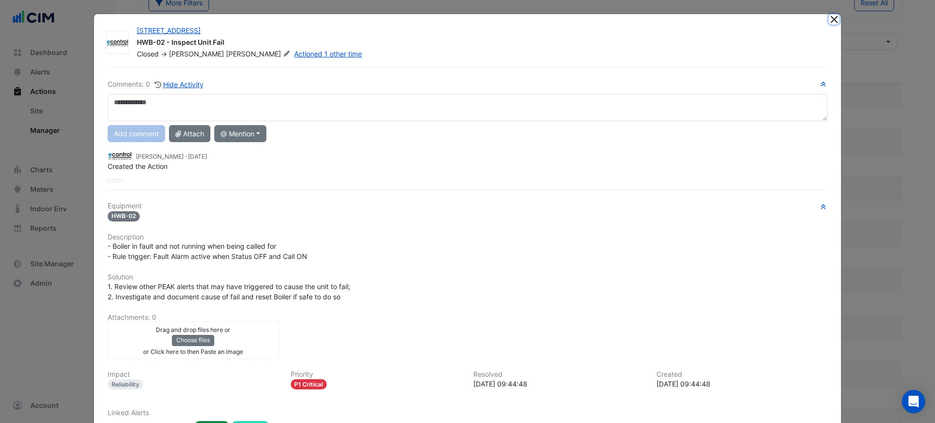
click at [831, 20] on button "Close" at bounding box center [833, 19] width 10 height 10
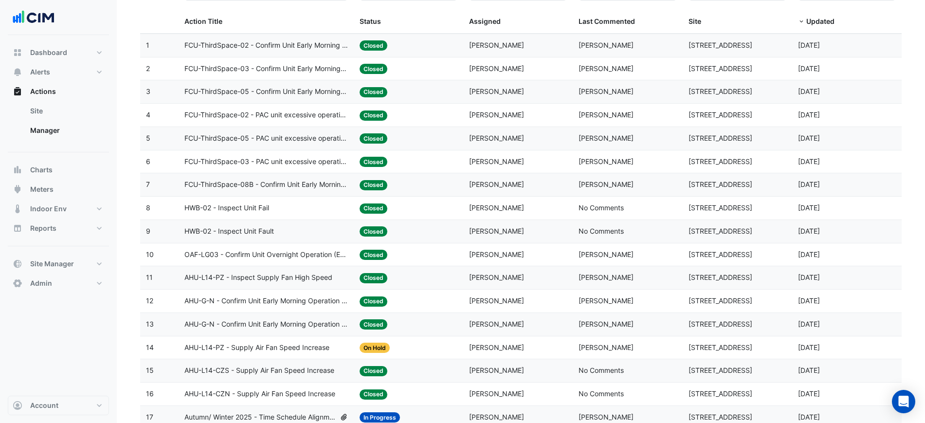
scroll to position [183, 0]
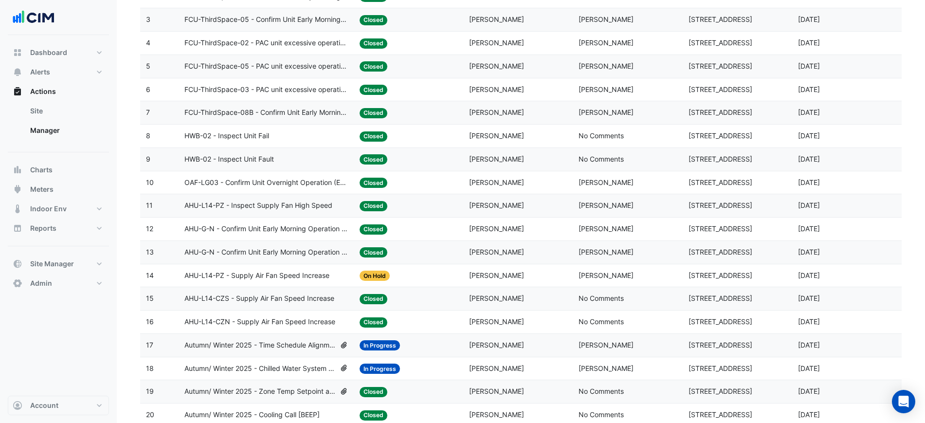
click at [591, 279] on span "Liam Dent" at bounding box center [606, 275] width 55 height 8
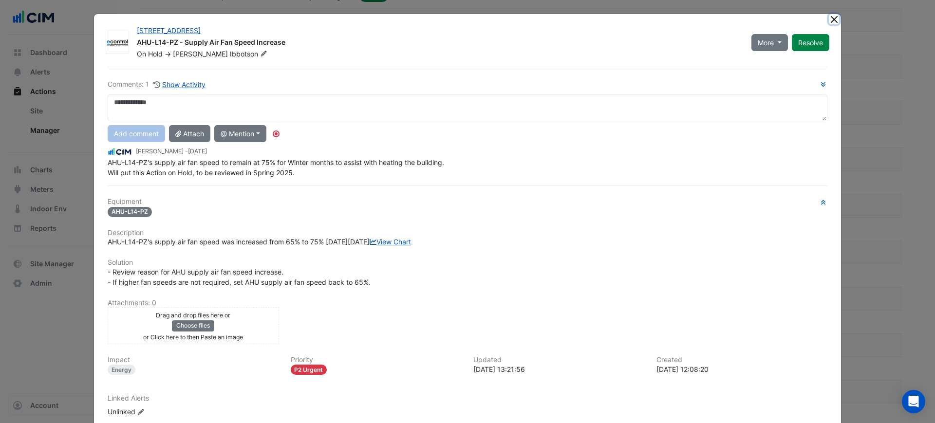
click at [828, 19] on button "Close" at bounding box center [833, 19] width 10 height 10
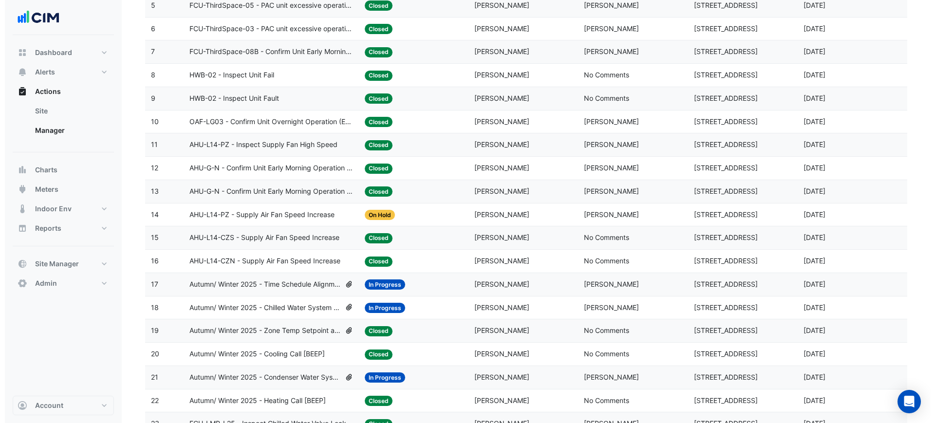
scroll to position [304, 0]
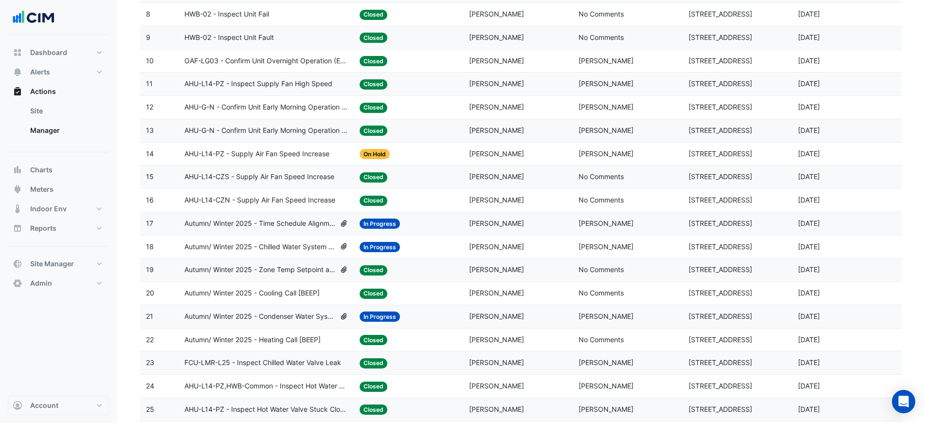
click at [633, 227] on div "Last Commented: Brian Nguyen" at bounding box center [628, 223] width 98 height 11
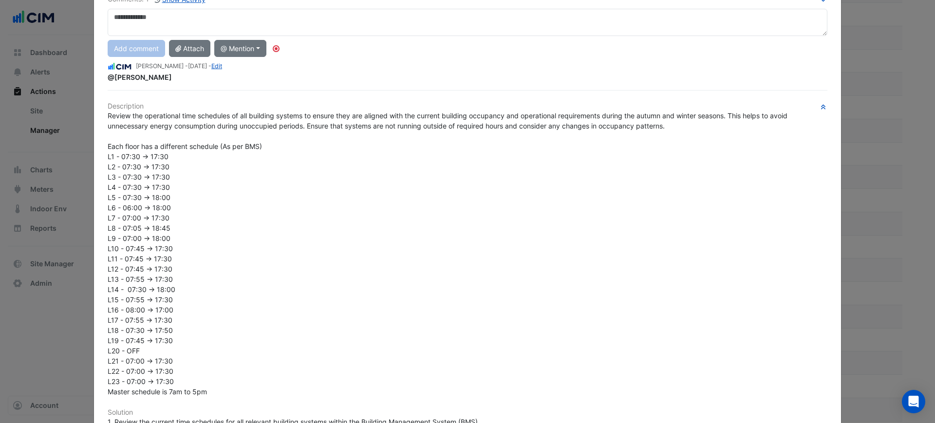
scroll to position [0, 0]
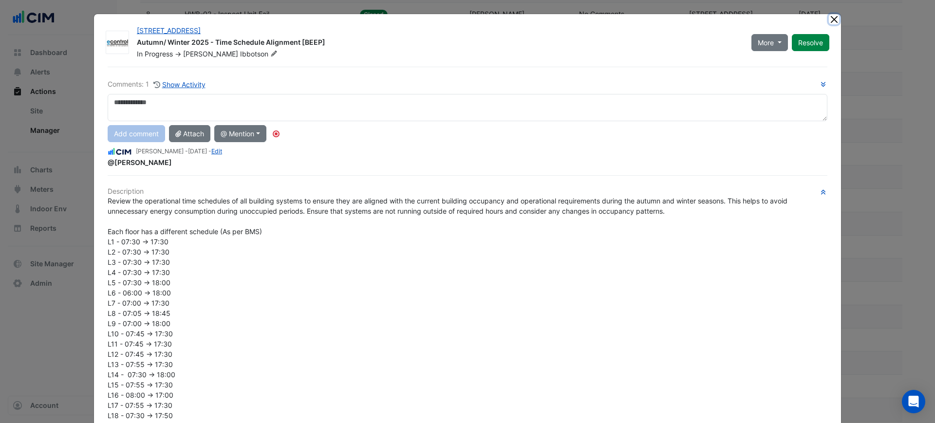
click at [829, 18] on button "Close" at bounding box center [833, 19] width 10 height 10
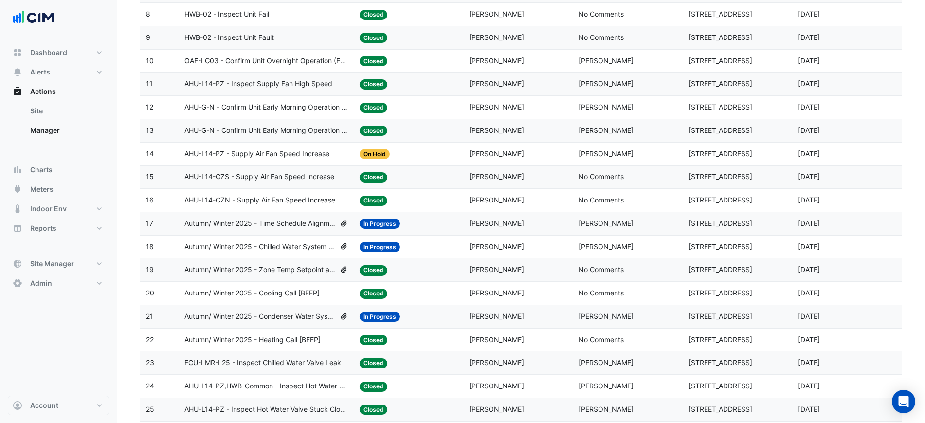
click at [569, 248] on datatable-body-cell "Assigned: Tom Ibbotson" at bounding box center [518, 247] width 110 height 23
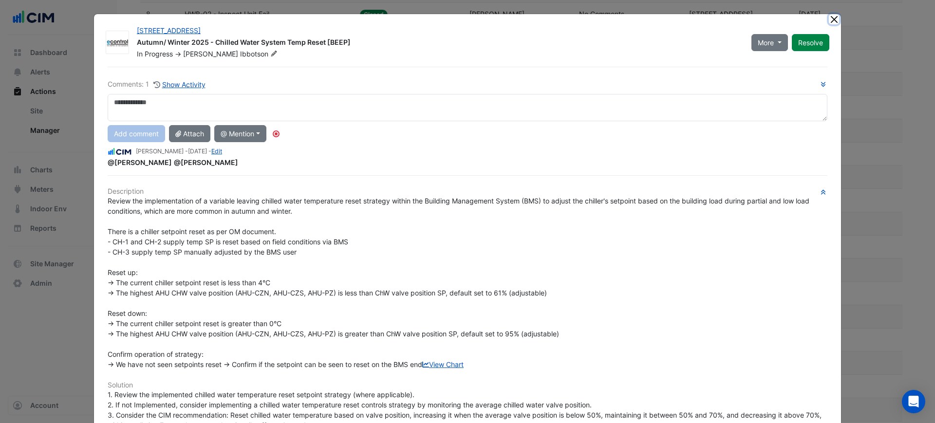
click at [830, 18] on button "Close" at bounding box center [833, 19] width 10 height 10
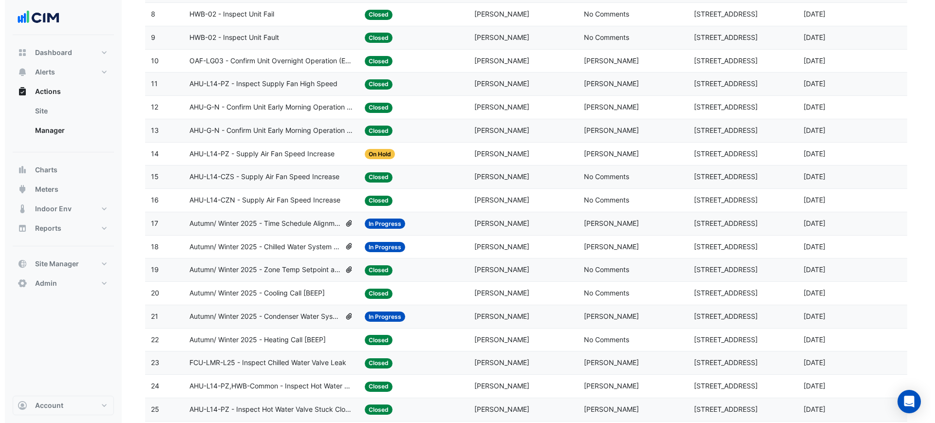
scroll to position [365, 0]
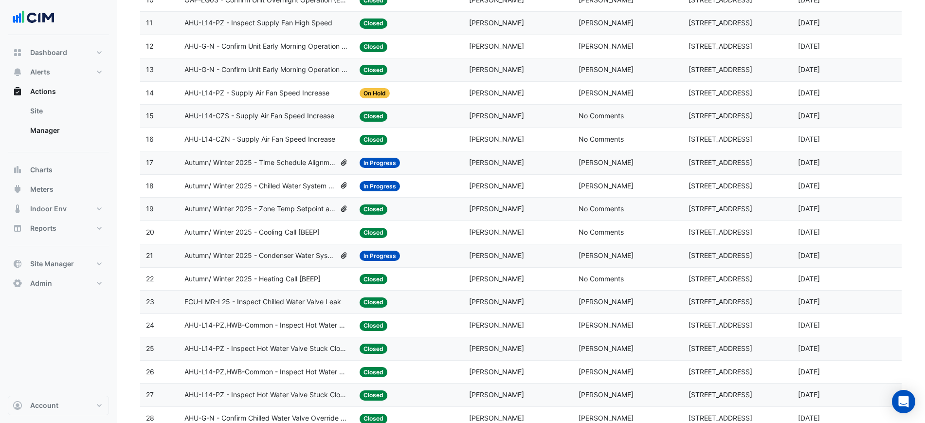
click at [554, 260] on div "Assigned: Tom Ibbotson" at bounding box center [518, 255] width 98 height 11
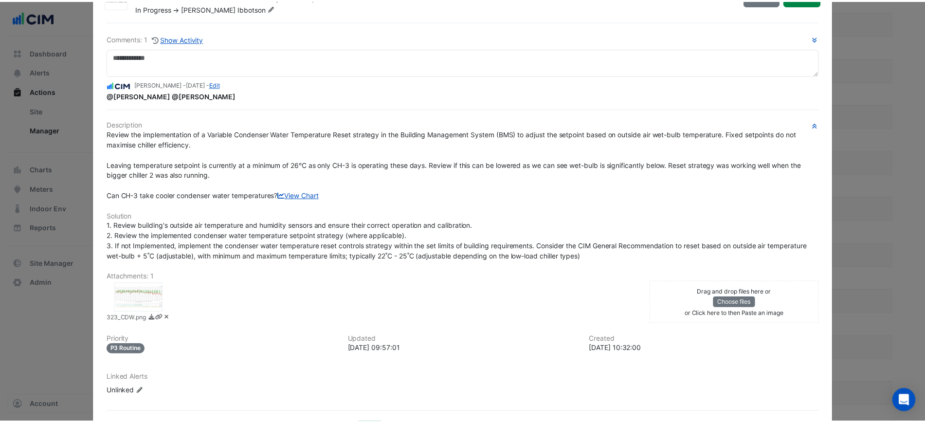
scroll to position [0, 0]
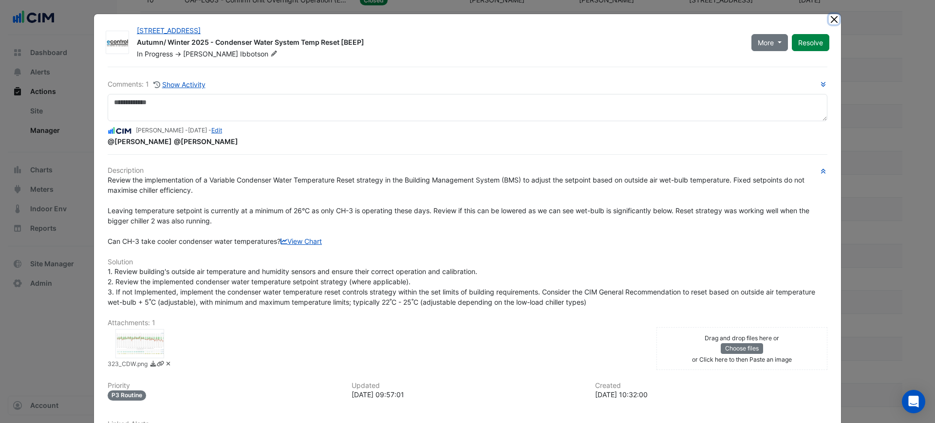
click at [828, 19] on button "Close" at bounding box center [833, 19] width 10 height 10
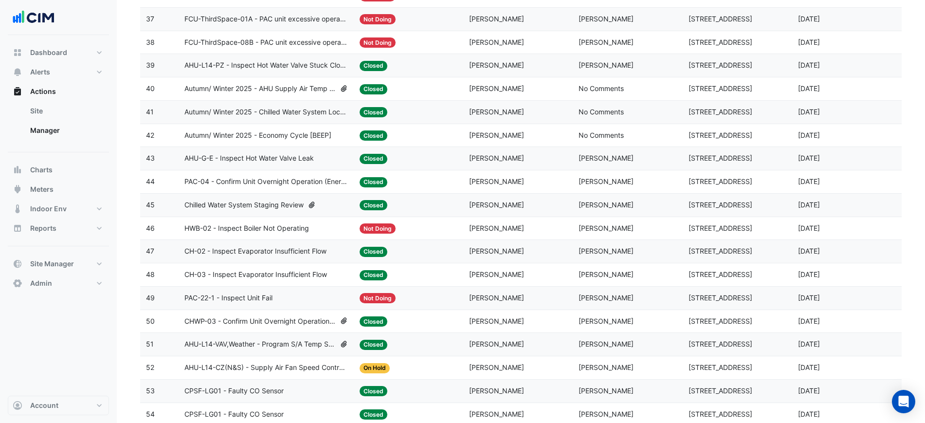
scroll to position [1095, 0]
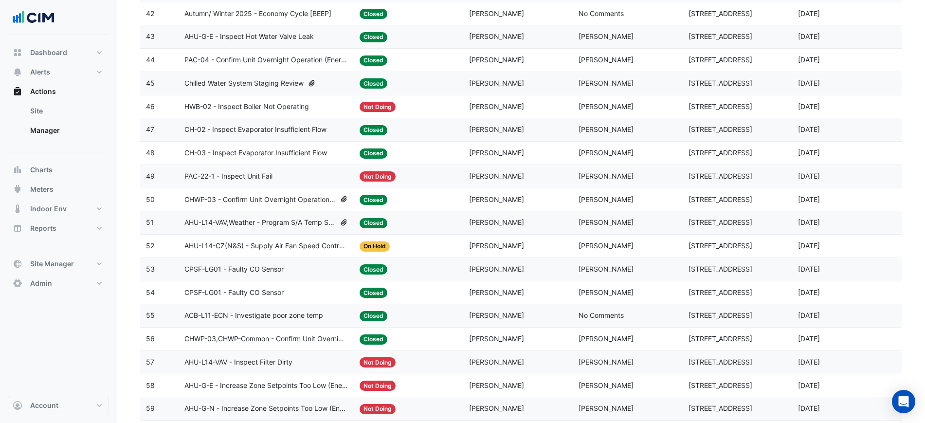
click at [413, 106] on div "Status: Not Doing" at bounding box center [409, 106] width 98 height 11
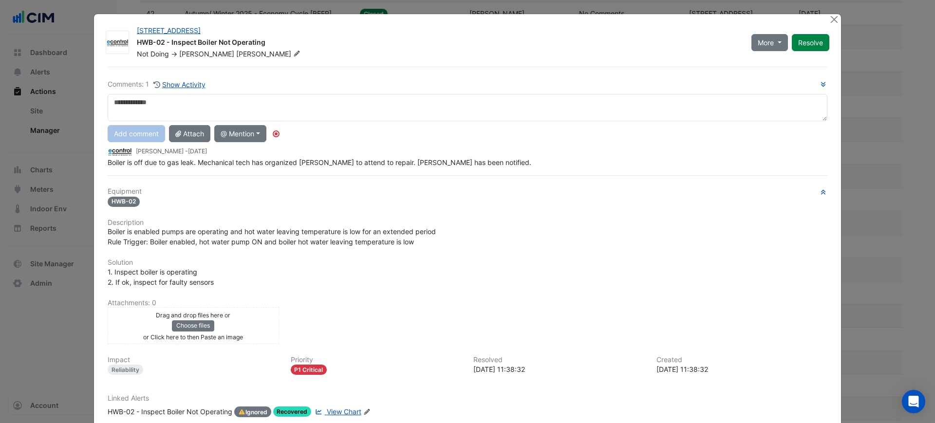
click at [828, 24] on div at bounding box center [834, 19] width 12 height 11
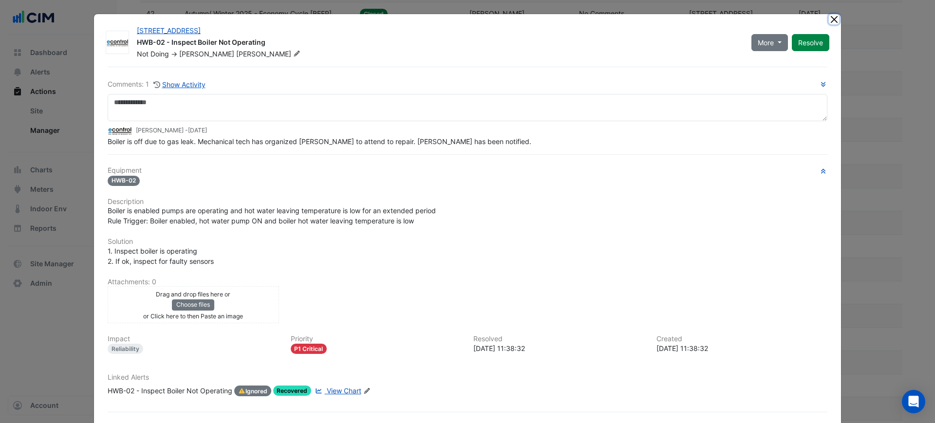
click at [828, 21] on button "Close" at bounding box center [833, 19] width 10 height 10
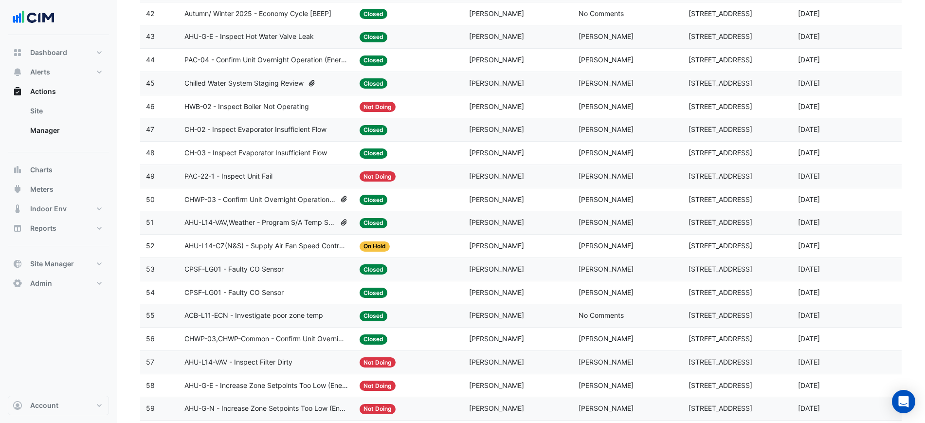
click at [423, 244] on div "Status: On Hold" at bounding box center [409, 245] width 98 height 11
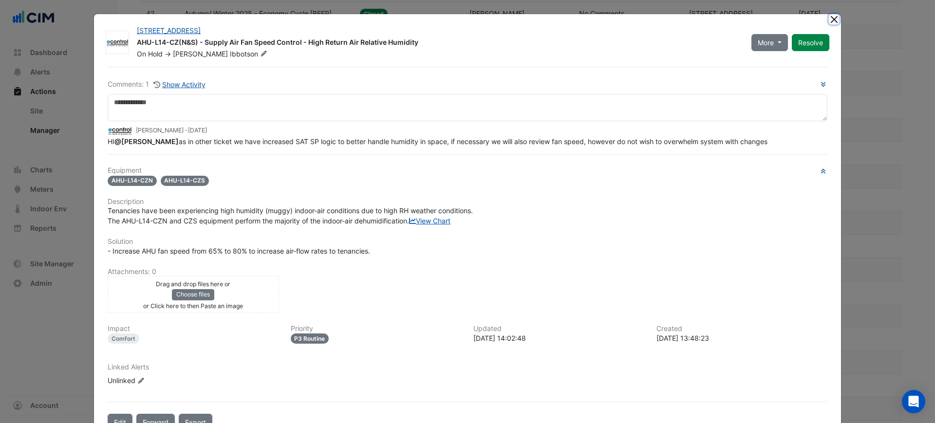
click at [831, 15] on button "Close" at bounding box center [833, 19] width 10 height 10
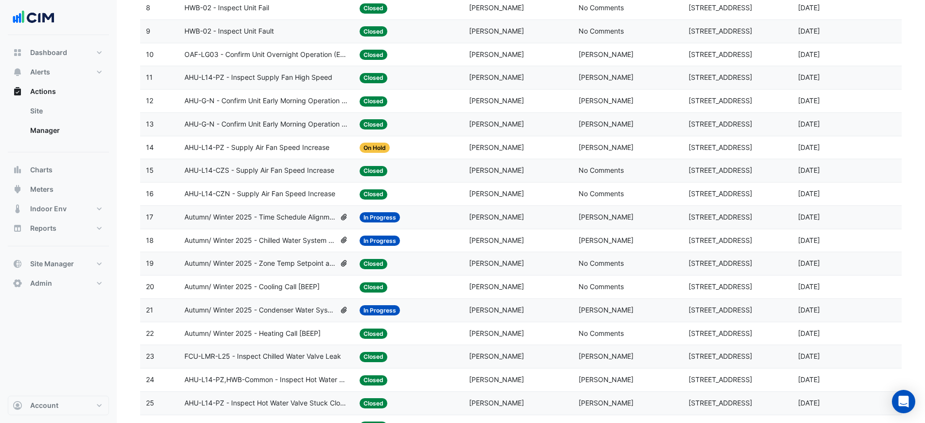
scroll to position [365, 0]
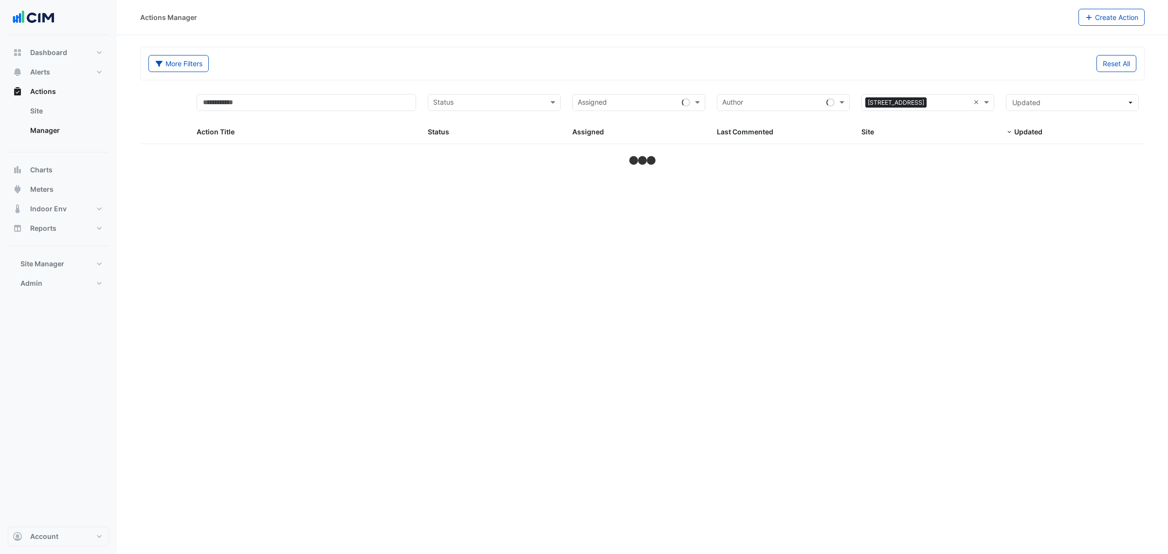
select select "***"
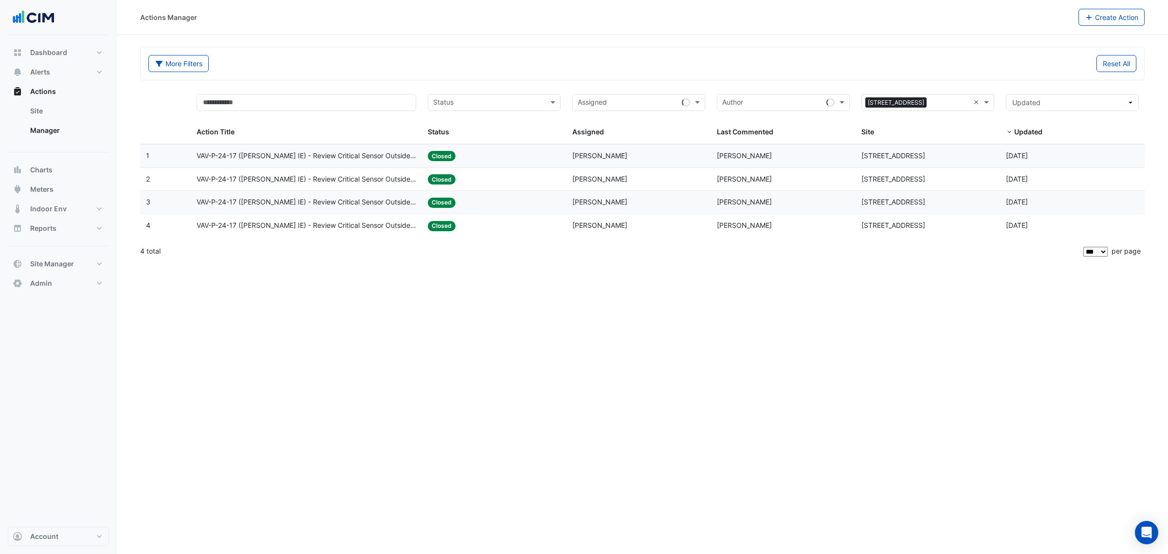
click at [748, 157] on span "[PERSON_NAME]" at bounding box center [744, 155] width 55 height 8
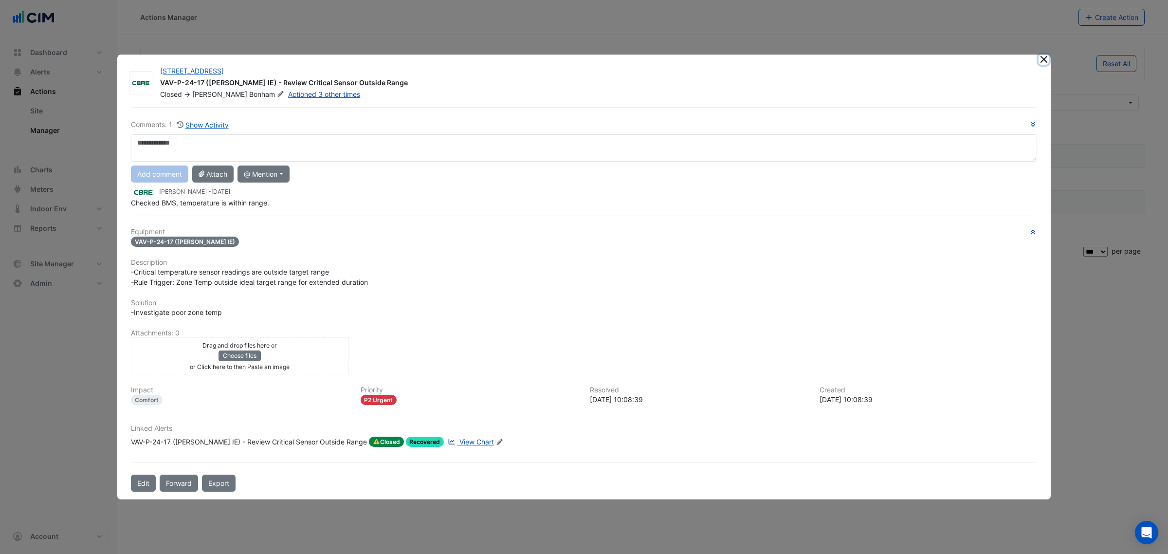
click at [1045, 61] on button "Close" at bounding box center [1044, 60] width 10 height 10
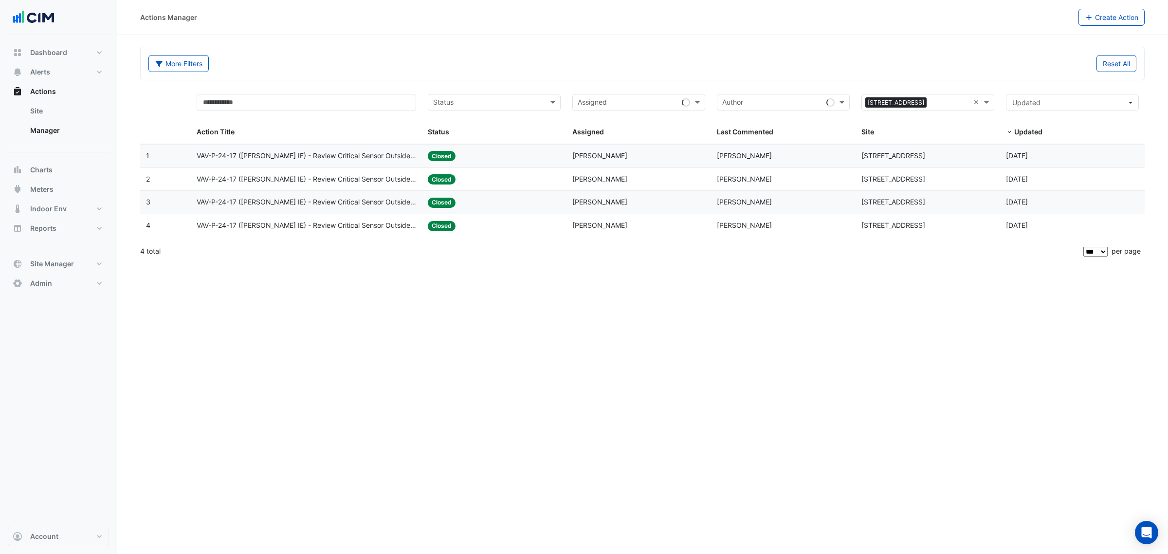
click at [699, 181] on div "Assigned: [PERSON_NAME]" at bounding box center [638, 179] width 133 height 11
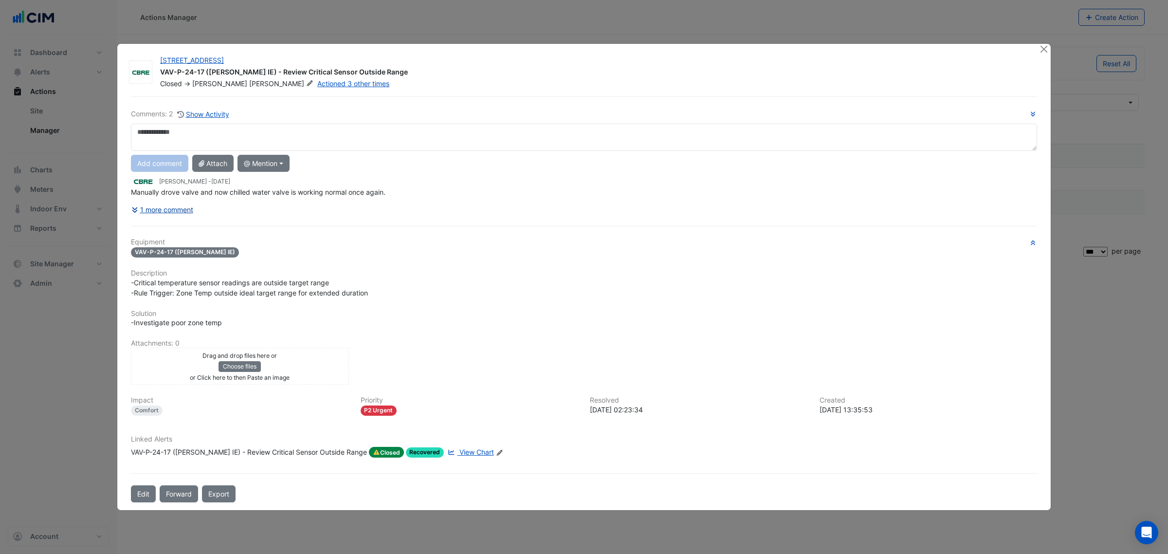
click at [171, 206] on button "1 more comment" at bounding box center [162, 209] width 63 height 17
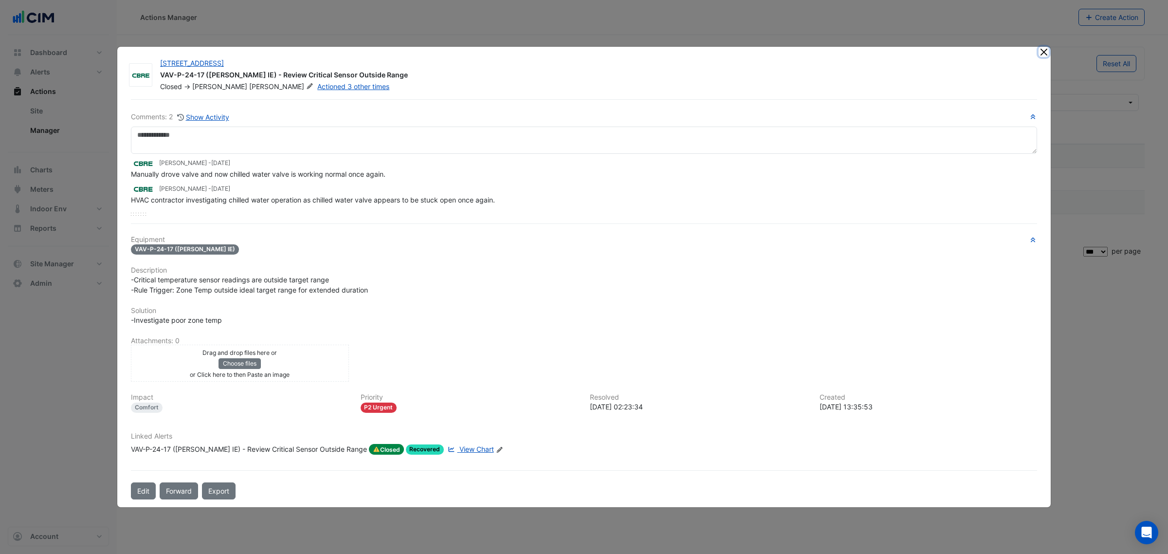
click at [1042, 52] on button "Close" at bounding box center [1044, 52] width 10 height 10
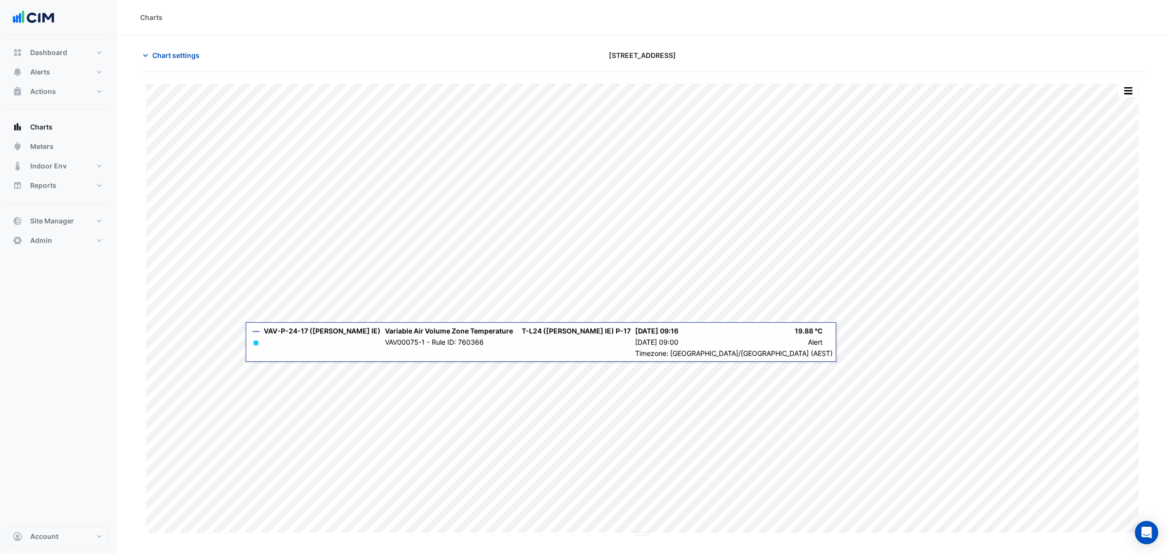
type input "**********"
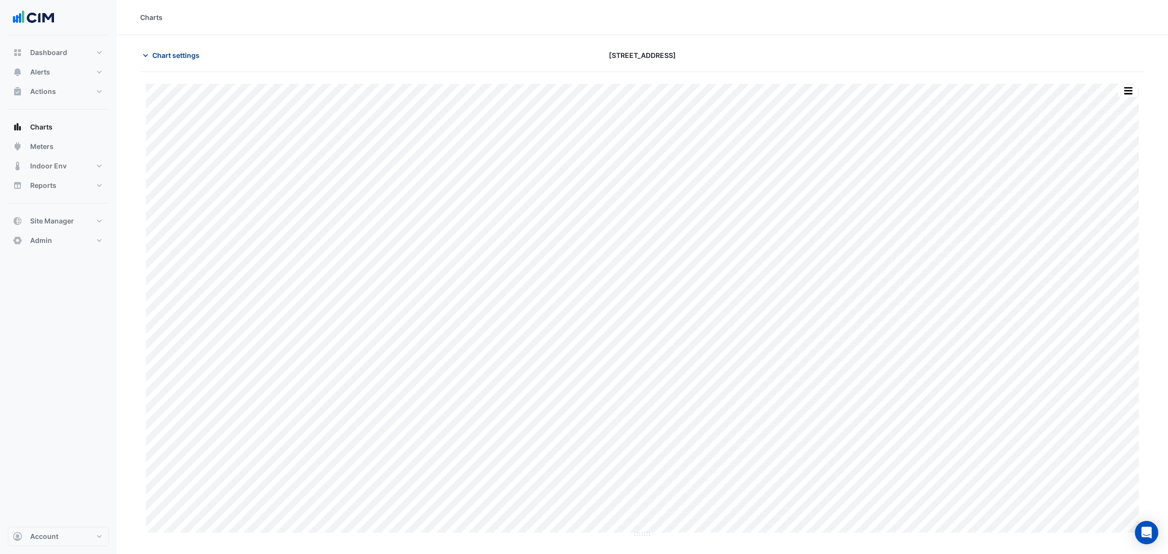
click at [199, 60] on span "Chart settings" at bounding box center [175, 55] width 47 height 10
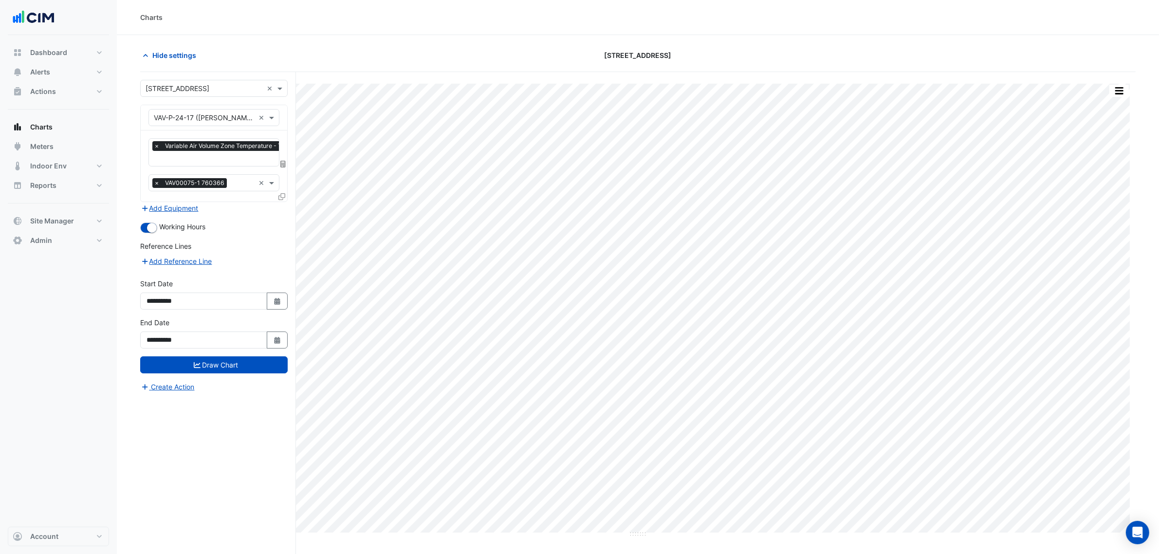
click at [224, 166] on div "Favourites × Variable Air Volume Zone Temperature - T-L24 (NABERS IE), P-17 × T…" at bounding box center [214, 165] width 147 height 71
click at [224, 163] on input "text" at bounding box center [264, 159] width 221 height 10
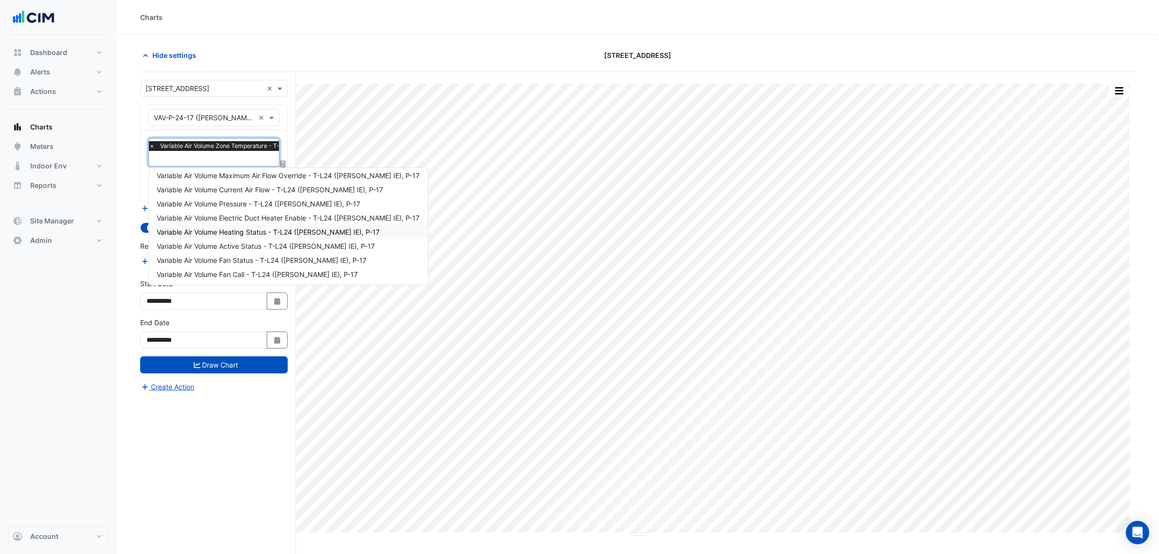
click at [285, 229] on span "Variable Air Volume Heating Status - T-L24 (NABERS IE), P-17" at bounding box center [268, 232] width 223 height 8
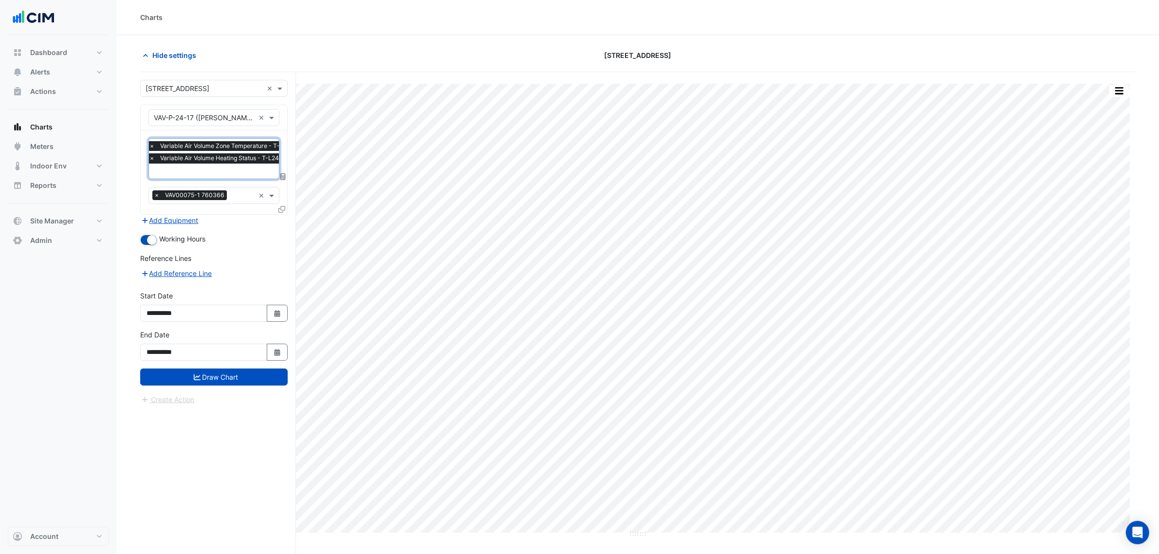
click at [236, 159] on span "Variable Air Volume Heating Status - T-L24 (NABERS IE), P-17" at bounding box center [257, 158] width 199 height 10
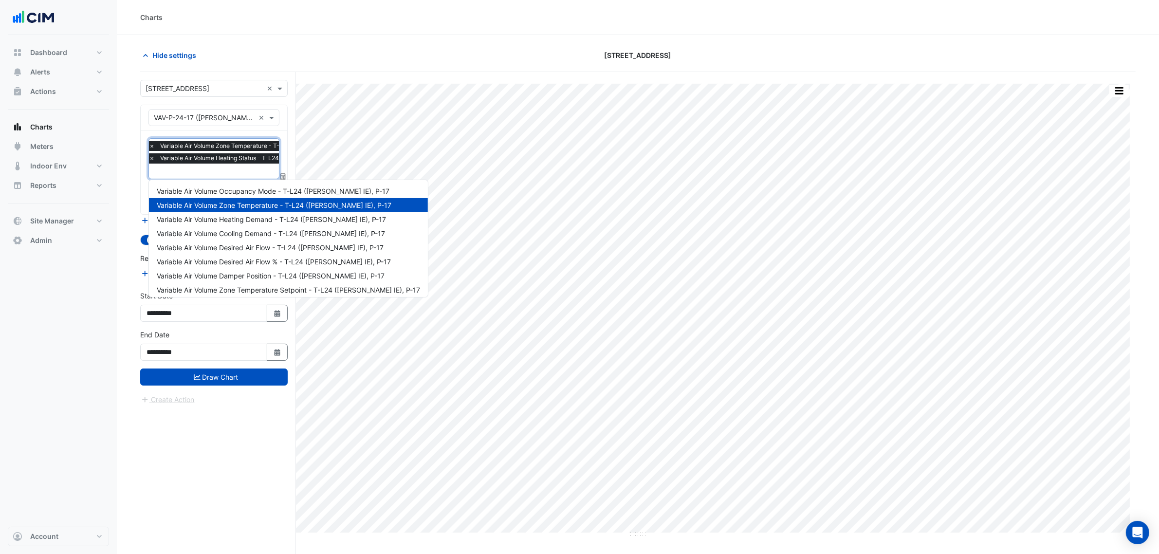
scroll to position [130, 0]
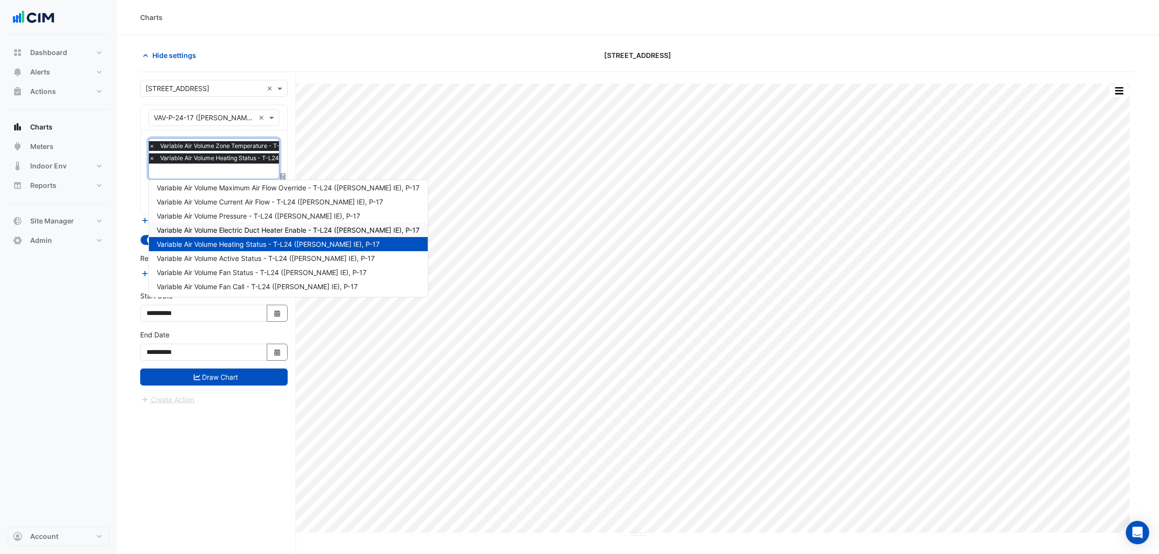
click at [263, 229] on span "Variable Air Volume Electric Duct Heater Enable - T-L24 (NABERS IE), P-17" at bounding box center [288, 230] width 263 height 8
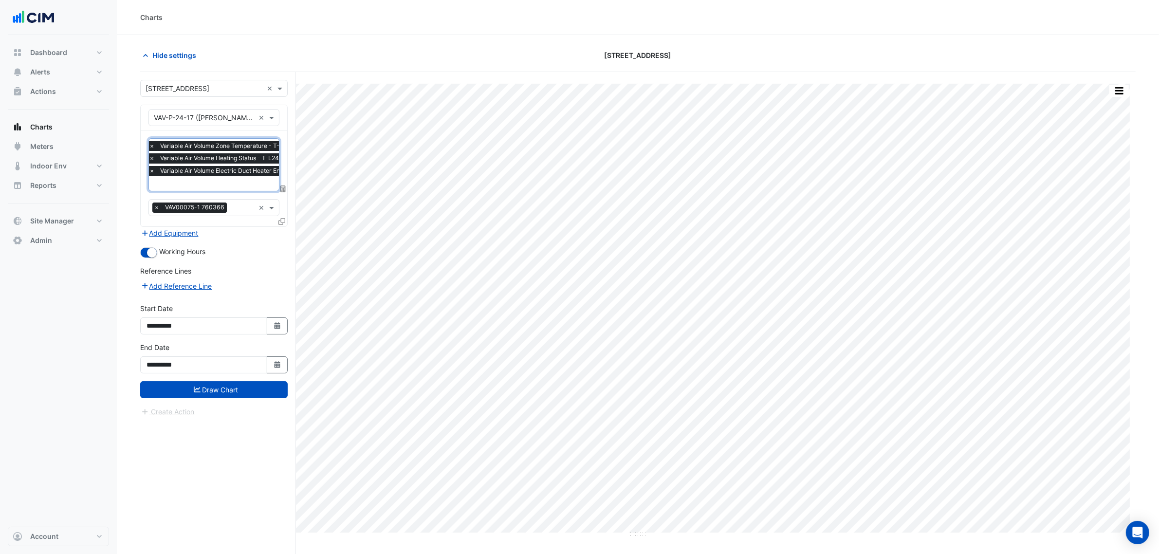
click at [250, 183] on input "text" at bounding box center [272, 184] width 246 height 10
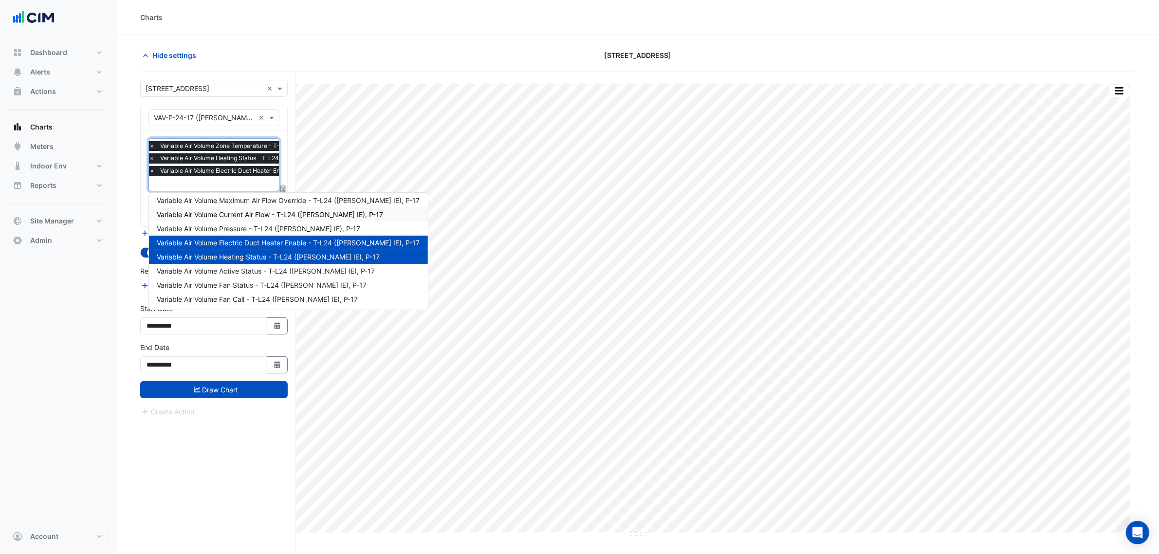
click at [250, 211] on span "Variable Air Volume Current Air Flow - T-L24 (NABERS IE), P-17" at bounding box center [270, 214] width 226 height 8
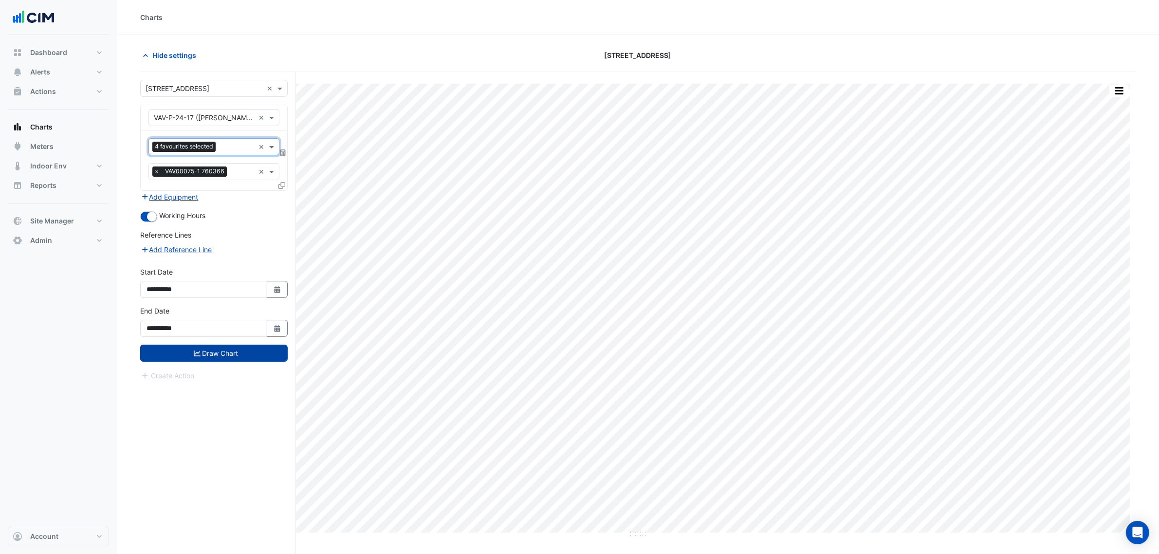
scroll to position [0, 0]
click at [253, 359] on button "Draw Chart" at bounding box center [213, 353] width 147 height 17
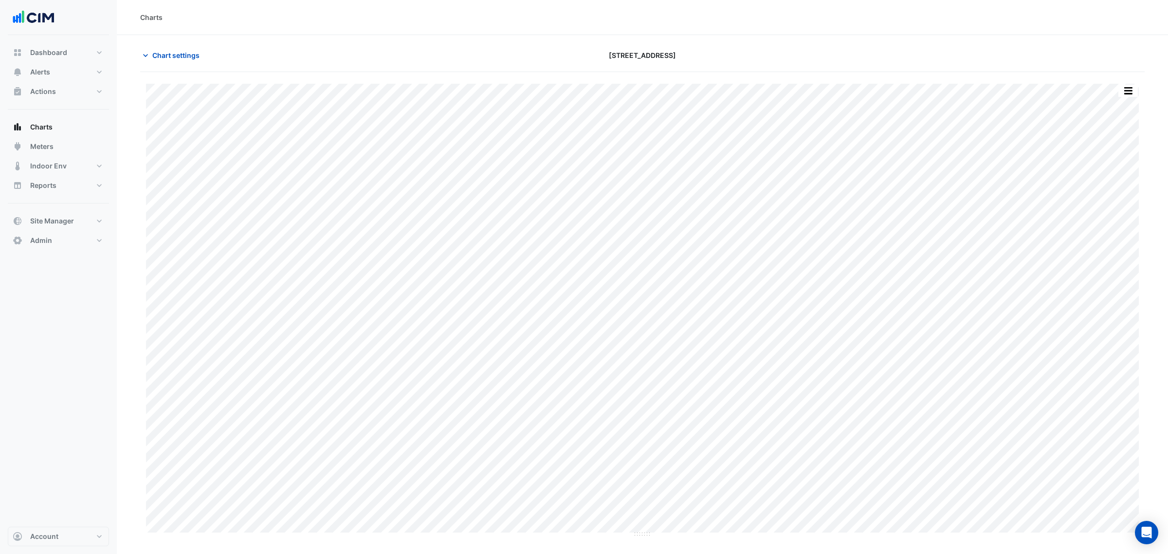
click at [1125, 92] on button "button" at bounding box center [1128, 91] width 19 height 12
click at [1127, 96] on button "button" at bounding box center [1128, 91] width 19 height 12
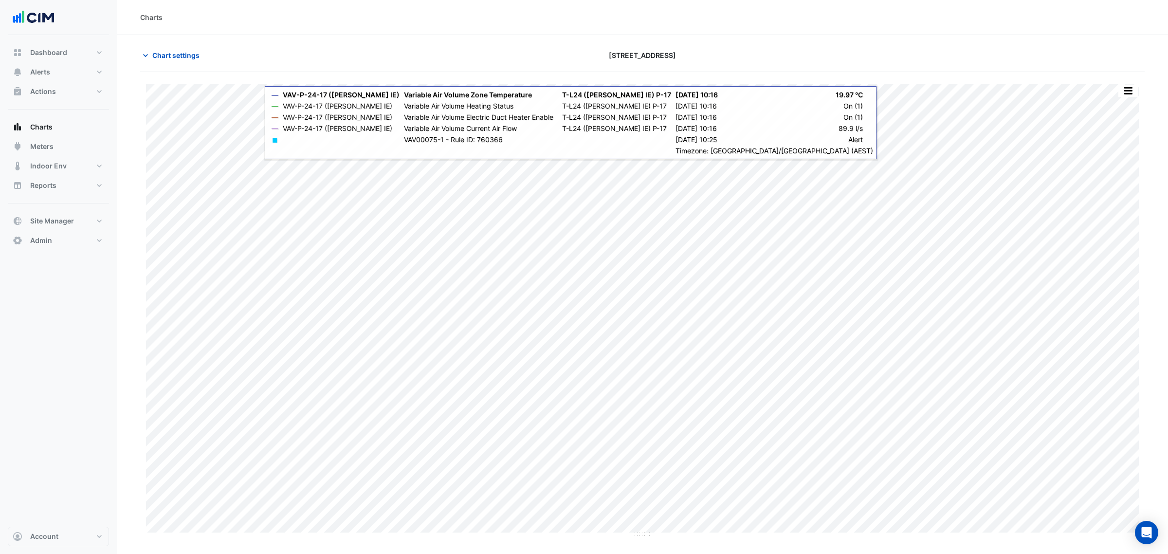
click at [1131, 92] on button "button" at bounding box center [1128, 91] width 19 height 12
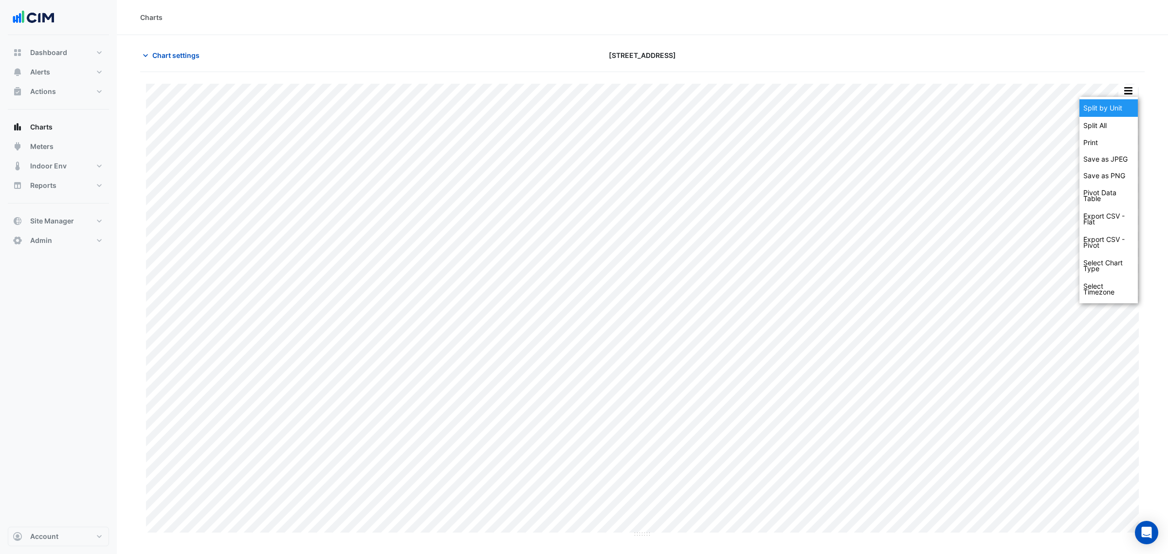
click at [1130, 103] on div "Split by Unit" at bounding box center [1109, 108] width 58 height 18
click at [183, 62] on button "Chart settings" at bounding box center [173, 55] width 66 height 17
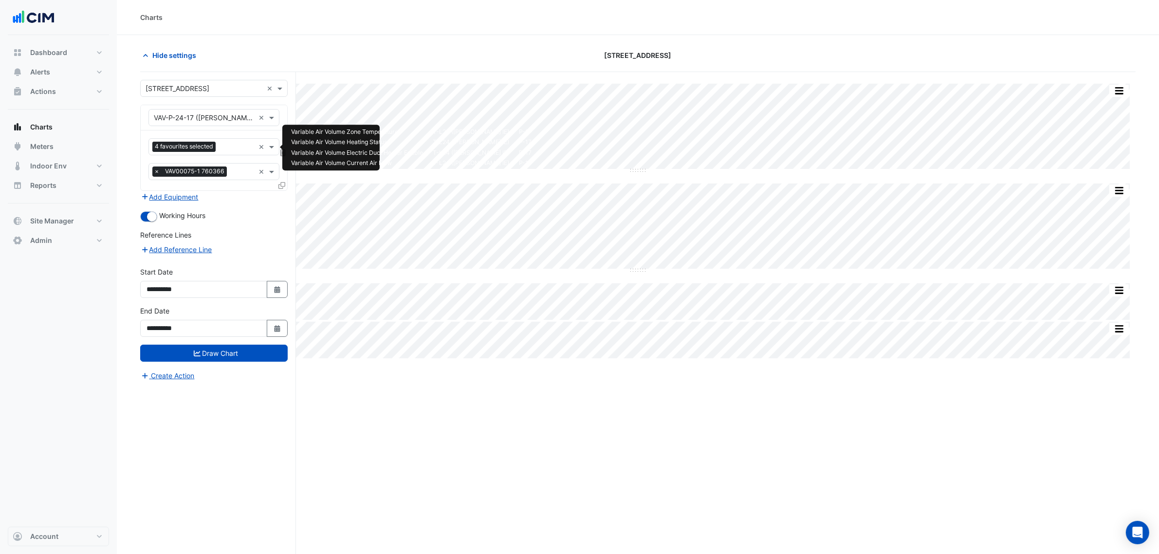
click at [214, 145] on span "4 favourites selected" at bounding box center [183, 147] width 63 height 10
type input "*"
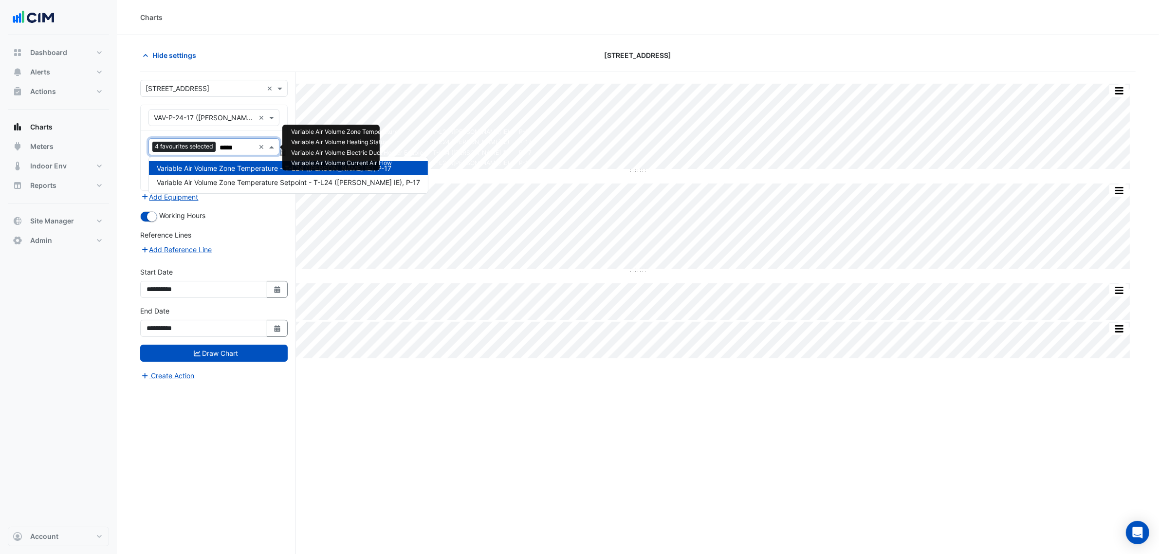
type input "******"
click at [311, 188] on div "Variable Air Volume Zone Temperature Setpoint - T-L24 (NABERS IE), P-17" at bounding box center [288, 182] width 279 height 14
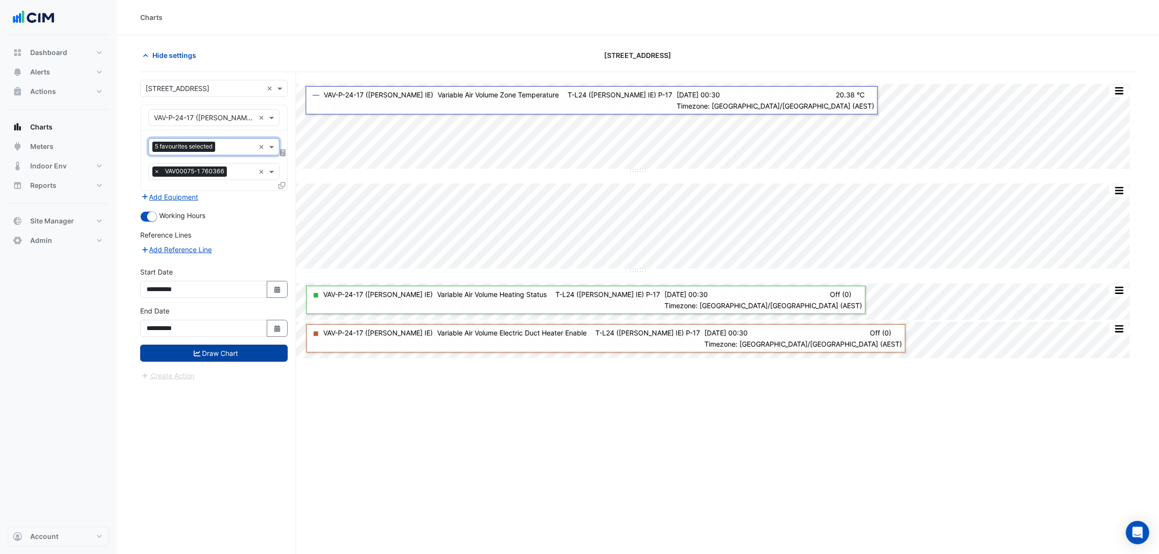
click at [234, 361] on button "Draw Chart" at bounding box center [213, 353] width 147 height 17
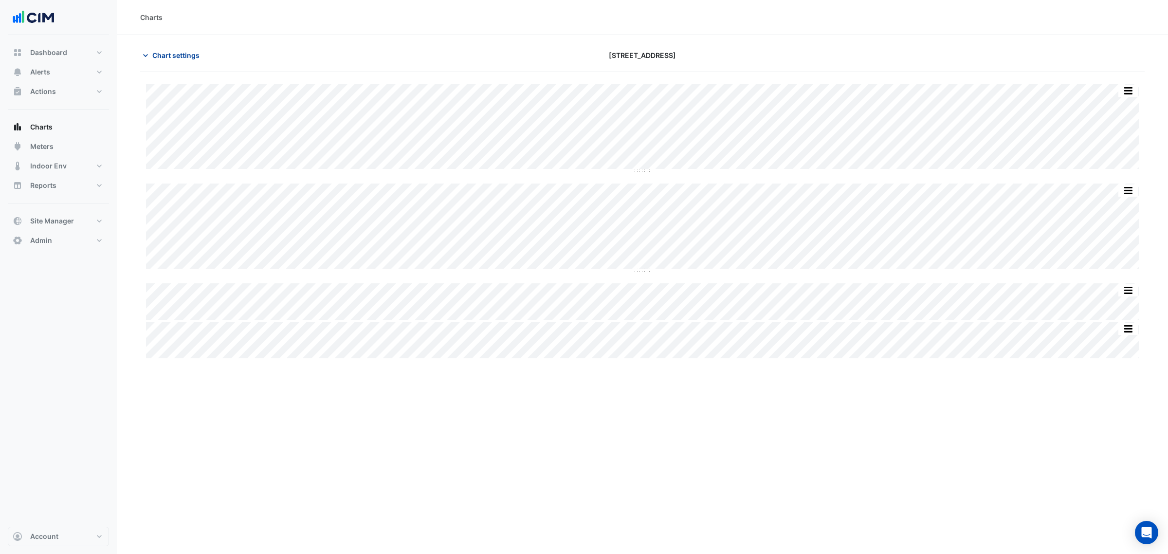
click at [172, 55] on span "Chart settings" at bounding box center [175, 55] width 47 height 10
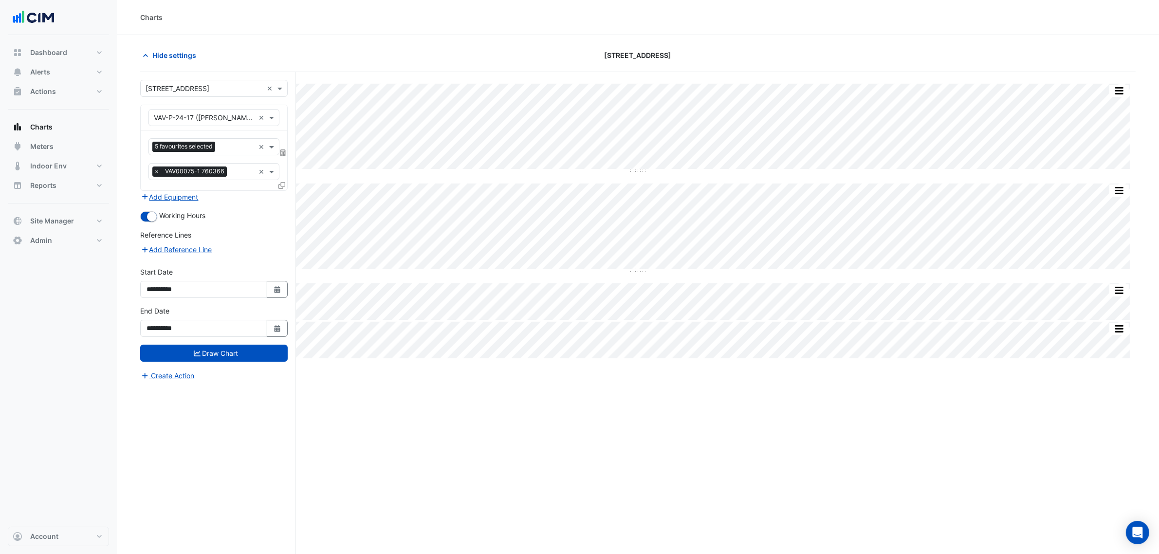
click at [217, 139] on div "Favourites 5 favourites selected ×" at bounding box center [213, 146] width 131 height 17
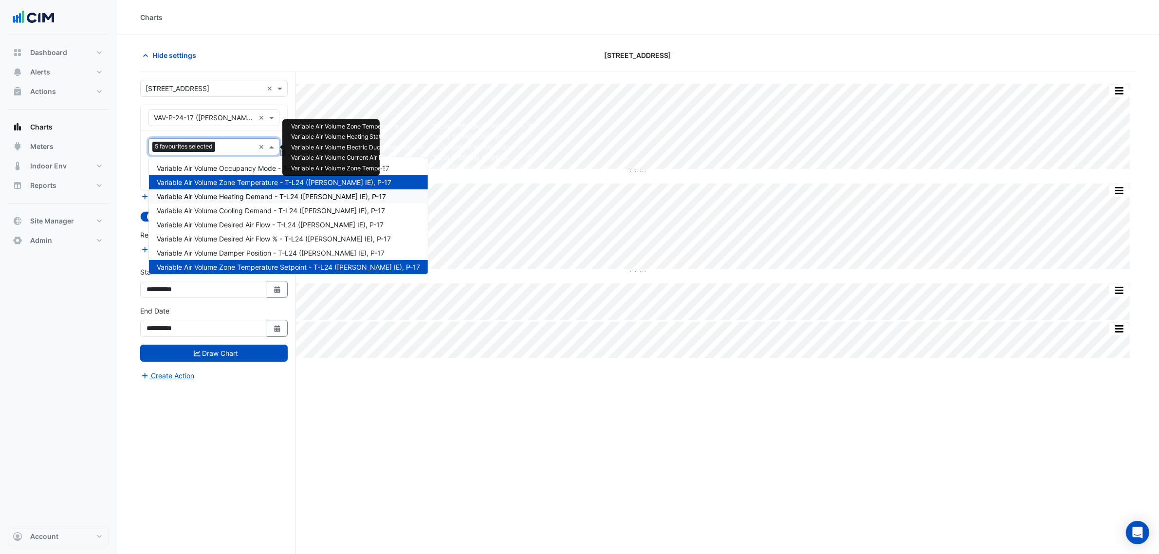
click at [277, 200] on span "Variable Air Volume Heating Demand - T-L24 (NABERS IE), P-17" at bounding box center [271, 196] width 229 height 8
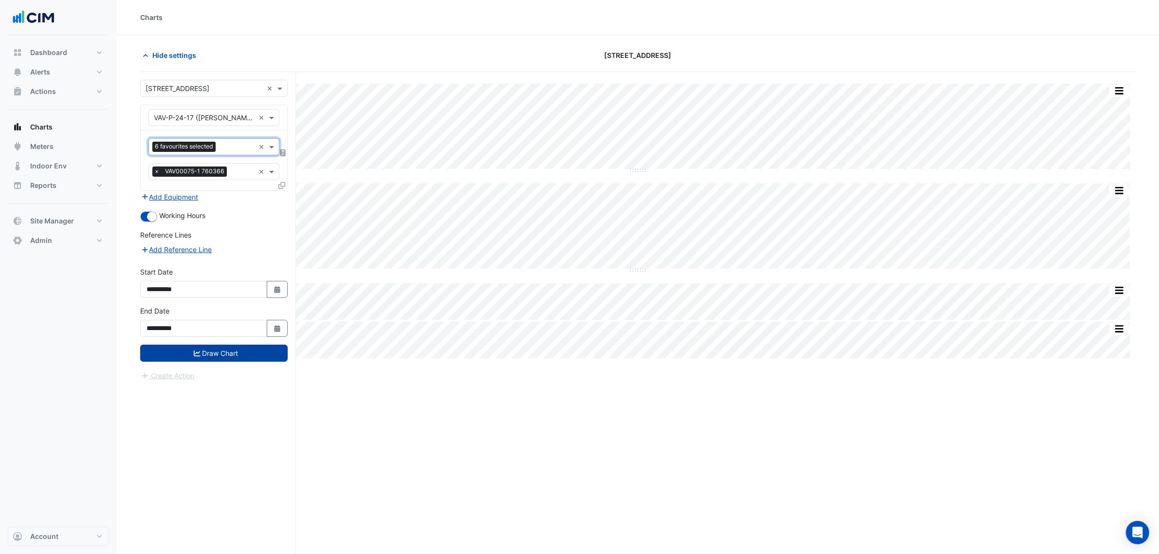
click at [249, 358] on button "Draw Chart" at bounding box center [213, 353] width 147 height 17
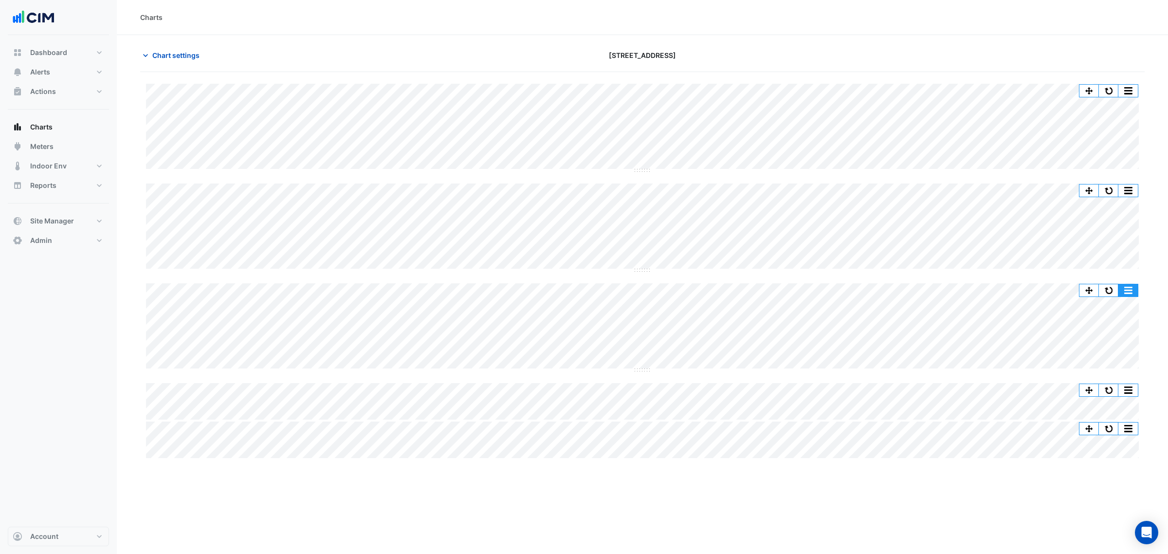
click at [1110, 285] on button "button" at bounding box center [1108, 290] width 19 height 12
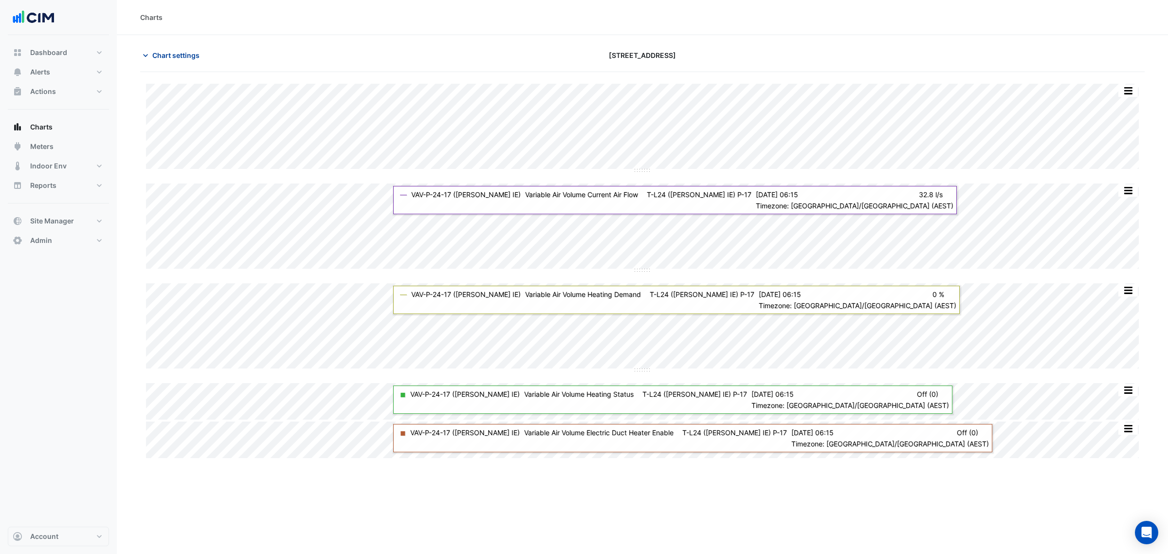
click at [191, 56] on span "Chart settings" at bounding box center [175, 55] width 47 height 10
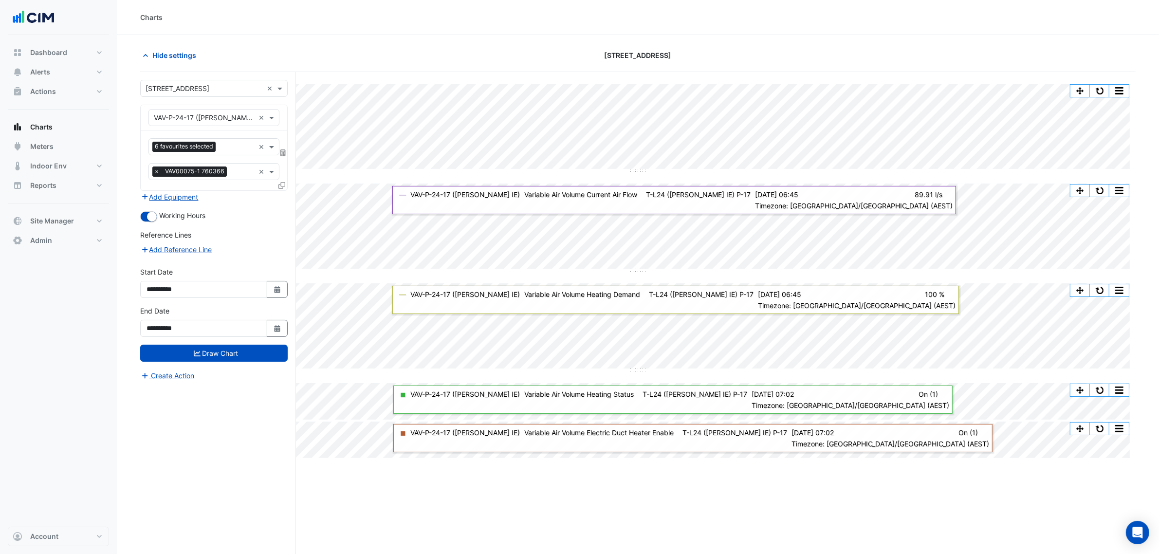
click at [154, 169] on span "×" at bounding box center [156, 171] width 9 height 10
click at [215, 144] on span "6 favourites selected" at bounding box center [183, 147] width 63 height 10
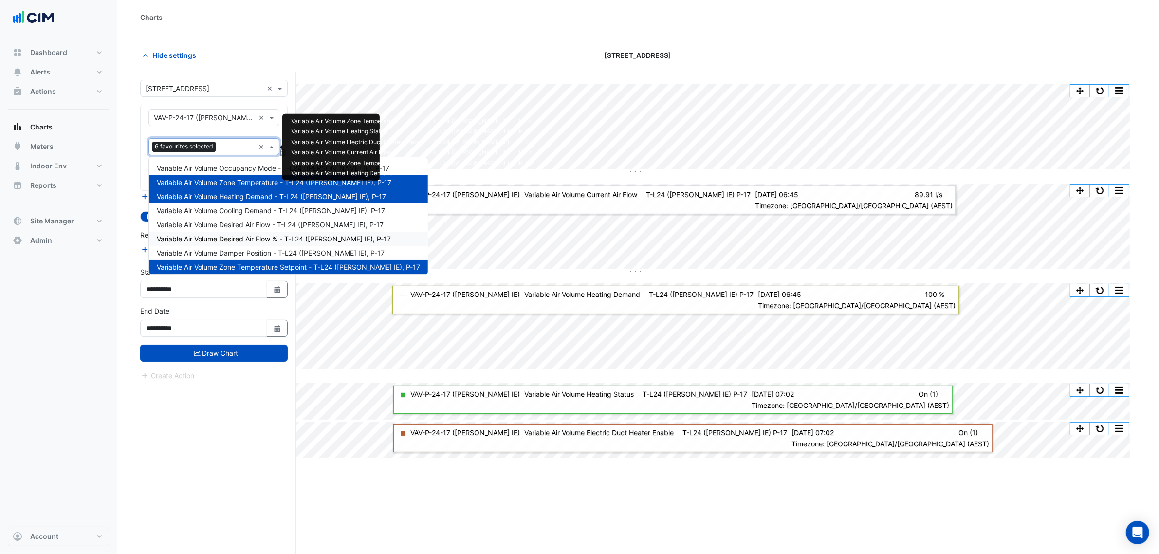
click at [289, 237] on span "Variable Air Volume Desired Air Flow % - T-L24 (NABERS IE), P-17" at bounding box center [274, 239] width 234 height 8
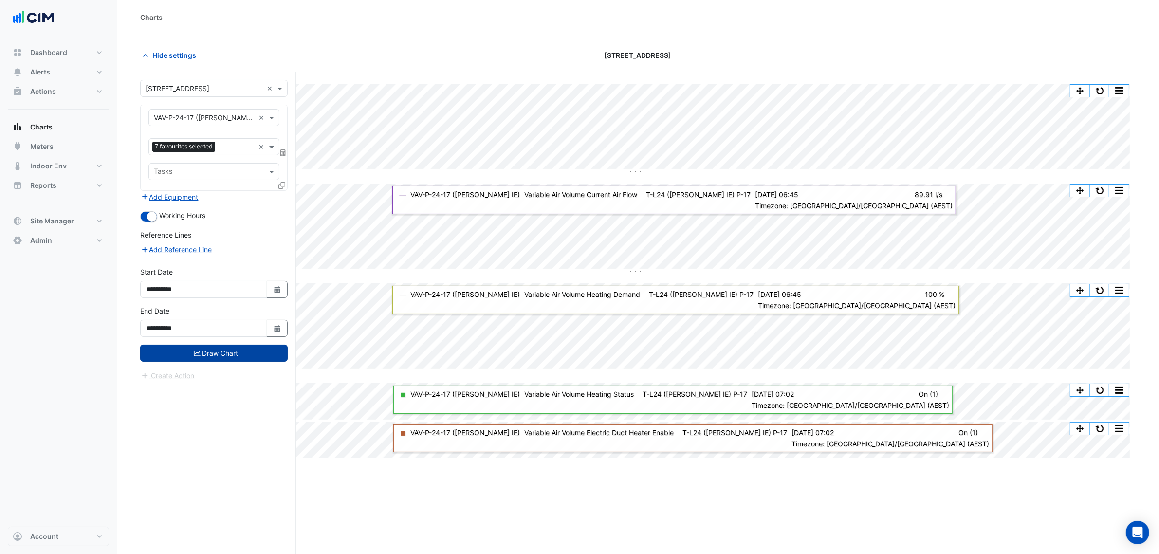
click at [229, 354] on button "Draw Chart" at bounding box center [213, 353] width 147 height 17
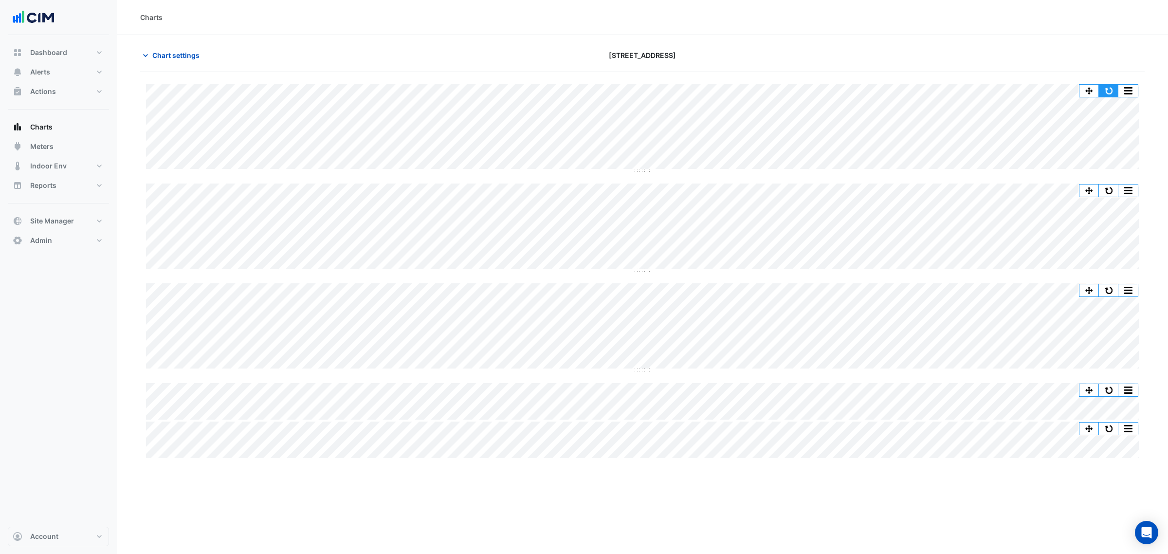
click at [1105, 94] on button "button" at bounding box center [1108, 91] width 19 height 12
click at [746, 47] on div "[STREET_ADDRESS]" at bounding box center [642, 55] width 339 height 17
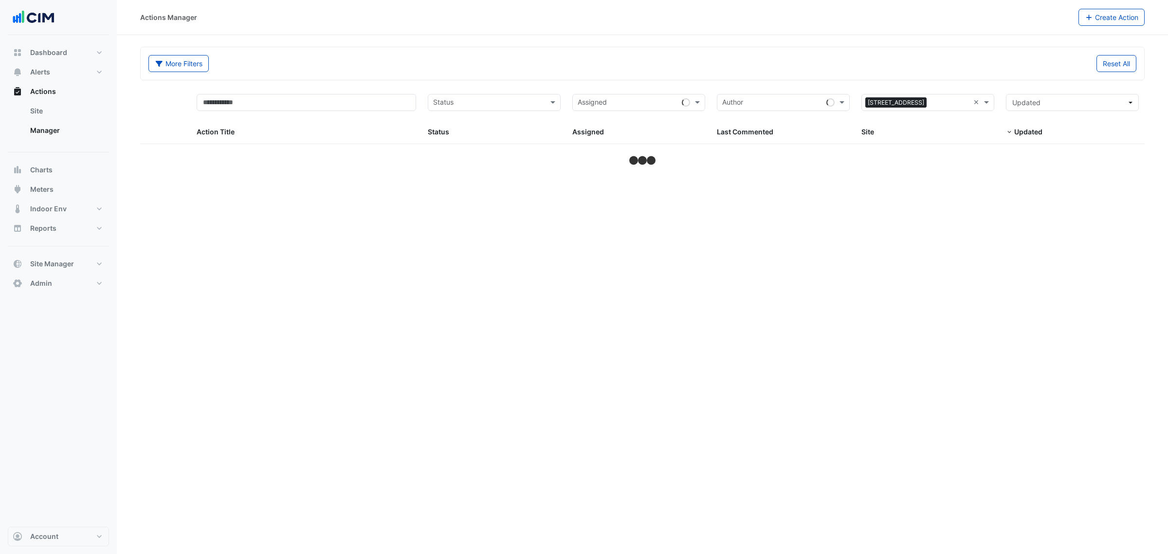
select select "***"
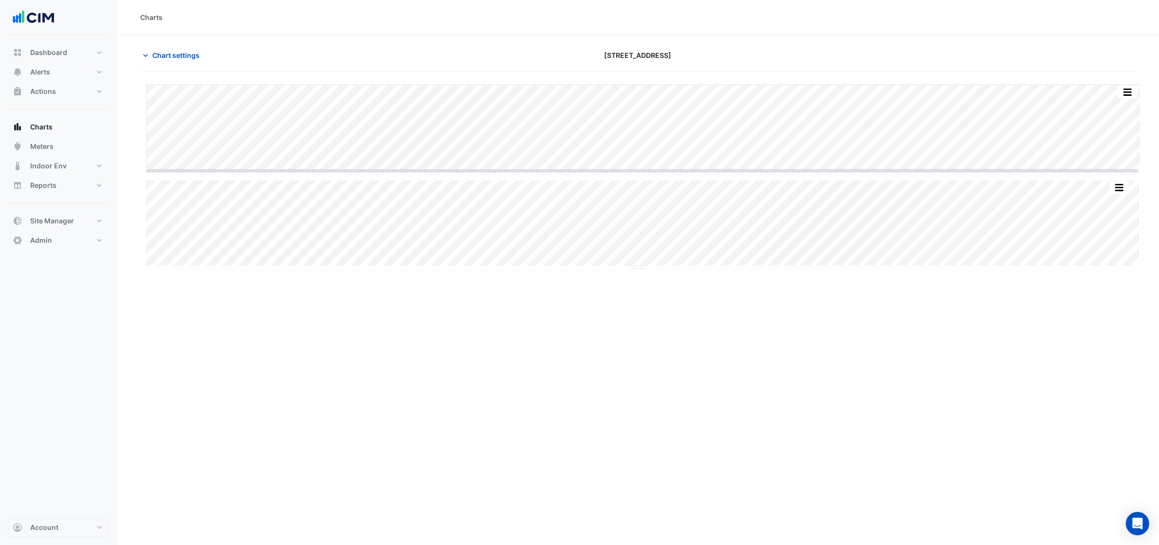
drag, startPoint x: 640, startPoint y: 170, endPoint x: 611, endPoint y: 416, distance: 247.5
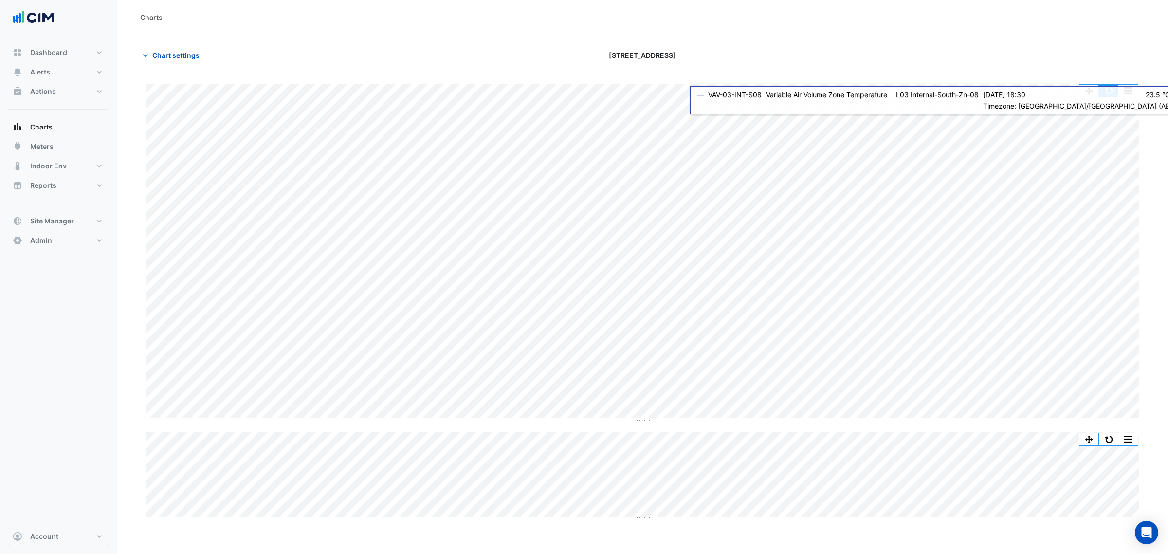
click at [1110, 89] on button "button" at bounding box center [1108, 91] width 19 height 12
click at [1101, 93] on button "button" at bounding box center [1108, 91] width 19 height 12
click at [1111, 85] on button "button" at bounding box center [1108, 91] width 19 height 12
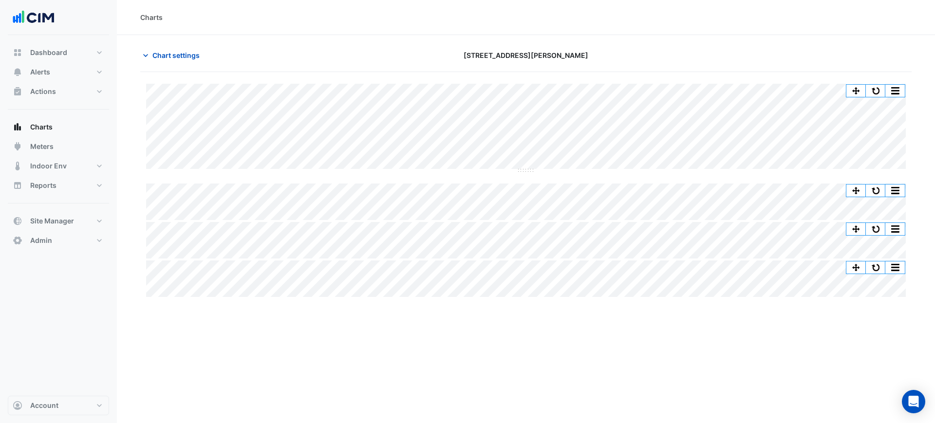
drag, startPoint x: 591, startPoint y: 18, endPoint x: 582, endPoint y: 22, distance: 9.6
click at [591, 18] on div "Charts" at bounding box center [525, 17] width 771 height 10
click at [651, 33] on div "Charts" at bounding box center [526, 17] width 818 height 35
click at [534, 317] on div "Charts Chart settings [STREET_ADDRESS][PERSON_NAME] Split All Split None Print …" at bounding box center [526, 211] width 818 height 423
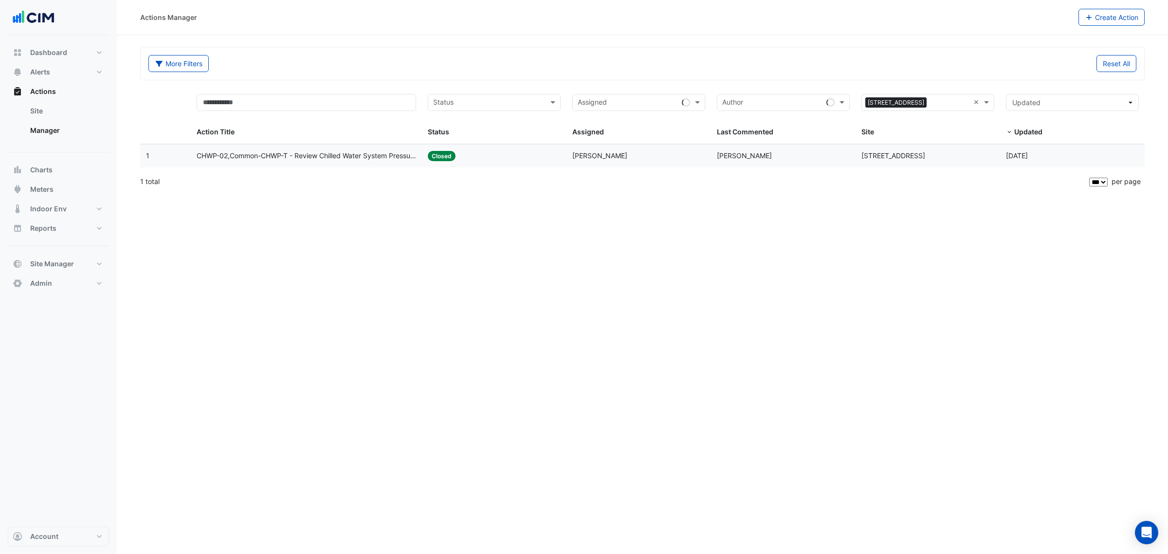
select select "***"
click at [748, 157] on span "[PERSON_NAME]" at bounding box center [744, 155] width 55 height 8
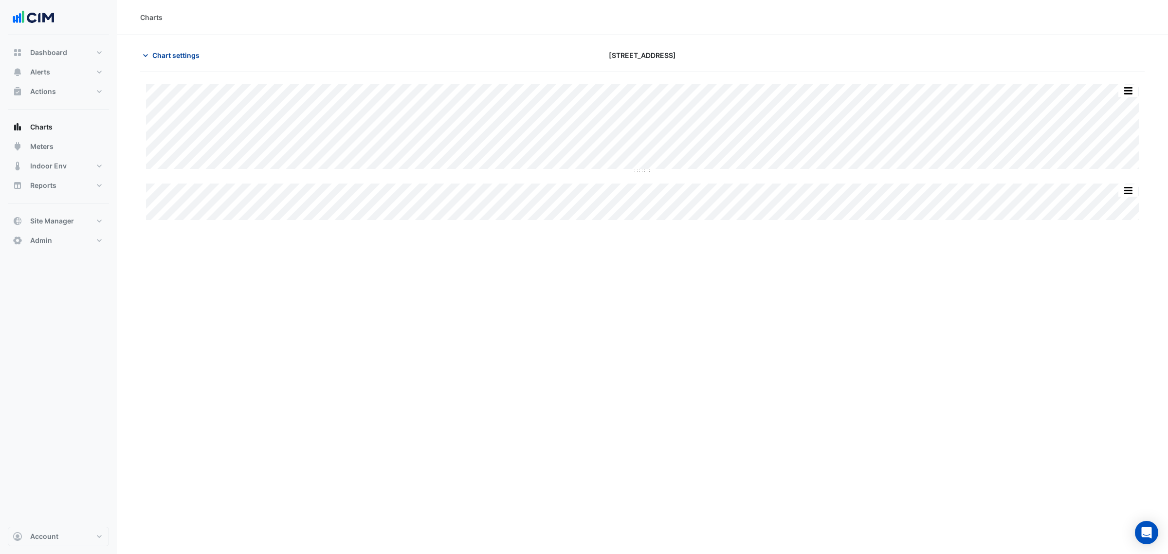
click at [163, 50] on span "Chart settings" at bounding box center [175, 55] width 47 height 10
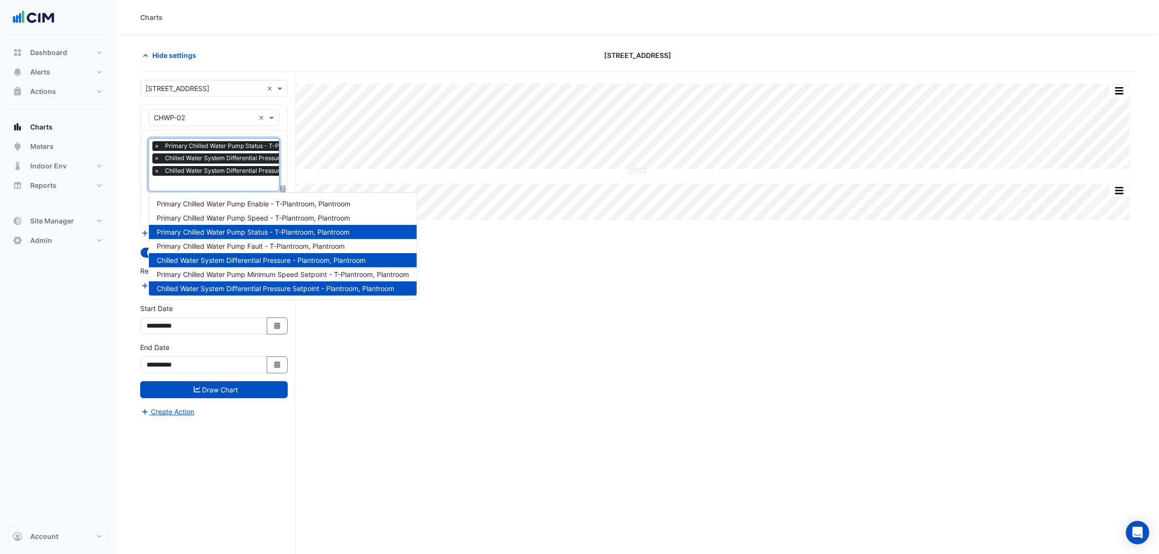
click at [220, 176] on span "Chilled Water System Differential Pressure Setpoint - Plantroom, Plantroom" at bounding box center [270, 171] width 214 height 10
type input "*"
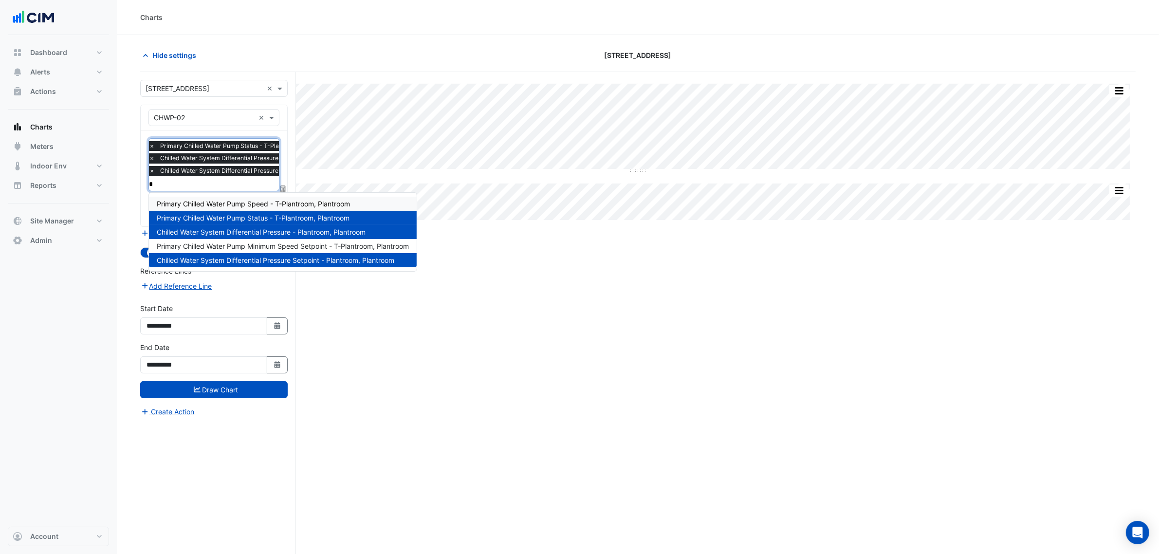
click at [237, 206] on span "Primary Chilled Water Pump Speed - T-Plantroom, Plantroom" at bounding box center [253, 204] width 193 height 8
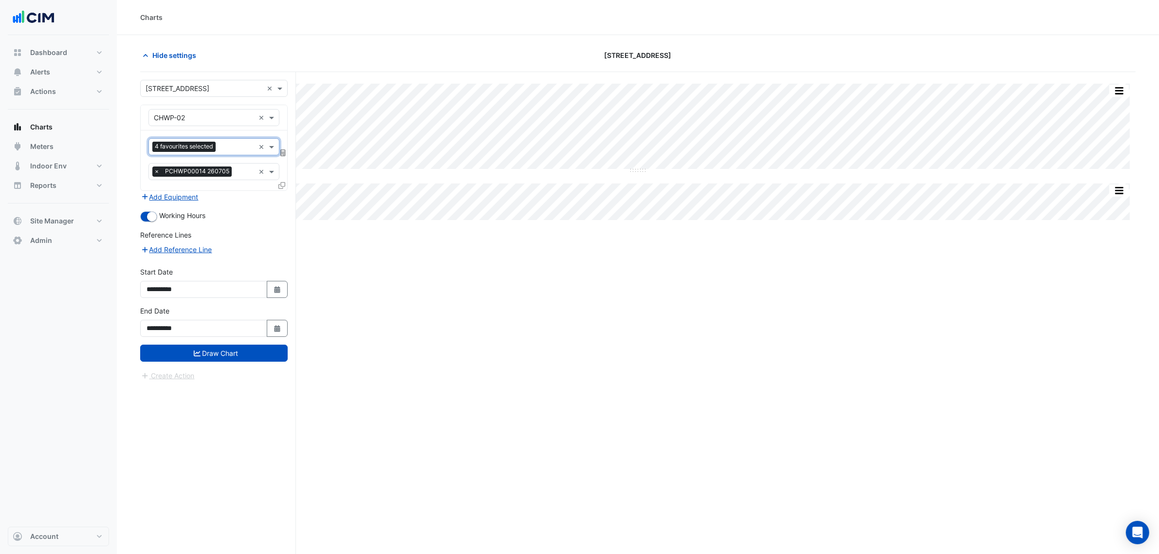
scroll to position [0, 0]
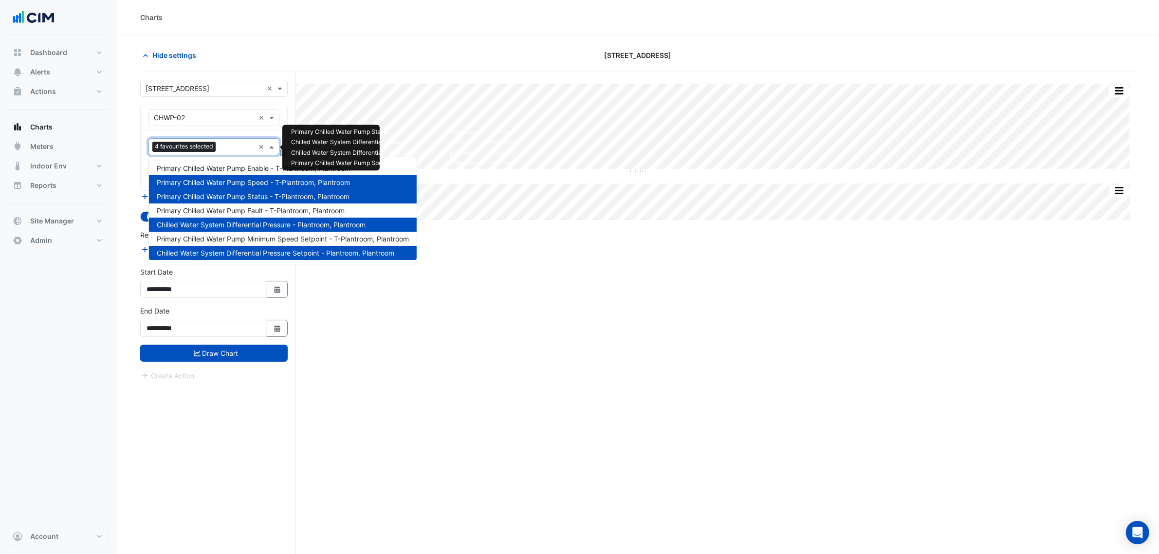
click at [233, 154] on div at bounding box center [236, 148] width 37 height 13
click at [251, 242] on span "Primary Chilled Water Pump Minimum Speed Setpoint - T-Plantroom, Plantroom" at bounding box center [283, 239] width 252 height 8
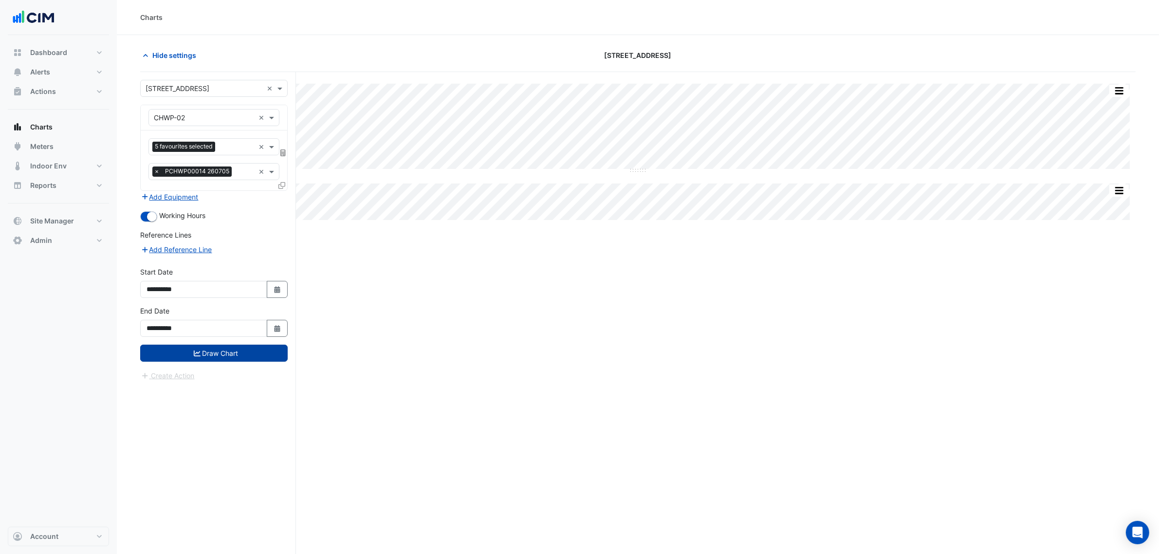
click at [282, 348] on button "Draw Chart" at bounding box center [213, 353] width 147 height 17
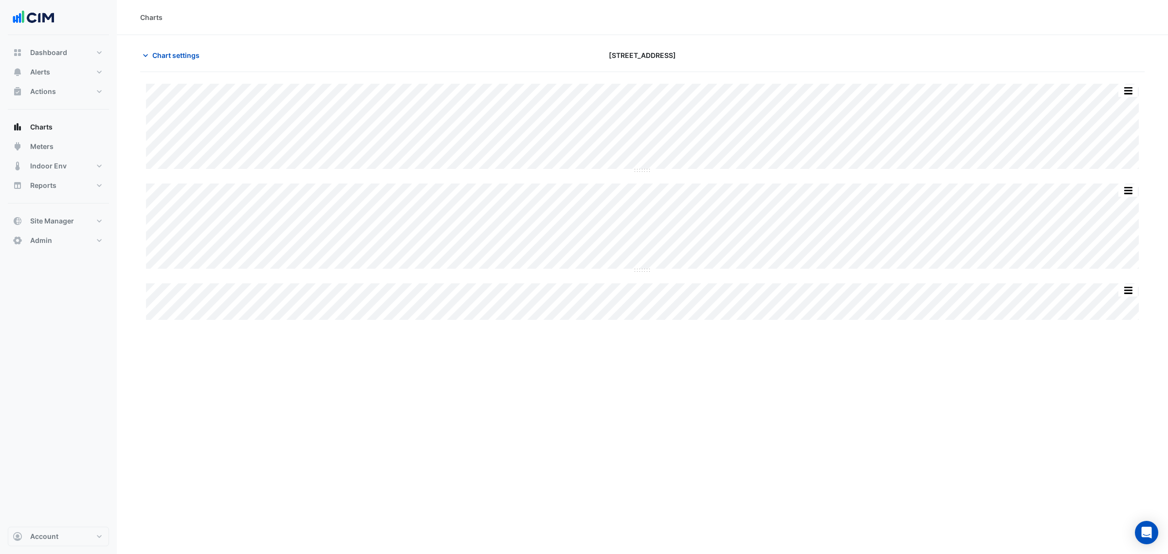
click at [641, 272] on div "Split All Split None Print Save as JPEG Save as PNG Pivot Data Table Export CSV…" at bounding box center [642, 202] width 1005 height 236
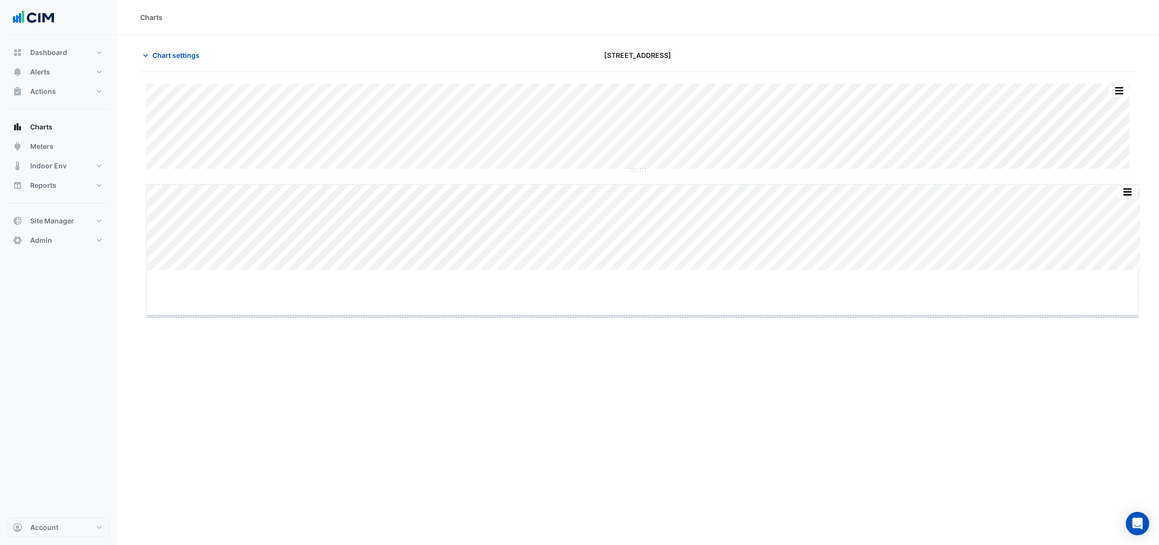
drag, startPoint x: 641, startPoint y: 271, endPoint x: 642, endPoint y: 319, distance: 48.2
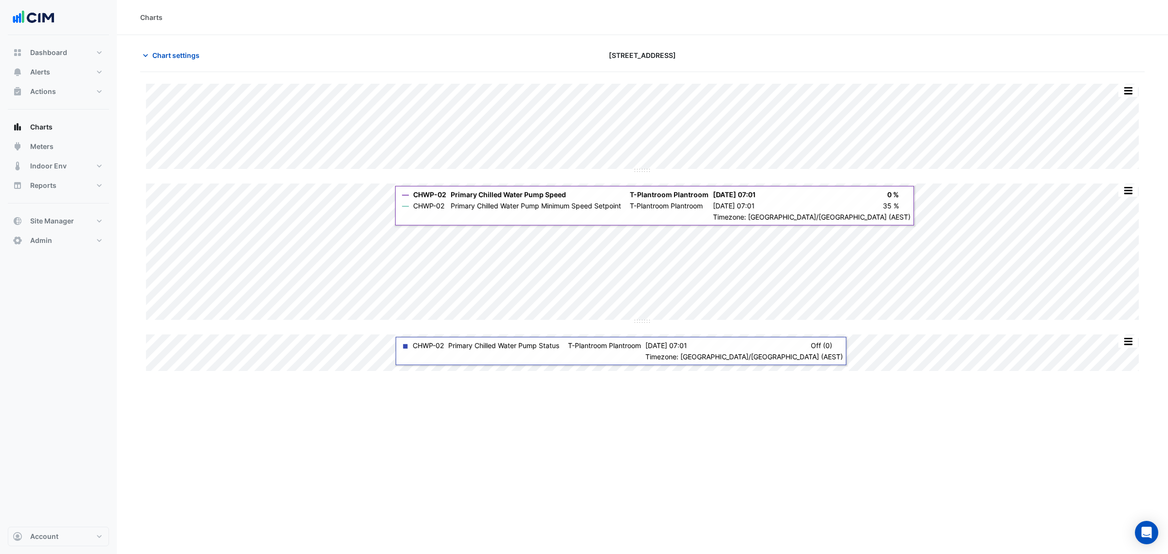
click at [191, 39] on section "Chart settings 2 Market Street Split All Split None Print Save as JPEG Save as …" at bounding box center [642, 204] width 1051 height 338
click at [190, 52] on span "Chart settings" at bounding box center [175, 55] width 47 height 10
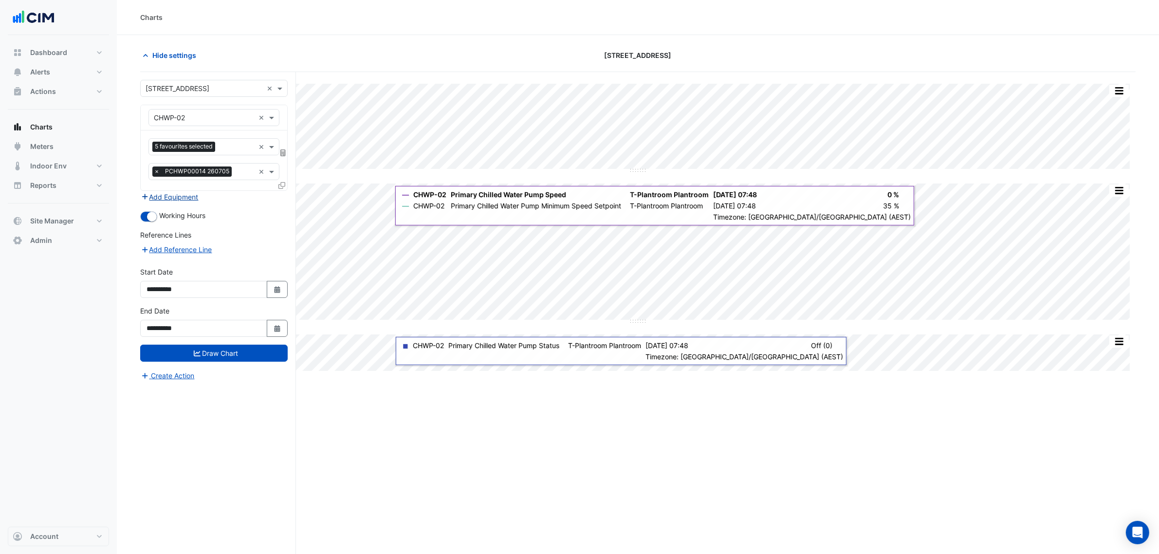
click at [185, 196] on button "Add Equipment" at bounding box center [169, 196] width 59 height 11
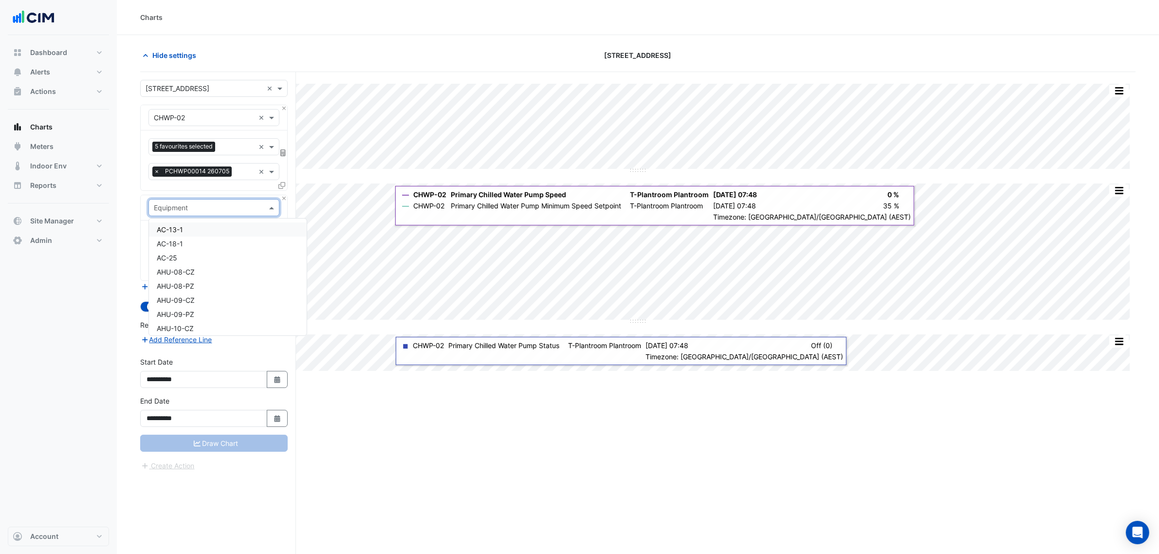
click at [195, 216] on div "Equipment" at bounding box center [213, 207] width 131 height 17
type input "***"
click at [208, 225] on div "CHWP-01" at bounding box center [213, 229] width 129 height 14
click at [203, 231] on div "Favourites" at bounding box center [200, 236] width 103 height 15
click at [159, 176] on span "×" at bounding box center [156, 171] width 9 height 10
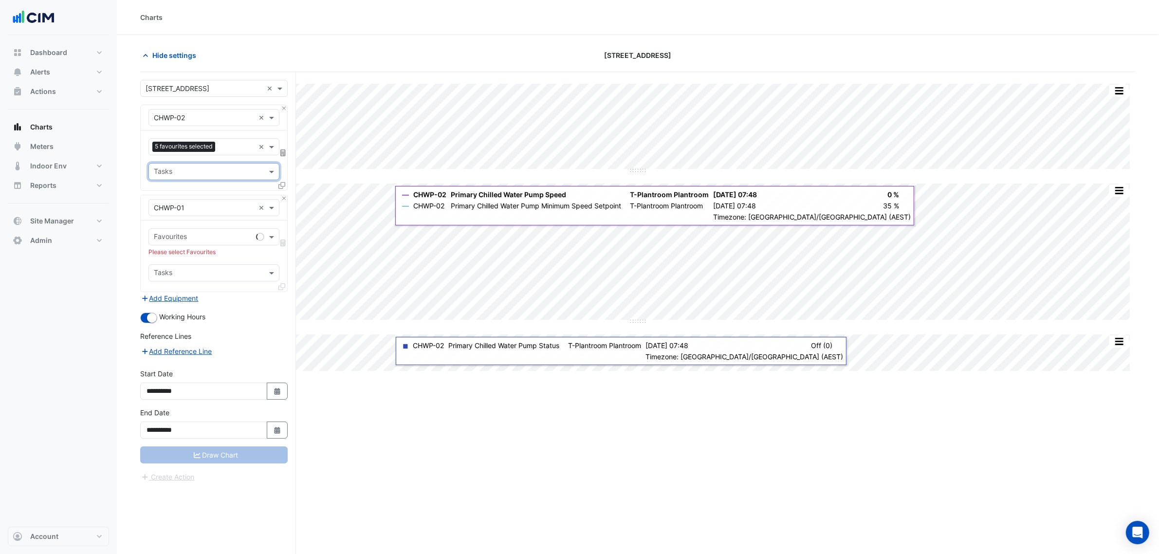
click at [205, 240] on input "text" at bounding box center [203, 238] width 98 height 10
type input "****"
click at [210, 258] on span "Primary Chilled Water Pump Status - T-Plantroom, Plantroom" at bounding box center [253, 259] width 193 height 8
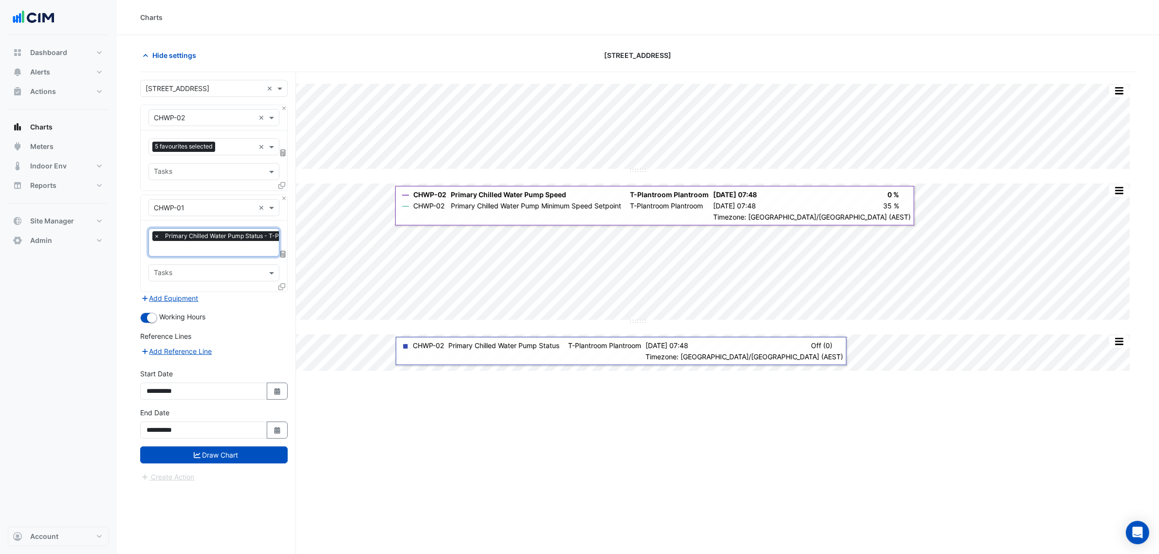
click at [218, 242] on div "× Primary Chilled Water Pump Status - T-Plantroom, Plantroom" at bounding box center [246, 237] width 188 height 12
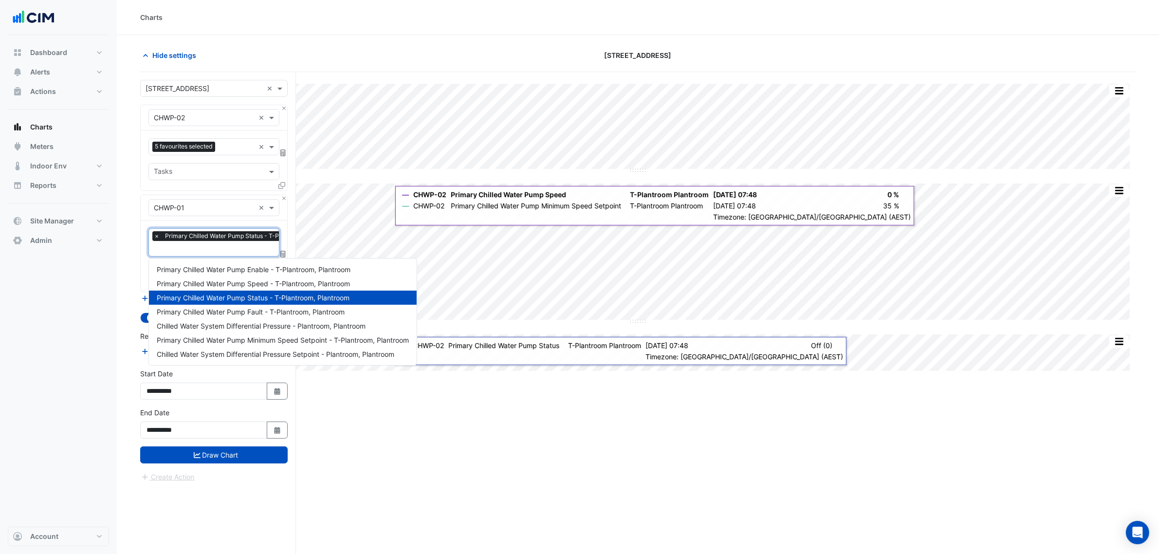
type input "*"
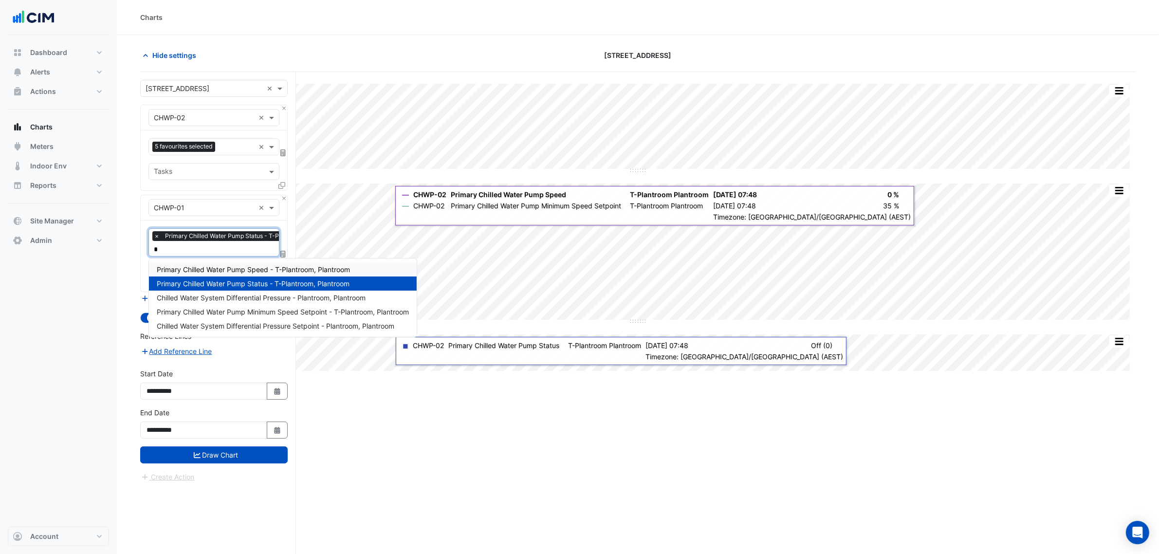
click at [252, 266] on span "Primary Chilled Water Pump Speed - T-Plantroom, Plantroom" at bounding box center [253, 269] width 193 height 8
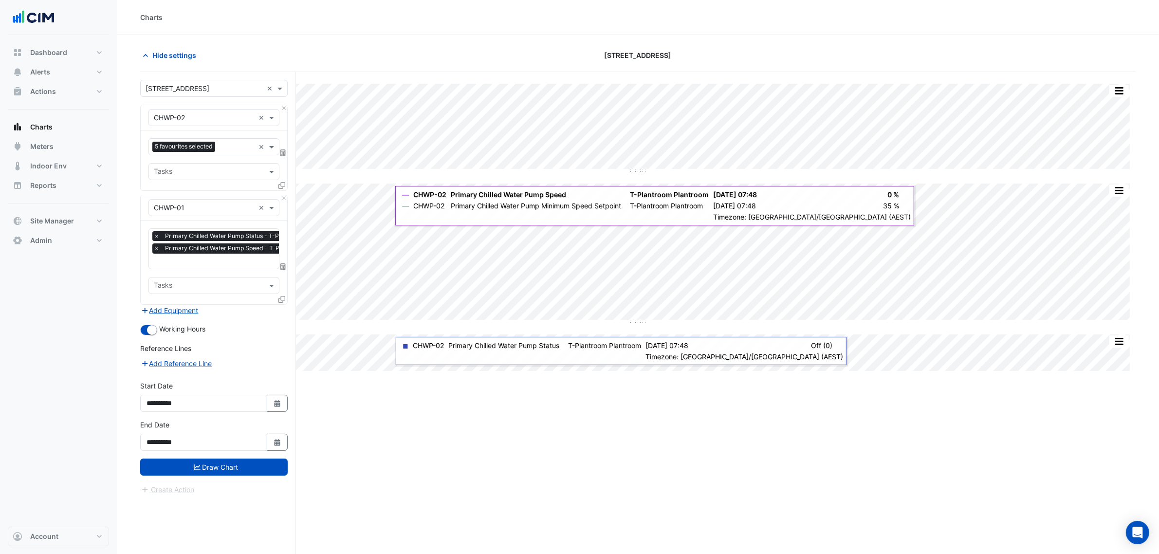
click at [276, 298] on div "Favourites × Primary Chilled Water Pump Status - T-Plantroom, Plantroom × Prima…" at bounding box center [214, 262] width 147 height 84
click at [277, 300] on div "Favourites × Primary Chilled Water Pump Status - T-Plantroom, Plantroom × Prima…" at bounding box center [214, 262] width 147 height 84
click at [279, 300] on icon at bounding box center [281, 299] width 7 height 7
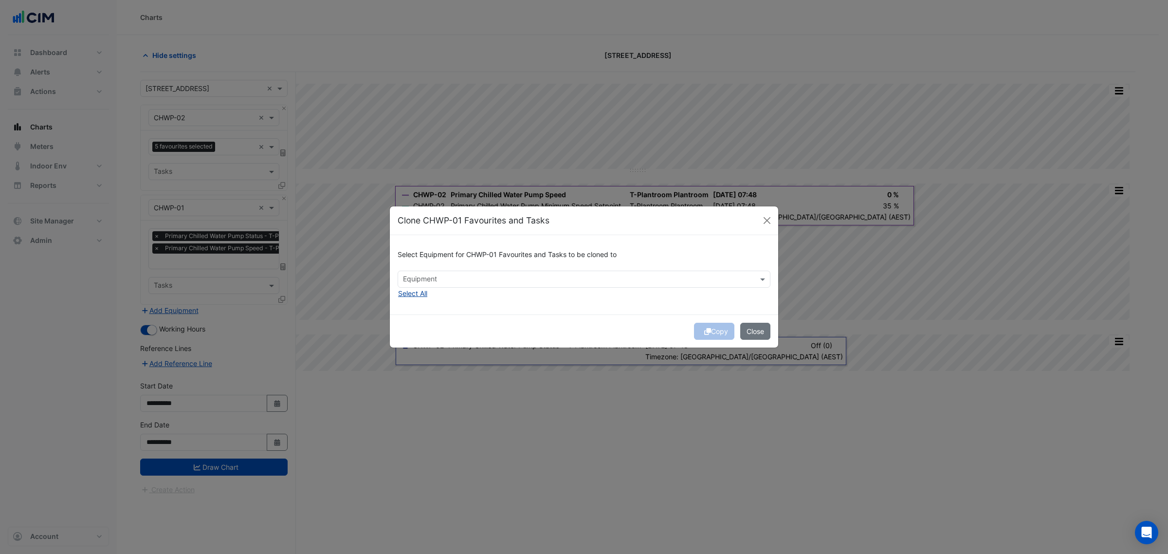
click at [410, 293] on button "Select All" at bounding box center [413, 293] width 30 height 11
click at [544, 279] on span "×" at bounding box center [544, 279] width 9 height 10
click at [705, 329] on div "Copy Close" at bounding box center [584, 330] width 388 height 33
click at [705, 329] on form "Select Equipment for CHWP-01 Favourites and Tasks to be cloned to Equipment × C…" at bounding box center [584, 291] width 388 height 112
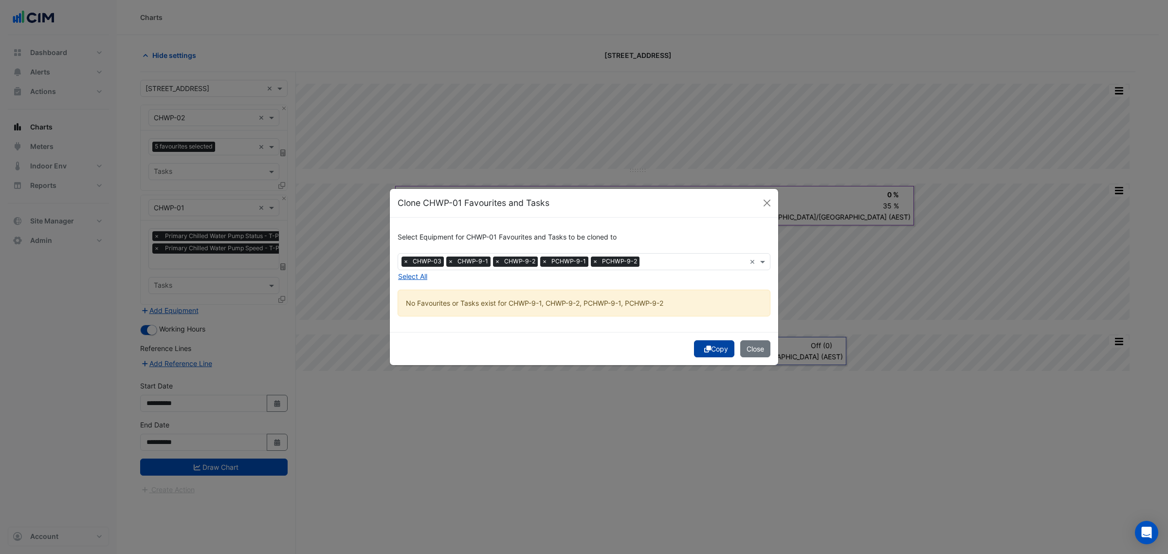
click at [705, 349] on icon "submit" at bounding box center [707, 349] width 7 height 7
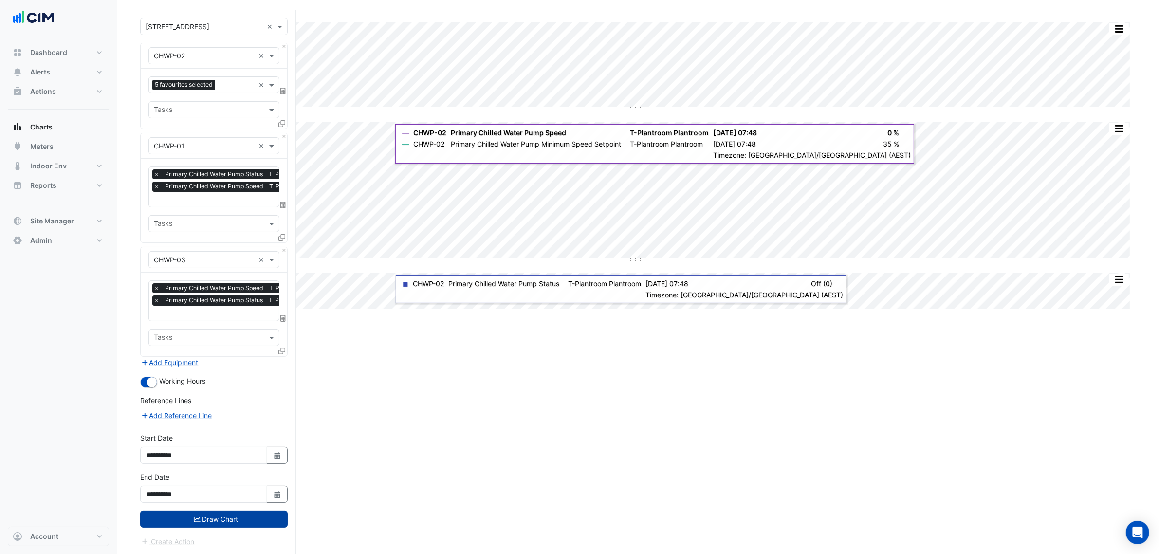
click at [242, 521] on button "Draw Chart" at bounding box center [213, 519] width 147 height 17
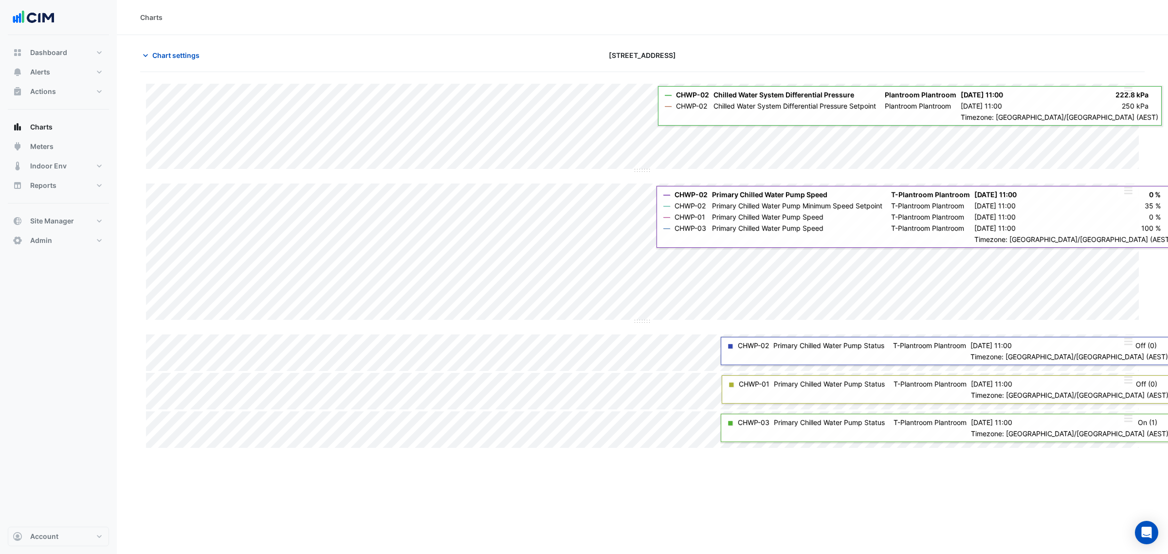
click at [1127, 92] on button "button" at bounding box center [1128, 91] width 19 height 12
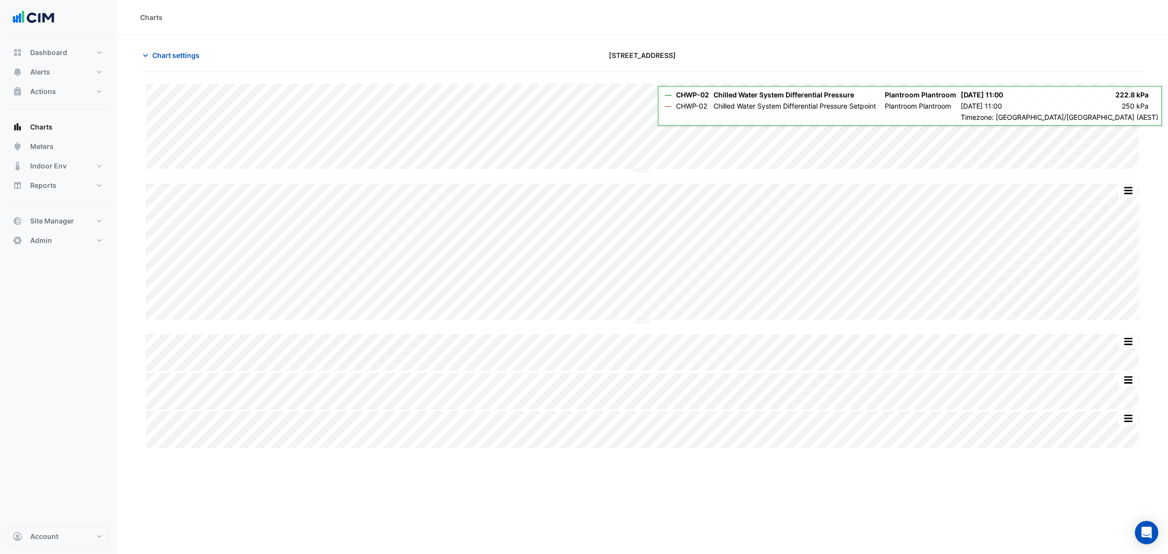
click at [1109, 64] on div "Chart settings 2 Market Street" at bounding box center [642, 59] width 1005 height 25
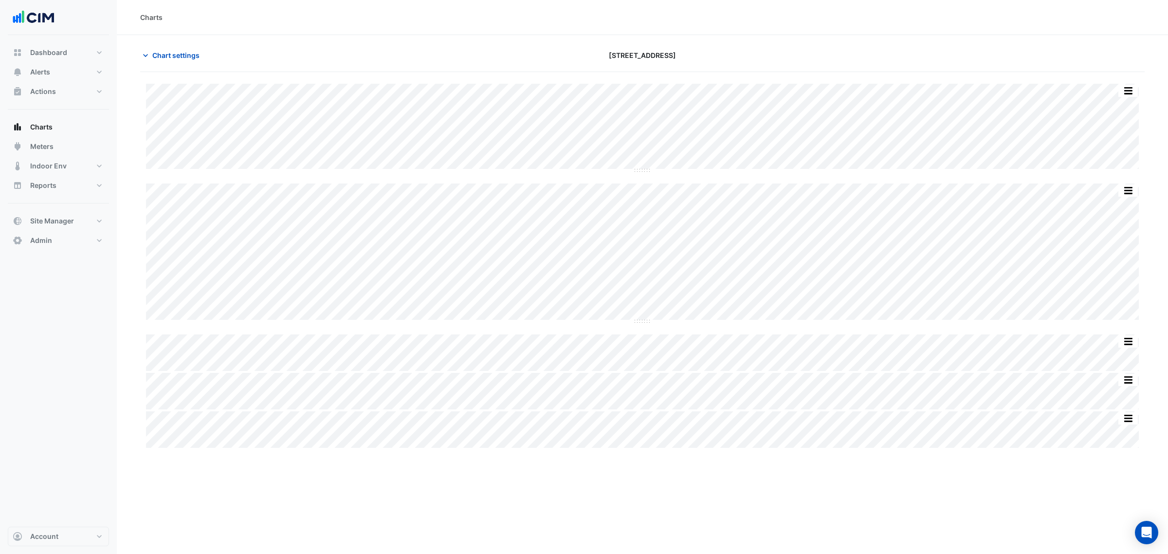
click at [171, 45] on section "Chart settings 2 Market Street Split by Equip Split All Split None Print Save a…" at bounding box center [642, 242] width 1051 height 415
click at [175, 47] on button "Chart settings" at bounding box center [173, 55] width 66 height 17
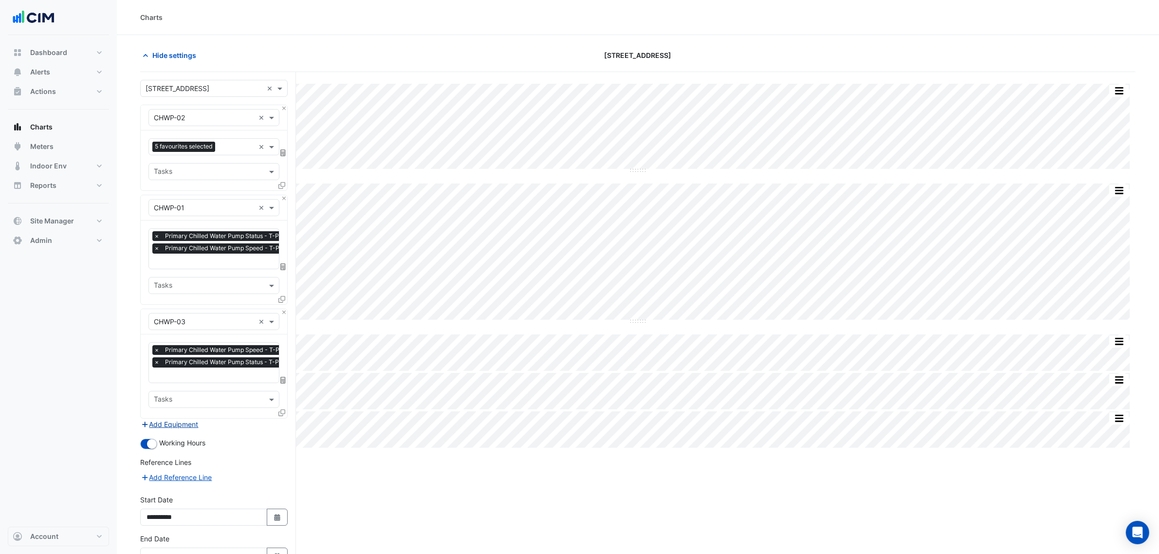
click at [184, 422] on button "Add Equipment" at bounding box center [169, 424] width 59 height 11
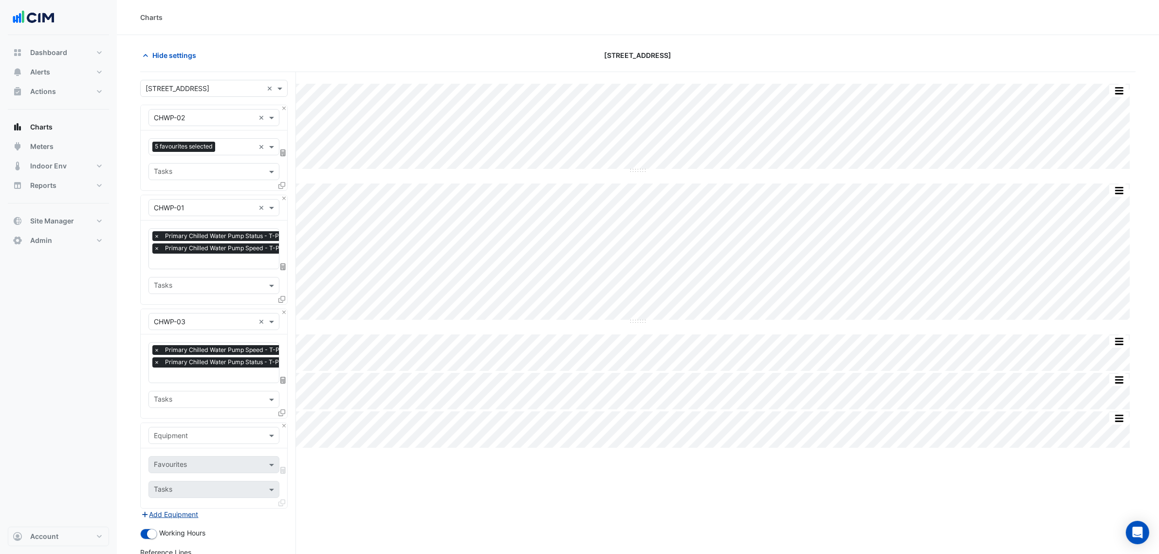
click at [186, 424] on div "Equipment" at bounding box center [214, 435] width 147 height 25
click at [188, 428] on div "Equipment" at bounding box center [213, 435] width 131 height 17
type input "*"
type input "**"
click at [210, 328] on div "CH-01-Tower" at bounding box center [213, 333] width 129 height 14
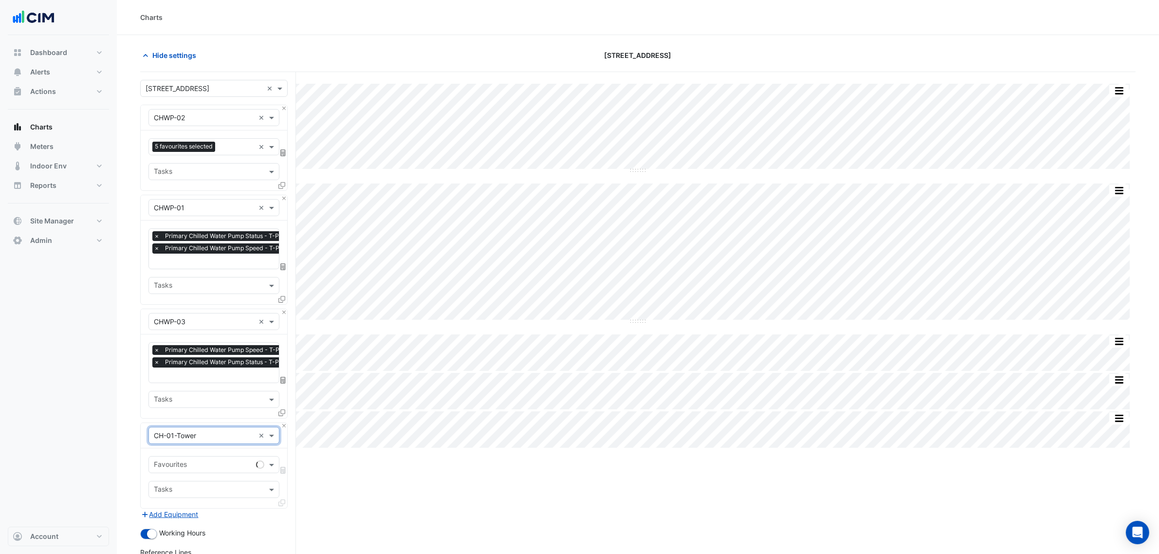
click at [205, 460] on input "text" at bounding box center [203, 465] width 98 height 10
type input "****"
click at [229, 485] on span "Chiller Status - T-Plantroom, Plantroom" at bounding box center [219, 485] width 124 height 8
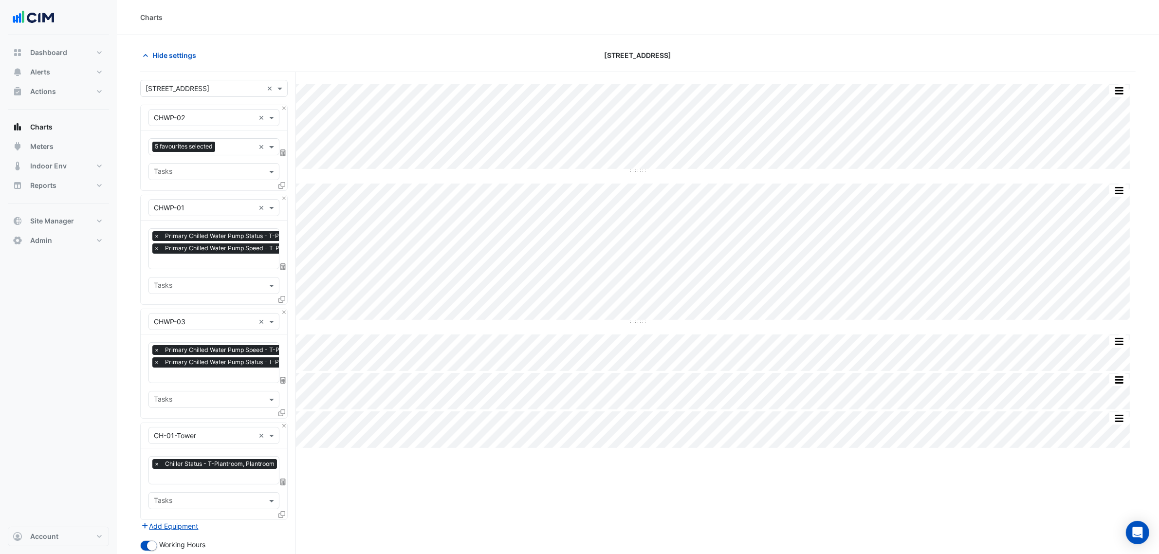
click at [283, 516] on fa-icon at bounding box center [281, 514] width 7 height 8
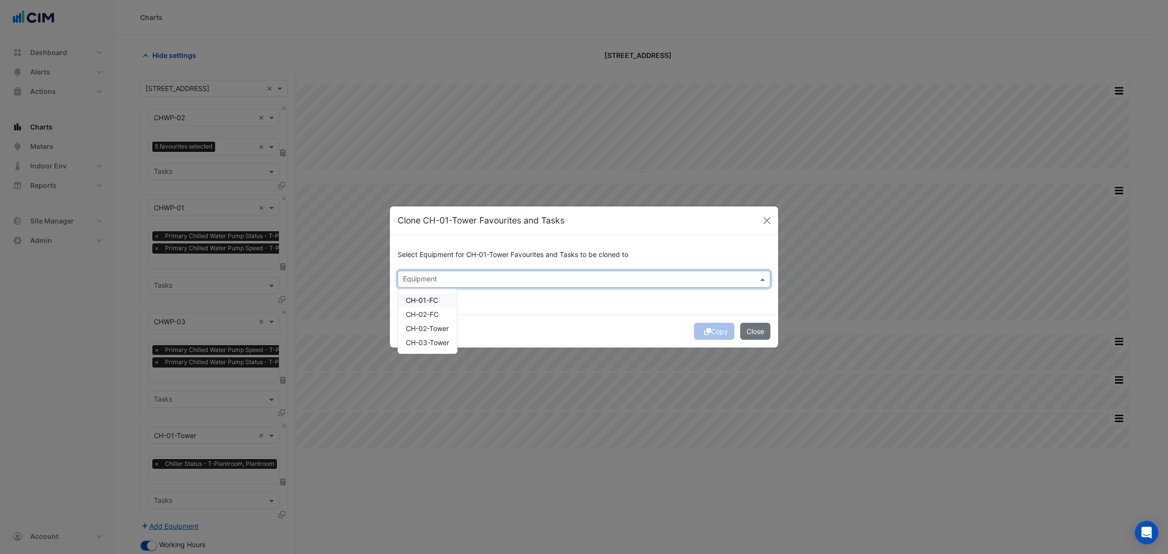
click at [419, 281] on input "text" at bounding box center [578, 280] width 351 height 10
drag, startPoint x: 429, startPoint y: 305, endPoint x: 431, endPoint y: 313, distance: 8.5
click at [429, 305] on div "CH-01-FC" at bounding box center [427, 300] width 59 height 14
click at [432, 305] on div "CH-01-FC" at bounding box center [427, 300] width 59 height 14
click at [435, 328] on span "CH-02-Tower" at bounding box center [427, 328] width 43 height 8
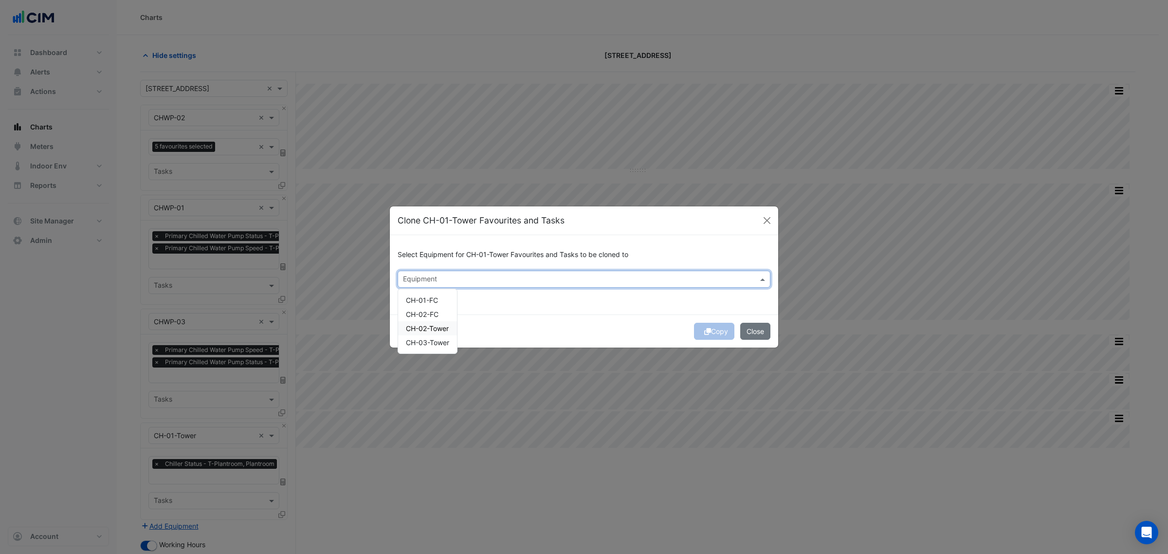
click at [440, 340] on span "CH-03-Tower" at bounding box center [427, 342] width 43 height 8
click at [633, 320] on div "Copy Close" at bounding box center [584, 330] width 388 height 33
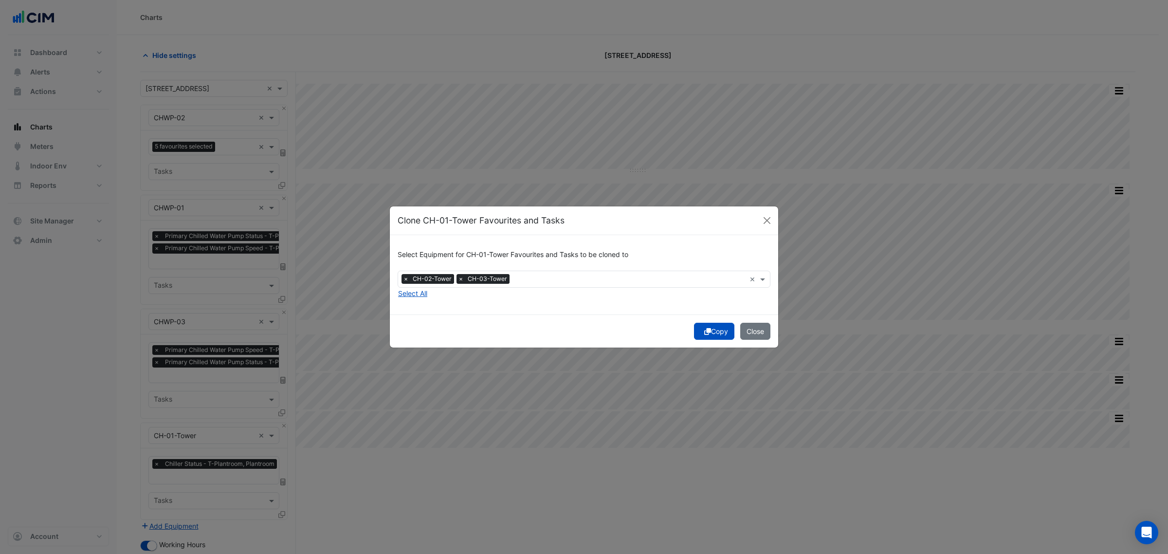
click at [709, 328] on button "Copy" at bounding box center [714, 331] width 40 height 17
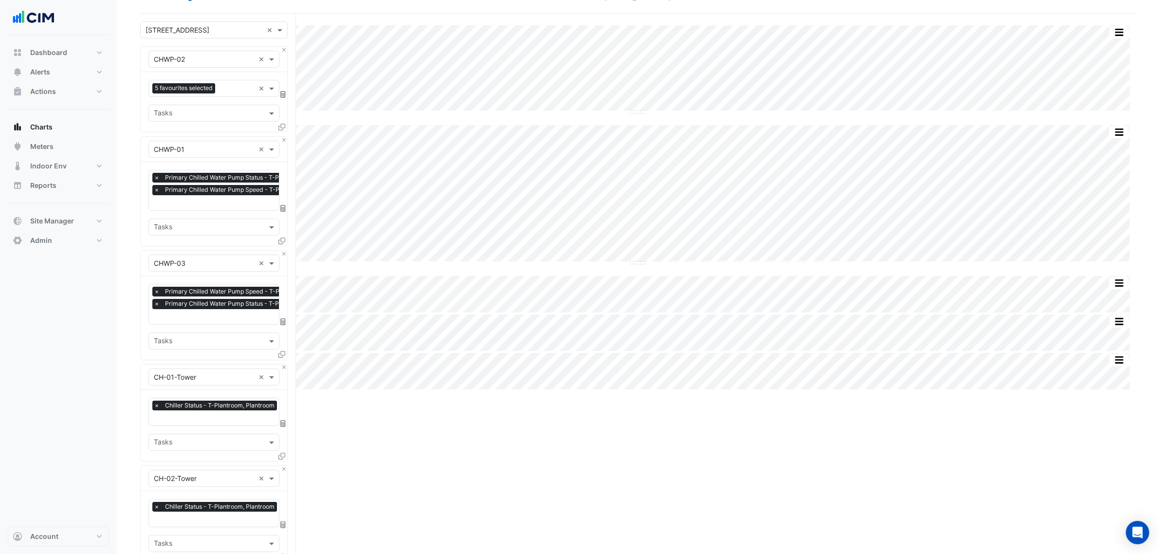
scroll to position [366, 0]
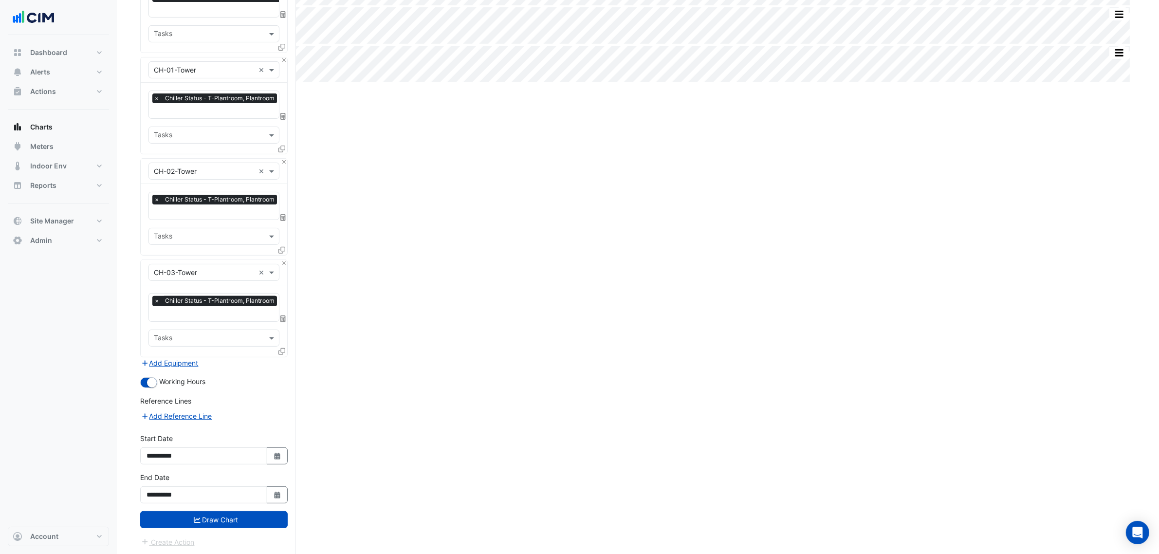
drag, startPoint x: 349, startPoint y: 460, endPoint x: 333, endPoint y: 578, distance: 118.3
click at [262, 516] on button "Draw Chart" at bounding box center [213, 519] width 147 height 17
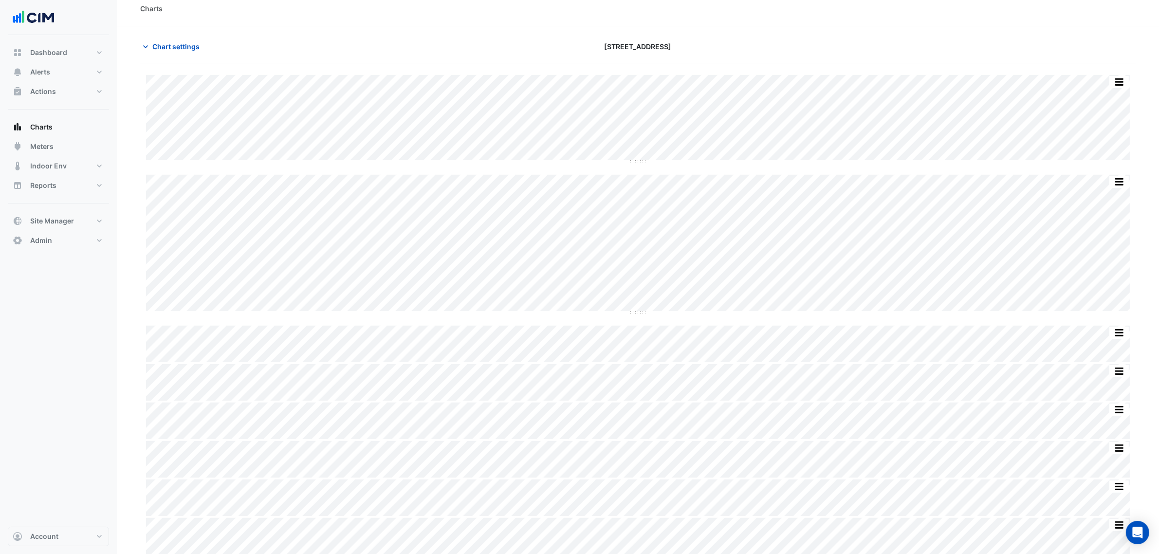
scroll to position [11, 0]
click at [45, 75] on span "Alerts" at bounding box center [40, 72] width 20 height 10
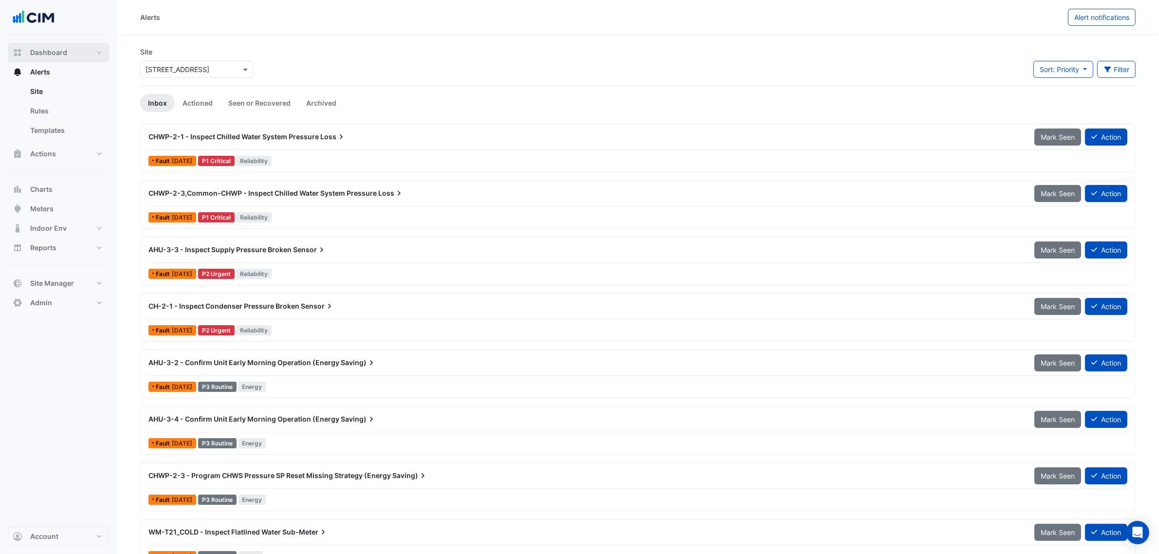
click at [64, 58] on button "Dashboard" at bounding box center [58, 52] width 101 height 19
select select "***"
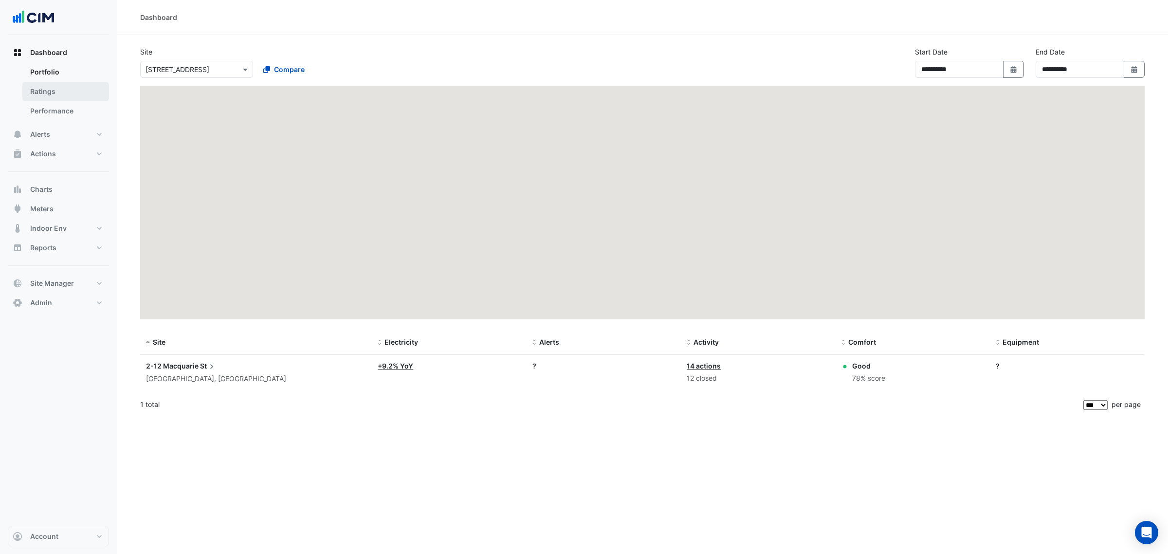
click at [68, 86] on link "Ratings" at bounding box center [65, 91] width 87 height 19
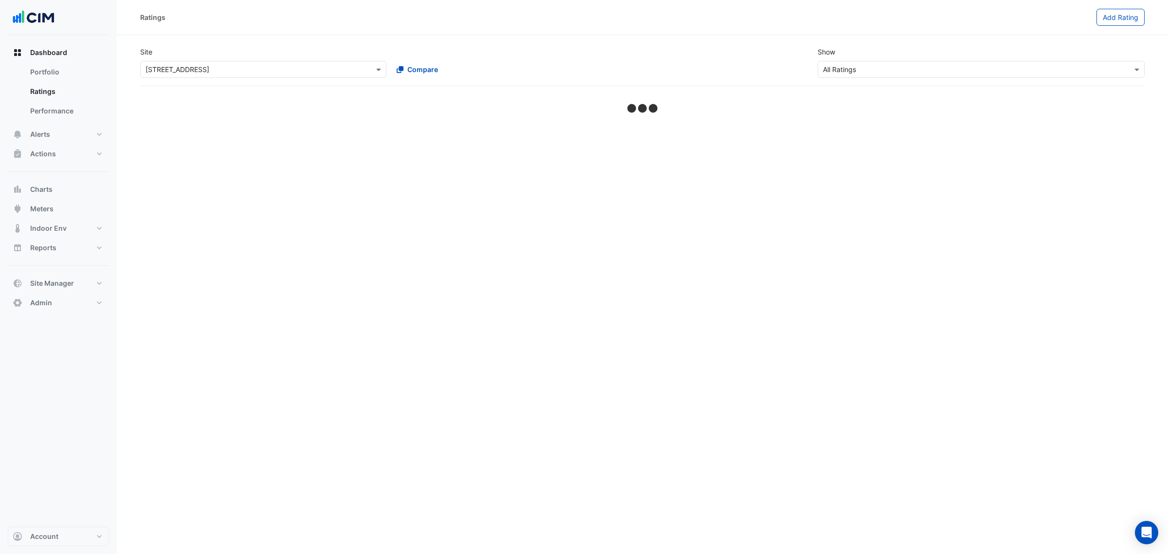
click at [159, 71] on input "text" at bounding box center [254, 70] width 216 height 10
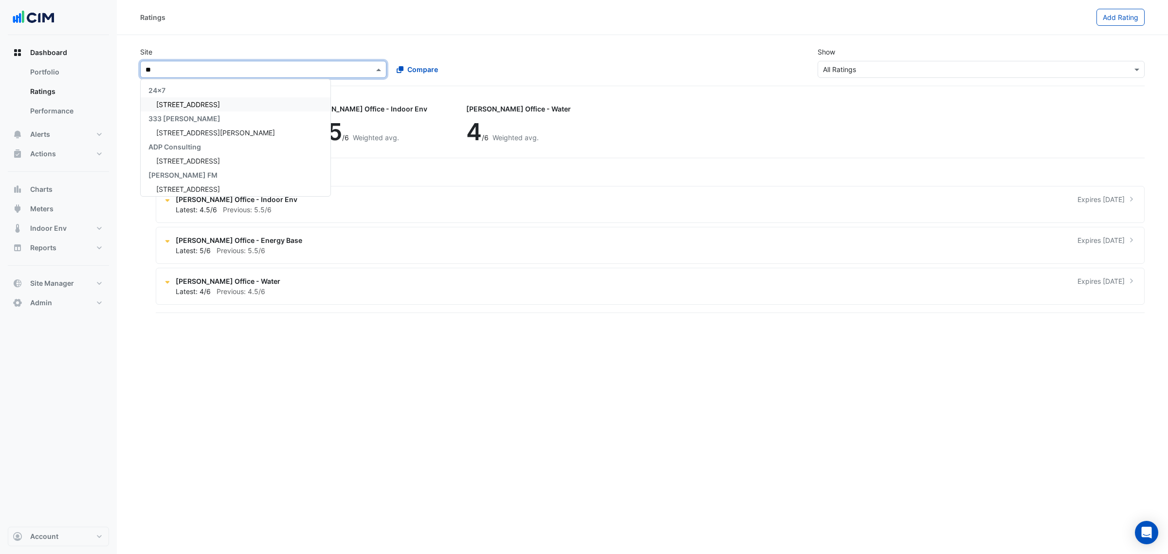
type input "***"
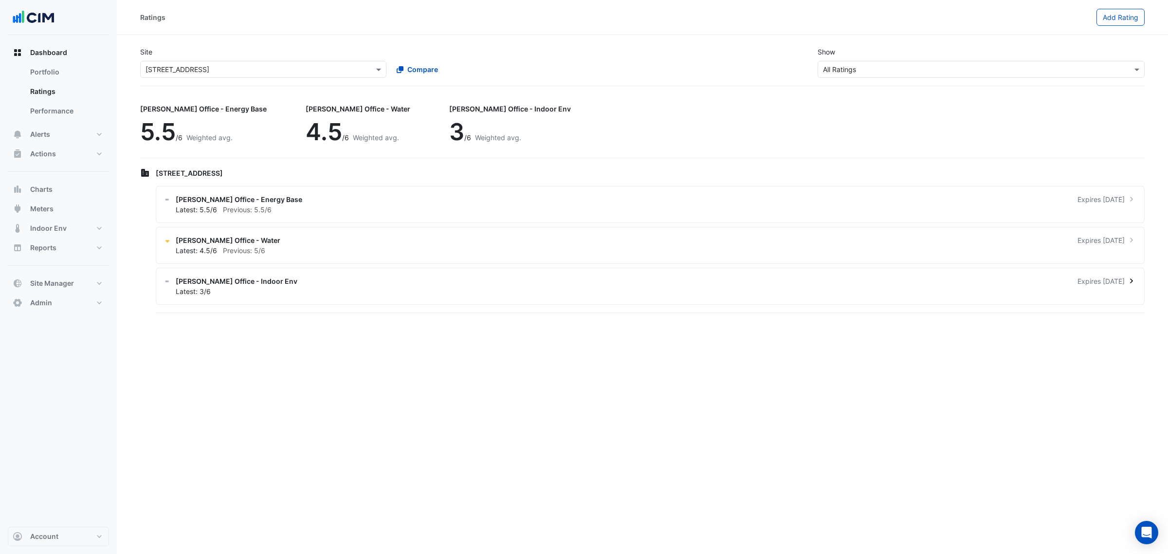
click at [488, 288] on div "Latest: 3/6" at bounding box center [656, 291] width 961 height 10
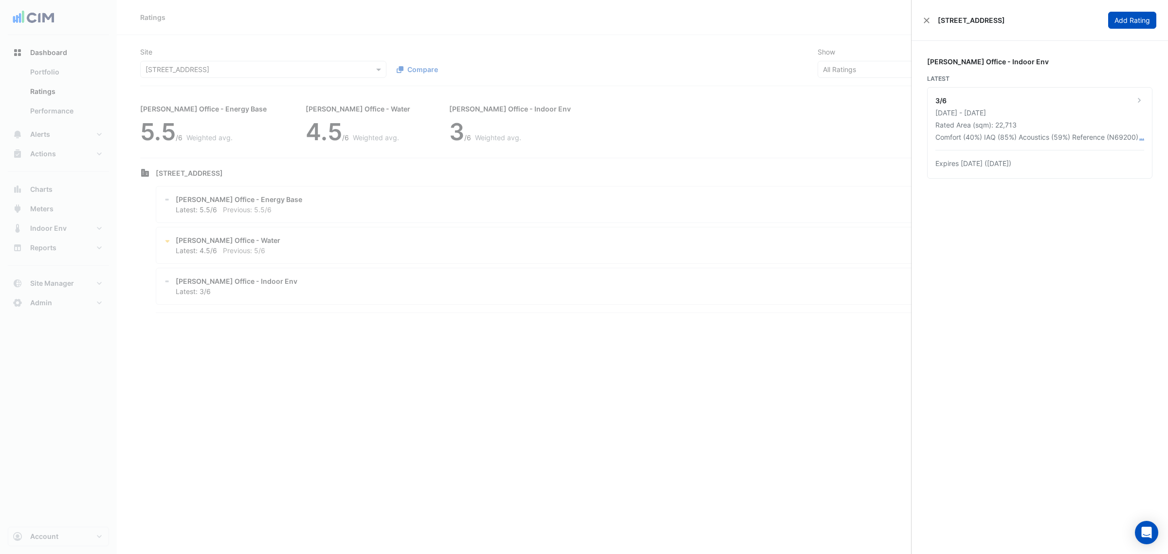
click at [1120, 20] on button "Add Rating" at bounding box center [1132, 20] width 48 height 17
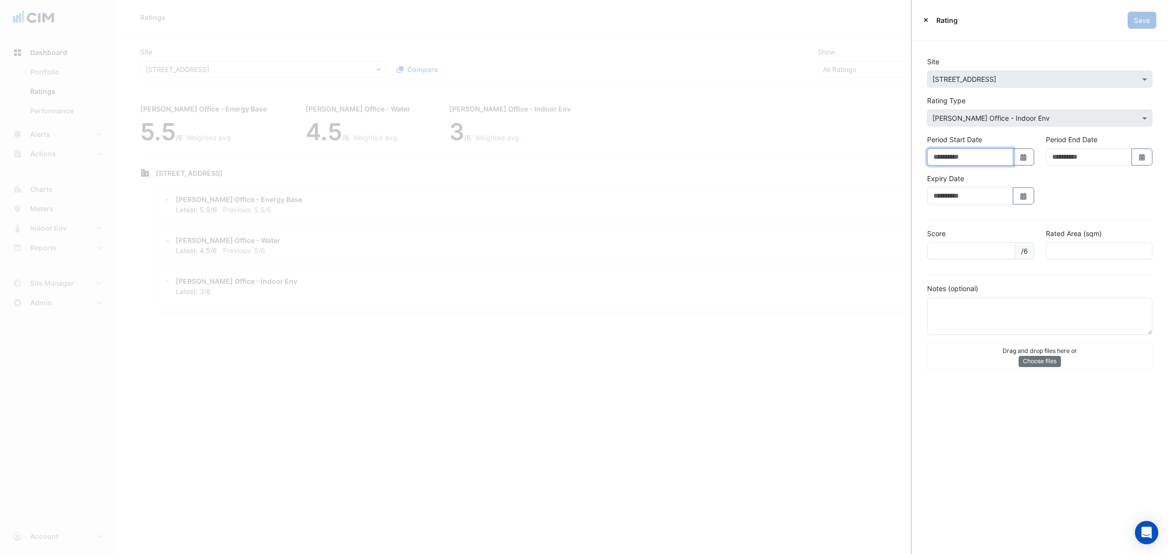
click at [969, 151] on input "Period Start Date" at bounding box center [970, 156] width 86 height 17
click at [977, 162] on input "Period Start Date" at bounding box center [970, 156] width 86 height 17
type input "**********"
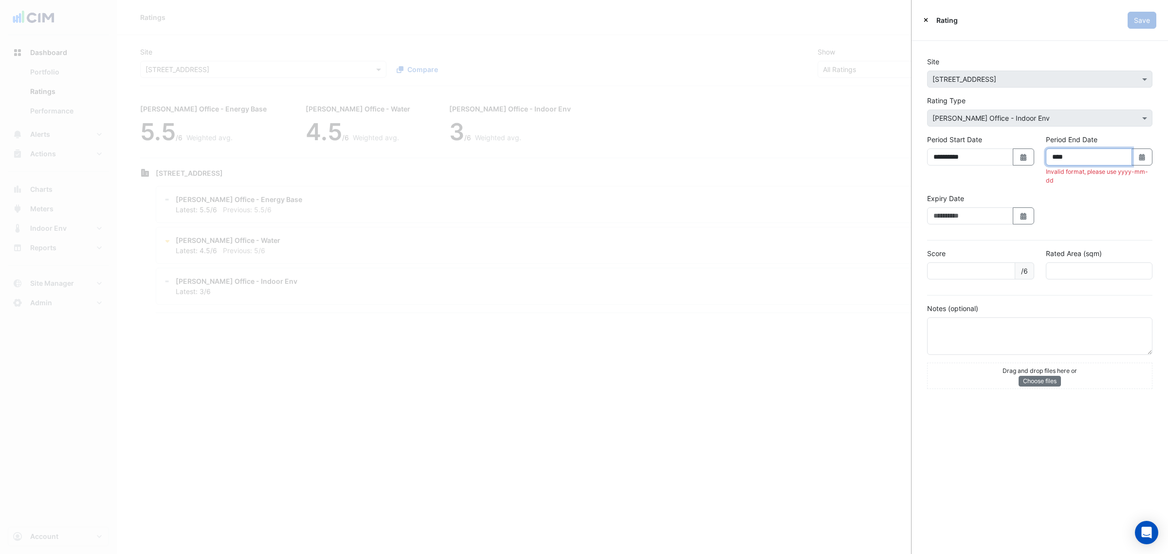
type input "****"
click at [1093, 166] on div "Period End Date **** Select Date Invalid format, please use yyyy-mm-dd" at bounding box center [1099, 159] width 107 height 51
click at [1093, 163] on input "****" at bounding box center [1089, 156] width 86 height 17
type input "**********"
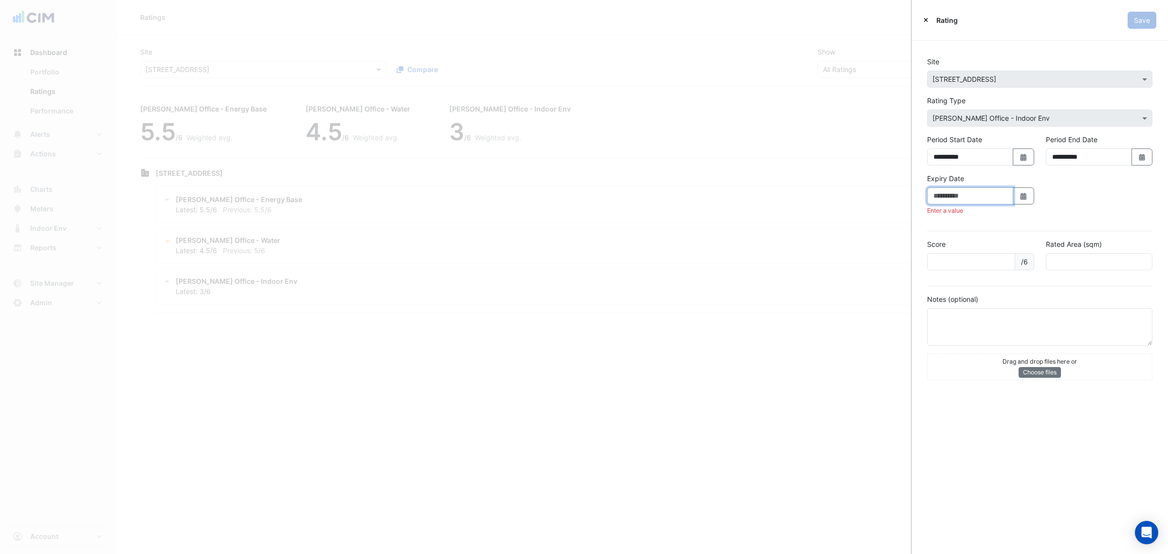
click at [975, 204] on input "Expiry Date" at bounding box center [970, 195] width 86 height 17
type input "**********"
click at [973, 249] on input "number" at bounding box center [971, 250] width 88 height 17
type input "*"
click at [1075, 249] on input "number" at bounding box center [1099, 250] width 107 height 17
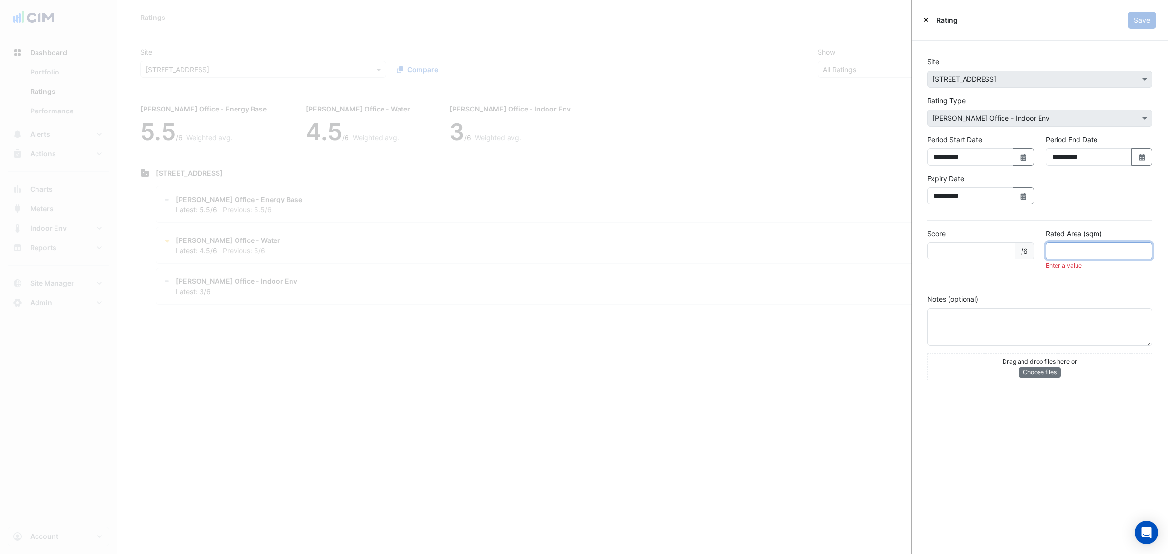
click at [1062, 249] on input "number" at bounding box center [1099, 250] width 107 height 17
paste input "*******"
type input "*******"
click at [1087, 210] on div "**********" at bounding box center [1039, 192] width 237 height 39
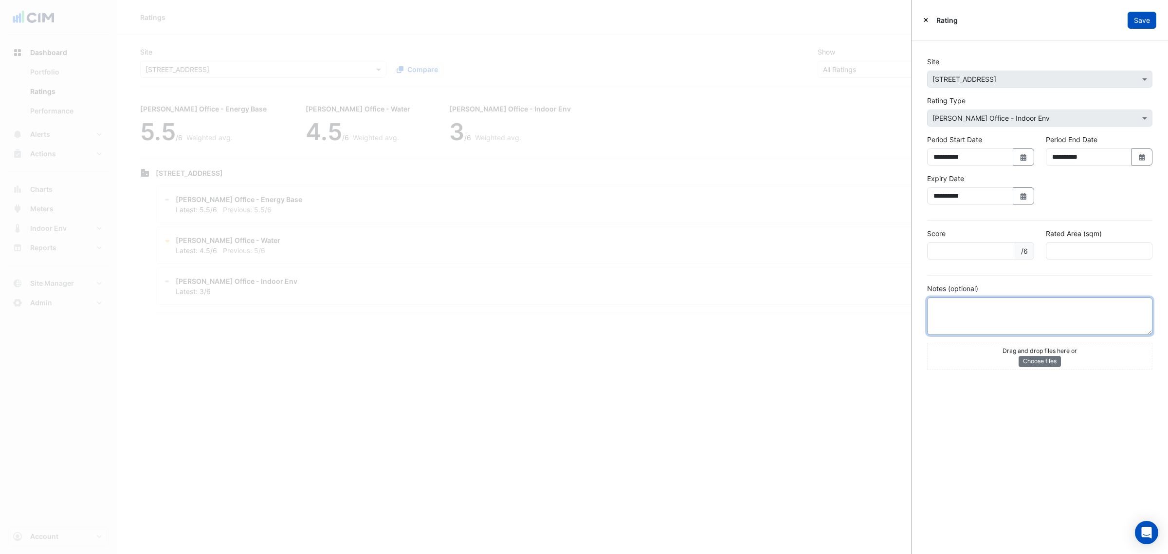
click at [968, 320] on textarea at bounding box center [1039, 315] width 225 height 37
click at [1006, 330] on textarea at bounding box center [1039, 315] width 225 height 37
type textarea "**********"
click at [1132, 18] on button "Save" at bounding box center [1142, 20] width 29 height 17
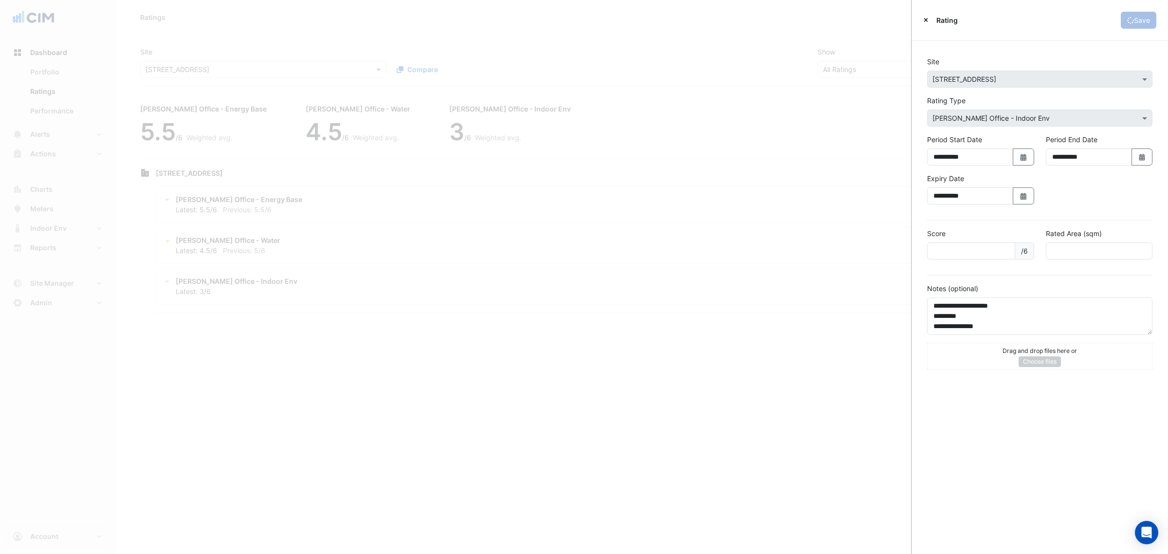
type input "*****"
type textarea "**********"
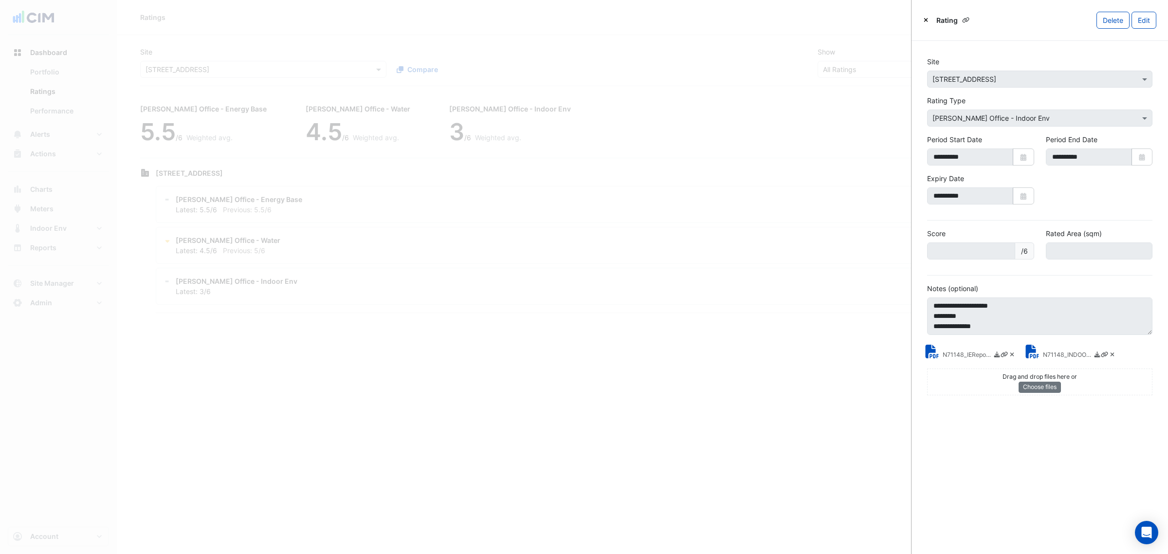
drag, startPoint x: 851, startPoint y: 136, endPoint x: 844, endPoint y: 138, distance: 7.4
click at [851, 136] on ngb-offcanvas-backdrop at bounding box center [584, 277] width 1168 height 554
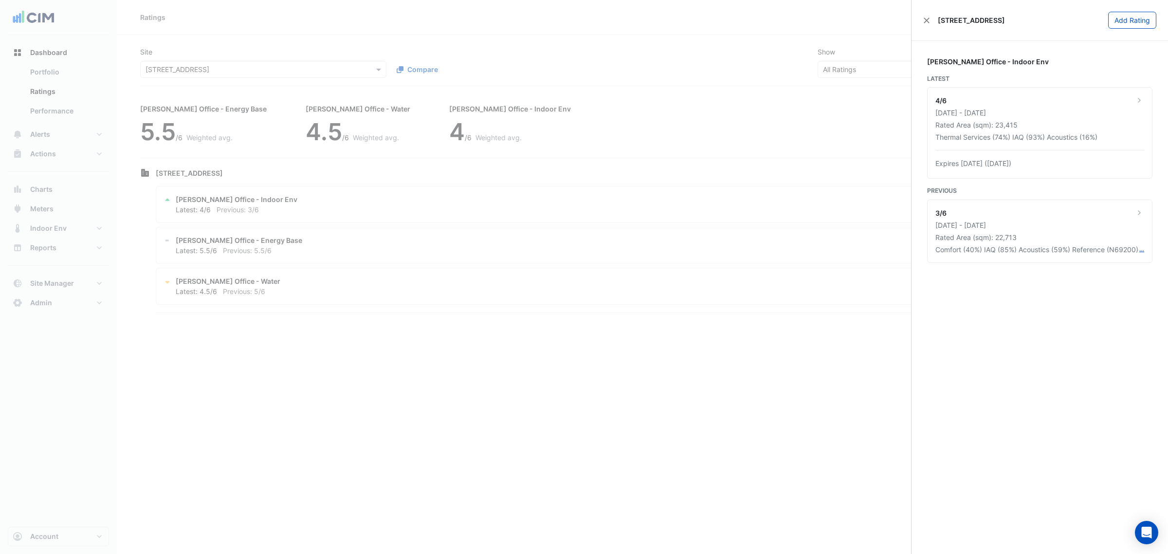
click at [247, 140] on ngb-offcanvas-backdrop at bounding box center [584, 277] width 1168 height 554
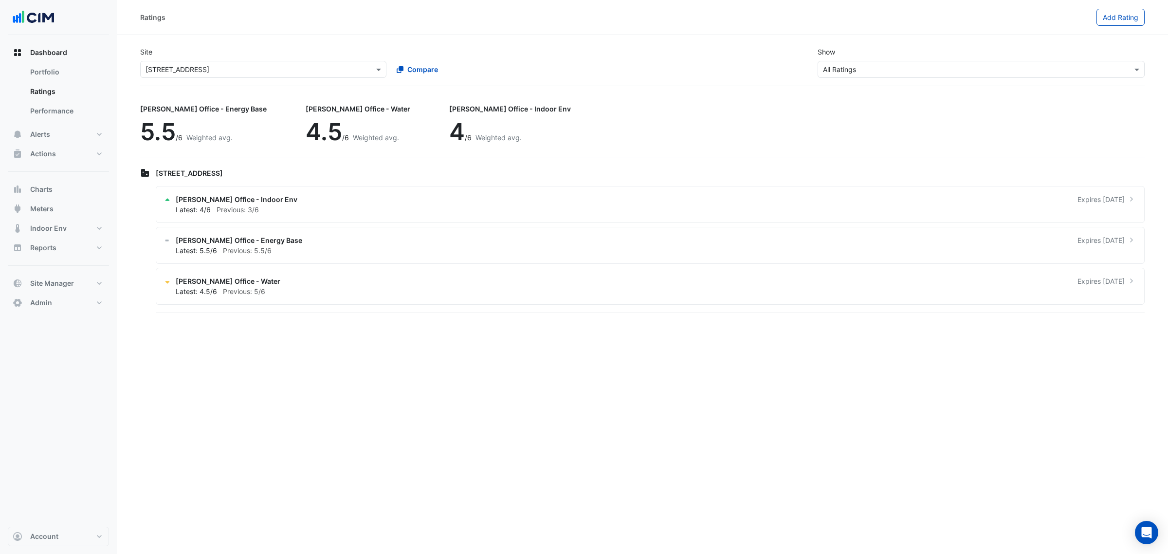
click at [827, 125] on div "NABERS Office - Energy Base 5.5 /6 Weighted avg. NABERS Office - Water 4.5 /6 W…" at bounding box center [642, 128] width 1005 height 60
click at [67, 129] on button "Alerts" at bounding box center [58, 134] width 101 height 19
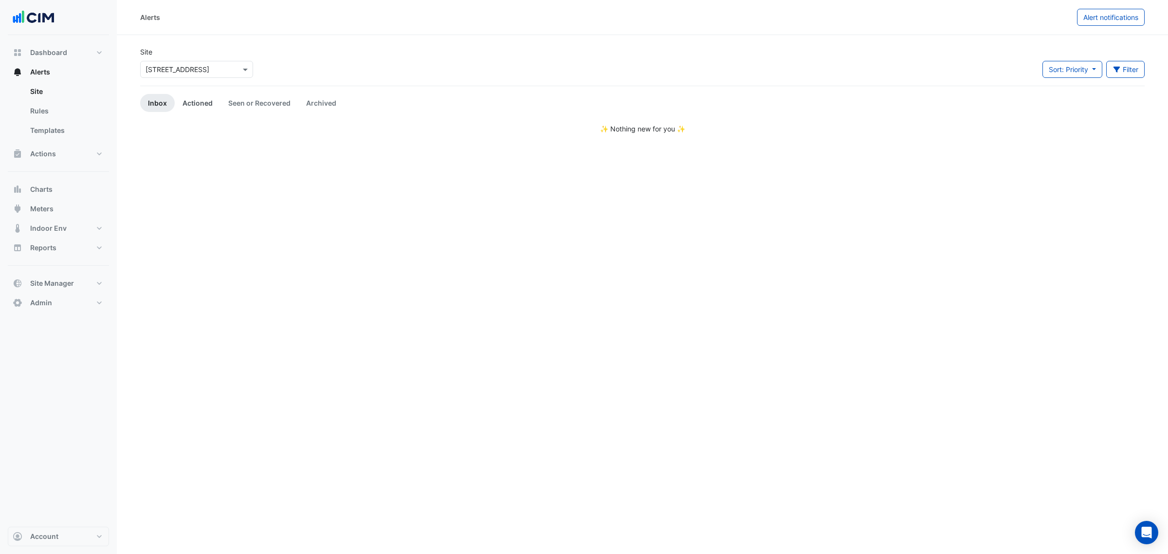
click at [186, 100] on link "Actioned" at bounding box center [198, 103] width 46 height 18
click at [229, 103] on link "Seen or Recovered" at bounding box center [259, 103] width 78 height 18
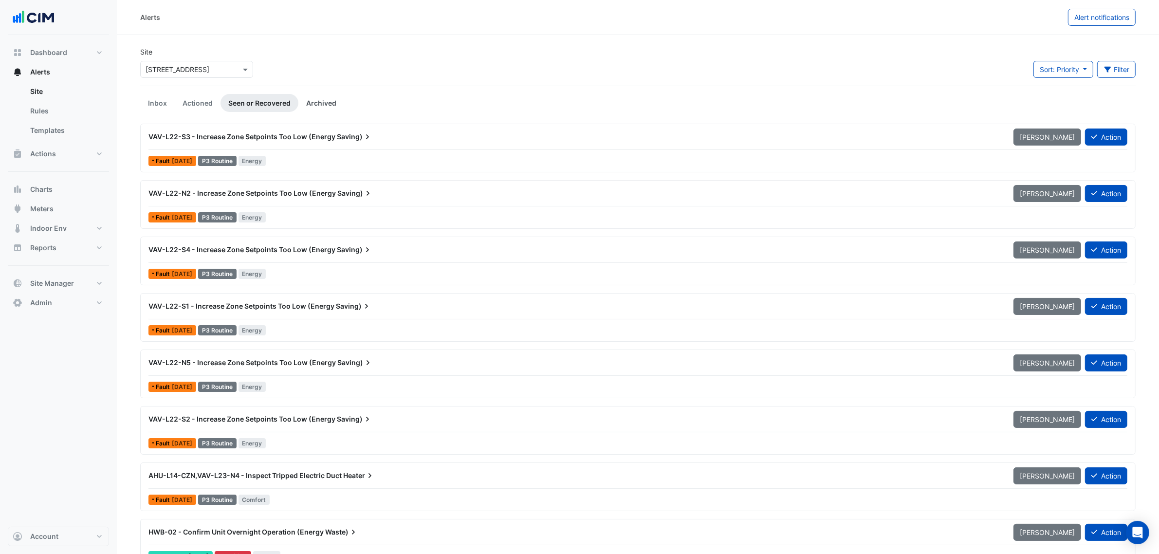
click at [317, 99] on link "Archived" at bounding box center [321, 103] width 46 height 18
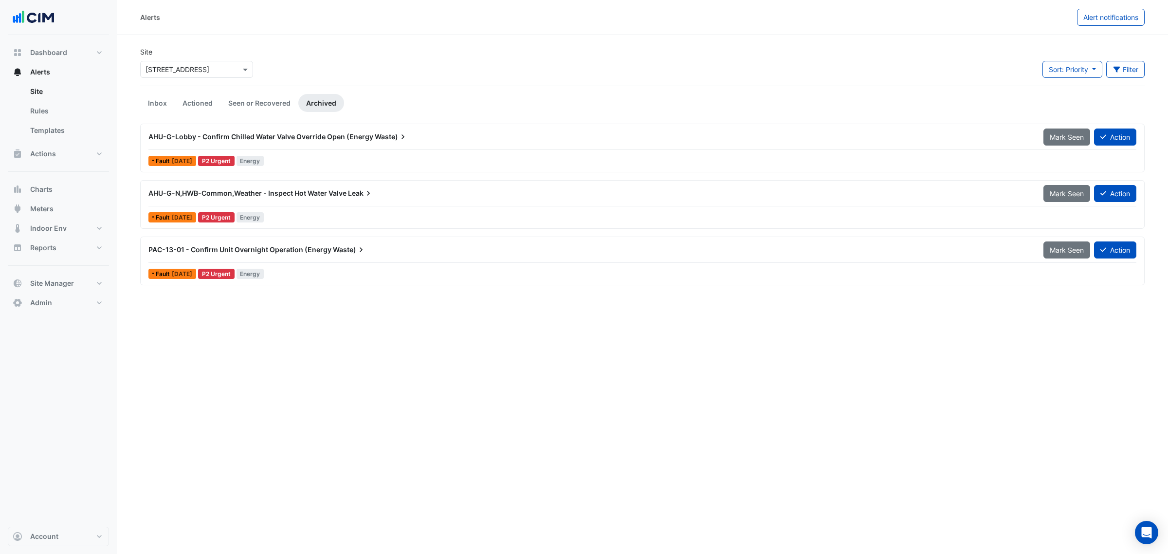
click at [278, 138] on span "AHU-G-Lobby - Confirm Chilled Water Valve Override Open (Energy" at bounding box center [260, 136] width 225 height 8
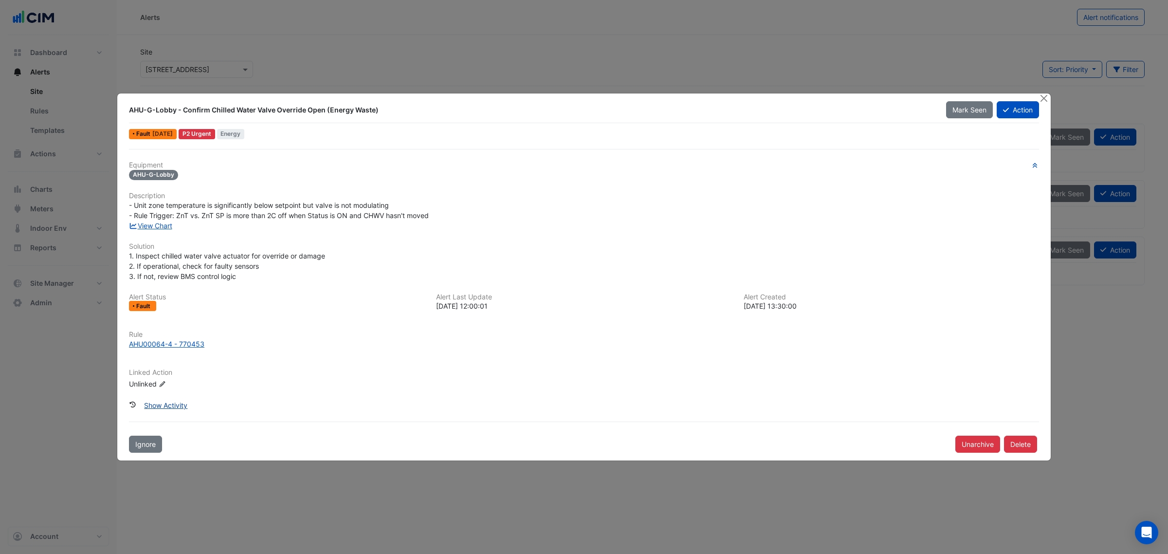
click at [181, 397] on button "Show Activity" at bounding box center [166, 405] width 56 height 17
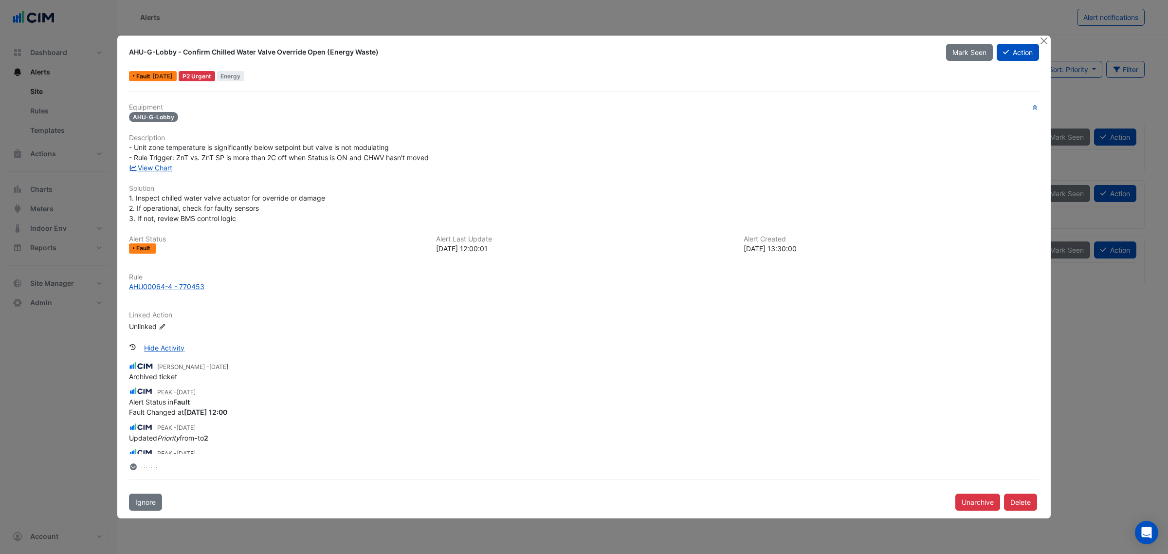
click at [173, 163] on div "View Chart" at bounding box center [584, 168] width 922 height 10
click at [169, 165] on link "View Chart" at bounding box center [150, 168] width 43 height 8
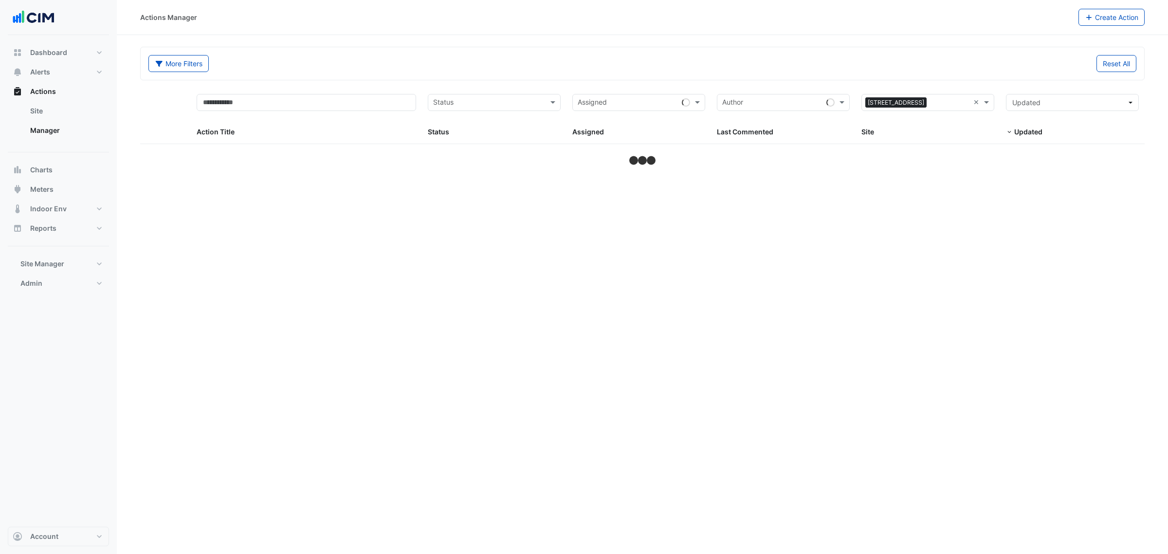
select select "***"
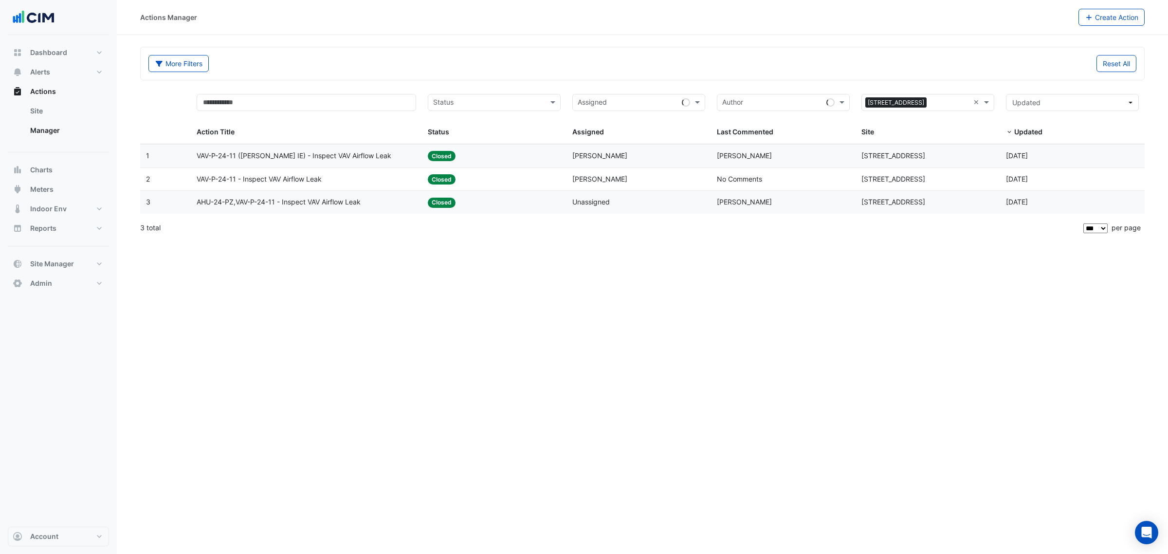
click at [679, 165] on datatable-body-cell "Assigned: Todd Smith" at bounding box center [639, 156] width 145 height 23
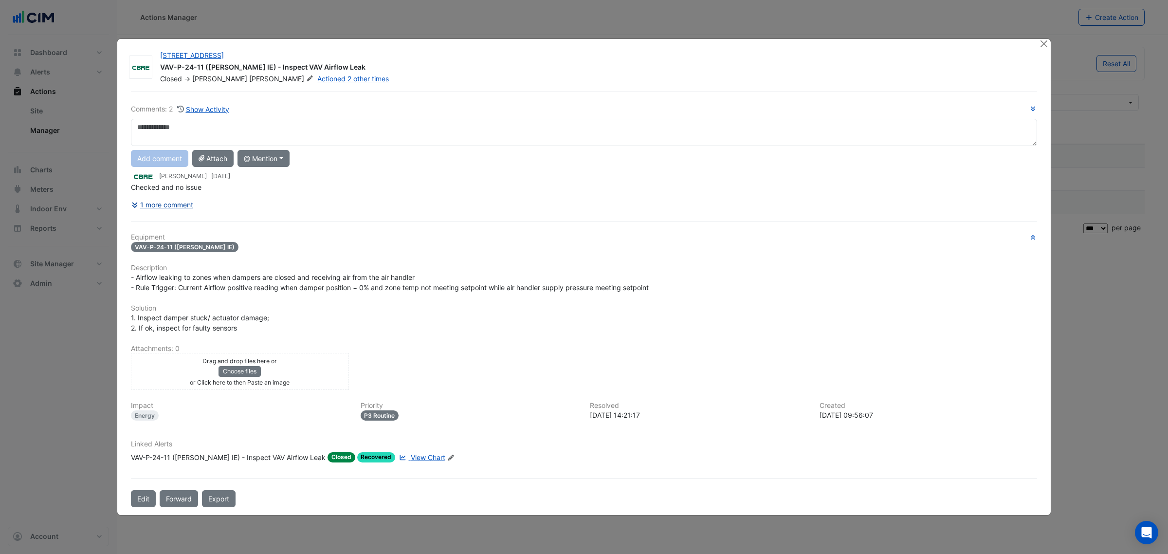
click at [147, 206] on button "1 more comment" at bounding box center [162, 204] width 63 height 17
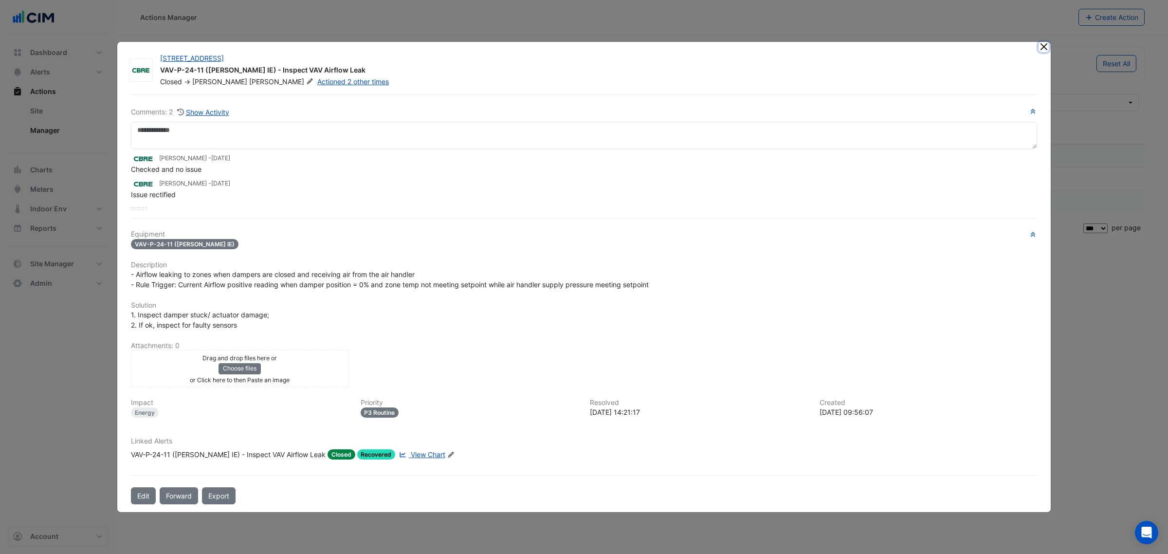
drag, startPoint x: 1046, startPoint y: 50, endPoint x: 1039, endPoint y: 51, distance: 7.4
click at [1047, 50] on button "Close" at bounding box center [1044, 47] width 10 height 10
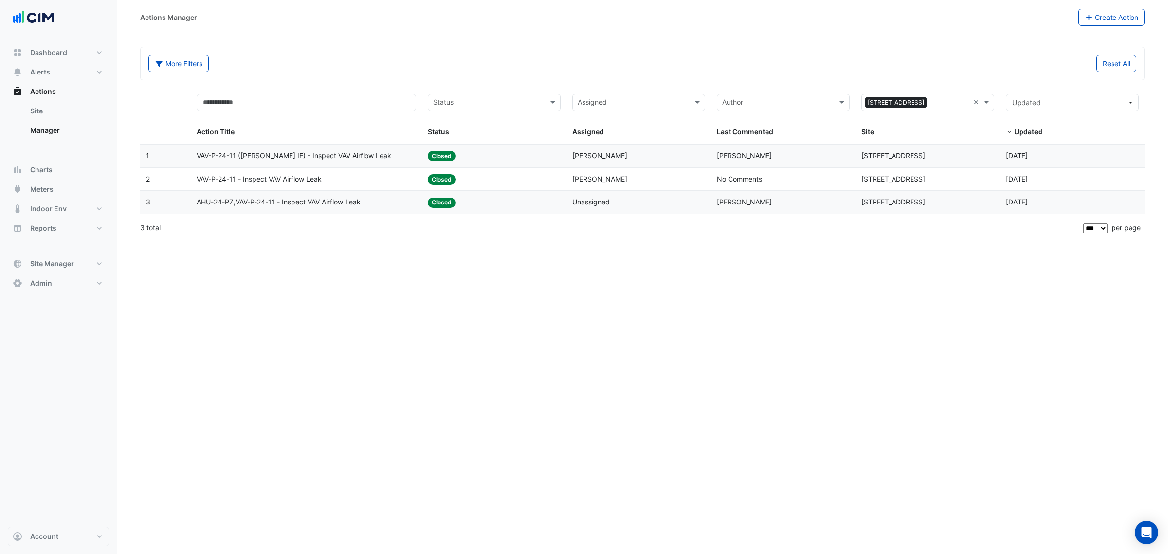
click at [720, 203] on span "Todd Smith" at bounding box center [744, 202] width 55 height 8
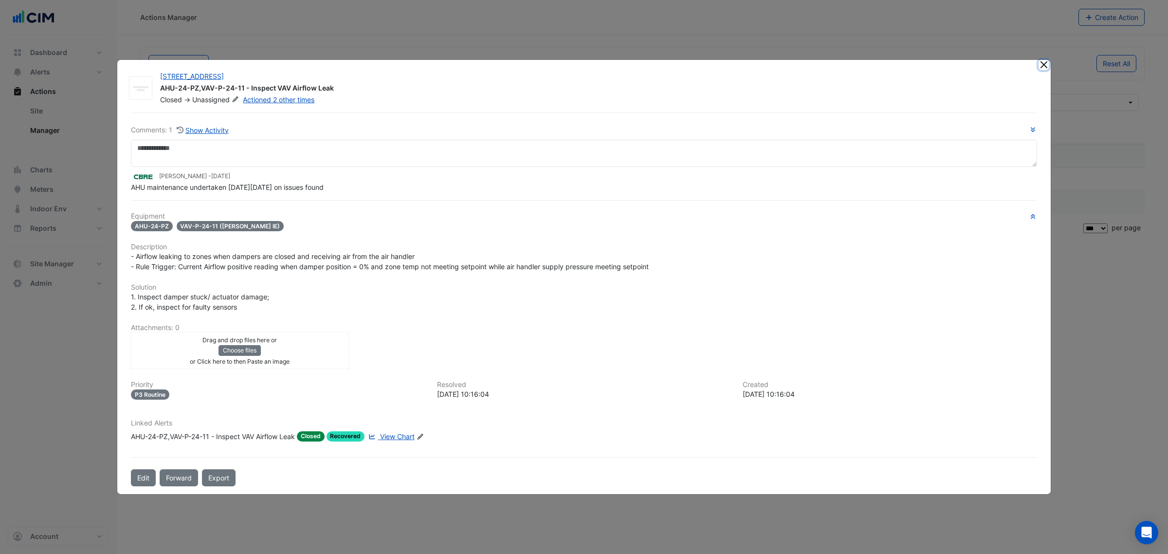
click at [1046, 50] on ngb-modal-window "2 Market Street AHU-24-PZ,VAV-P-24-11 - Inspect VAV Airflow Leak Closed -> Unas…" at bounding box center [584, 277] width 1168 height 554
click at [1049, 51] on ngb-modal-window "2 Market Street AHU-24-PZ,VAV-P-24-11 - Inspect VAV Airflow Leak Closed -> Unas…" at bounding box center [584, 277] width 1168 height 554
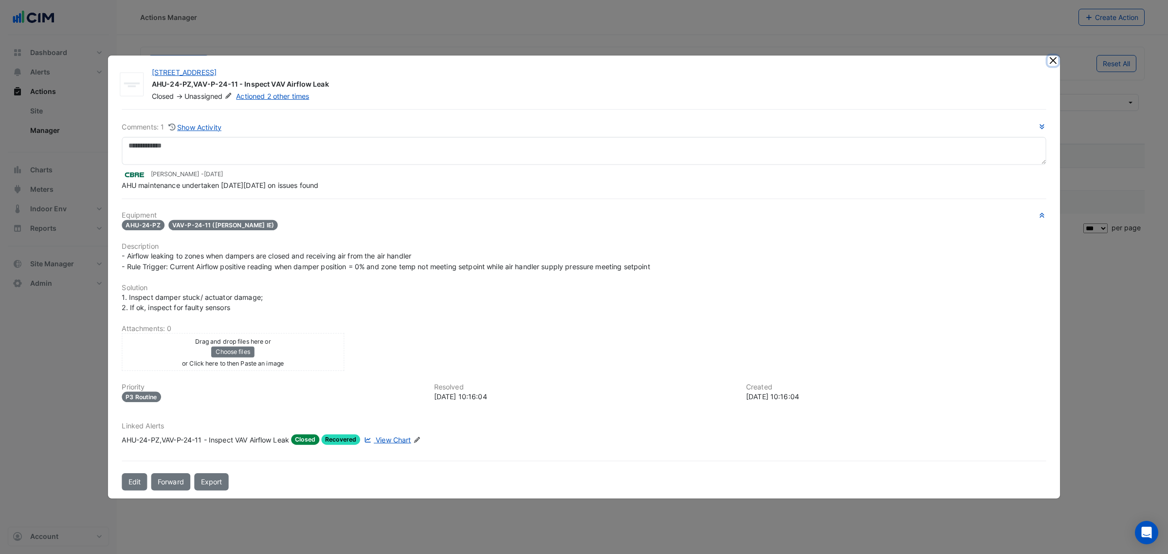
click at [1049, 62] on button "Close" at bounding box center [1053, 60] width 10 height 10
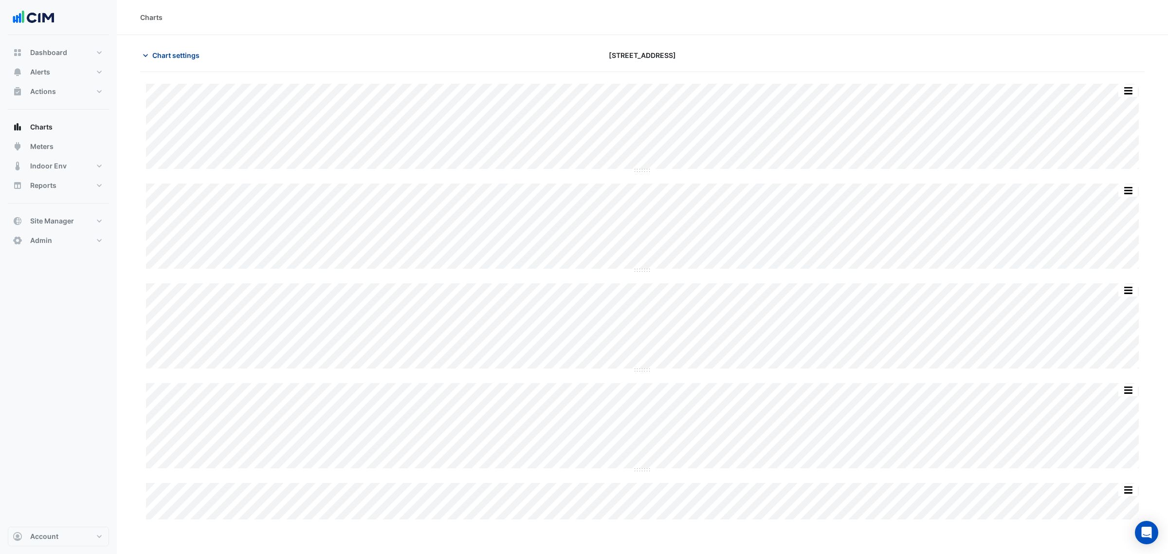
drag, startPoint x: 207, startPoint y: 37, endPoint x: 193, endPoint y: 49, distance: 18.3
click at [204, 38] on section "Chart settings [STREET_ADDRESS] Split by Equip Split All Split None Print Save …" at bounding box center [642, 278] width 1051 height 486
click at [193, 49] on button "Chart settings" at bounding box center [173, 55] width 66 height 17
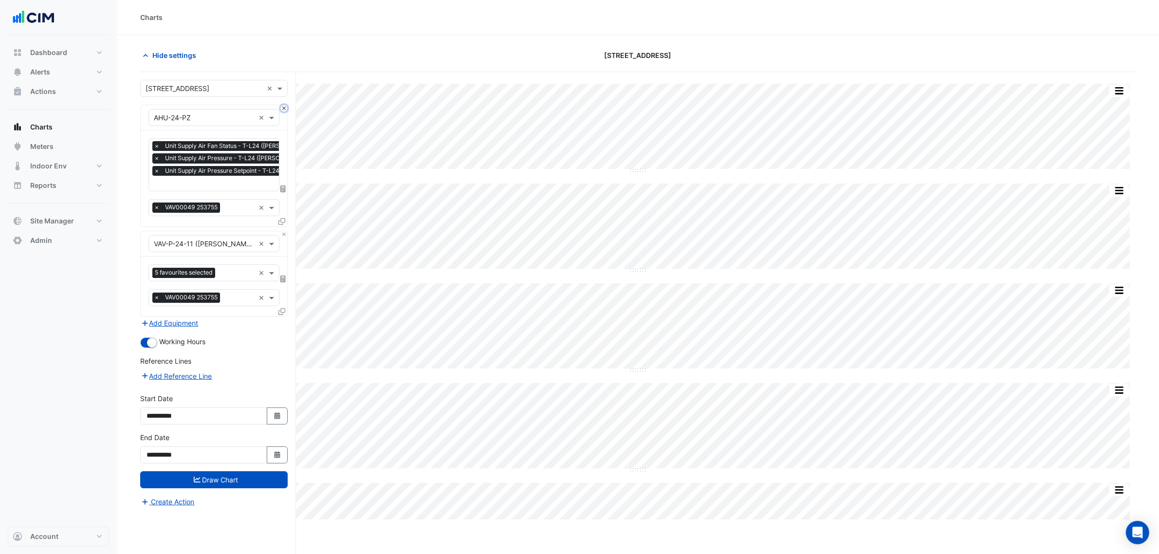
click at [284, 110] on button "Close" at bounding box center [284, 108] width 6 height 6
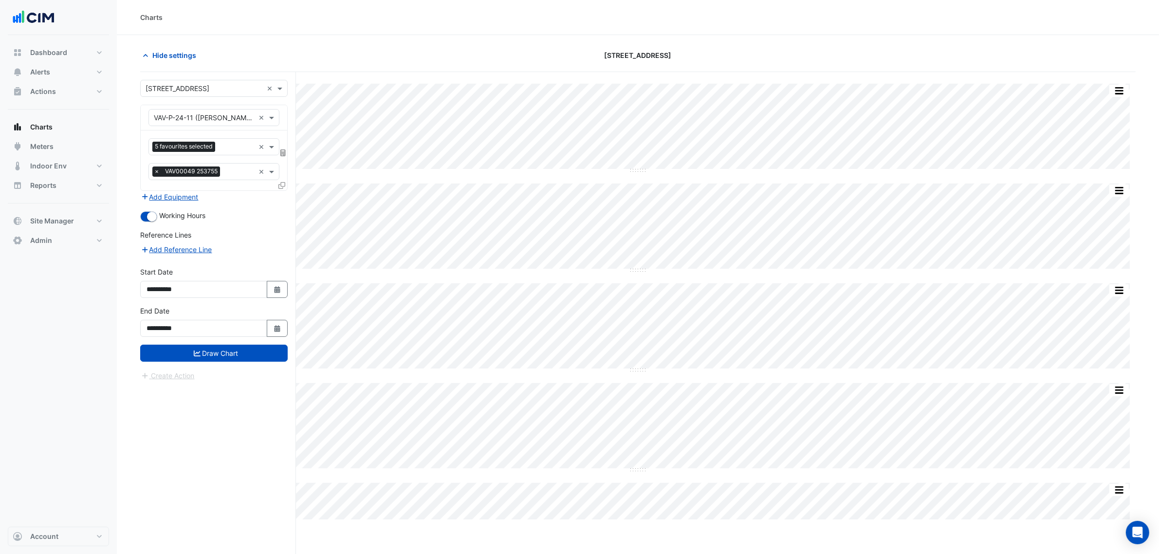
click at [284, 110] on div "Equipment × VAV-P-24-11 ([PERSON_NAME] IE) ×" at bounding box center [214, 117] width 147 height 25
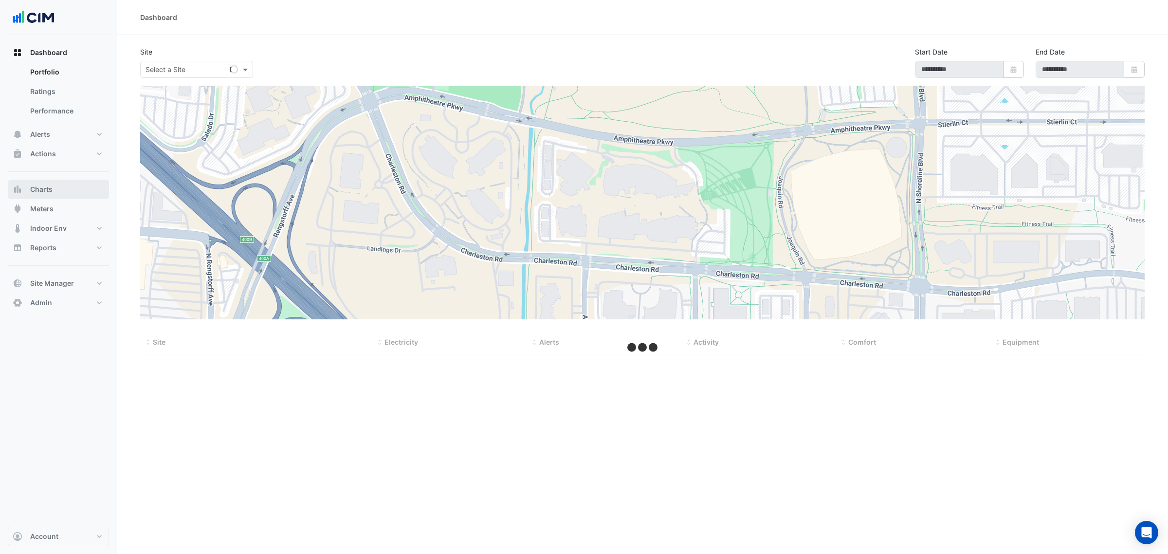
click at [67, 186] on button "Charts" at bounding box center [58, 189] width 101 height 19
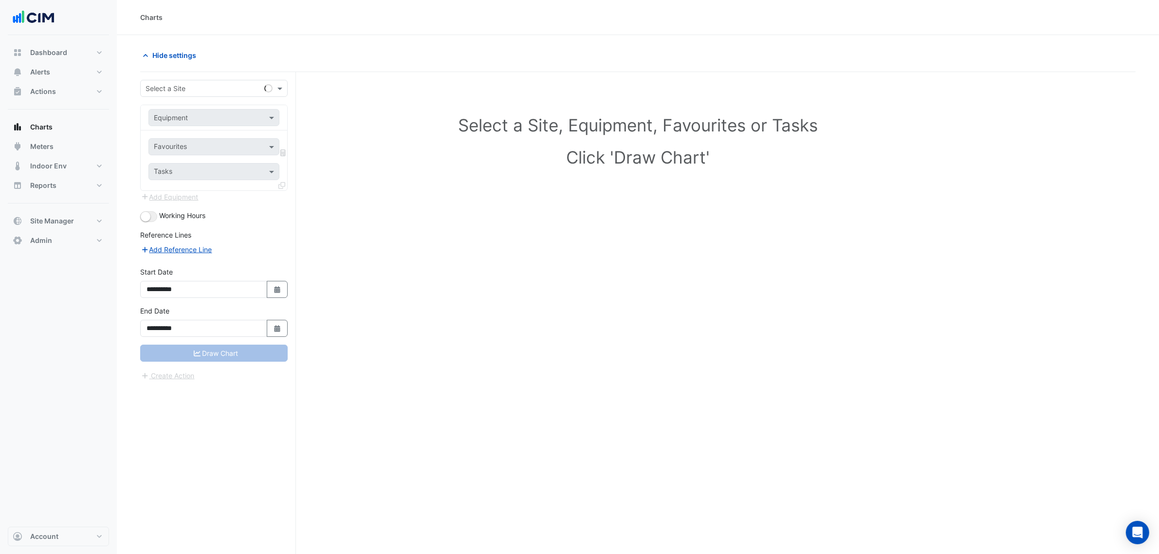
click at [239, 91] on input "text" at bounding box center [204, 89] width 117 height 10
type input "********"
type input "****"
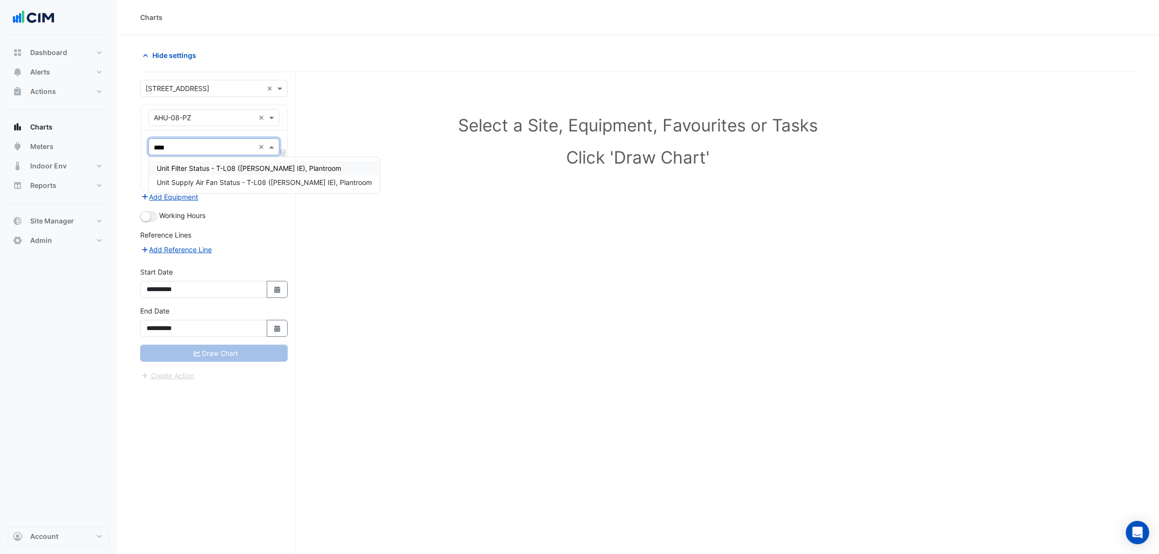
type input "***"
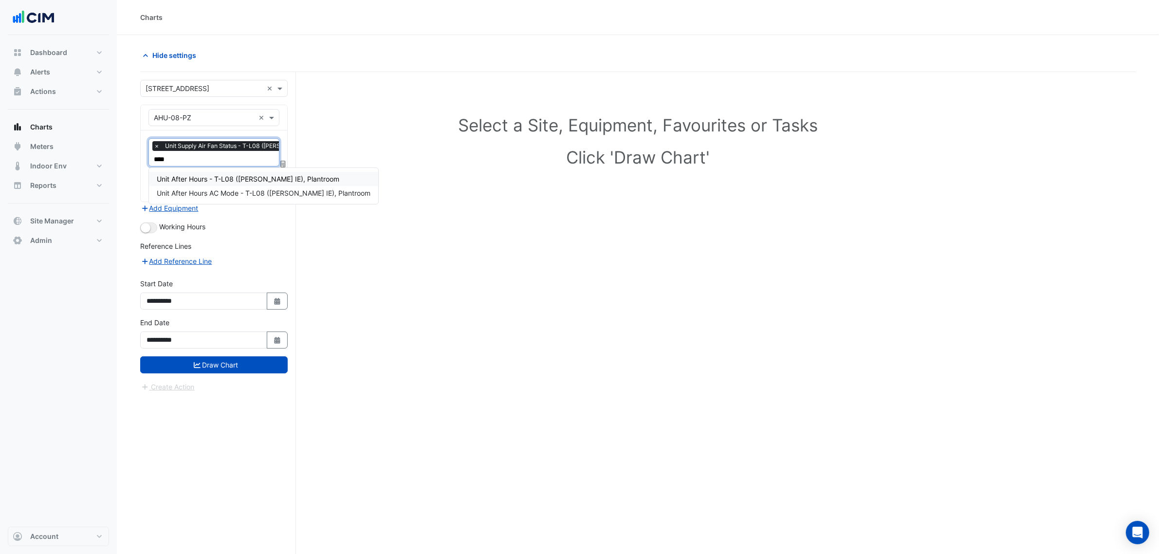
type input "*****"
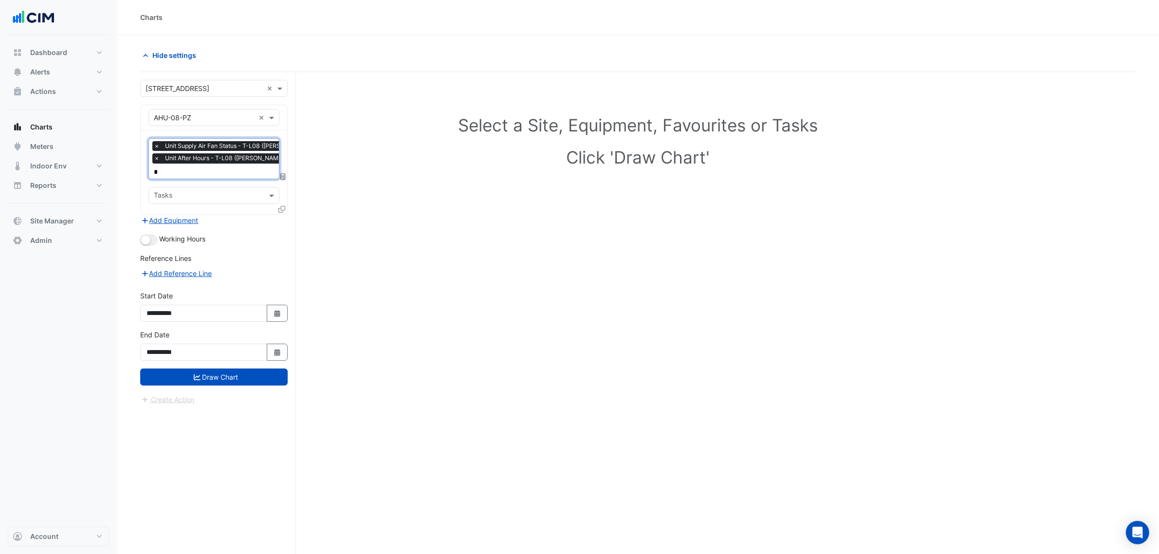
type input "**"
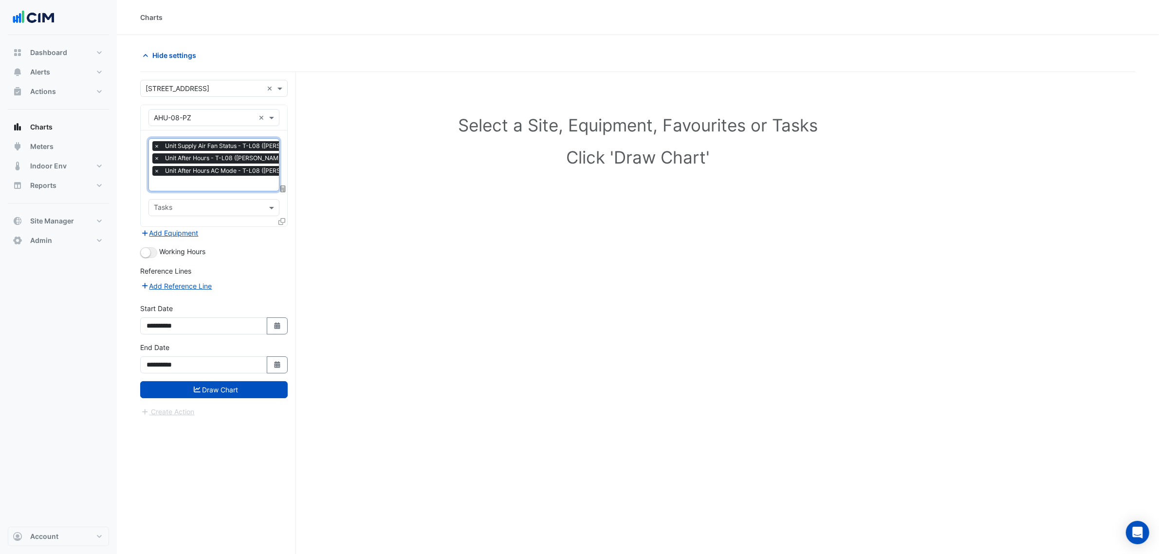
click at [151, 259] on form "**********" at bounding box center [213, 248] width 147 height 337
click at [149, 254] on button "button" at bounding box center [148, 252] width 17 height 11
click at [206, 383] on button "Draw Chart" at bounding box center [213, 389] width 147 height 17
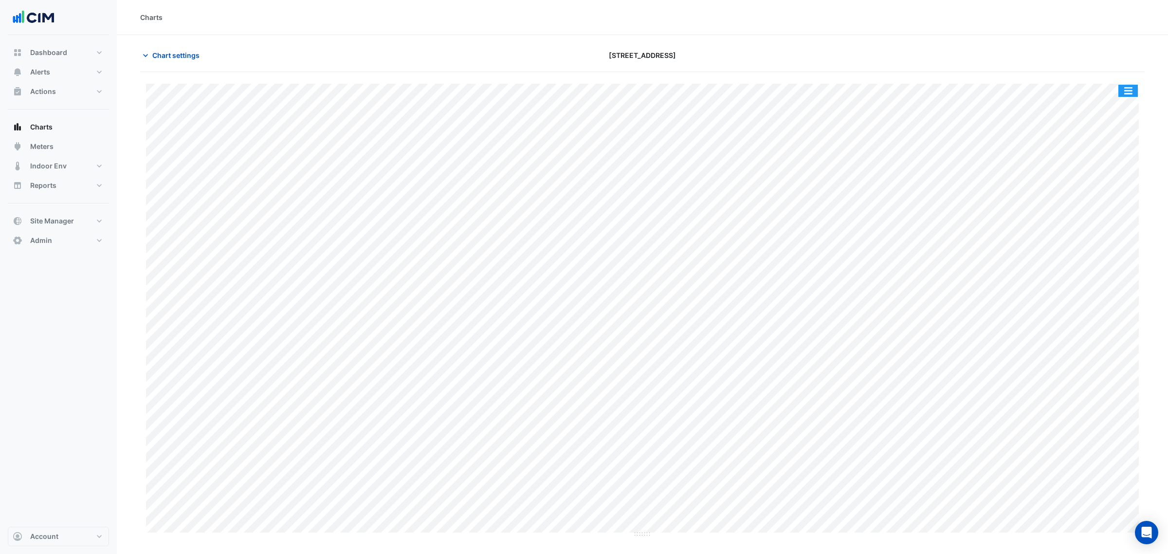
click at [1122, 91] on button "button" at bounding box center [1128, 91] width 19 height 12
click at [1128, 101] on div "Split by Unit" at bounding box center [1109, 108] width 58 height 18
click at [195, 67] on div "Chart settings 2 Market Street" at bounding box center [642, 59] width 1005 height 25
click at [195, 66] on div "Chart settings 2 Market Street" at bounding box center [642, 59] width 1005 height 25
click at [196, 60] on span "Chart settings" at bounding box center [175, 55] width 47 height 10
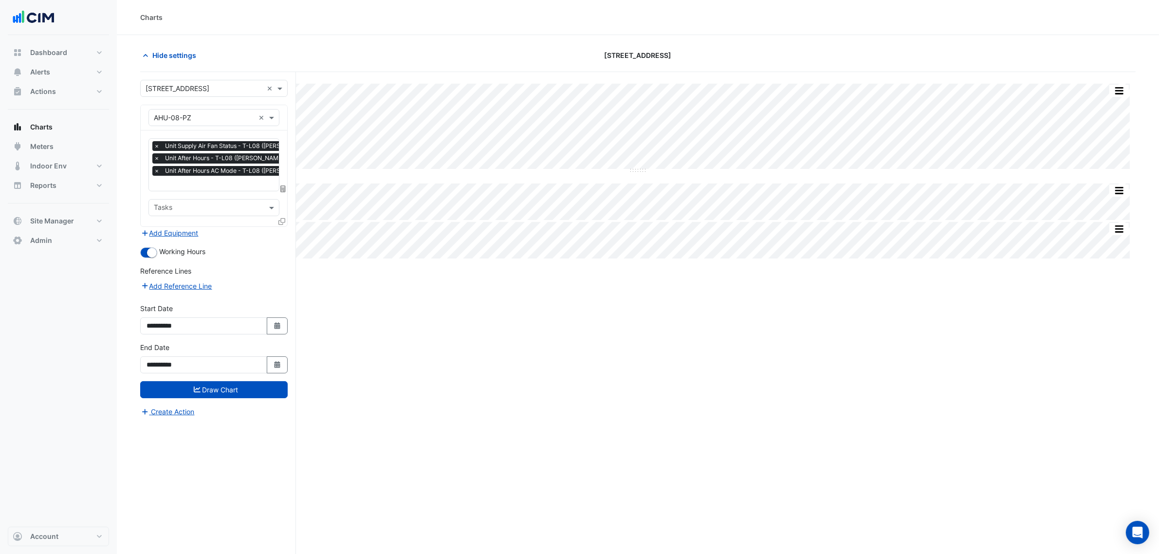
click at [283, 225] on div at bounding box center [282, 223] width 9 height 14
click at [283, 223] on icon at bounding box center [281, 221] width 7 height 7
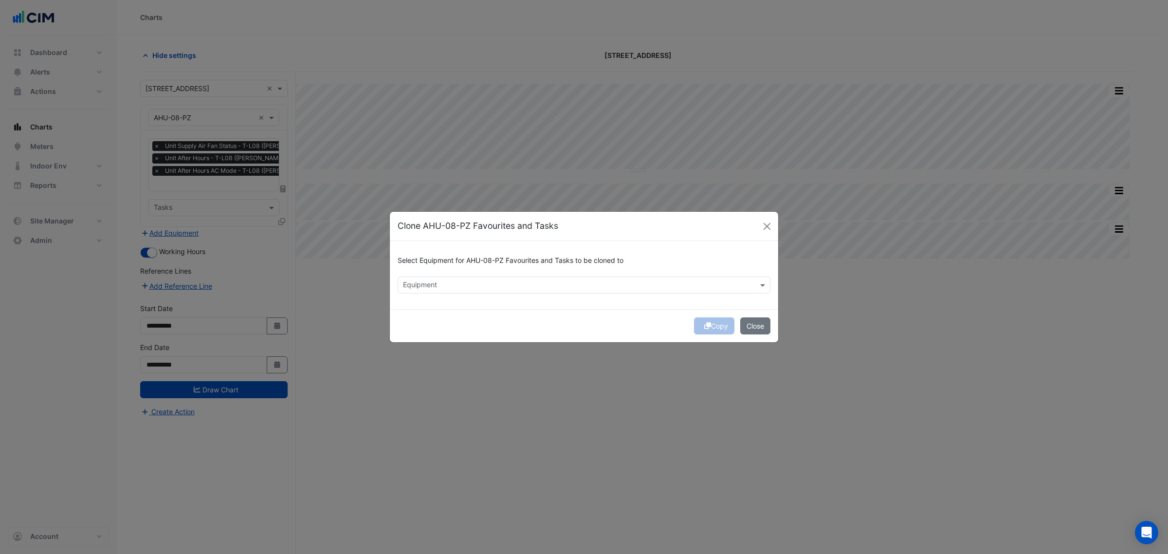
click at [437, 286] on input "text" at bounding box center [578, 286] width 351 height 10
drag, startPoint x: 436, startPoint y: 305, endPoint x: 437, endPoint y: 310, distance: 5.0
click at [437, 305] on span "AHU-23-CZ" at bounding box center [424, 306] width 37 height 8
click at [438, 322] on span "AHU-23-PZ" at bounding box center [424, 320] width 37 height 8
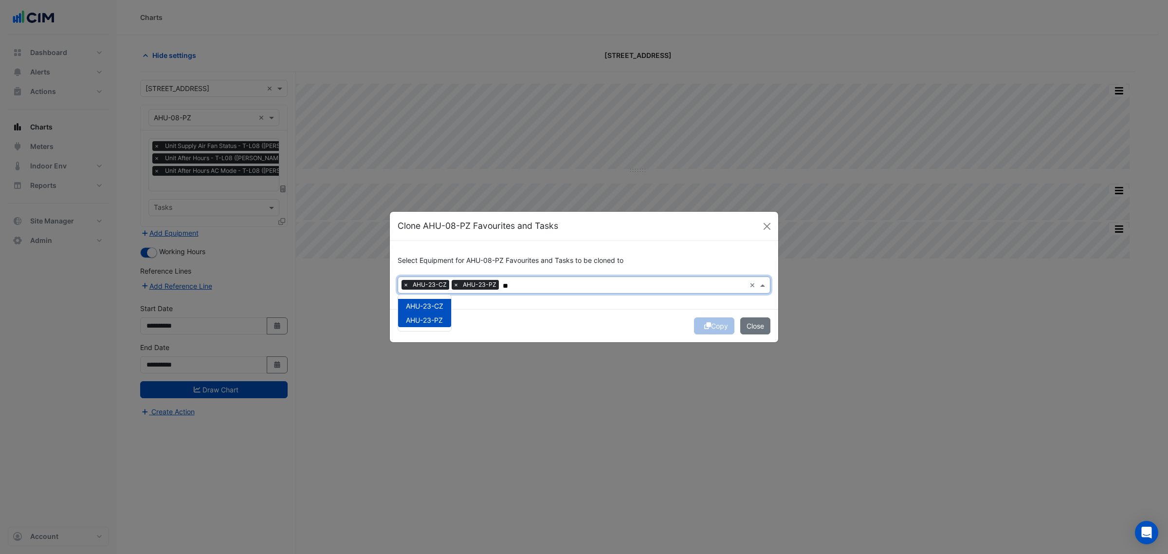
type input "**"
click at [544, 306] on div "Select Equipment for AHU-08-PZ Favourites and Tasks to be cloned to Equipment ×…" at bounding box center [584, 275] width 388 height 68
click at [711, 325] on div "Copy Close" at bounding box center [584, 325] width 388 height 33
click at [710, 325] on div "Copy Close" at bounding box center [584, 325] width 388 height 33
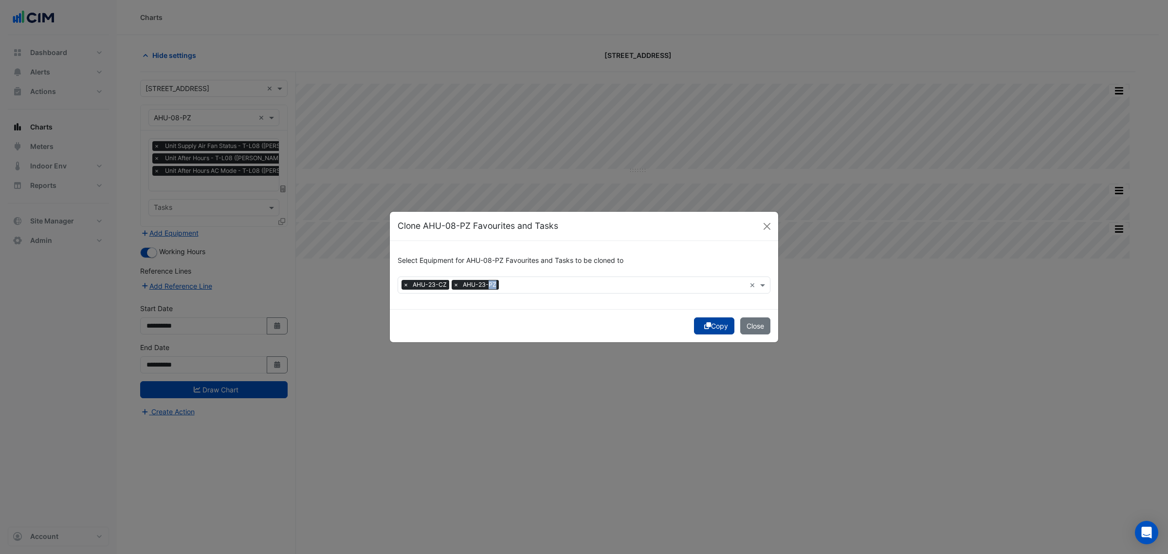
click at [710, 325] on button "Copy" at bounding box center [714, 325] width 40 height 17
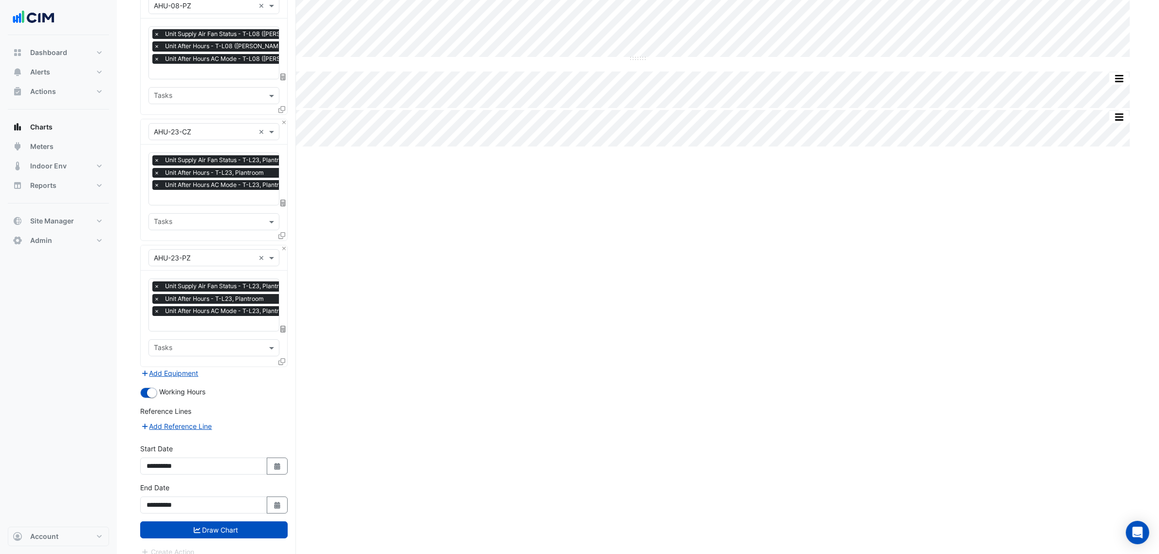
scroll to position [122, 0]
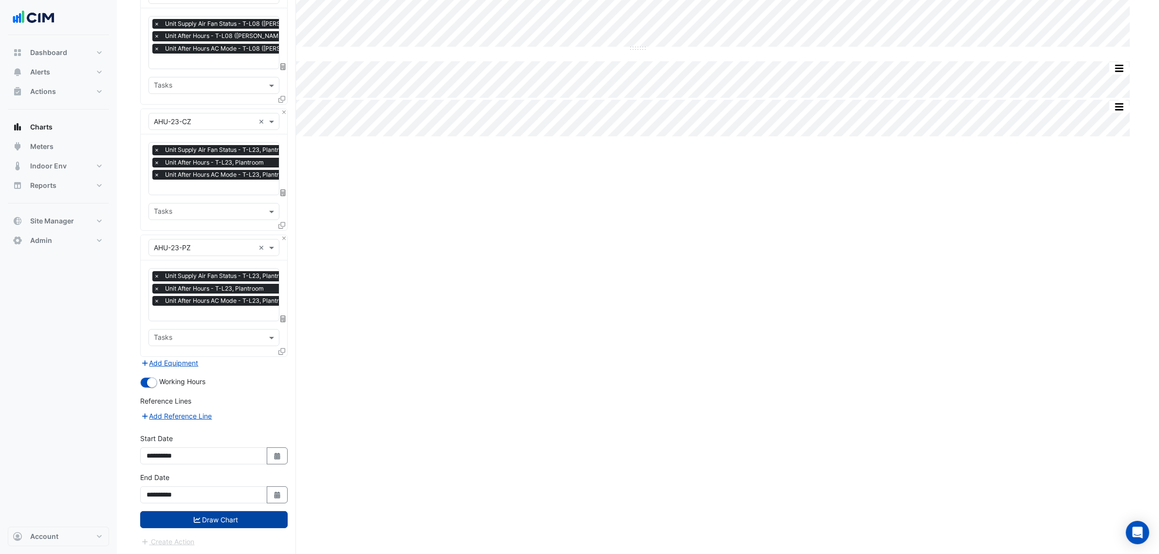
click at [270, 510] on form "Select a Site × 2 Market Street × Equipment × AHU-08-PZ × Favourites × Unit Sup…" at bounding box center [213, 252] width 147 height 589
click at [270, 511] on button "Draw Chart" at bounding box center [213, 519] width 147 height 17
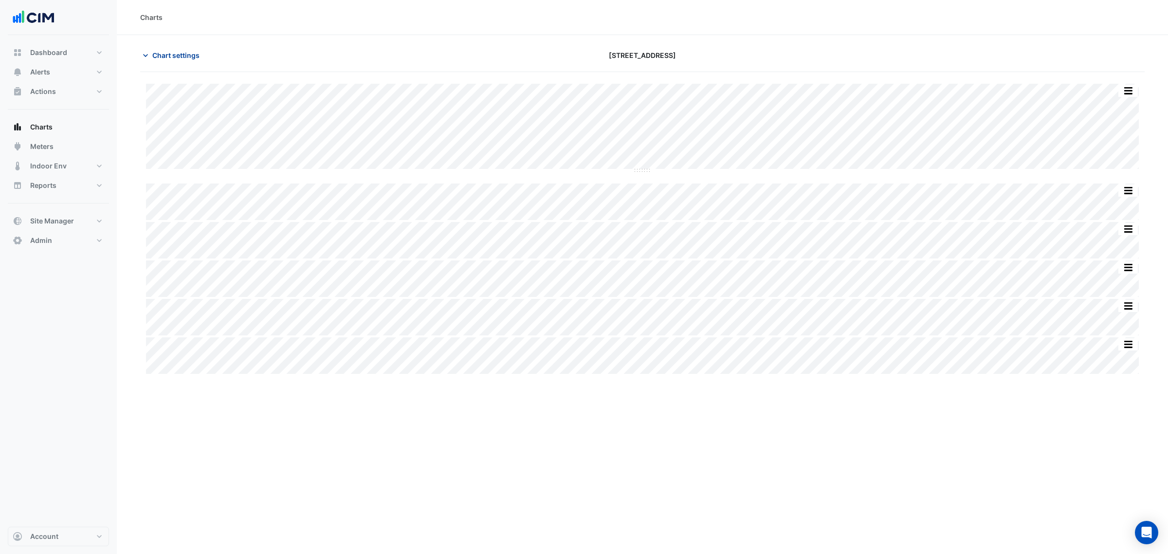
click at [185, 49] on button "Chart settings" at bounding box center [173, 55] width 66 height 17
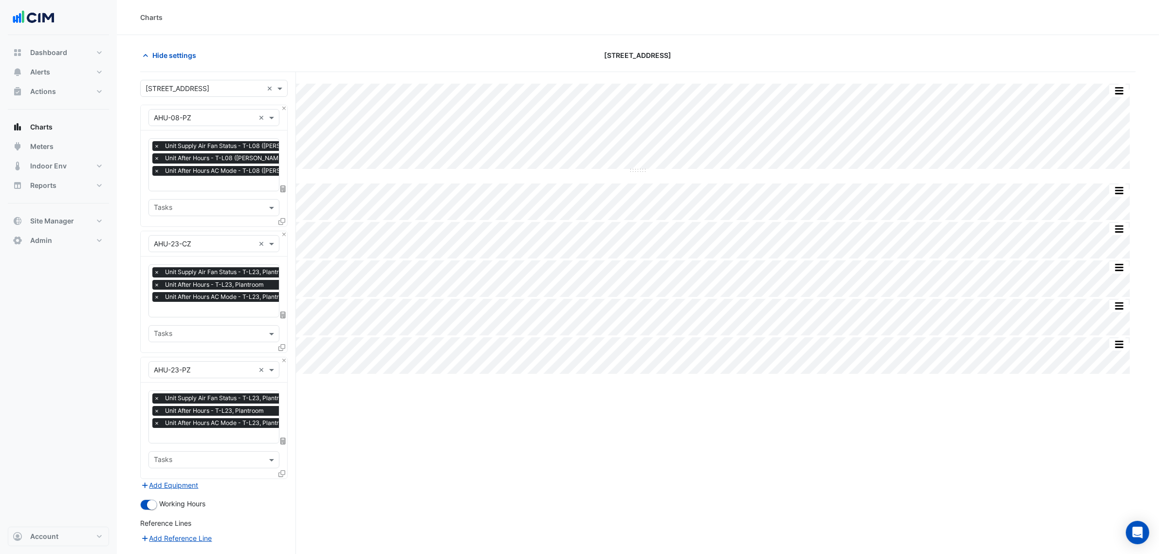
click at [161, 298] on span "×" at bounding box center [156, 297] width 9 height 10
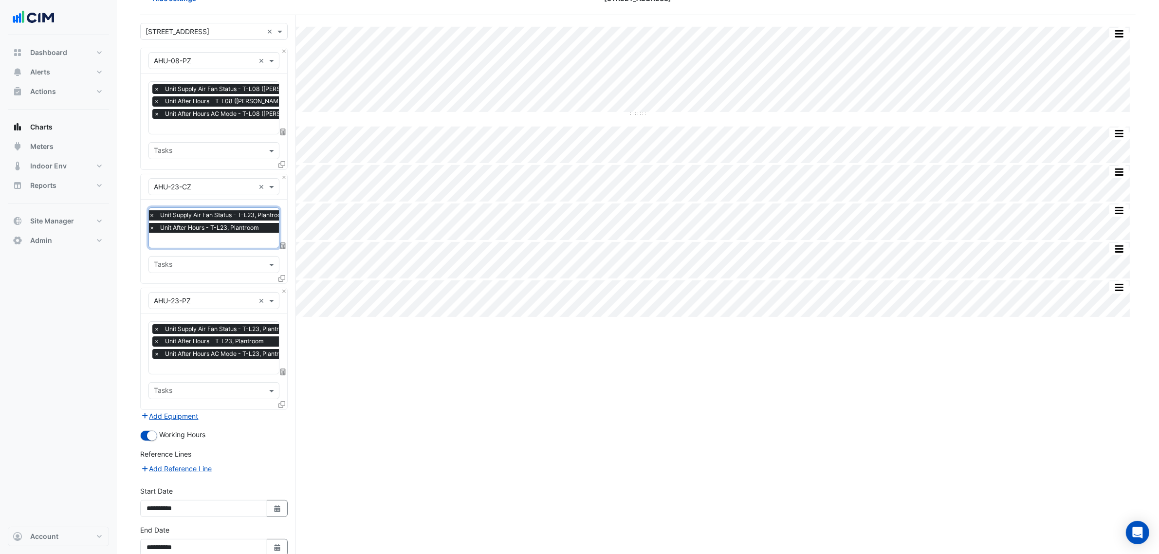
scroll to position [110, 0]
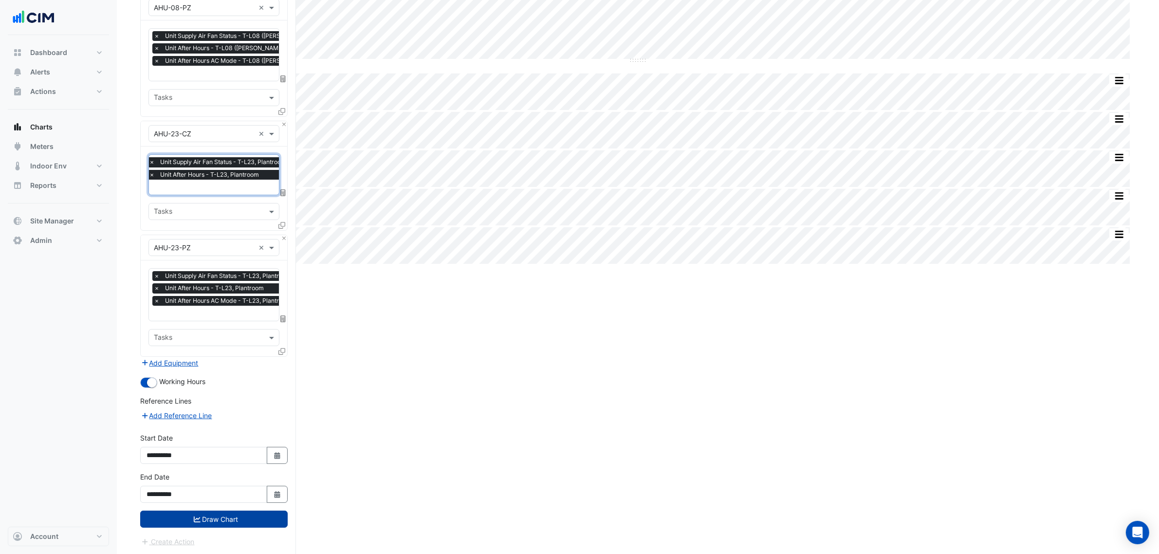
click at [224, 509] on div "**********" at bounding box center [213, 491] width 159 height 39
click at [227, 511] on button "Draw Chart" at bounding box center [213, 519] width 147 height 17
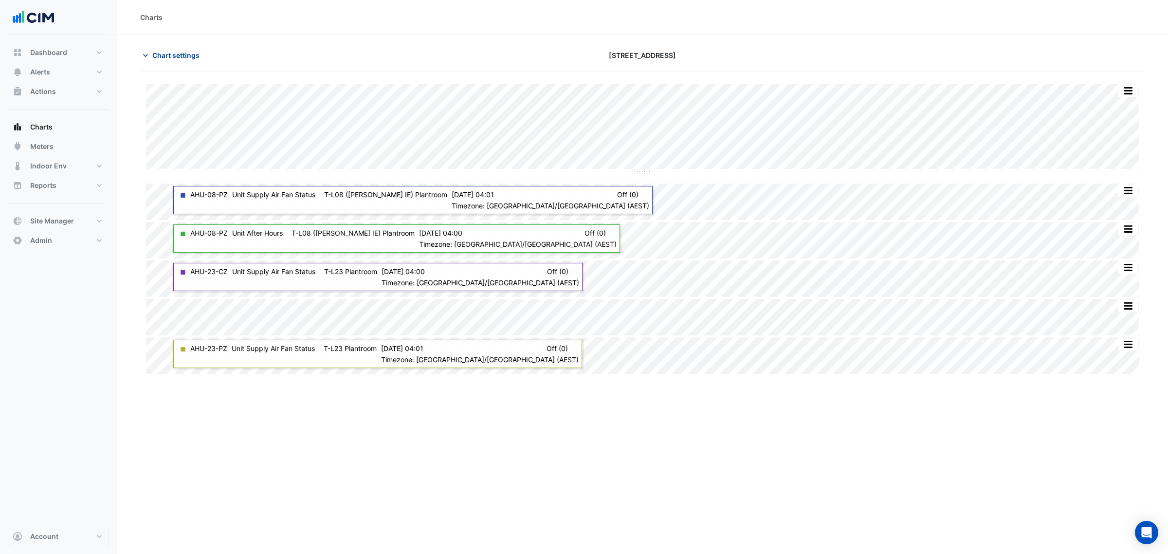
click at [179, 51] on span "Chart settings" at bounding box center [175, 55] width 47 height 10
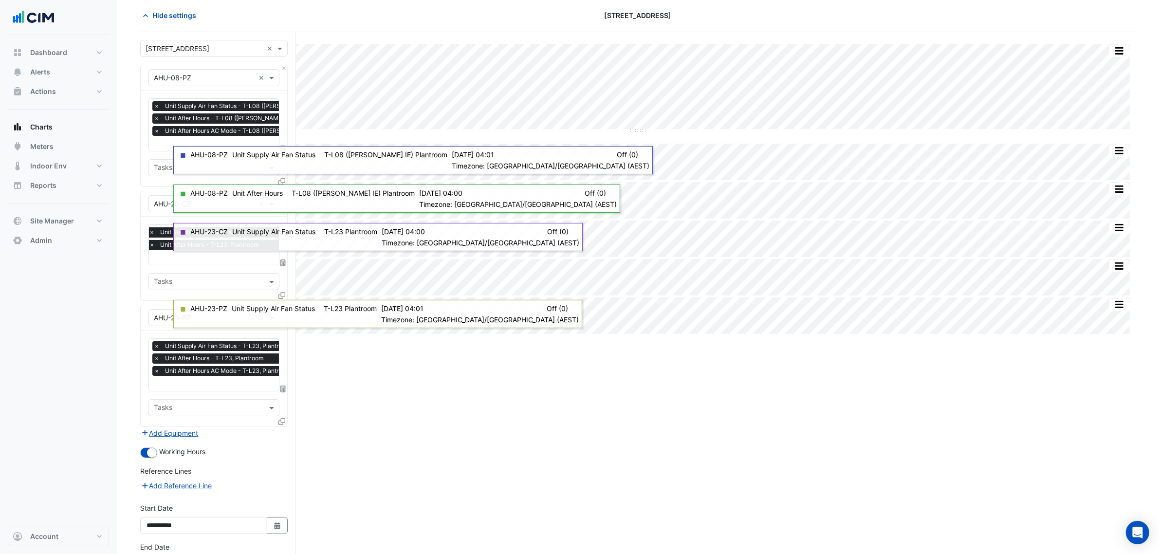
scroll to position [61, 0]
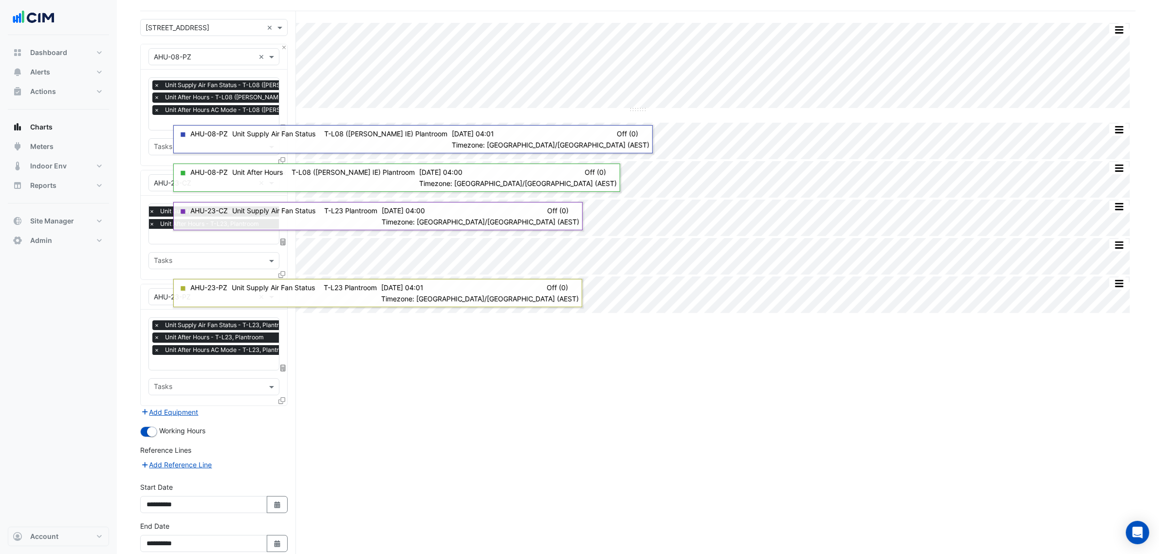
click at [154, 349] on span "×" at bounding box center [156, 350] width 9 height 10
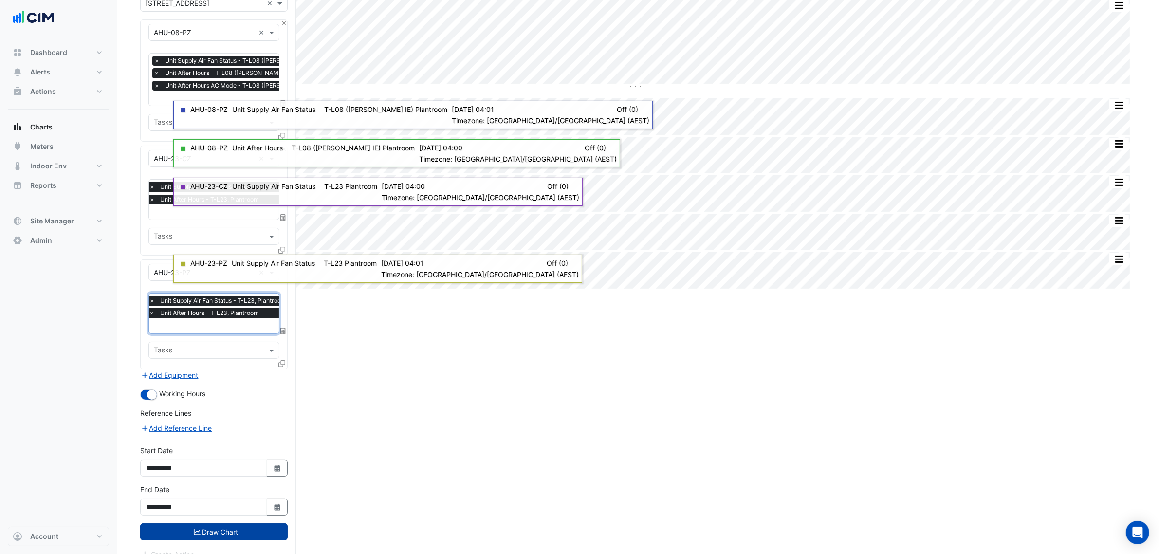
scroll to position [97, 0]
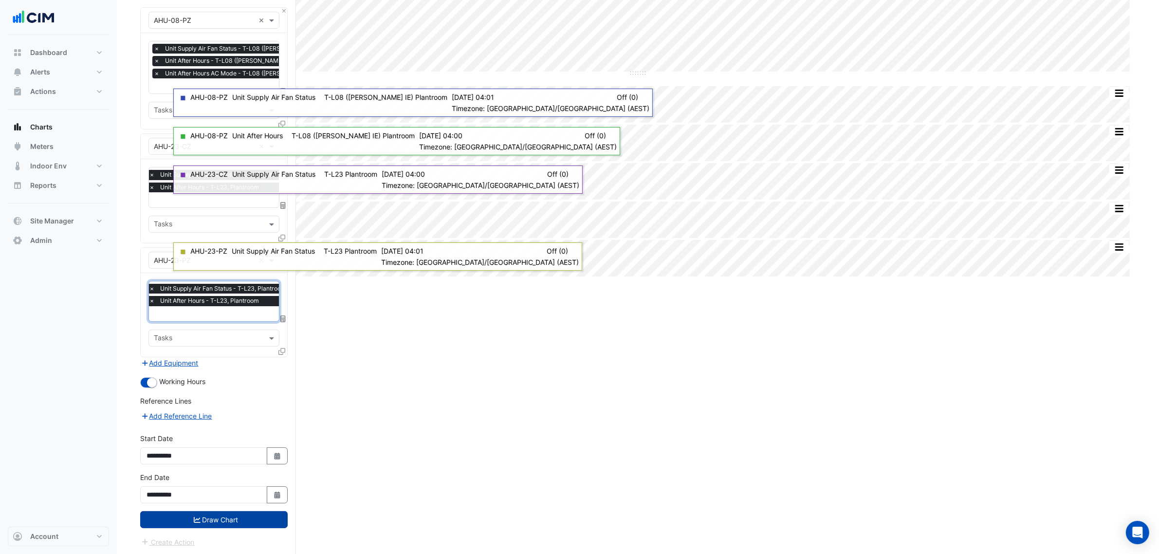
click at [240, 526] on button "Draw Chart" at bounding box center [213, 519] width 147 height 17
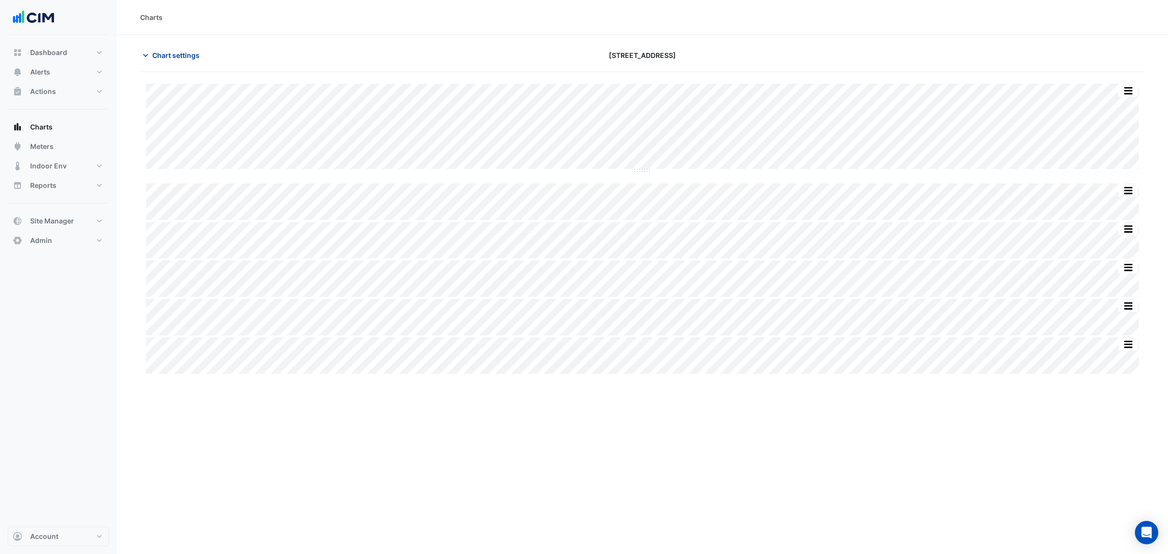
click at [182, 48] on button "Chart settings" at bounding box center [173, 55] width 66 height 17
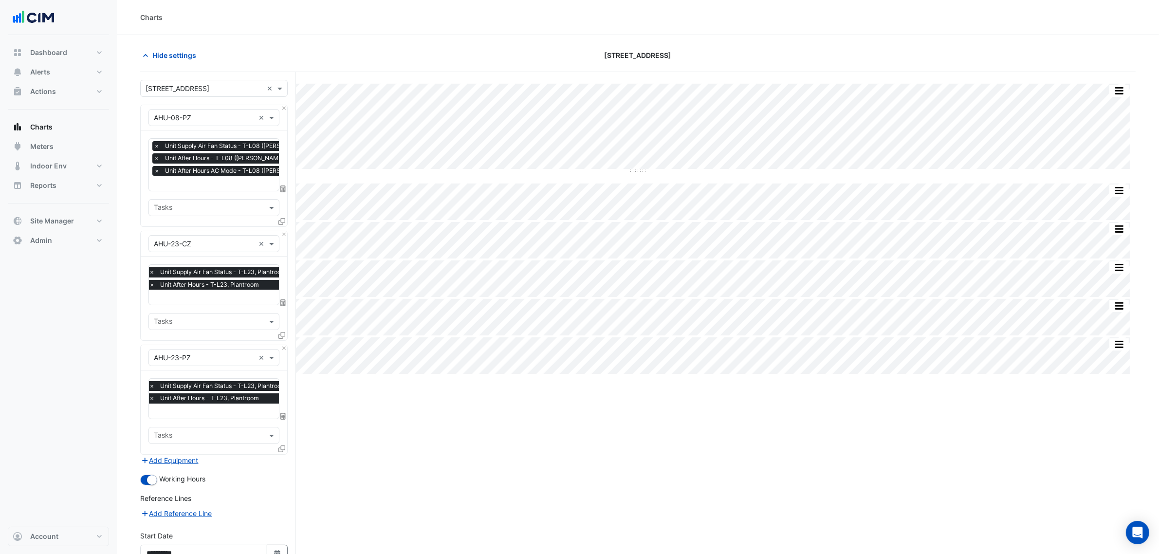
click at [151, 285] on span "×" at bounding box center [151, 285] width 9 height 10
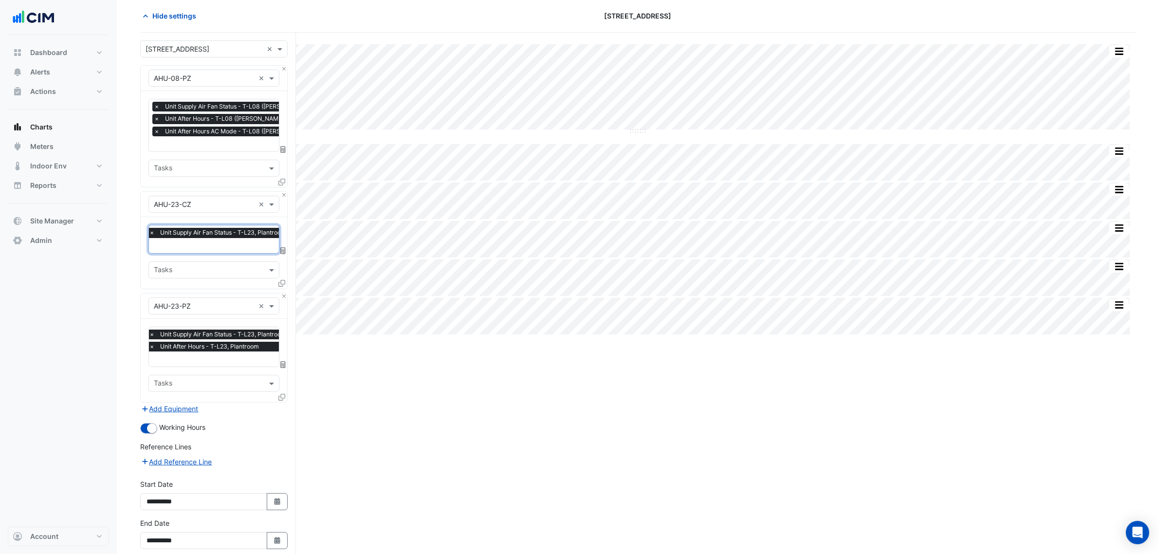
scroll to position [85, 0]
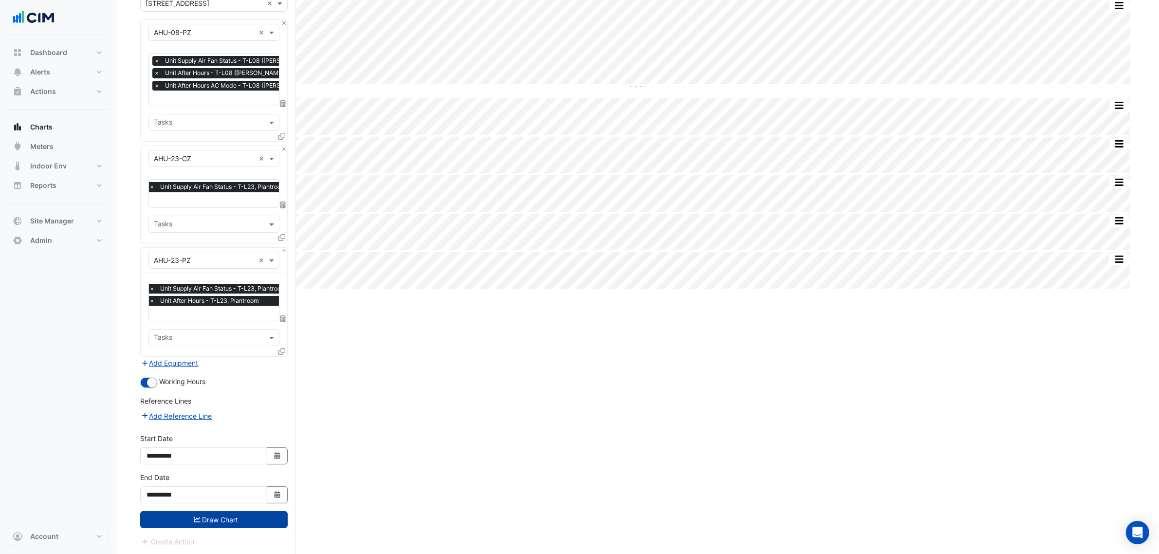
click at [257, 518] on button "Draw Chart" at bounding box center [213, 519] width 147 height 17
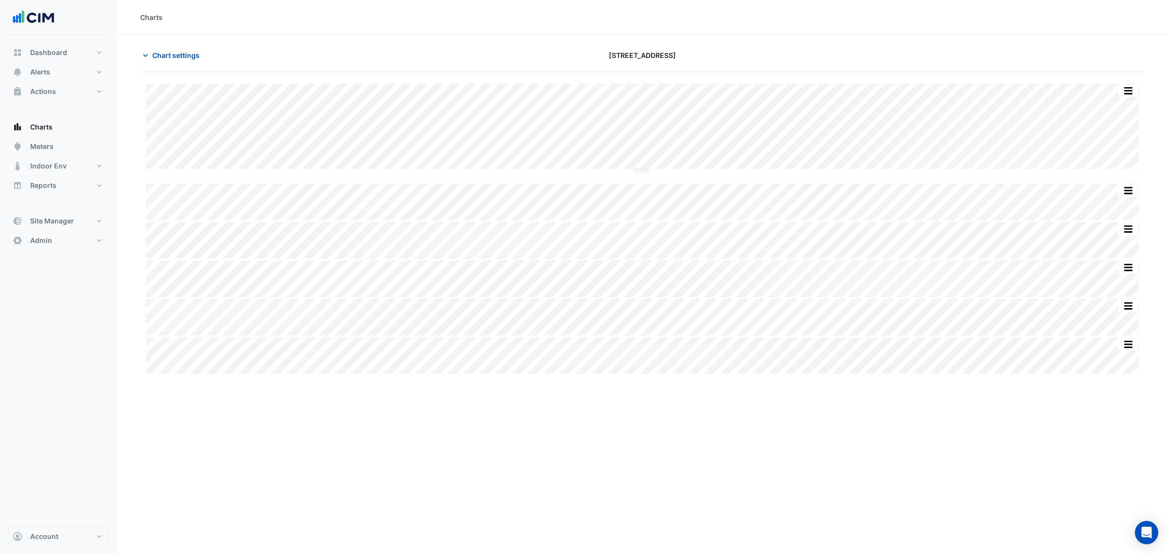
click at [163, 44] on section "Chart settings 2 Market Street Split by Equip Split All Split None Print Save a…" at bounding box center [642, 205] width 1051 height 341
click at [171, 54] on span "Chart settings" at bounding box center [175, 55] width 47 height 10
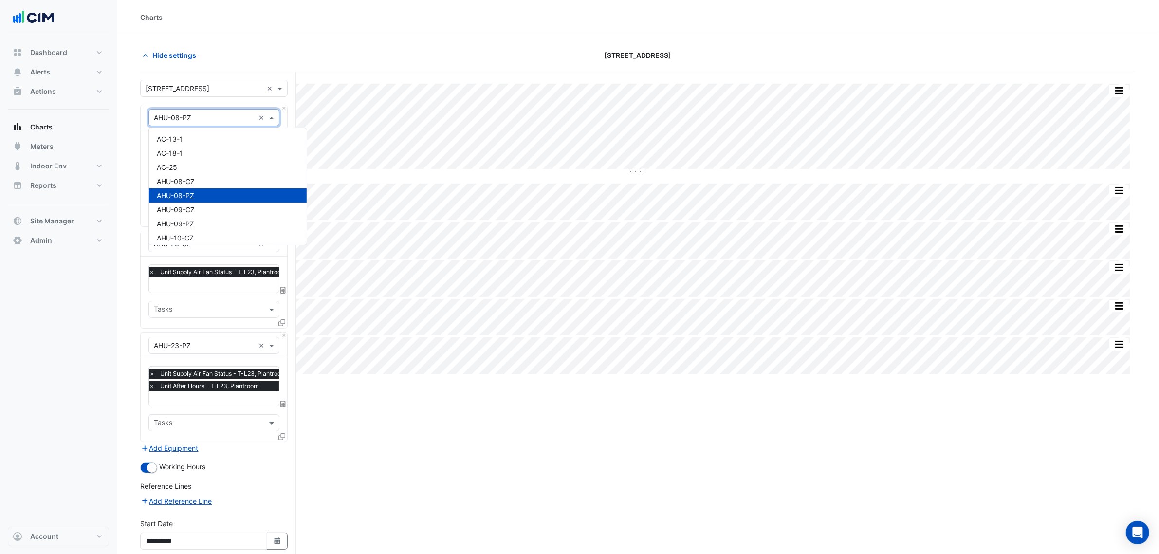
click at [191, 120] on input "text" at bounding box center [204, 118] width 101 height 10
type input "**"
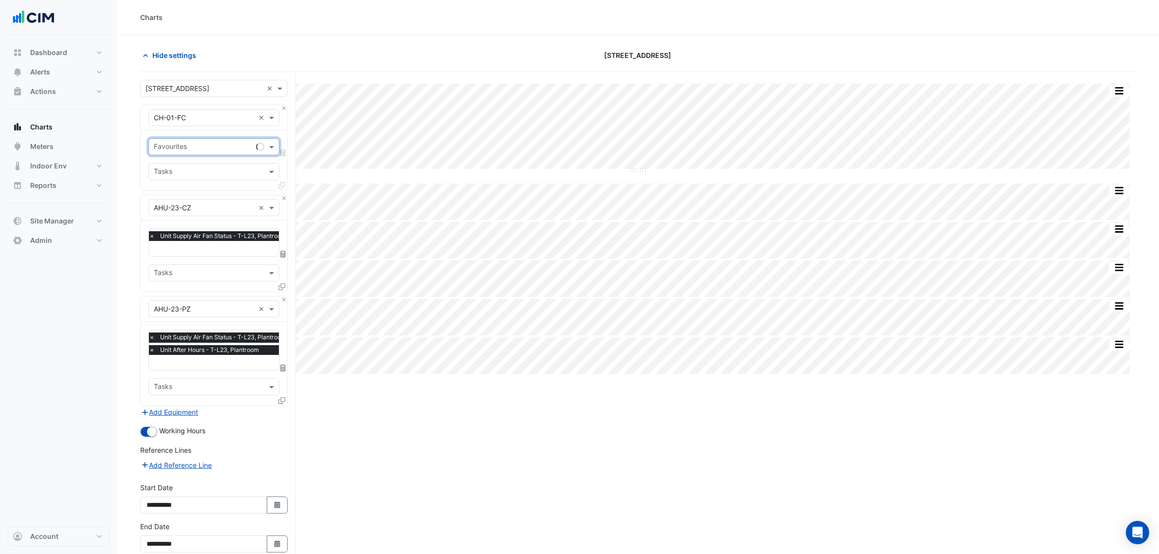
type input "*"
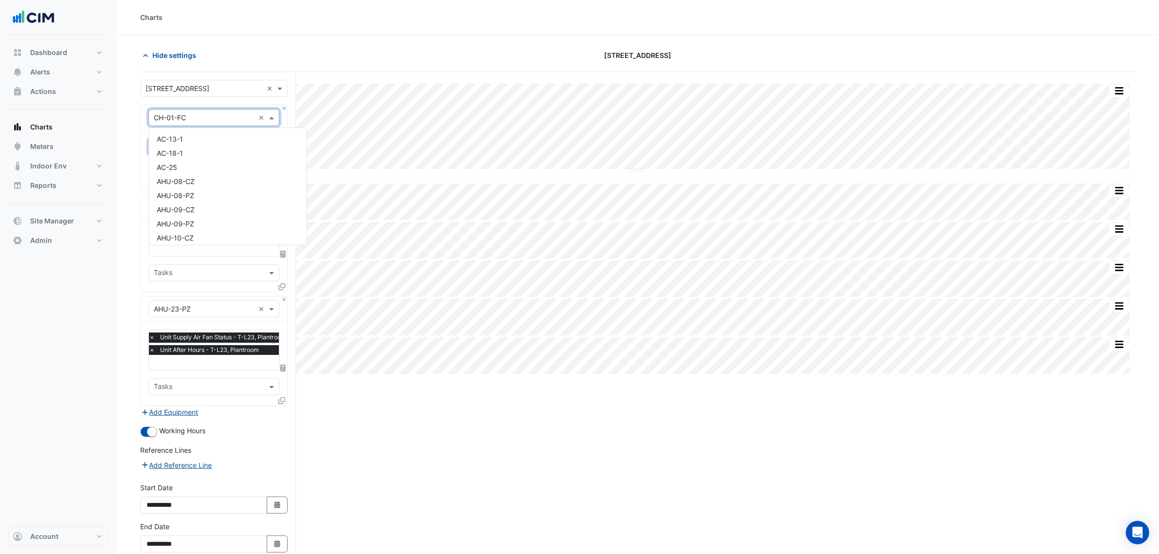
click at [191, 120] on input "text" at bounding box center [204, 118] width 101 height 10
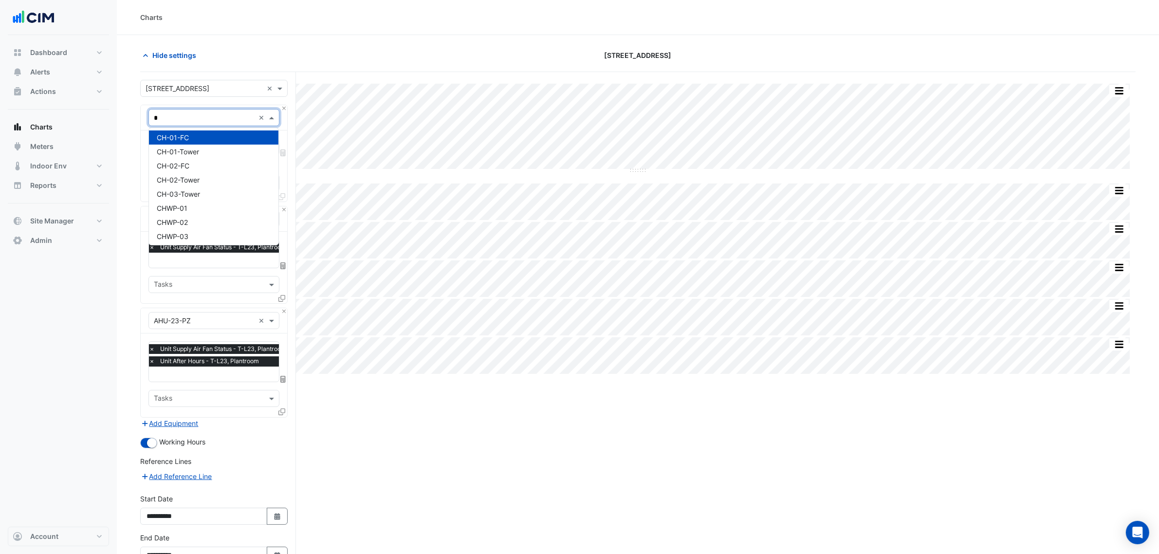
type input "**"
click at [198, 151] on span "CH-01-Tower" at bounding box center [178, 150] width 42 height 8
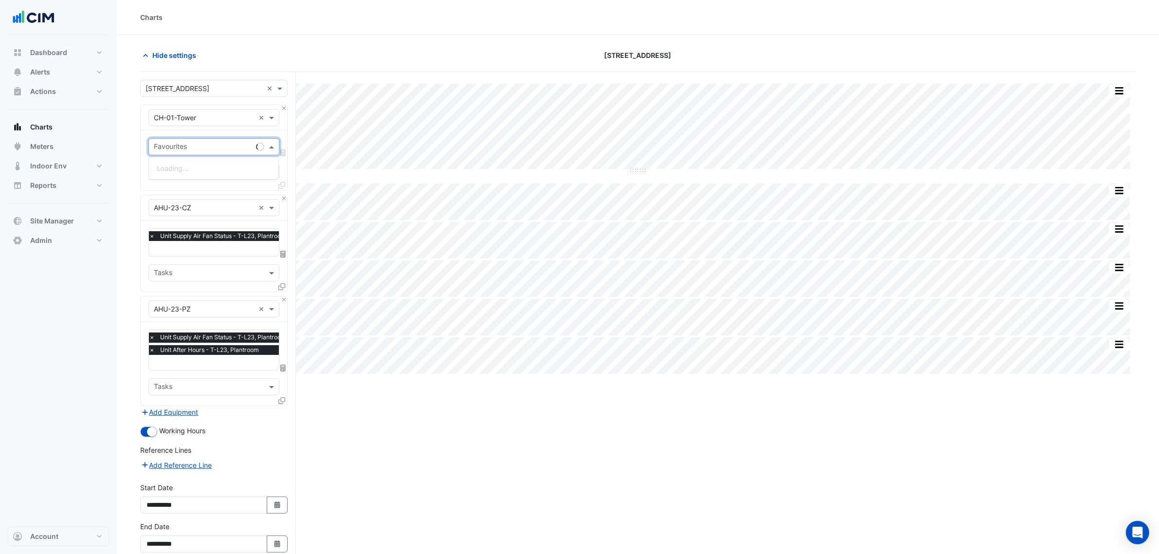
click at [198, 151] on input "text" at bounding box center [203, 148] width 98 height 10
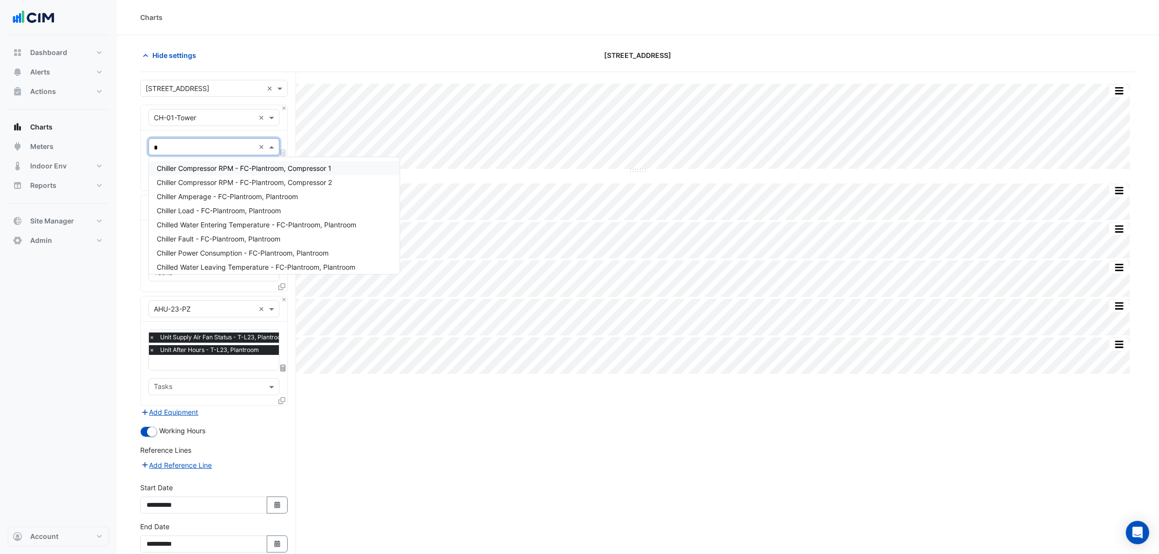
type input "**"
click at [280, 224] on span "Chilled Water Plant Lockout Setpoint - T-Plantroom, Plantroom" at bounding box center [256, 224] width 198 height 8
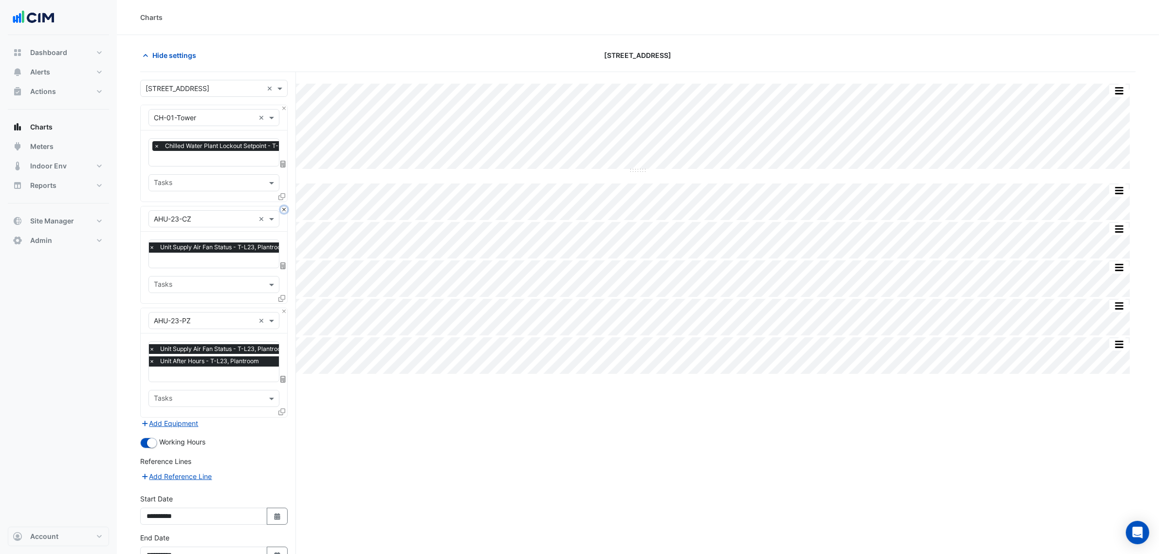
click at [284, 210] on button "Close" at bounding box center [284, 209] width 6 height 6
click at [284, 308] on button "Close" at bounding box center [284, 311] width 6 height 6
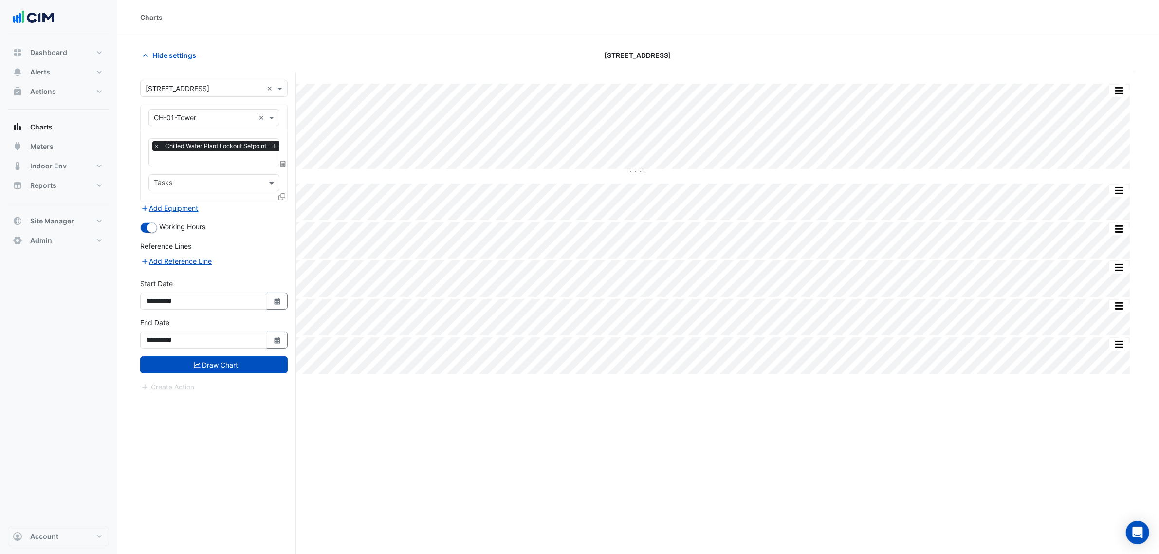
click at [284, 198] on icon at bounding box center [281, 196] width 7 height 7
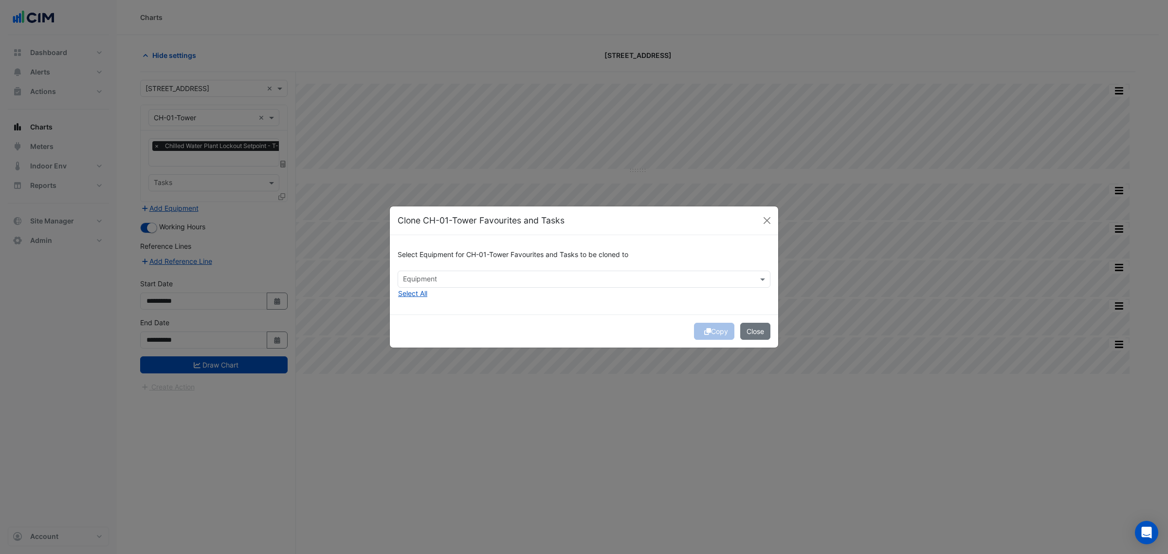
click at [445, 283] on input "text" at bounding box center [578, 280] width 351 height 10
click at [425, 329] on span "CH-02-Tower" at bounding box center [427, 328] width 43 height 8
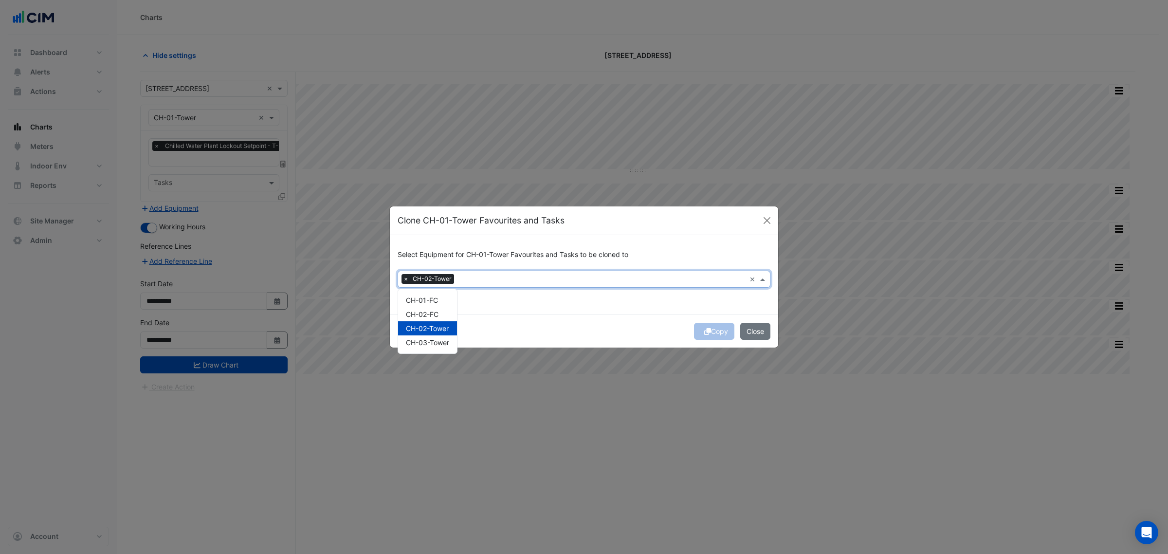
click at [428, 339] on span "CH-03-Tower" at bounding box center [427, 342] width 43 height 8
click at [573, 317] on div "Copy Close" at bounding box center [584, 330] width 388 height 33
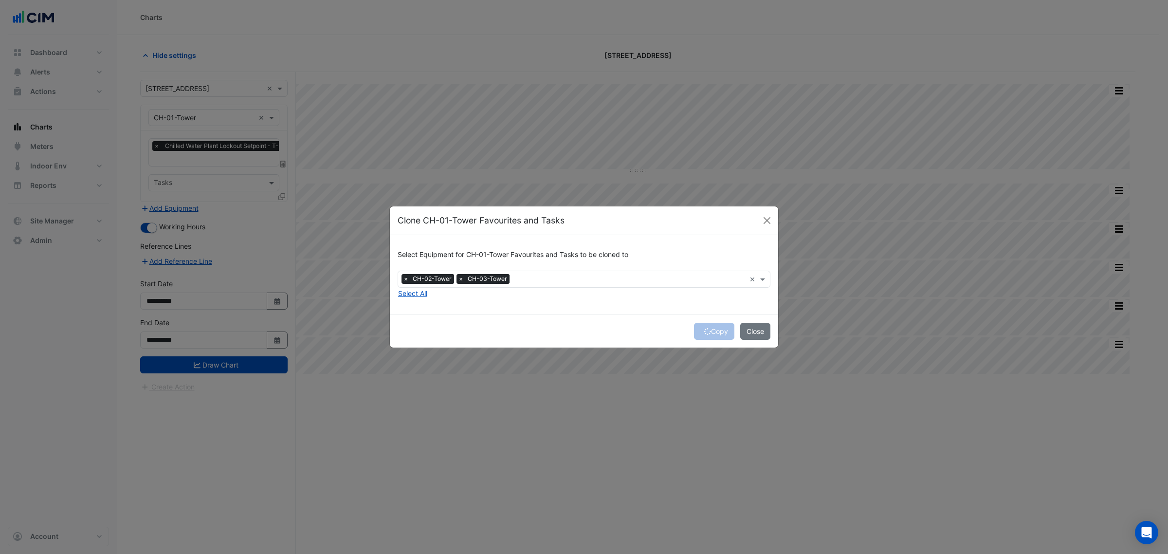
click at [713, 335] on div "Copy Close" at bounding box center [584, 330] width 388 height 33
click at [717, 335] on div "Copy Close" at bounding box center [584, 330] width 388 height 33
click at [714, 332] on div "Copy Close" at bounding box center [584, 330] width 388 height 33
click at [711, 332] on div "Copy Close" at bounding box center [584, 330] width 388 height 33
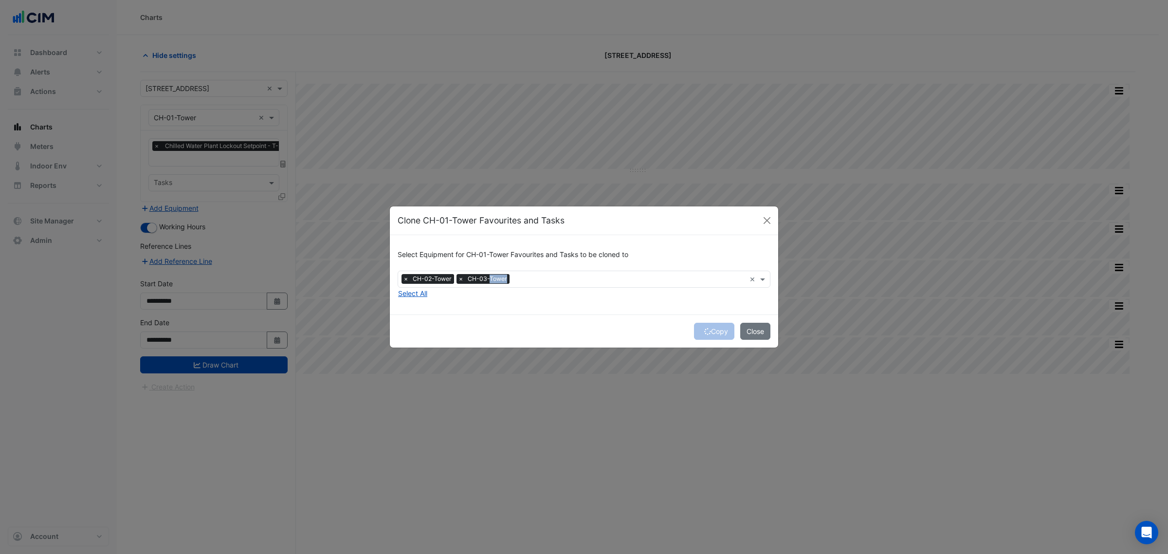
click at [711, 332] on button "Copy" at bounding box center [714, 331] width 40 height 17
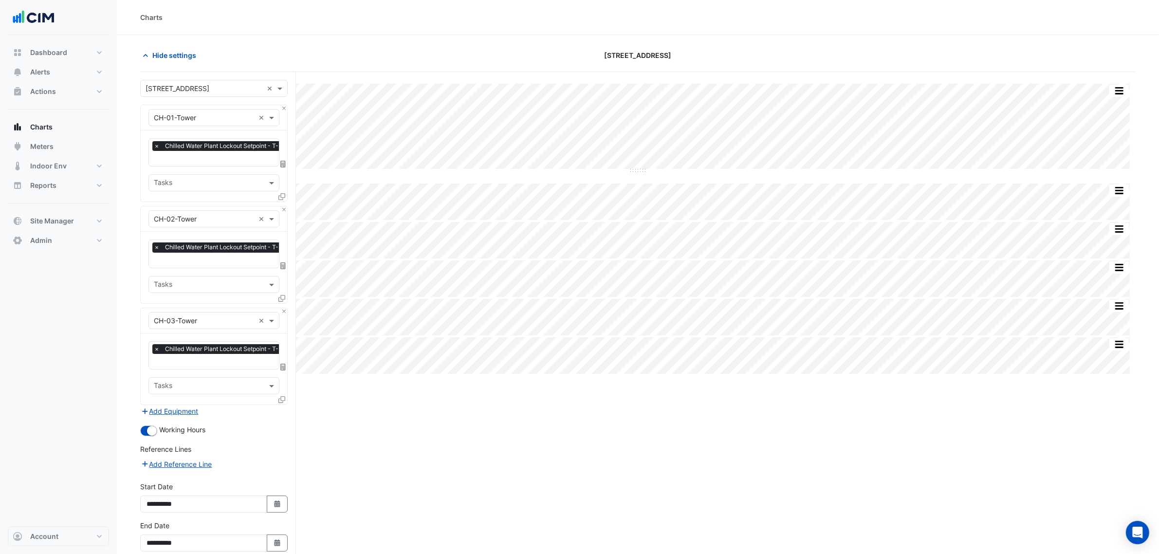
scroll to position [48, 0]
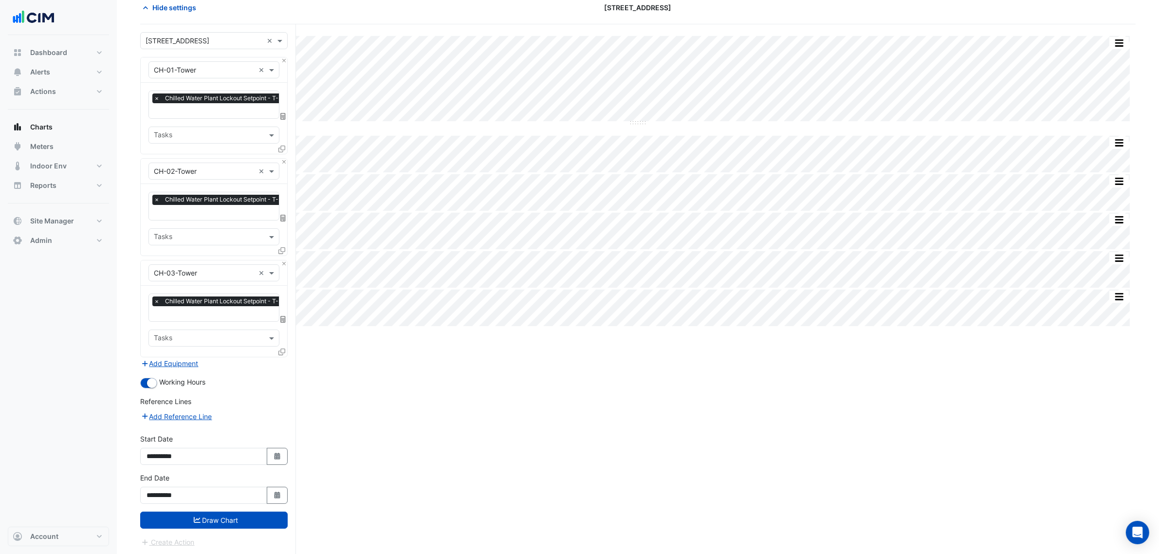
click at [208, 528] on form "Select a Site × 2 Market Street × Equipment × CH-01-Tower × Favourites × Chille…" at bounding box center [213, 289] width 147 height 515
click at [215, 517] on button "Draw Chart" at bounding box center [213, 520] width 147 height 17
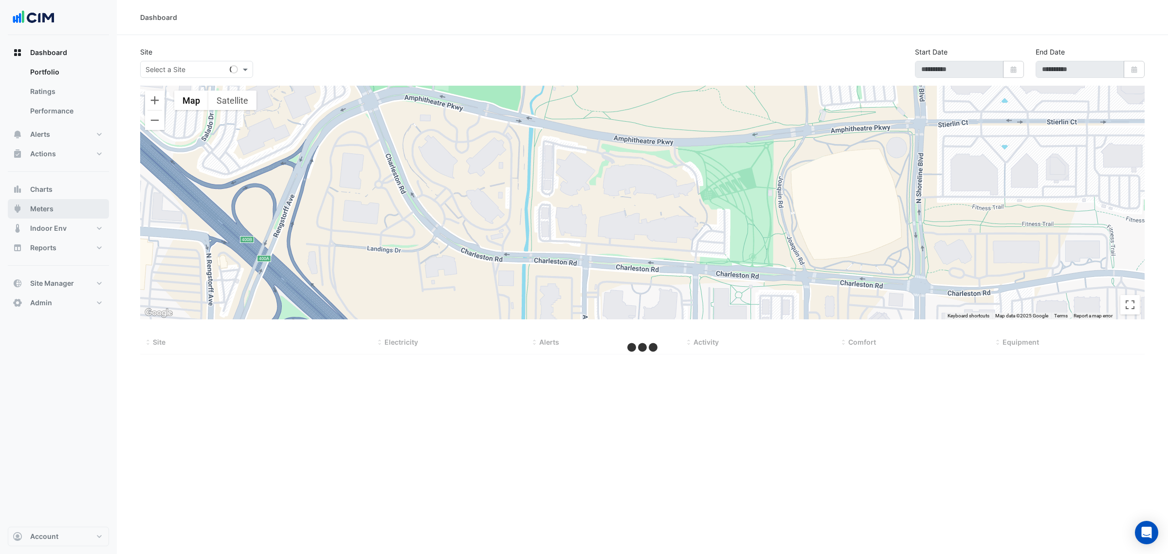
click at [66, 202] on button "Meters" at bounding box center [58, 208] width 101 height 19
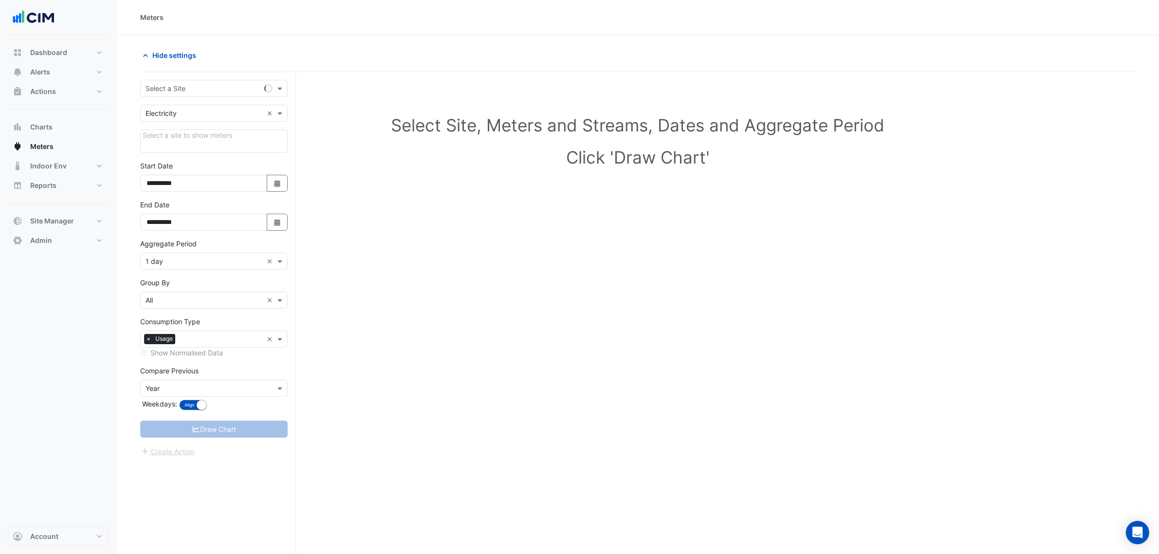
click at [191, 88] on input "text" at bounding box center [204, 89] width 117 height 10
type input "********"
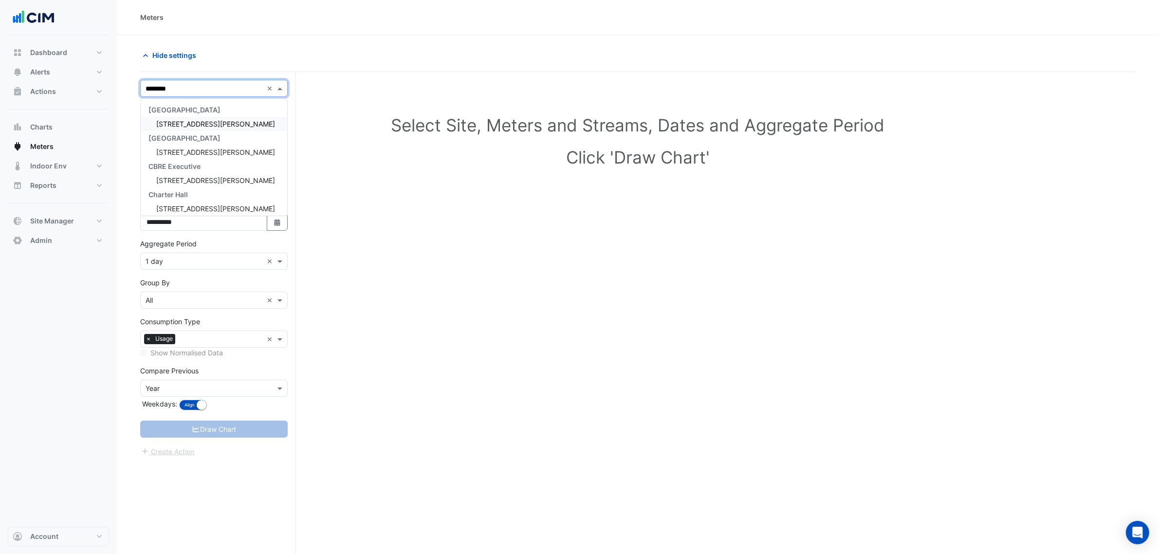
click at [196, 117] on div "[STREET_ADDRESS][PERSON_NAME]" at bounding box center [214, 124] width 147 height 14
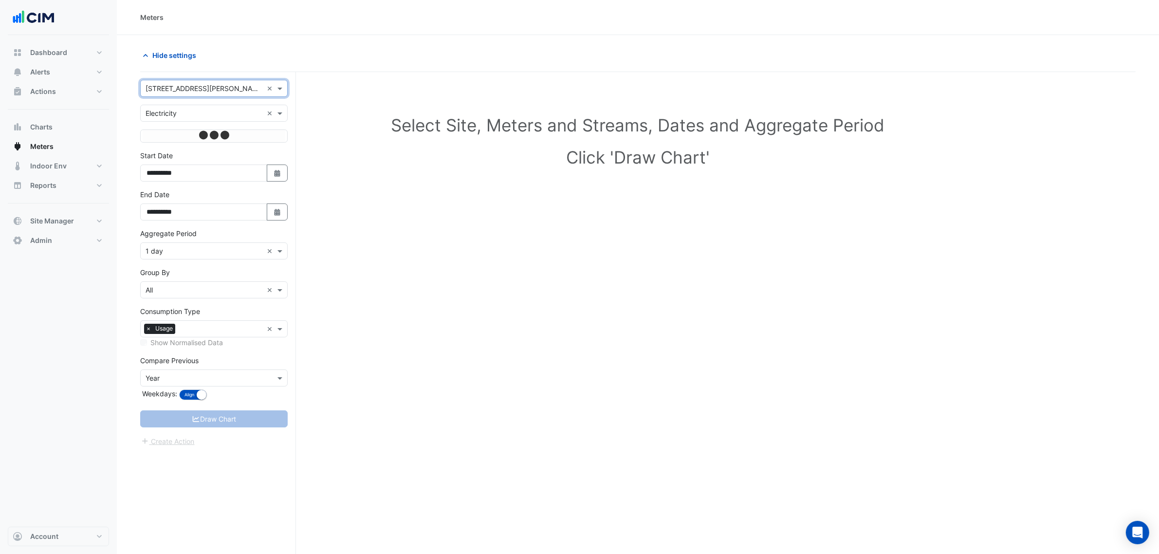
click at [196, 117] on input "text" at bounding box center [204, 114] width 117 height 10
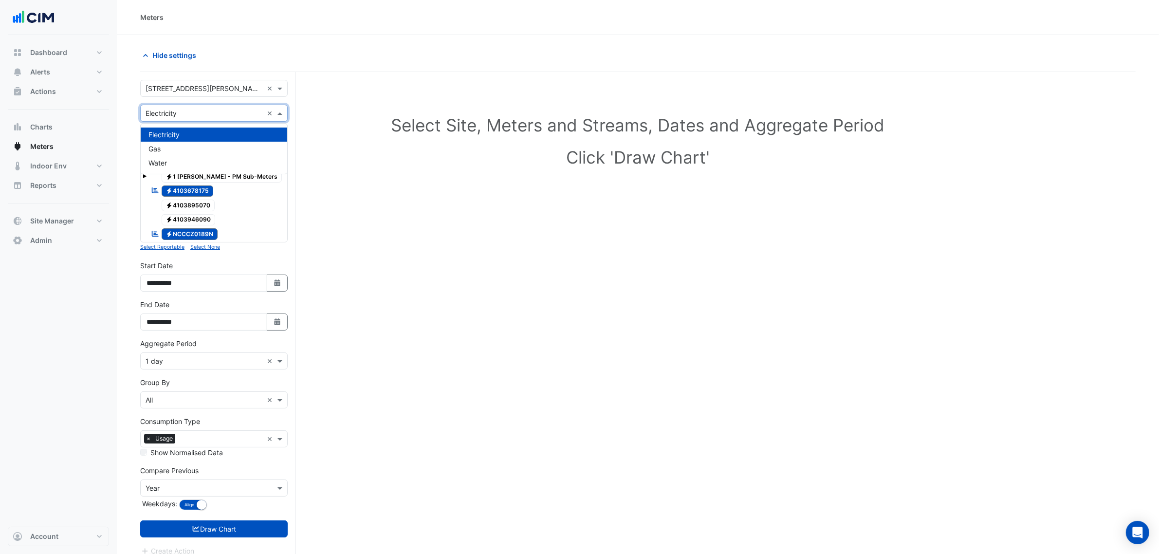
click at [161, 113] on input "text" at bounding box center [204, 114] width 117 height 10
click at [132, 110] on section "Hide settings Select Site, Meters and Streams, Dates and Aggregate Period Click…" at bounding box center [638, 313] width 1042 height 556
click at [171, 148] on icon at bounding box center [169, 148] width 4 height 6
click at [174, 162] on span "Electricity 1 [PERSON_NAME] - MSB2" at bounding box center [208, 163] width 92 height 12
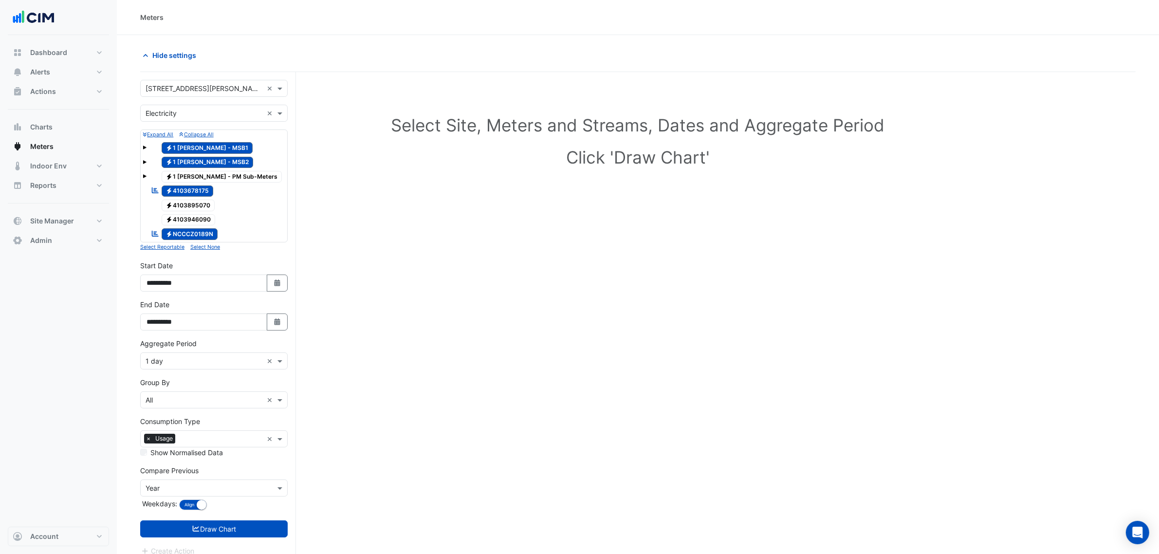
click at [183, 189] on span "Electricity 4103678175" at bounding box center [188, 191] width 52 height 12
click at [189, 233] on span "Electricity NCCCZ0189N" at bounding box center [190, 234] width 56 height 12
click at [183, 405] on input "text" at bounding box center [204, 400] width 117 height 10
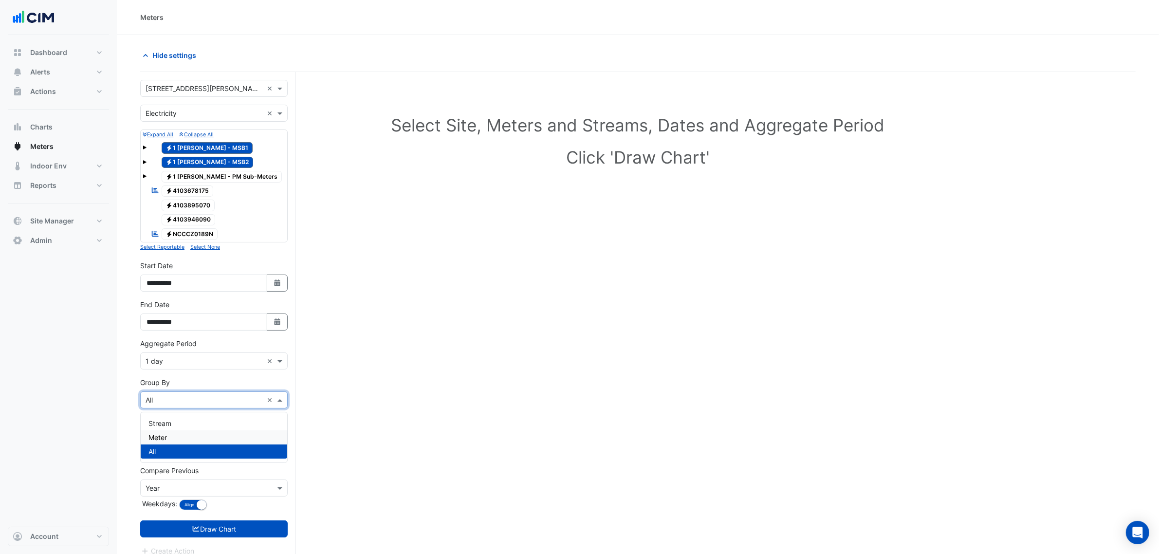
click at [178, 433] on div "Meter" at bounding box center [214, 437] width 147 height 14
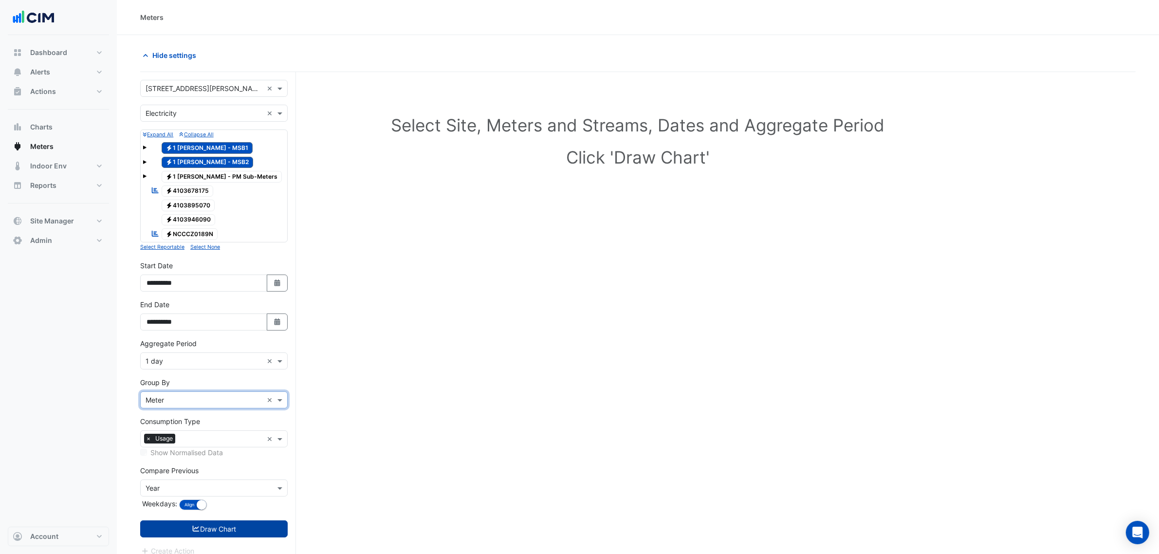
click at [235, 529] on button "Draw Chart" at bounding box center [213, 528] width 147 height 17
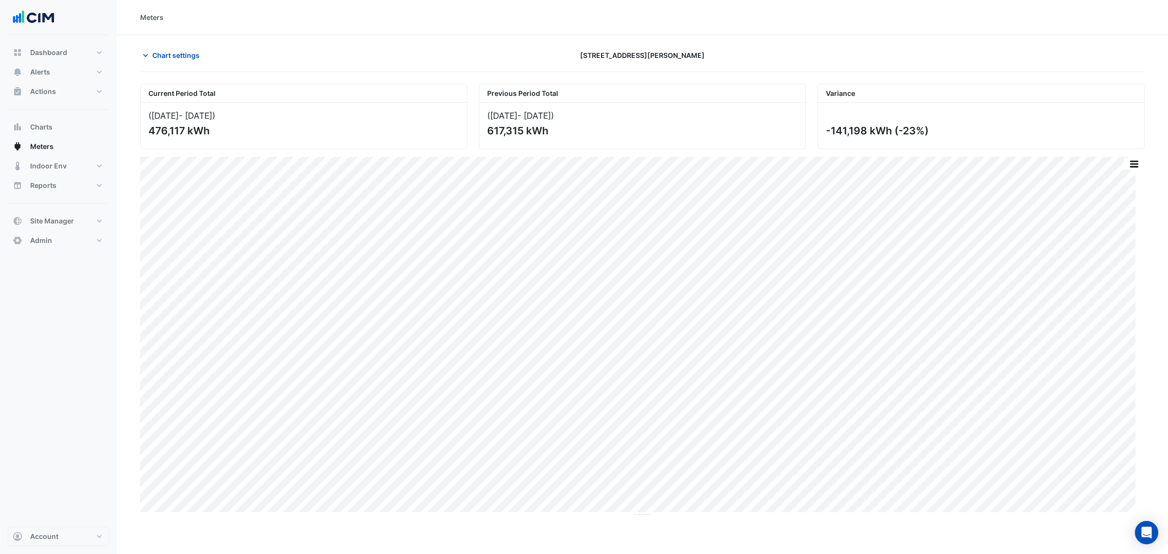
click at [1130, 164] on button "button" at bounding box center [1133, 164] width 19 height 12
click at [1127, 178] on div "Split by Meter" at bounding box center [1114, 181] width 58 height 18
click at [176, 47] on button "Chart settings" at bounding box center [173, 55] width 66 height 17
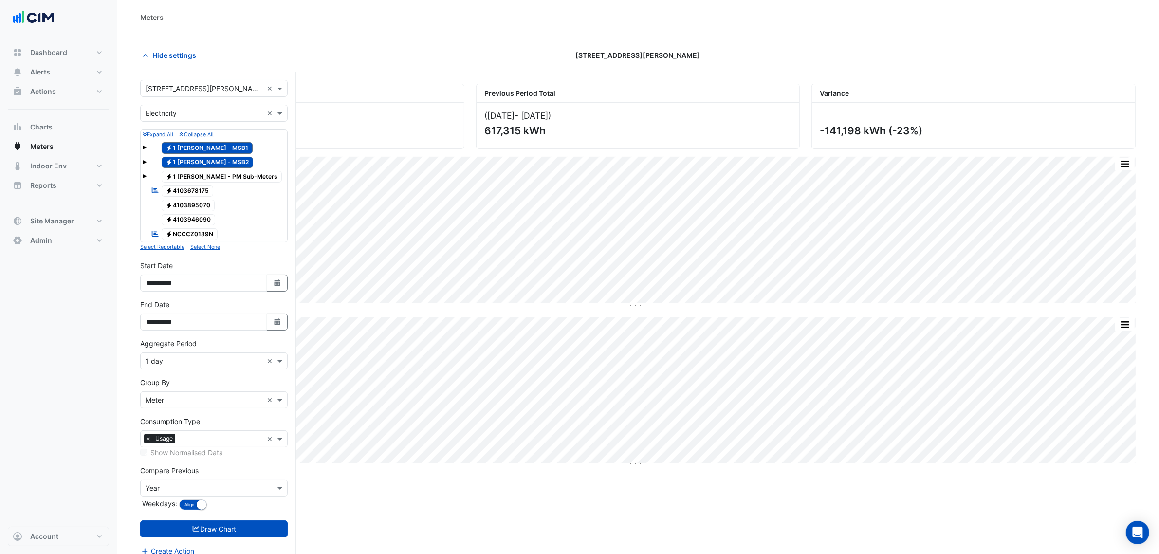
click at [193, 360] on input "text" at bounding box center [204, 361] width 117 height 10
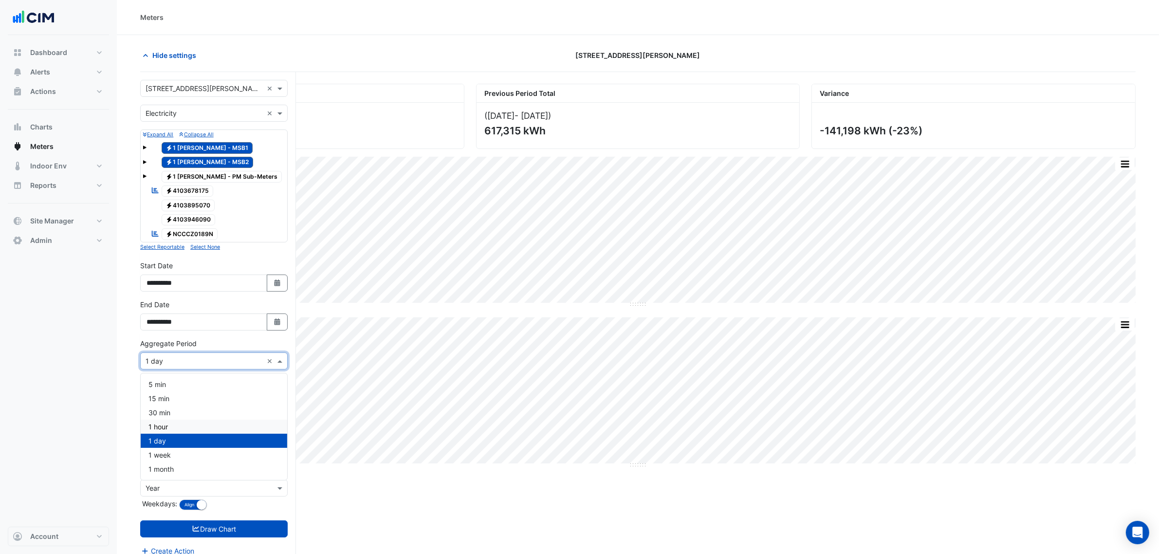
click at [183, 425] on div "1 hour" at bounding box center [214, 427] width 147 height 14
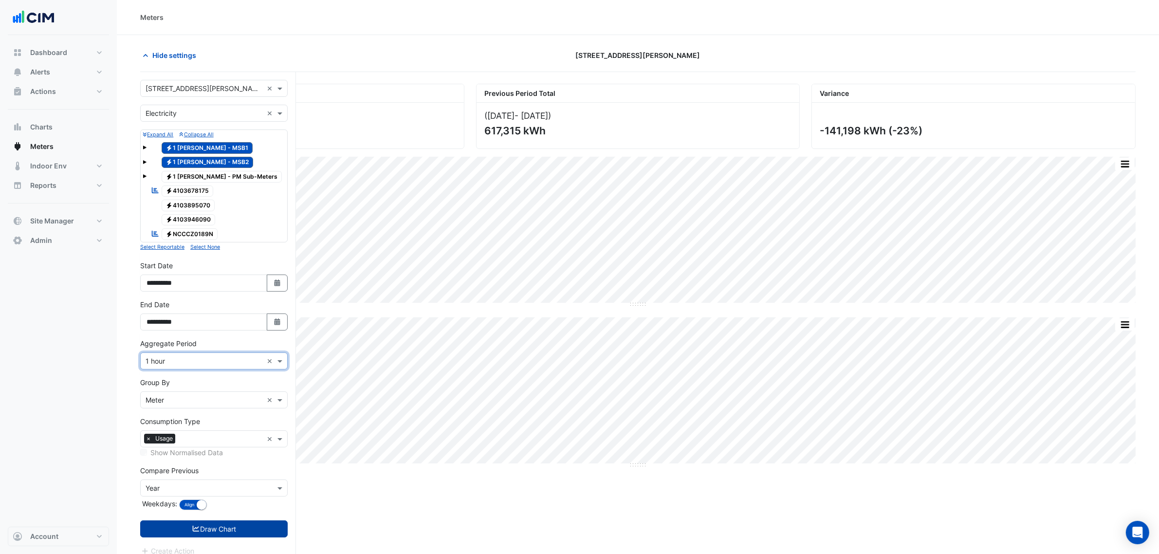
click at [236, 525] on button "Draw Chart" at bounding box center [213, 528] width 147 height 17
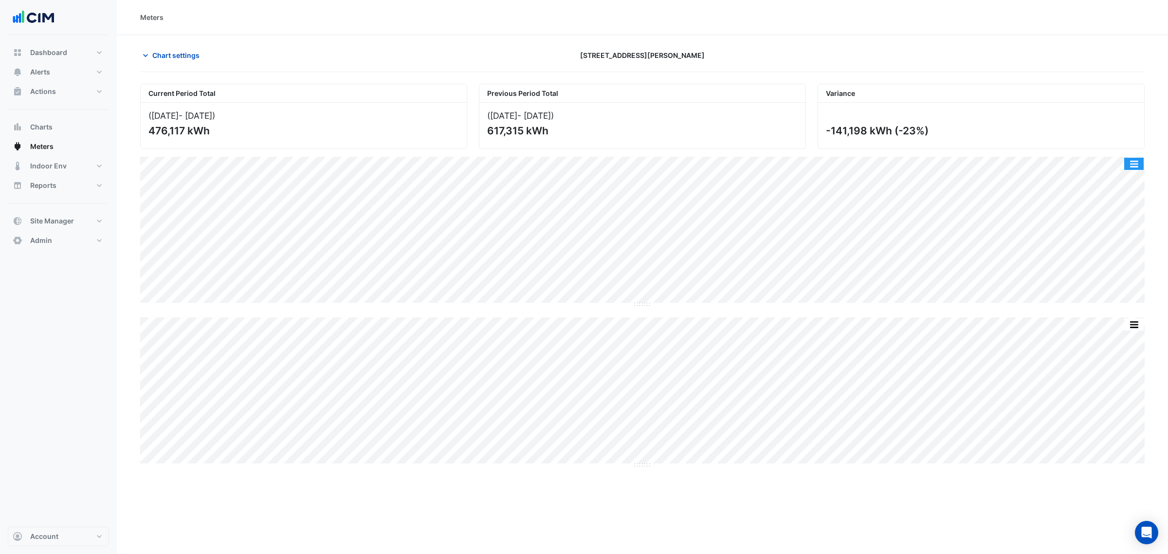
click at [1136, 163] on button "button" at bounding box center [1133, 164] width 19 height 12
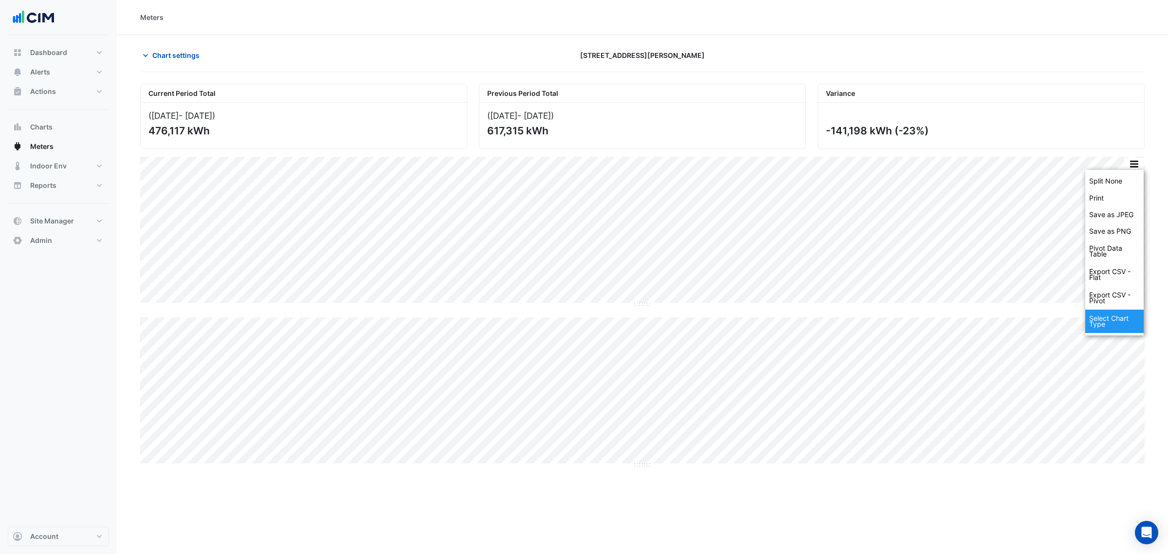
click at [1119, 313] on div "Select Chart Type" at bounding box center [1114, 321] width 58 height 23
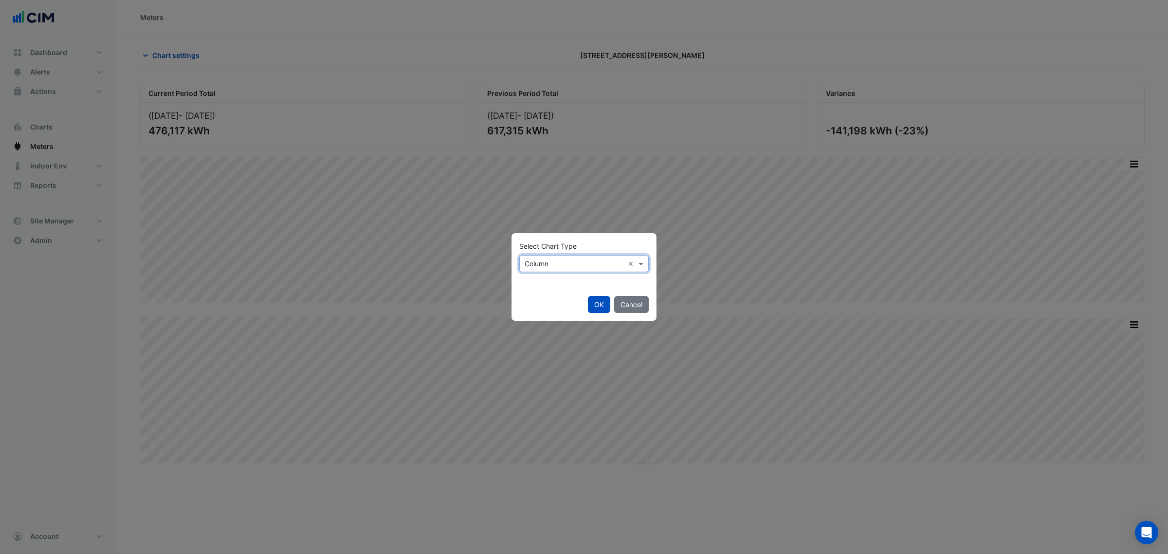
click at [561, 261] on input "text" at bounding box center [574, 264] width 99 height 10
click at [547, 289] on div "Line" at bounding box center [541, 284] width 42 height 14
click at [604, 307] on button "OK" at bounding box center [599, 304] width 22 height 17
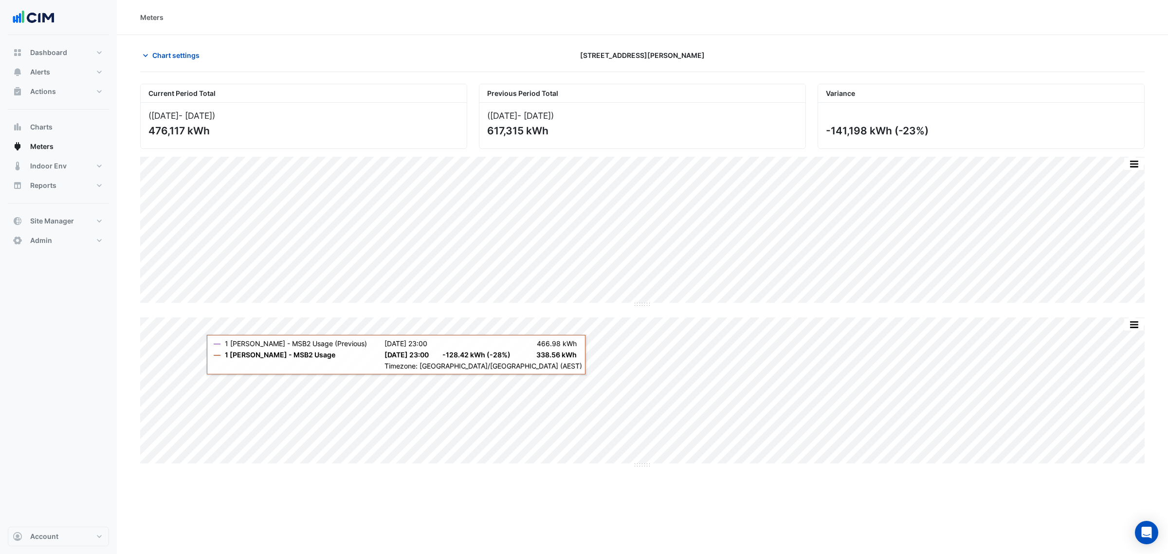
click at [91, 355] on div "Dashboard Portfolio Ratings Performance Alerts Site Rules Templates Actions Sit…" at bounding box center [58, 281] width 101 height 492
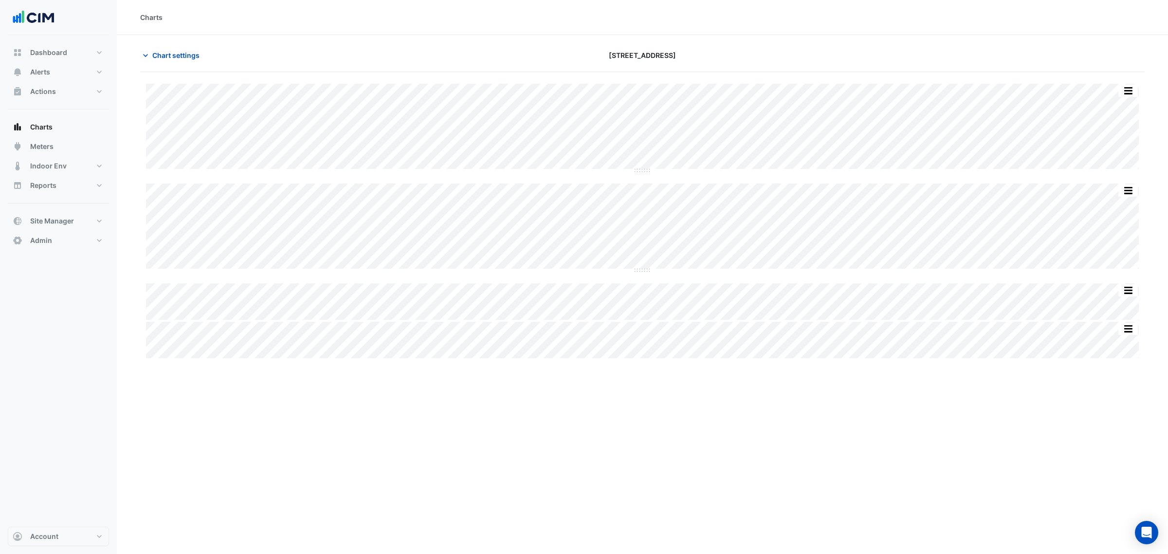
click at [891, 269] on div "Split by Equip Split All Split None Print Save as JPEG Save as PNG Pivot Data T…" at bounding box center [642, 227] width 993 height 88
